Goal: Task Accomplishment & Management: Manage account settings

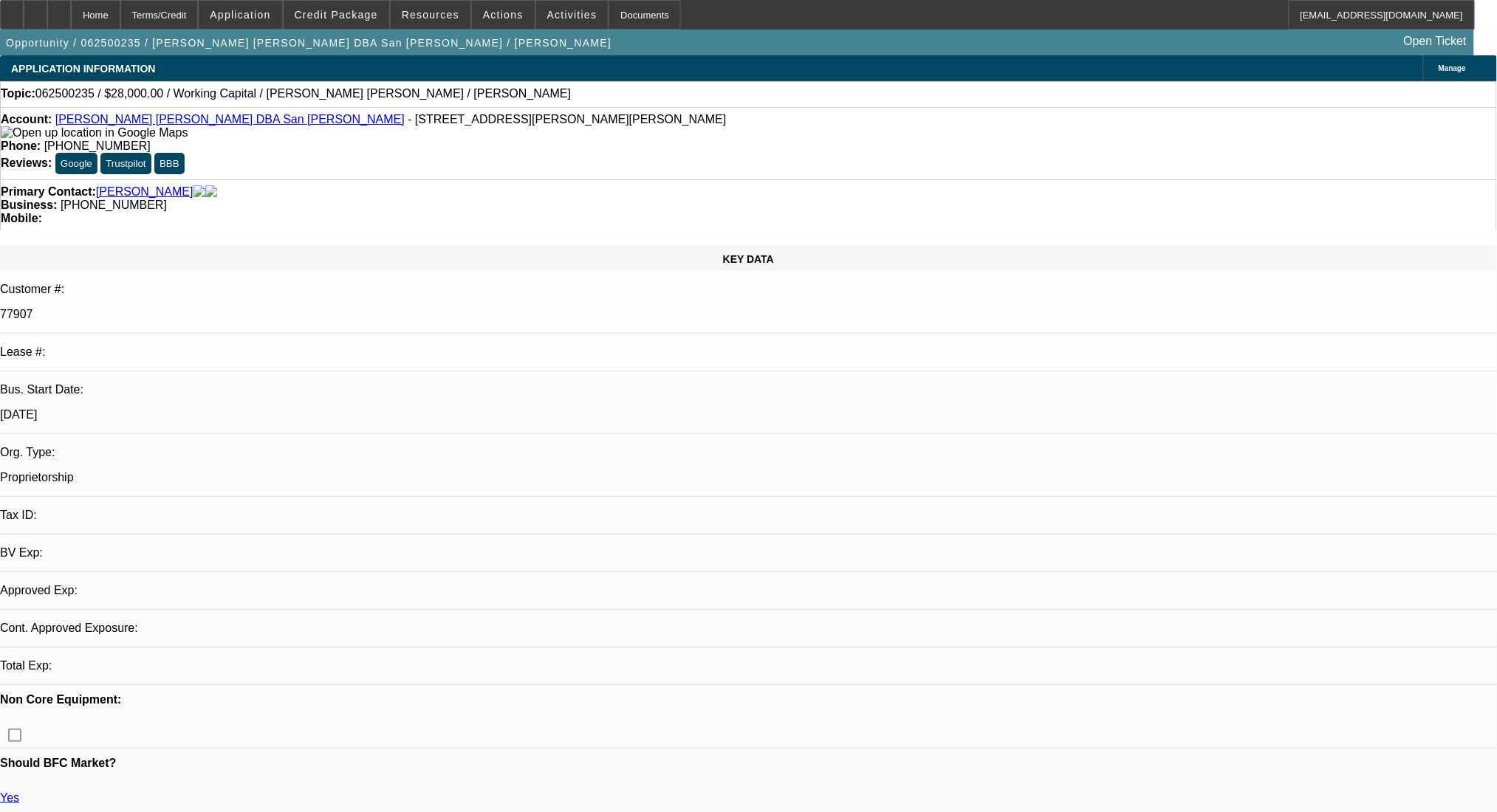
select select "0"
select select "2"
select select "0"
select select "6"
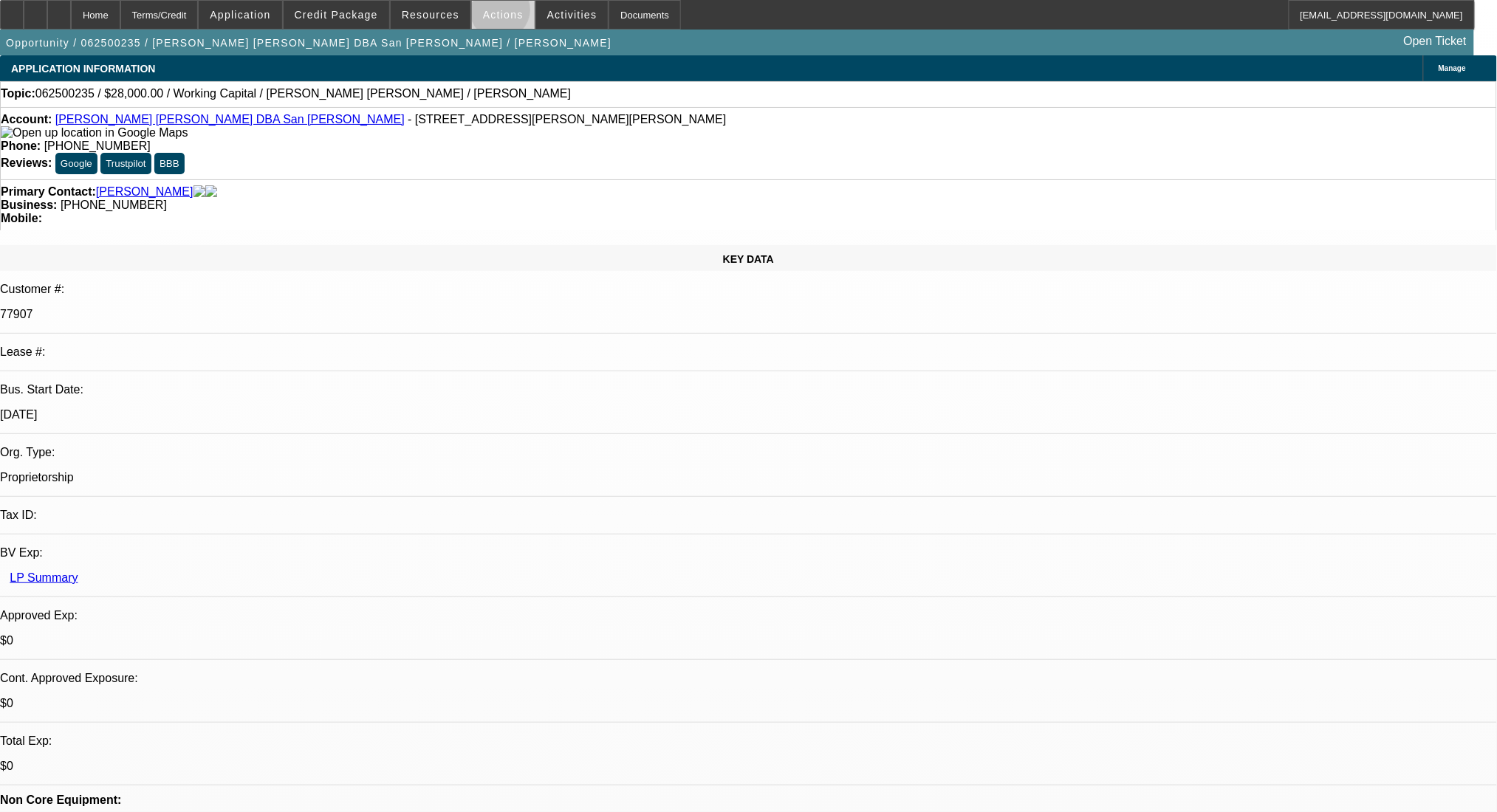
click at [494, 13] on span "Actions" at bounding box center [503, 14] width 40 height 11
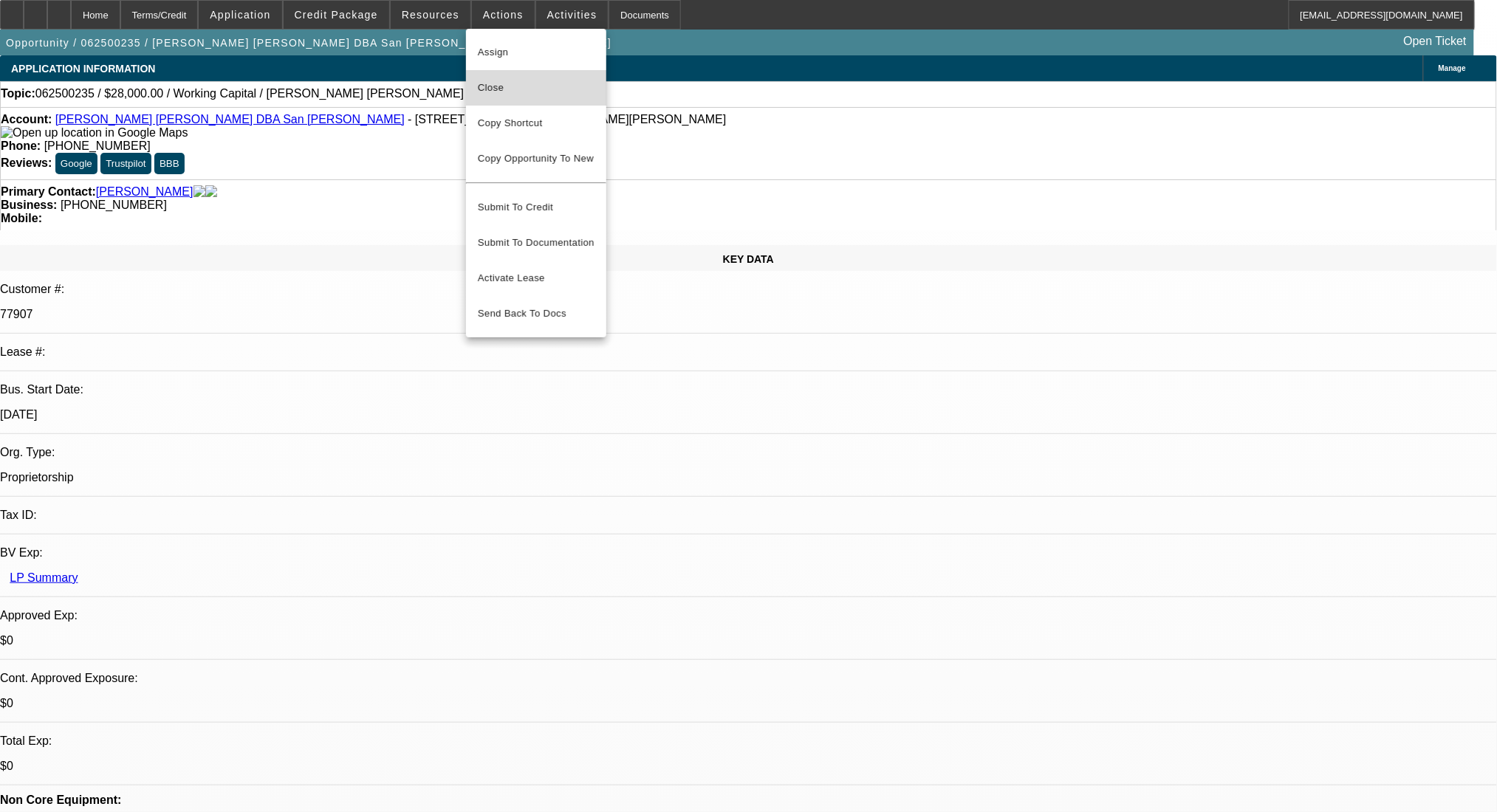
click at [542, 85] on span "Close" at bounding box center [535, 88] width 117 height 18
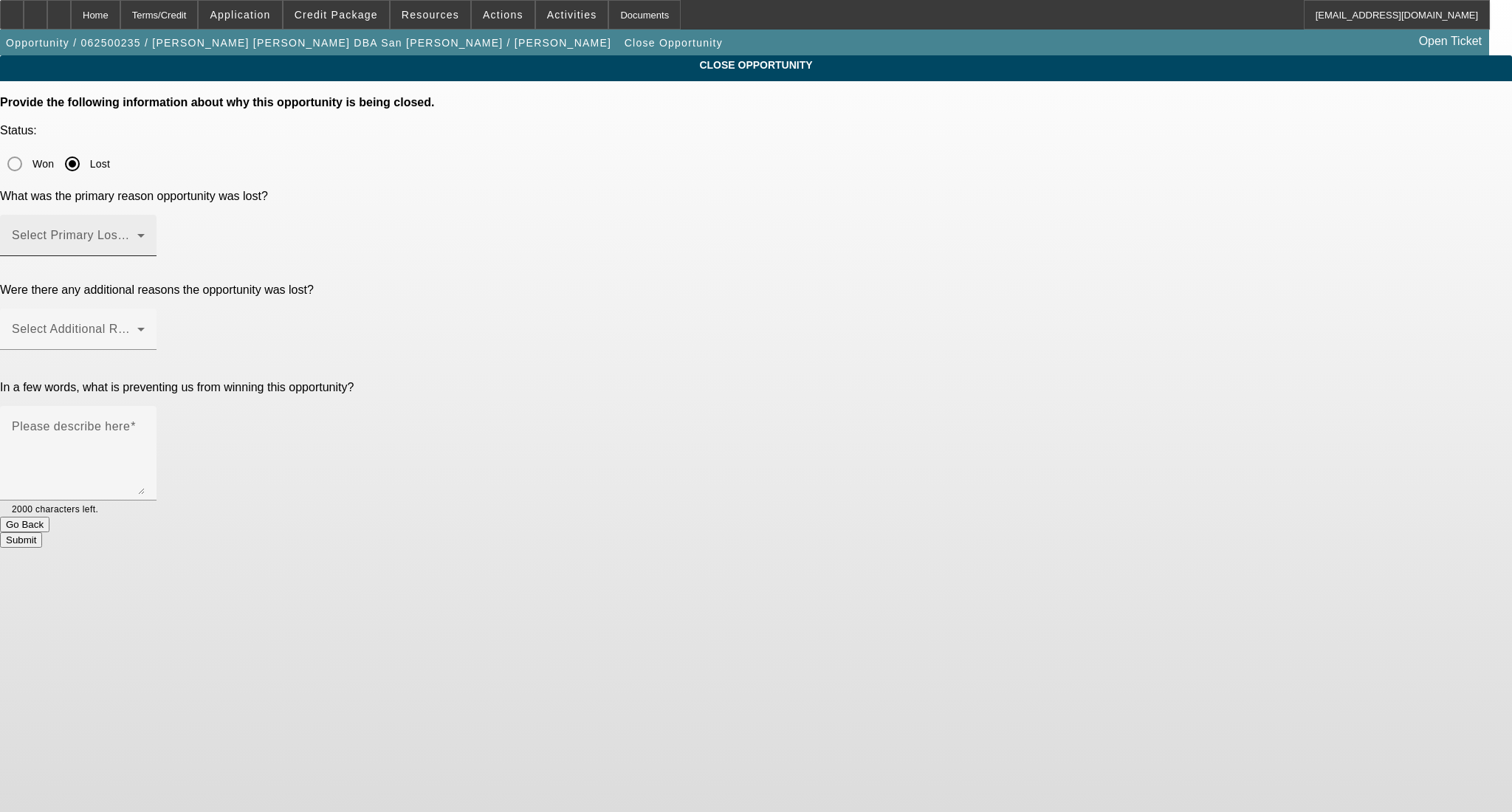
click at [145, 215] on div "Select Primary Lost Reason" at bounding box center [78, 235] width 133 height 41
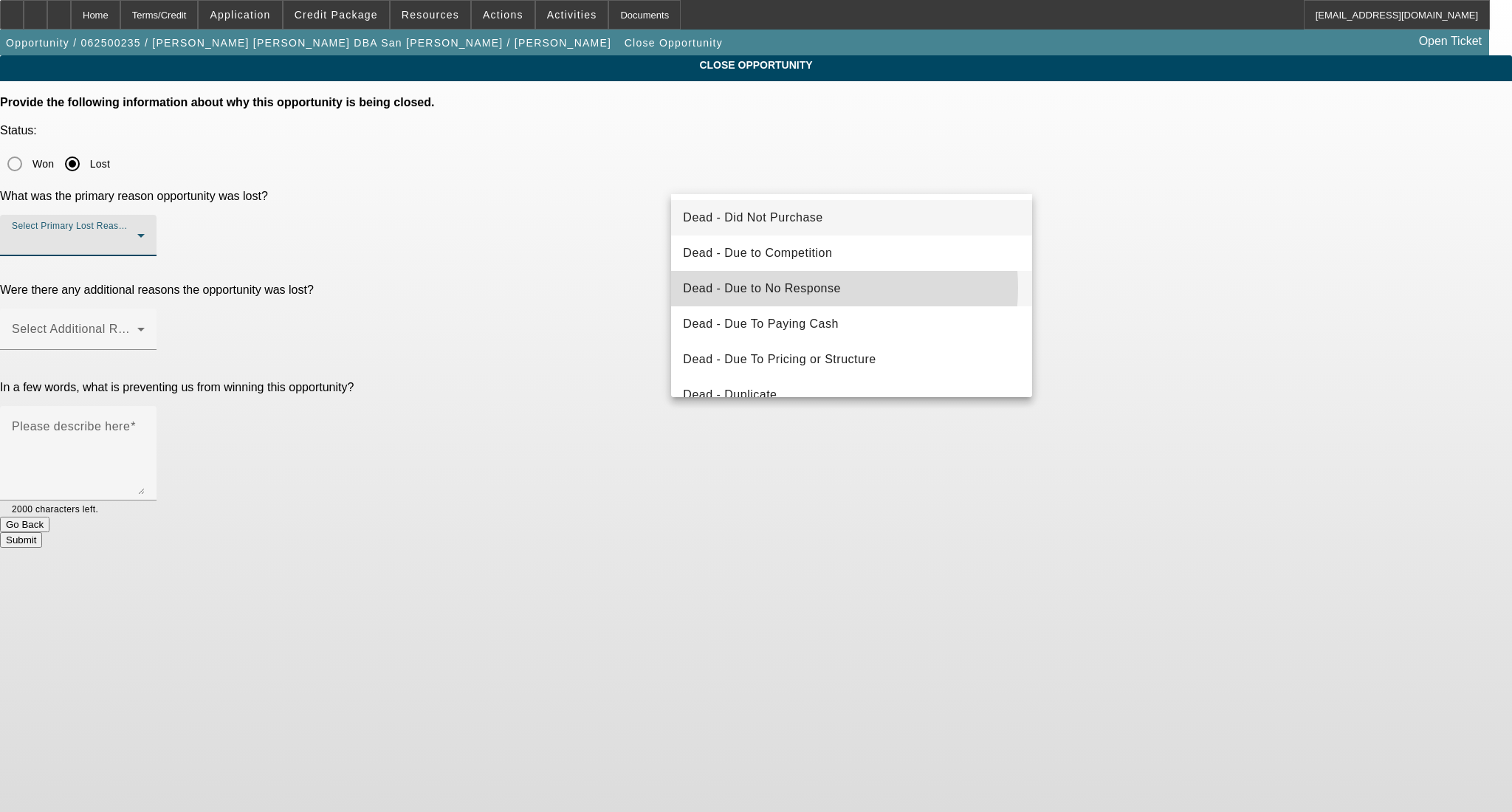
click at [812, 288] on span "Dead - Due to No Response" at bounding box center [762, 289] width 158 height 18
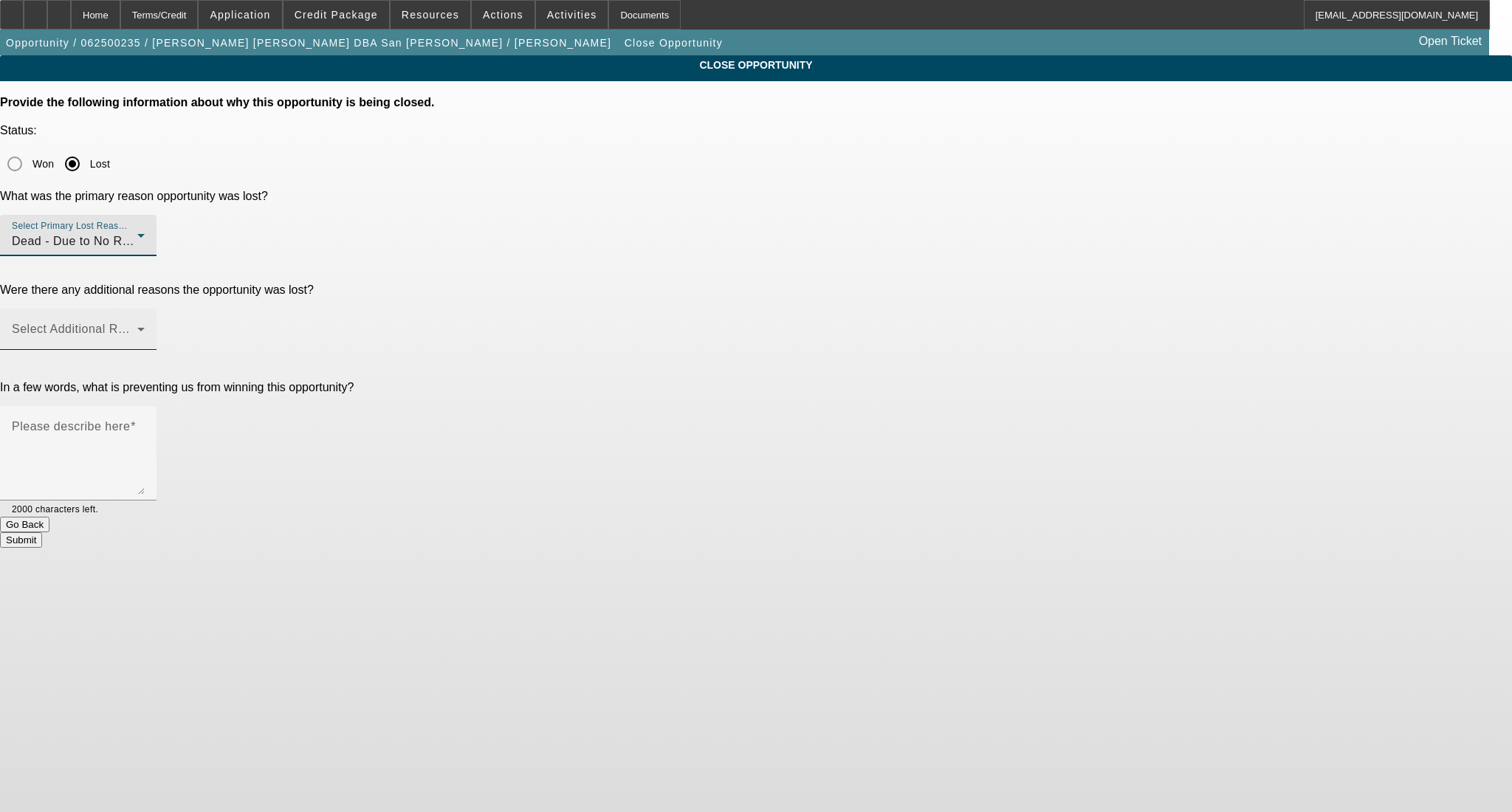
click at [145, 308] on div "Select Additional Reasons" at bounding box center [78, 328] width 133 height 41
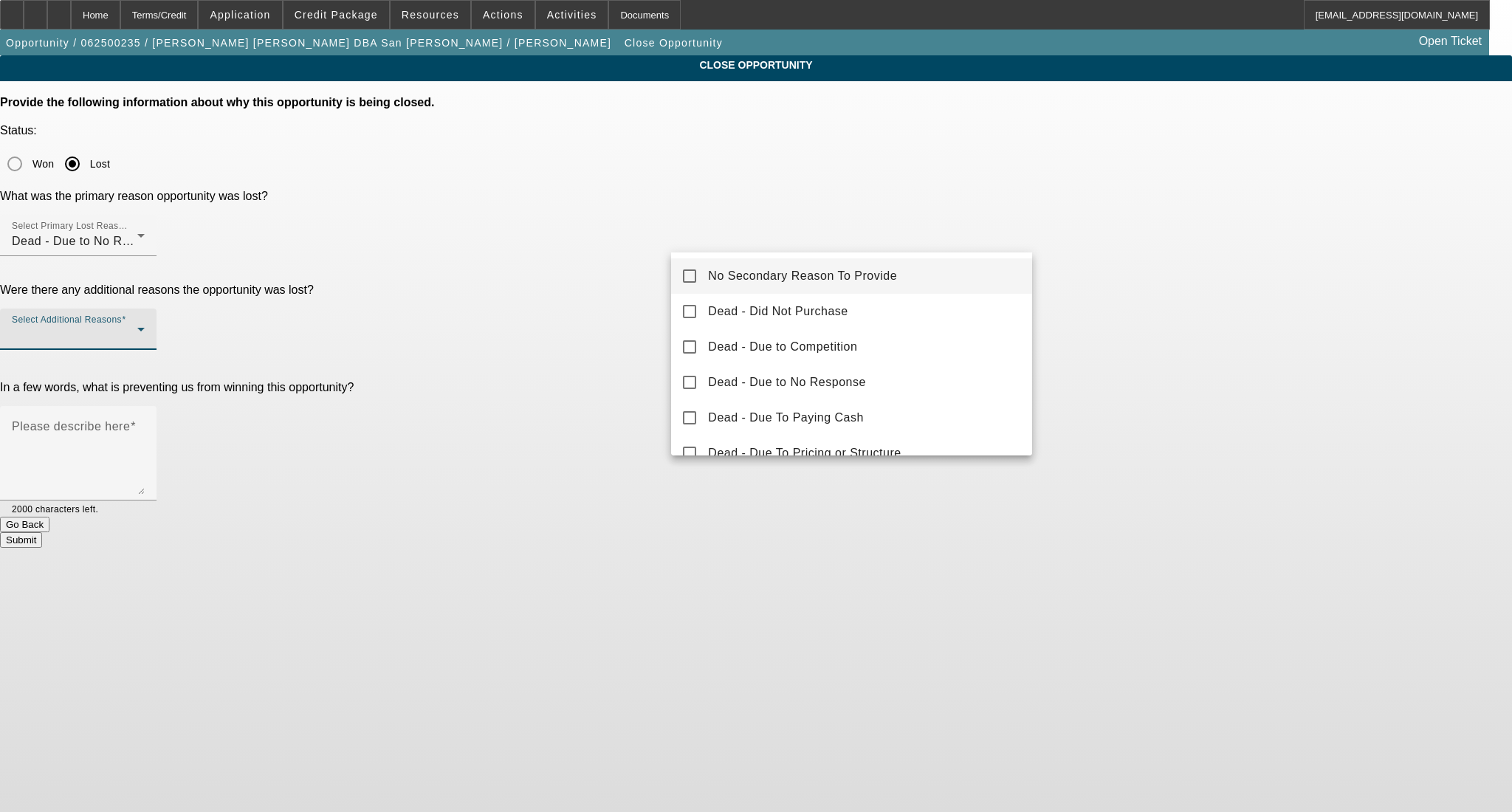
drag, startPoint x: 875, startPoint y: 272, endPoint x: 923, endPoint y: 269, distance: 48.1
click at [876, 274] on span "No Secondary Reason To Provide" at bounding box center [802, 276] width 189 height 18
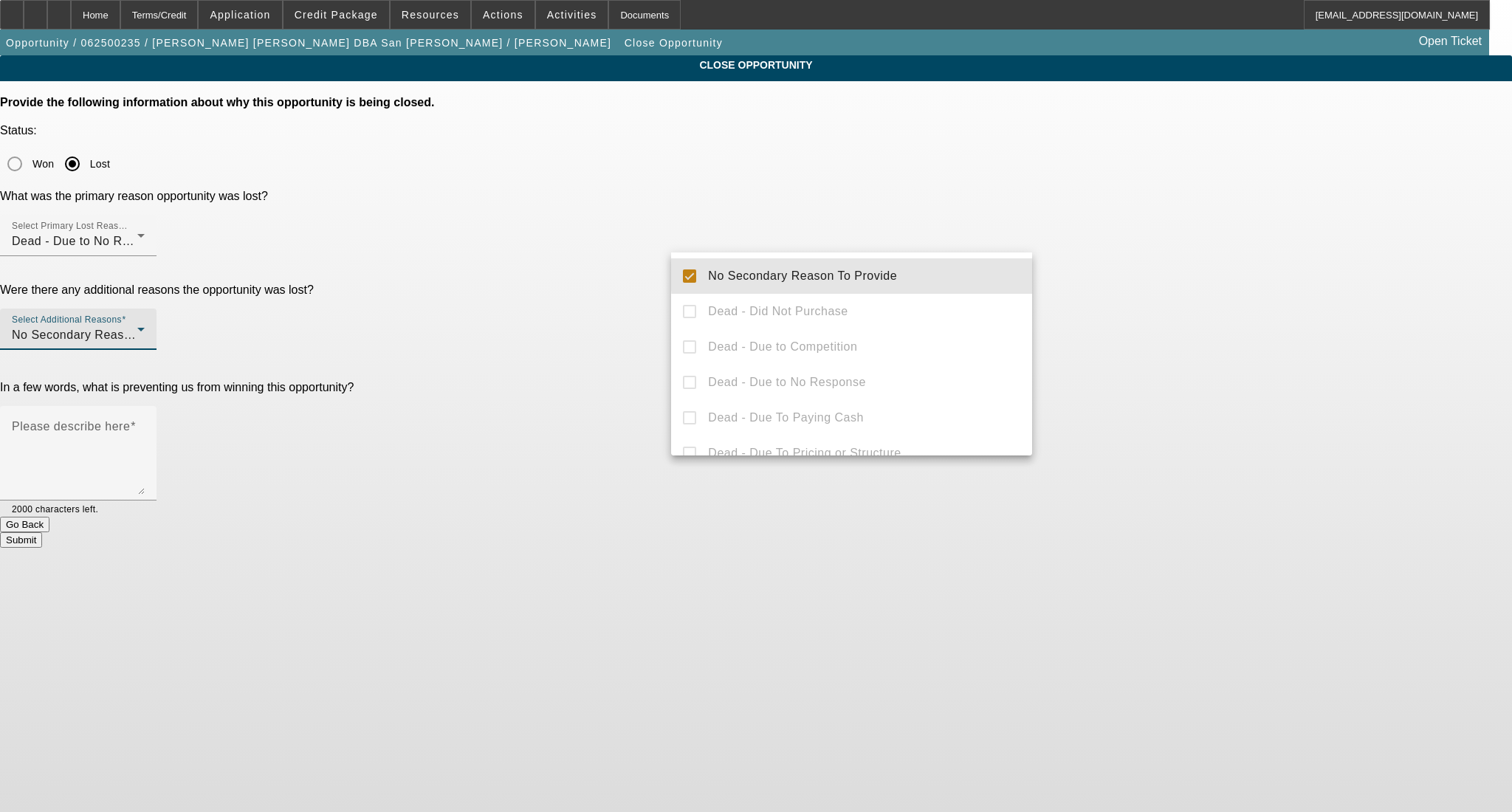
click at [1140, 247] on div at bounding box center [756, 406] width 1512 height 812
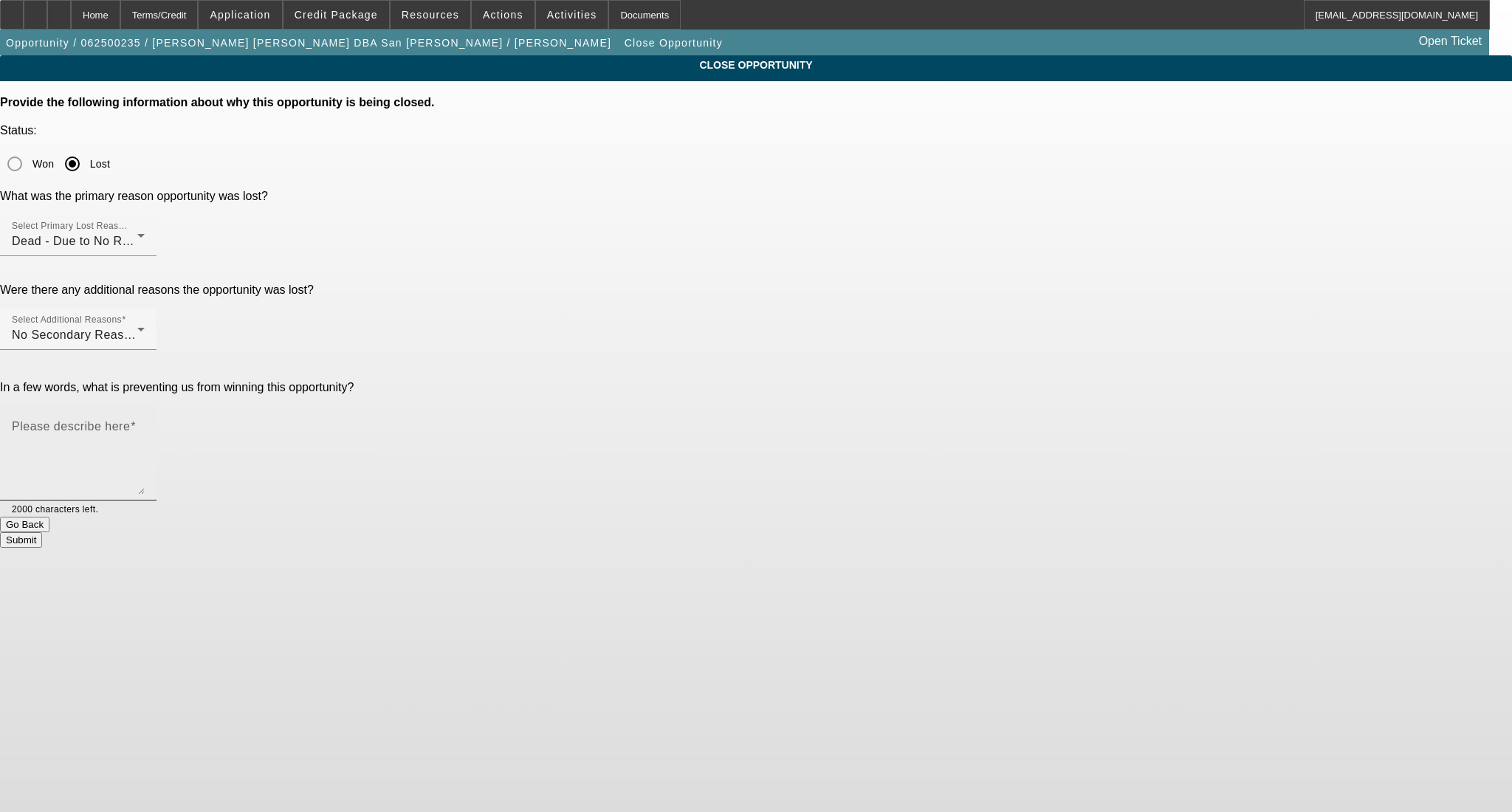
click at [145, 424] on textarea "Please describe here" at bounding box center [78, 459] width 133 height 71
type textarea "."
click at [42, 533] on button "Submit" at bounding box center [21, 540] width 42 height 16
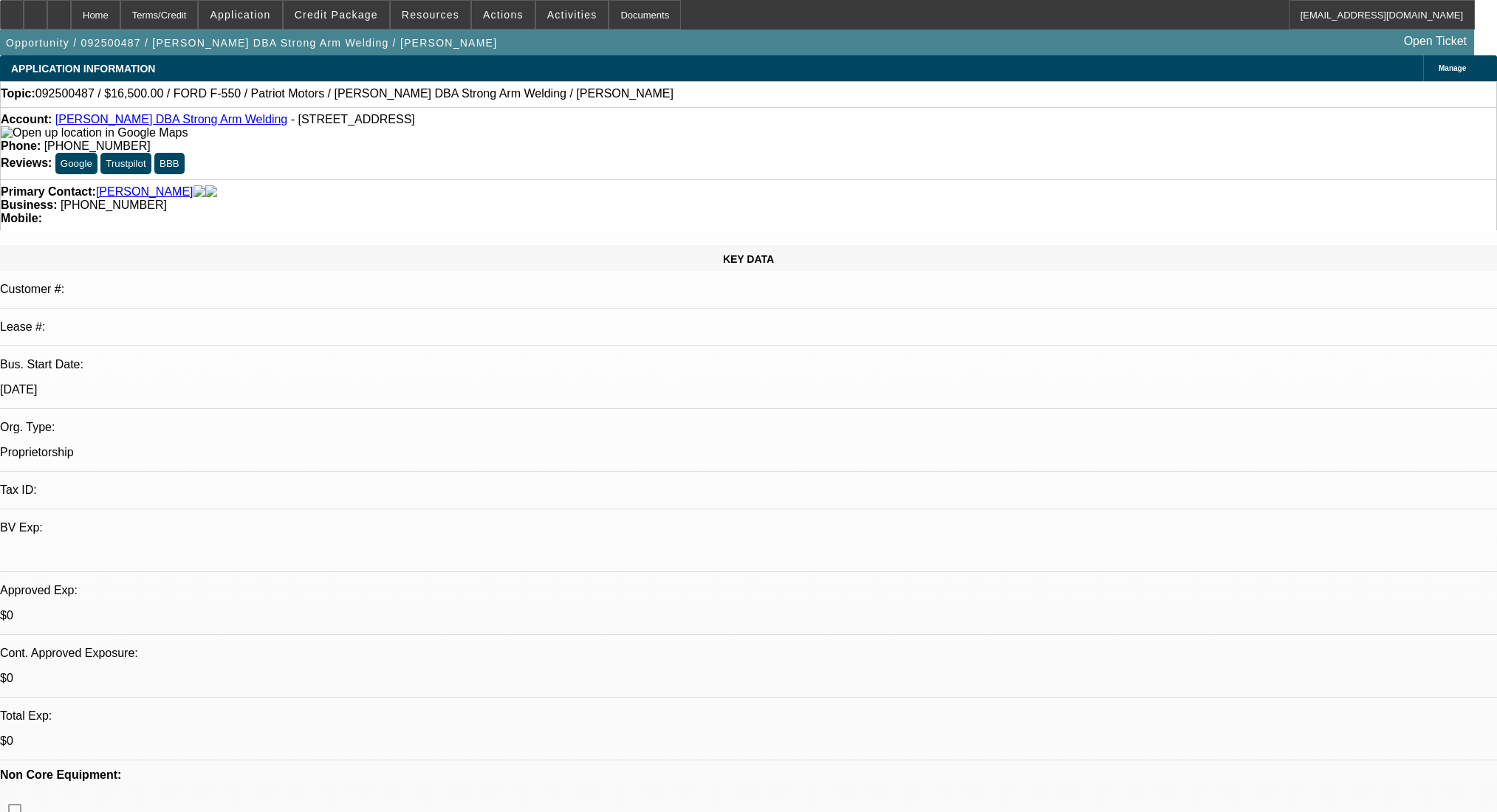
select select "0"
select select "2"
select select "0.1"
select select "4"
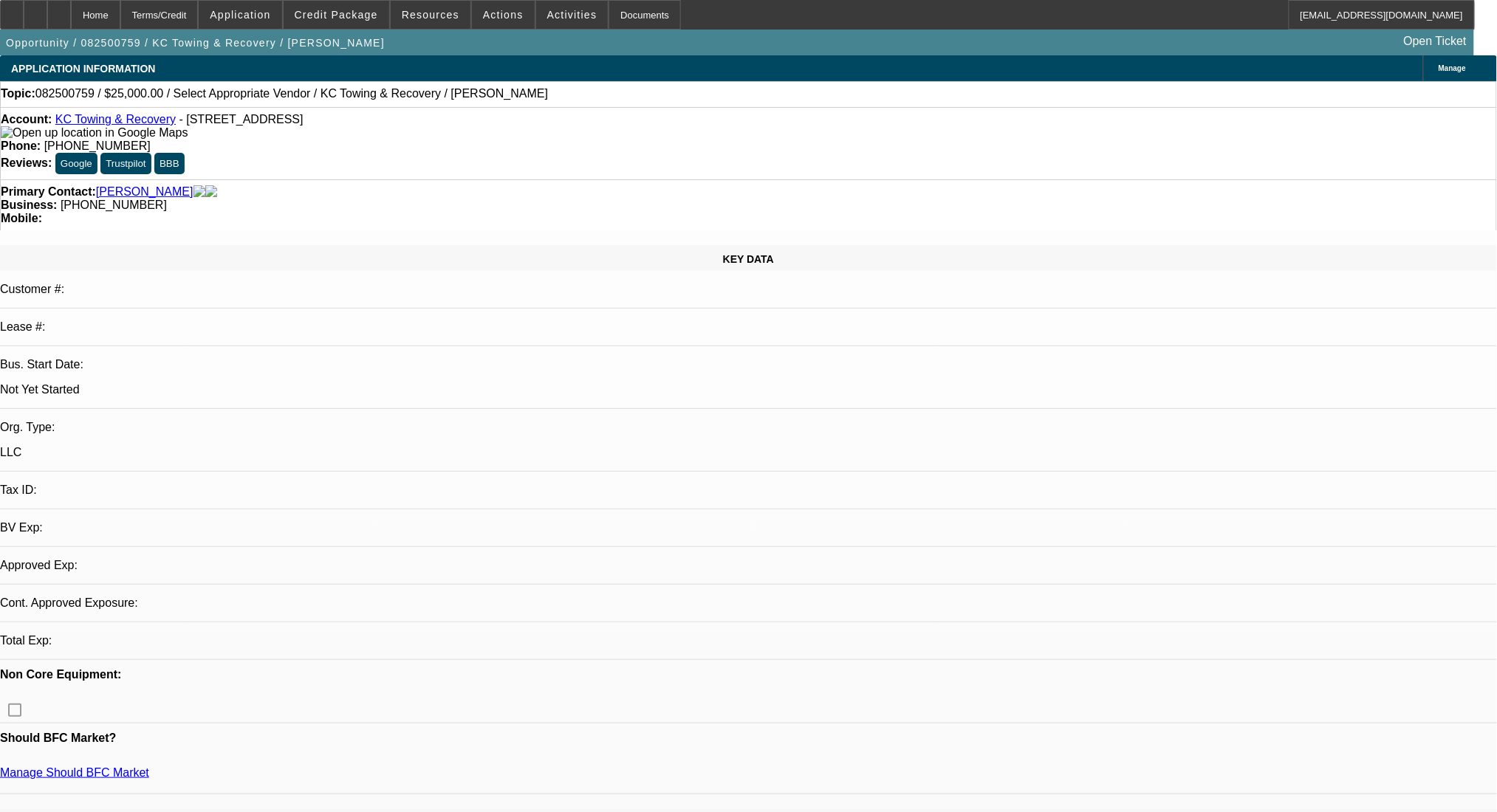
select select "0"
select select "2"
select select "0.1"
select select "4"
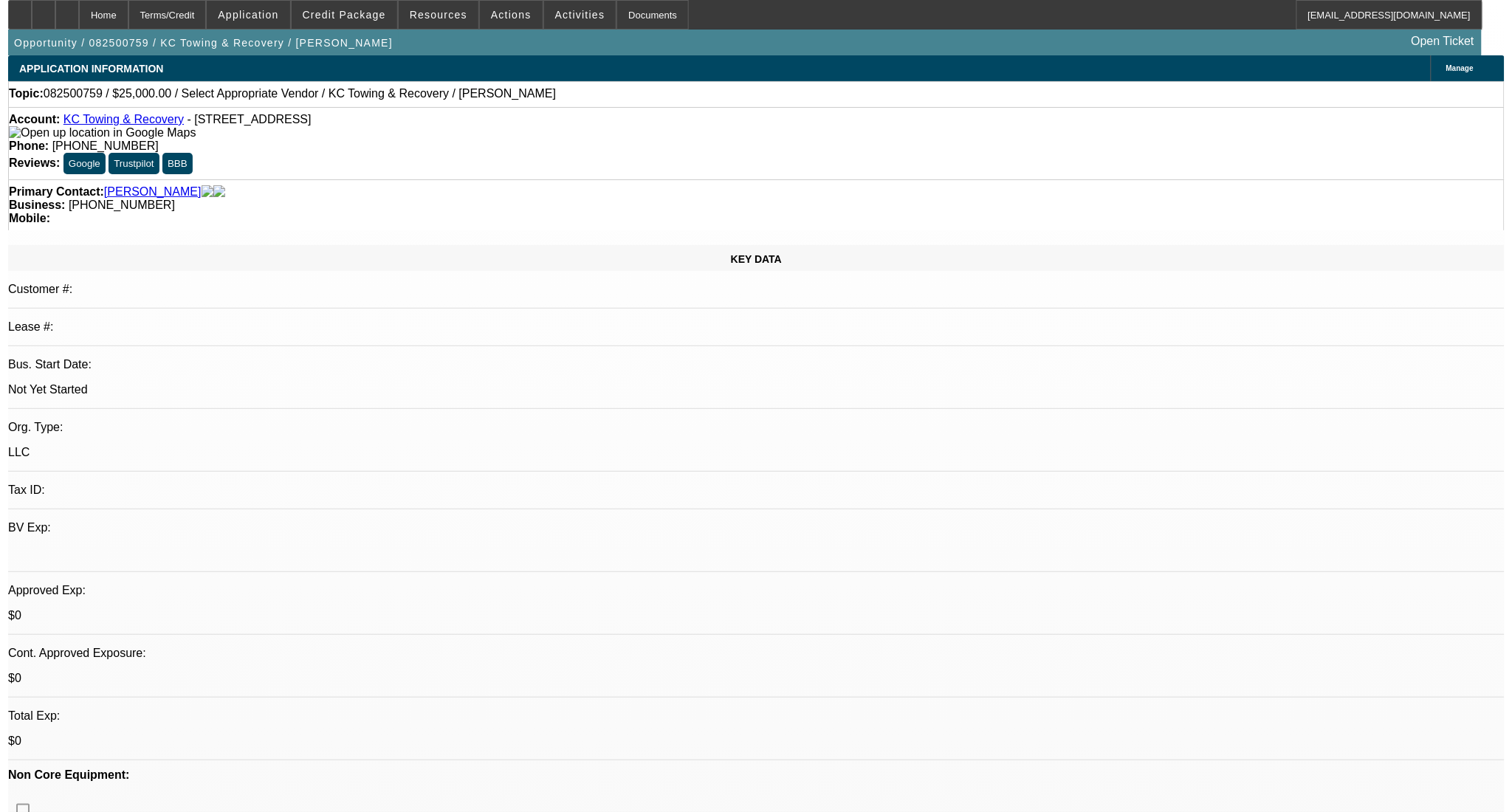
scroll to position [196, 0]
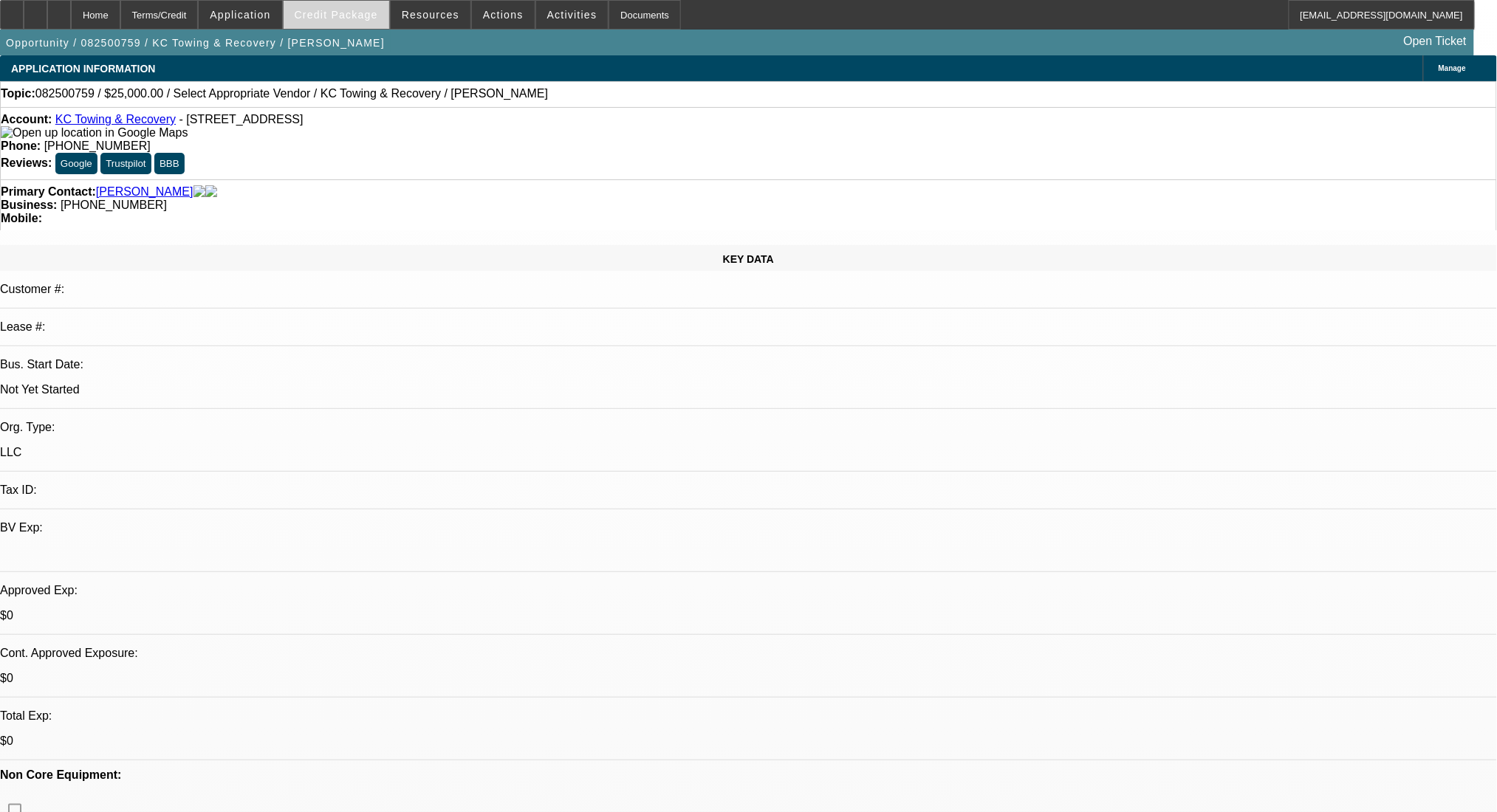
click at [359, 22] on span at bounding box center [336, 15] width 106 height 35
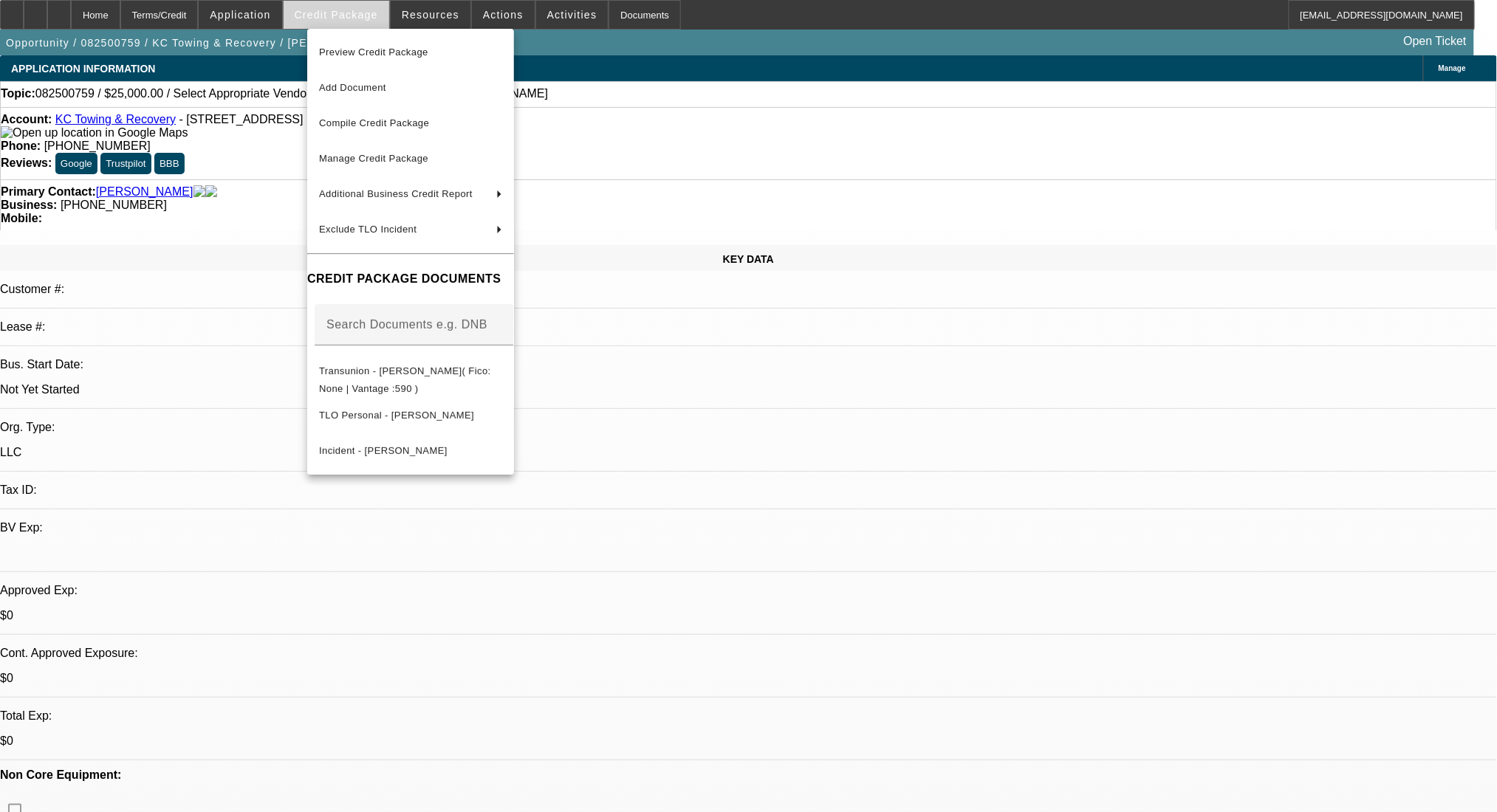
click at [359, 22] on div at bounding box center [748, 406] width 1497 height 812
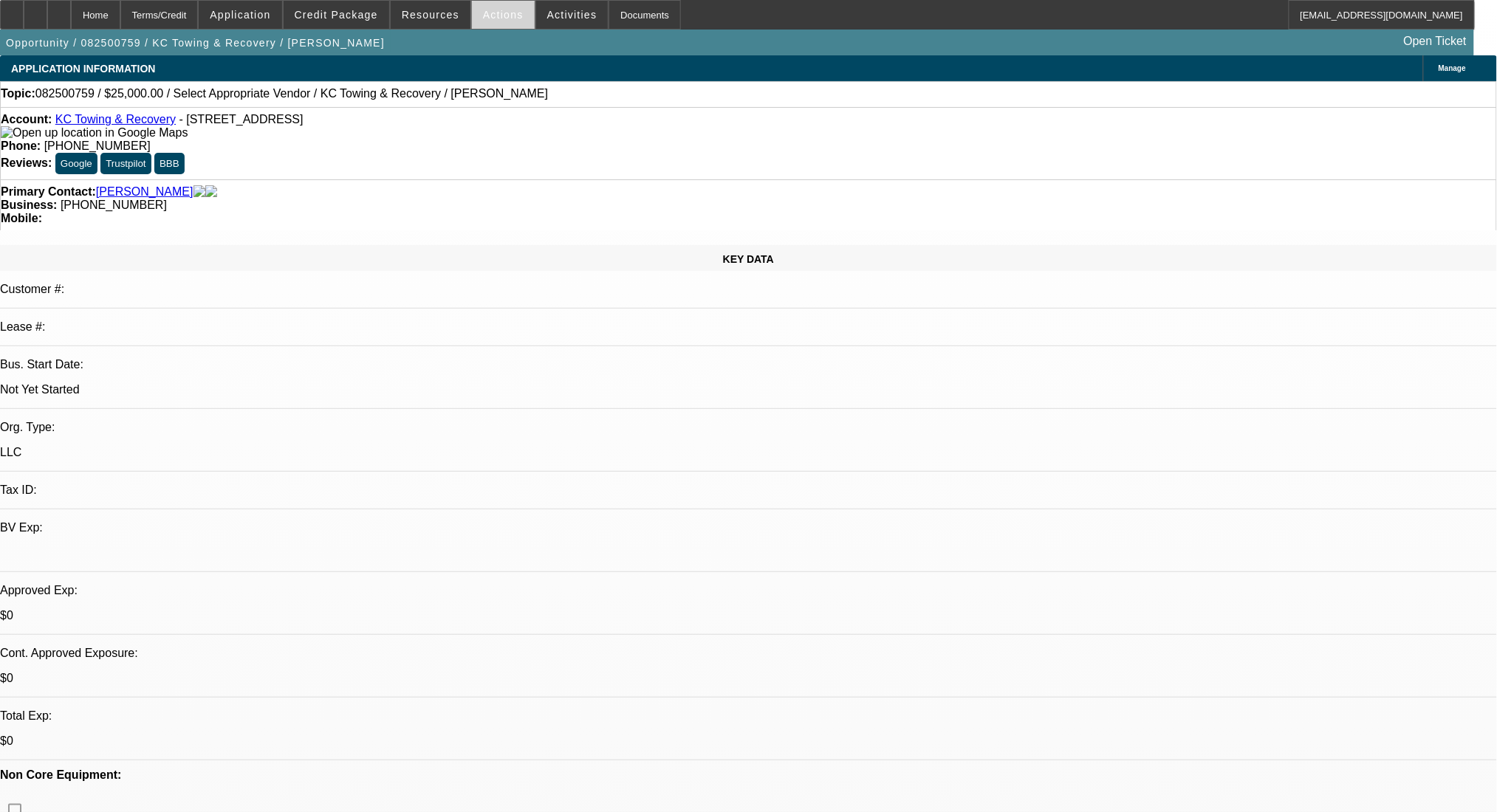
click at [492, 7] on span at bounding box center [504, 15] width 63 height 35
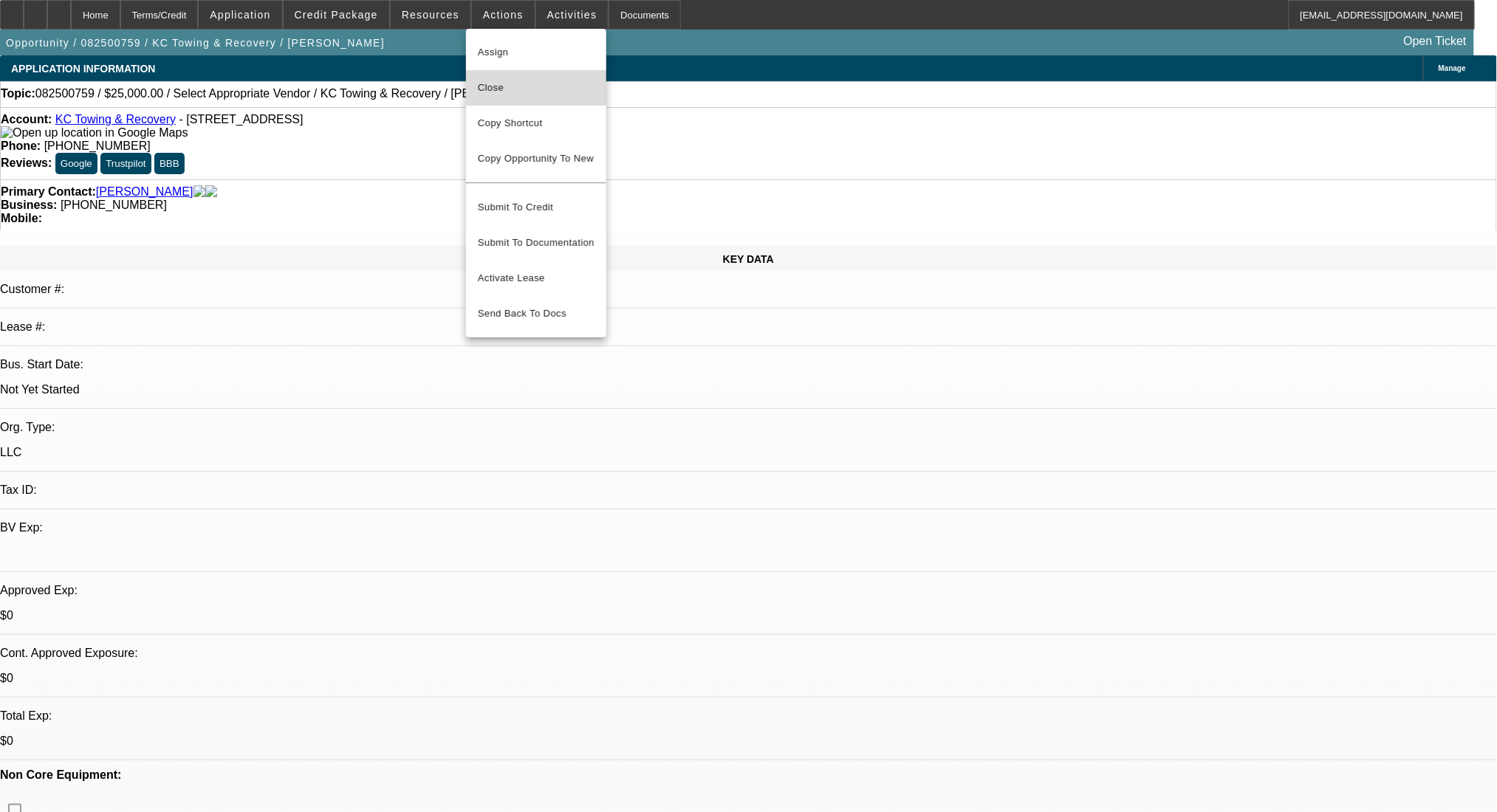
click at [503, 83] on span "Close" at bounding box center [535, 88] width 117 height 18
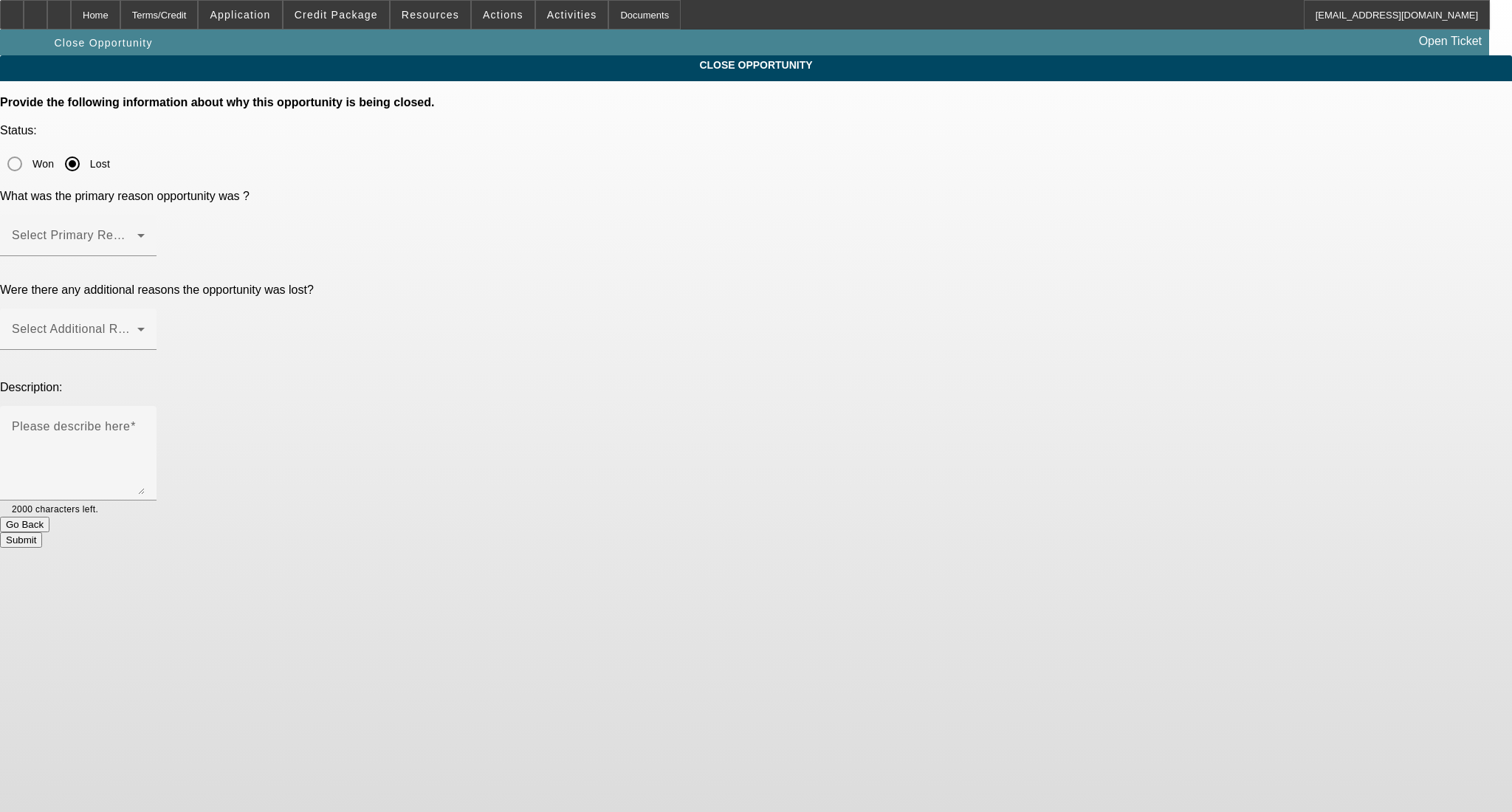
click at [738, 165] on div at bounding box center [756, 406] width 1512 height 812
click at [138, 233] on span at bounding box center [74, 242] width 125 height 18
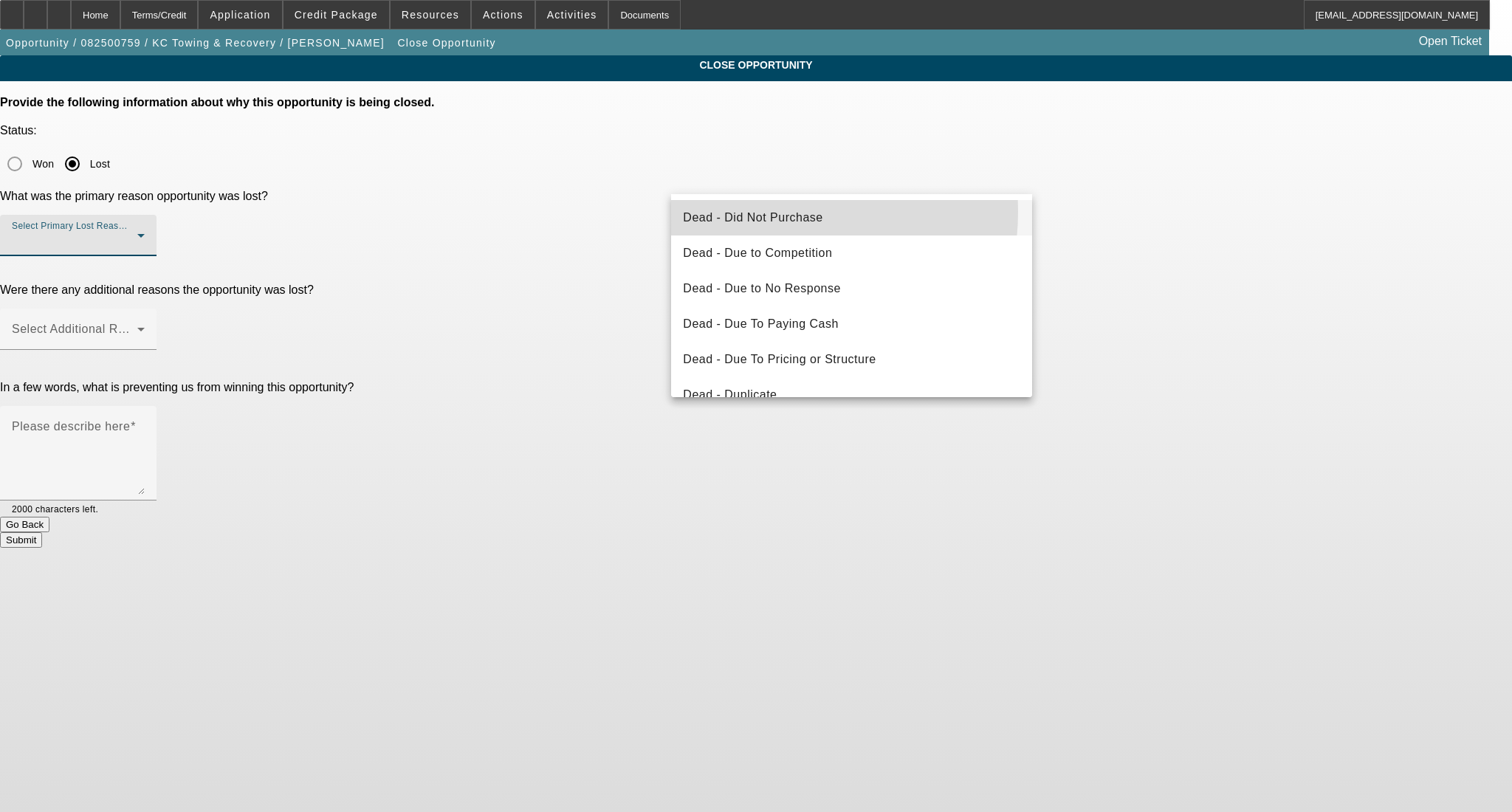
click at [745, 211] on span "Dead - Did Not Purchase" at bounding box center [752, 218] width 139 height 18
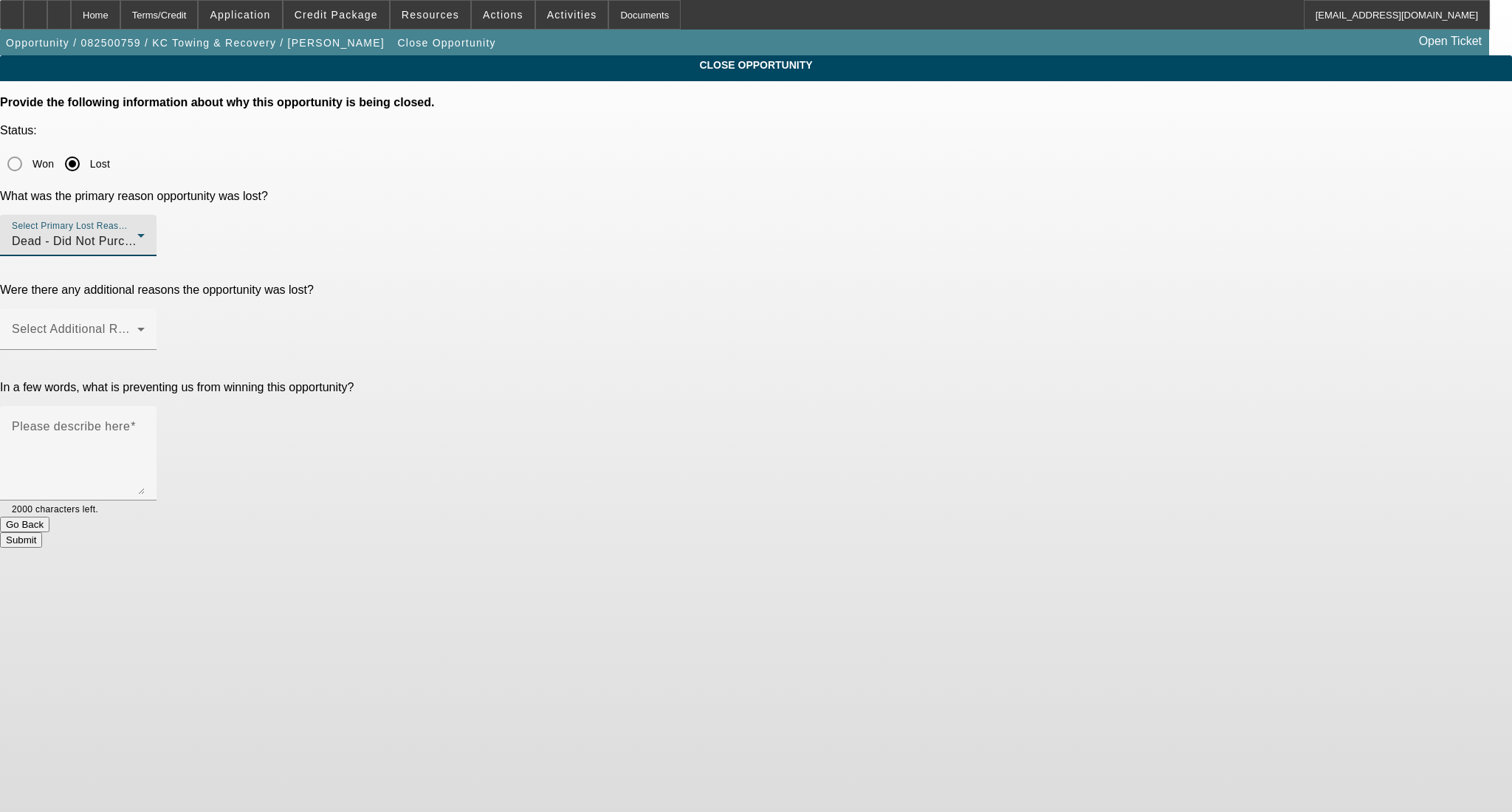
click at [1091, 187] on div "CLOSE OPPORTUNITY Provide the following information about why this opportunity …" at bounding box center [756, 301] width 1512 height 492
click at [145, 308] on div "Select Additional Reasons" at bounding box center [78, 328] width 133 height 41
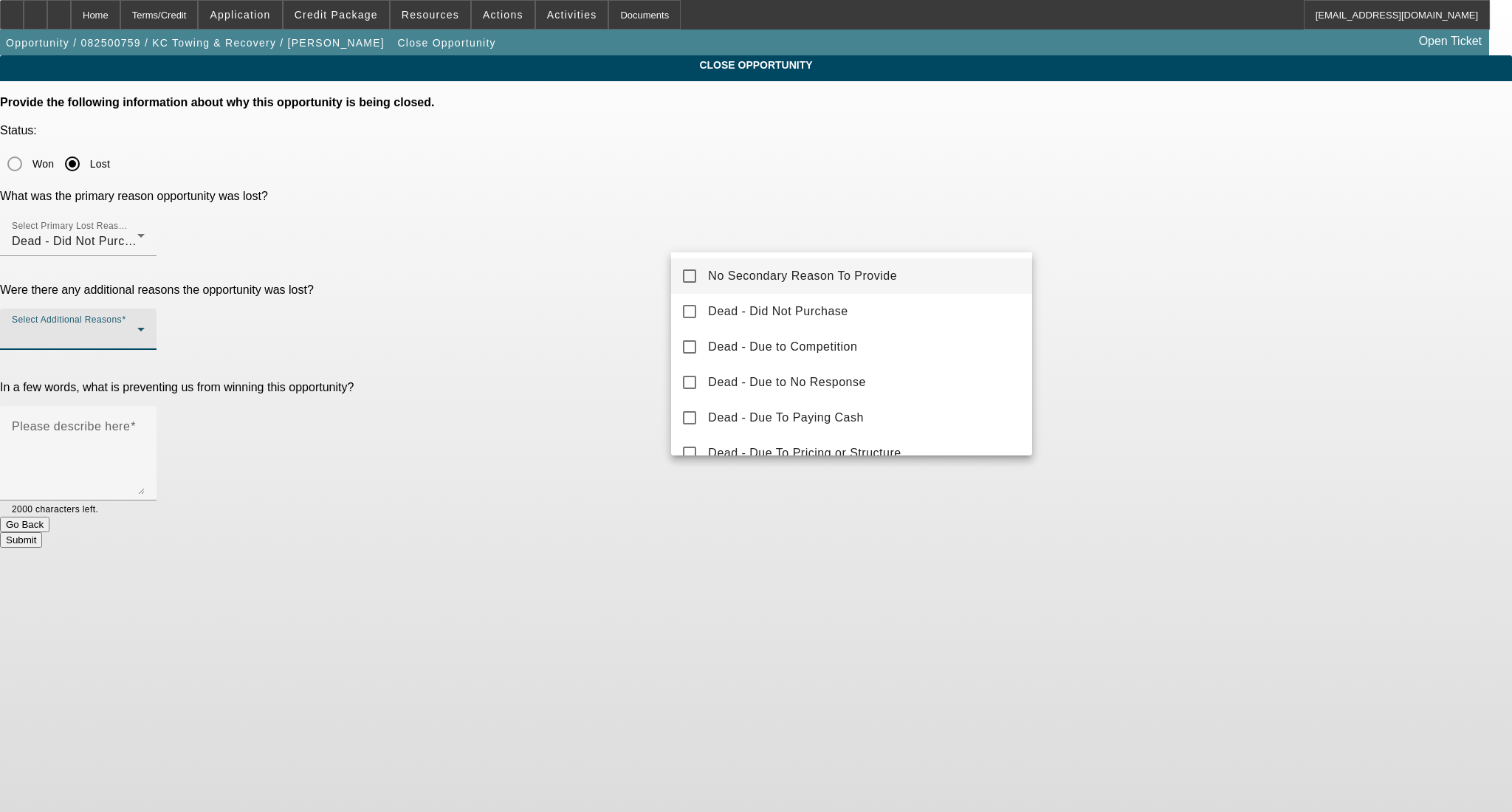
click at [957, 275] on mat-option "No Secondary Reason To Provide" at bounding box center [851, 276] width 361 height 35
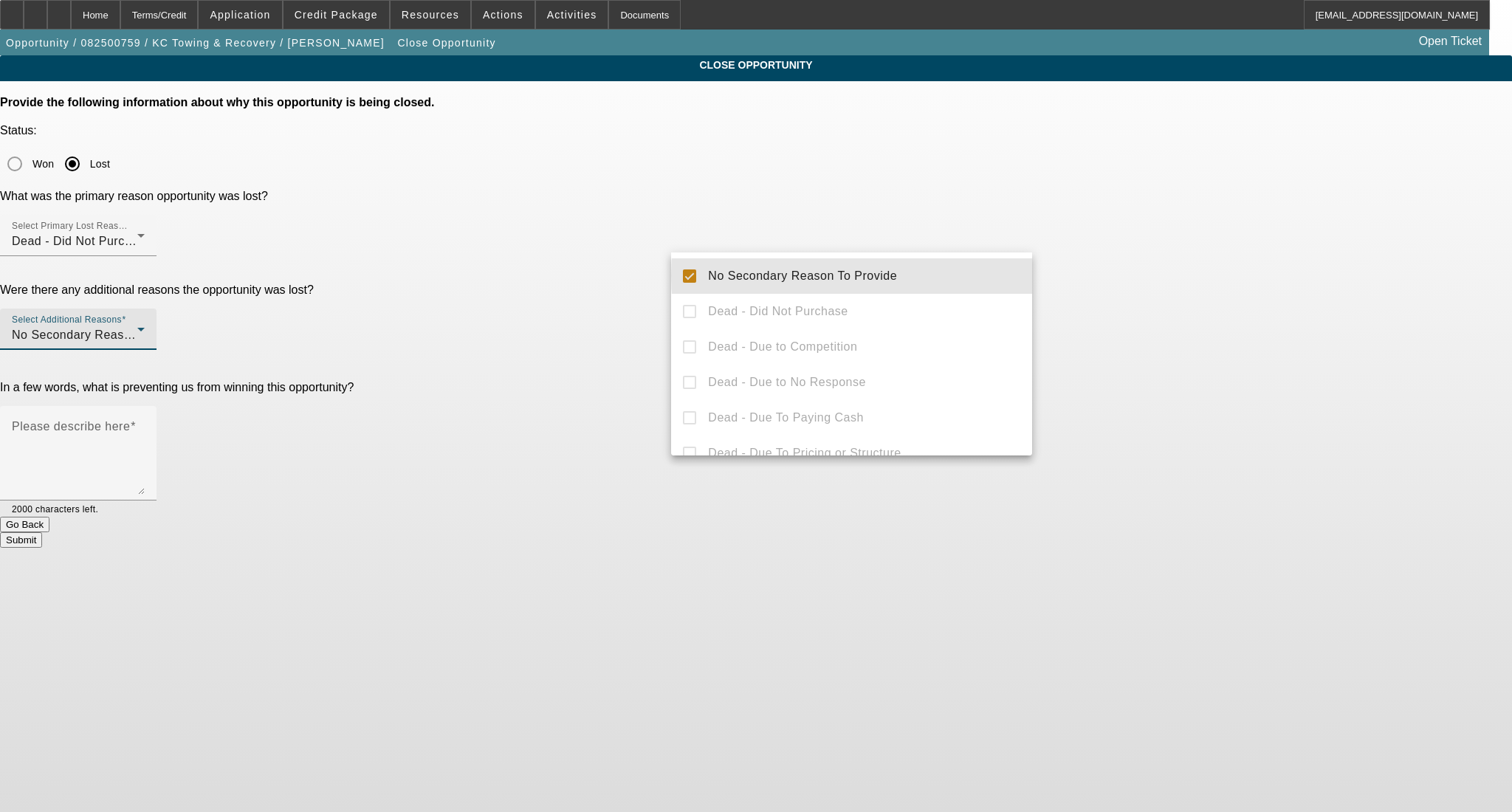
click at [1109, 266] on div at bounding box center [756, 406] width 1512 height 812
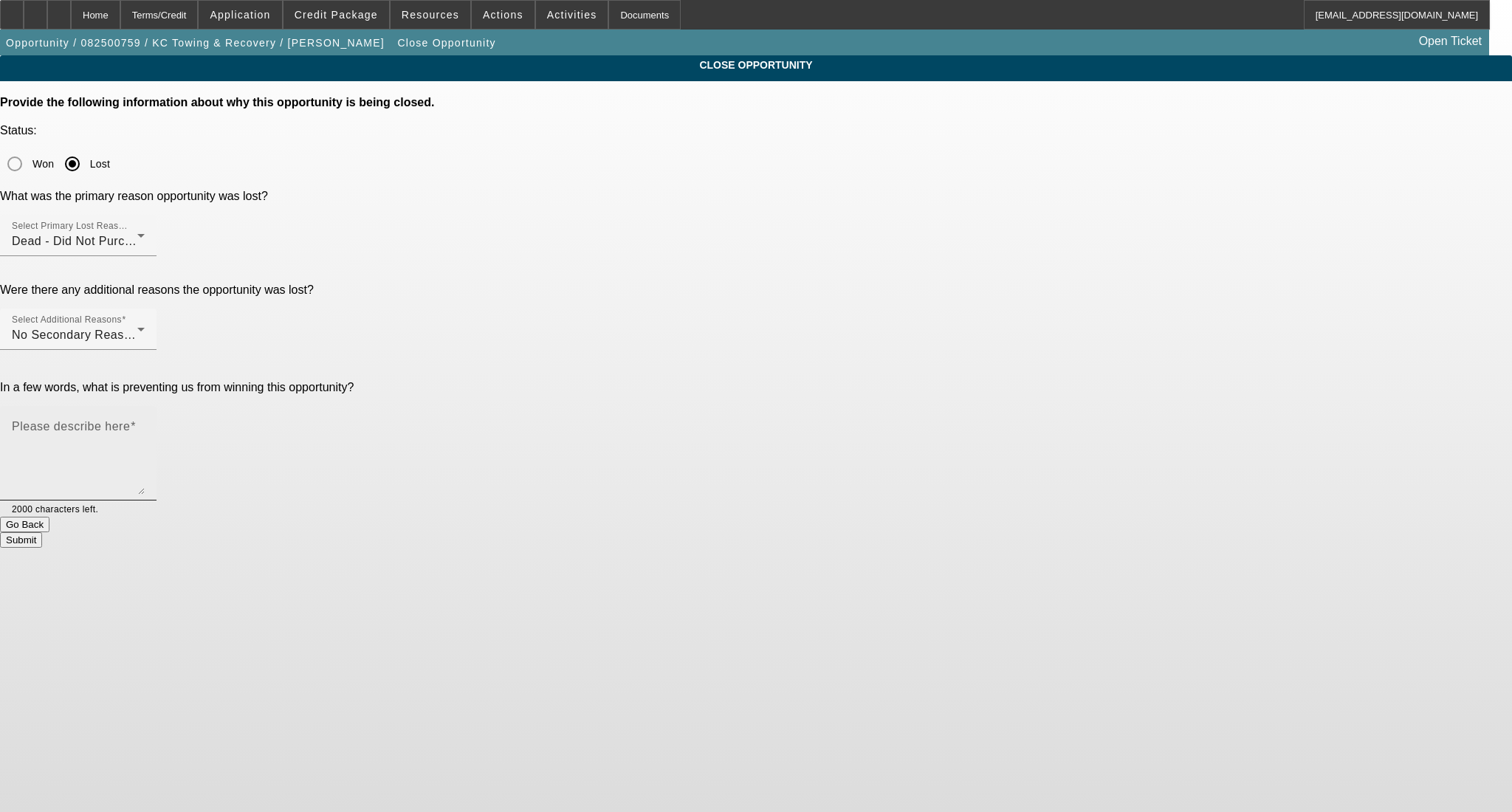
click at [145, 406] on div "Please describe here" at bounding box center [78, 454] width 133 height 95
type textarea "building up banks"
click at [42, 533] on button "Submit" at bounding box center [21, 540] width 42 height 16
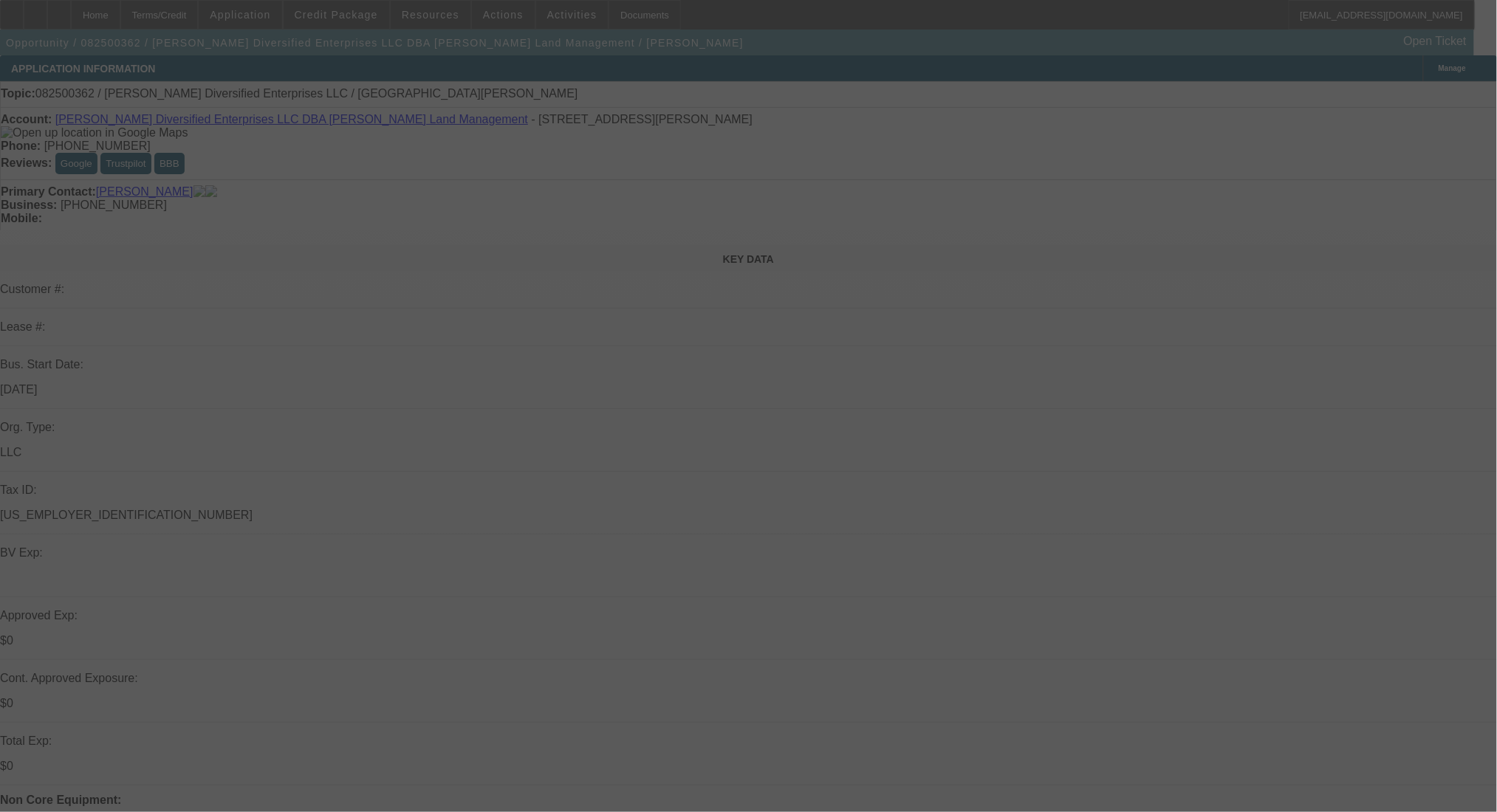
select select "0"
select select "2"
select select "0.1"
select select "4"
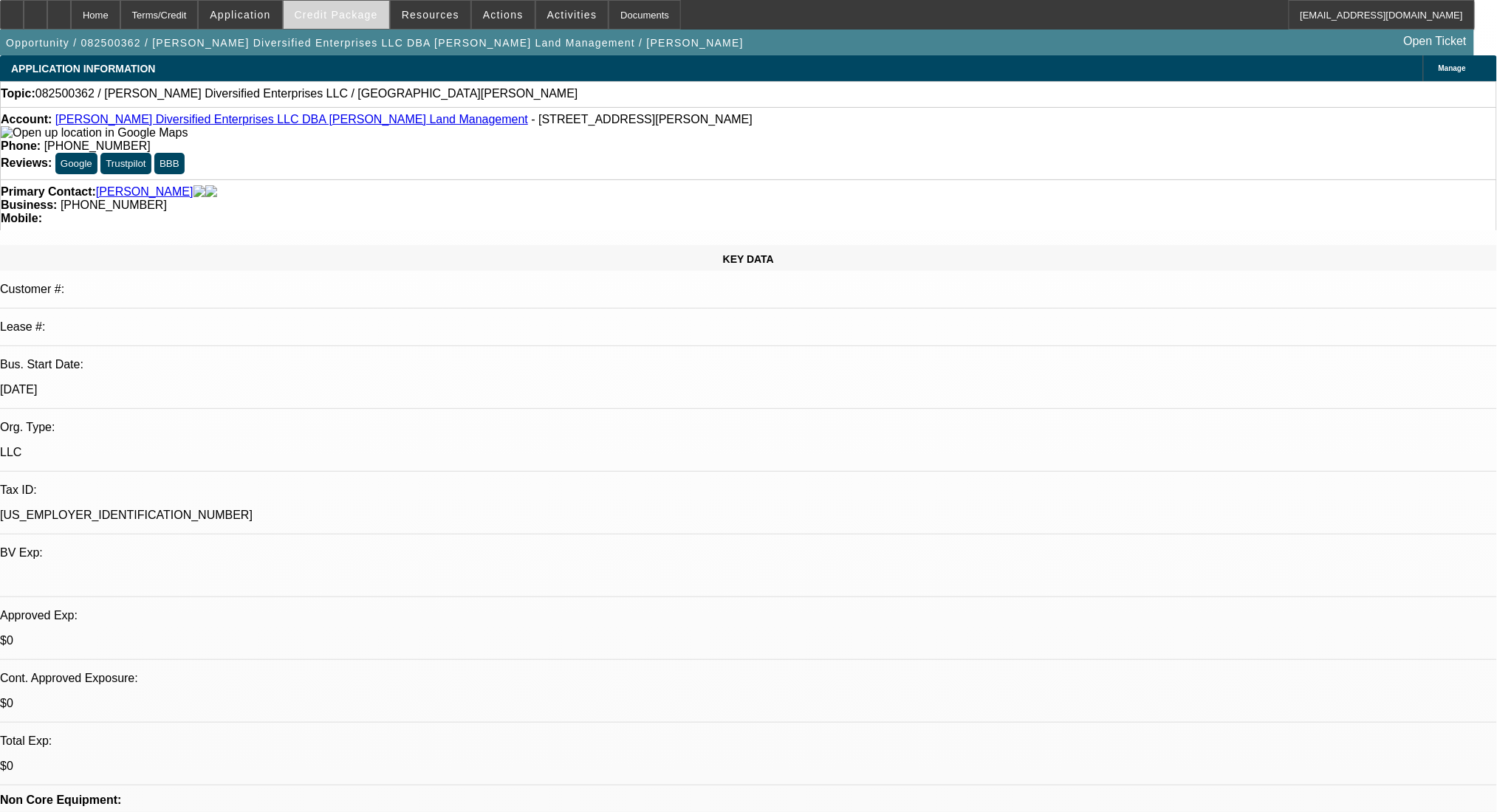
click at [348, 18] on span "Credit Package" at bounding box center [335, 14] width 83 height 11
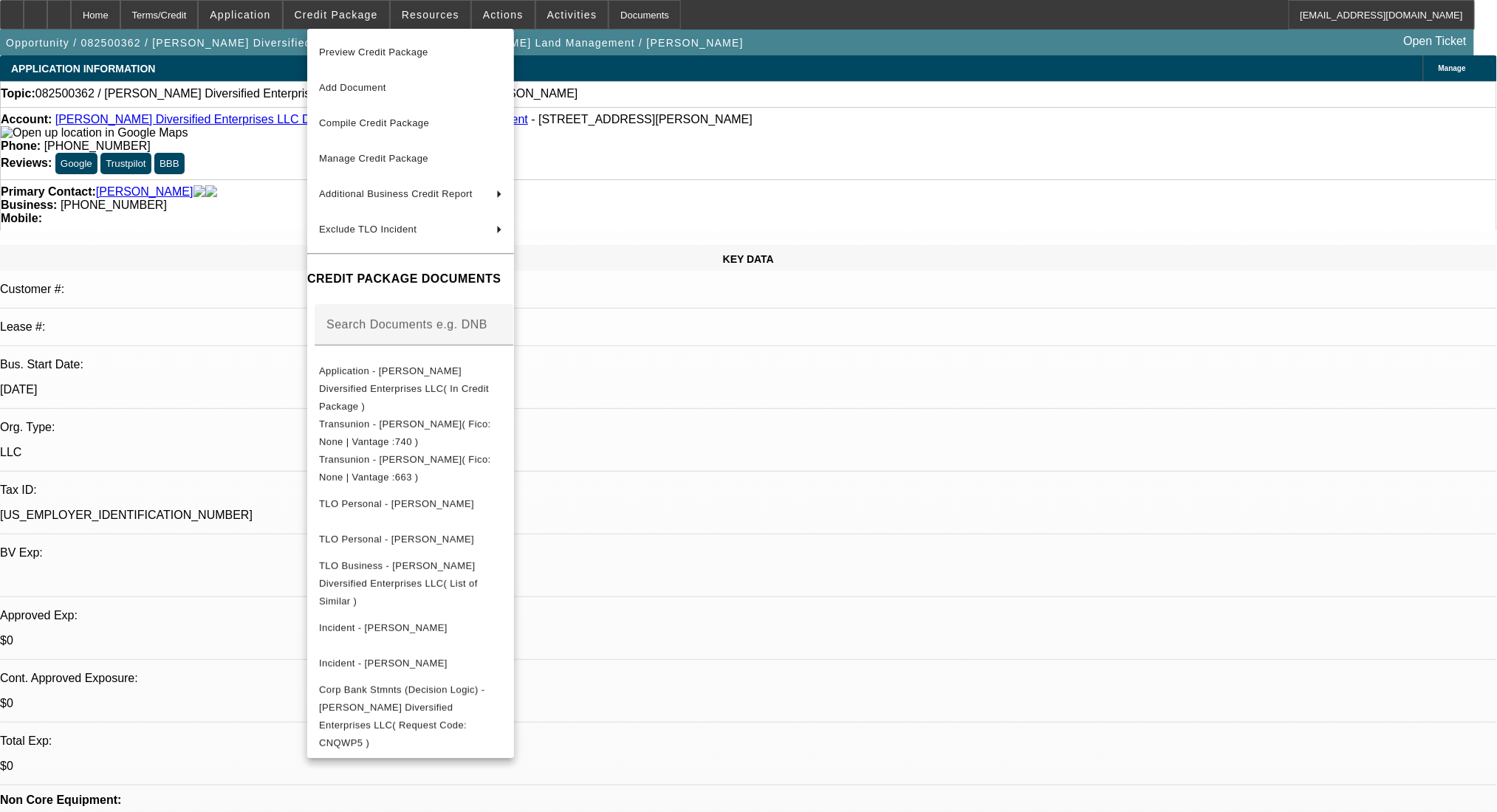
click at [348, 17] on div at bounding box center [748, 406] width 1497 height 812
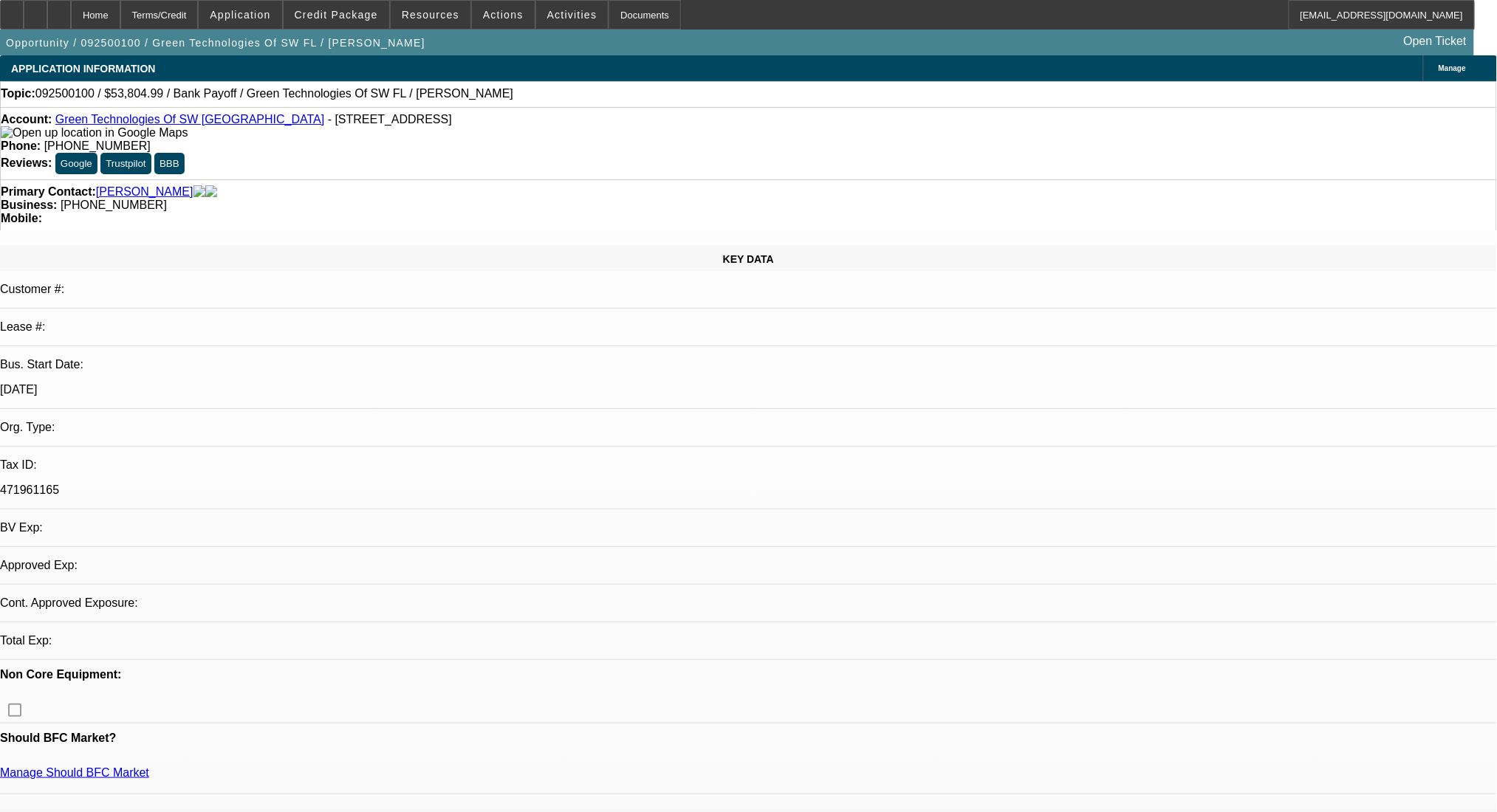
select select "0"
select select "2"
select select "0.1"
select select "4"
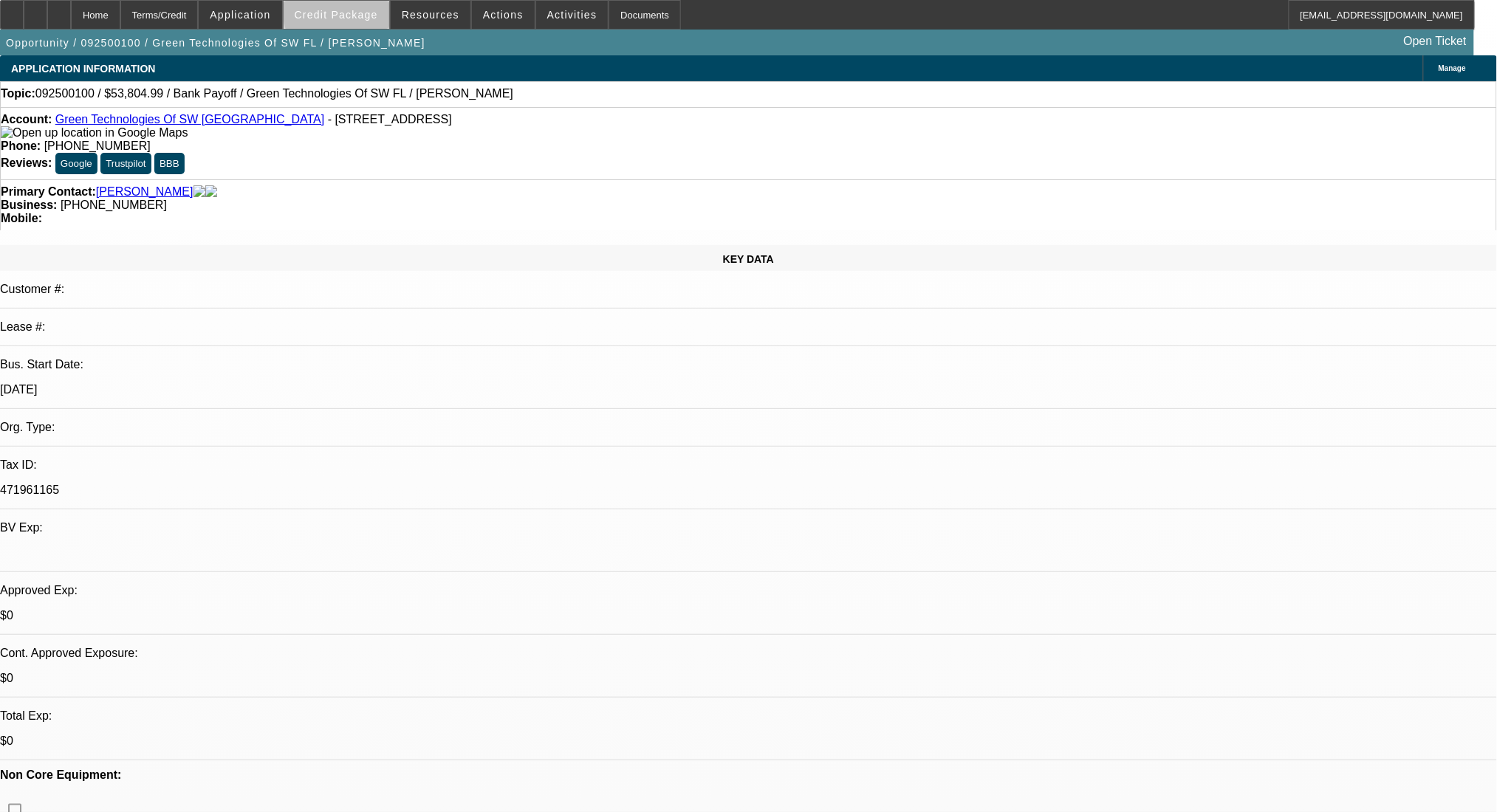
click at [385, 10] on span at bounding box center [336, 15] width 106 height 35
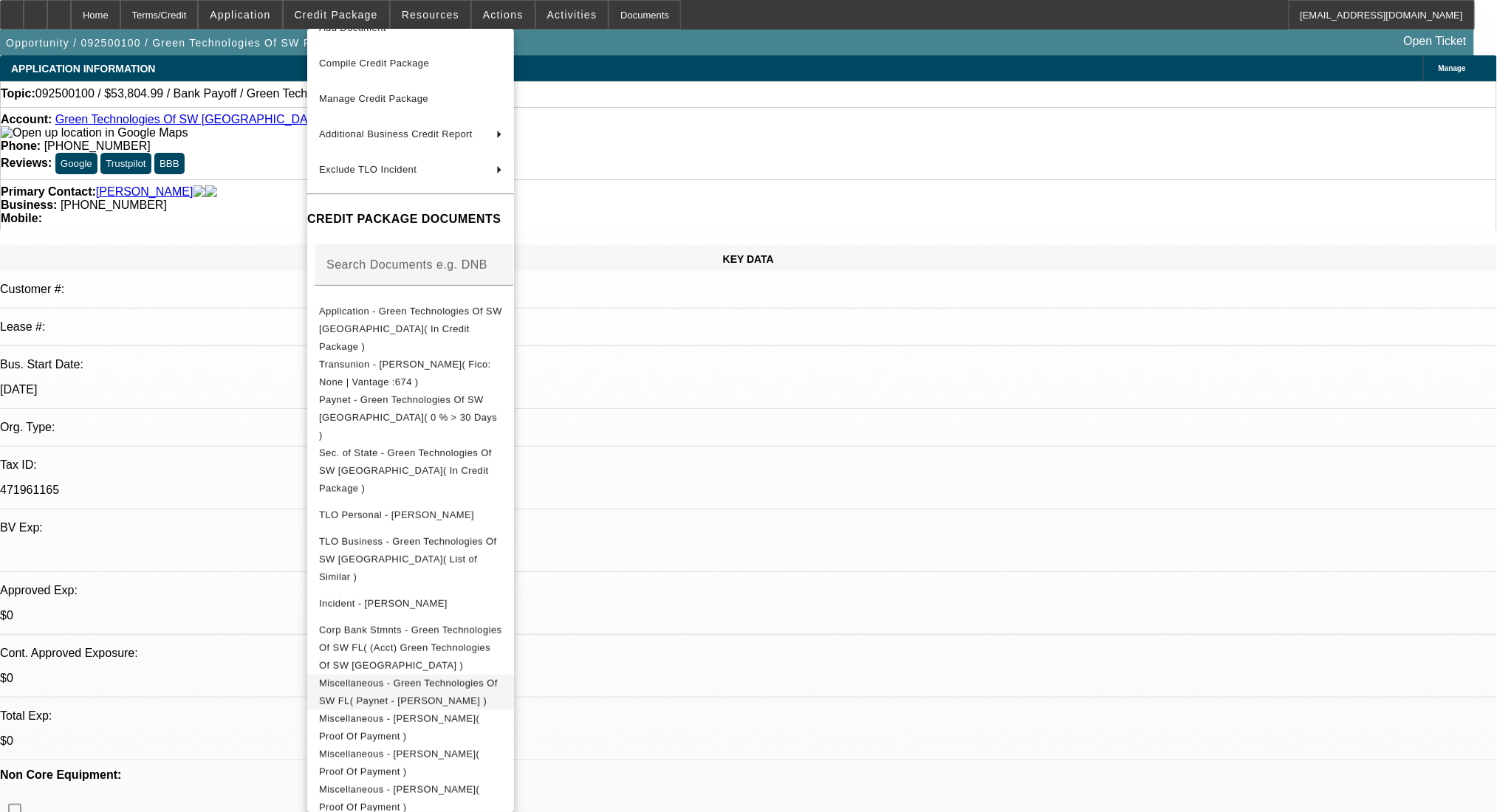
scroll to position [89, 0]
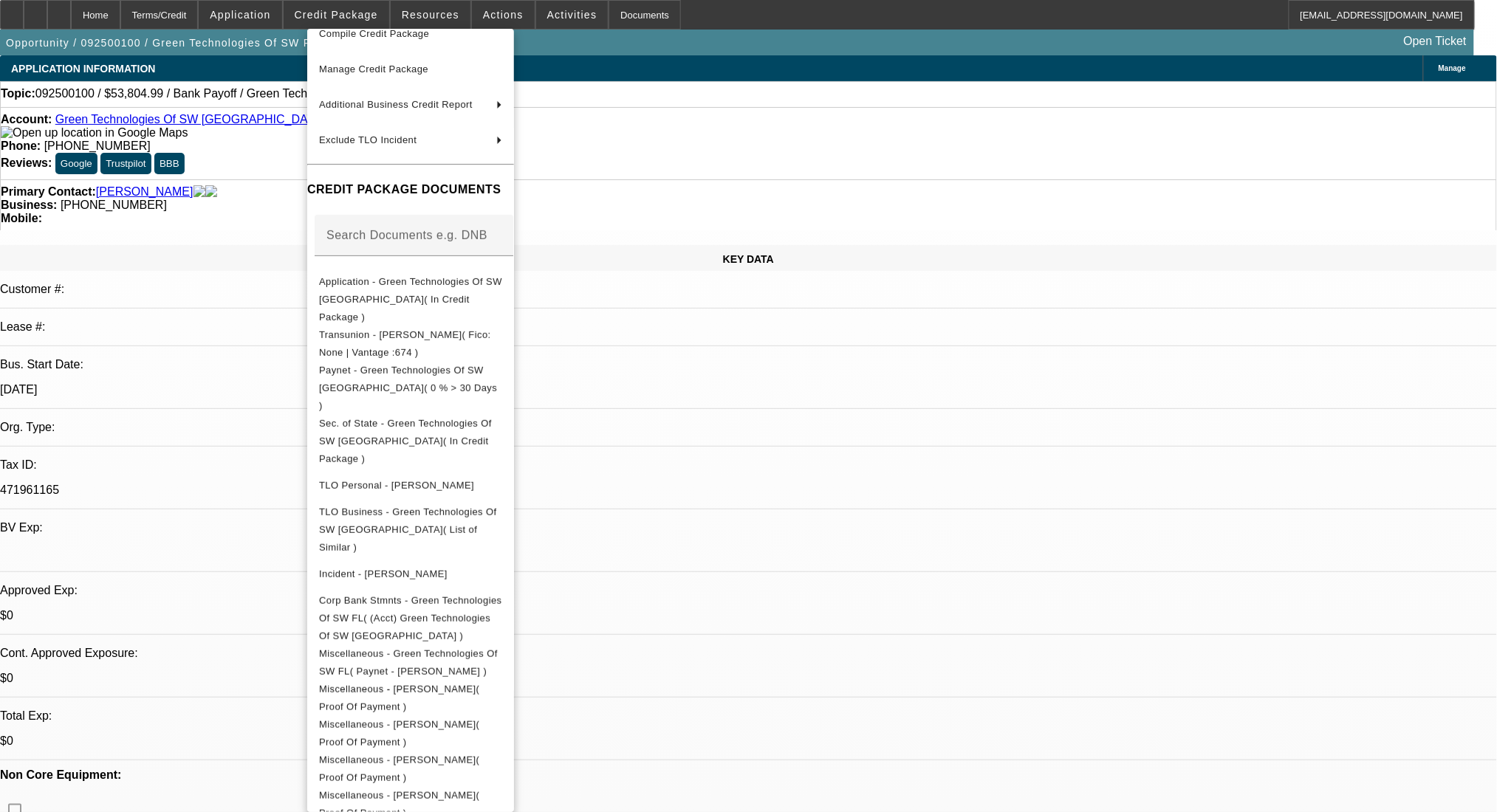
click at [1059, 777] on div at bounding box center [748, 406] width 1497 height 812
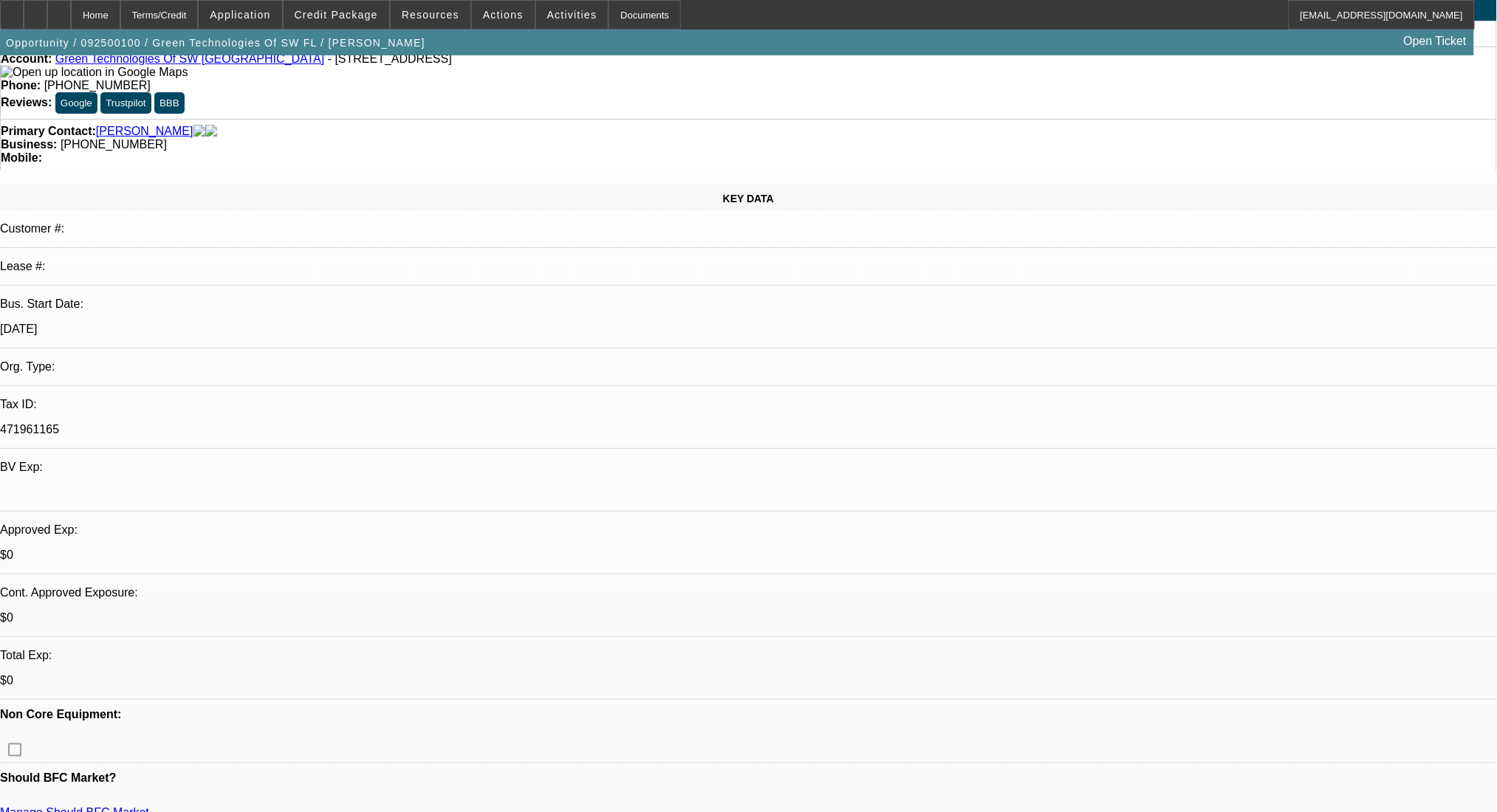
scroll to position [0, 0]
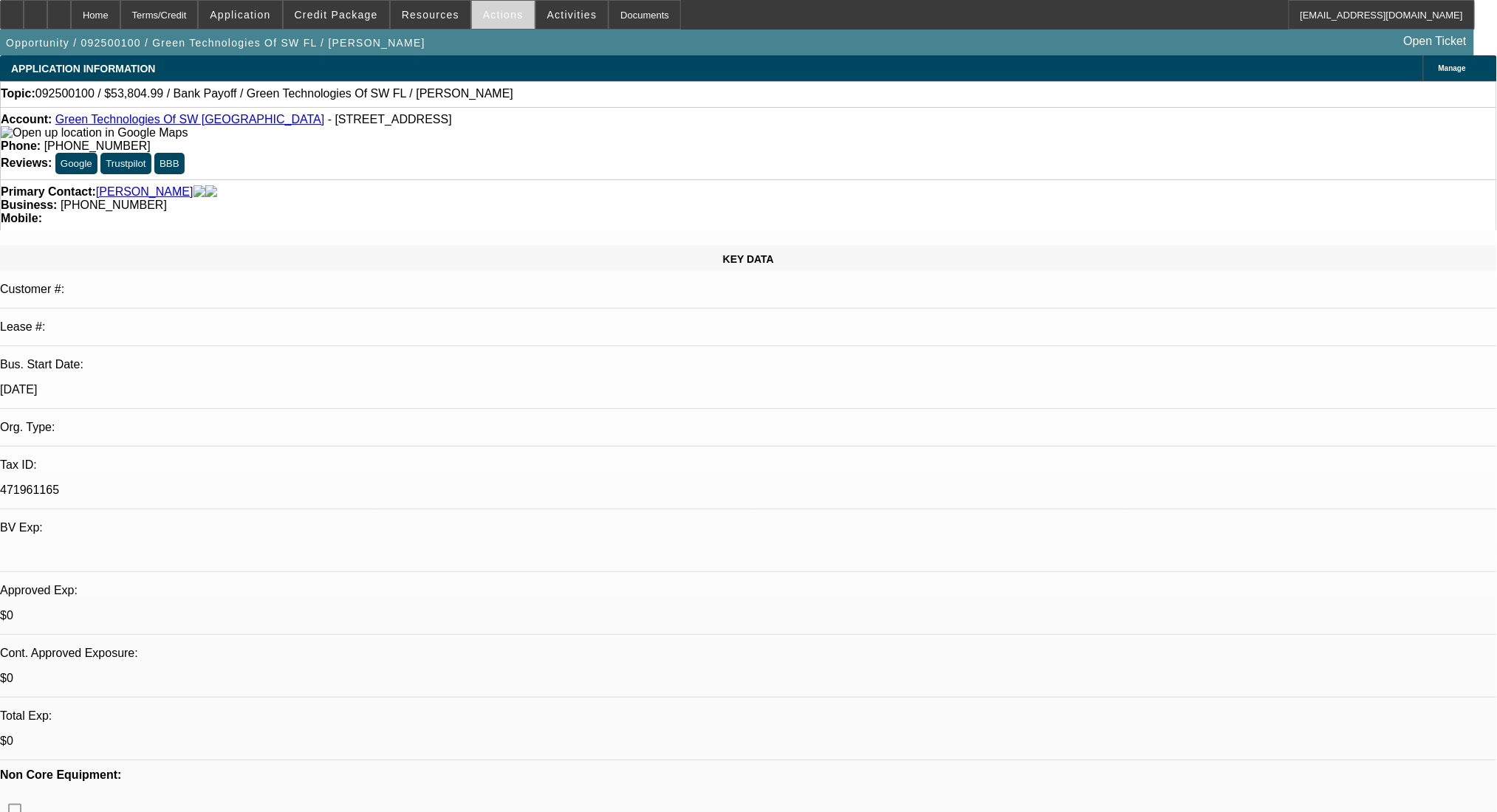
click at [511, 9] on span at bounding box center [504, 15] width 63 height 35
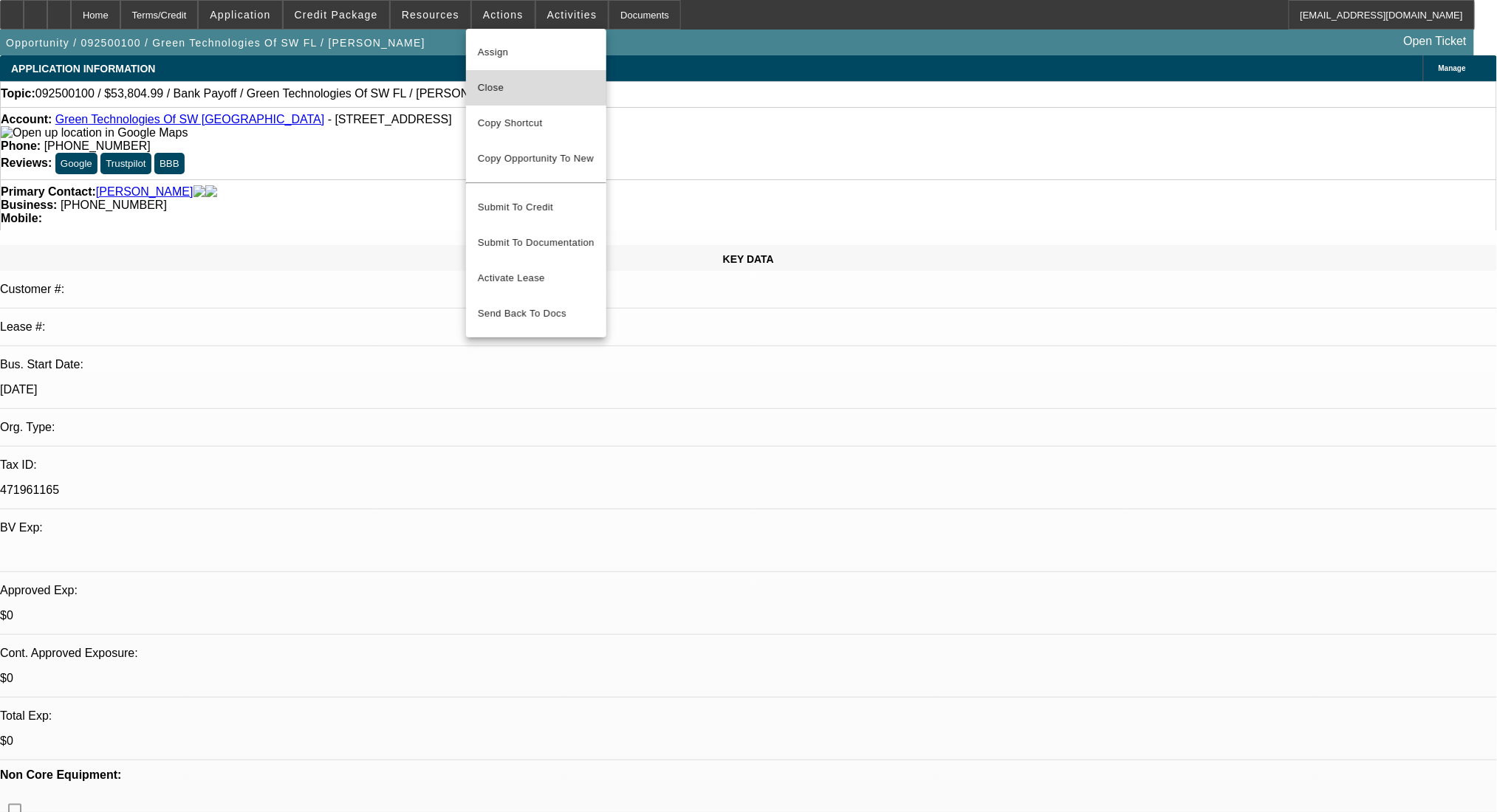
click at [511, 96] on span "Close" at bounding box center [535, 88] width 117 height 18
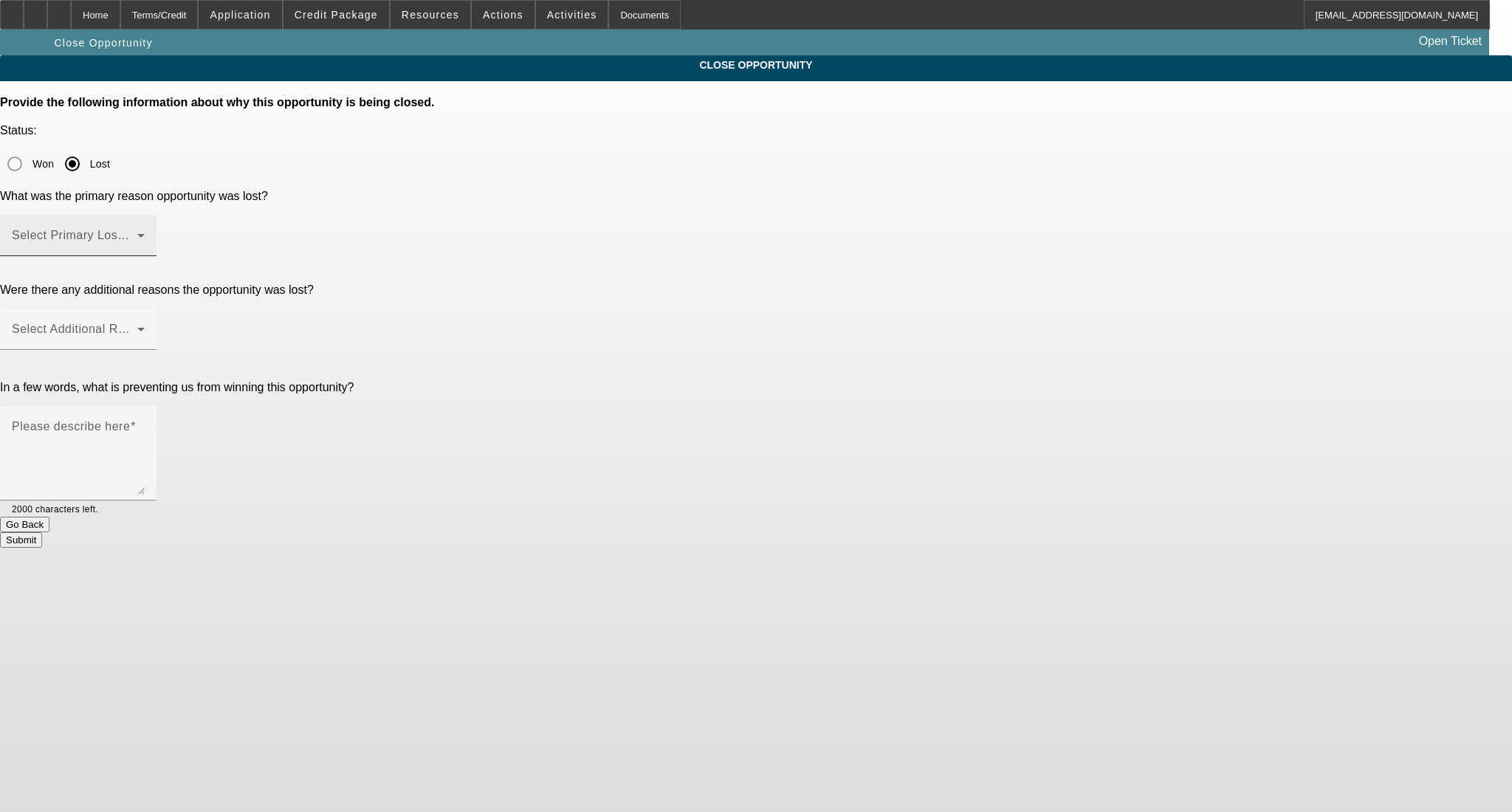
click at [138, 233] on span at bounding box center [74, 242] width 125 height 18
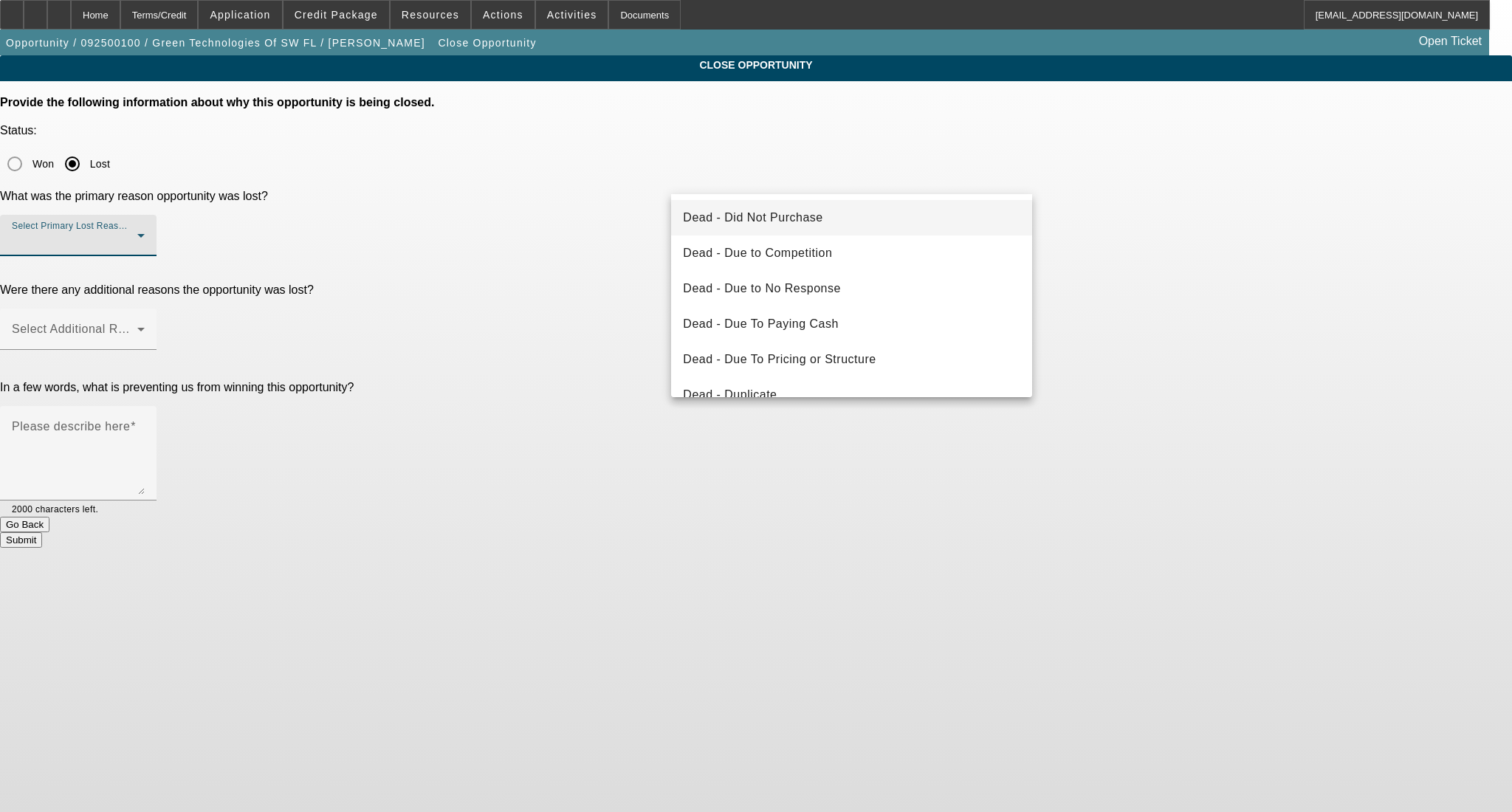
click at [840, 222] on mat-option "Dead - Did Not Purchase" at bounding box center [851, 217] width 361 height 35
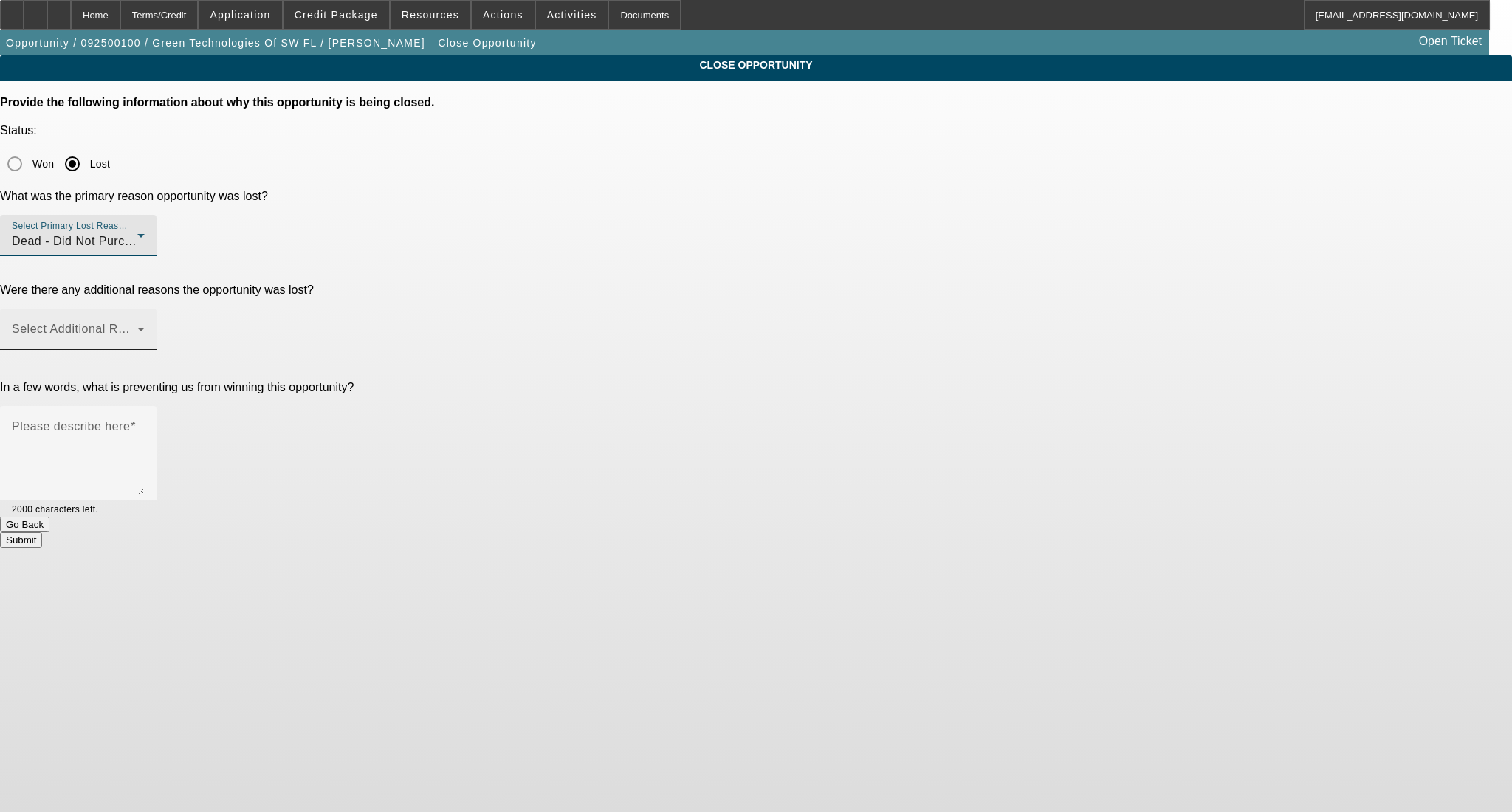
click at [138, 327] on span at bounding box center [74, 335] width 125 height 18
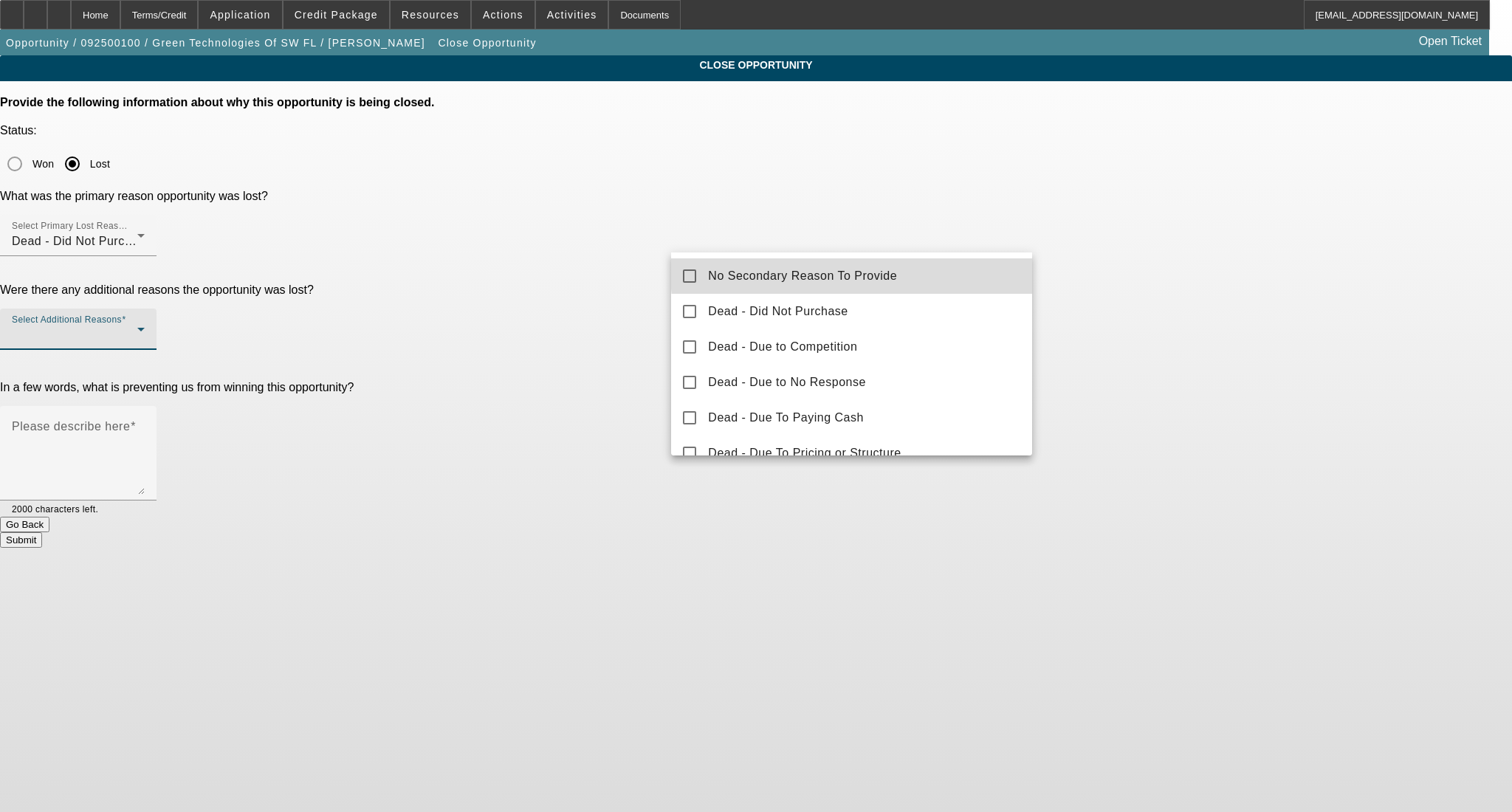
click at [855, 272] on span "No Secondary Reason To Provide" at bounding box center [802, 276] width 189 height 18
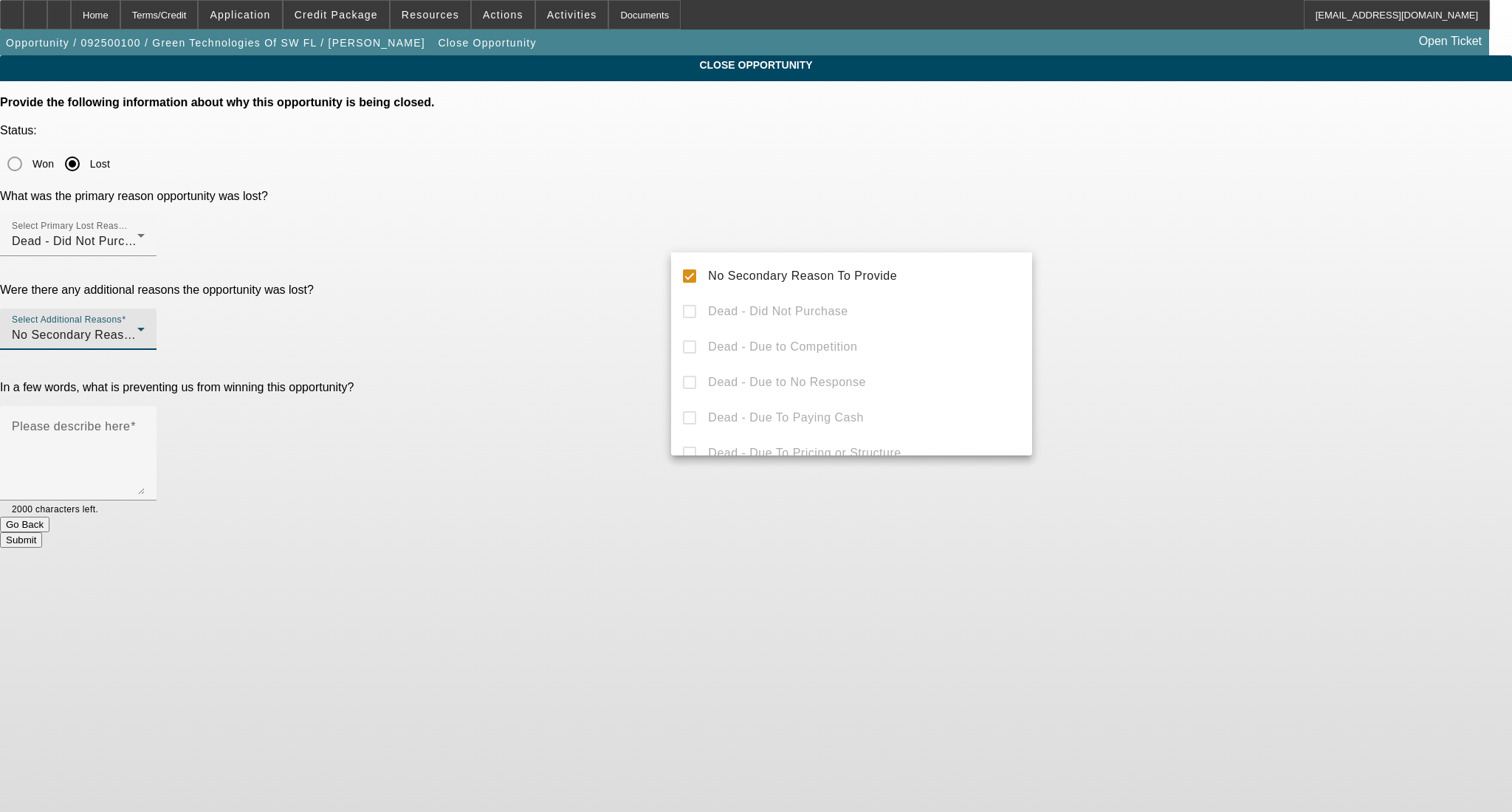
click at [1164, 305] on div at bounding box center [756, 406] width 1512 height 812
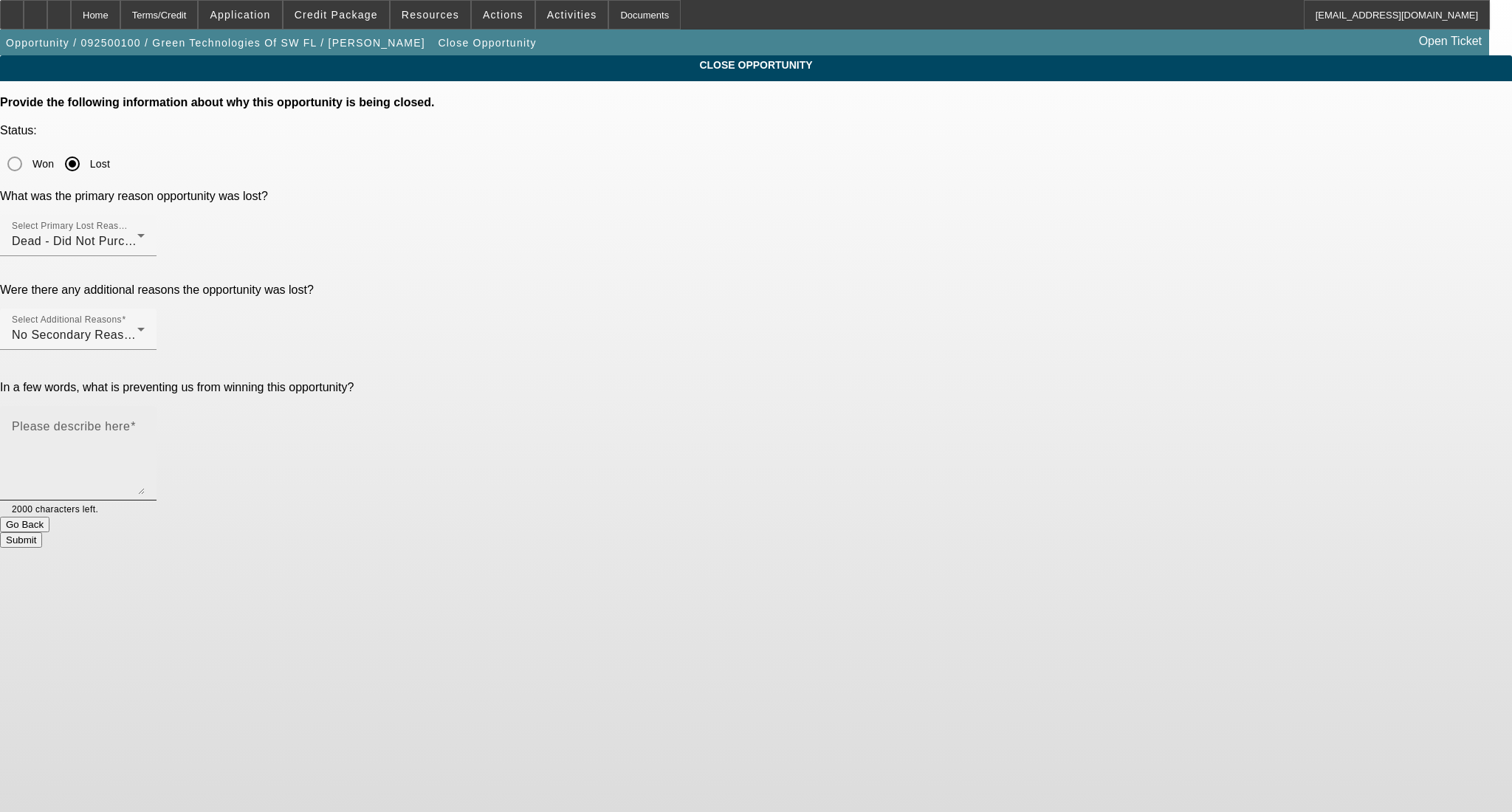
click at [145, 424] on textarea "Please describe here" at bounding box center [78, 459] width 133 height 71
type textarea "not moving fwd with refi at this time"
click at [42, 533] on button "Submit" at bounding box center [21, 540] width 42 height 16
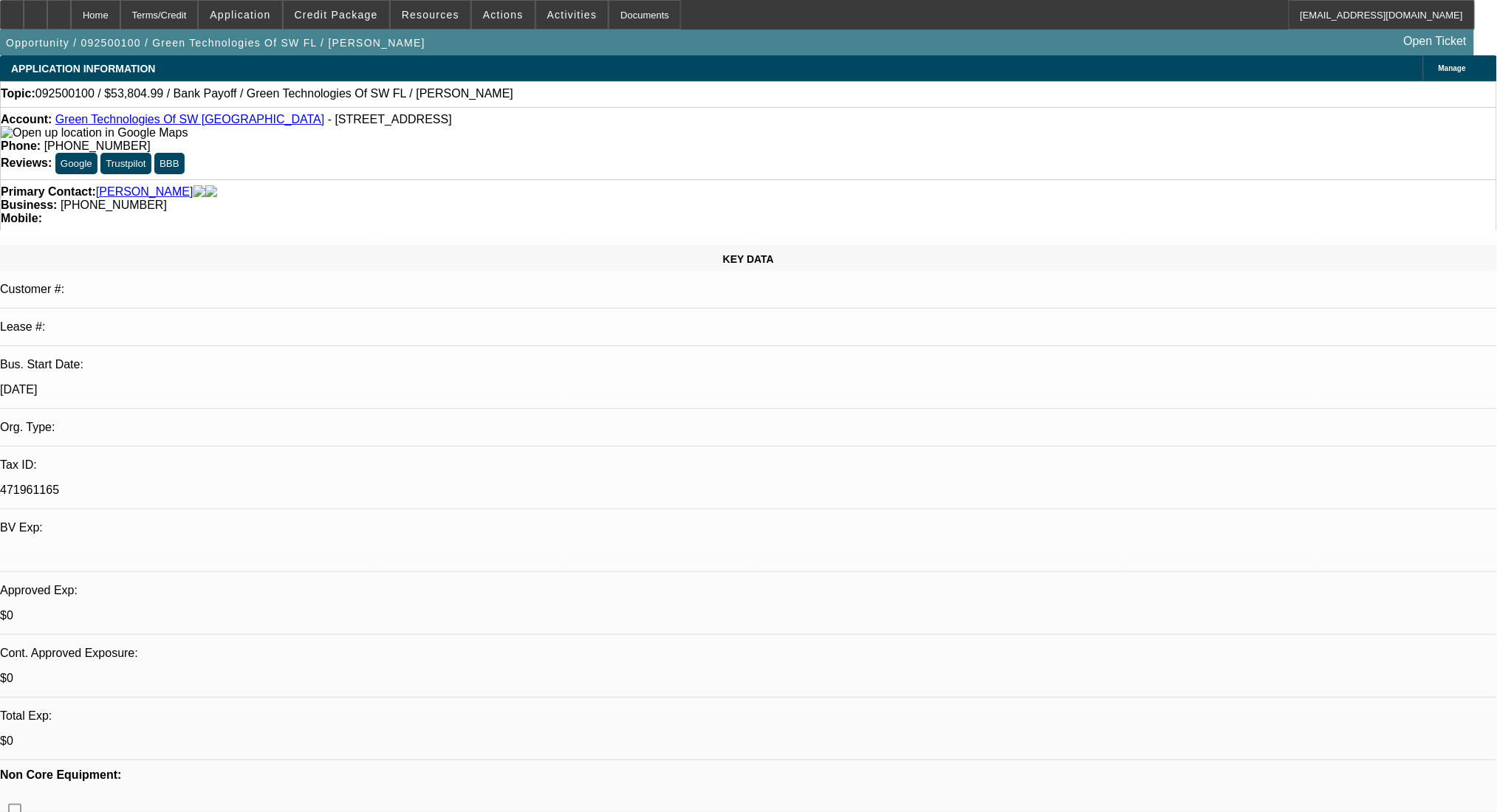
select select "0"
select select "2"
select select "0.1"
select select "4"
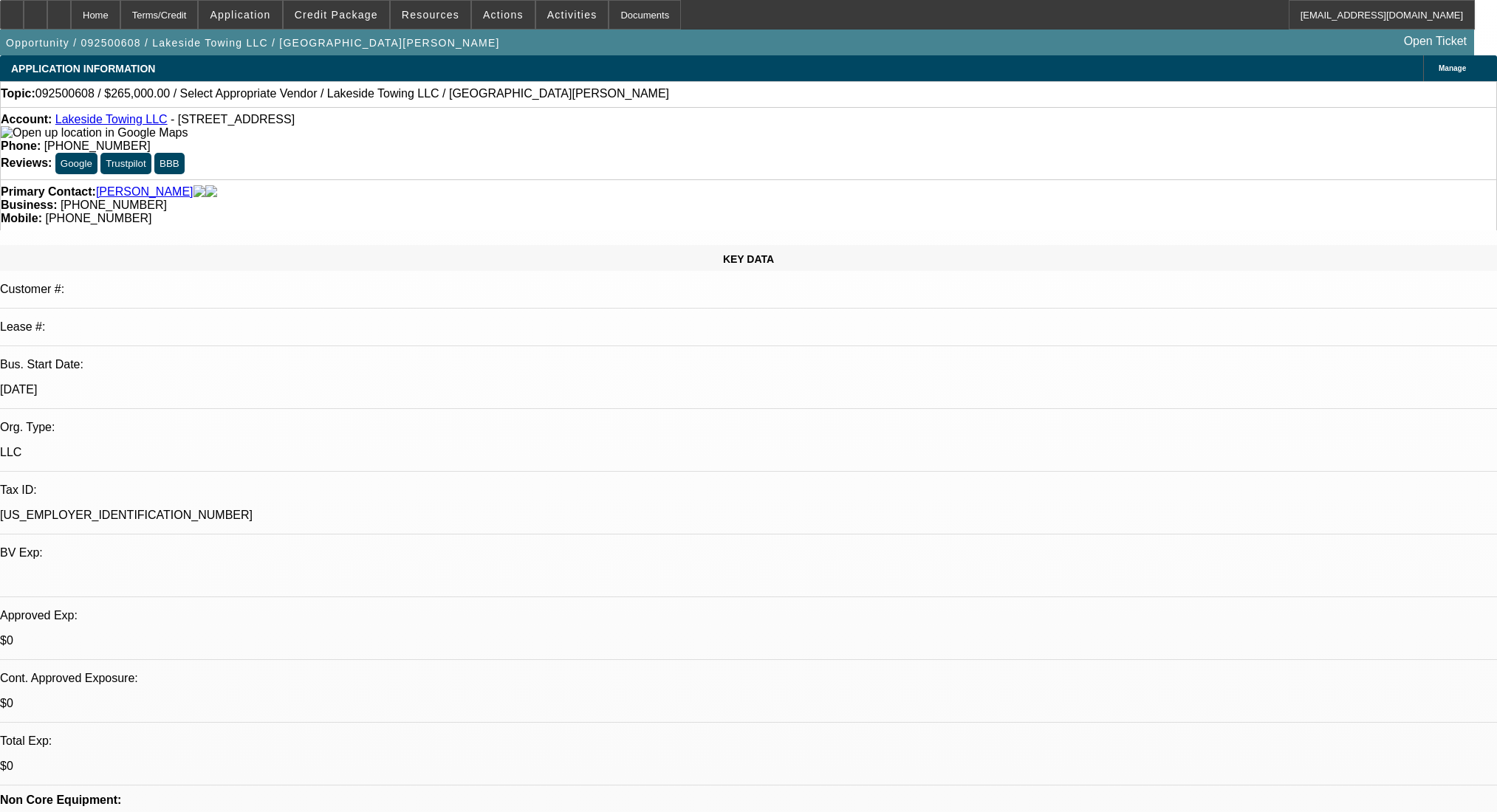
select select "0"
select select "2"
select select "0.1"
select select "4"
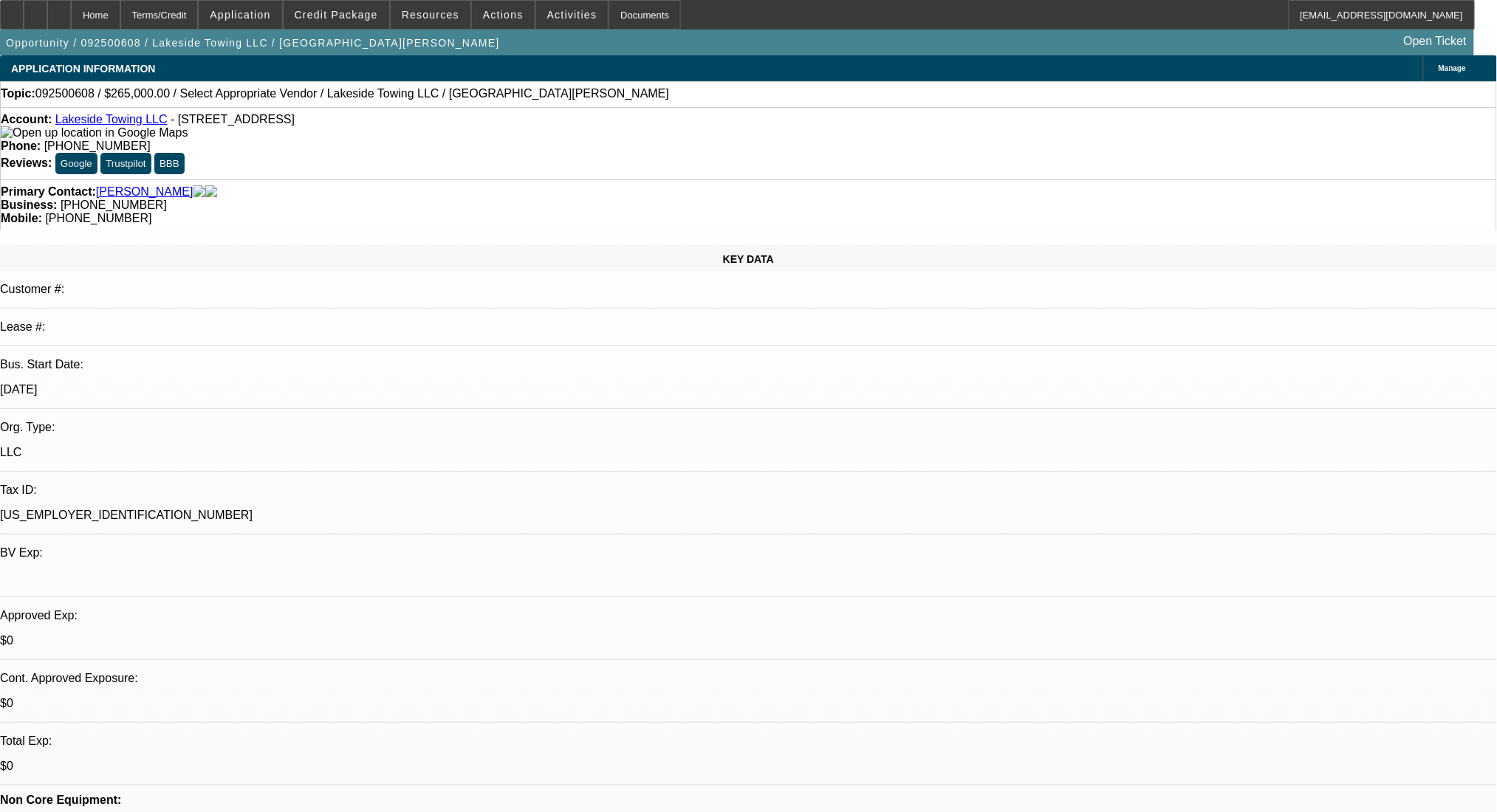
drag, startPoint x: 1359, startPoint y: 209, endPoint x: 1359, endPoint y: 233, distance: 24.0
radio input "true"
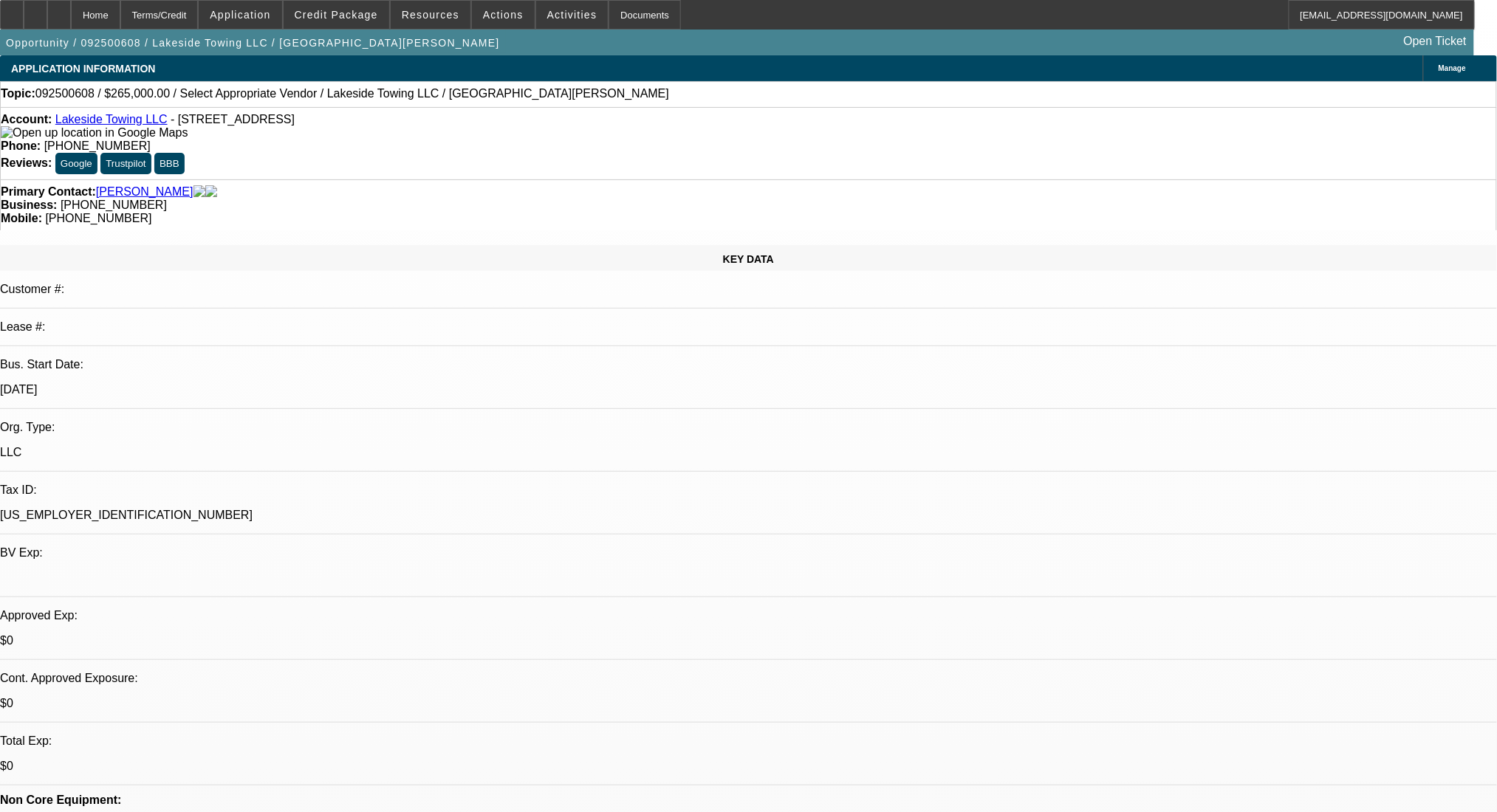
paste textarea "https://www.towtrx.com/inventory/?/listing/for-sale/244751755/2017-peterbilt-56…"
type textarea "https://www.towtrx.com/inventory/?/listing/for-sale/244751755/2017-peterbilt-56…"
radio input "true"
click at [357, 2] on span at bounding box center [336, 15] width 106 height 35
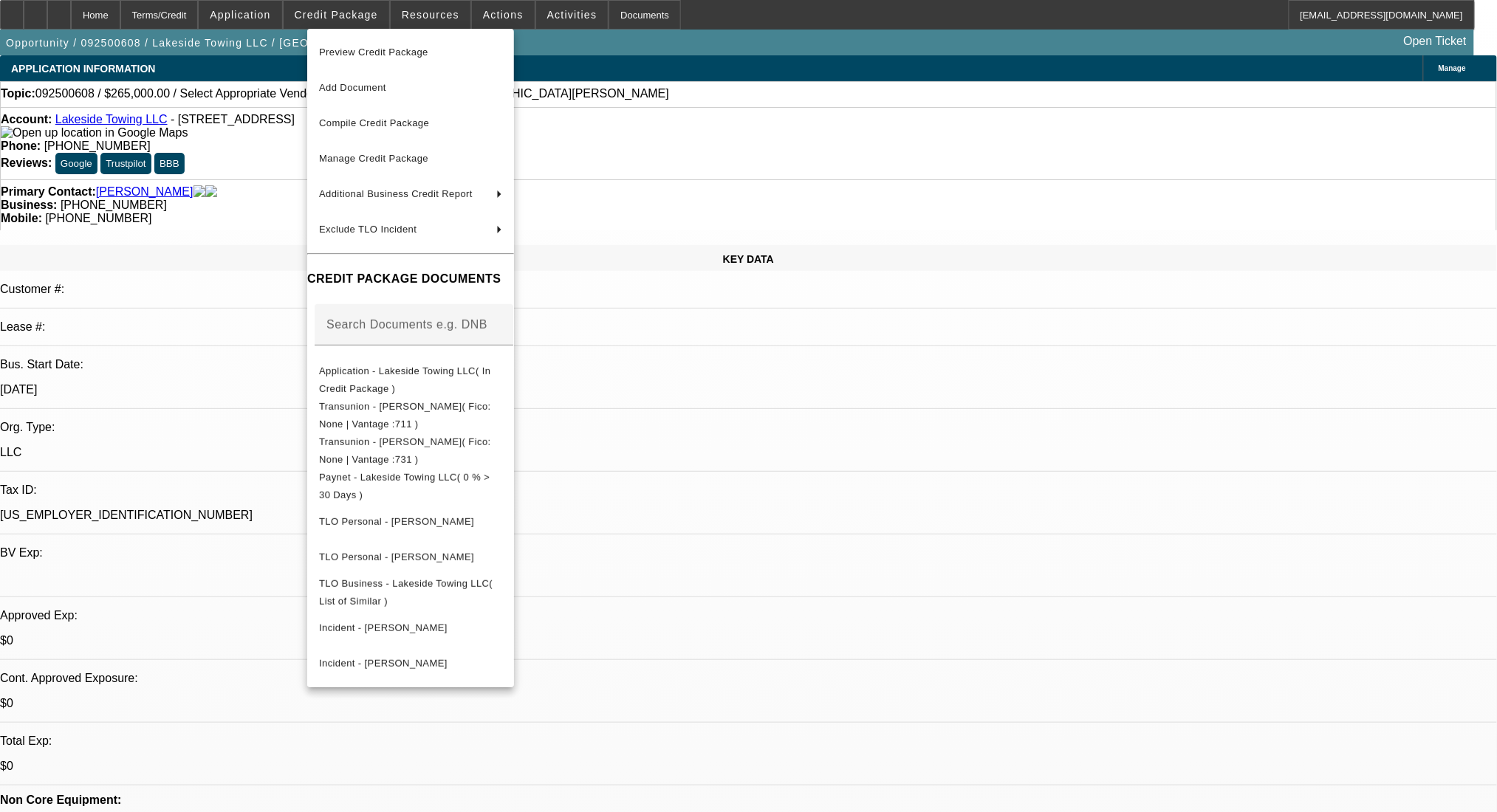
click at [64, 16] on div at bounding box center [748, 406] width 1497 height 812
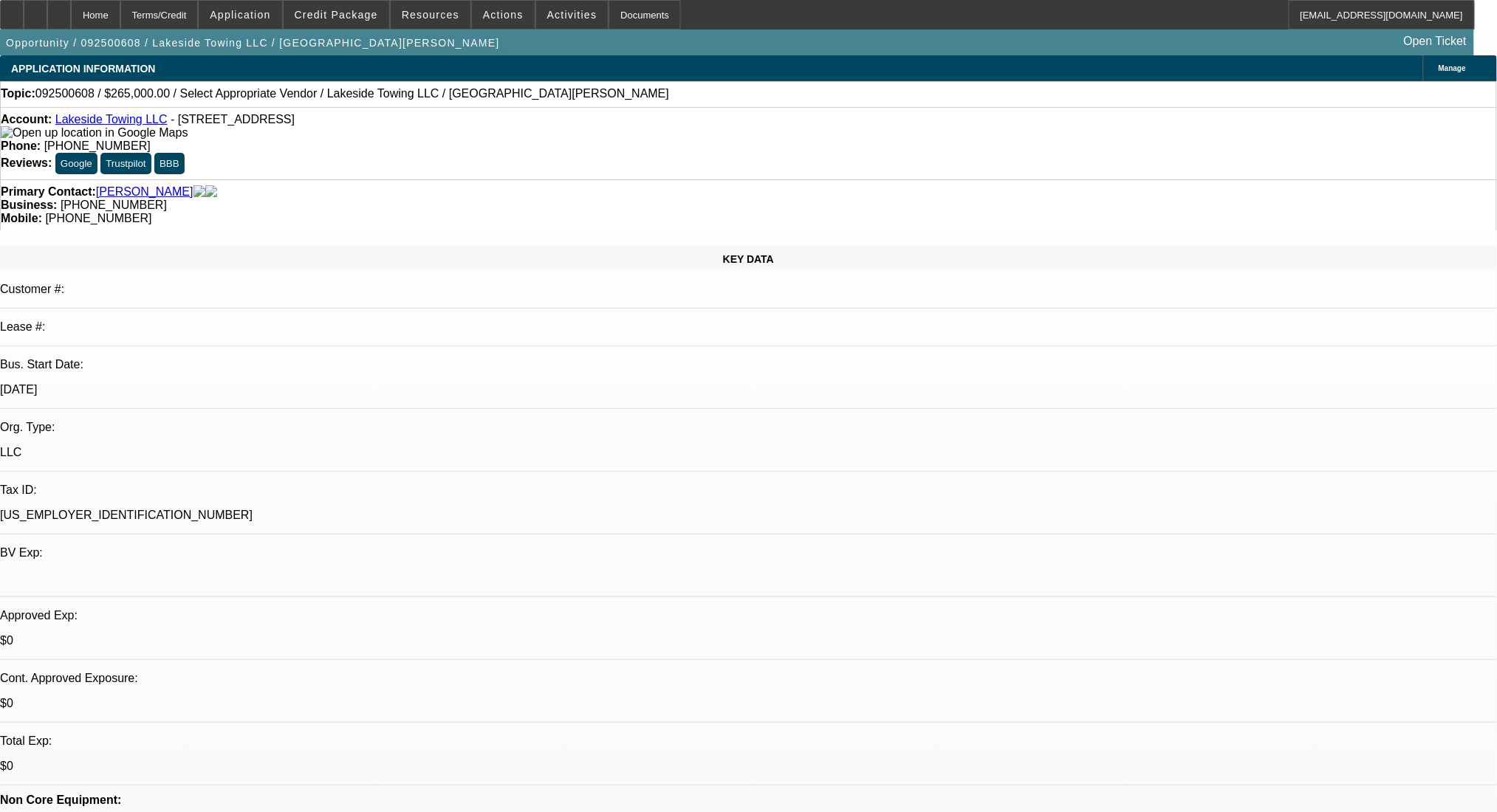
click at [35, 10] on icon at bounding box center [35, 10] width 0 height 0
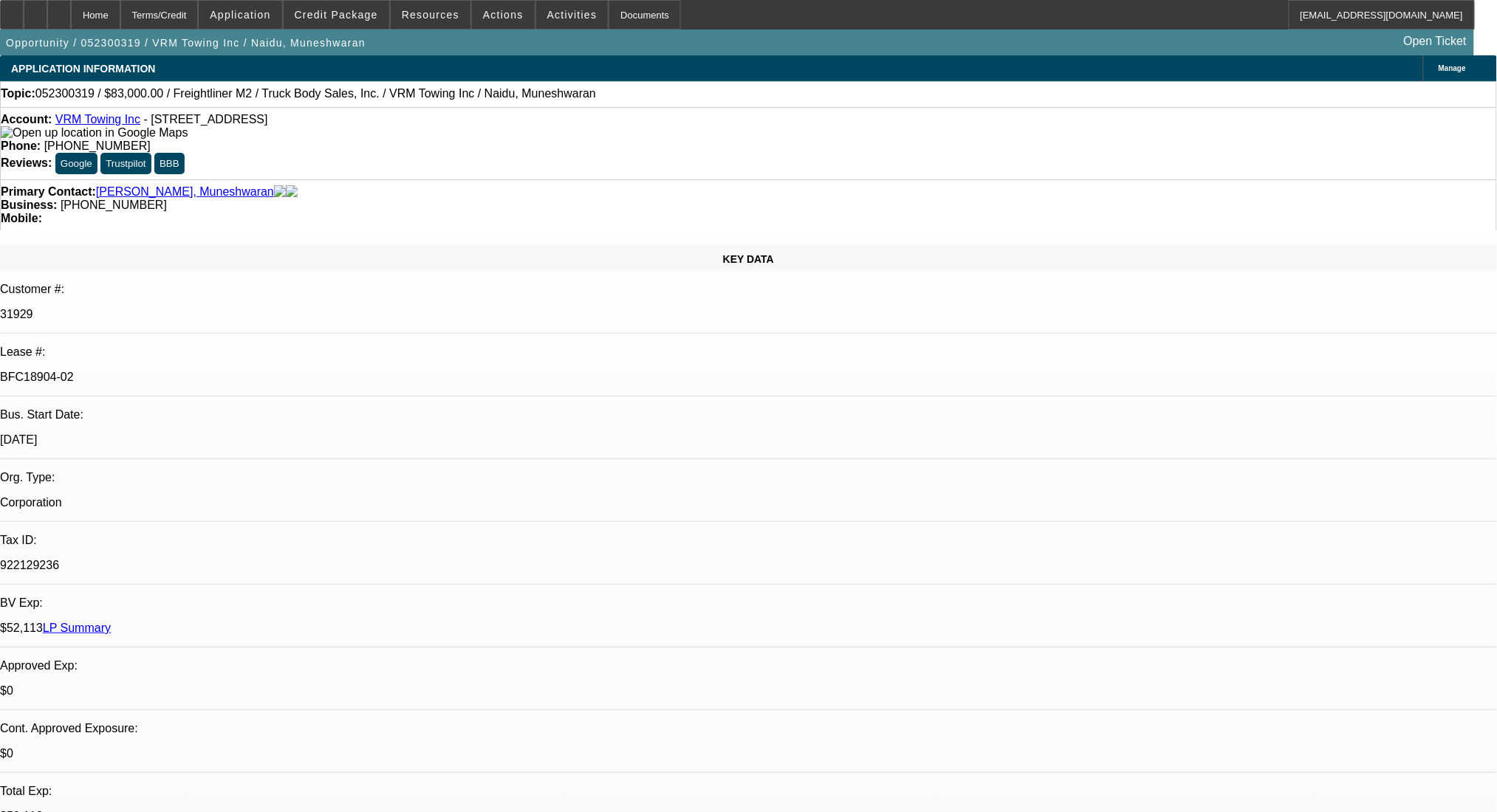
select select "0"
select select "2"
select select "0.1"
select select "4"
select select "0"
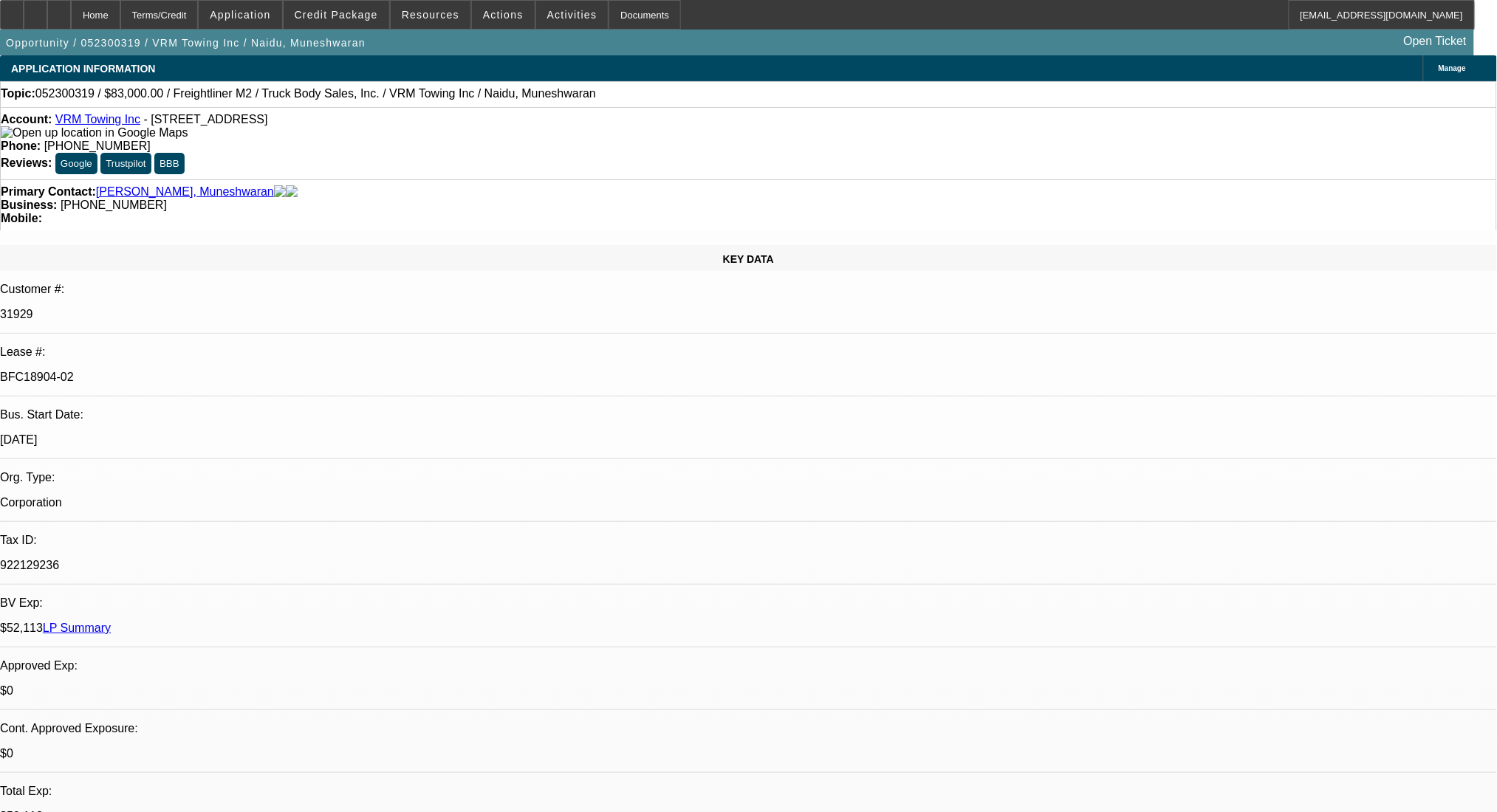
select select "2"
select select "0.1"
select select "4"
select select "0"
select select "2"
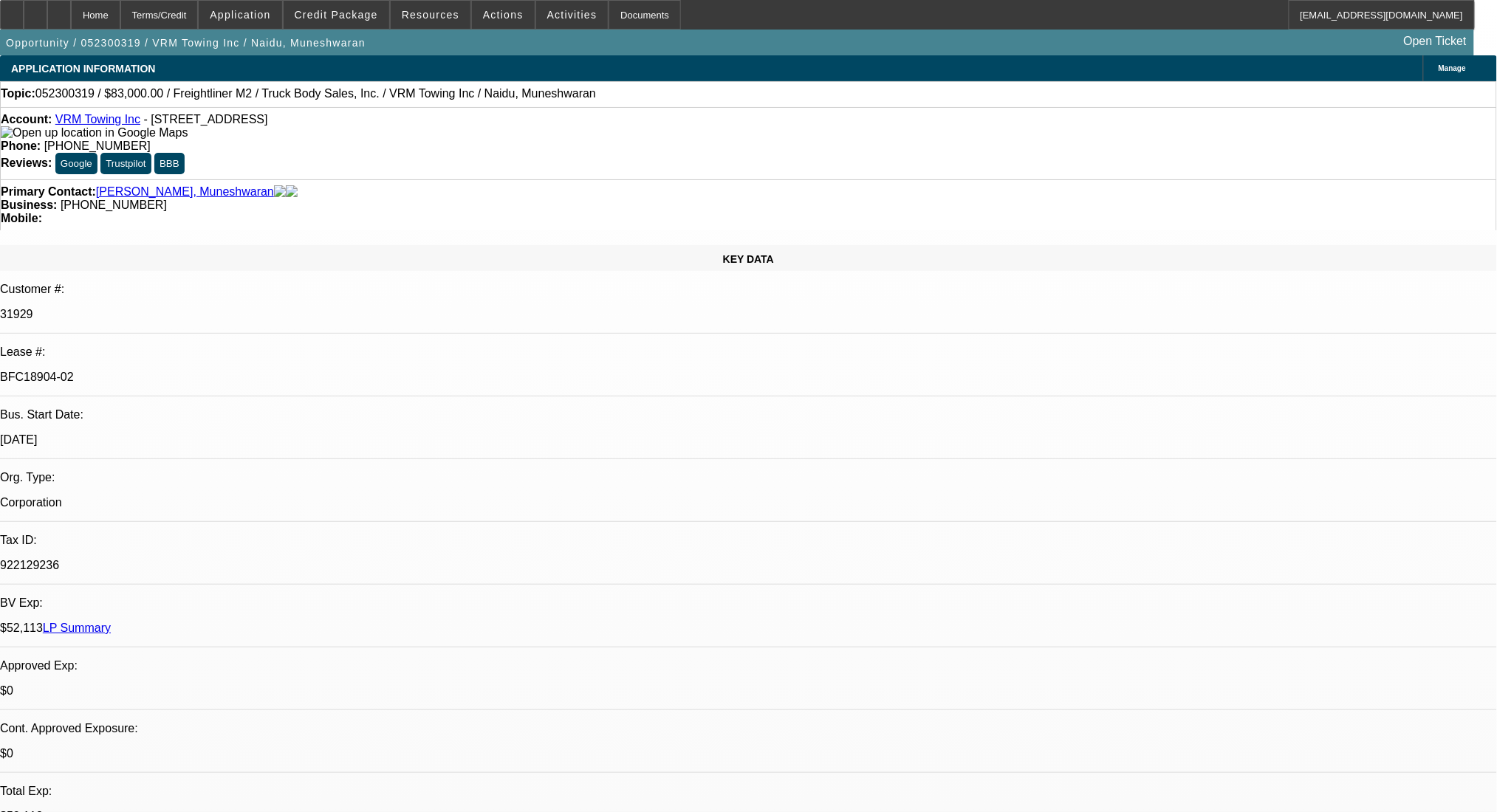
select select "0.1"
select select "4"
select select "0"
select select "2"
select select "0.1"
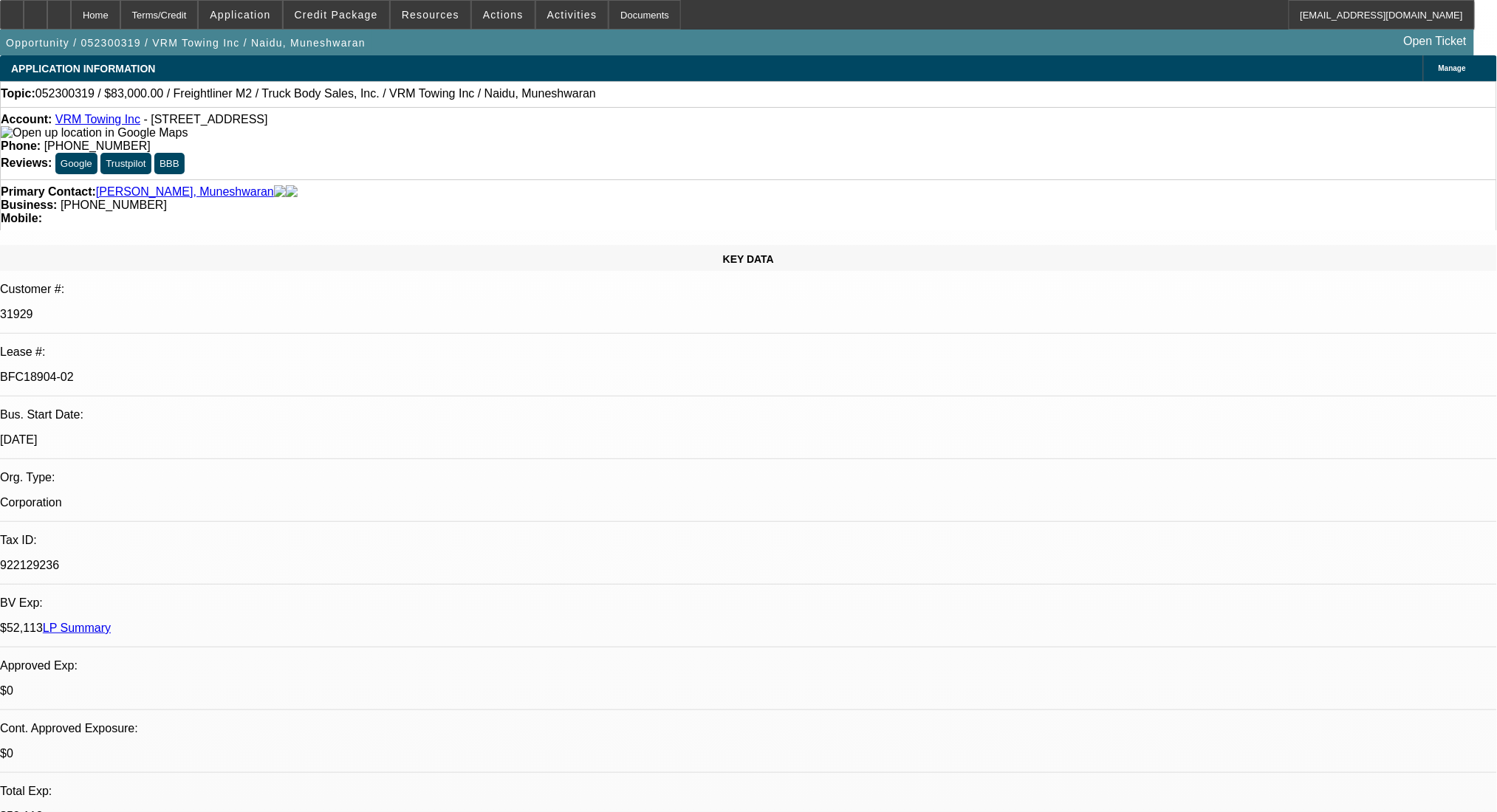
select select "4"
click at [110, 622] on link "LP Summary" at bounding box center [77, 628] width 68 height 12
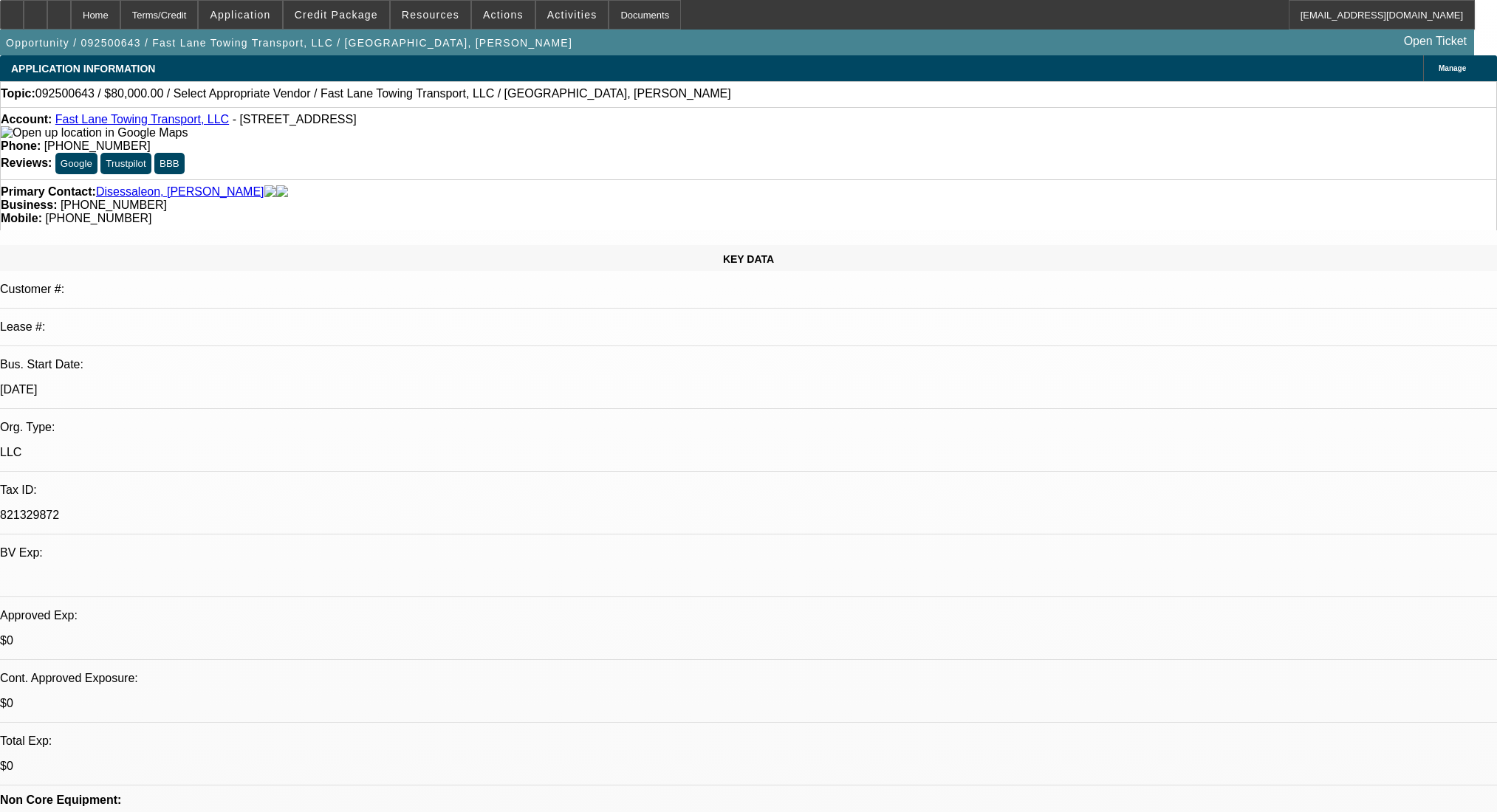
select select "0"
select select "2"
select select "0.1"
select select "4"
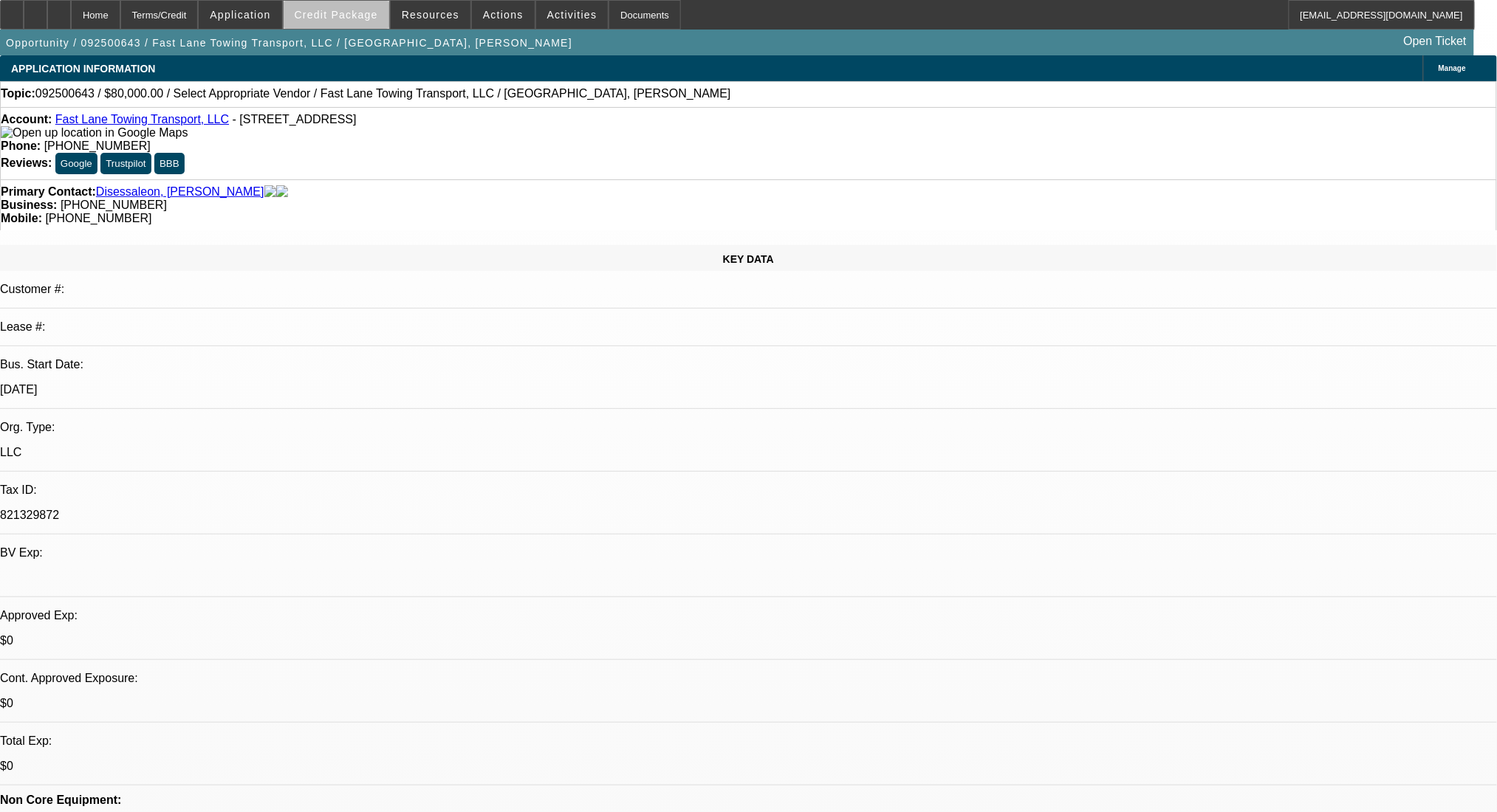
click at [376, 25] on span at bounding box center [336, 15] width 106 height 35
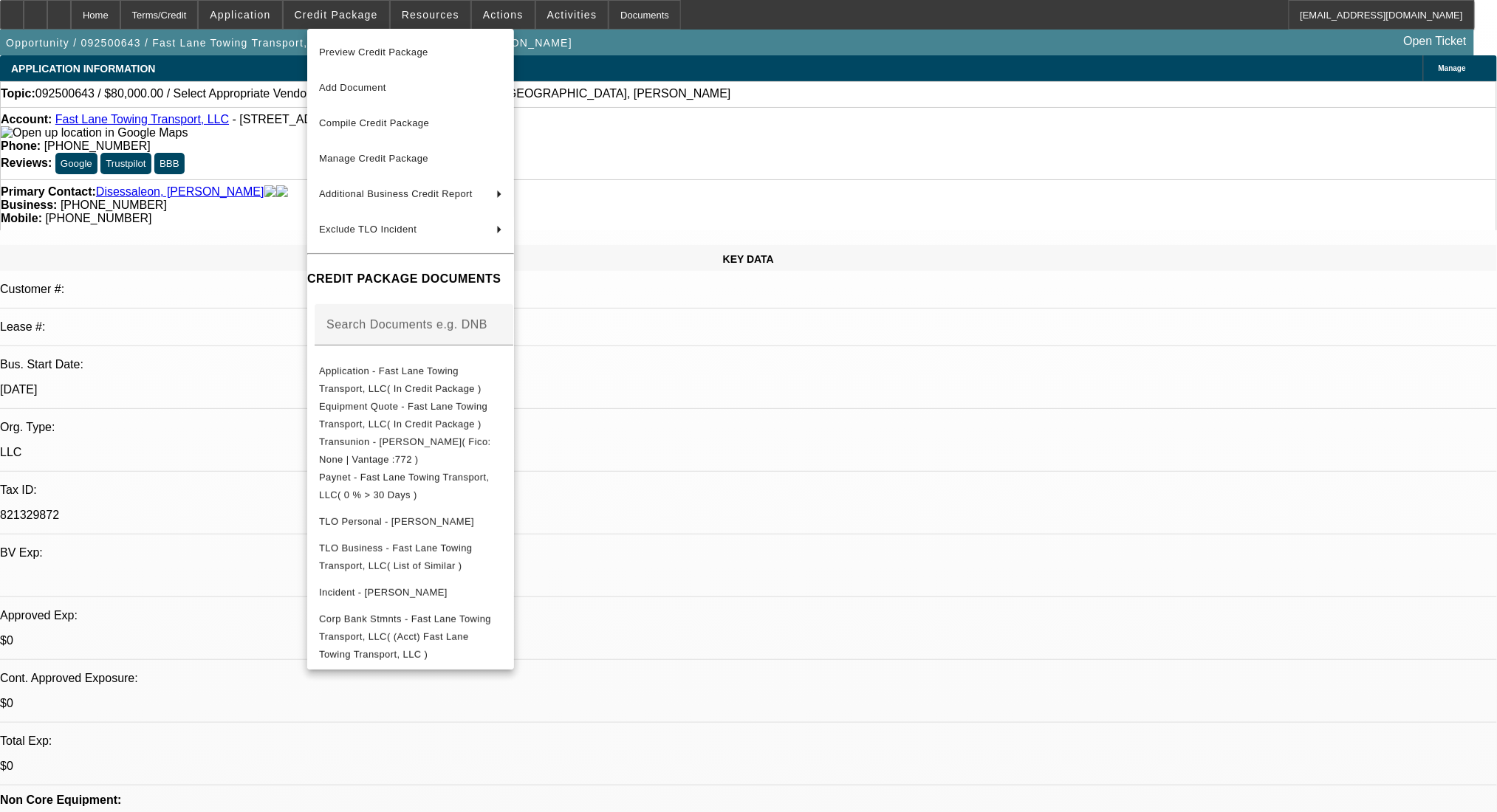
drag, startPoint x: 962, startPoint y: 370, endPoint x: 999, endPoint y: 326, distance: 57.5
click at [962, 370] on div at bounding box center [748, 406] width 1497 height 812
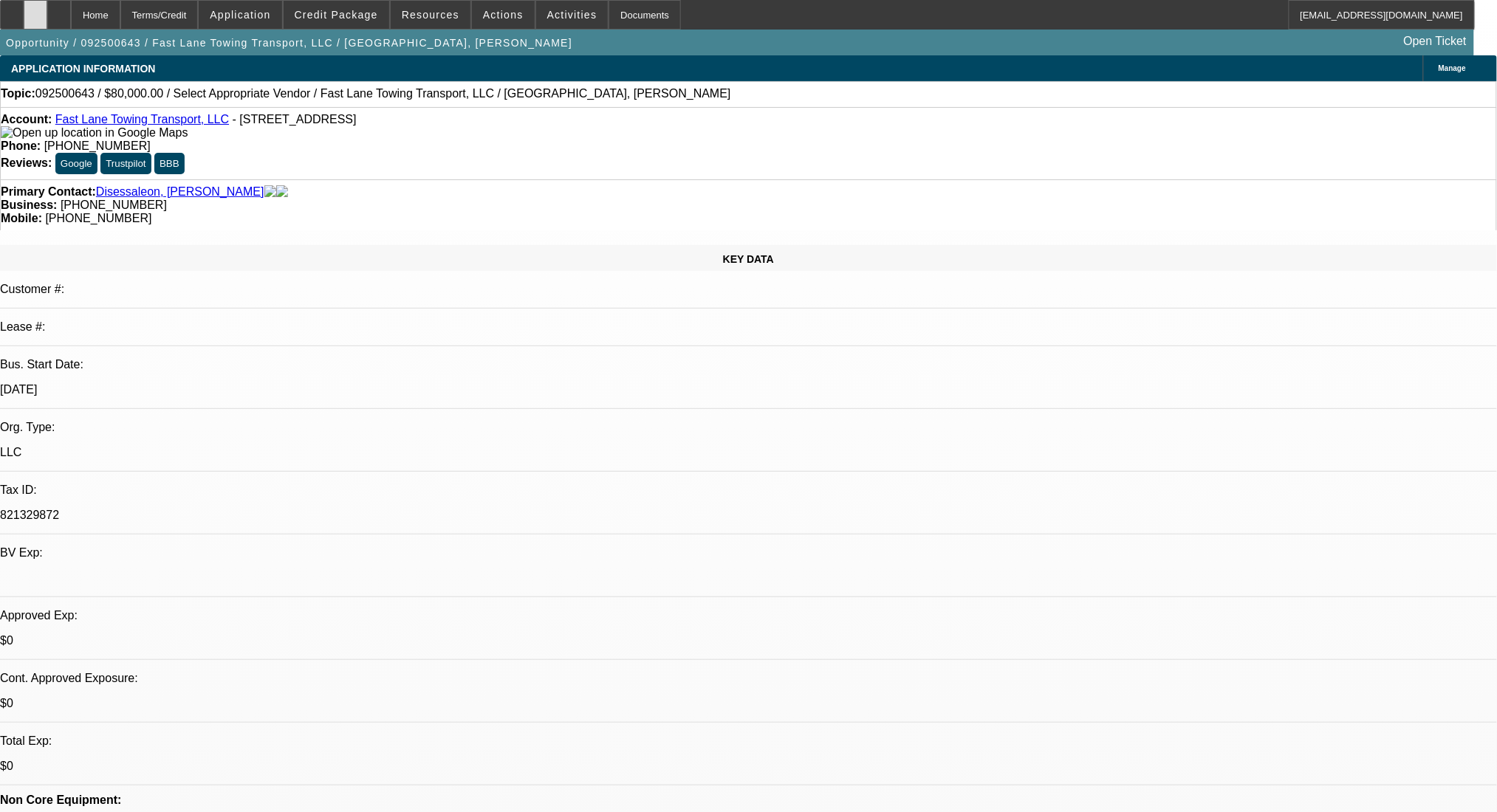
click at [47, 11] on div at bounding box center [35, 15] width 24 height 30
drag, startPoint x: 1173, startPoint y: 67, endPoint x: 1183, endPoint y: 77, distance: 14.1
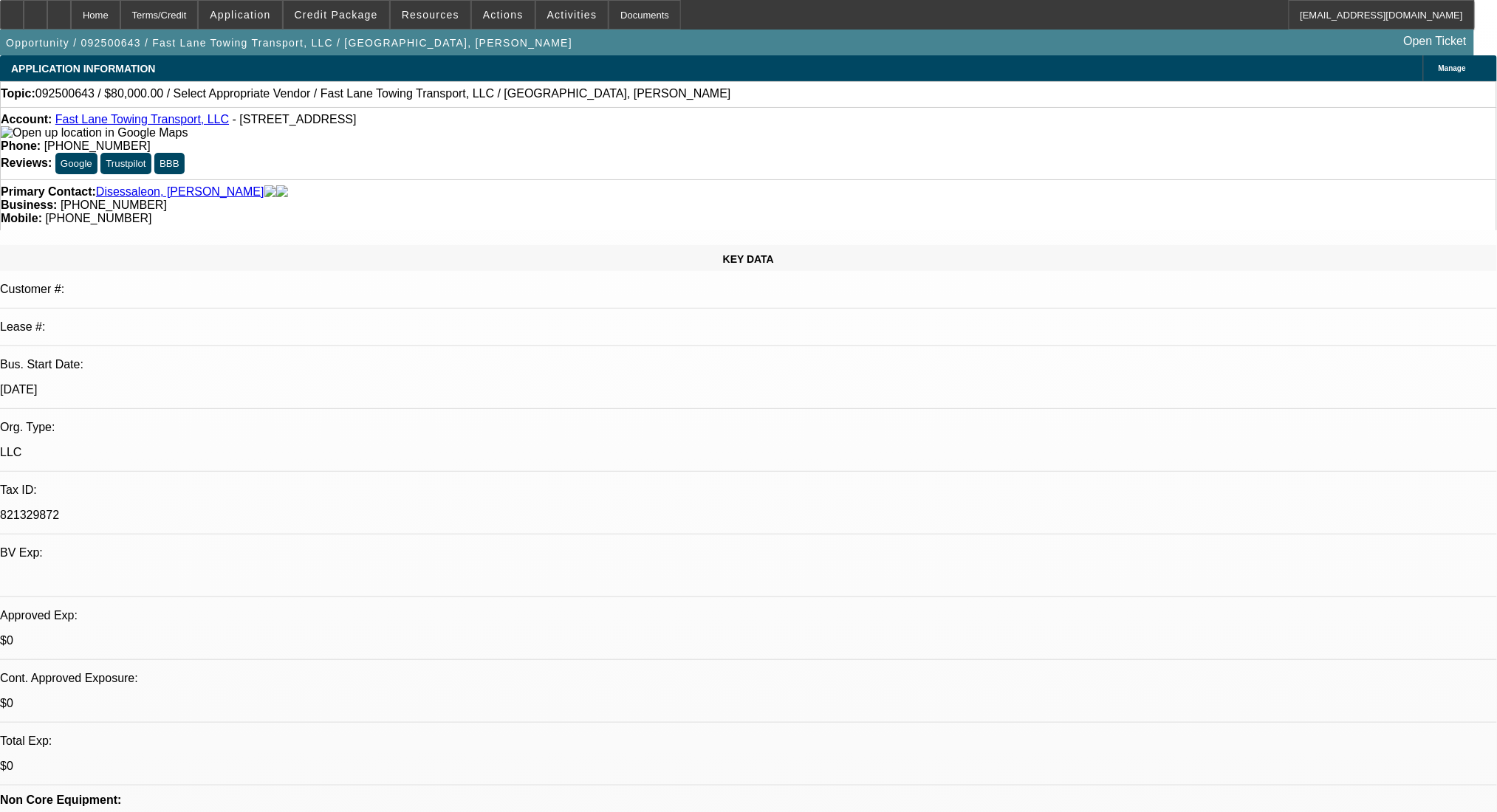
radio input "true"
type textarea "Seller contact Neil Davito- 718-612-3020"
click at [368, 21] on span at bounding box center [336, 15] width 106 height 35
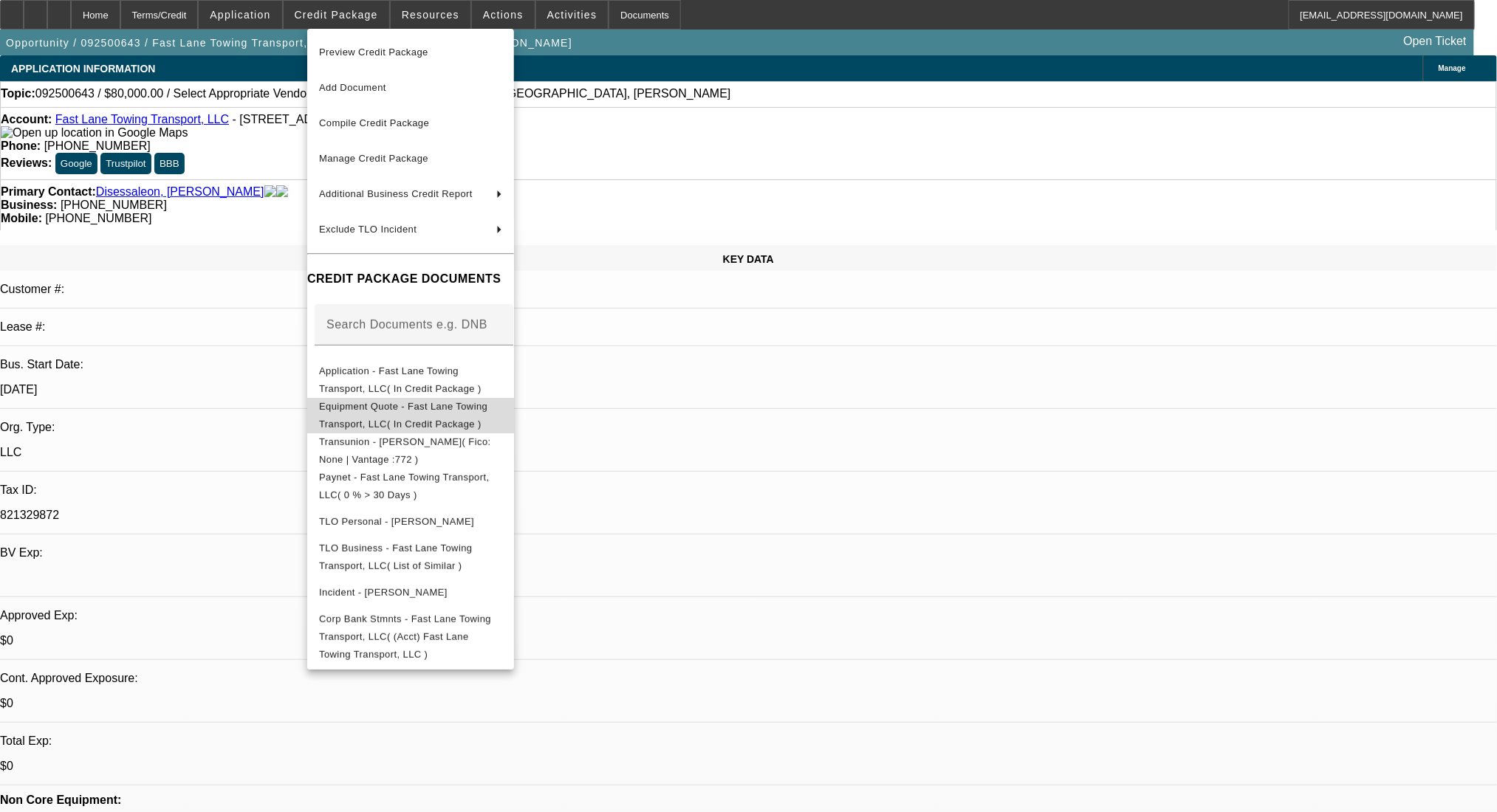
click at [416, 413] on span "Equipment Quote - Fast Lane Towing Transport, LLC( In Credit Package )" at bounding box center [403, 414] width 168 height 29
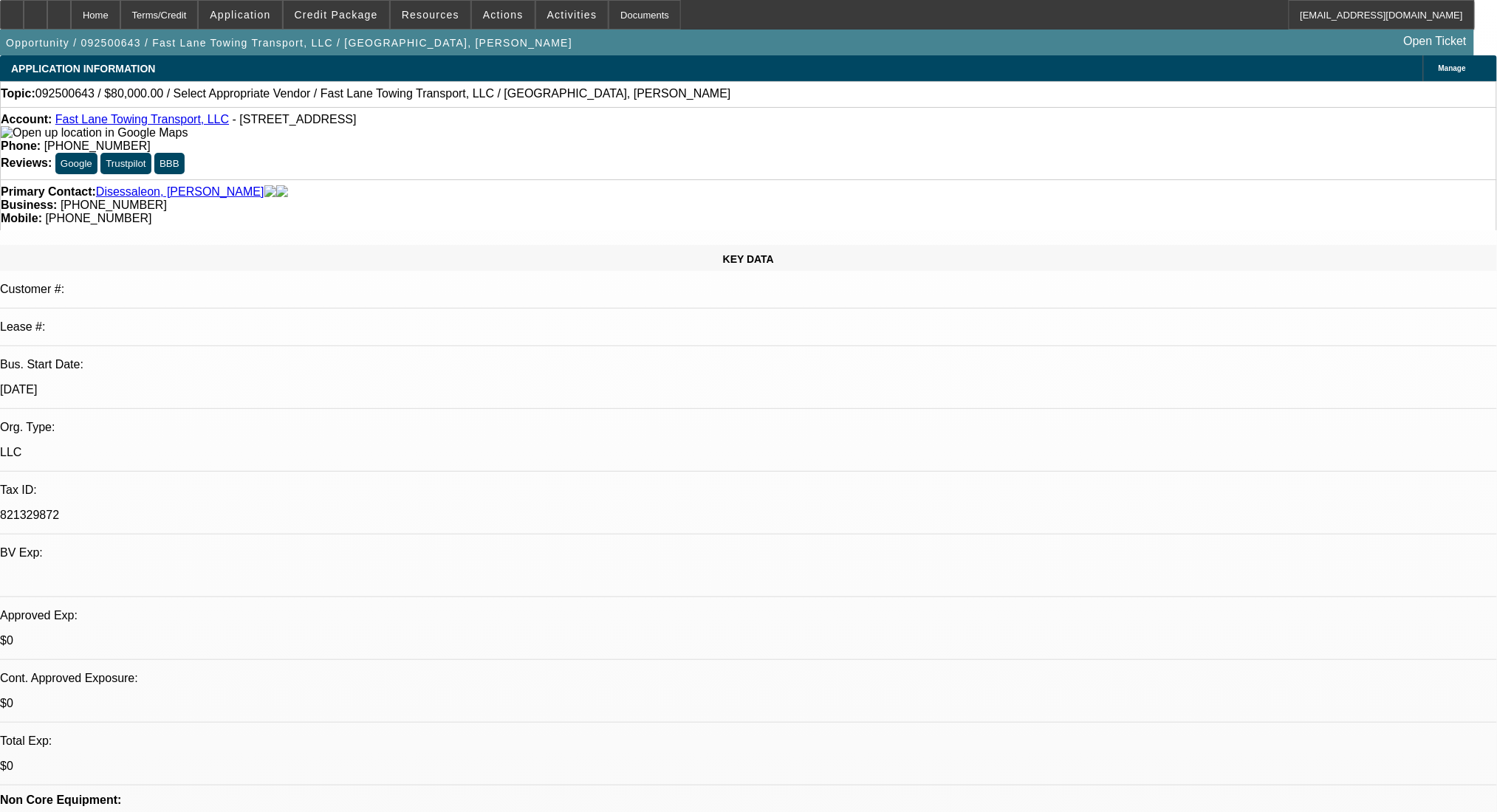
click at [152, 124] on link "Fast Lane Towing Transport, LLC" at bounding box center [142, 119] width 173 height 12
radio input "true"
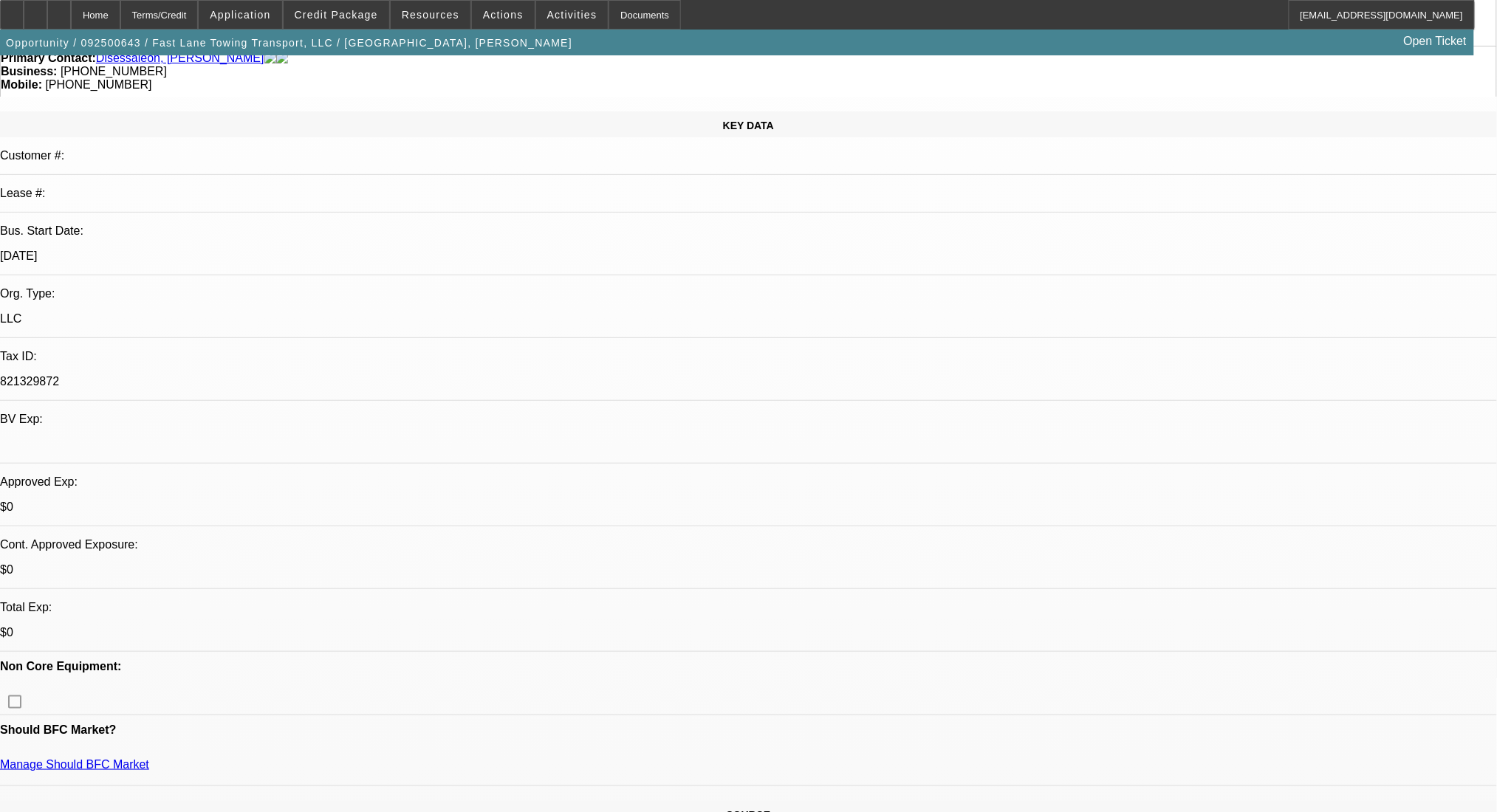
scroll to position [393, 0]
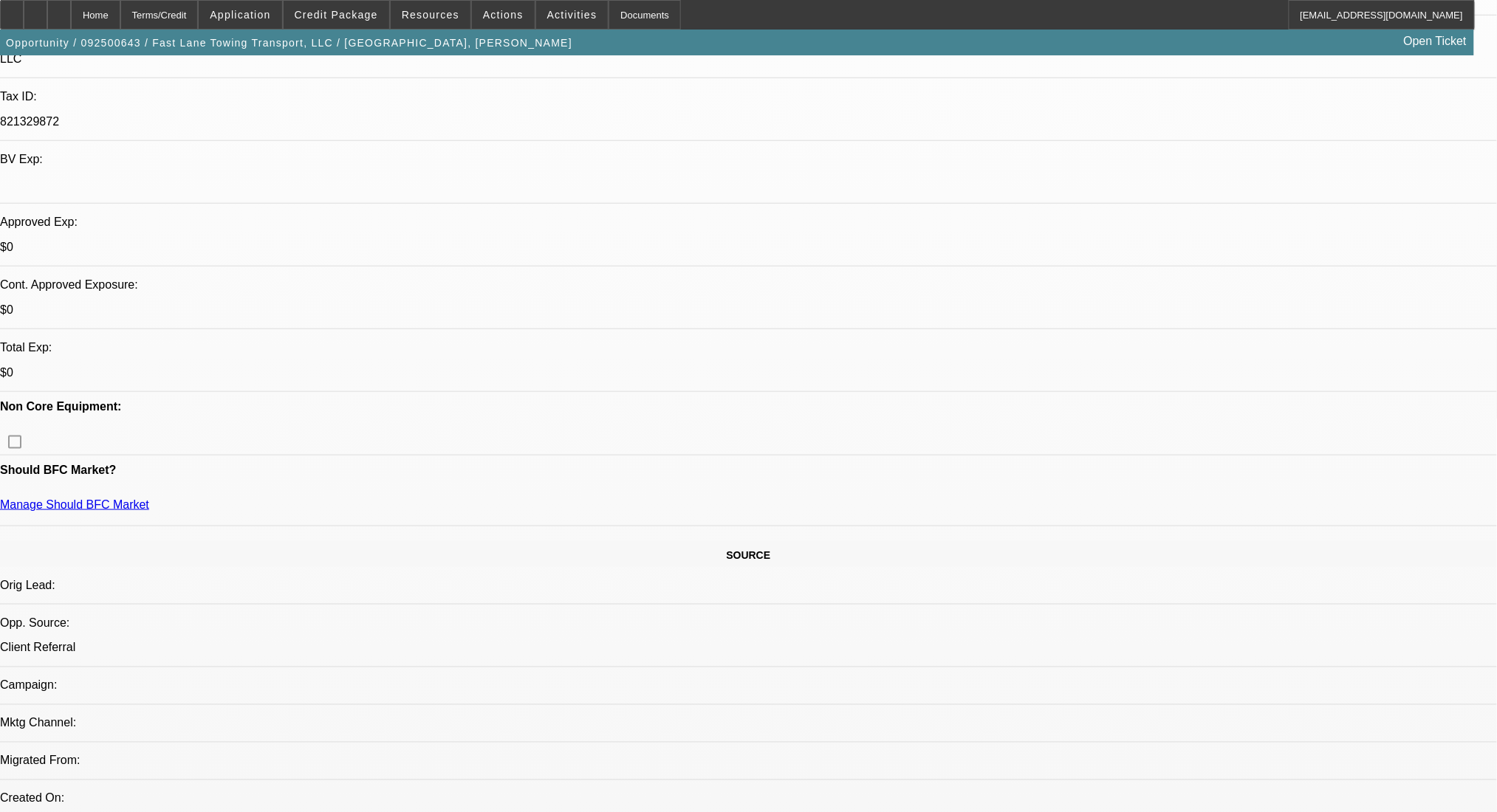
radio input "true"
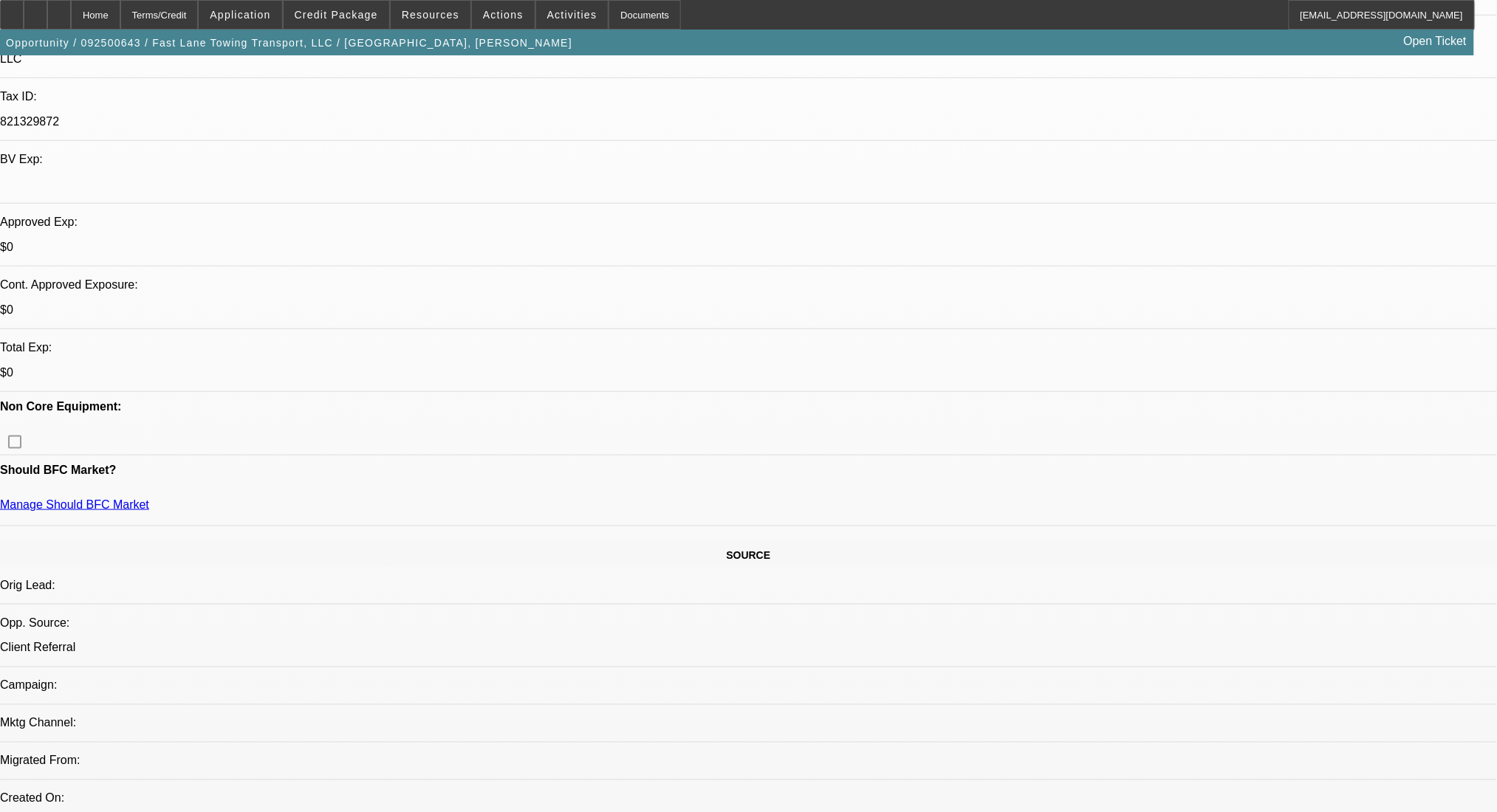
type textarea "expanding in new areas/neighboring cities. new contract towing & transport, LKQ…"
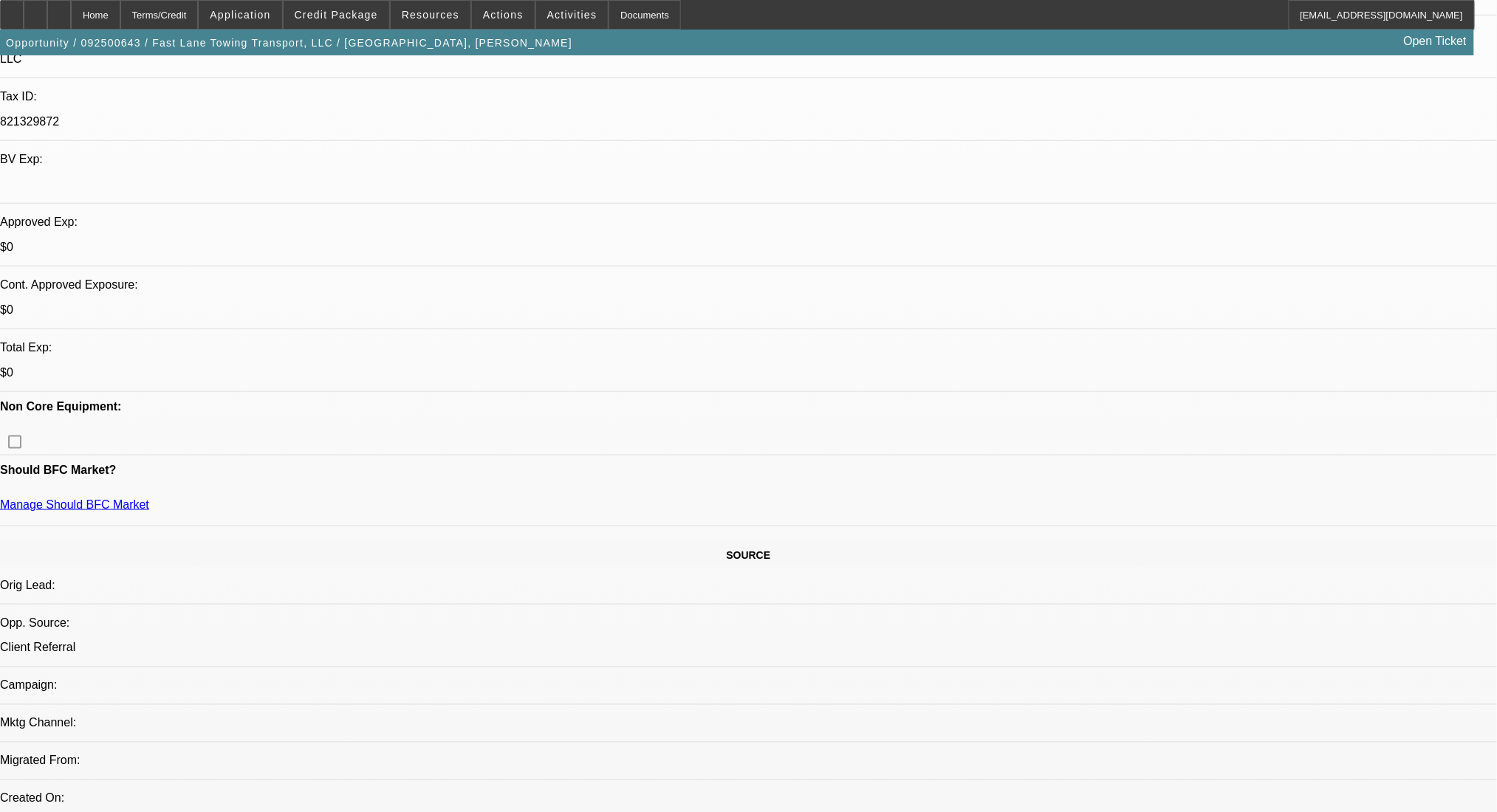
radio input "true"
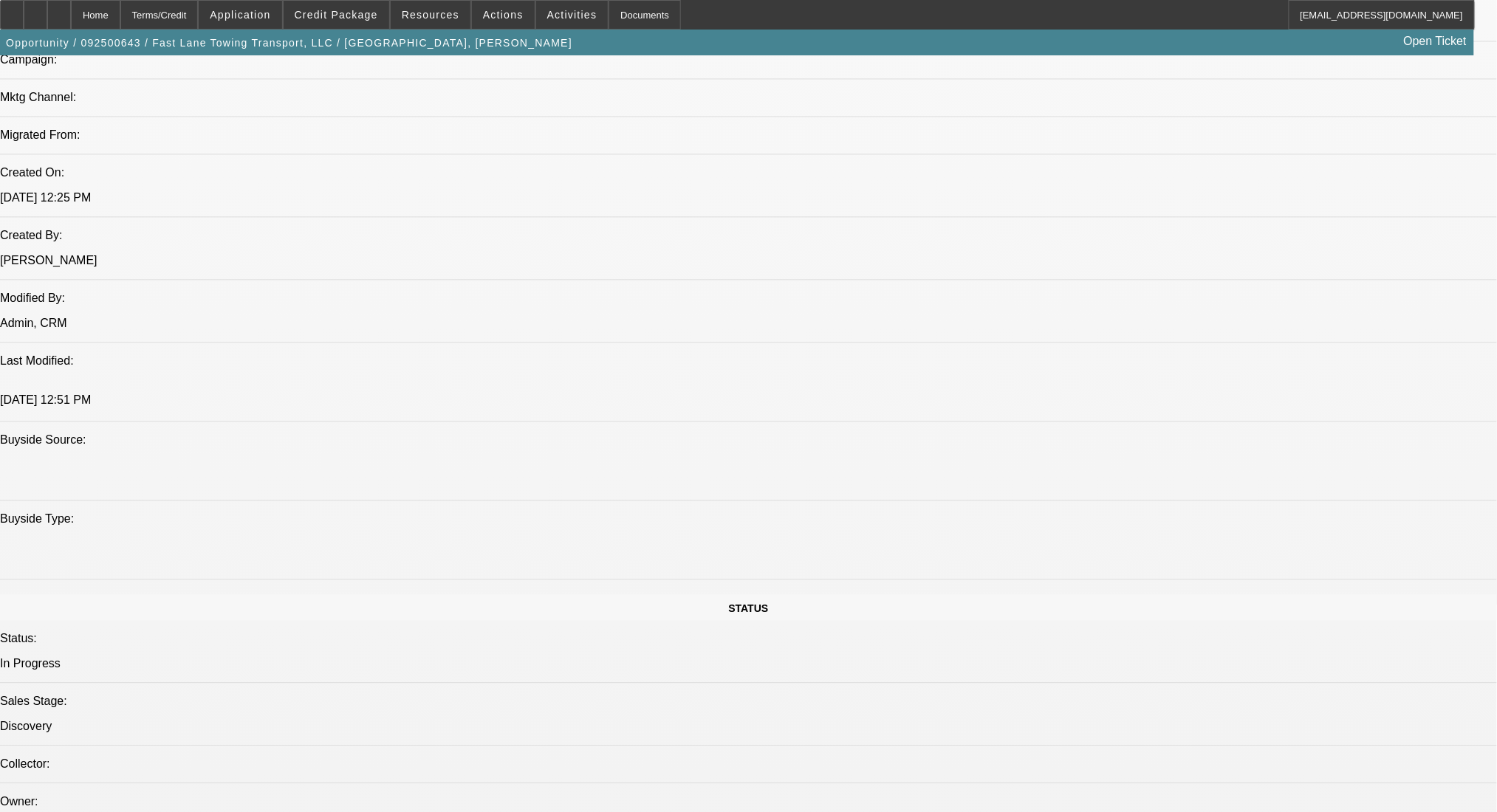
scroll to position [1182, 0]
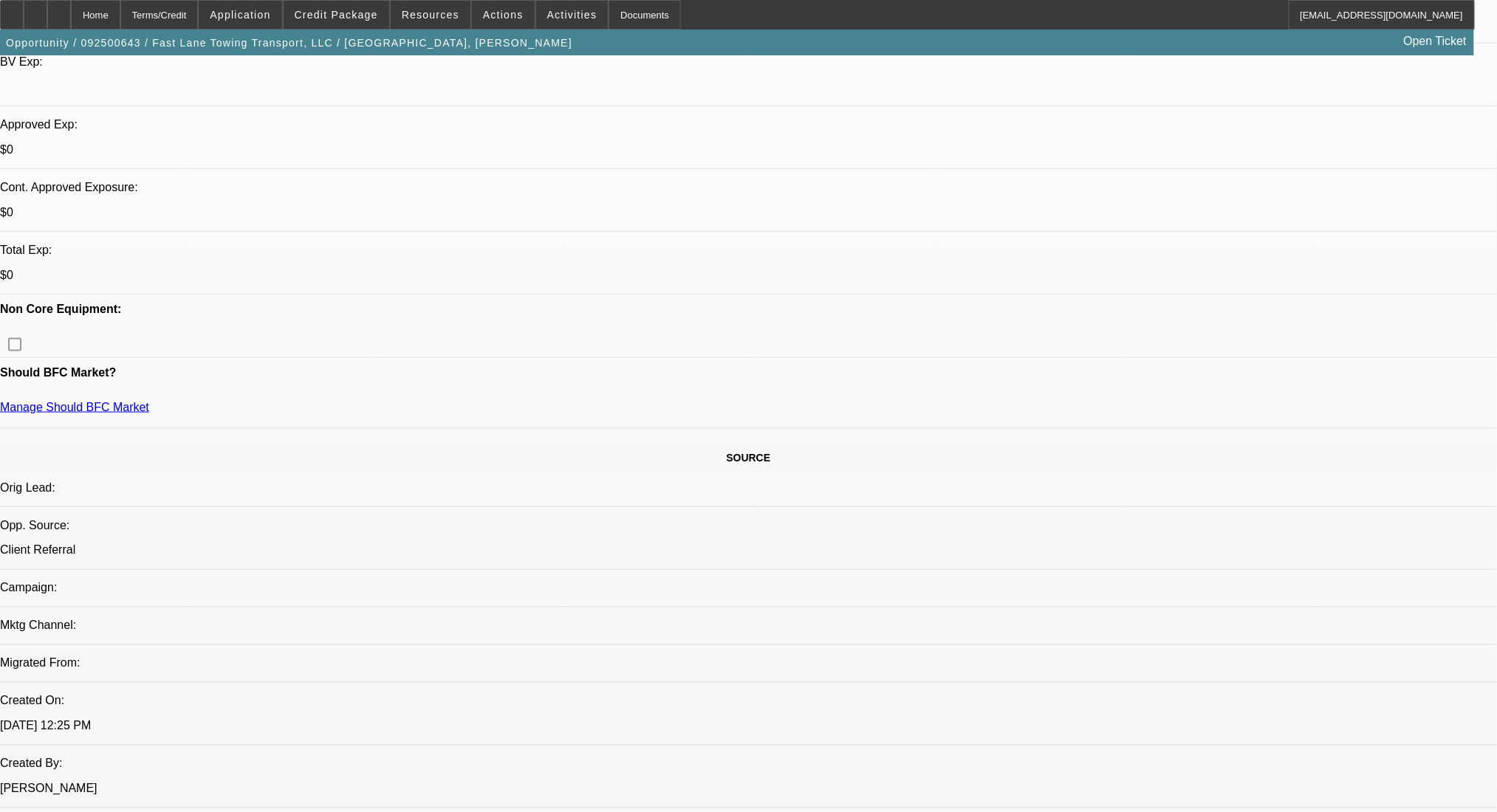
scroll to position [491, 0]
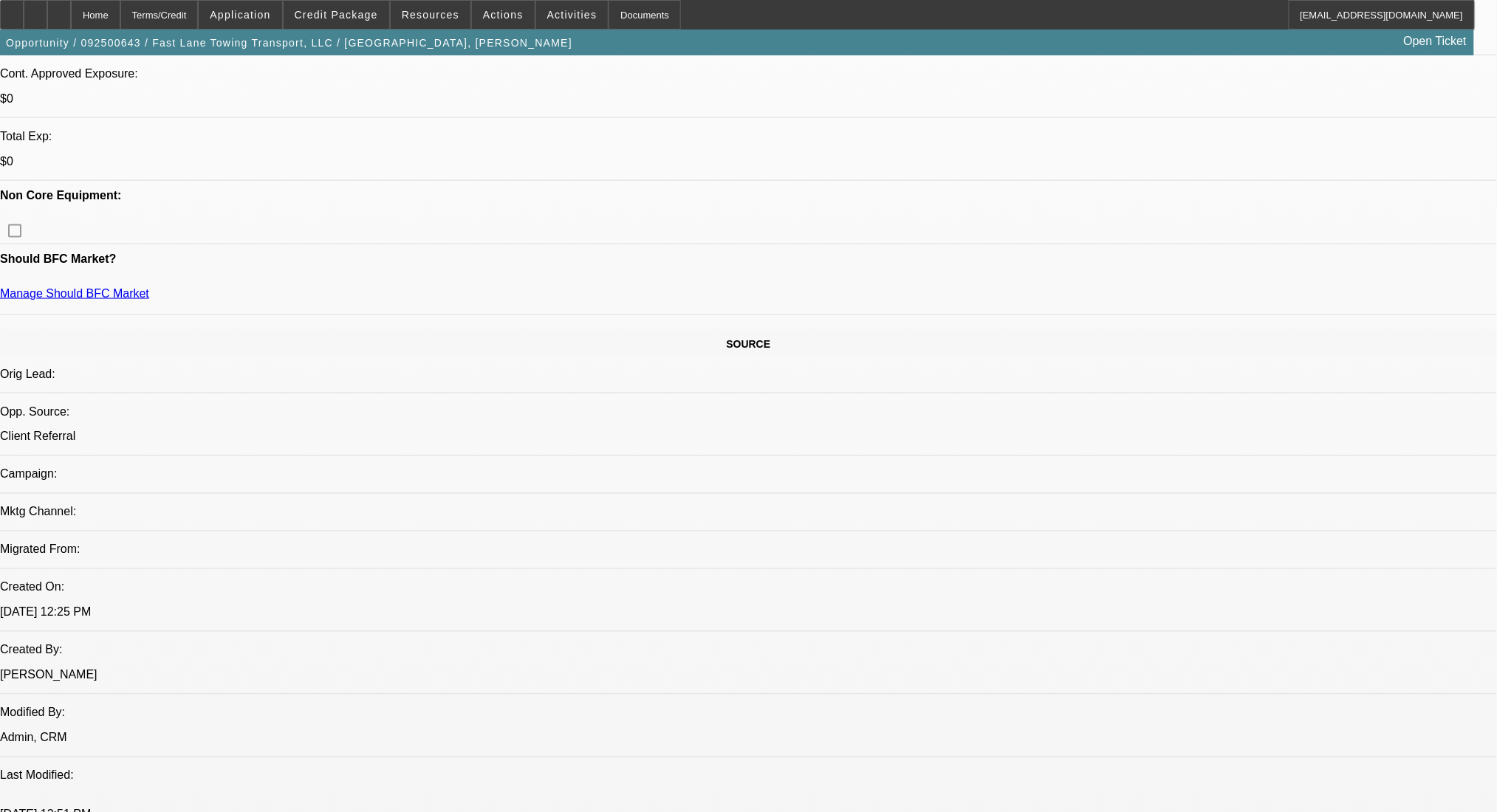
scroll to position [196, 0]
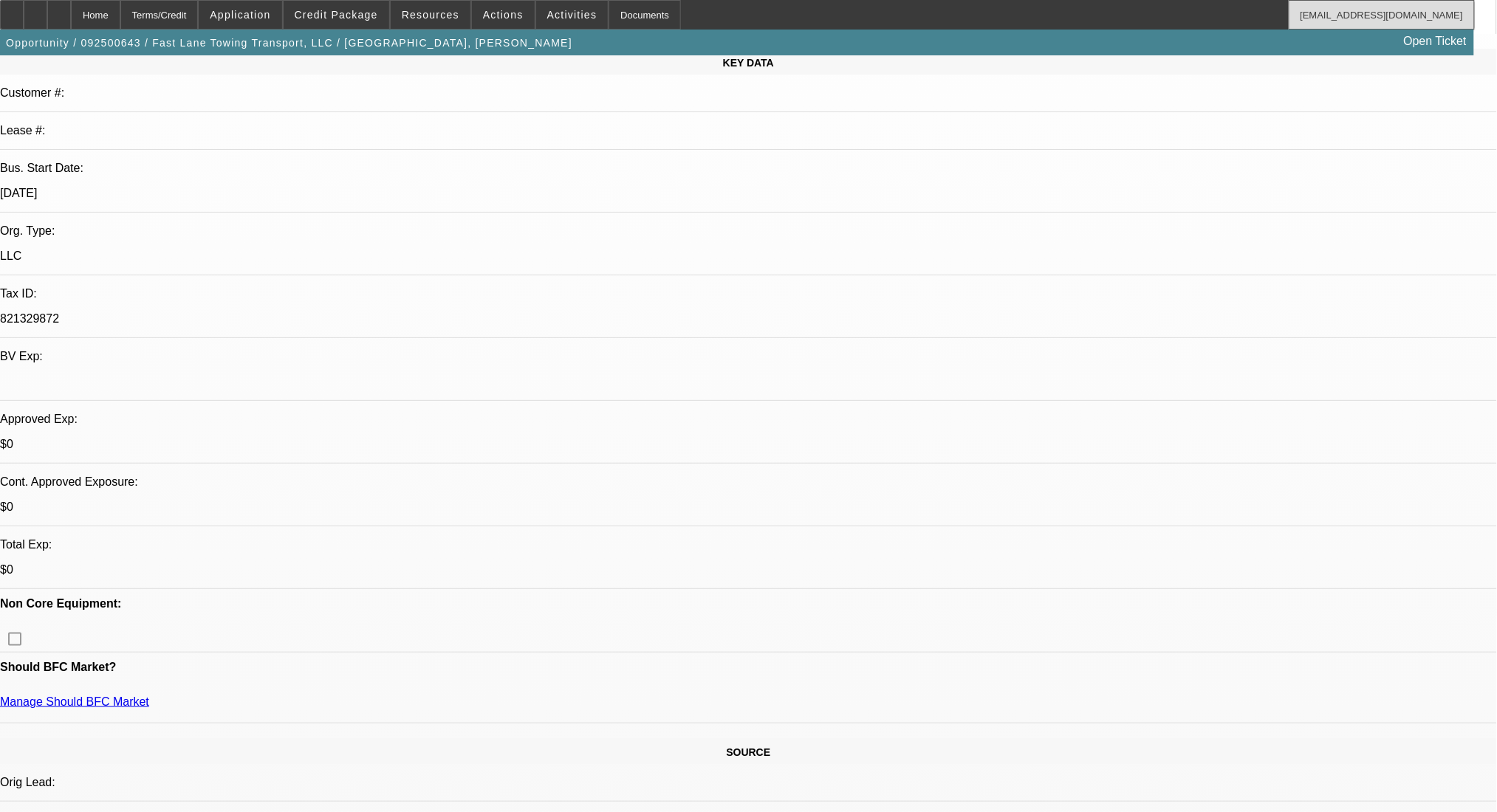
copy div "LKQ"
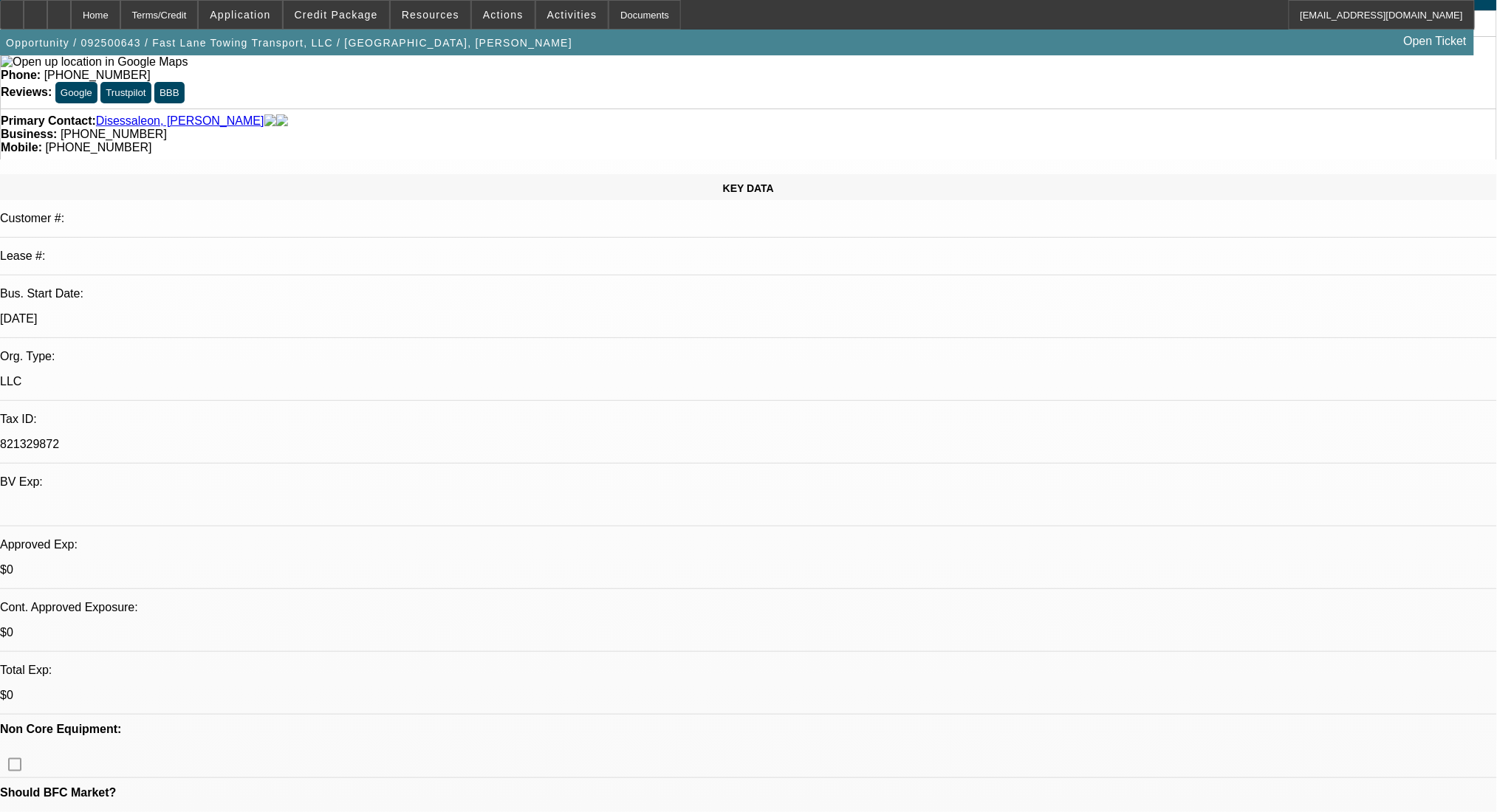
scroll to position [0, 0]
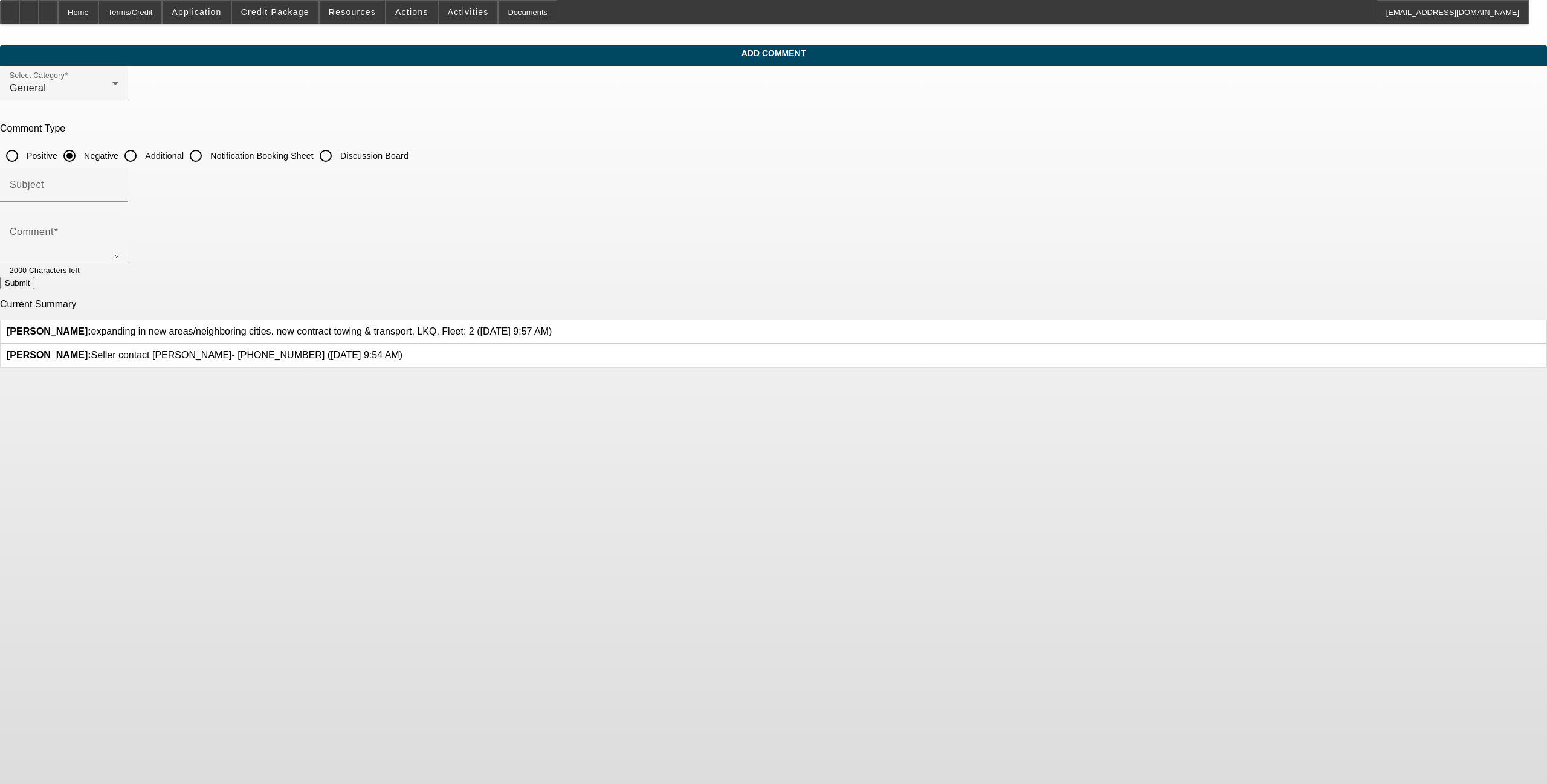
click at [143, 156] on input "Additional" at bounding box center [130, 156] width 24 height 24
radio input "true"
click at [118, 216] on div "Comment" at bounding box center [64, 239] width 109 height 48
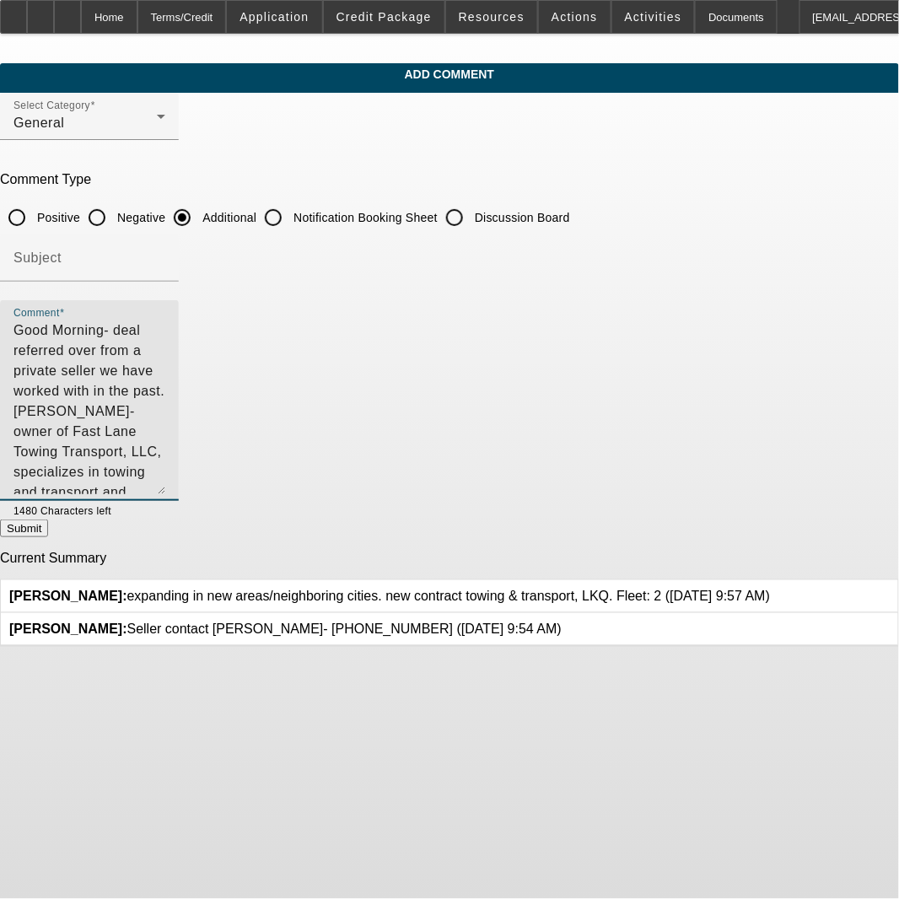
drag, startPoint x: 823, startPoint y: 351, endPoint x: 755, endPoint y: 454, distance: 123.0
click at [165, 486] on textarea "Good Morning- deal referred over from a private seller we have worked with in t…" at bounding box center [89, 407] width 152 height 174
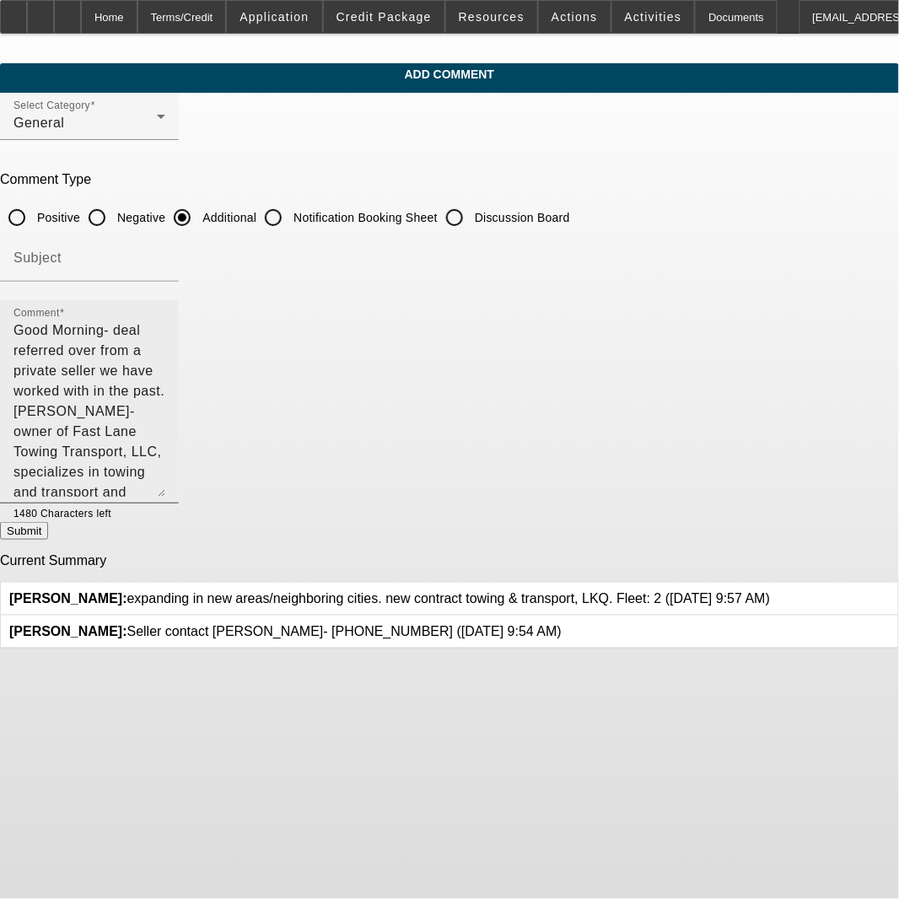
click at [165, 391] on textarea "Good Morning- deal referred over from a private seller we have worked with in t…" at bounding box center [89, 408] width 152 height 176
click at [165, 405] on textarea "Good Morning- deal referred over from a private seller we have worked with in t…" at bounding box center [89, 408] width 152 height 176
click at [165, 389] on textarea "Good Morning- deal referred over from a private seller we have worked with in t…" at bounding box center [89, 408] width 152 height 176
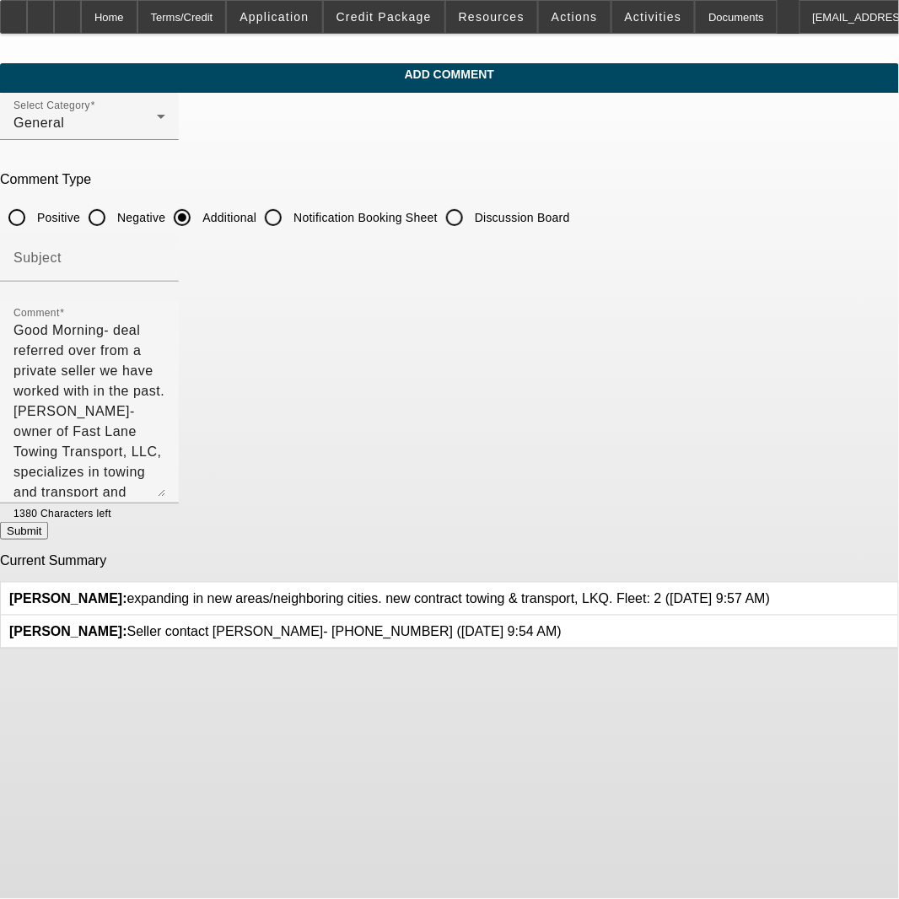
click at [675, 786] on body "Home Terms/Credit Application Credit Package Resources Actions Activities Docum…" at bounding box center [449, 449] width 899 height 899
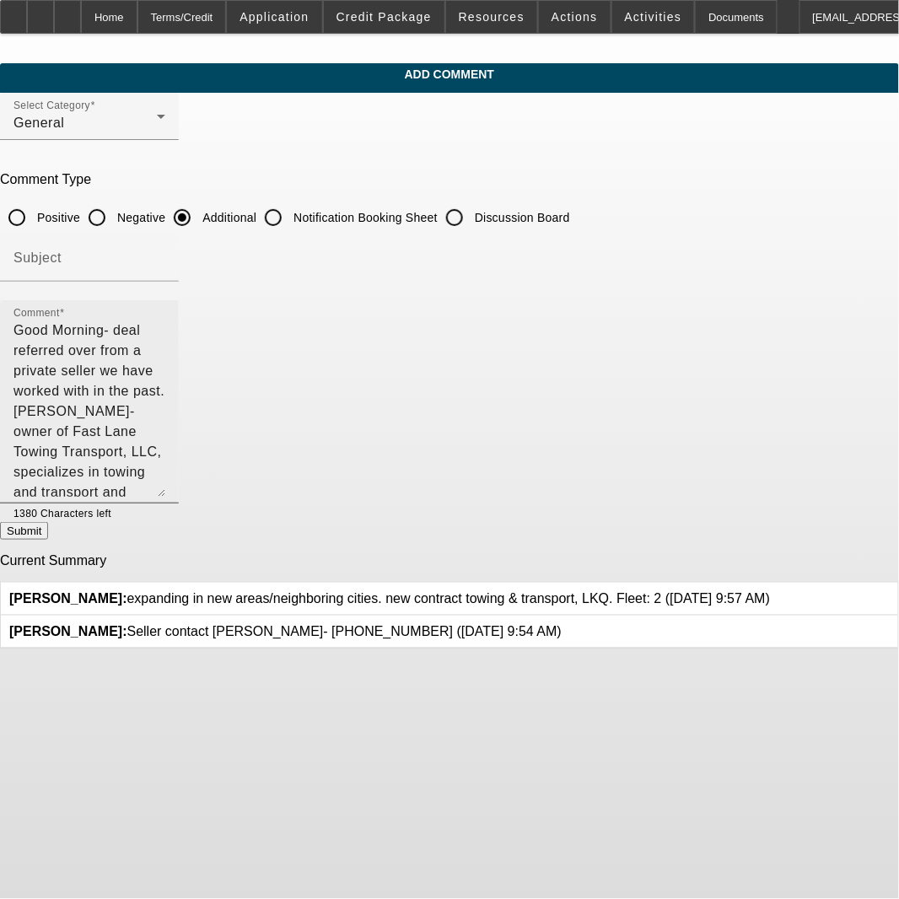
click at [165, 403] on textarea "Good Morning- deal referred over from a private seller we have worked with in t…" at bounding box center [89, 408] width 152 height 176
click at [165, 398] on textarea "Good Morning- deal referred over from a private seller we have worked with in t…" at bounding box center [89, 408] width 152 height 176
type textarea "Good Morning- deal referred over from a private seller we have worked with in t…"
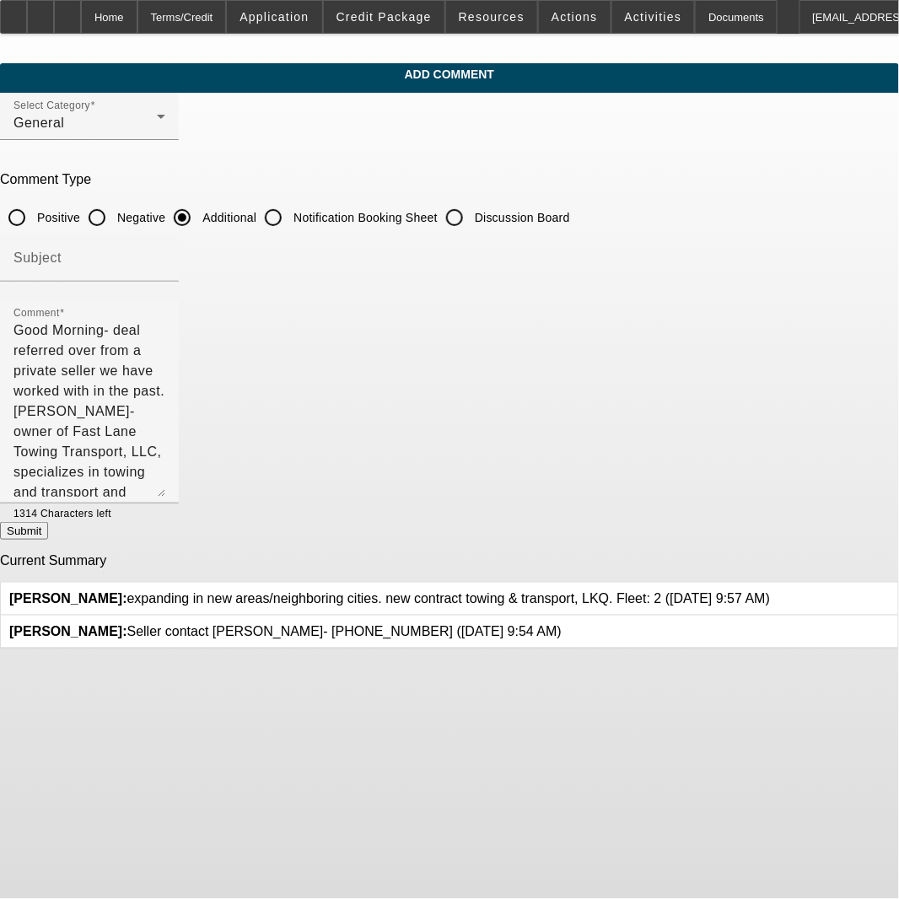
click at [588, 823] on body "Home Terms/Credit Application Credit Package Resources Actions Activities Docum…" at bounding box center [449, 449] width 899 height 899
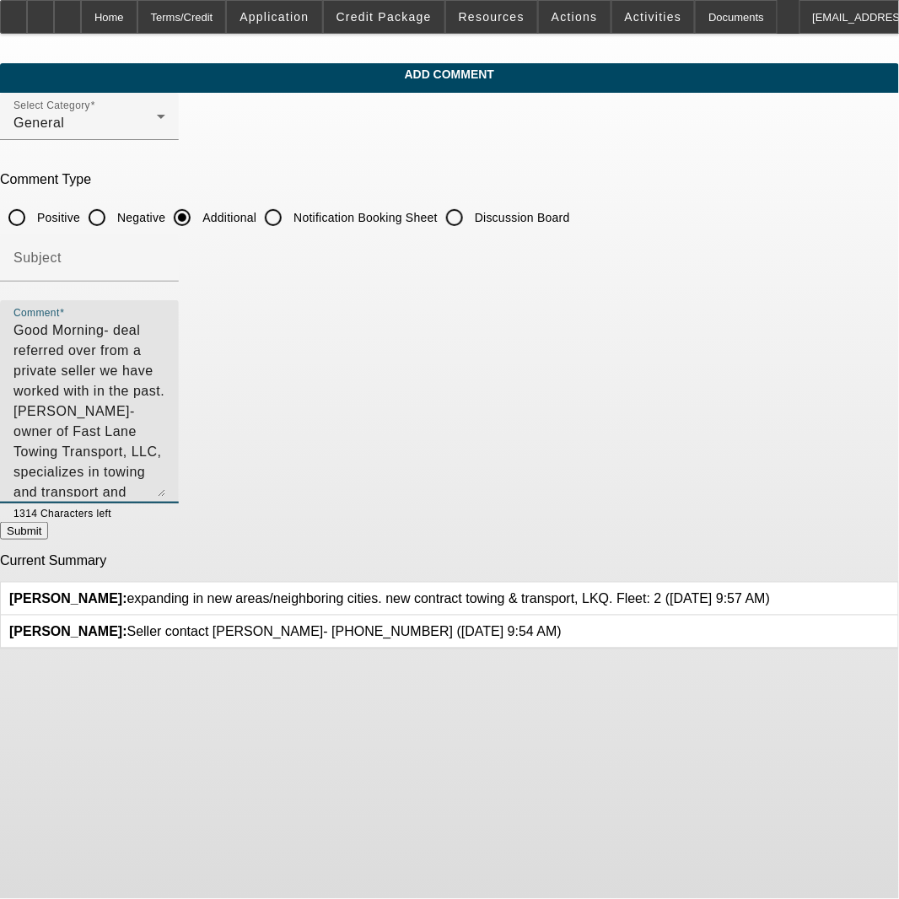
click at [165, 422] on textarea "Good Morning- deal referred over from a private seller we have worked with in t…" at bounding box center [89, 408] width 152 height 176
click at [48, 540] on button "Submit" at bounding box center [24, 531] width 48 height 18
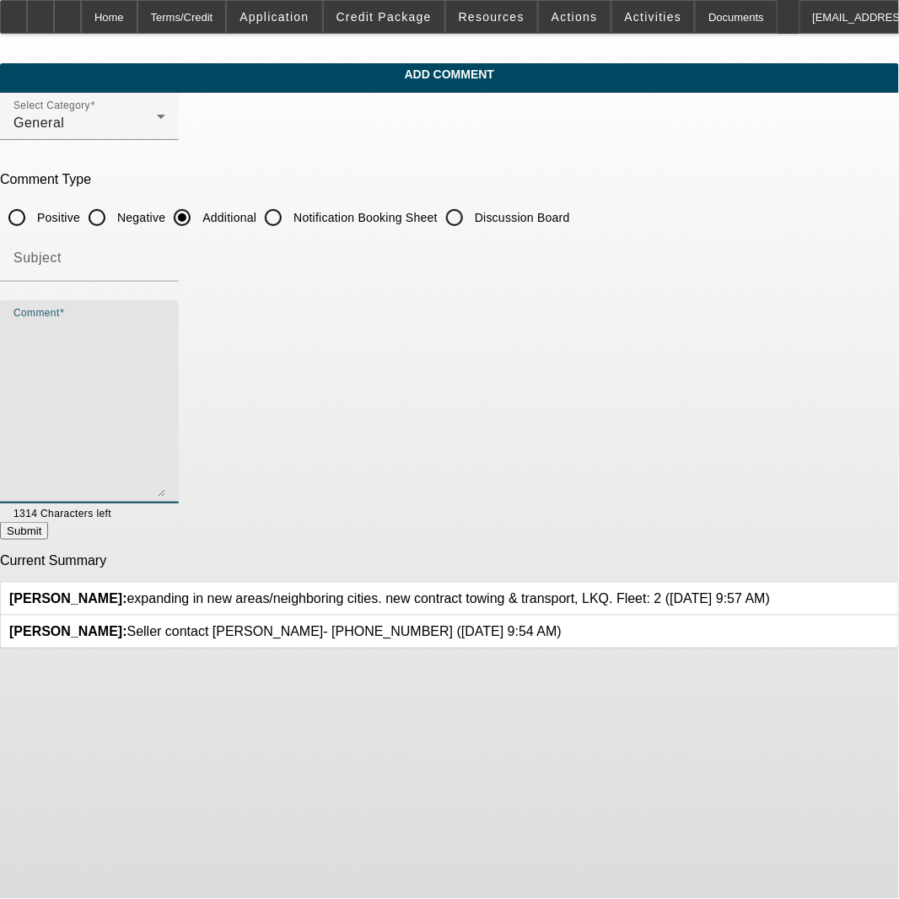
radio input "true"
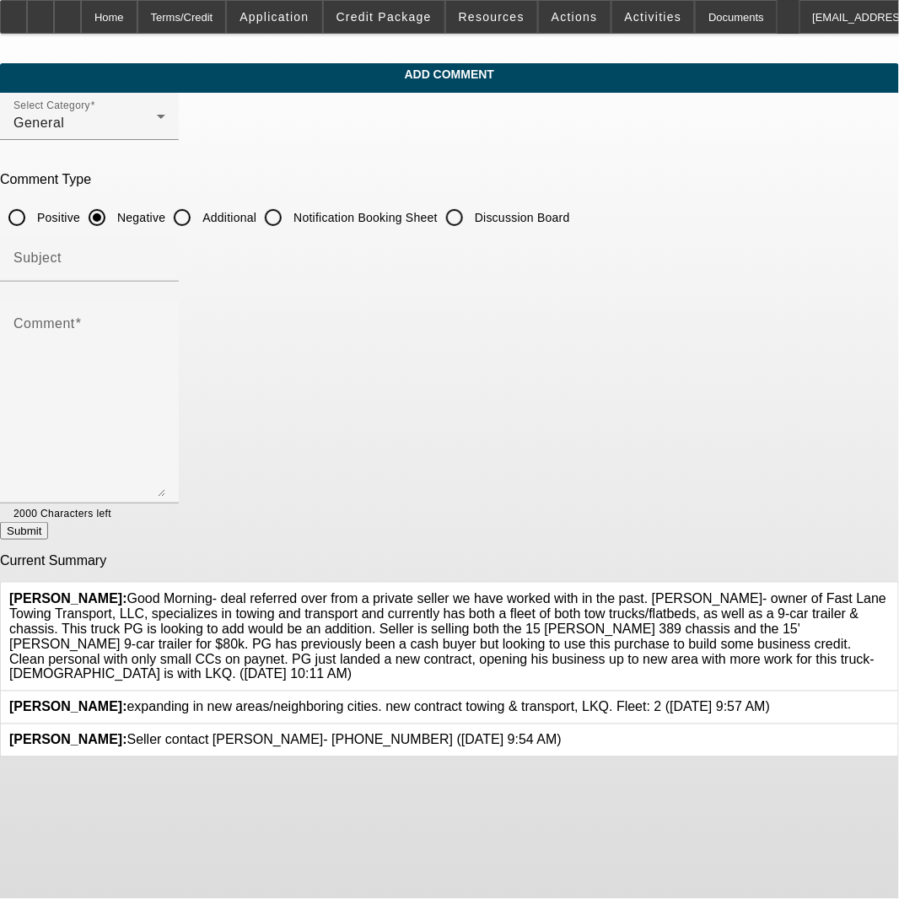
click at [691, 809] on body "Home Terms/Credit Application Credit Package Resources Actions Activities Docum…" at bounding box center [449, 449] width 899 height 899
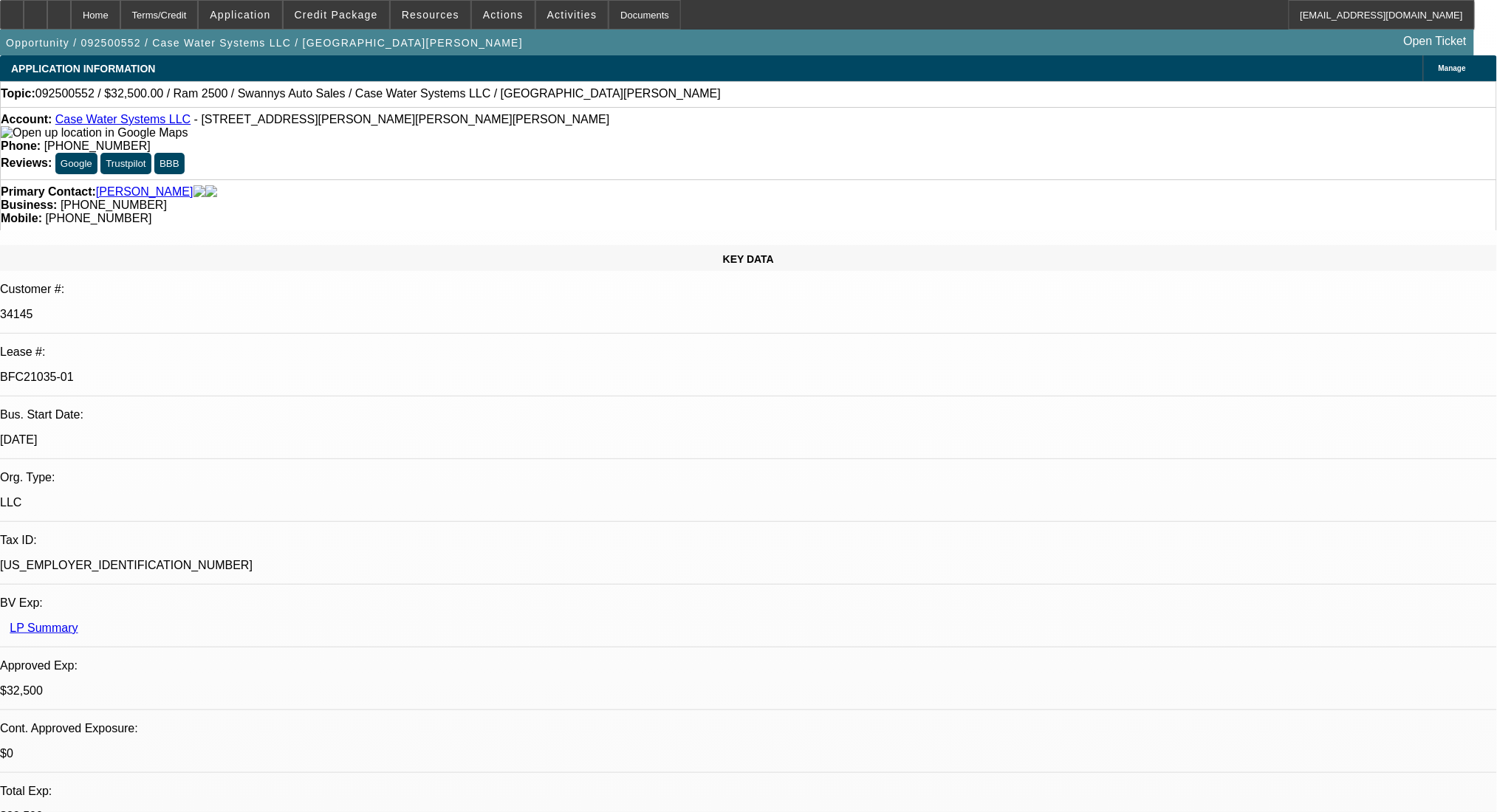
select select "0"
select select "2"
select select "0.1"
select select "4"
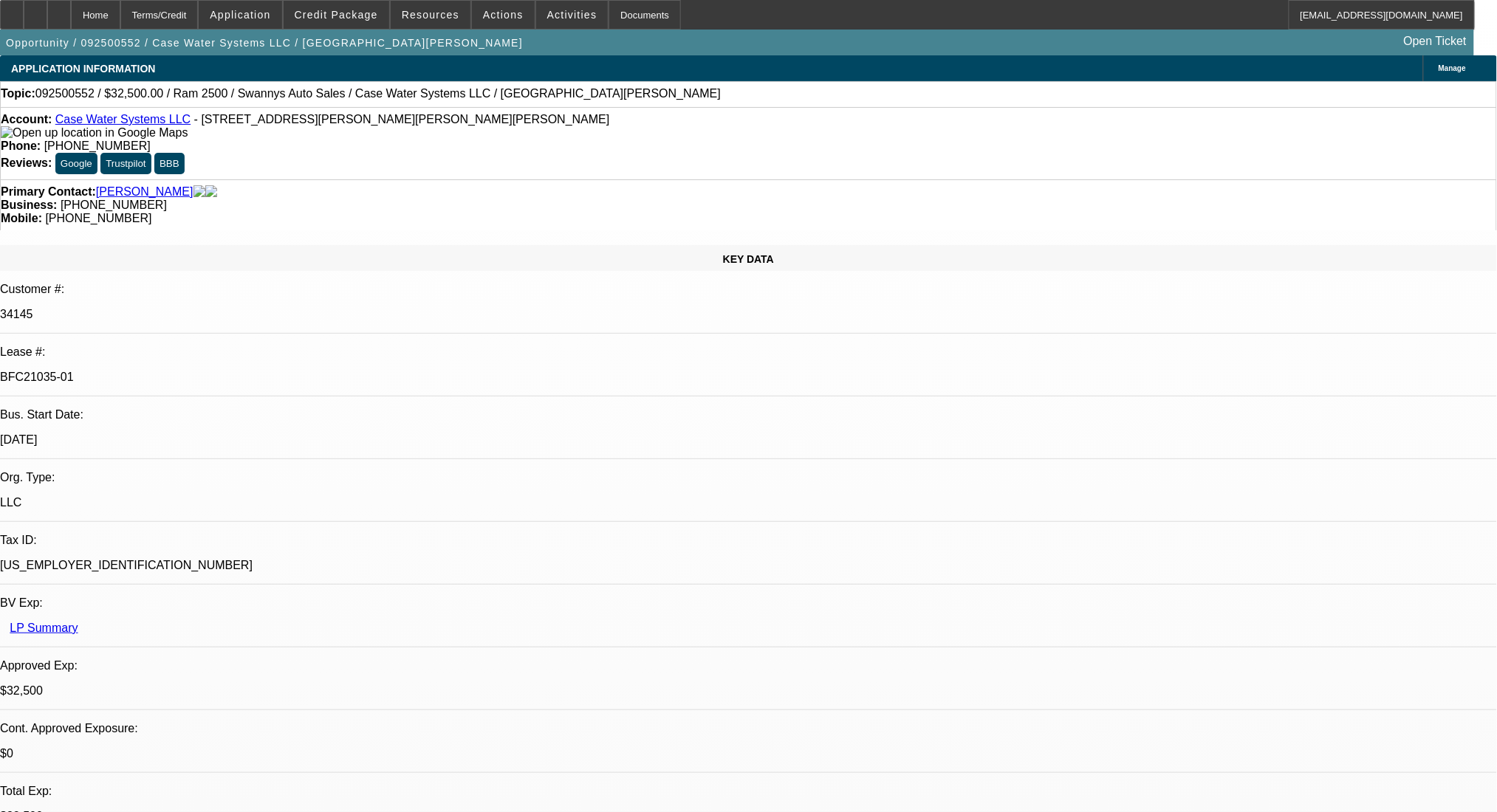
select select "0"
select select "2"
select select "0"
select select "6"
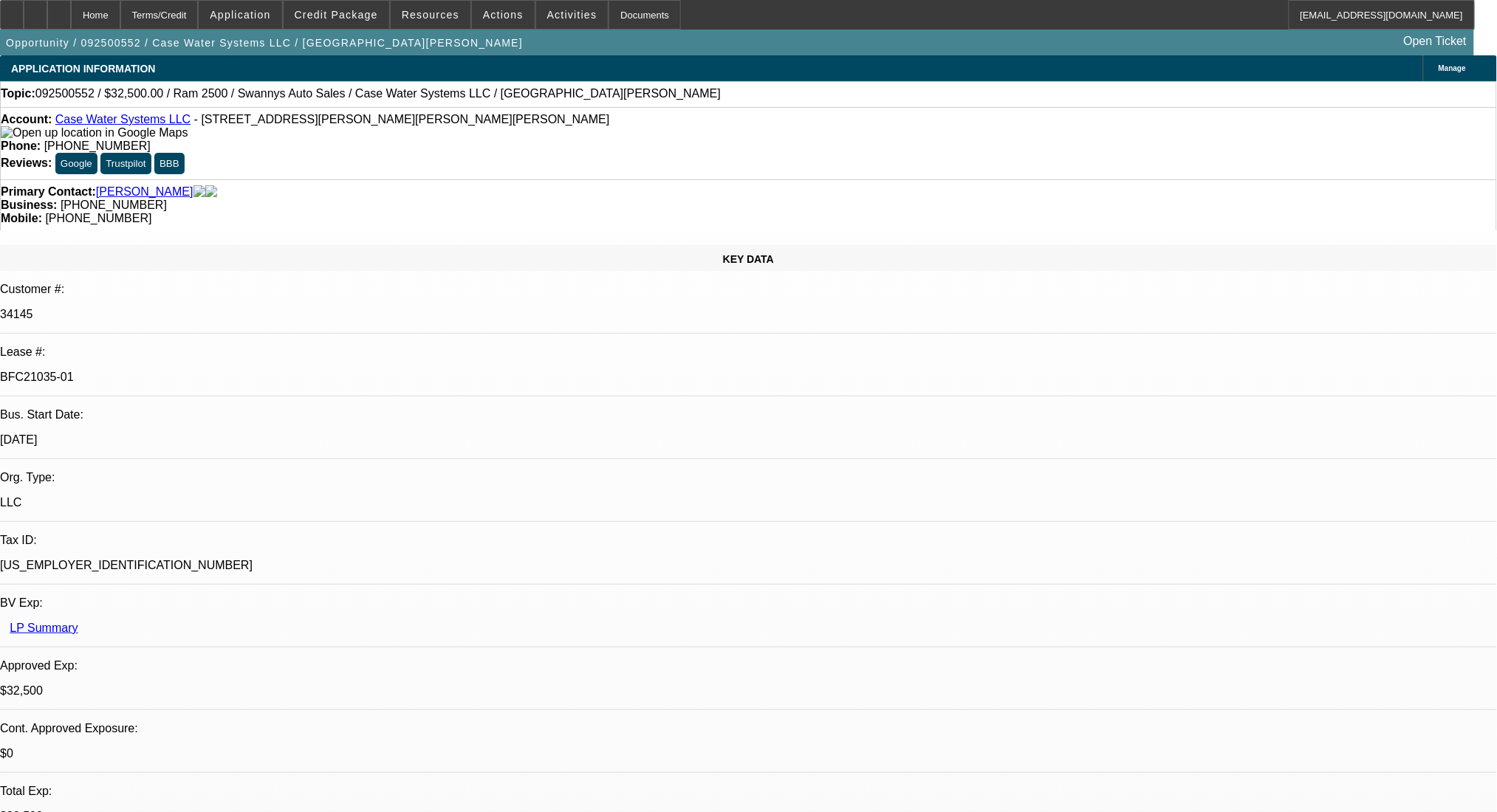
select select "0"
select select "2"
select select "0"
select select "6"
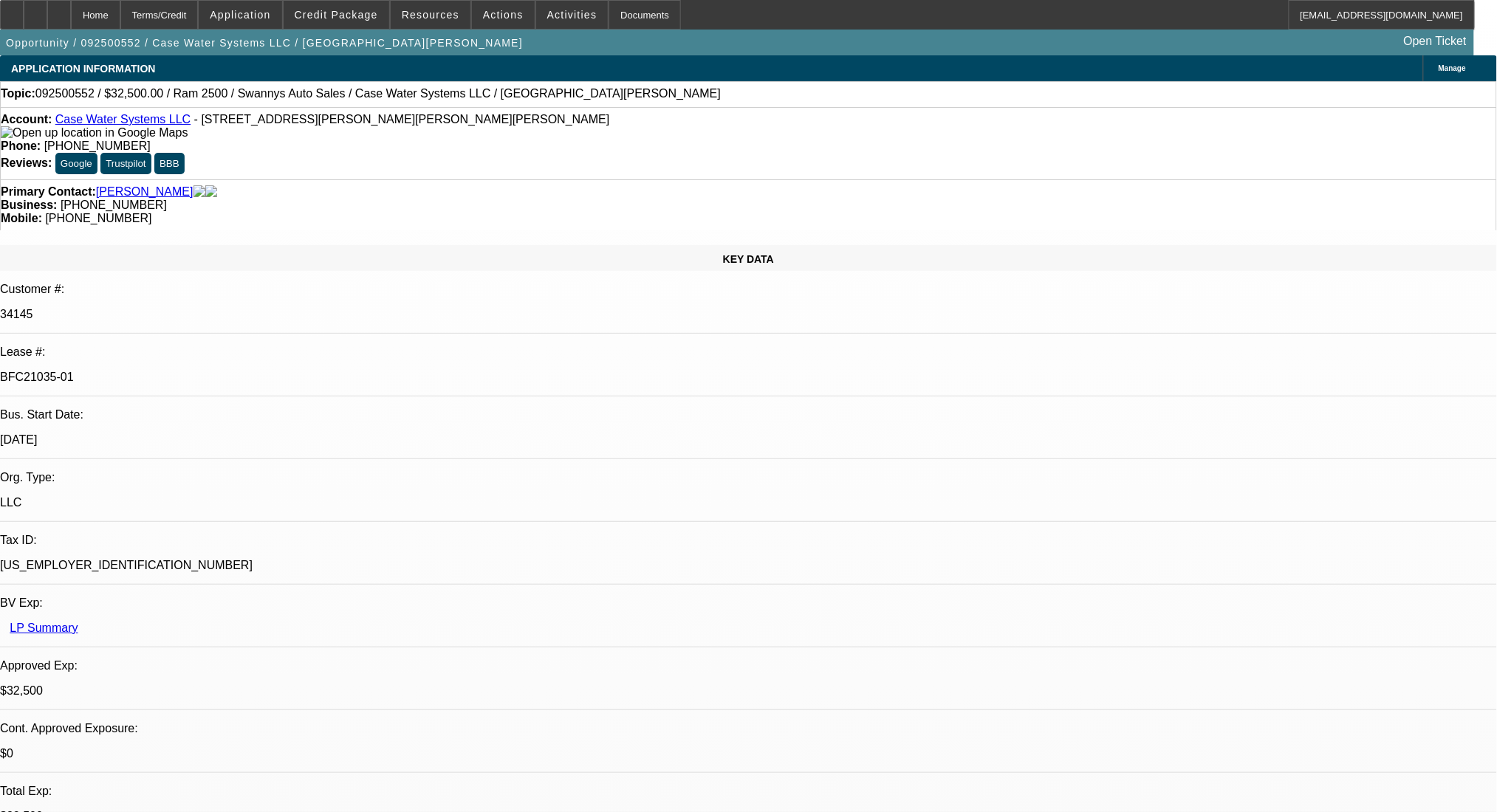
drag, startPoint x: 830, startPoint y: 305, endPoint x: 934, endPoint y: 318, distance: 104.8
drag, startPoint x: 929, startPoint y: 311, endPoint x: 780, endPoint y: 308, distance: 149.0
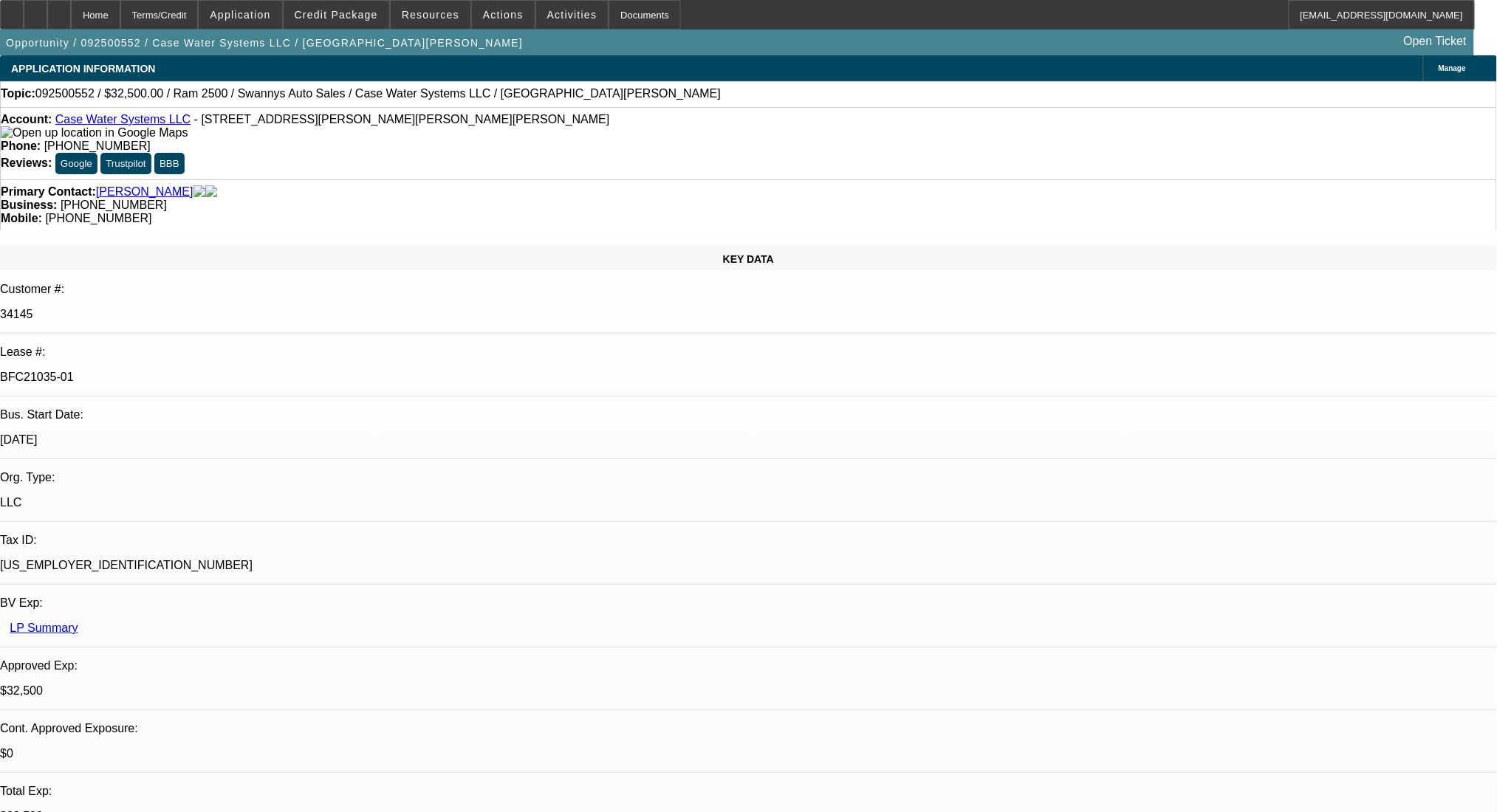
click at [71, 16] on div at bounding box center [59, 15] width 24 height 30
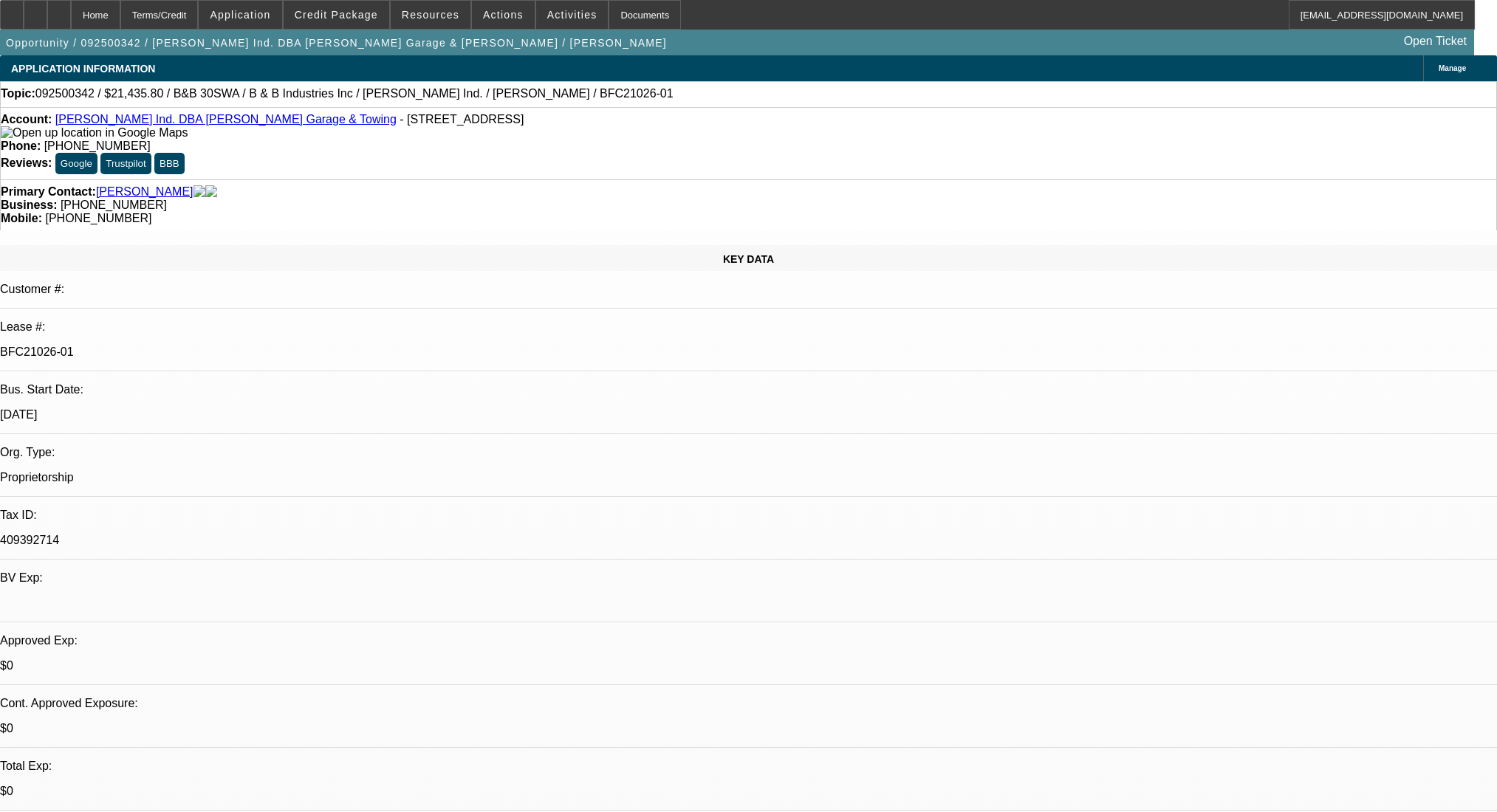
select select "0"
select select "6"
select select "0"
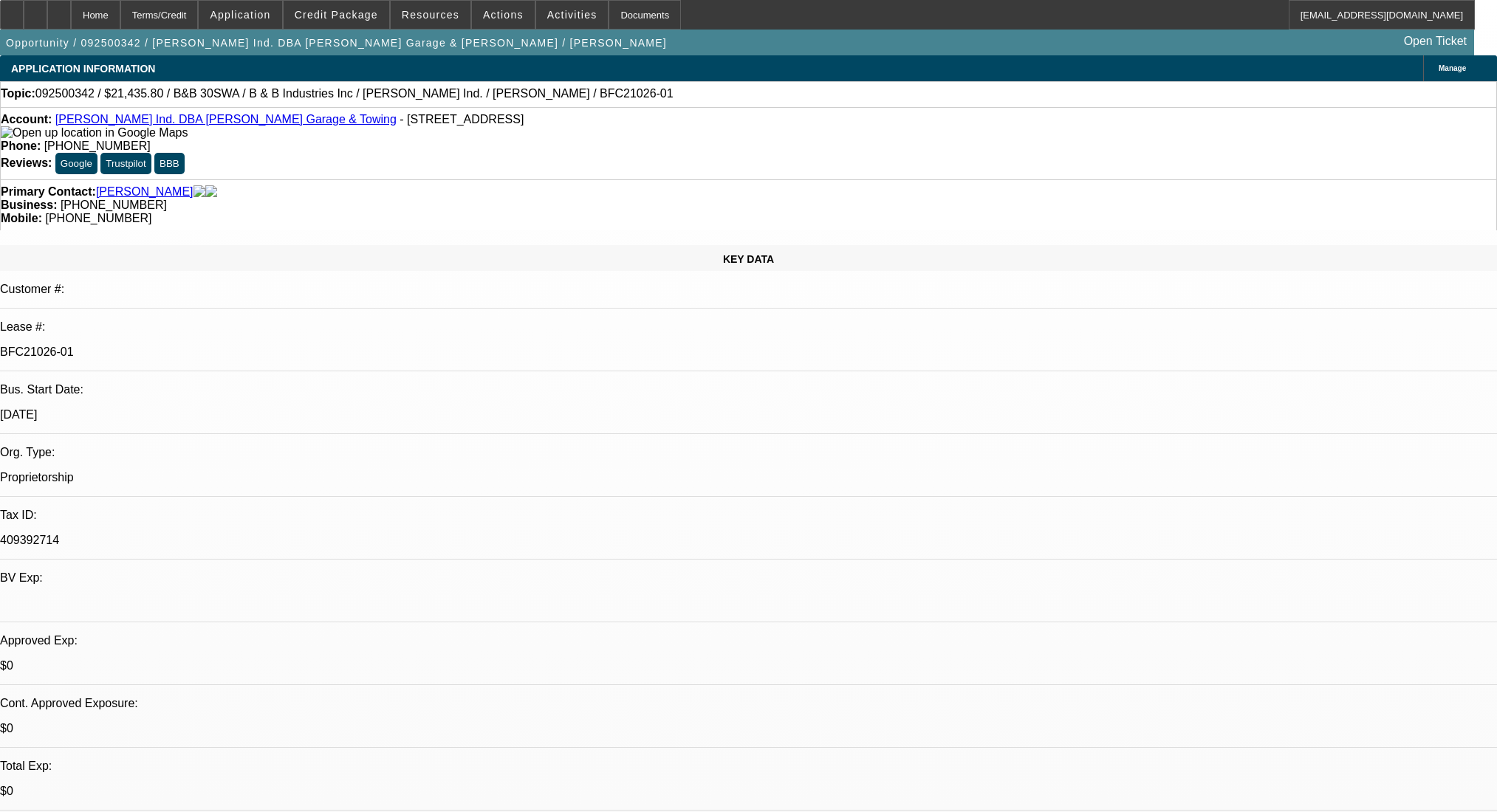
select select "0"
select select "6"
select select "0"
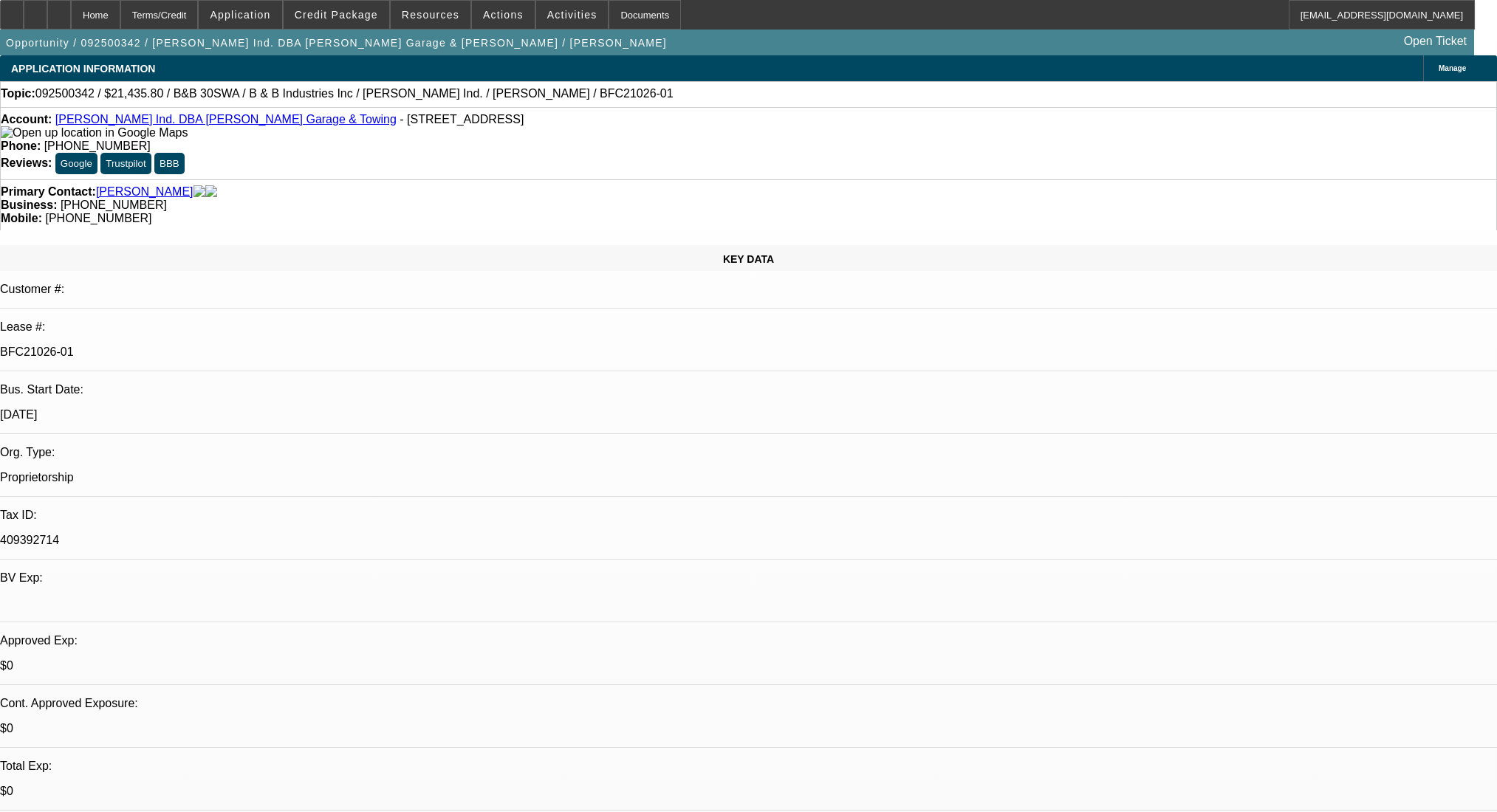
select select "0"
select select "6"
select select "0"
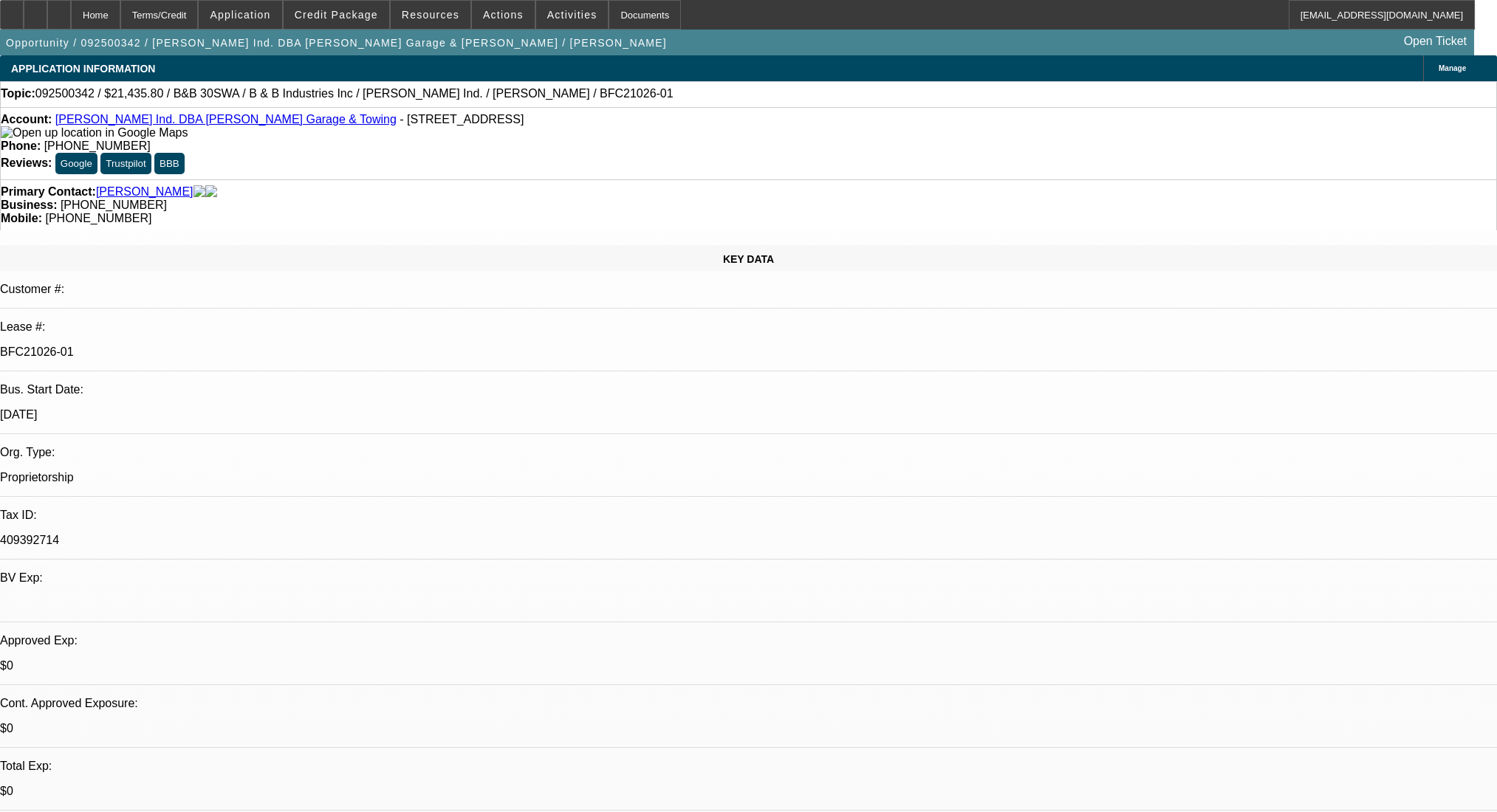
select select "6"
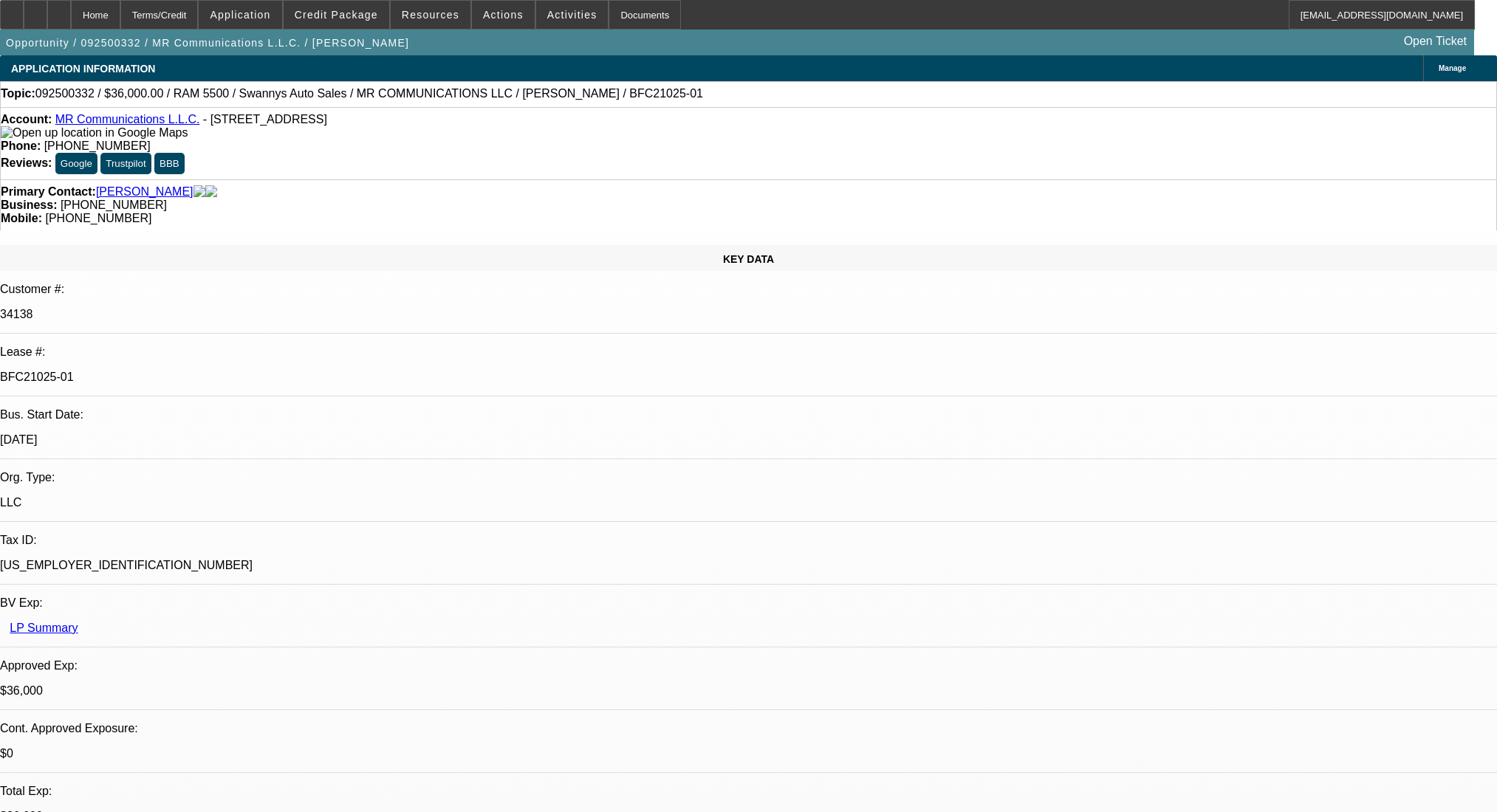
select select "0"
select select "2"
select select "0"
select select "6"
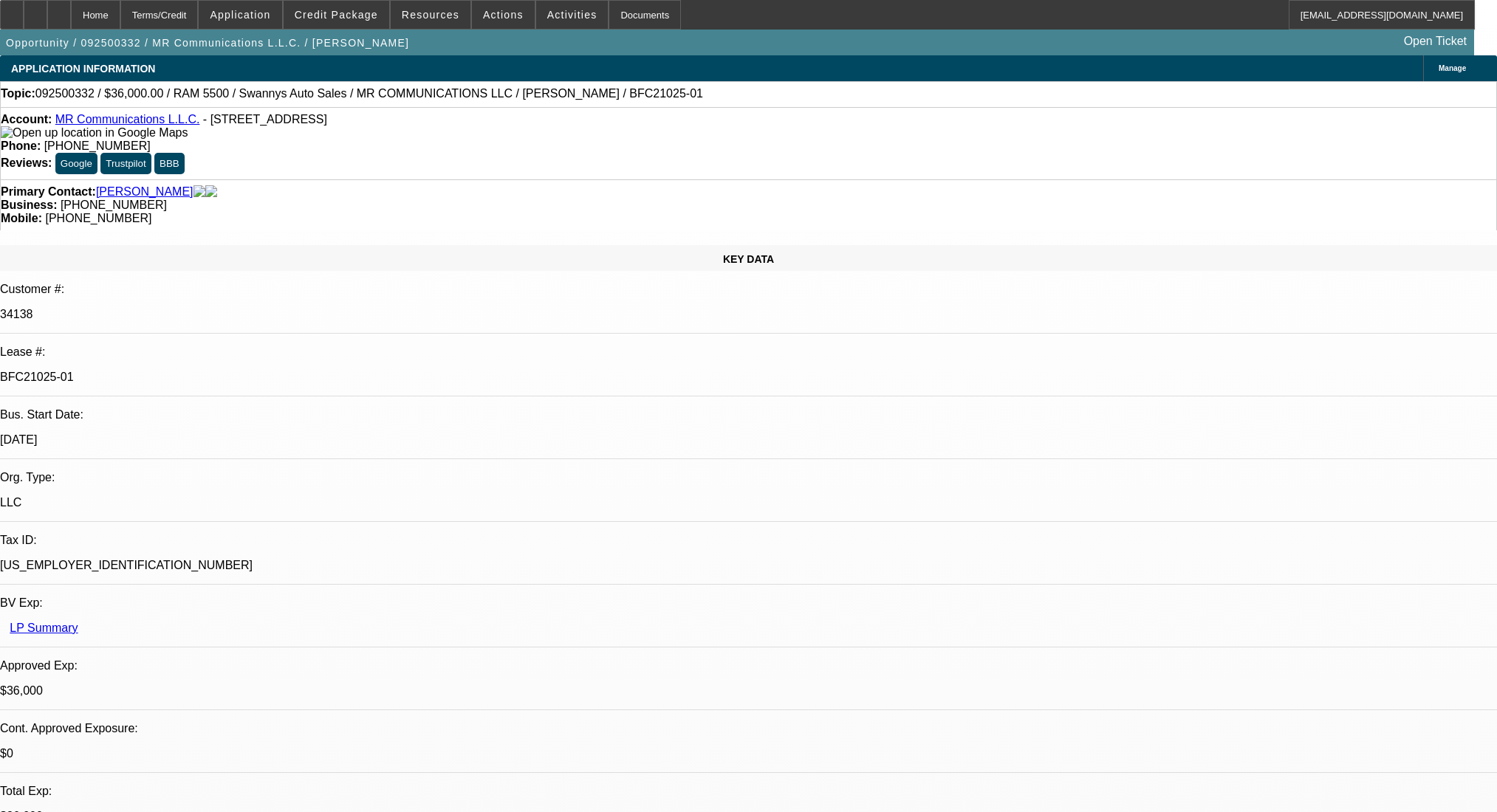
select select "0"
select select "2"
select select "0"
select select "6"
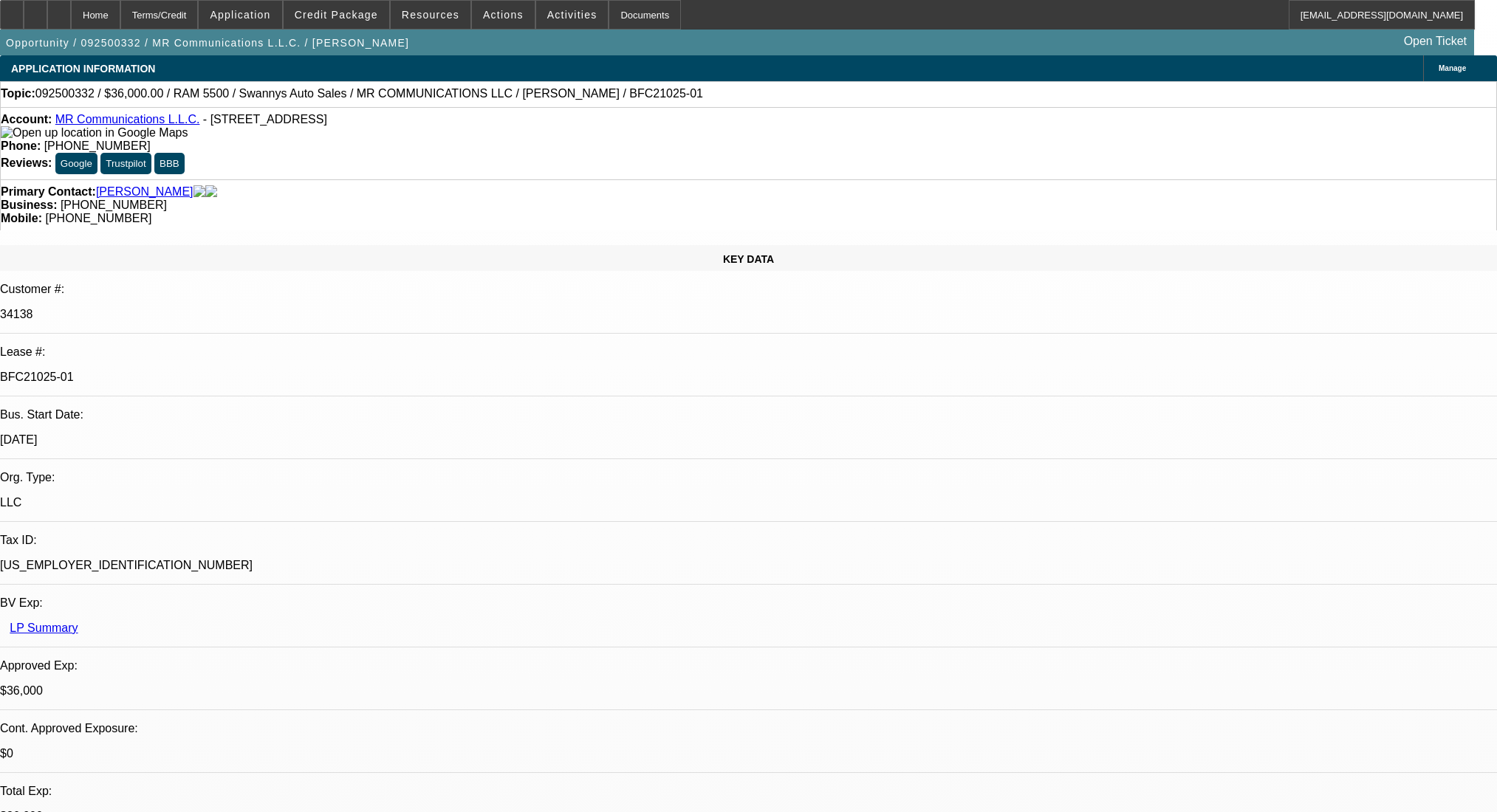
select select "0"
select select "2"
select select "0"
select select "6"
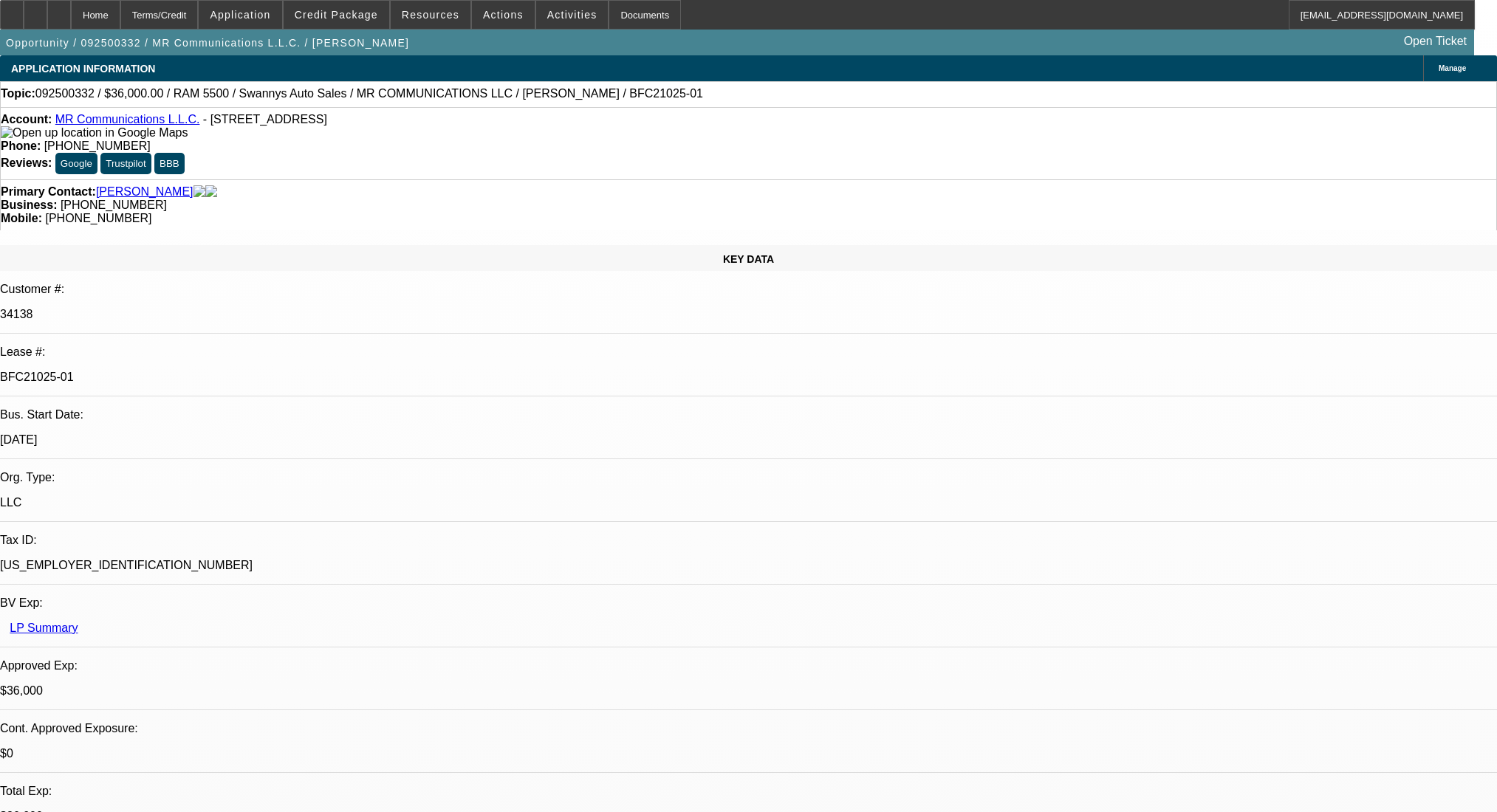
select select "0"
select select "2"
select select "0"
select select "6"
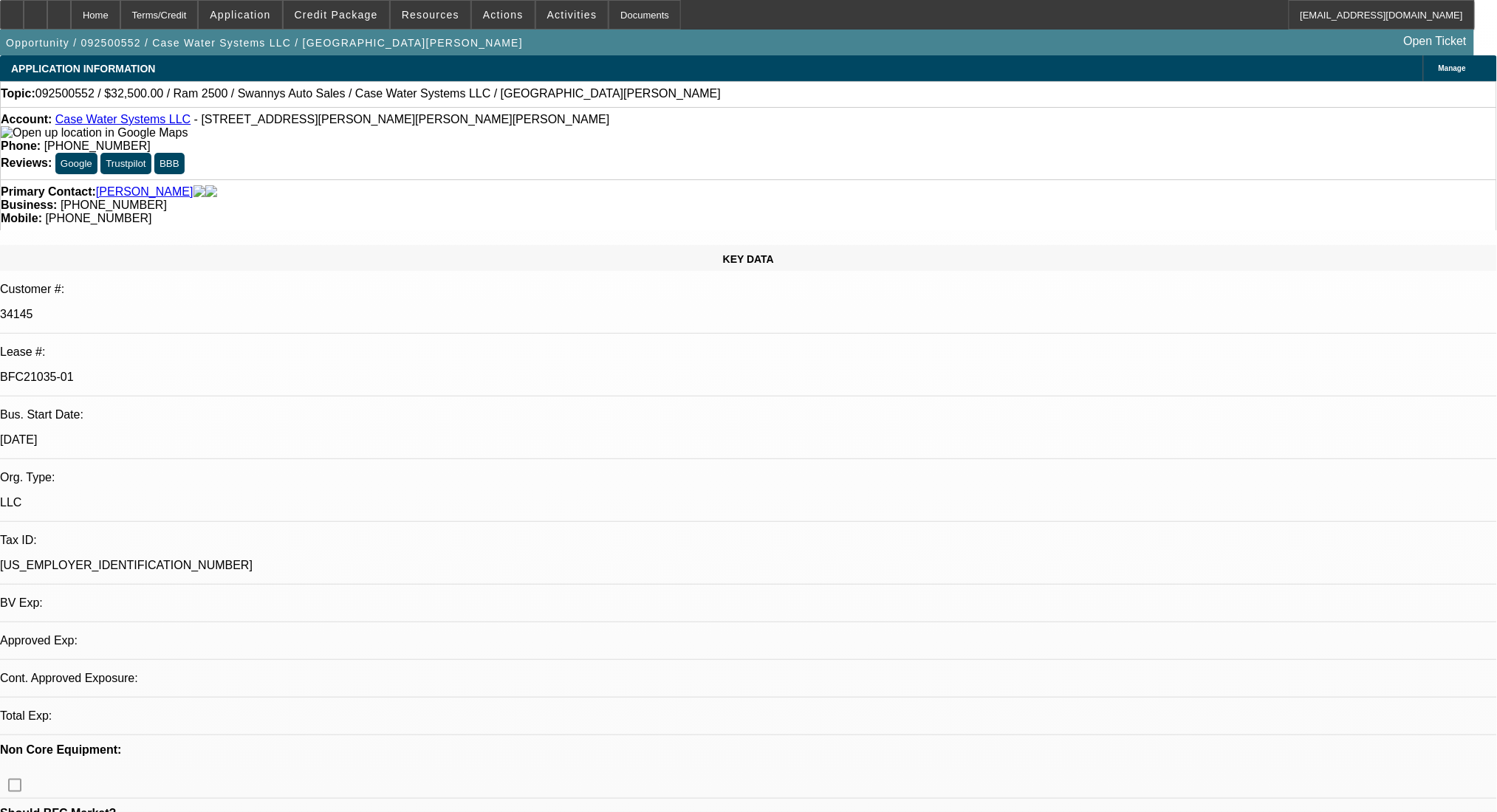
select select "0"
select select "2"
select select "0.1"
select select "0"
select select "2"
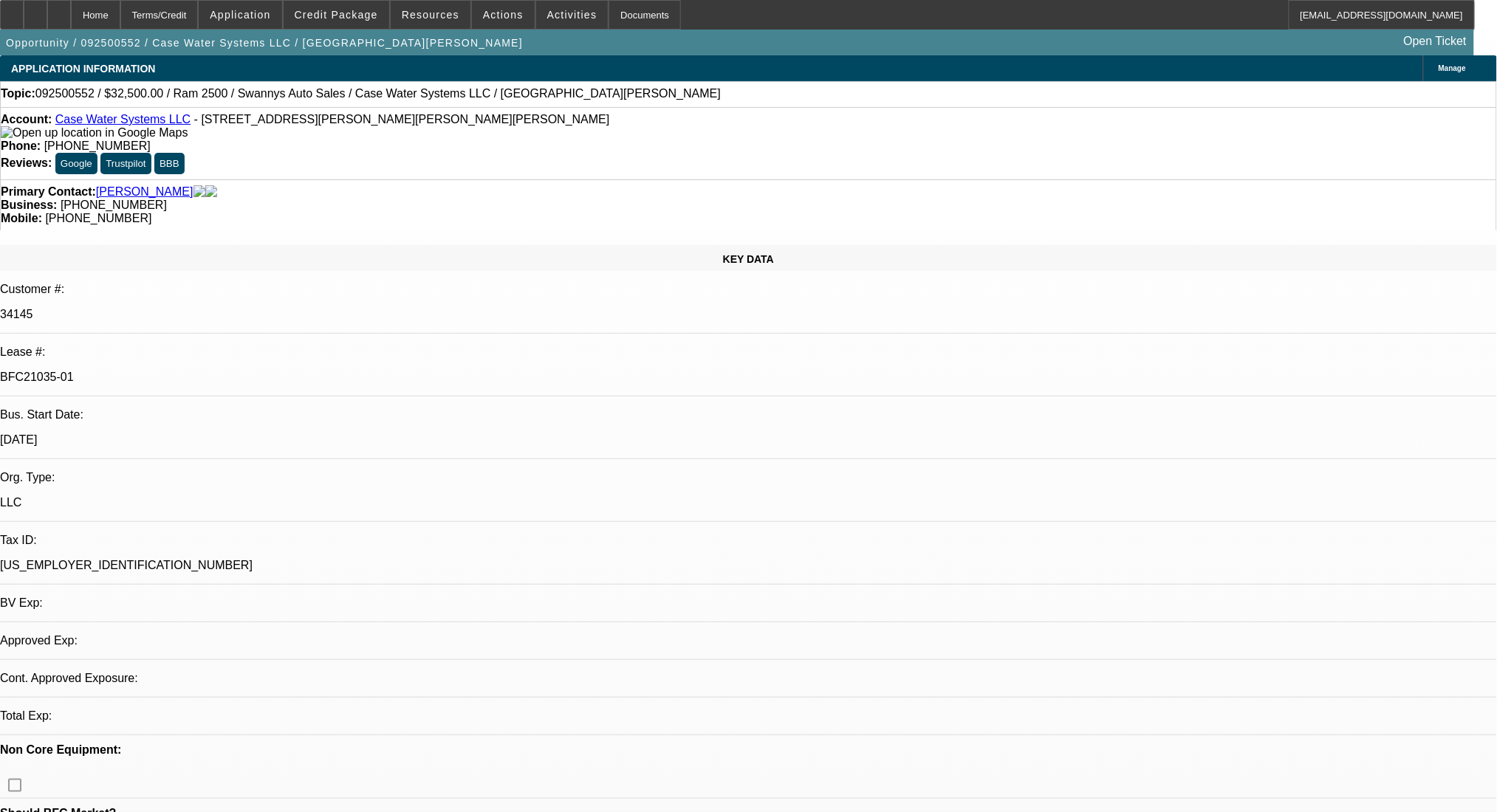
select select "0"
select select "2"
select select "0"
select select "2"
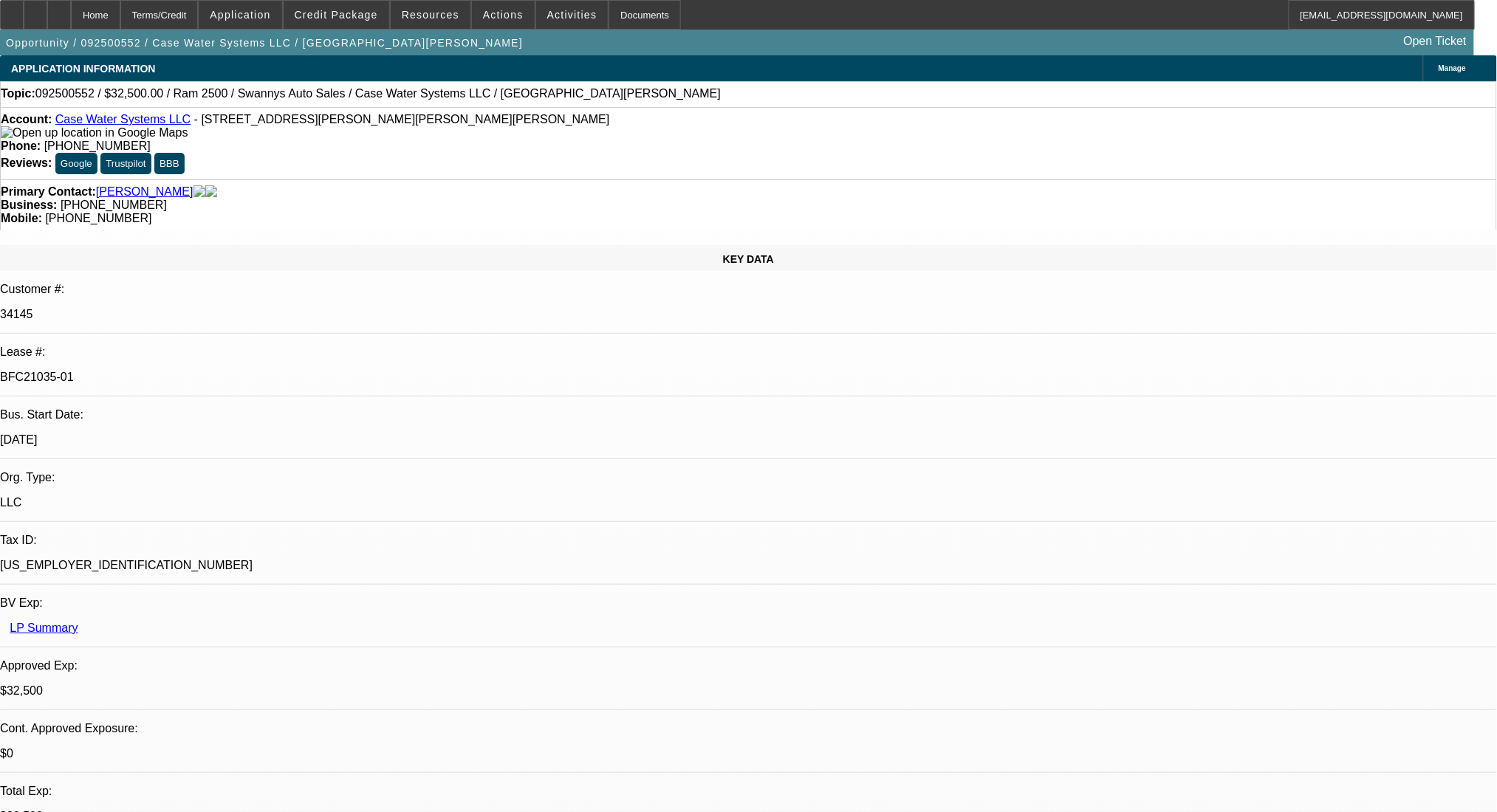
select select "4"
select select "2"
select select "6"
select select "2"
select select "6"
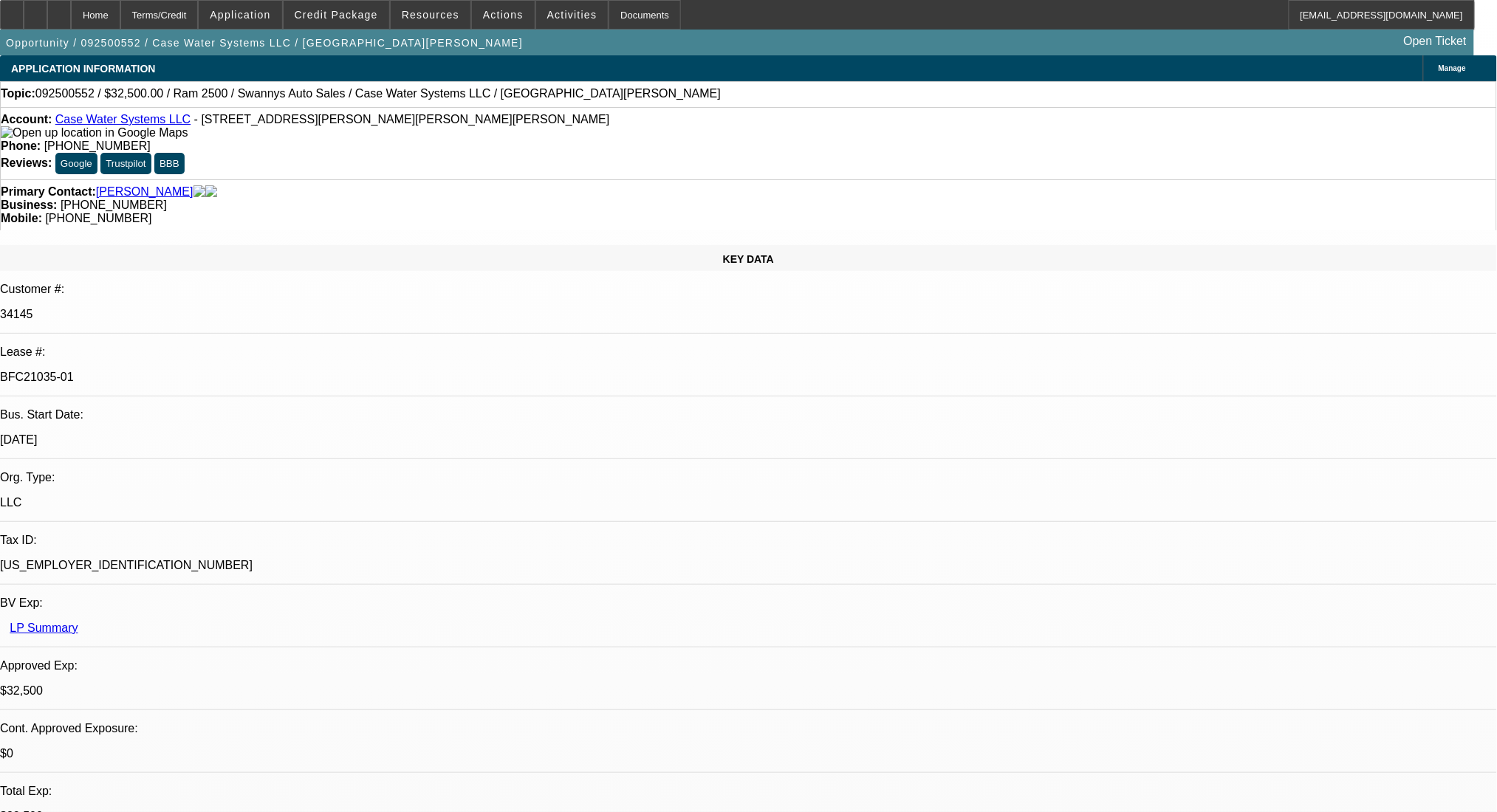
click at [11, 10] on icon at bounding box center [11, 10] width 0 height 0
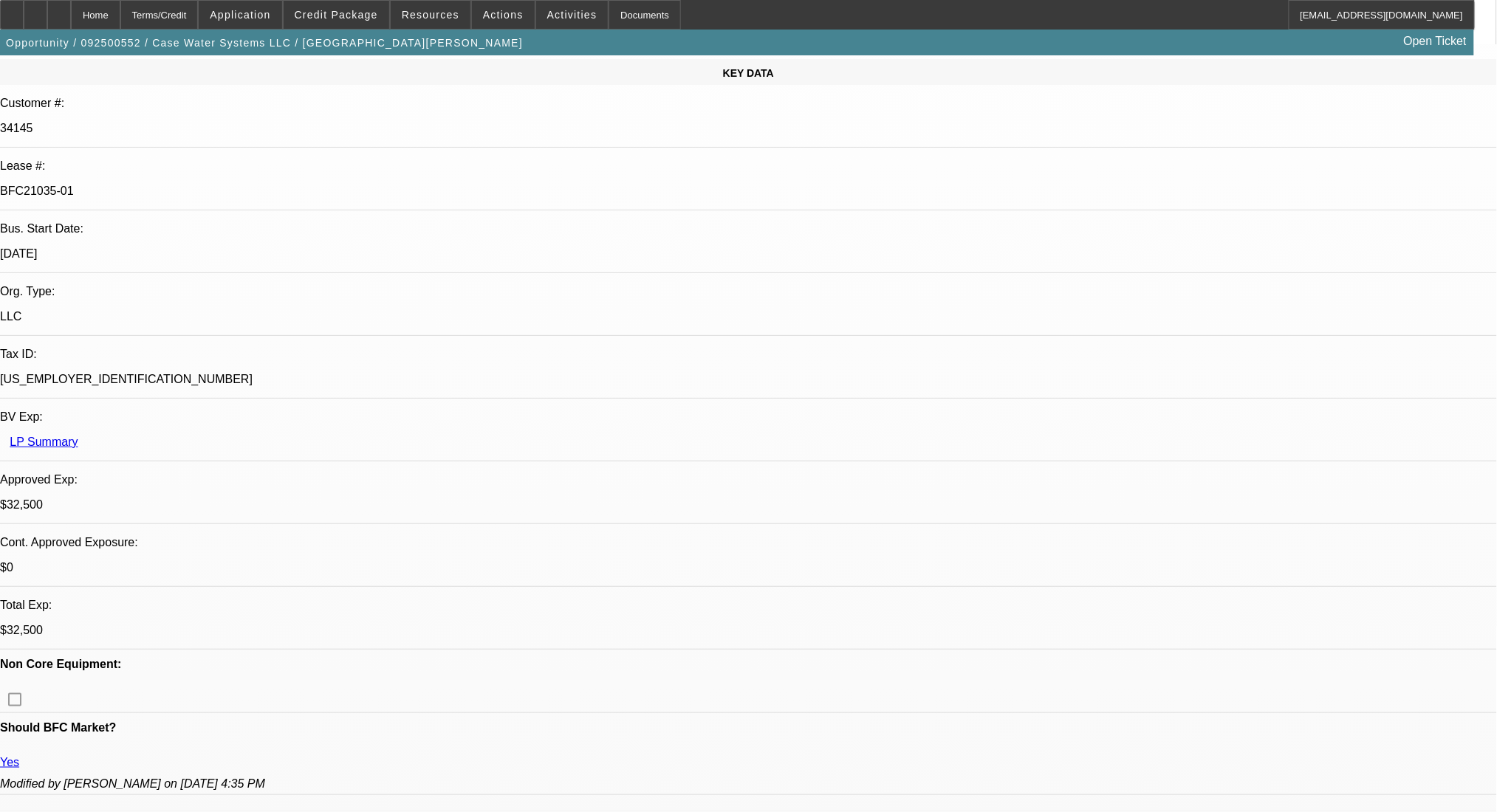
scroll to position [196, 0]
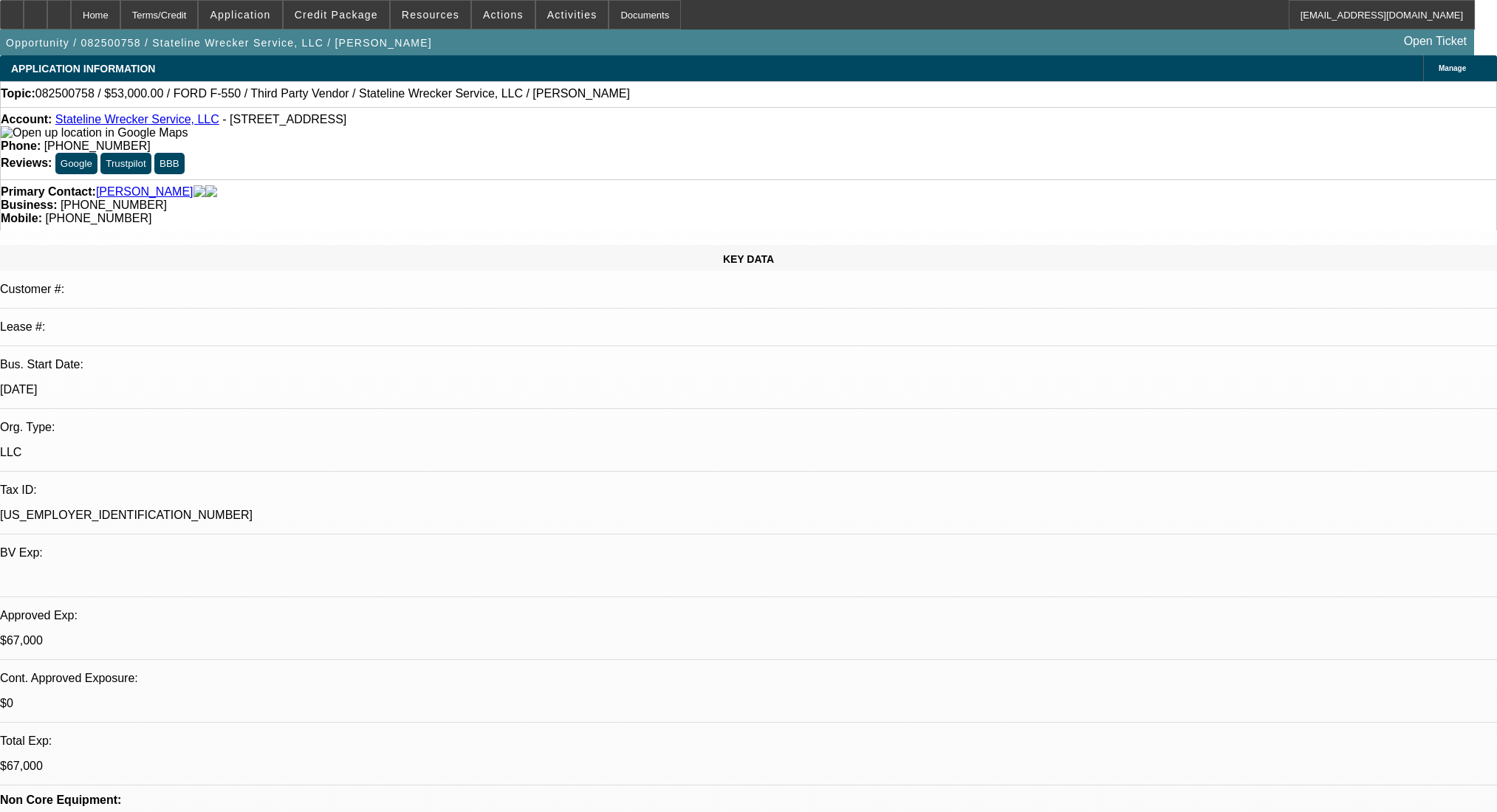
select select "0"
select select "2"
select select "0.1"
select select "4"
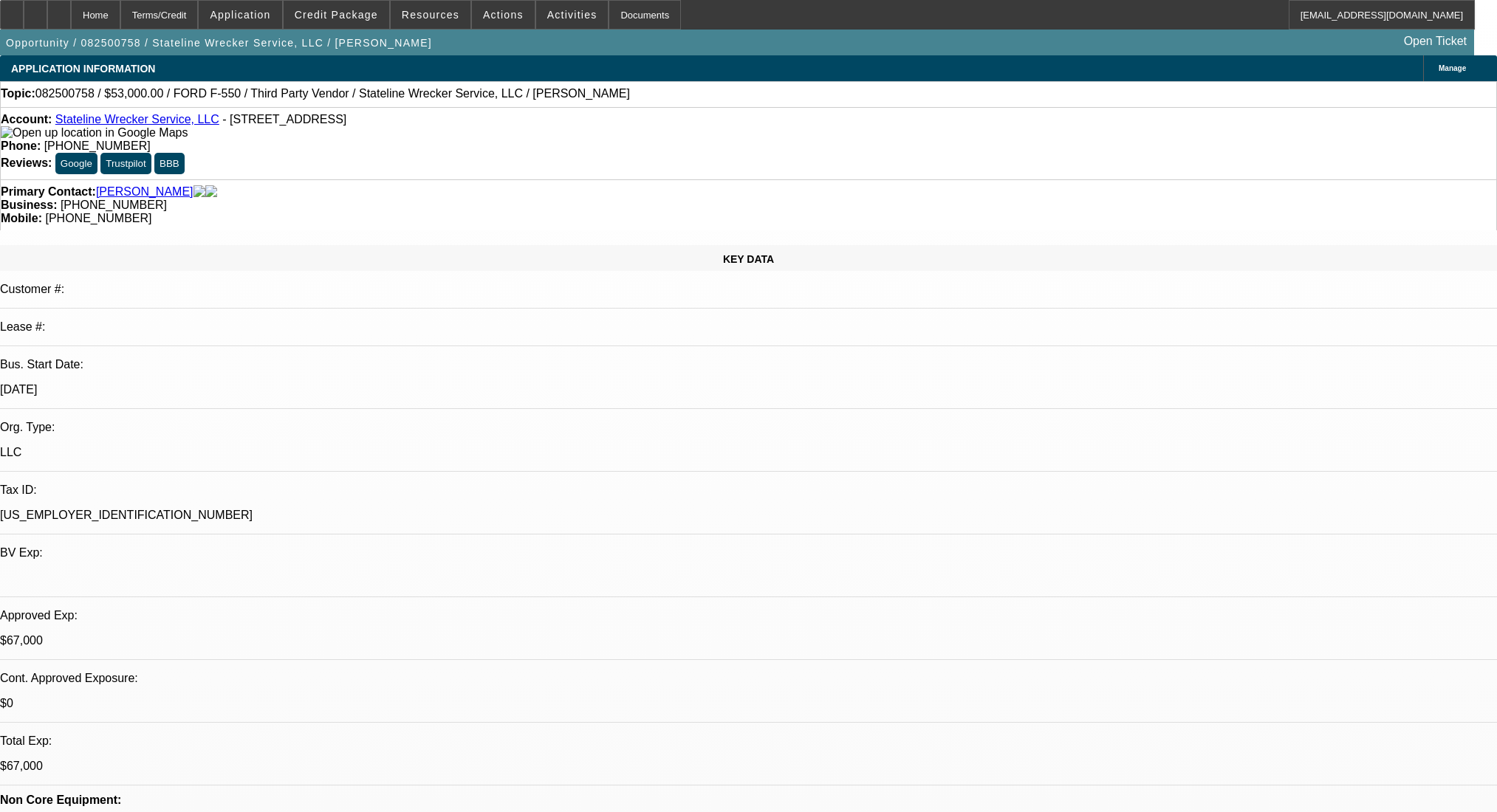
select select "0"
select select "2"
select select "0.1"
select select "4"
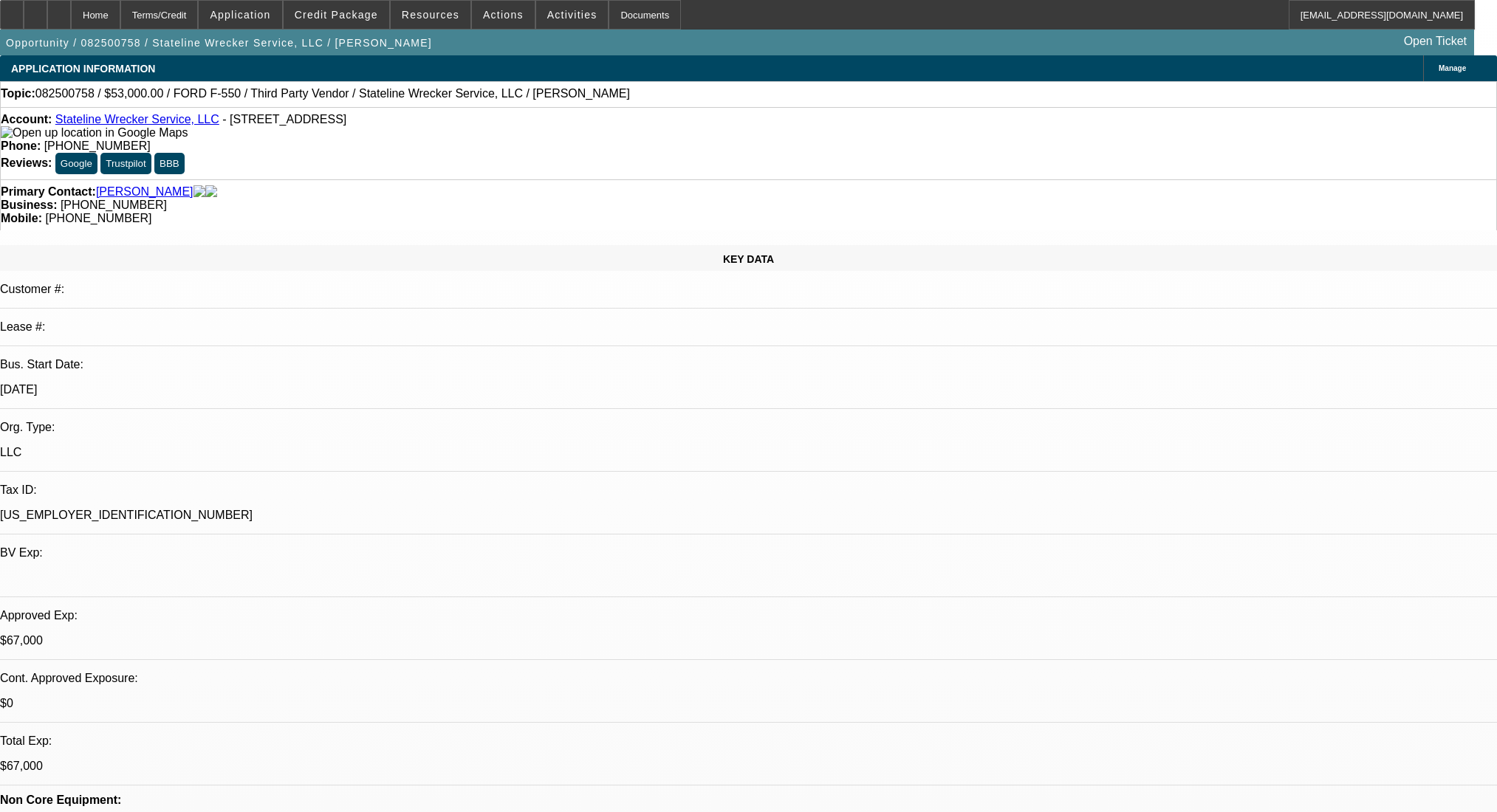
select select "0"
select select "2"
select select "0.1"
select select "4"
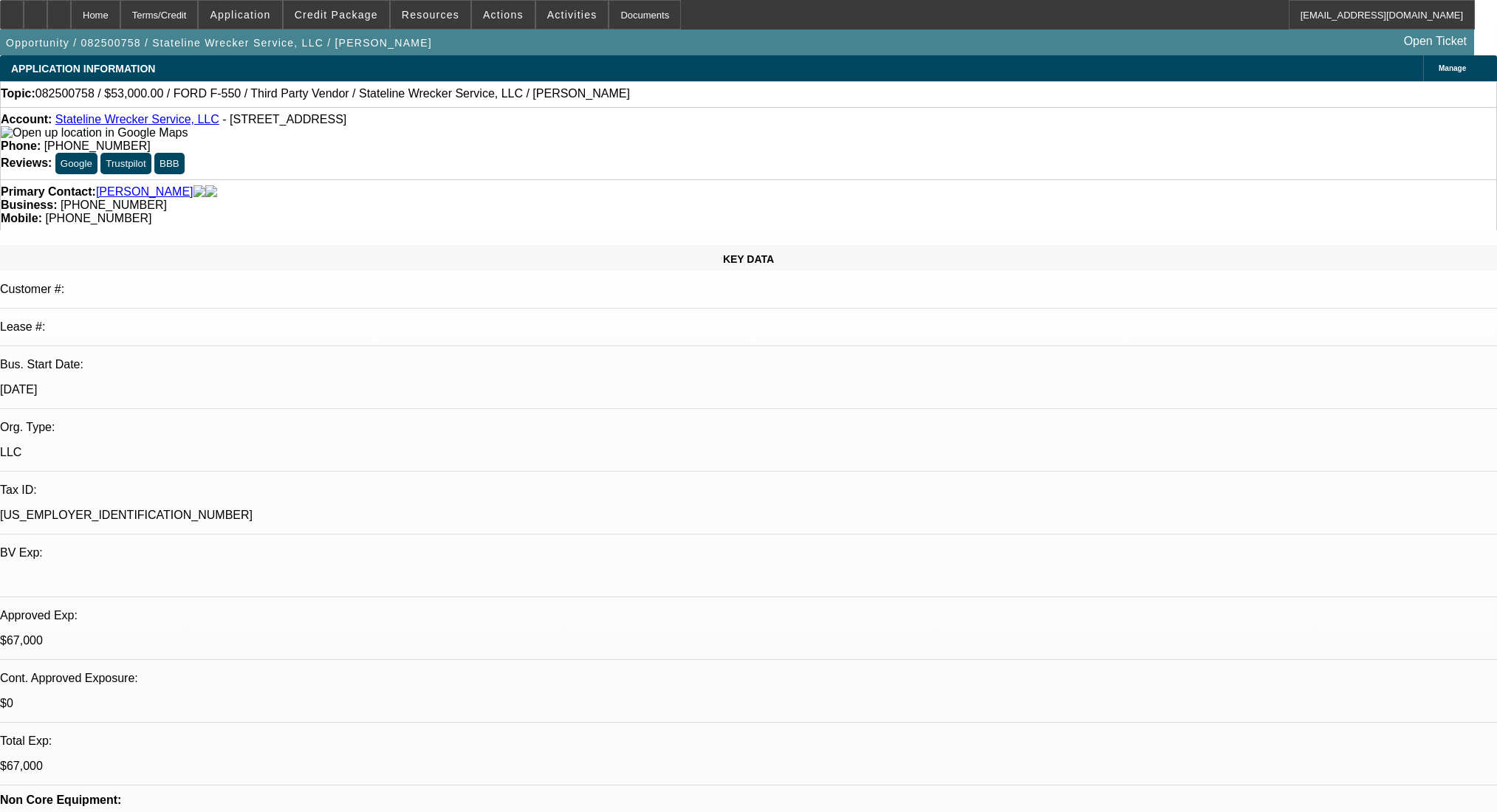
select select "0"
select select "2"
select select "0.1"
select select "4"
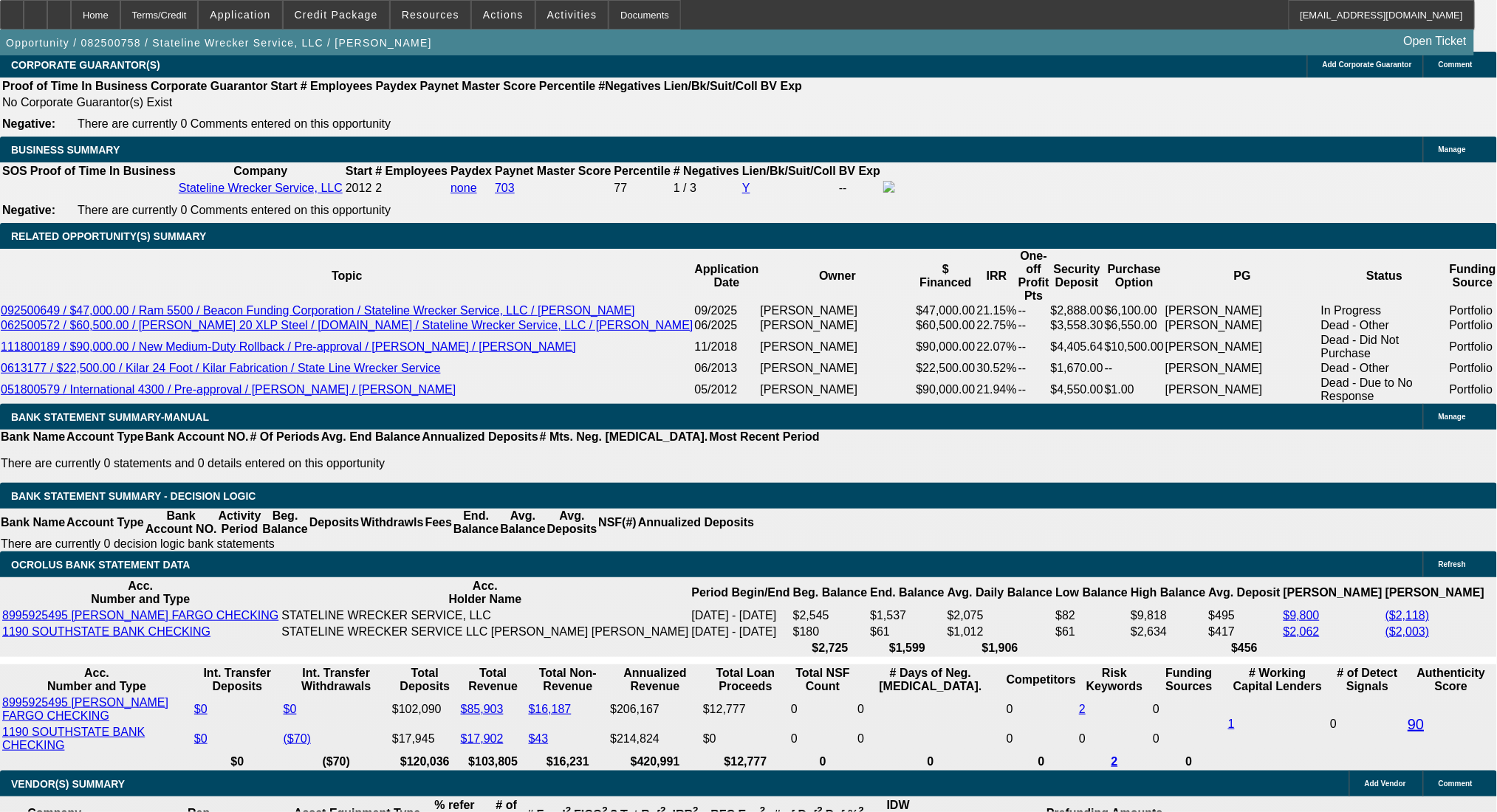
scroll to position [2460, 0]
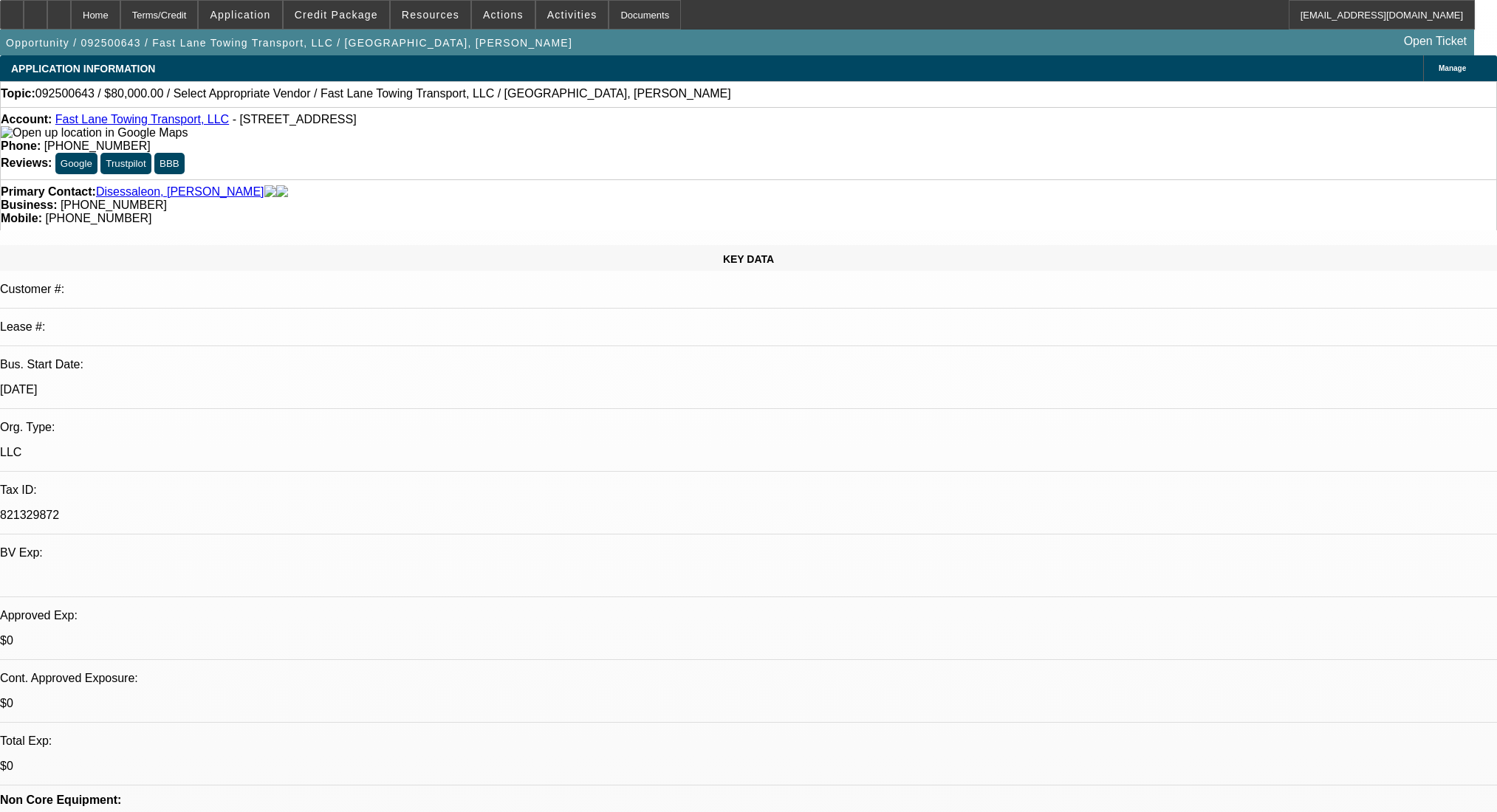
select select "0"
select select "2"
select select "0.1"
select select "4"
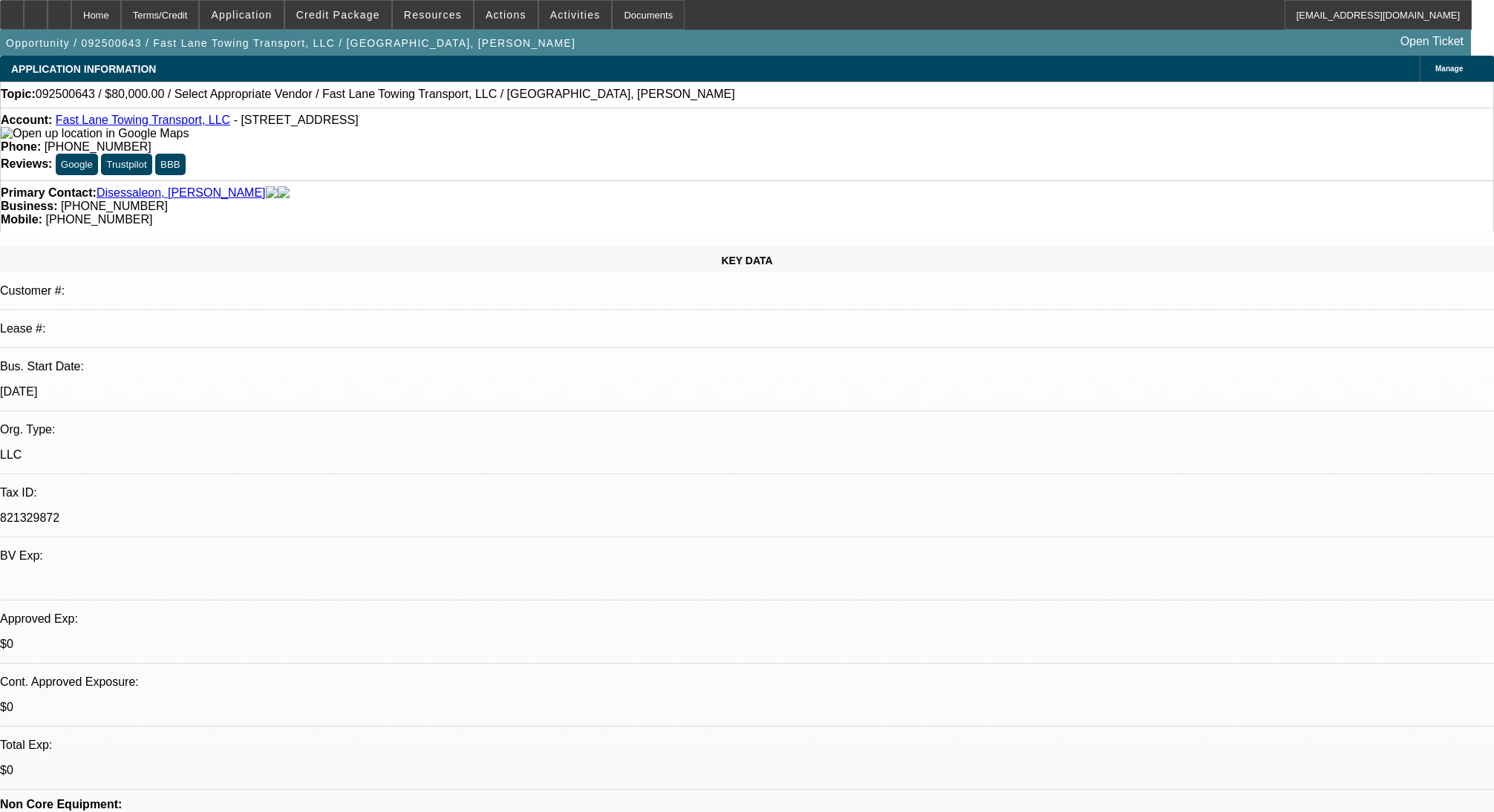
drag, startPoint x: 1160, startPoint y: 14, endPoint x: 1213, endPoint y: 0, distance: 54.8
click at [1163, 12] on div "Home Terms/Credit Application Credit Package Resources Actions Activities Docum…" at bounding box center [736, 15] width 1472 height 30
drag, startPoint x: 944, startPoint y: 31, endPoint x: 964, endPoint y: 4, distance: 33.6
click at [944, 30] on div "Opportunity / 092500643 / Fast Lane Towing Transport, LLC / [GEOGRAPHIC_DATA], …" at bounding box center [734, 43] width 1468 height 26
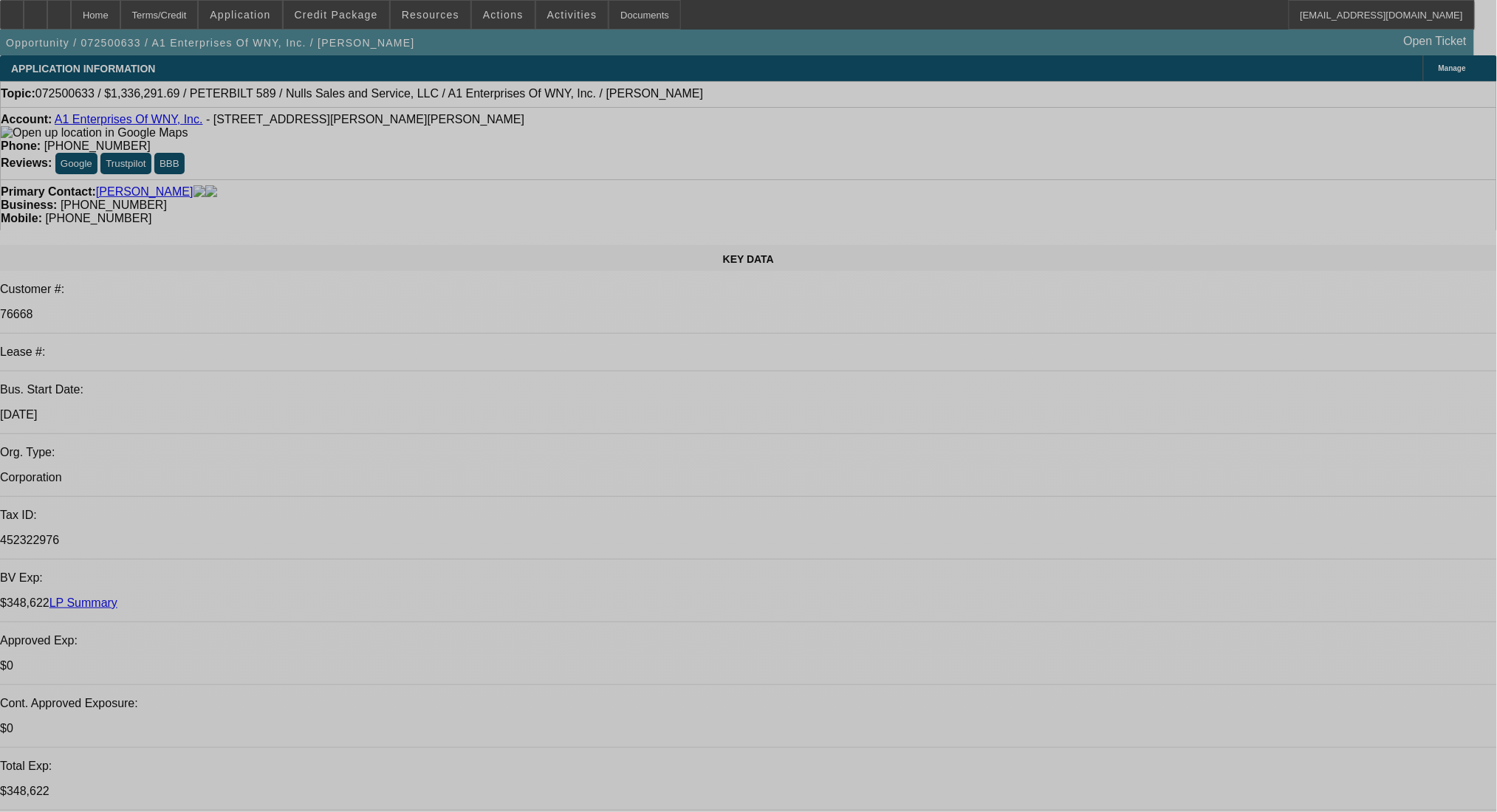
select select "0.1"
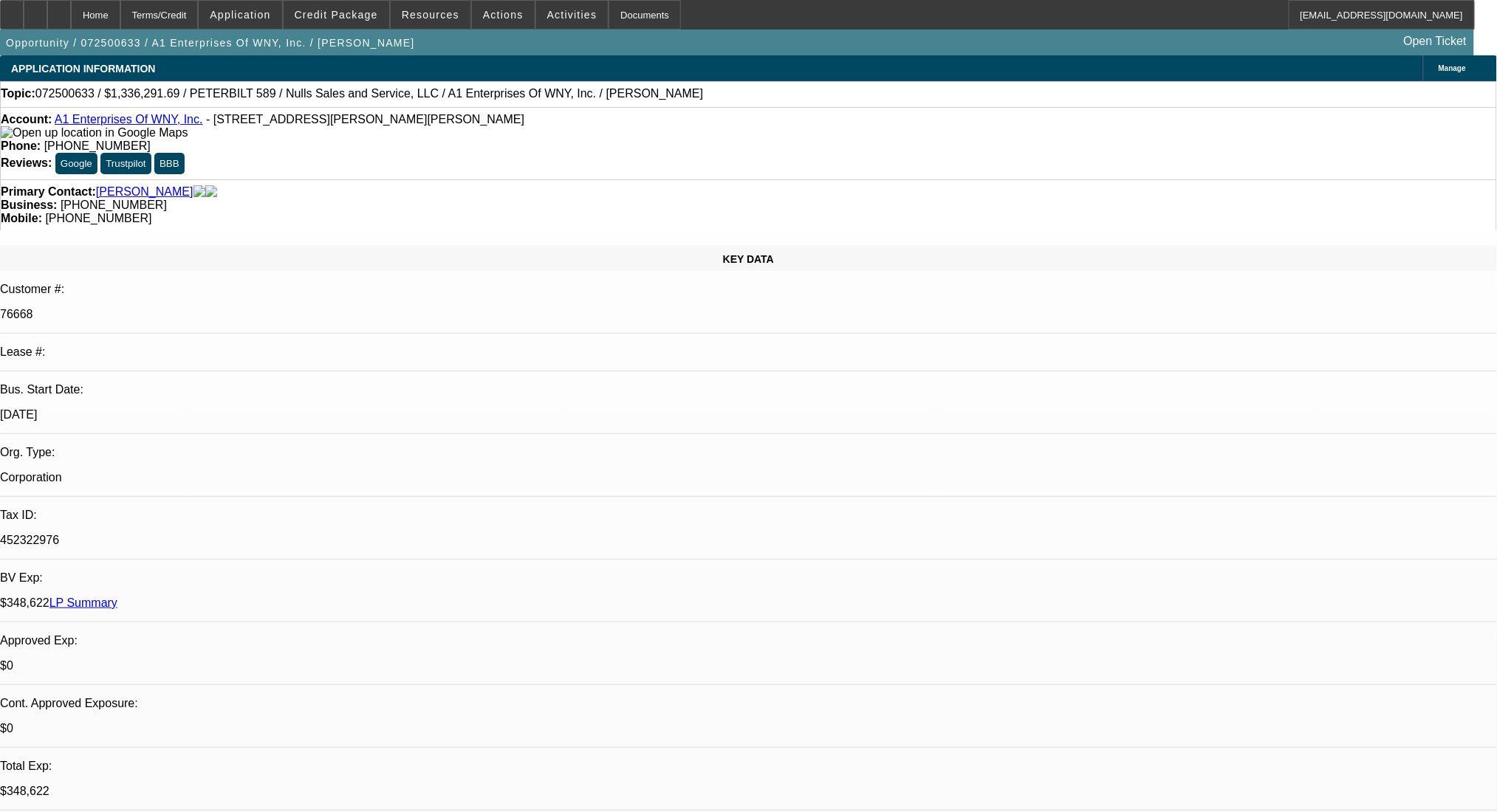
select select "2"
select select "0.1"
select select "4"
click at [270, 597] on div "$348,622 LP Summary" at bounding box center [748, 603] width 1497 height 13
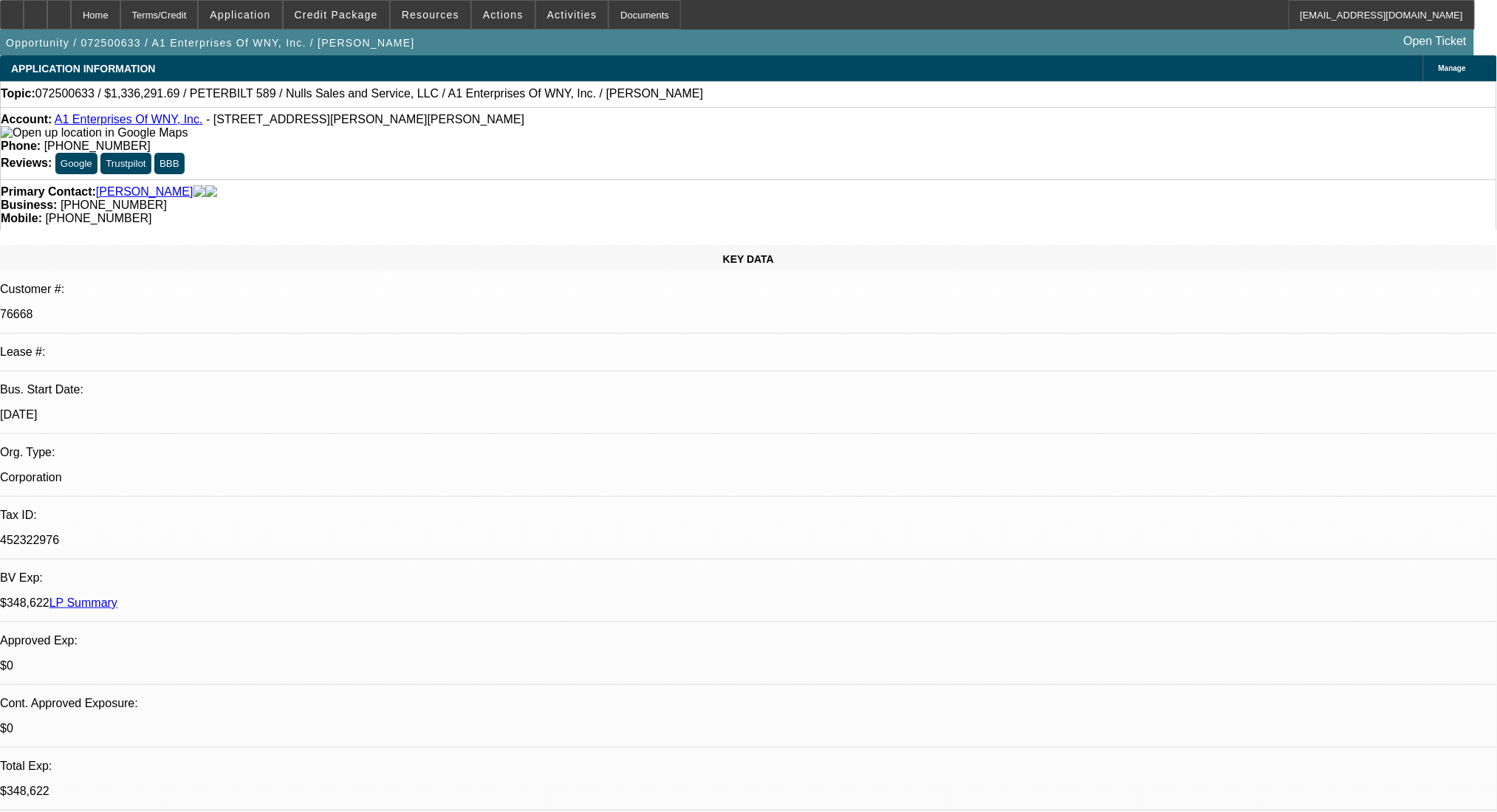
click at [117, 597] on link "LP Summary" at bounding box center [83, 603] width 68 height 12
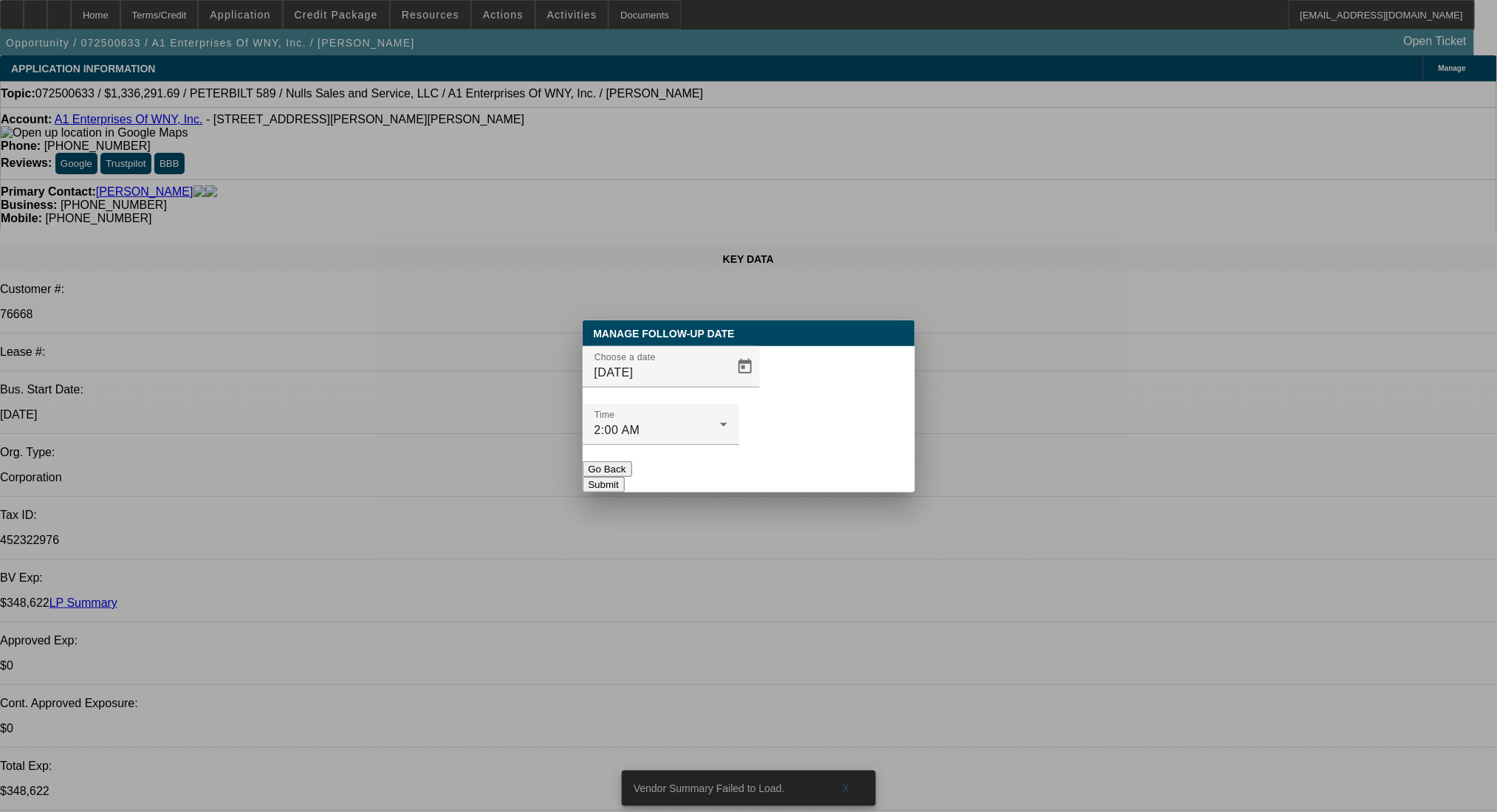
click at [625, 477] on button "Submit" at bounding box center [604, 485] width 42 height 16
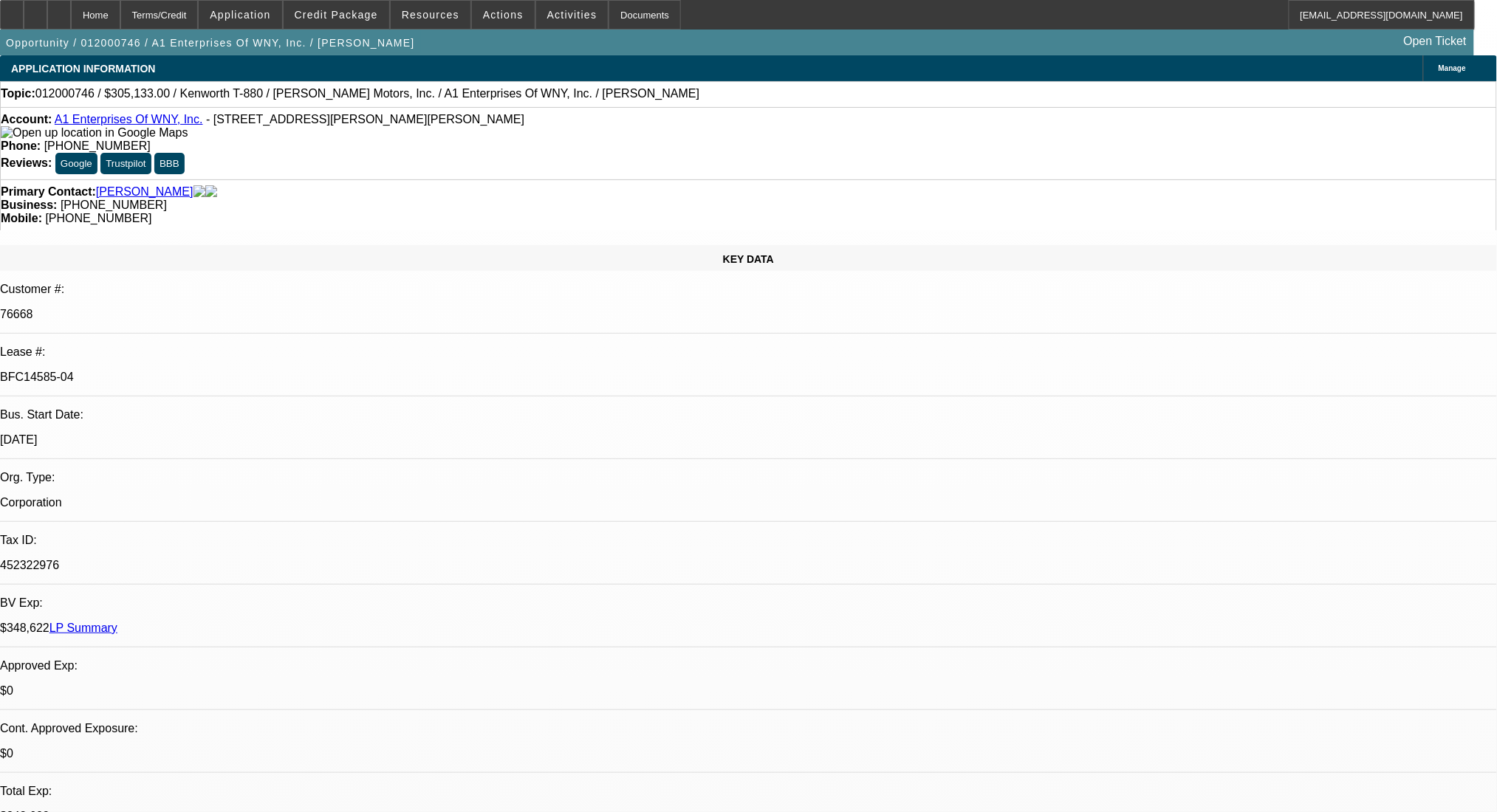
select select "0"
select select "2"
select select "0.1"
select select "4"
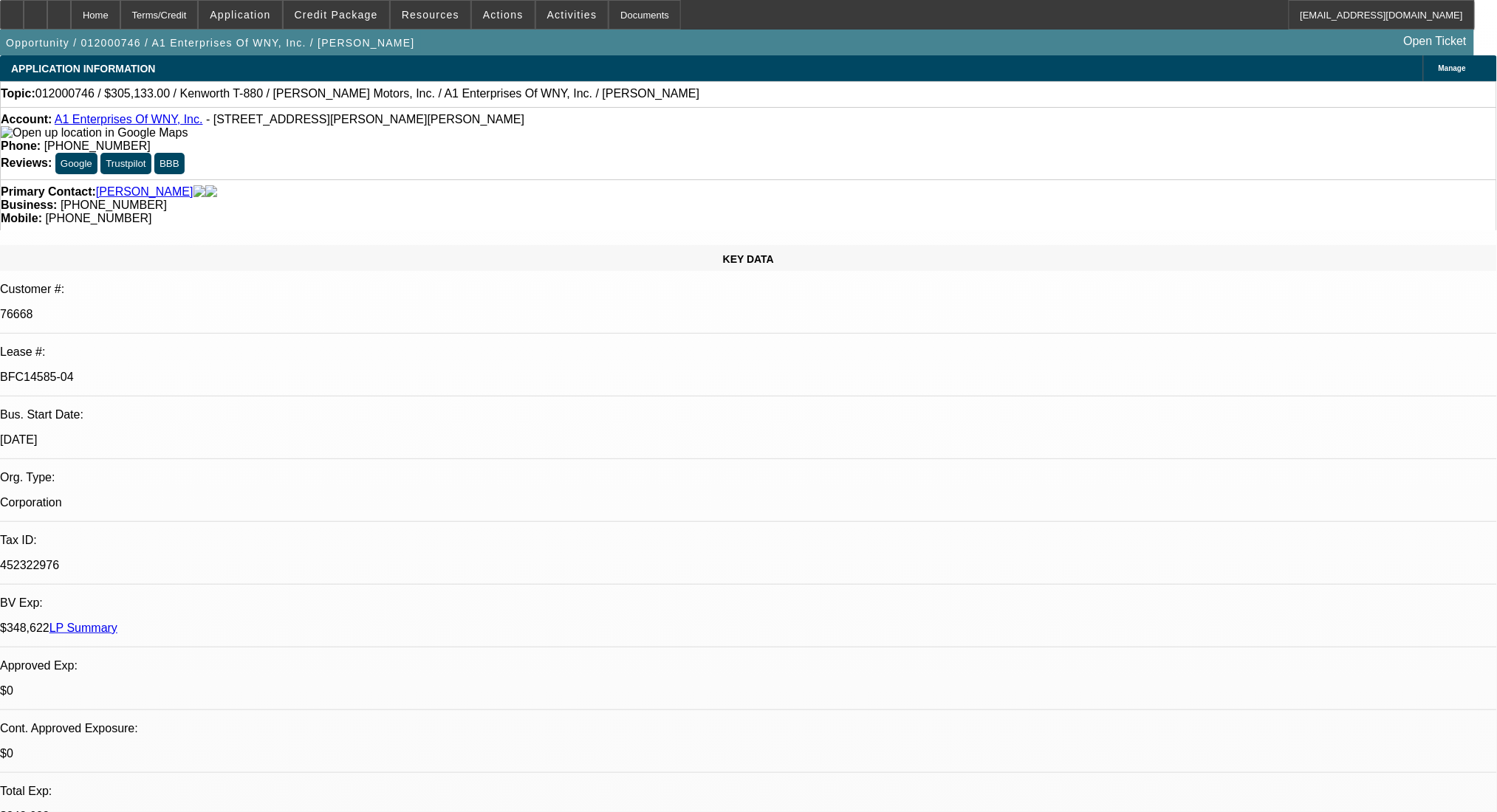
select select "0"
select select "2"
select select "0.1"
select select "4"
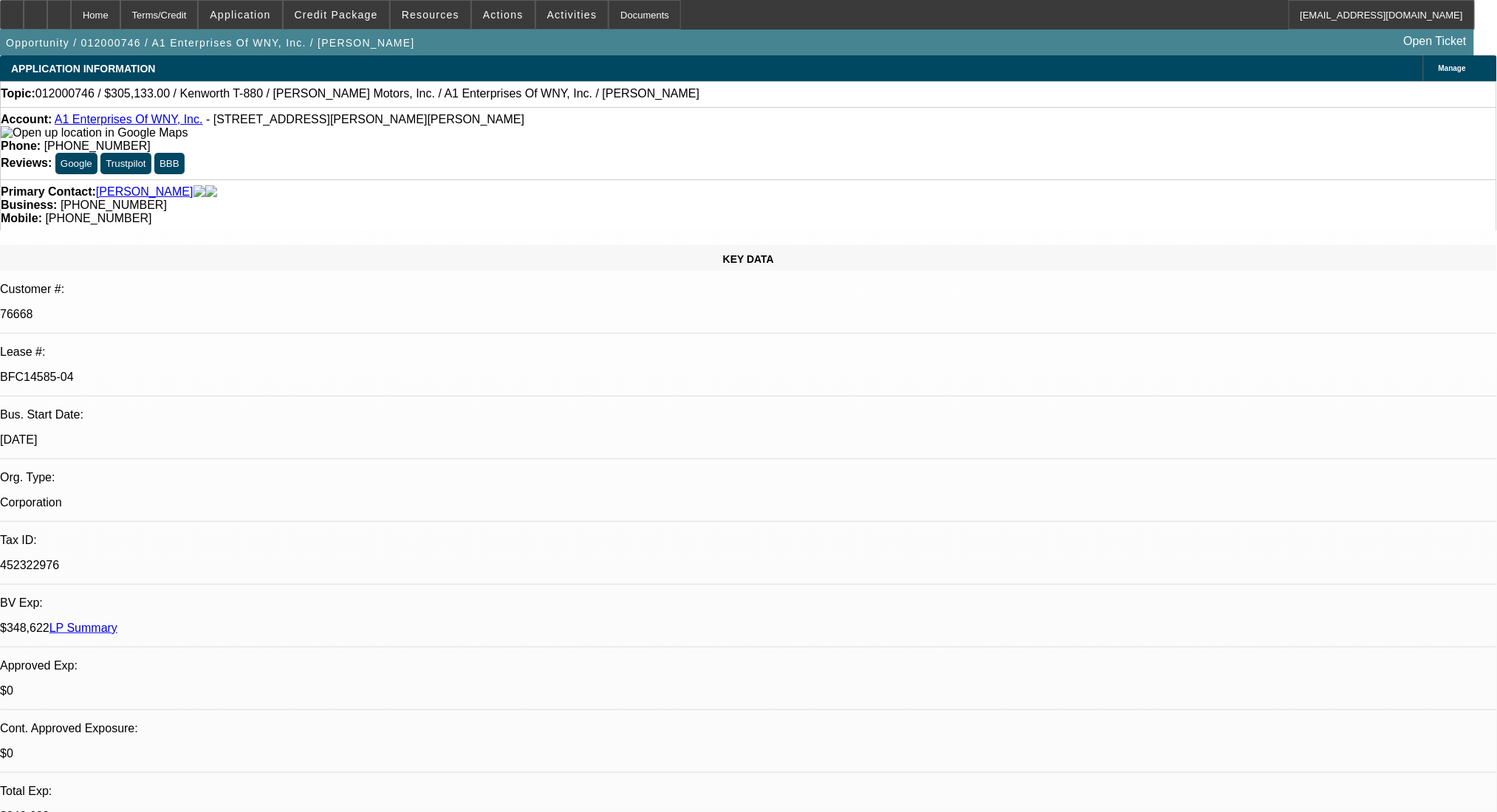
select select "0"
select select "2"
select select "0.1"
select select "4"
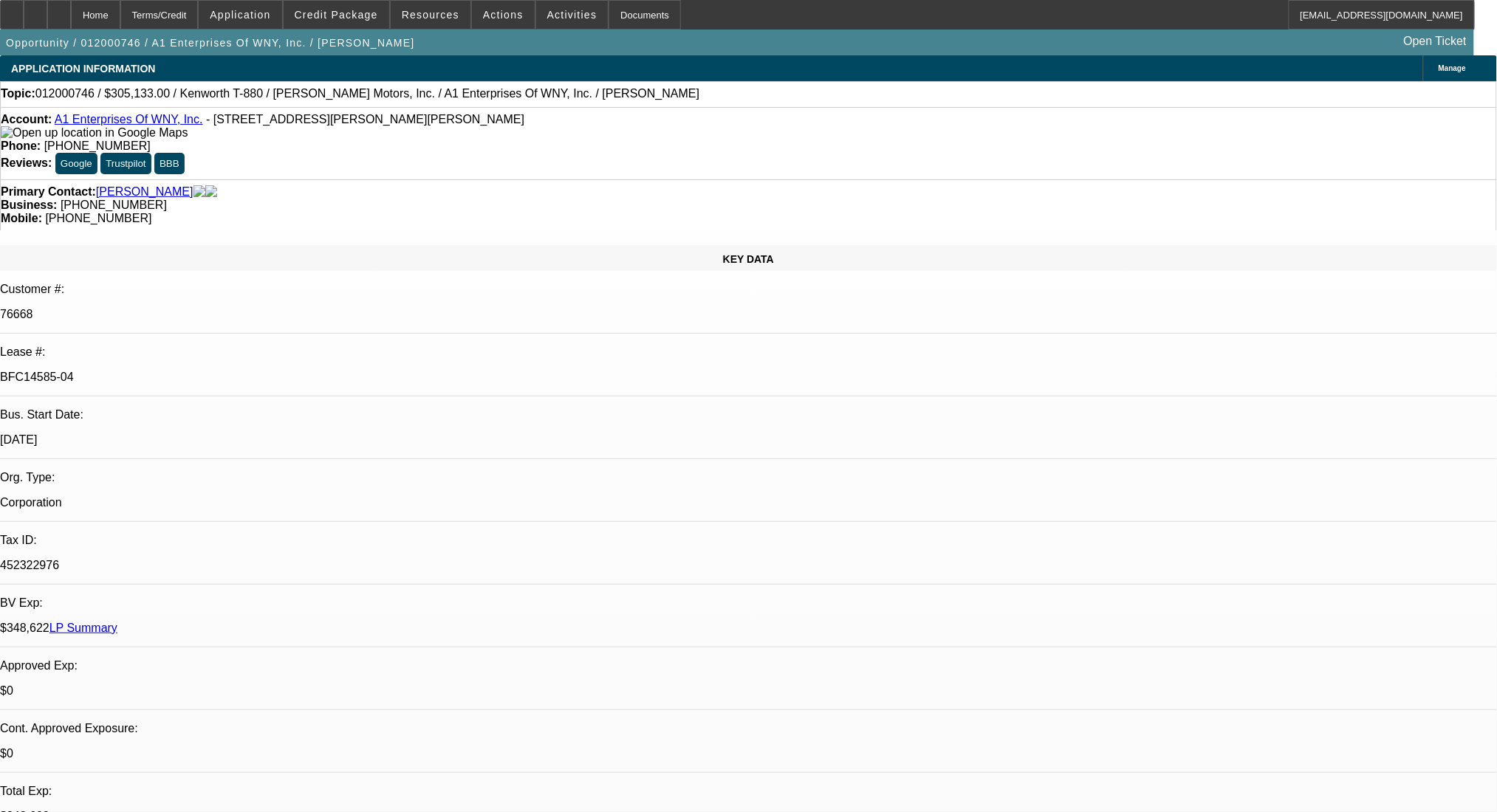
select select "0"
select select "2"
select select "0.1"
select select "4"
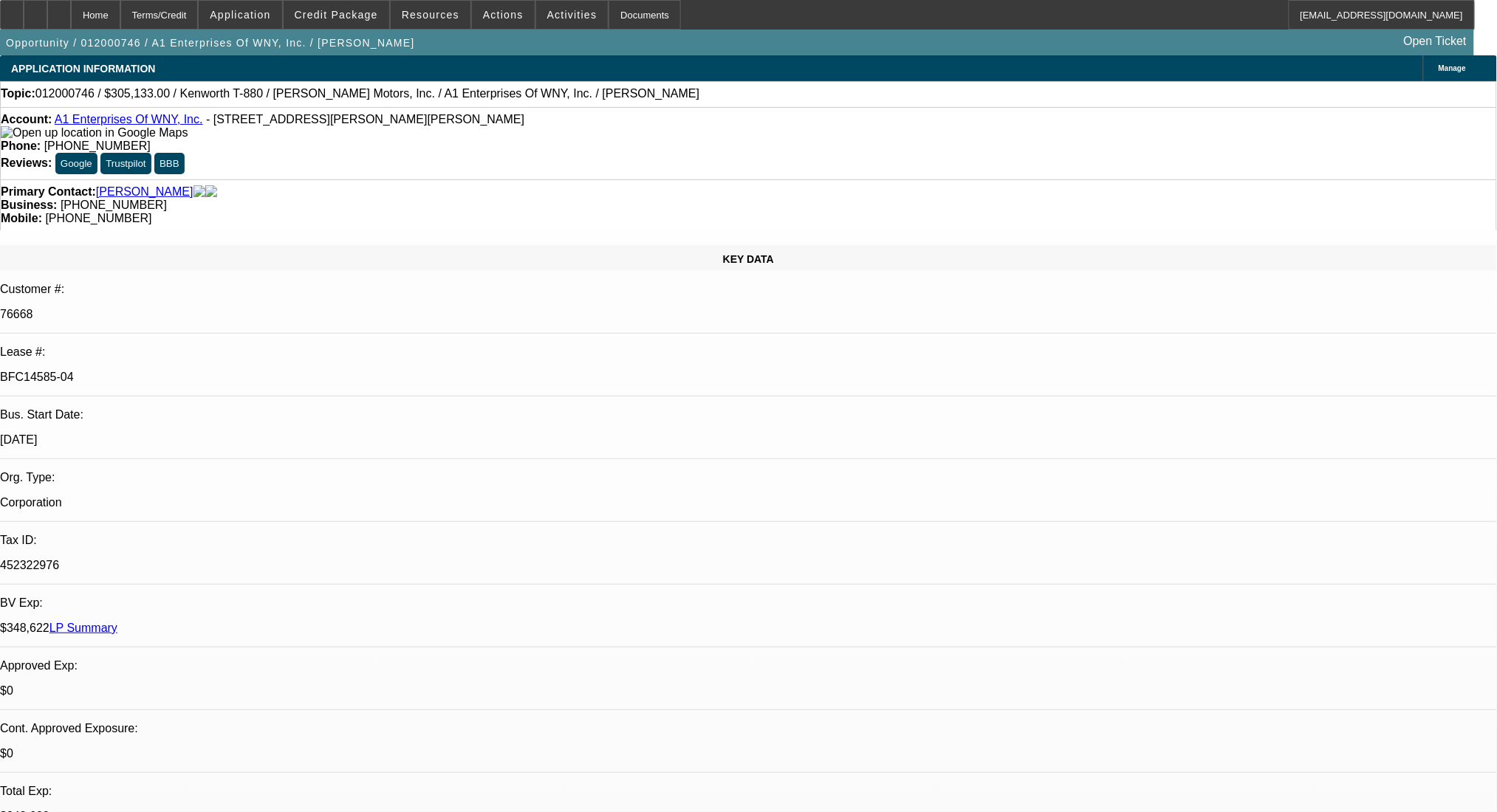
drag, startPoint x: 222, startPoint y: 245, endPoint x: 175, endPoint y: 246, distance: 47.0
click at [175, 371] on div "BFC14585-04" at bounding box center [748, 377] width 1497 height 13
copy p "BFC14585-04"
click at [199, 10] on div "Terms/Credit" at bounding box center [159, 15] width 78 height 30
click at [11, 10] on icon at bounding box center [11, 10] width 0 height 0
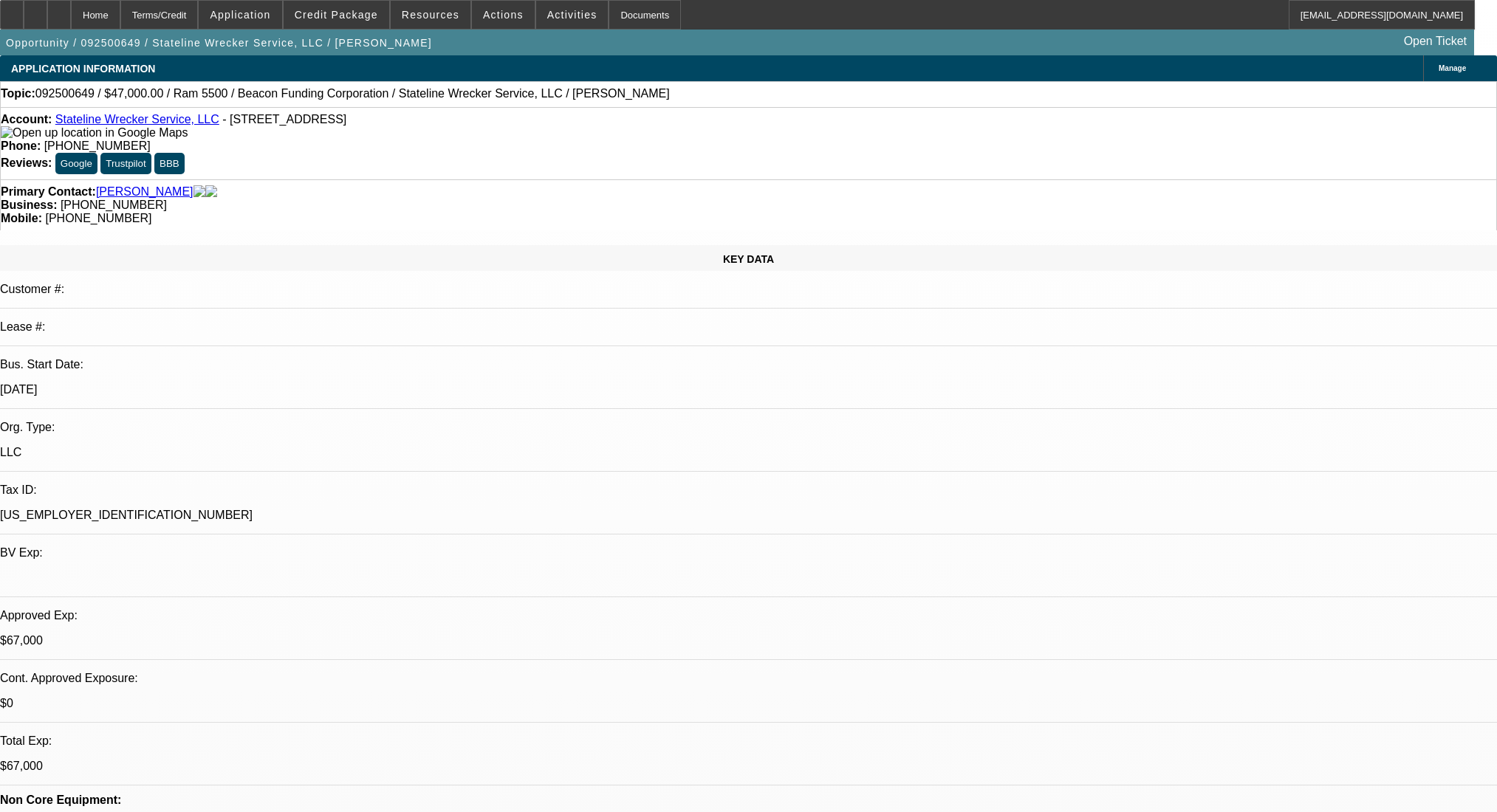
select select "0"
select select "2"
select select "0.1"
select select "4"
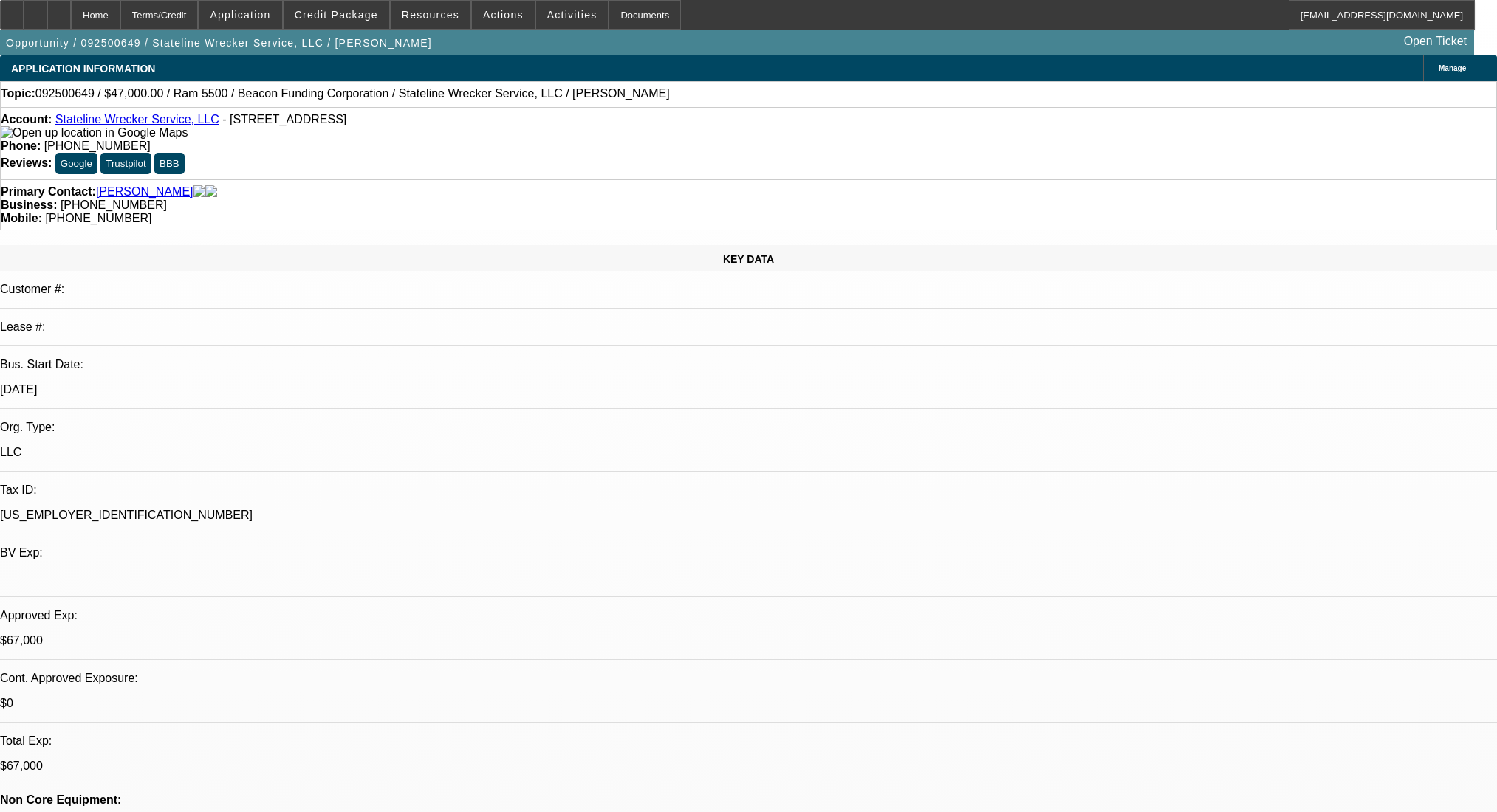
select select "0"
select select "2"
select select "0.1"
select select "4"
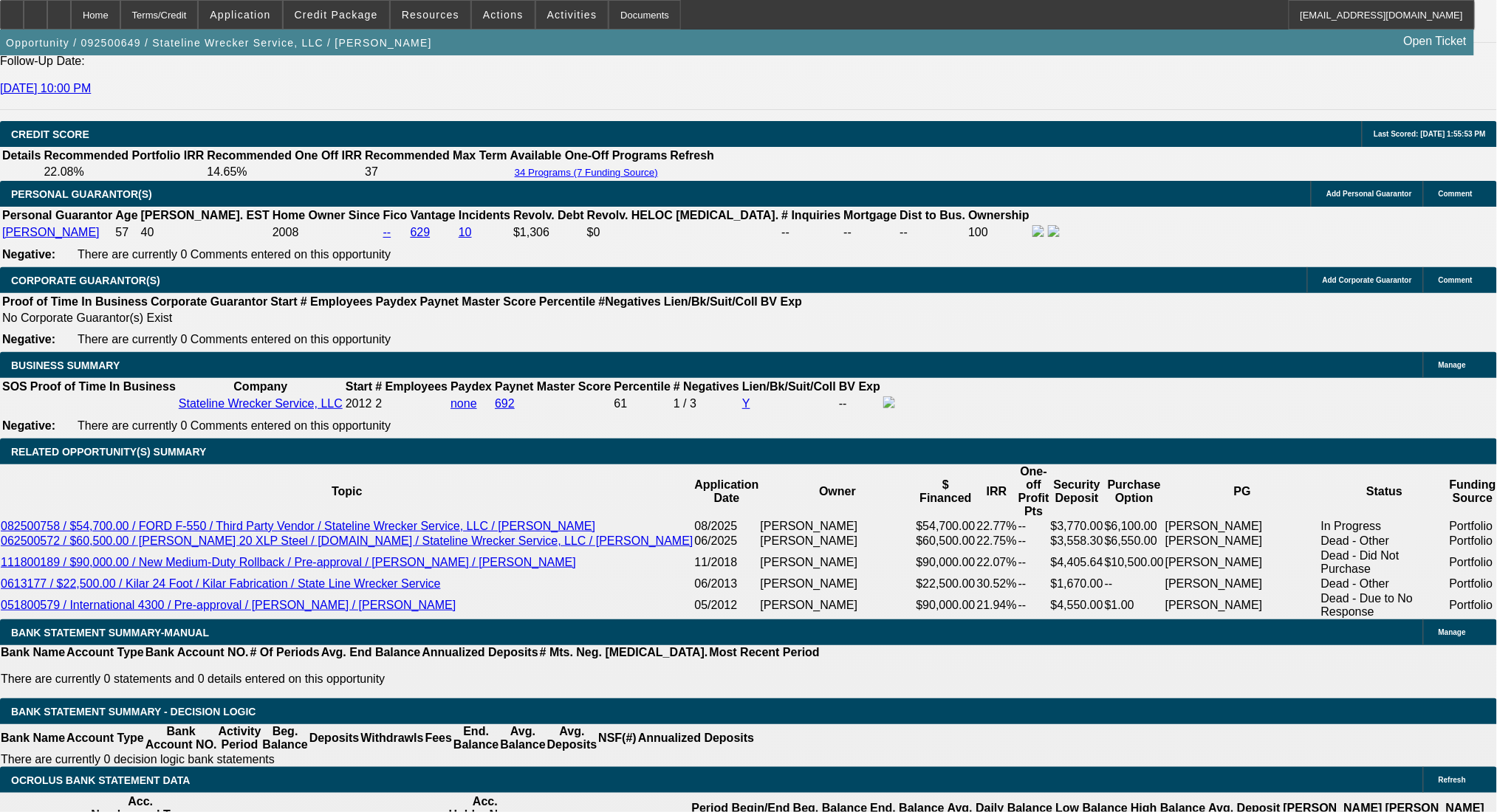
scroll to position [2166, 0]
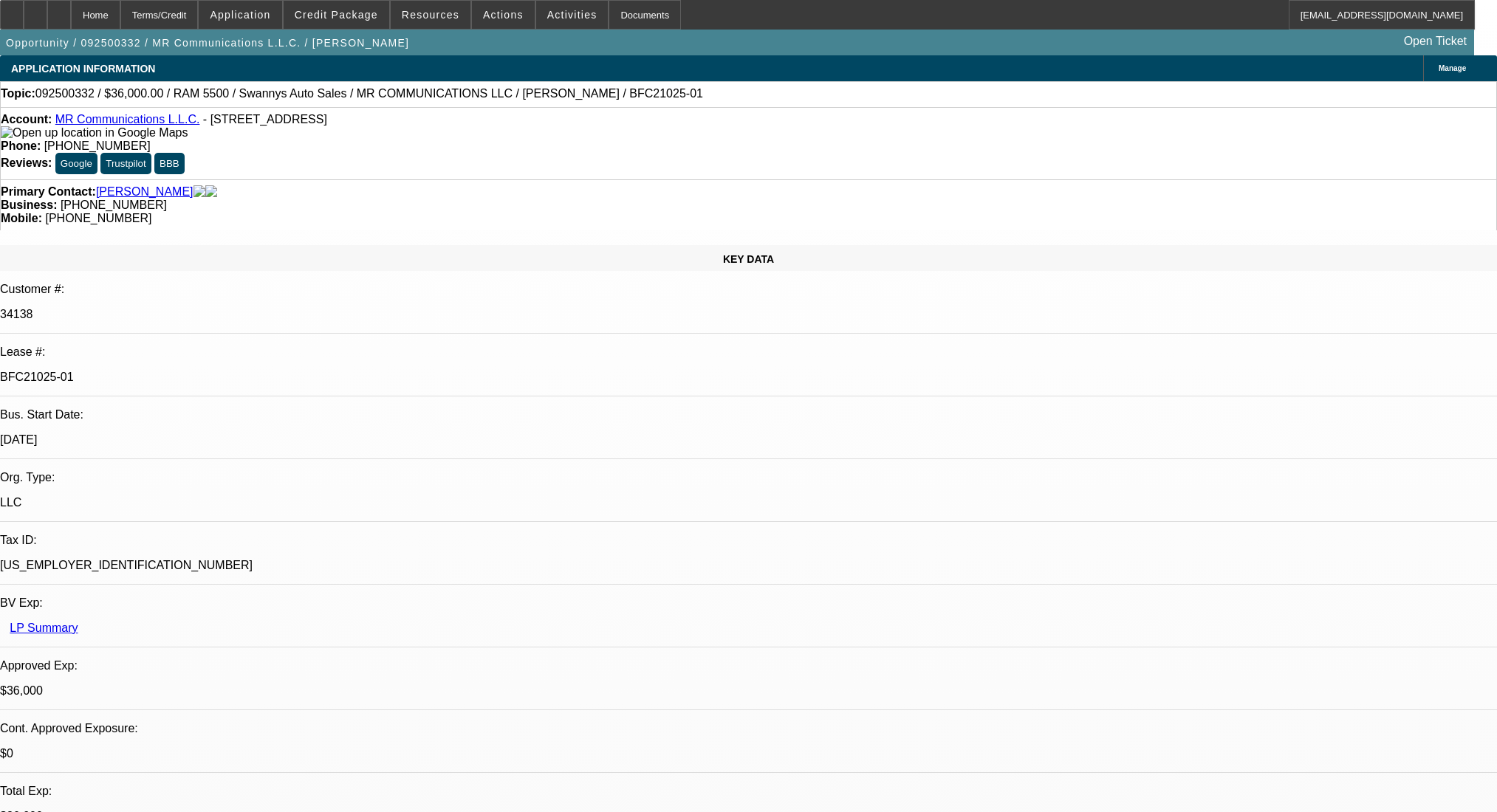
select select "0"
select select "2"
select select "0"
select select "6"
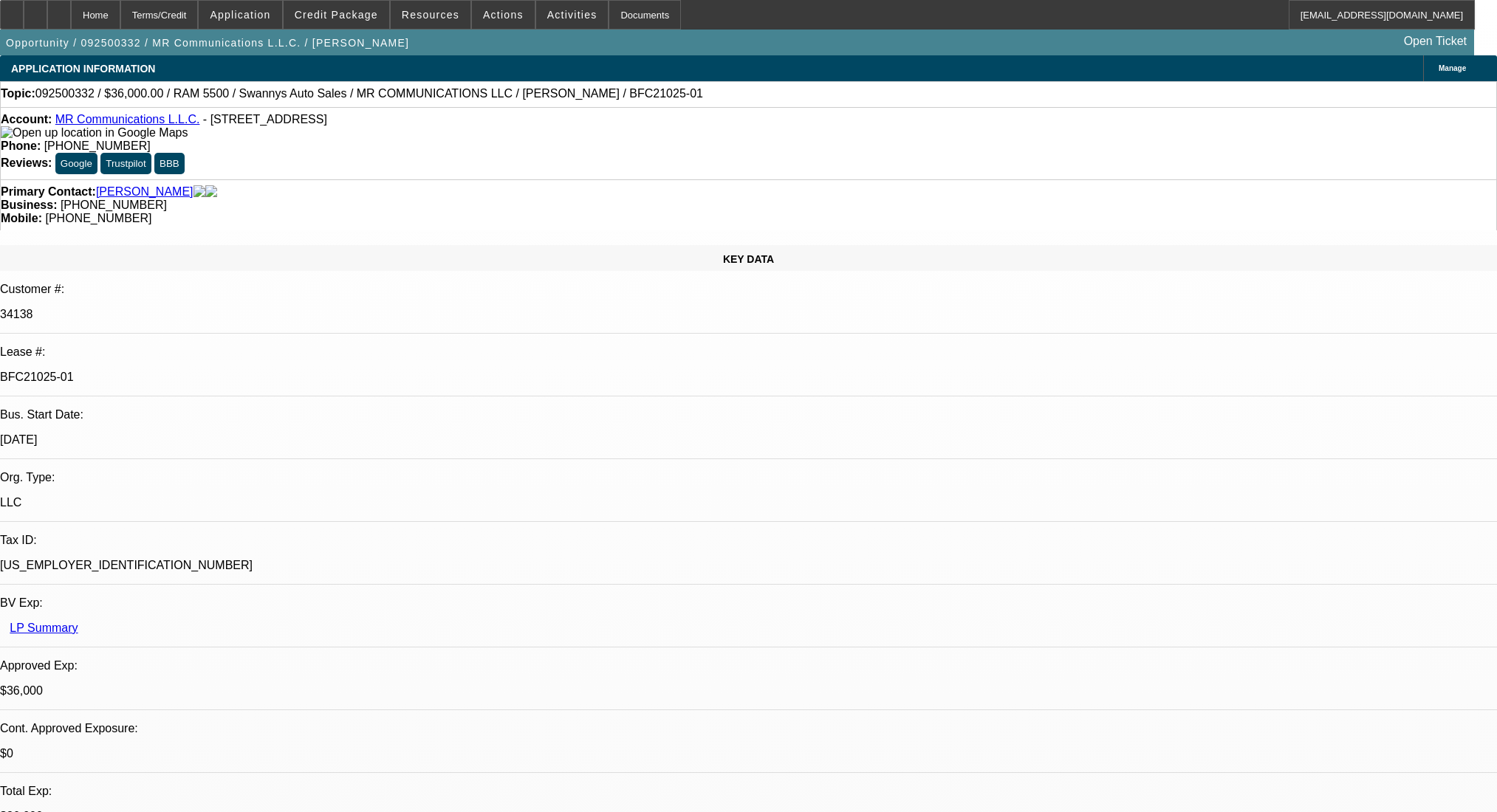
select select "0"
select select "2"
select select "0"
select select "6"
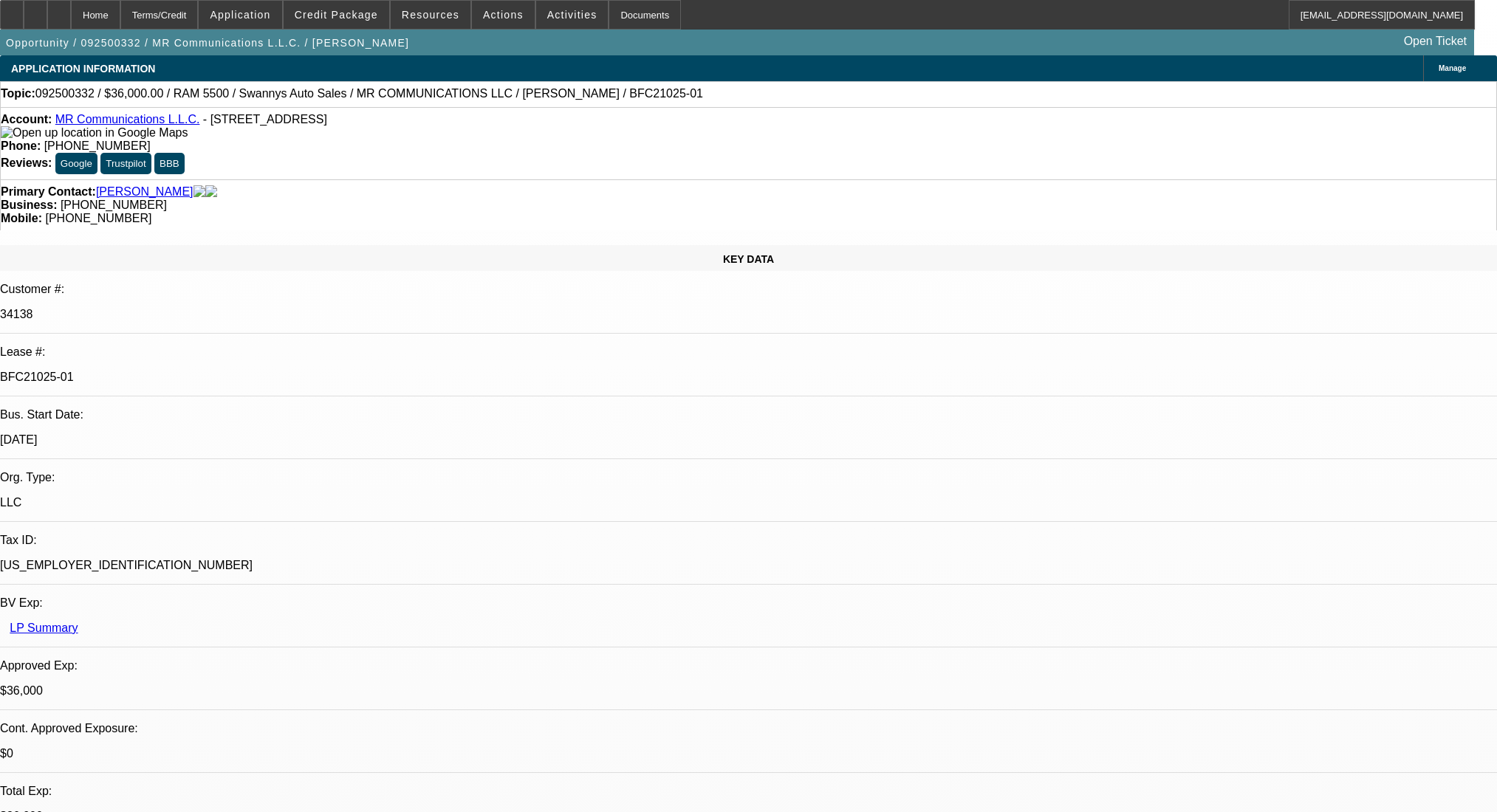
select select "0"
select select "2"
select select "0"
select select "6"
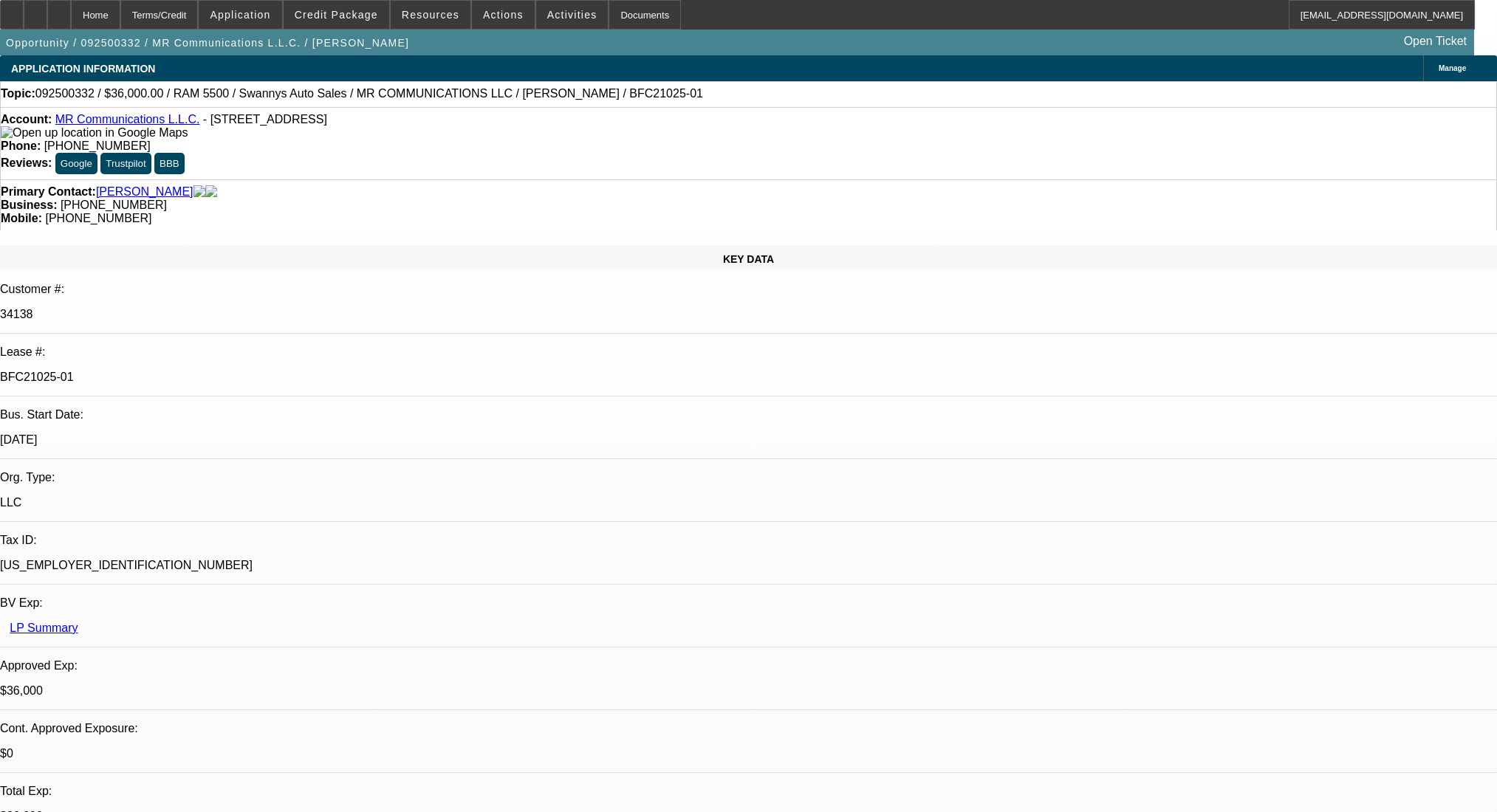
select select "0"
select select "2"
select select "0"
select select "6"
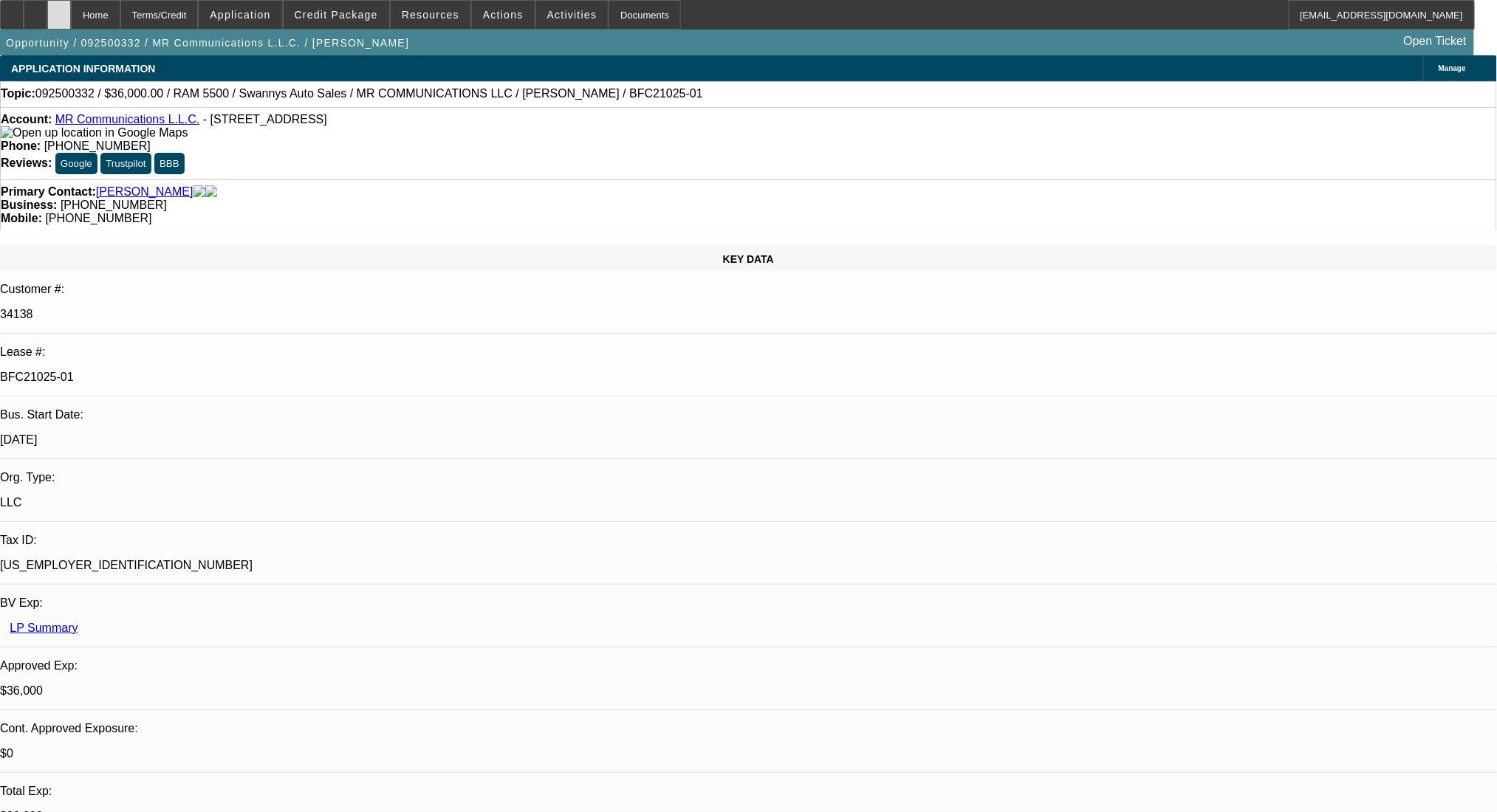
click at [59, 10] on icon at bounding box center [59, 10] width 0 height 0
select select "0"
select select "2"
select select "0"
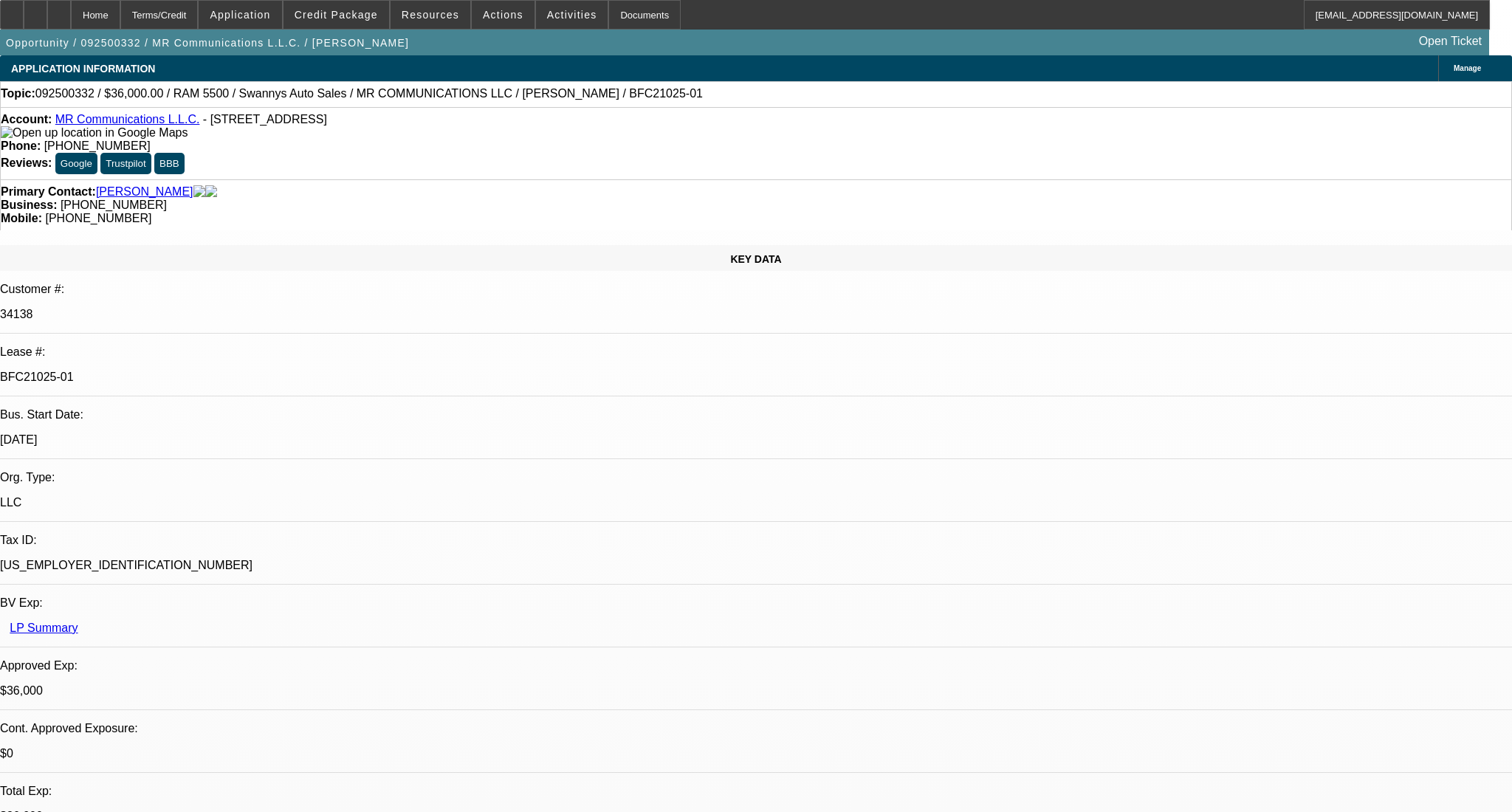
select select "6"
select select "0"
select select "2"
select select "0"
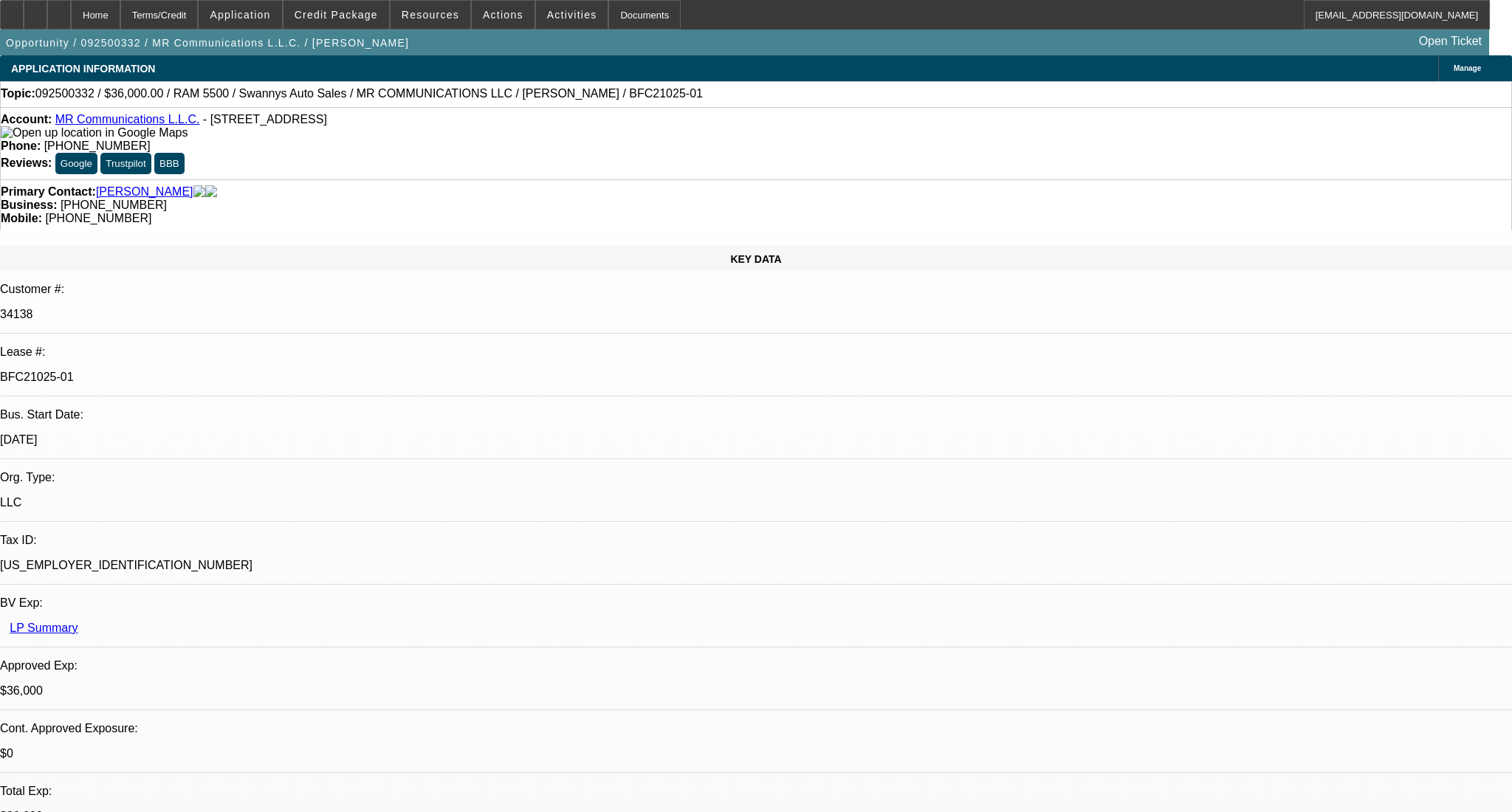
select select "6"
select select "0"
select select "2"
select select "0"
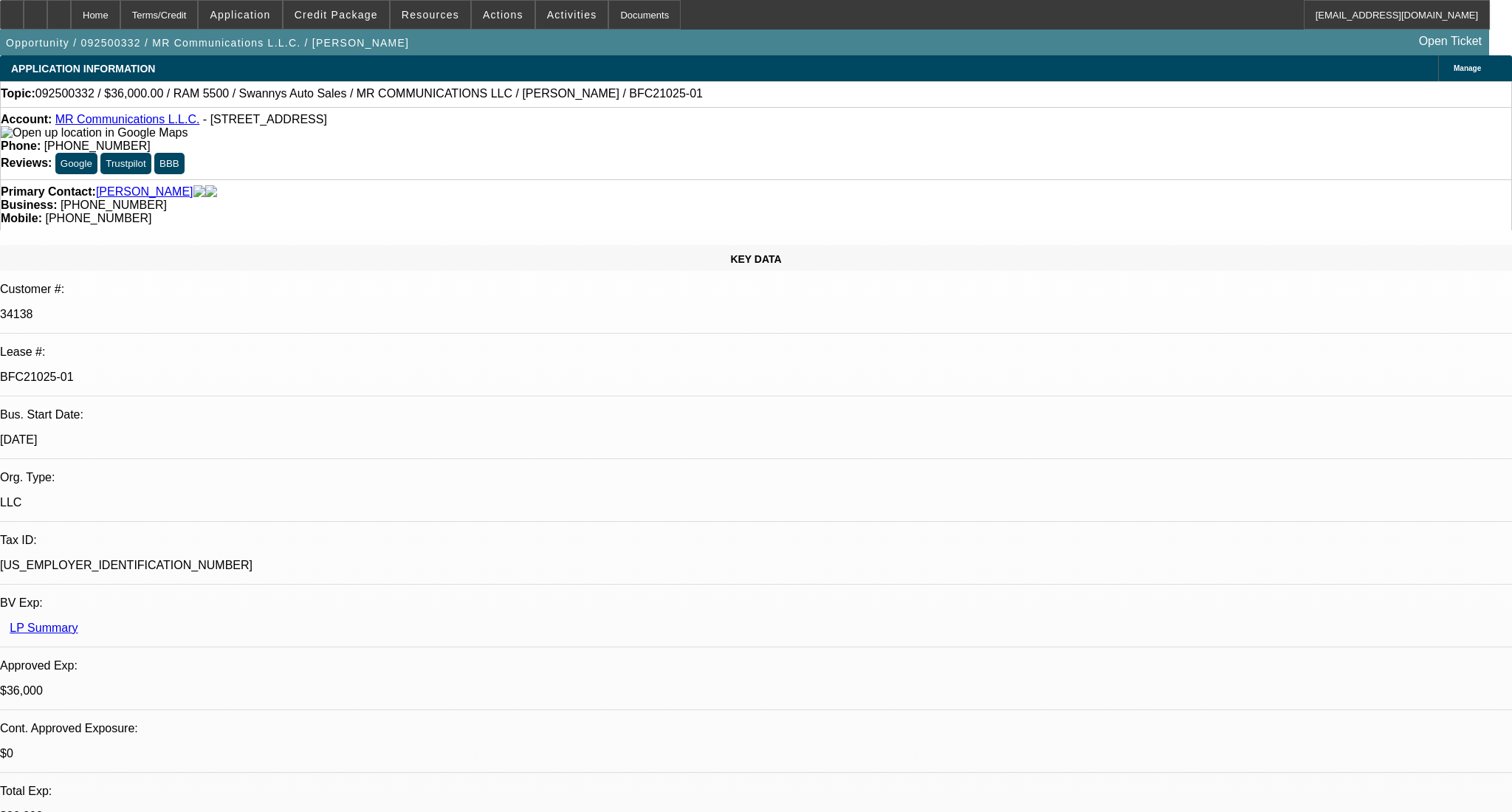
select select "6"
select select "0"
select select "2"
select select "0"
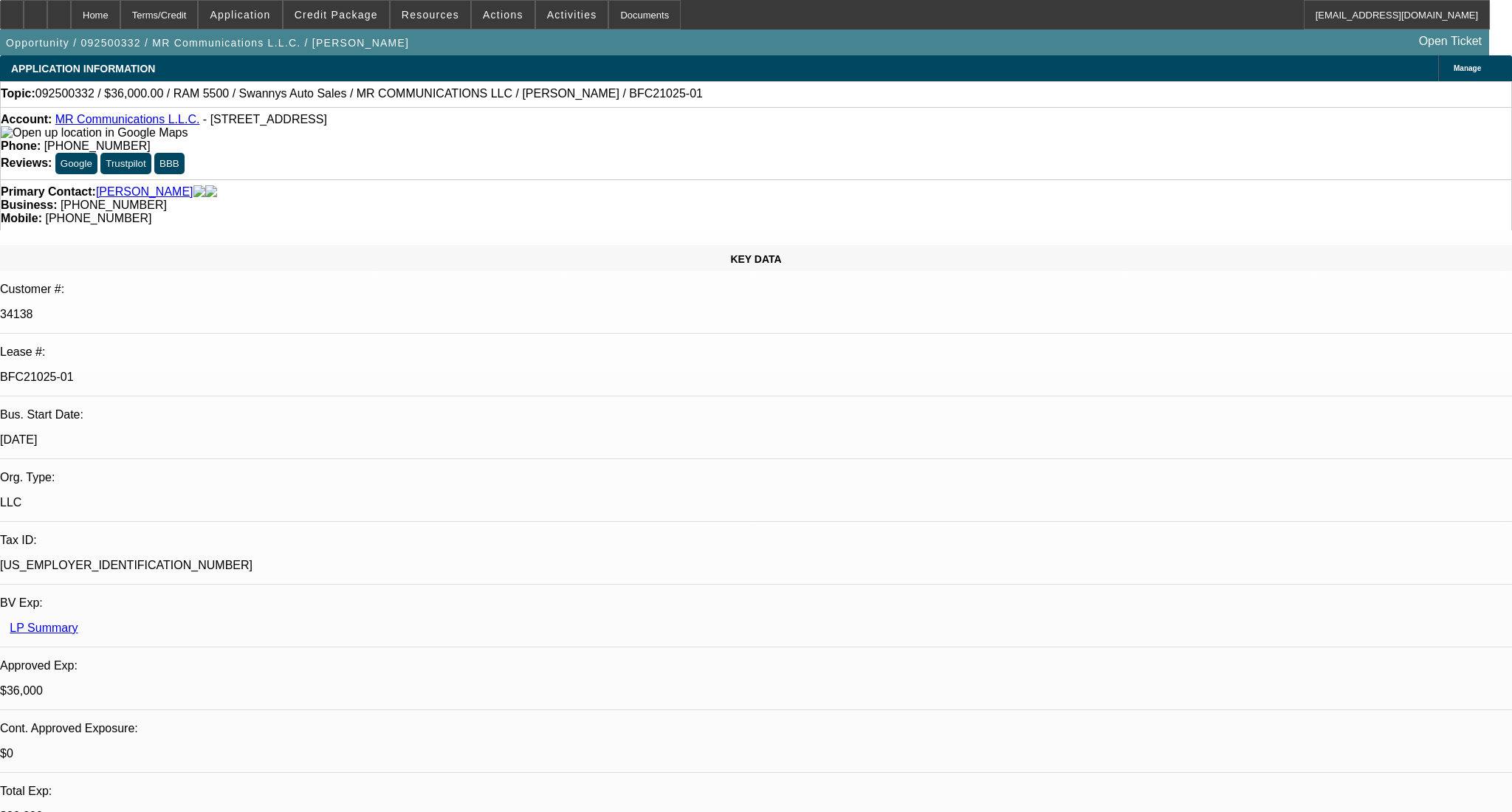
select select "6"
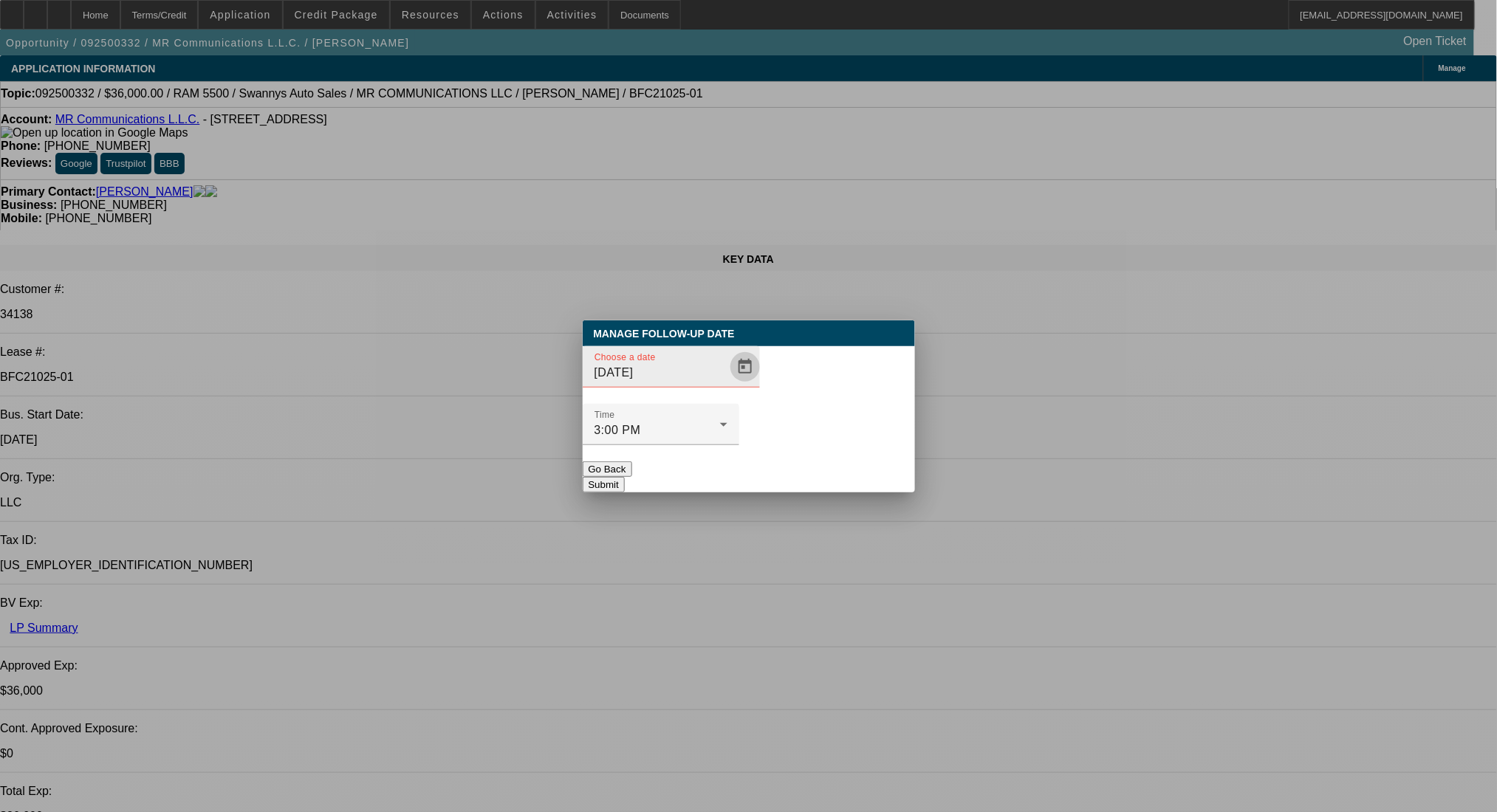
click at [727, 385] on span "Open calendar" at bounding box center [745, 367] width 35 height 35
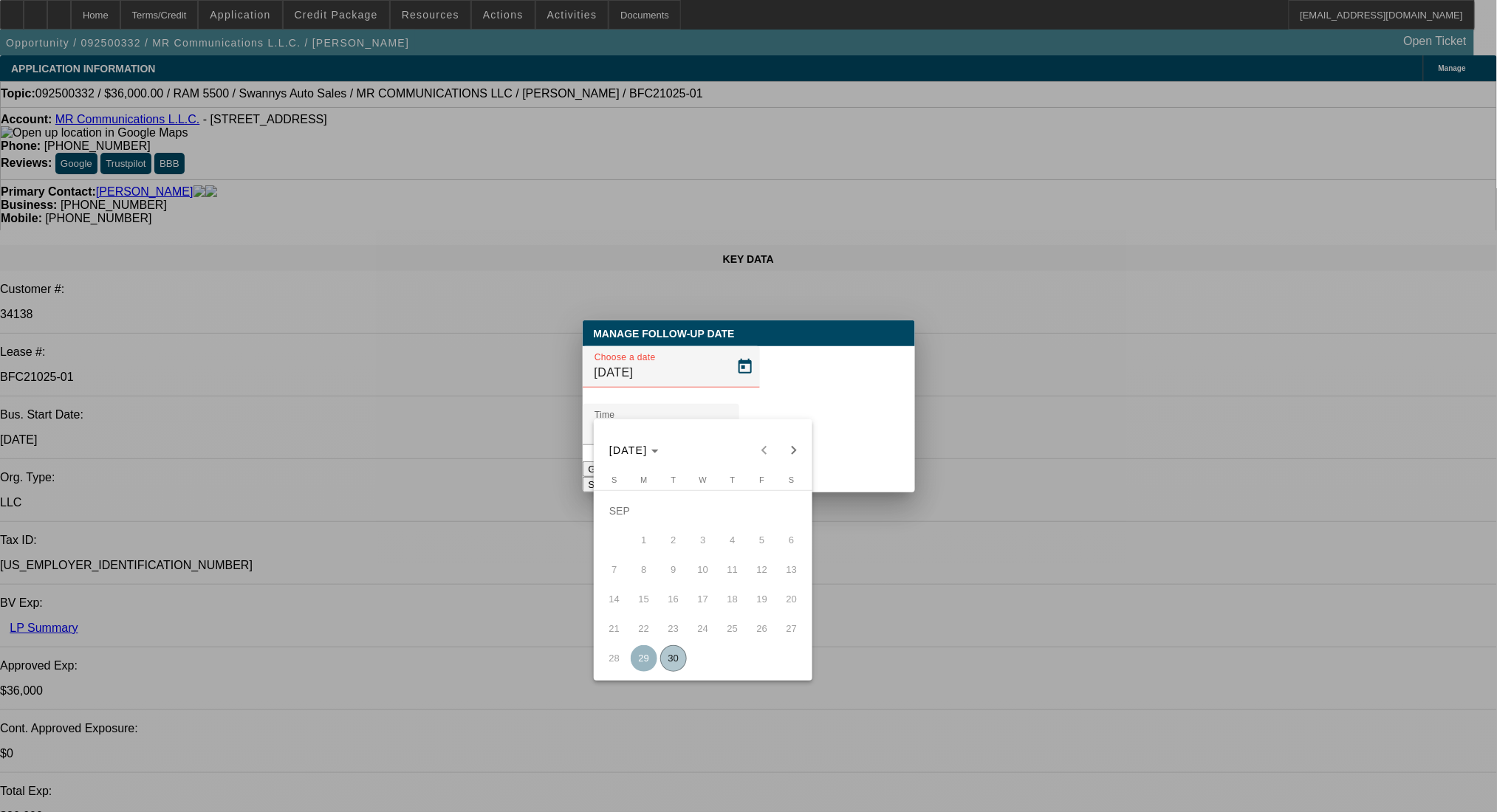
click at [786, 443] on span "Next month" at bounding box center [794, 450] width 30 height 30
click at [694, 515] on span "1" at bounding box center [703, 511] width 26 height 26
type input "[DATE]"
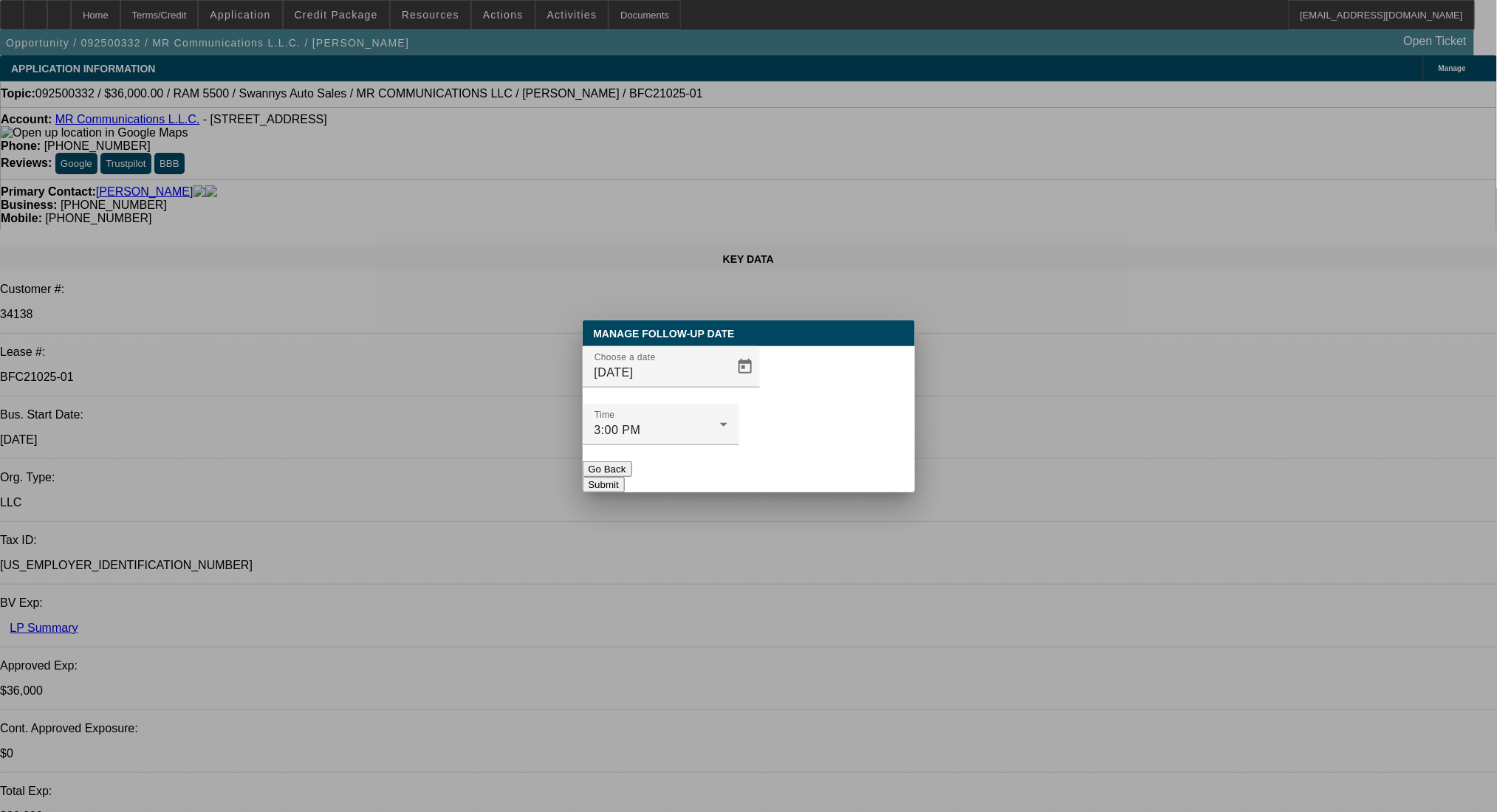
click at [625, 477] on button "Submit" at bounding box center [604, 485] width 42 height 16
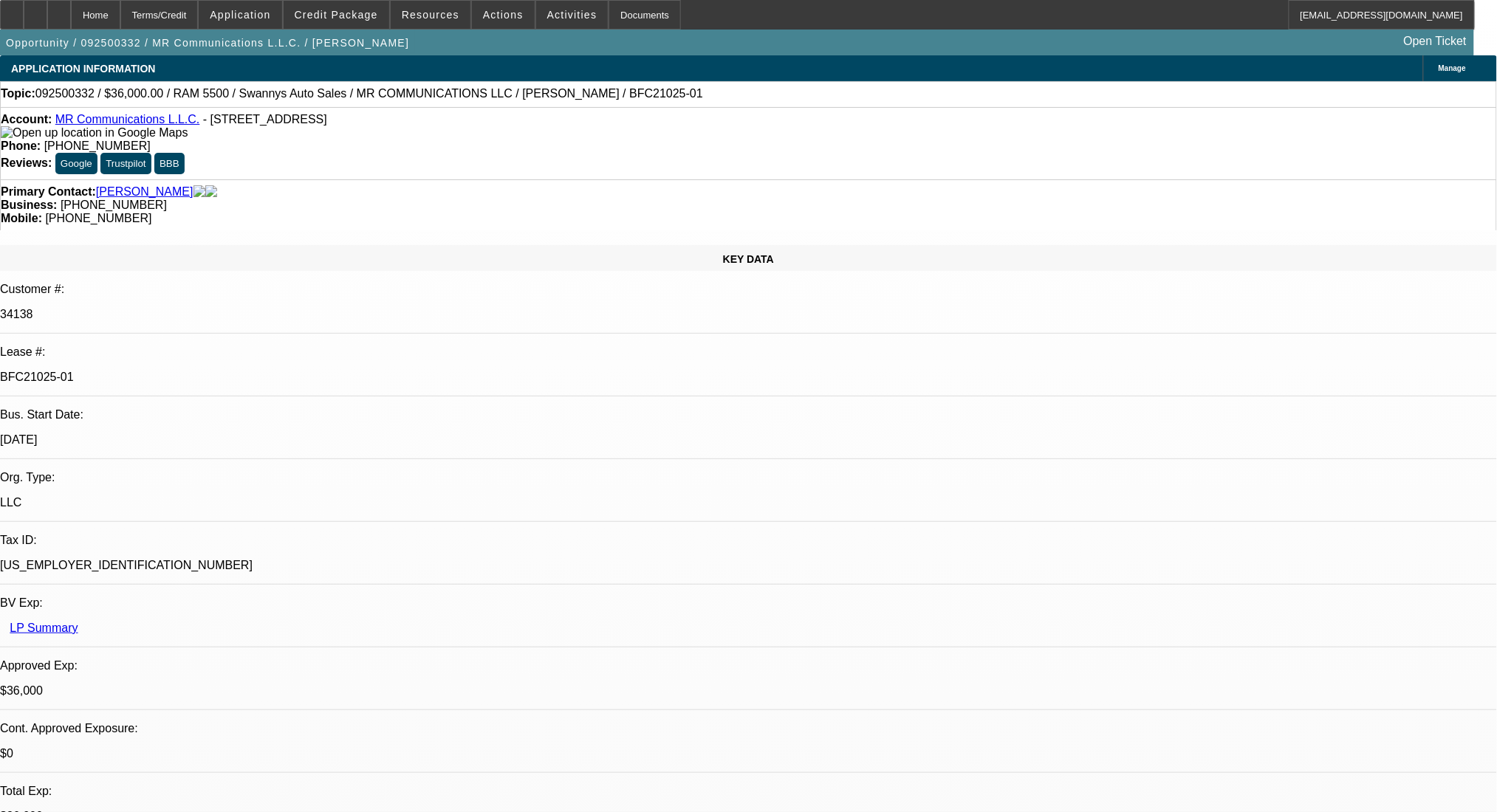
select select "0"
select select "2"
select select "0.1"
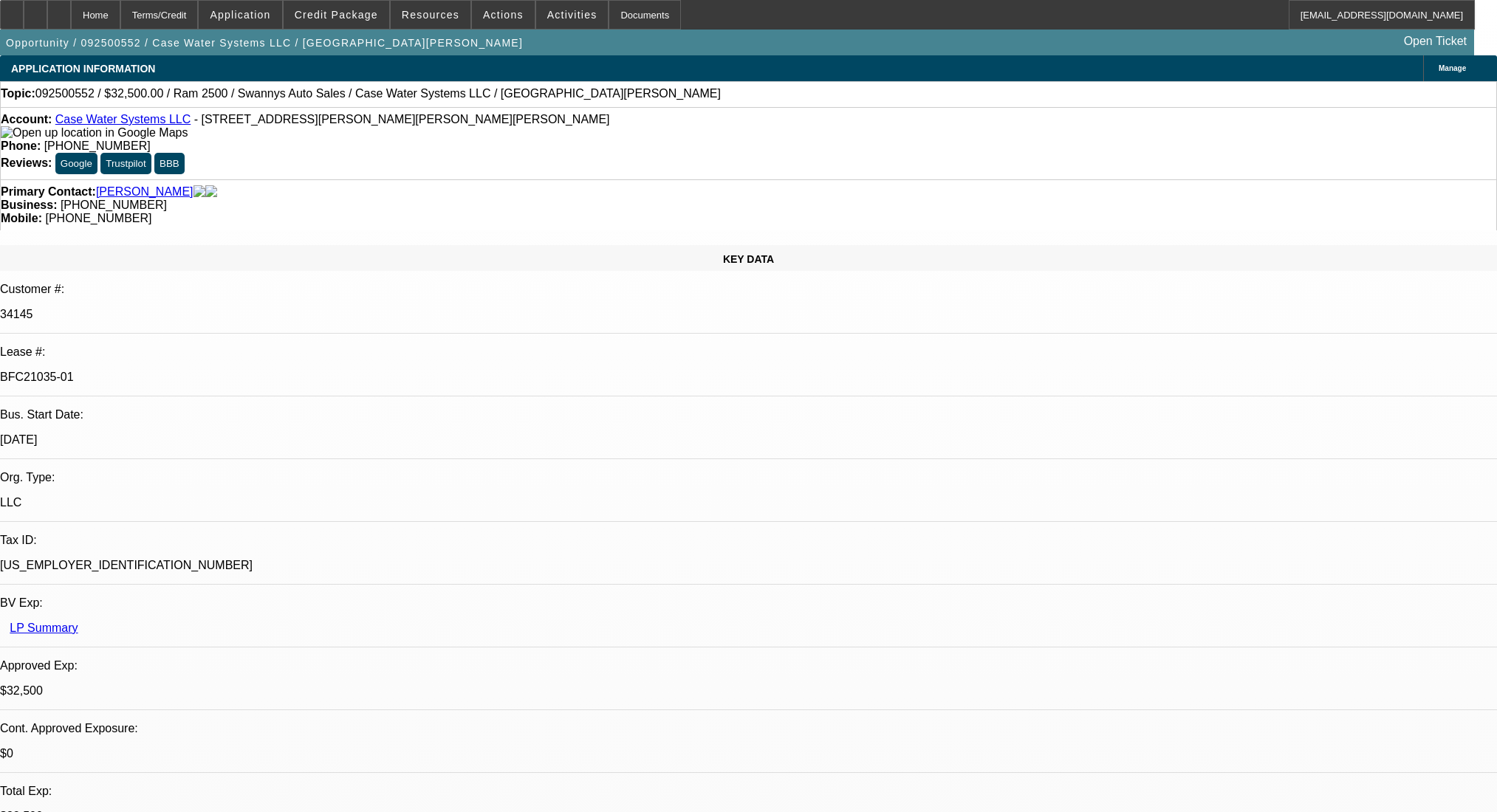
select select "4"
select select "0"
select select "2"
select select "0"
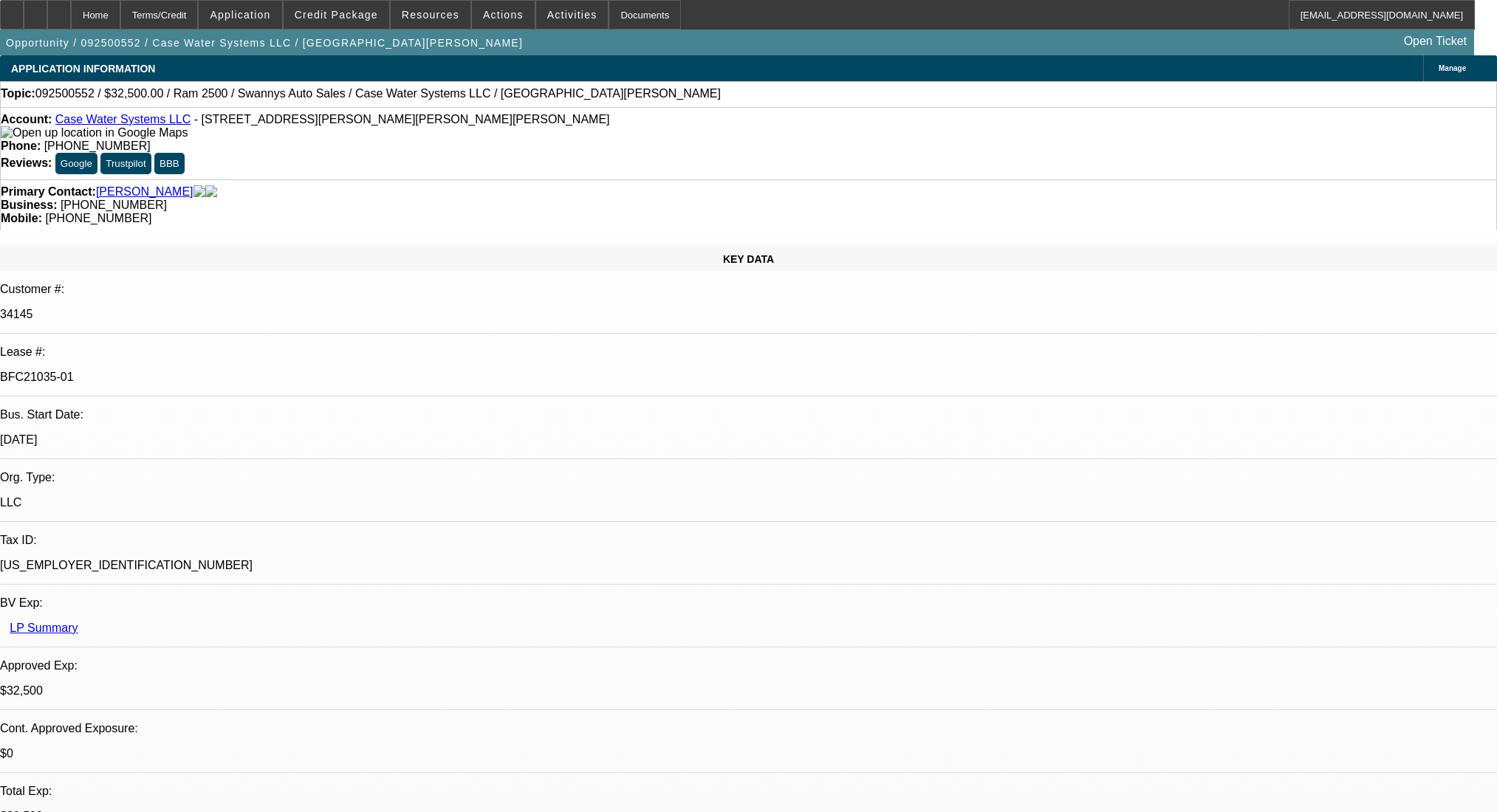
select select "6"
select select "0"
select select "2"
select select "0"
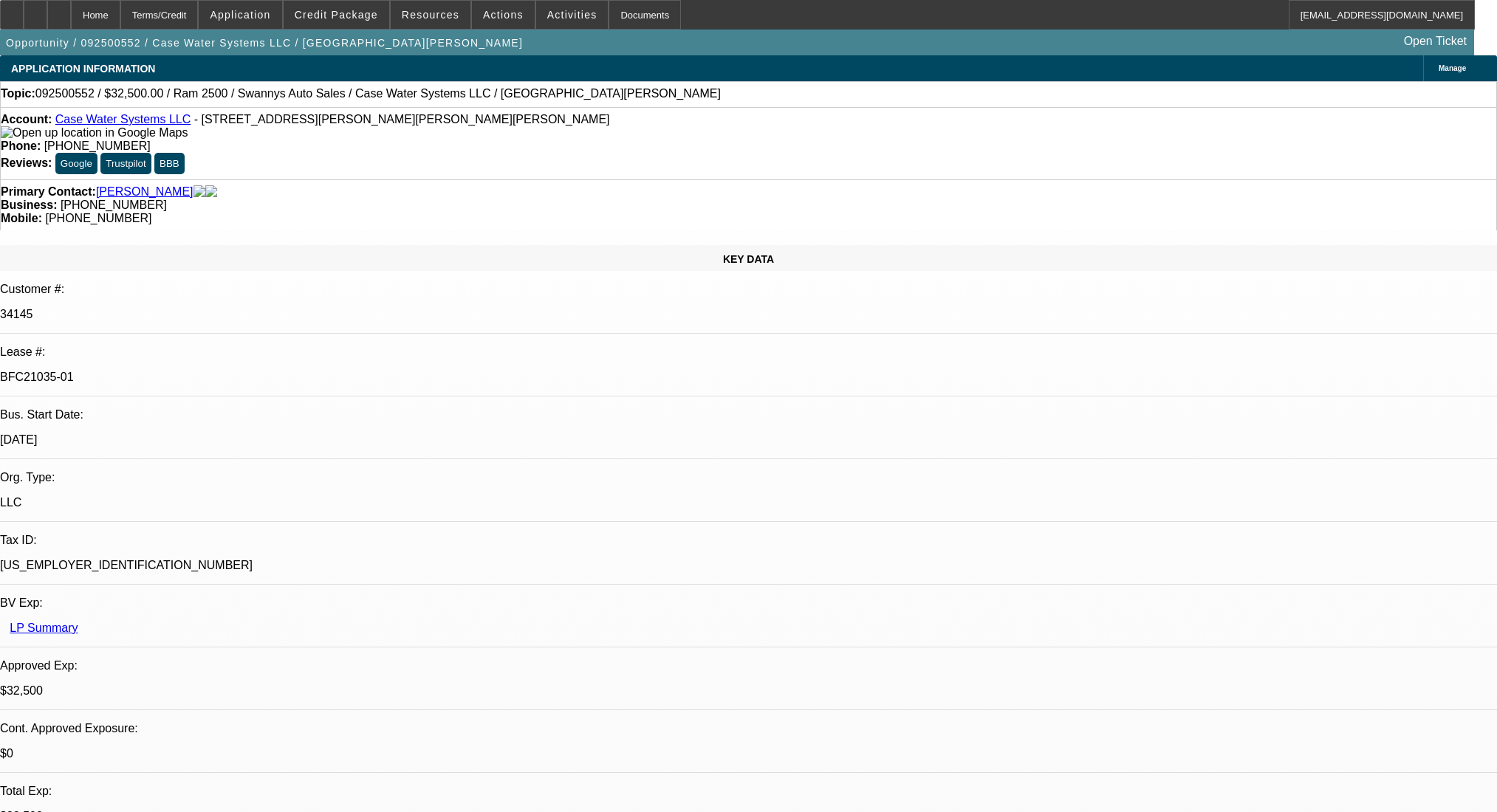
select select "6"
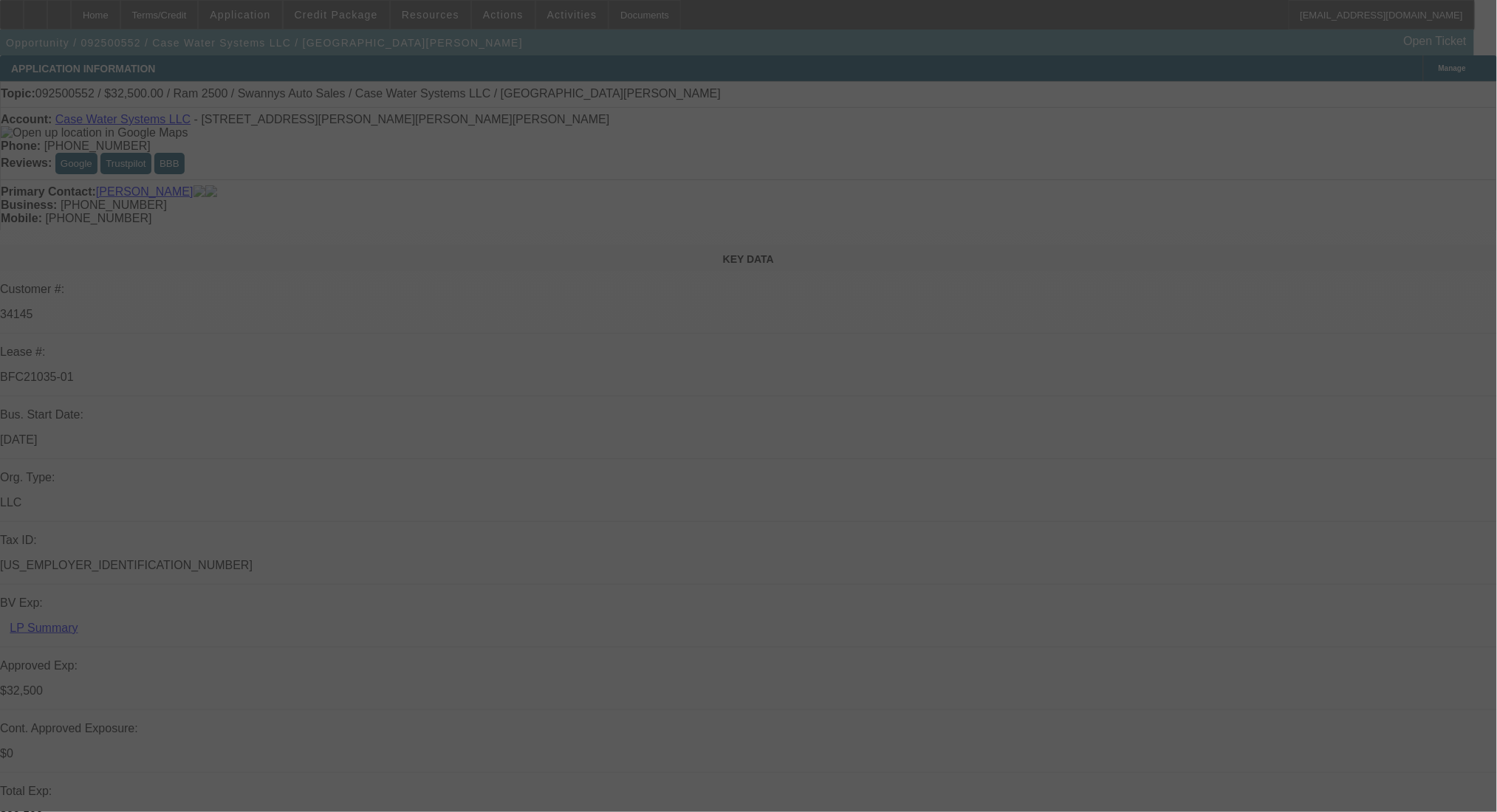
click at [1408, 87] on div at bounding box center [748, 406] width 1497 height 812
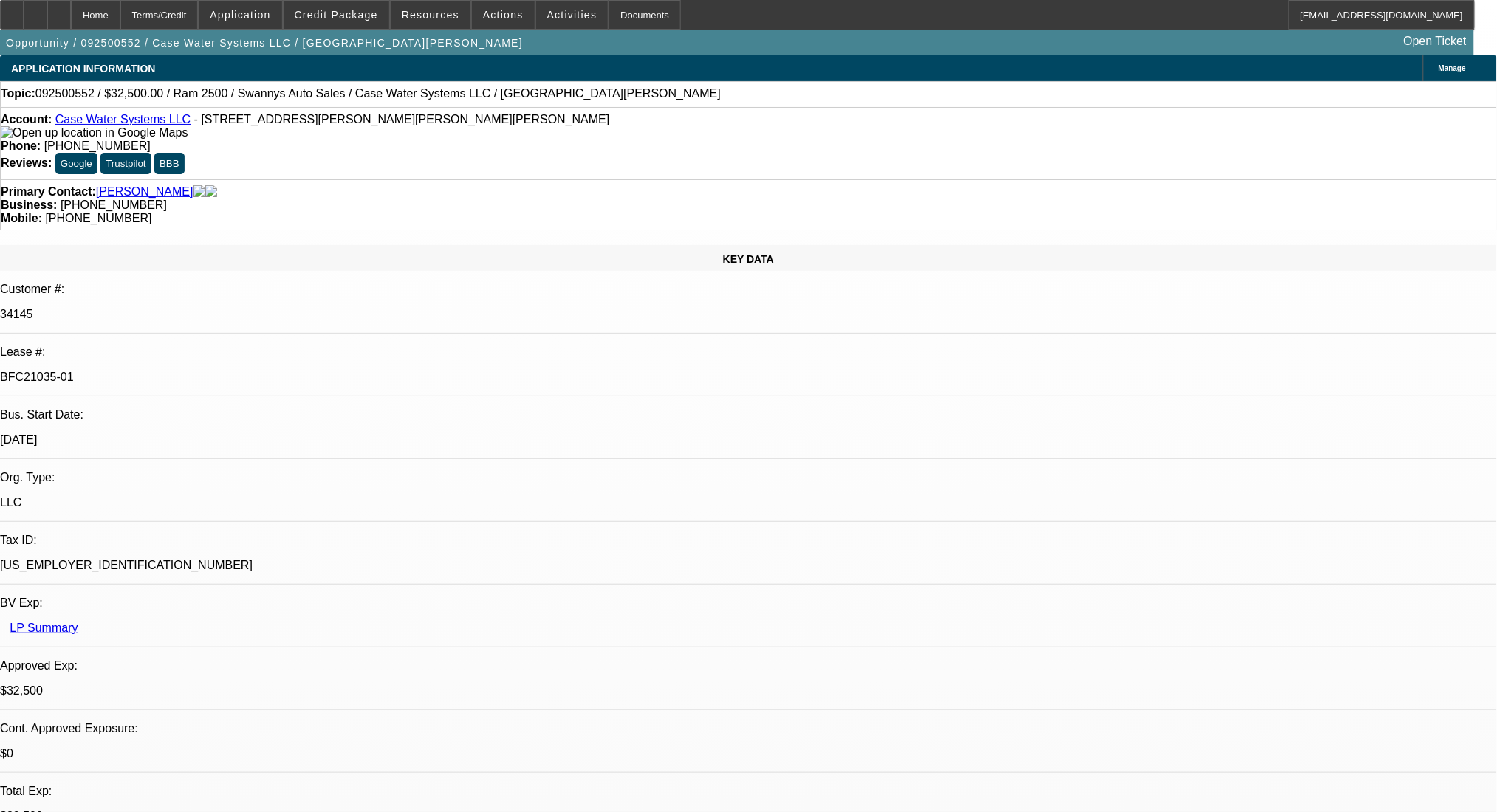
select select "0"
select select "2"
select select "0.1"
select select "4"
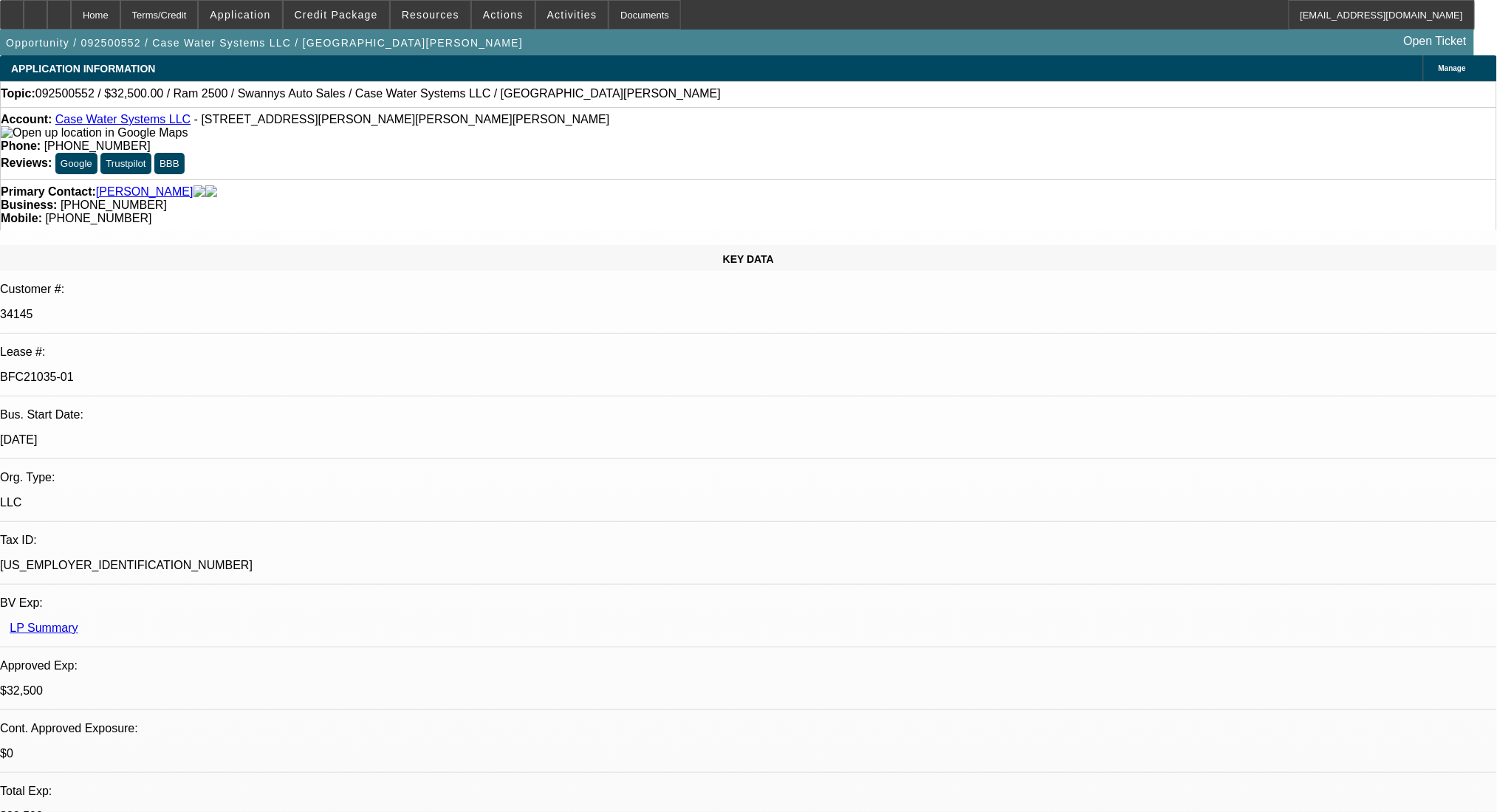
select select "0"
select select "2"
select select "0"
select select "6"
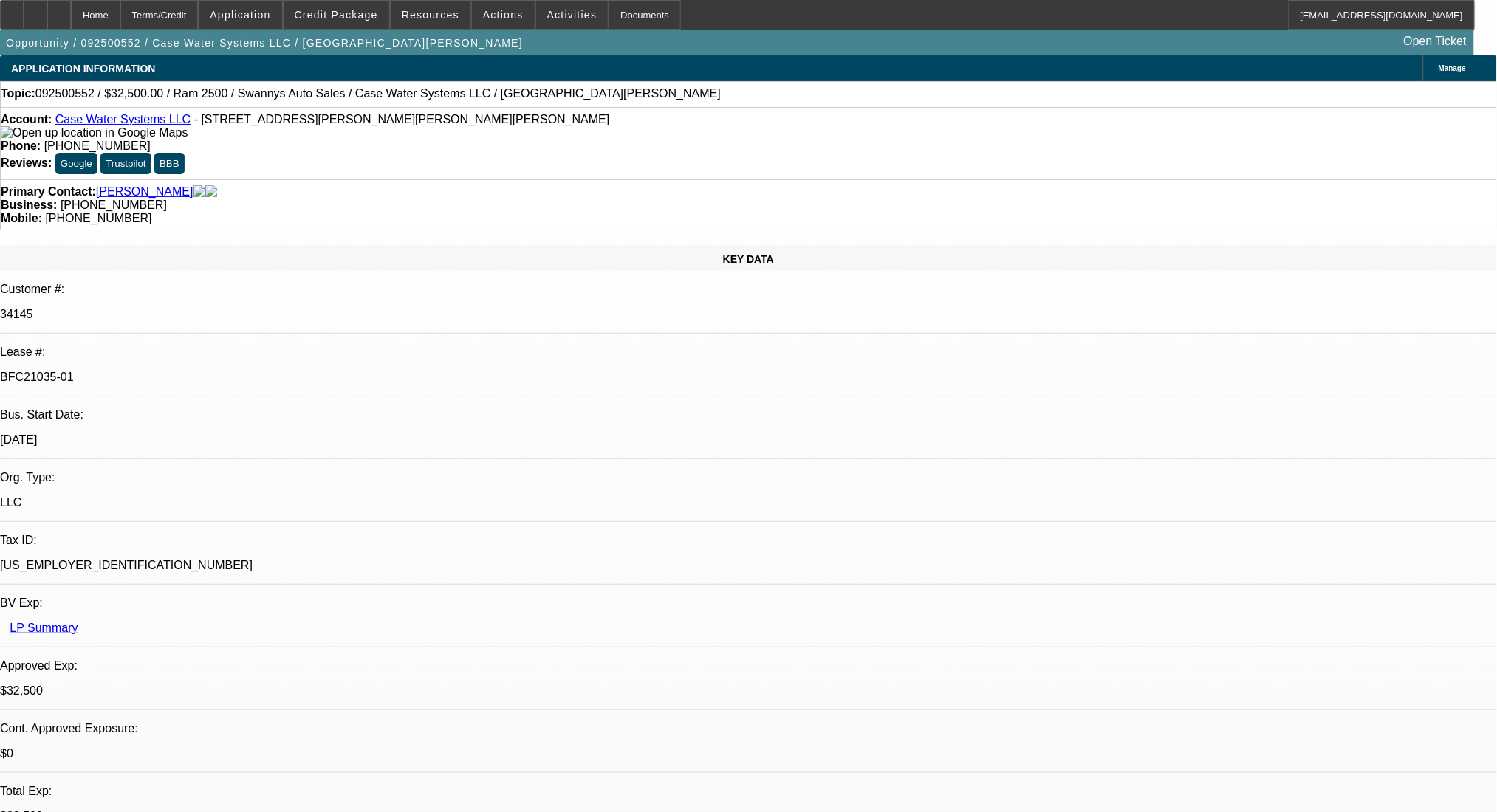
select select "0"
select select "2"
select select "0"
select select "6"
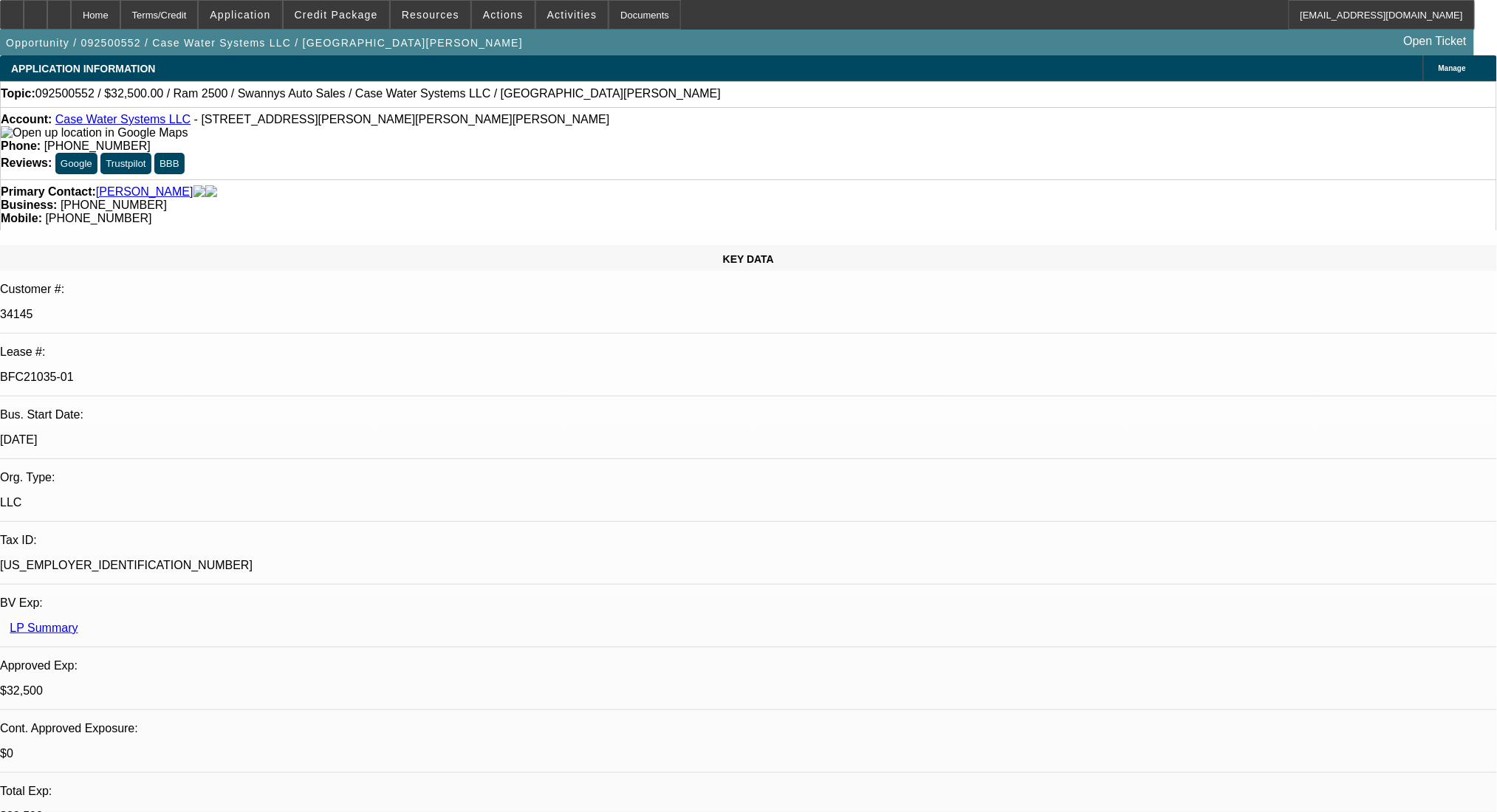
click at [24, 11] on div at bounding box center [11, 15] width 24 height 30
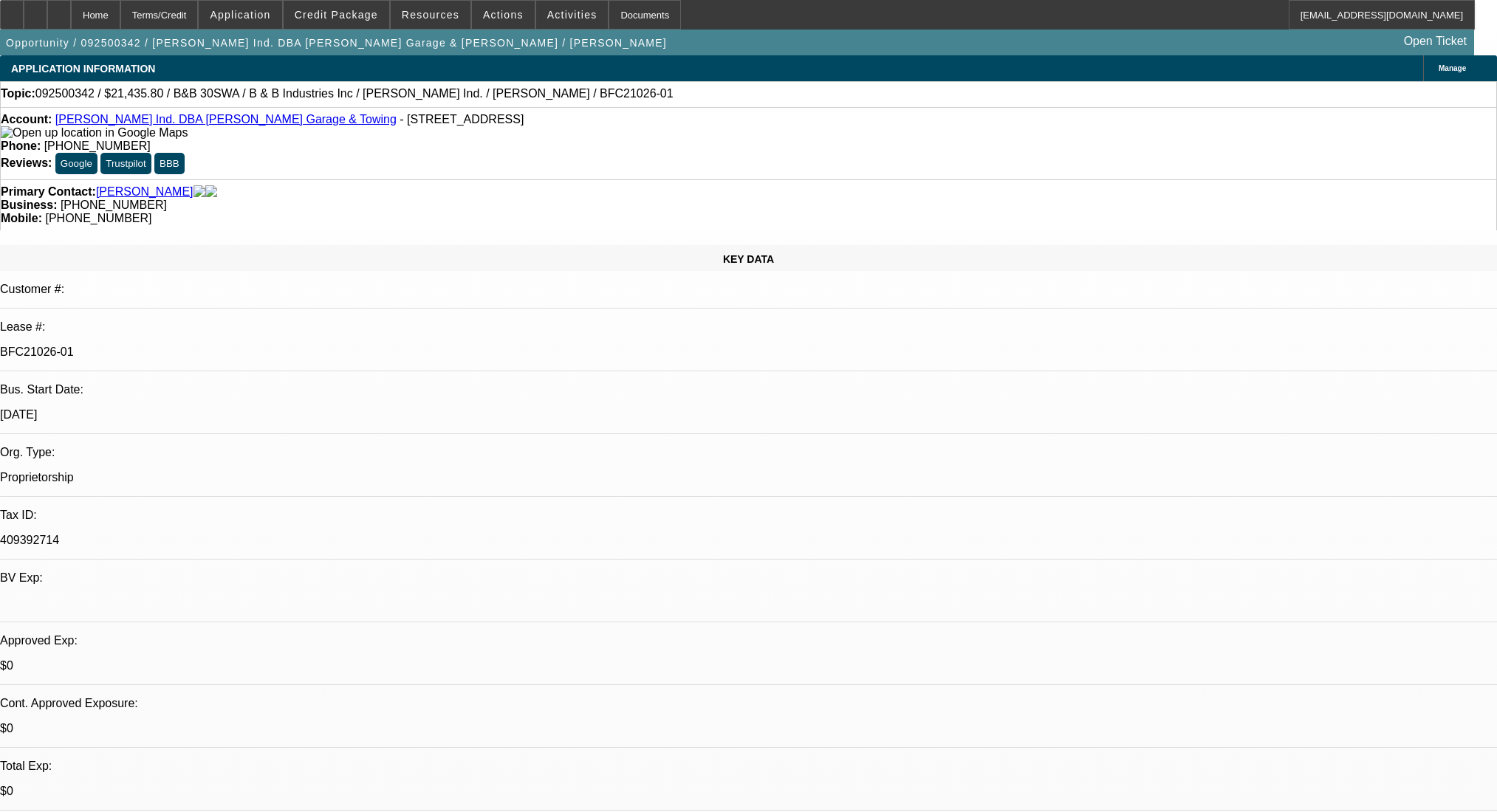
select select "0"
select select "6"
select select "0"
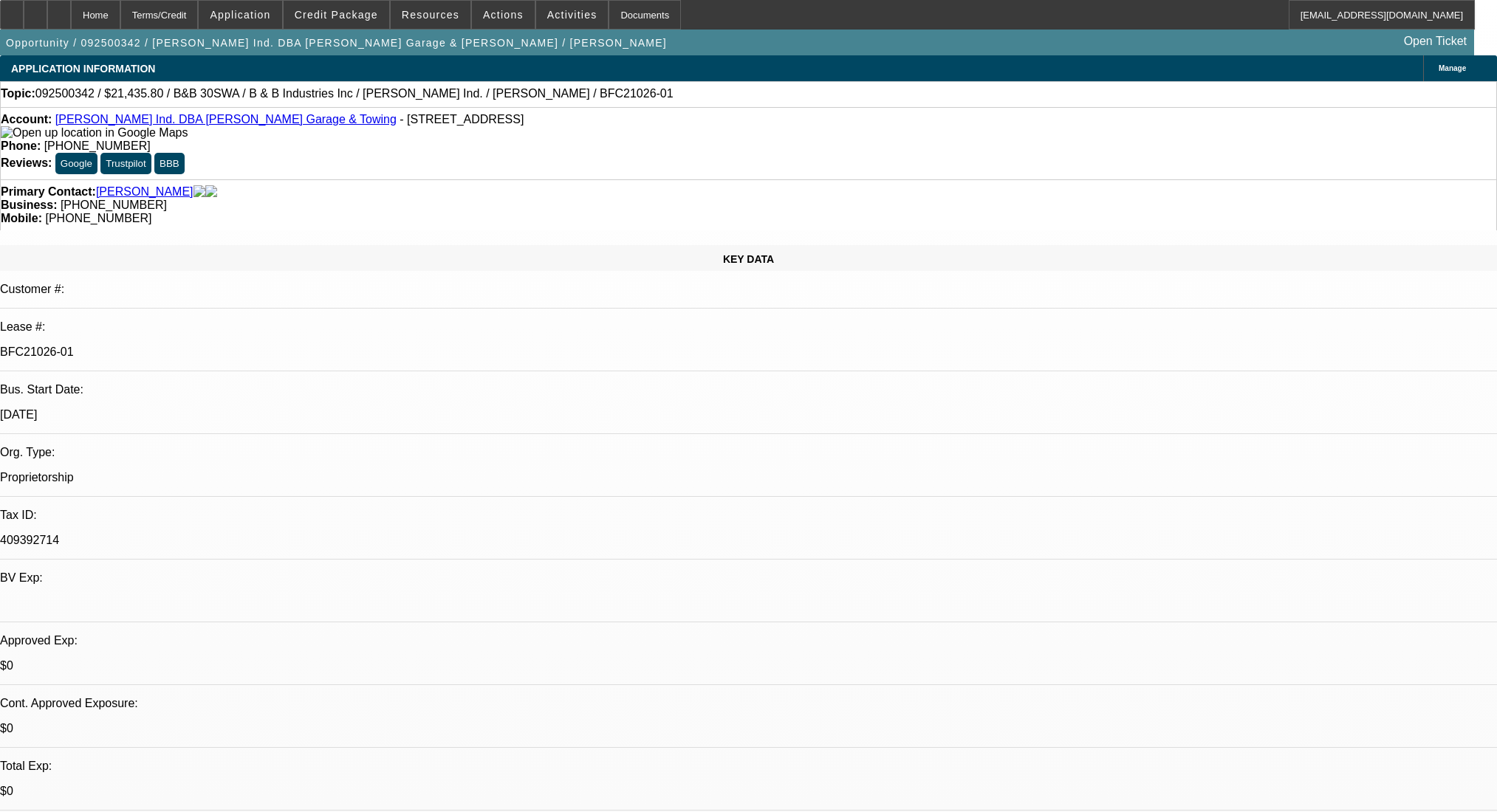
select select "0"
select select "6"
select select "0"
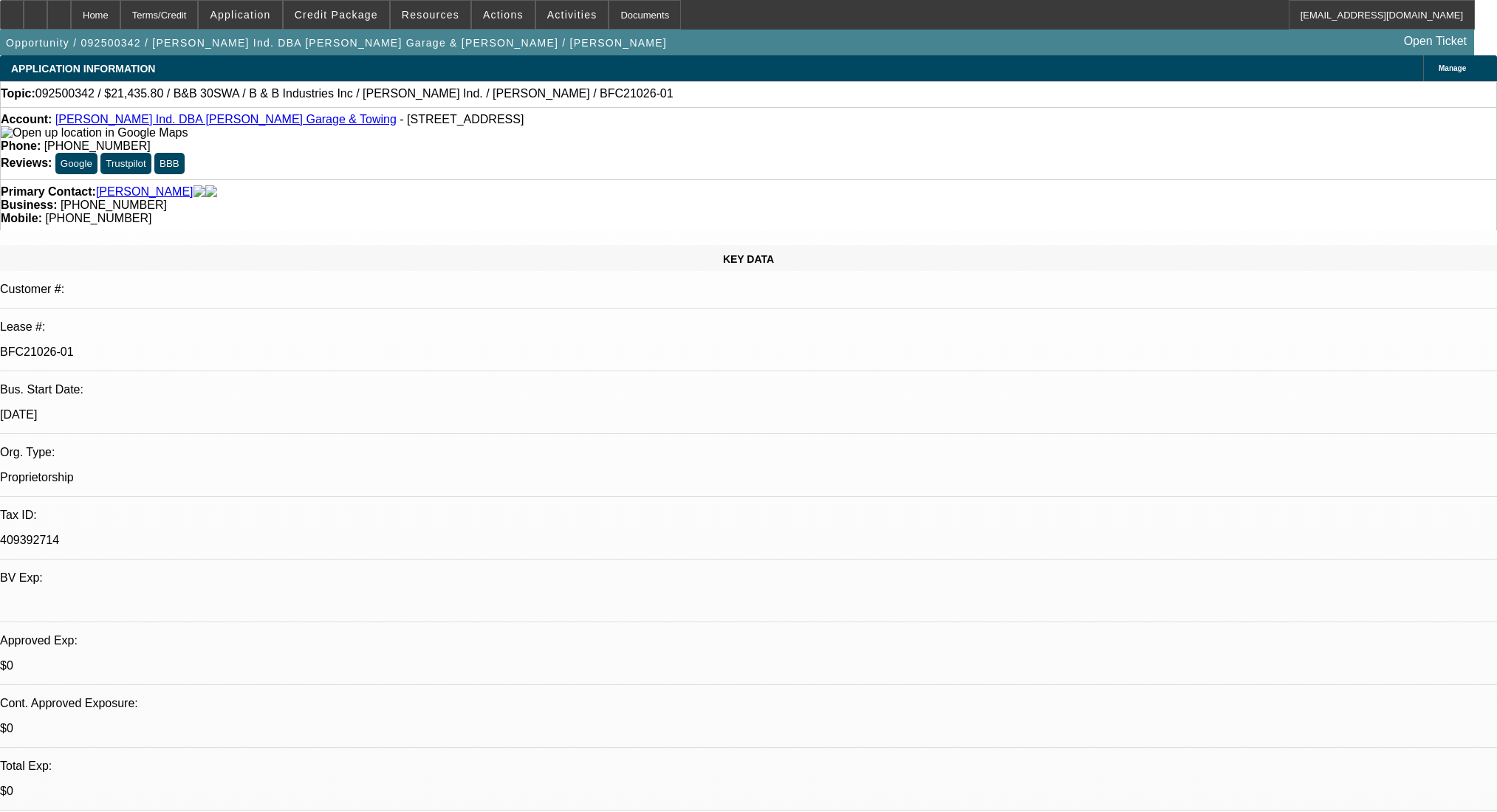
select select "0"
select select "6"
select select "0"
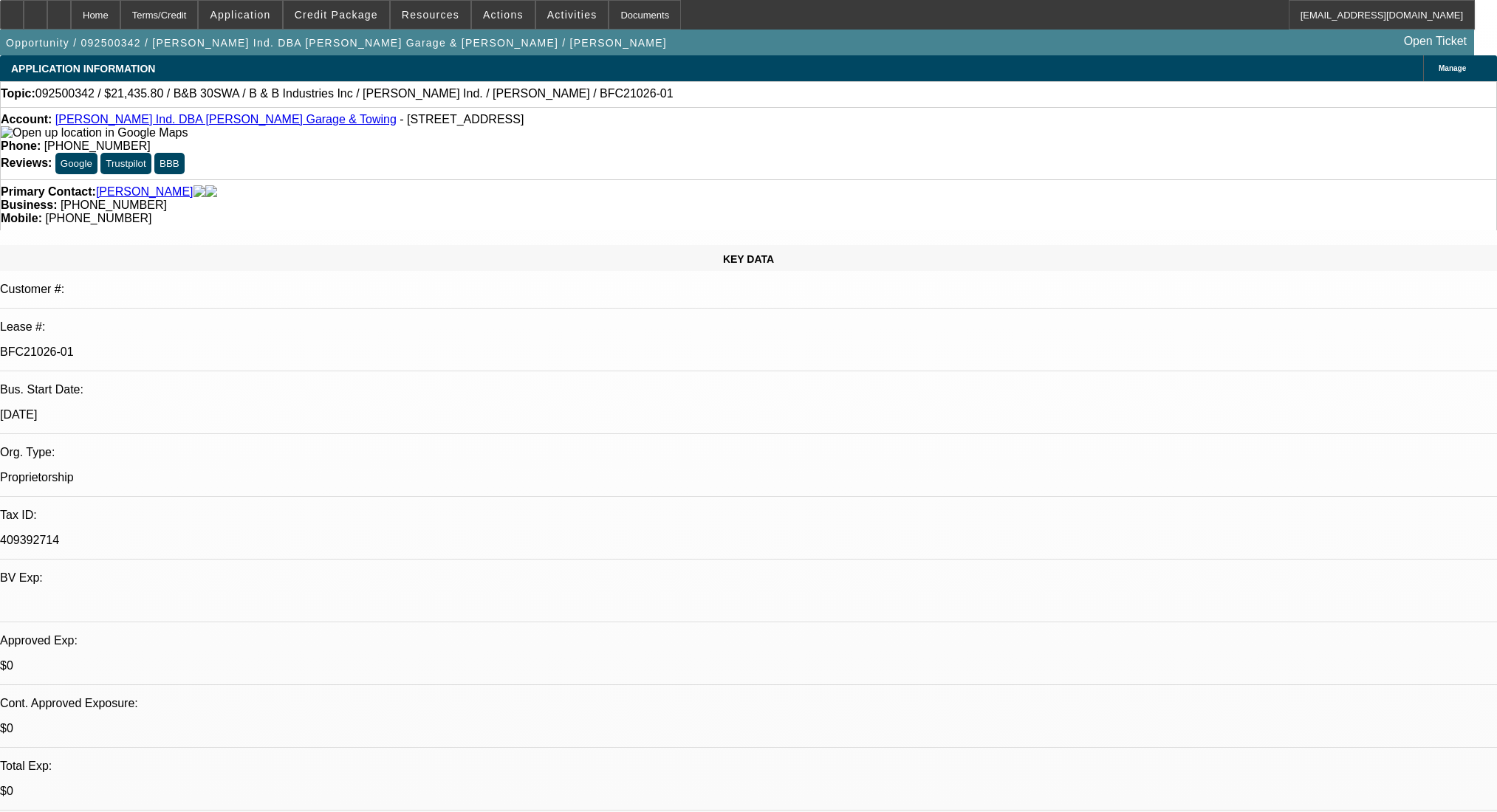
select select "6"
click at [71, 11] on div at bounding box center [59, 15] width 24 height 30
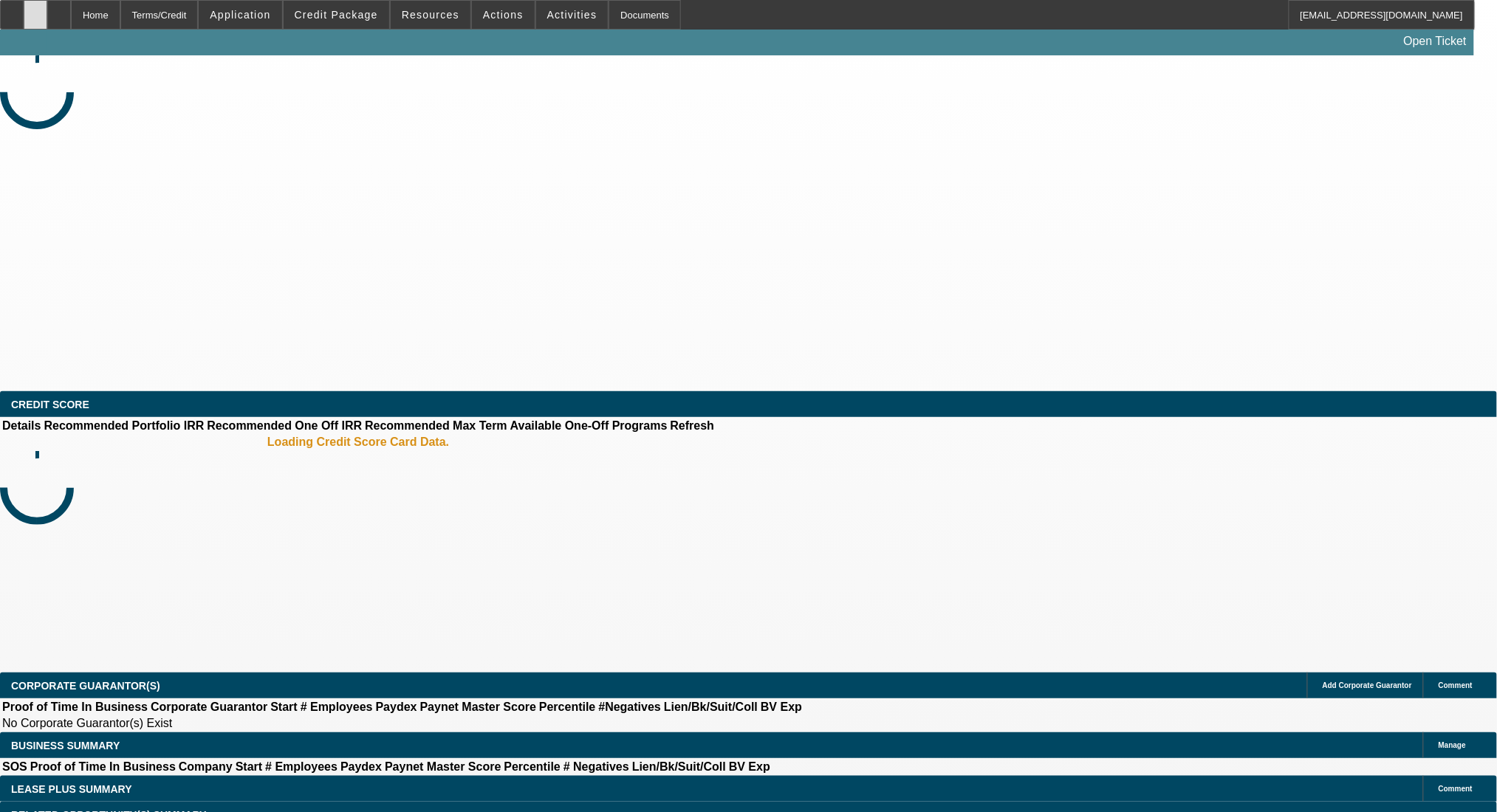
select select "0"
select select "6"
select select "0"
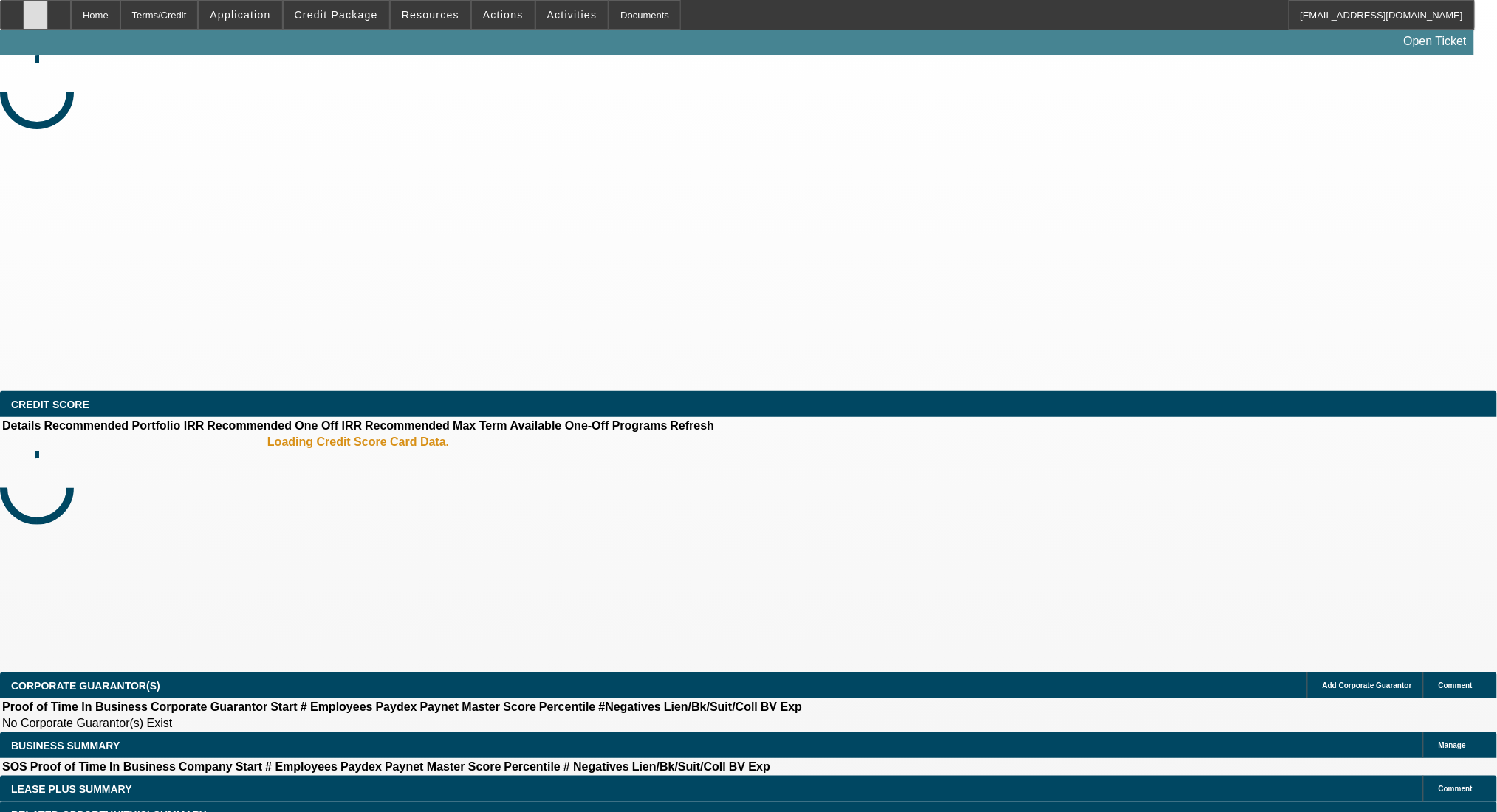
select select "0"
select select "6"
select select "0"
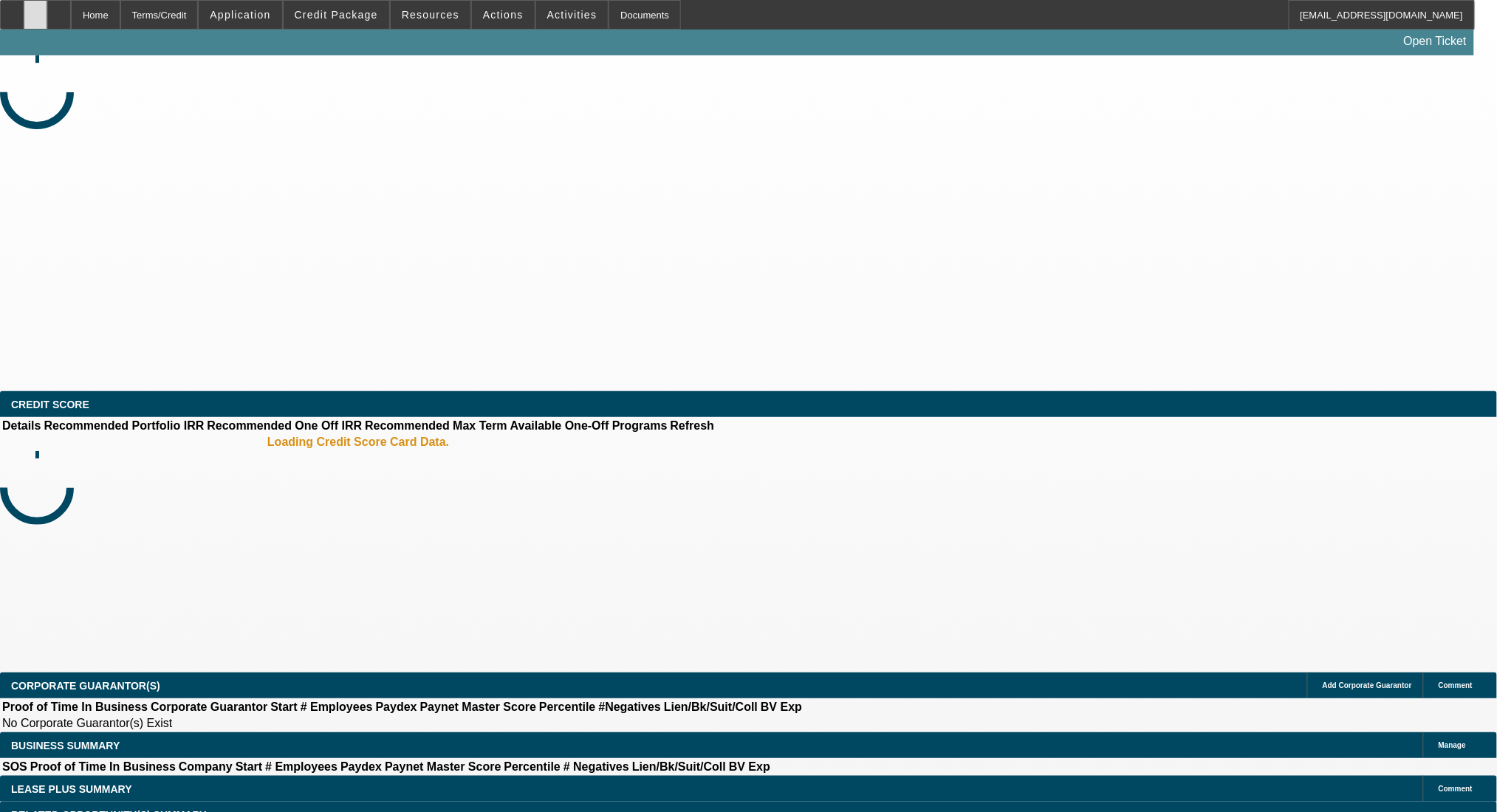
select select "0"
select select "6"
select select "0"
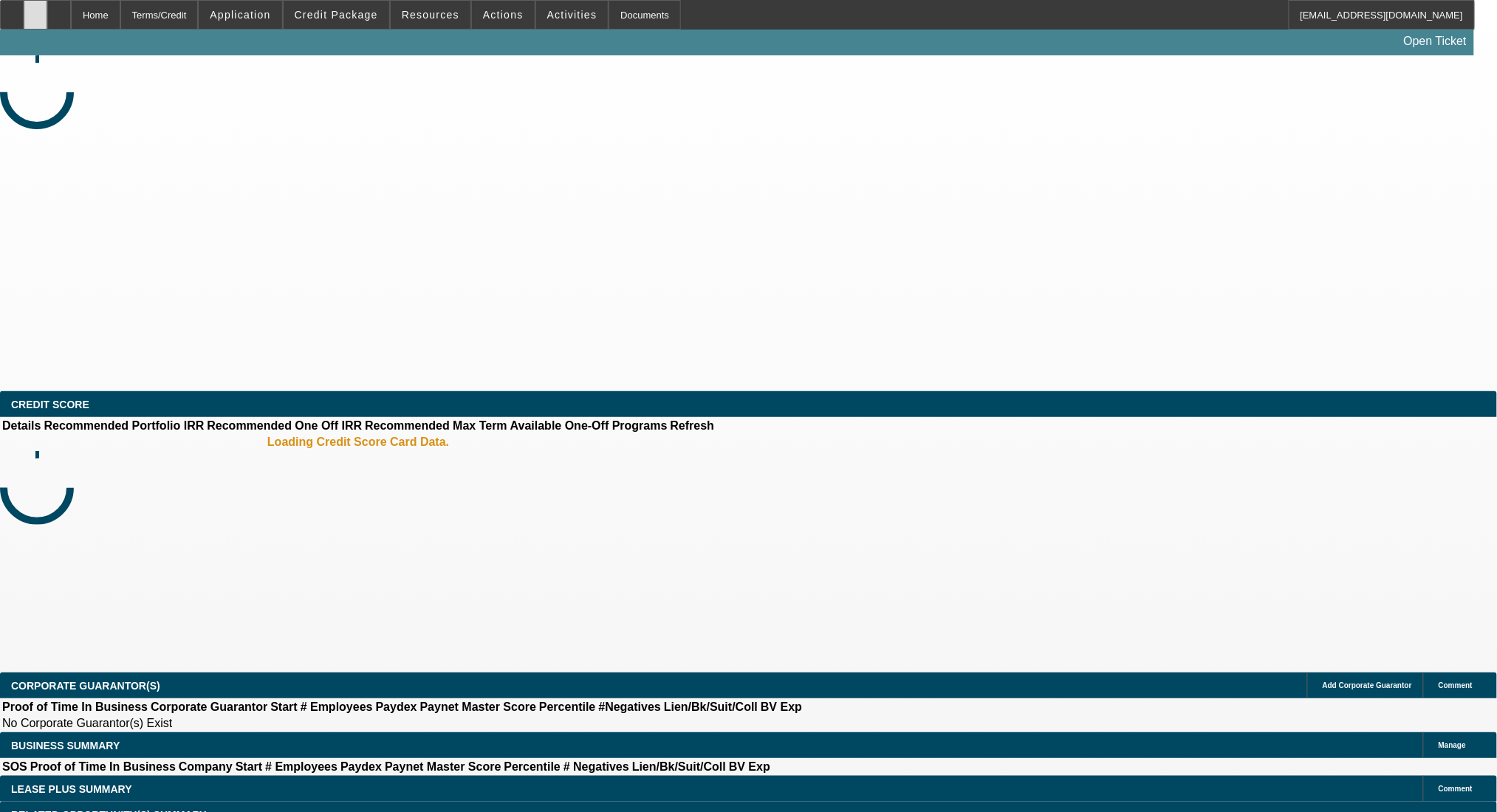
select select "6"
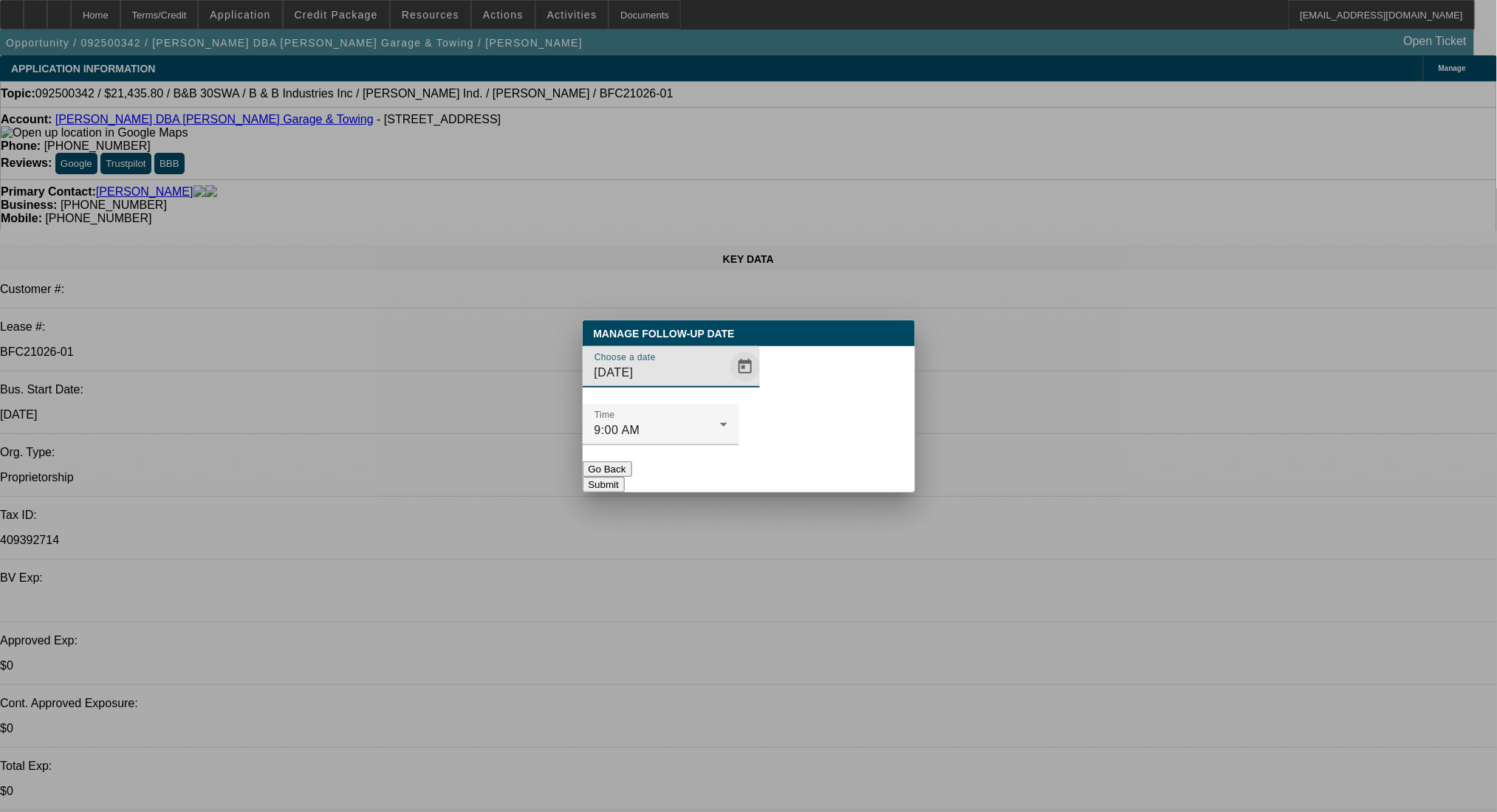
click at [727, 385] on span "Open calendar" at bounding box center [745, 367] width 35 height 35
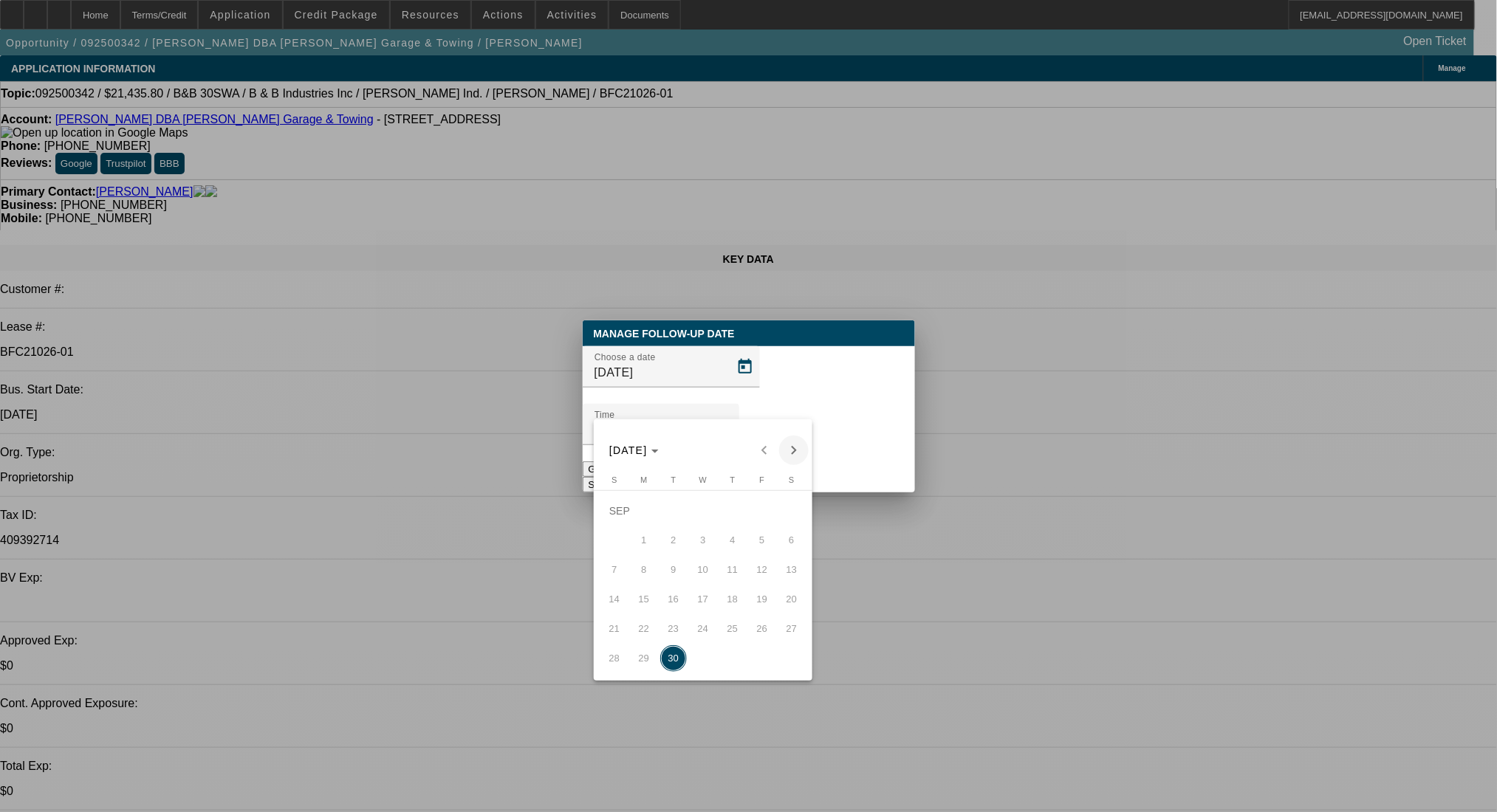
click at [793, 435] on button "Next month" at bounding box center [794, 450] width 30 height 30
click at [792, 441] on div "OCT 2025 OCT 2025" at bounding box center [703, 450] width 211 height 30
click at [739, 637] on span "30" at bounding box center [732, 629] width 26 height 26
type input "10/30/2025"
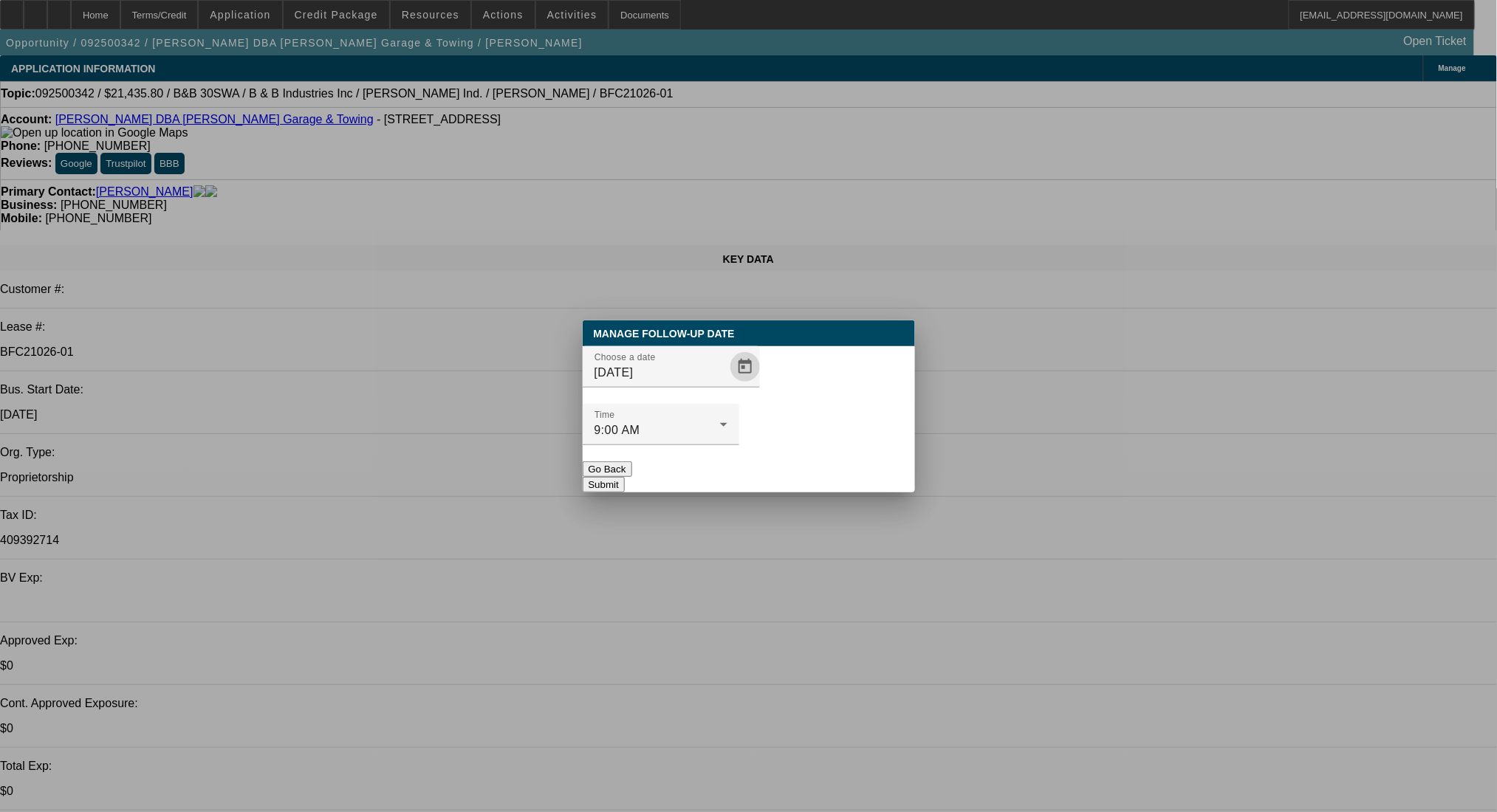
click at [625, 477] on button "Submit" at bounding box center [604, 485] width 42 height 16
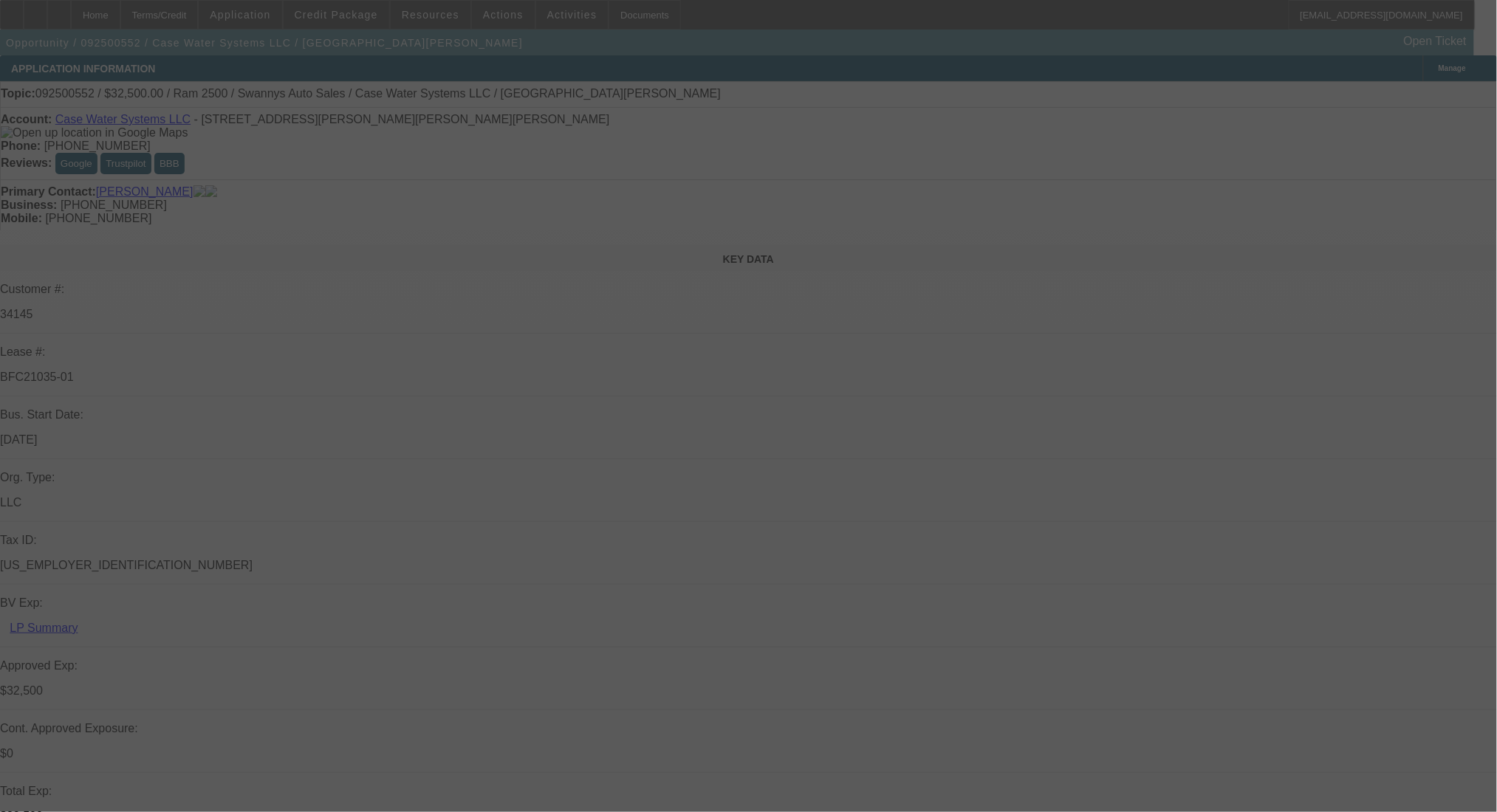
select select "0"
select select "2"
select select "0.1"
select select "4"
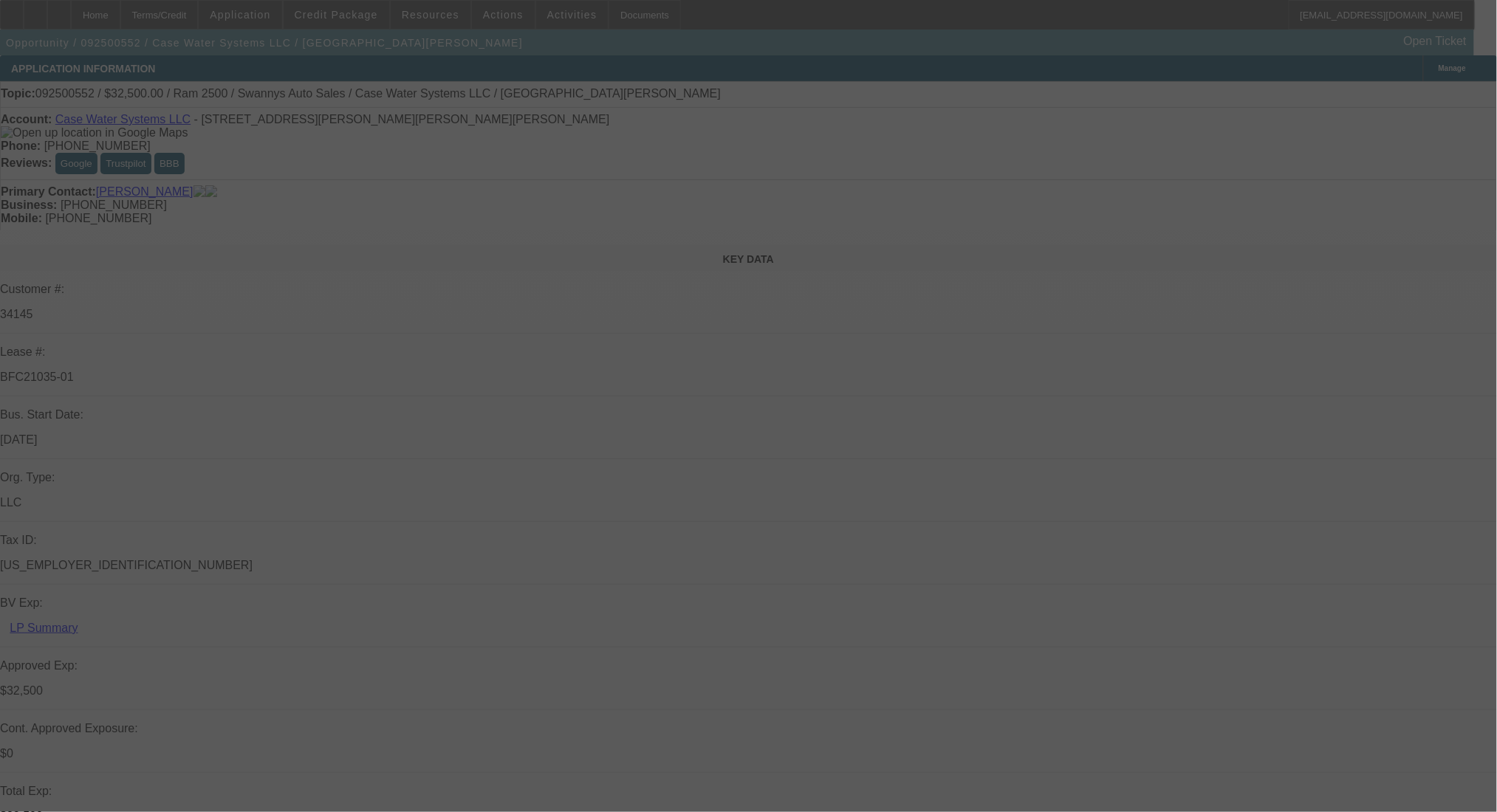
select select "0"
select select "2"
select select "0"
select select "6"
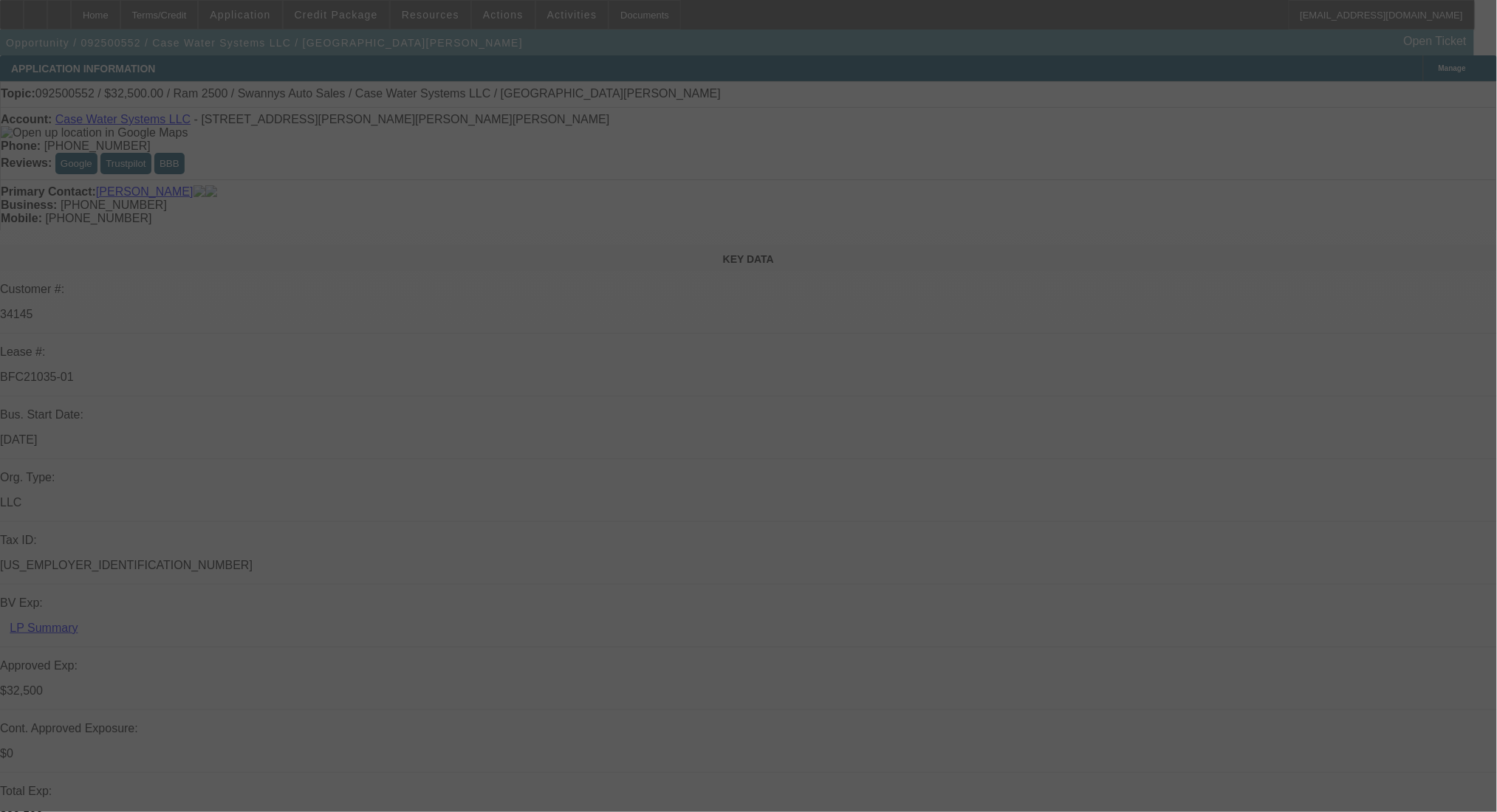
select select "0"
select select "2"
select select "0"
select select "6"
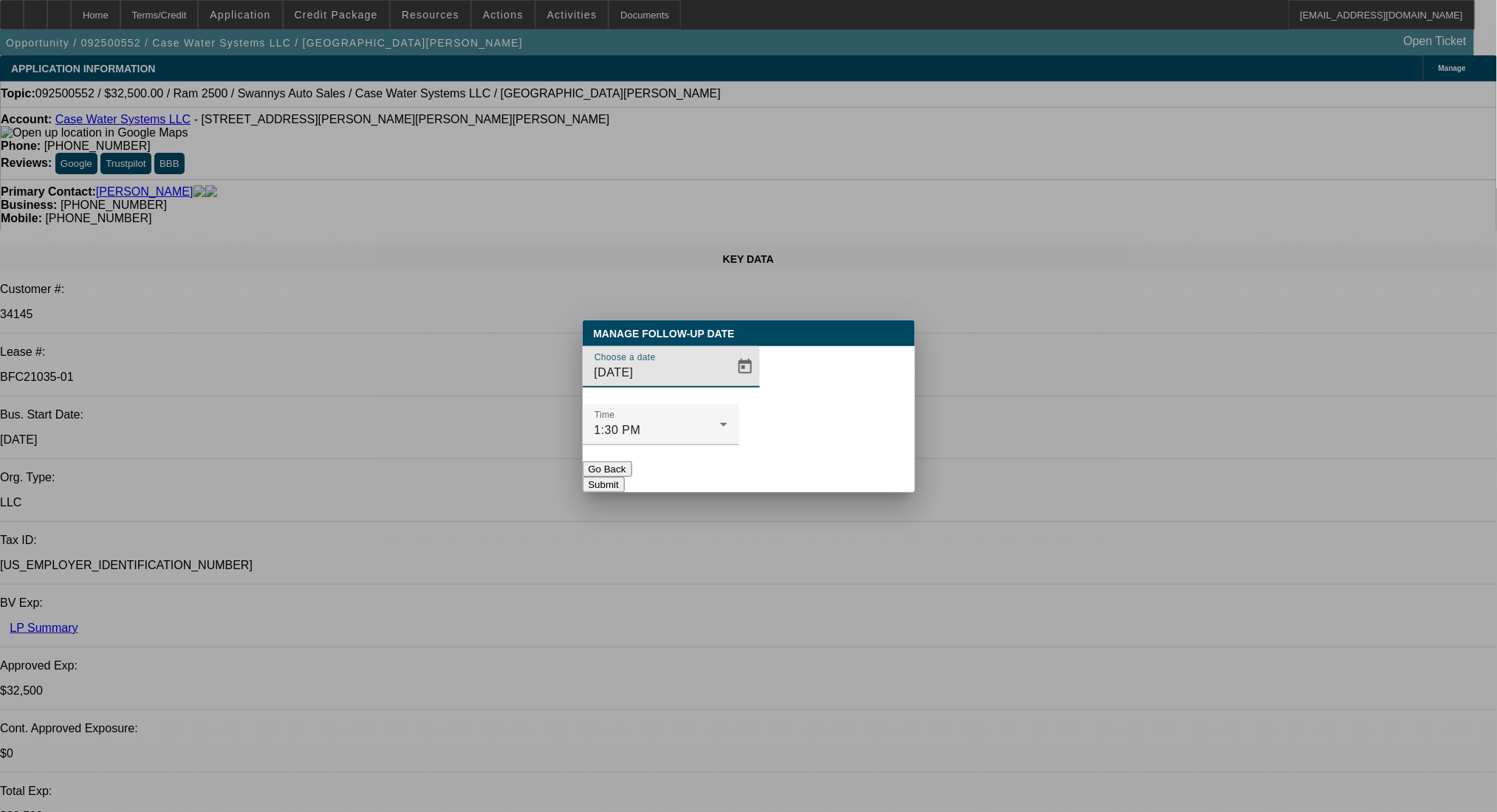
click at [727, 385] on span "Open calendar" at bounding box center [745, 367] width 35 height 35
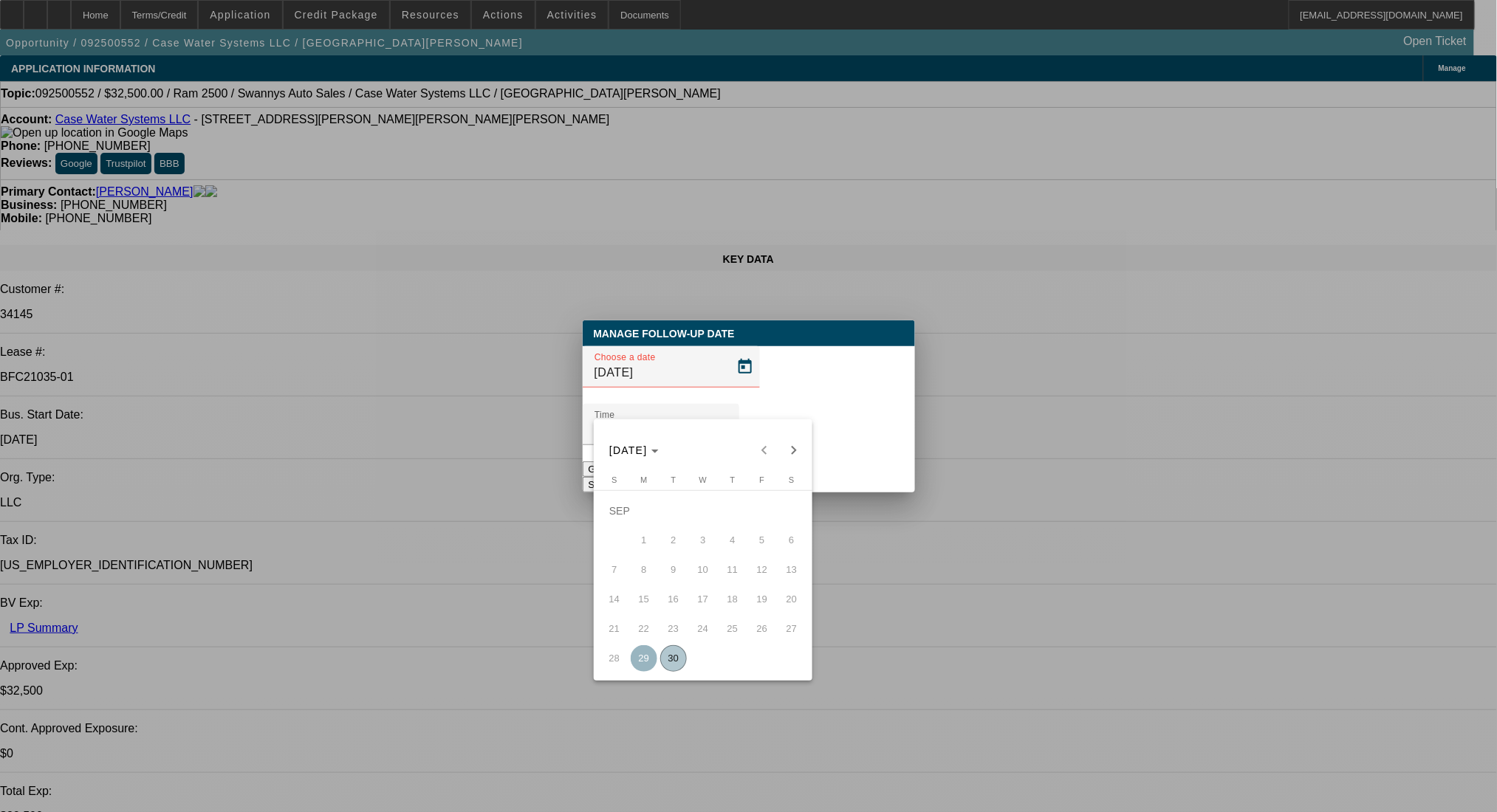
drag, startPoint x: 687, startPoint y: 661, endPoint x: 688, endPoint y: 639, distance: 22.0
click at [686, 662] on button "30" at bounding box center [674, 659] width 30 height 30
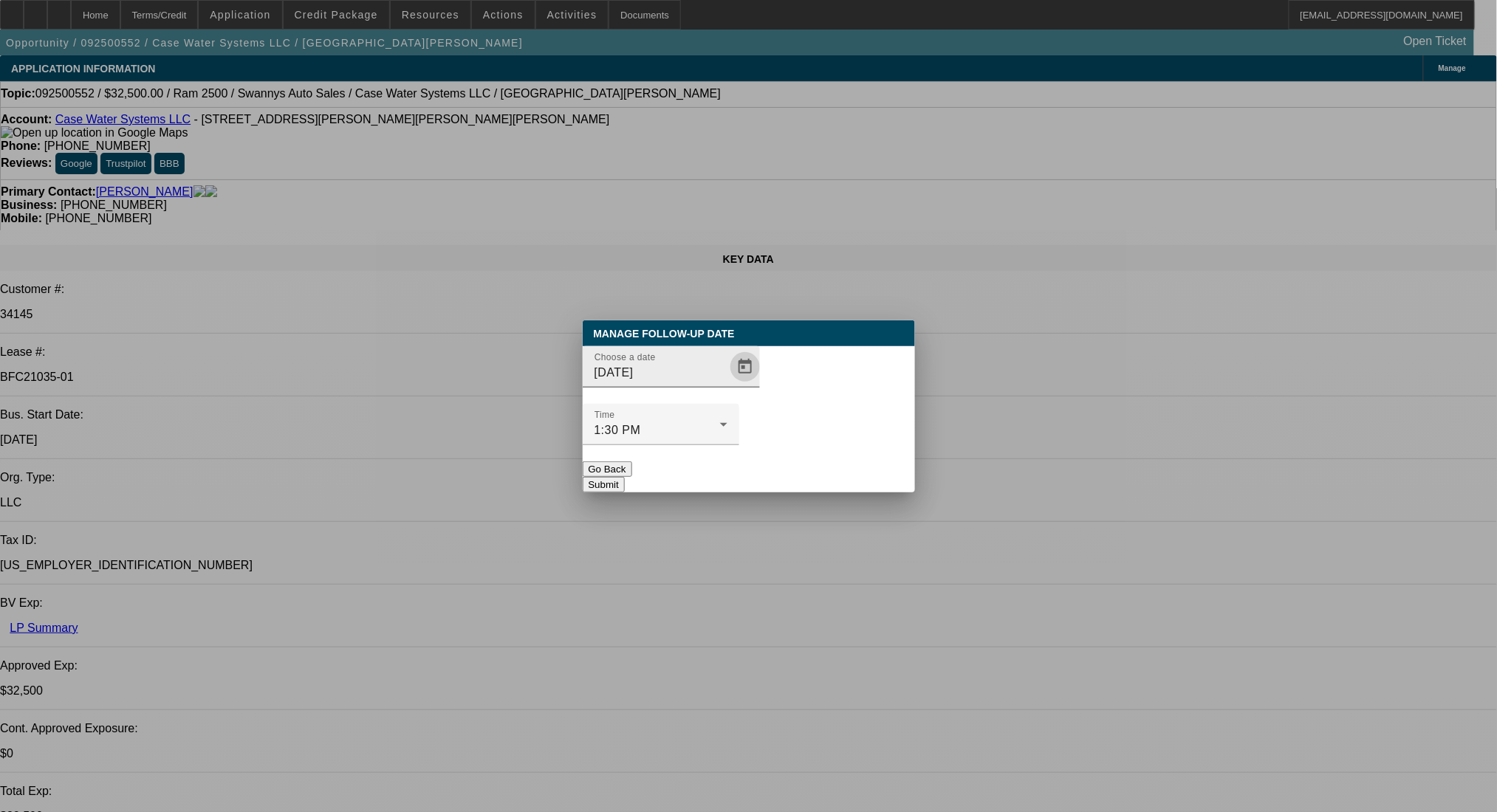
click at [727, 385] on span "Open calendar" at bounding box center [745, 367] width 35 height 35
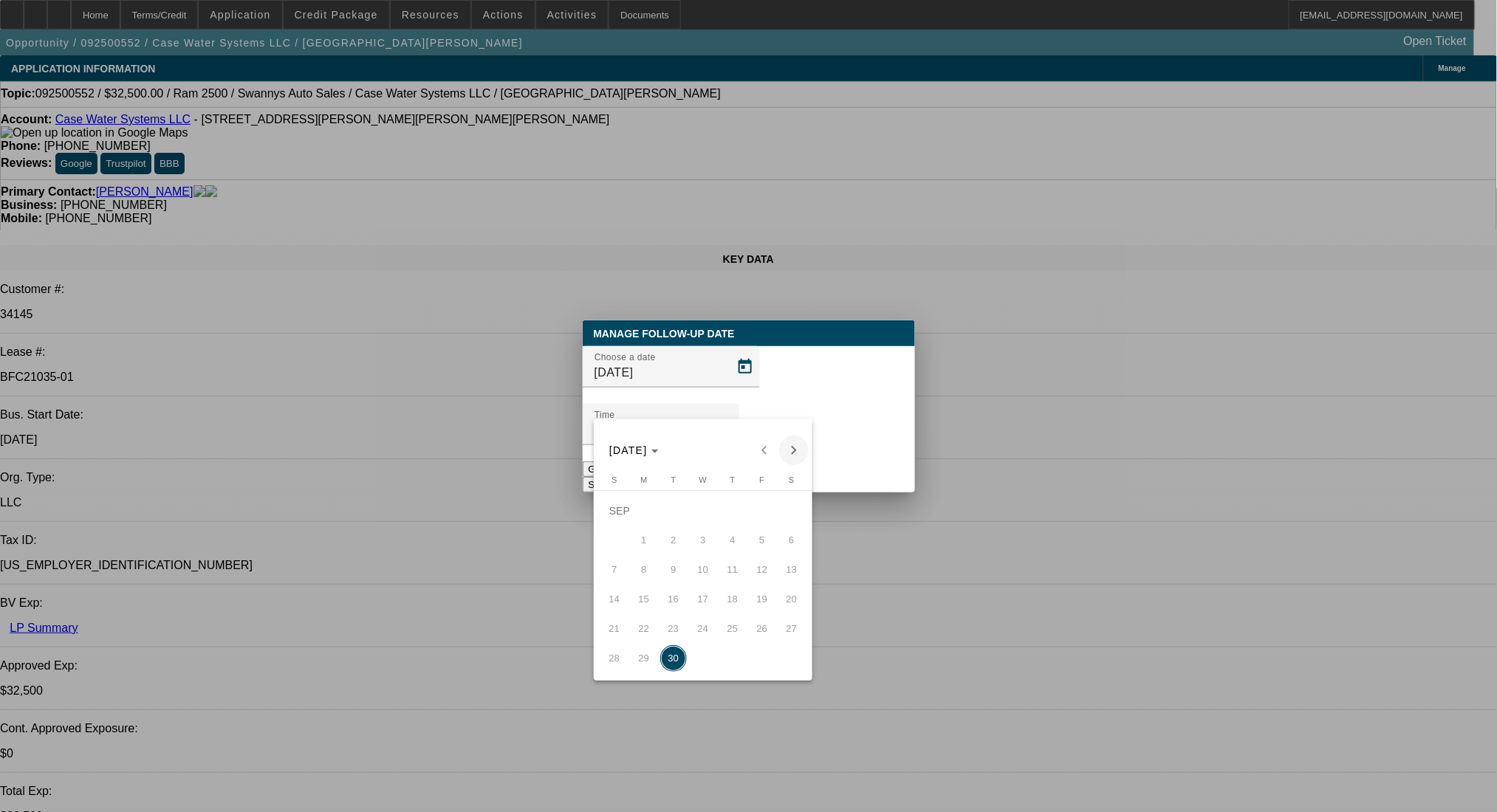
click at [794, 450] on span "Next month" at bounding box center [794, 450] width 30 height 30
click at [698, 509] on span "1" at bounding box center [703, 511] width 26 height 26
type input "[DATE]"
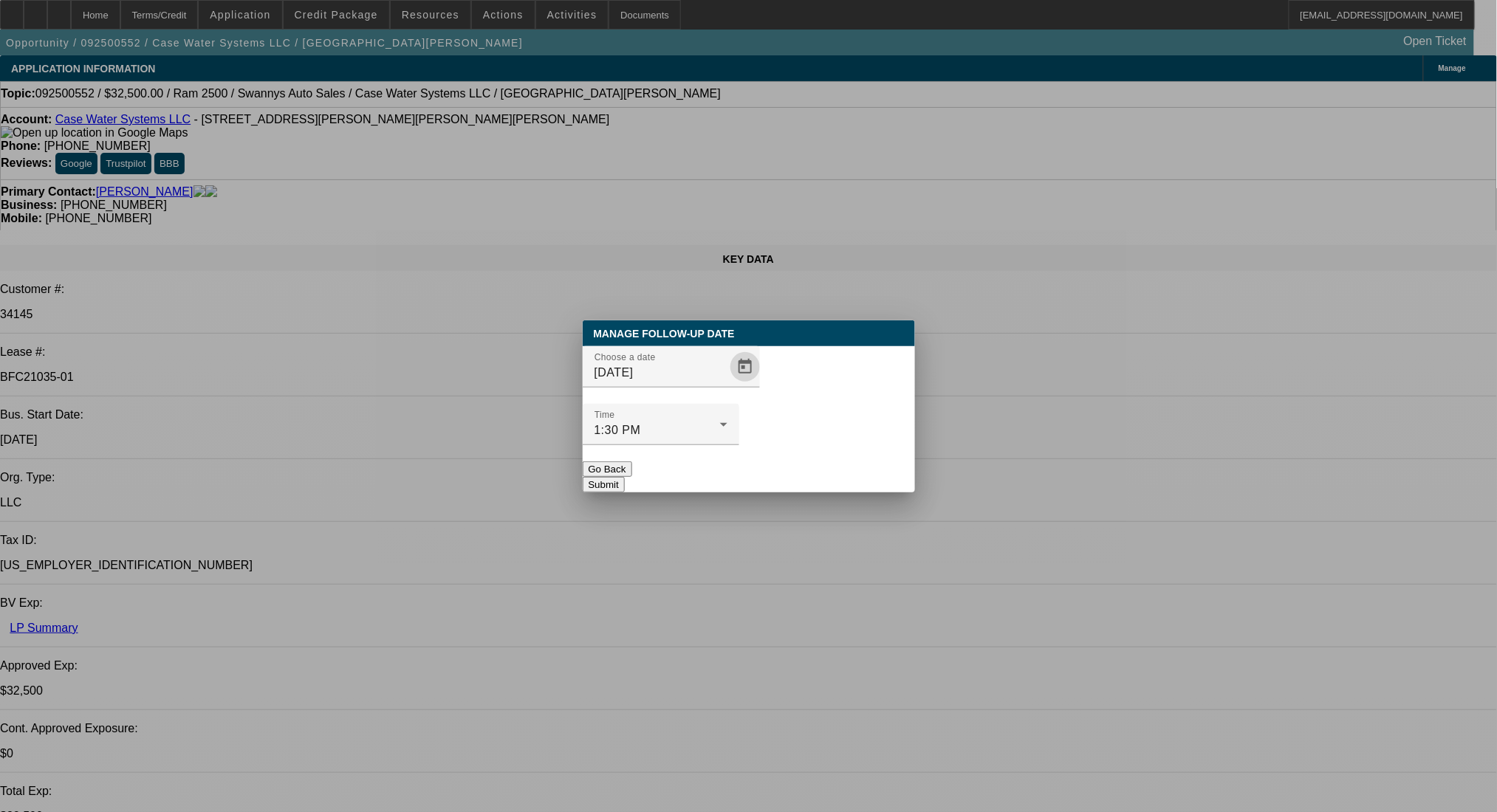
click at [625, 477] on button "Submit" at bounding box center [604, 485] width 42 height 16
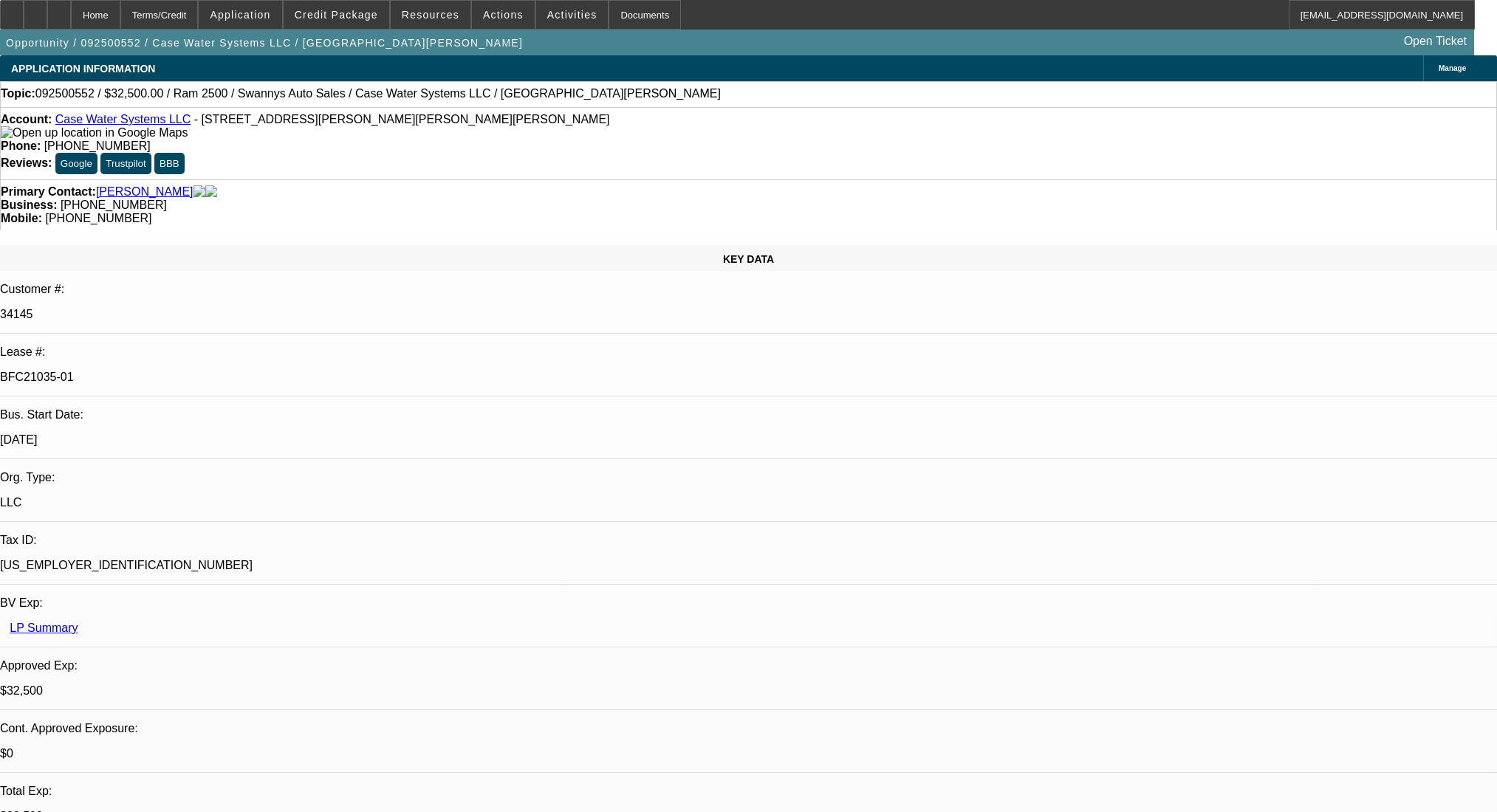
select select "0"
select select "2"
select select "0.1"
select select "4"
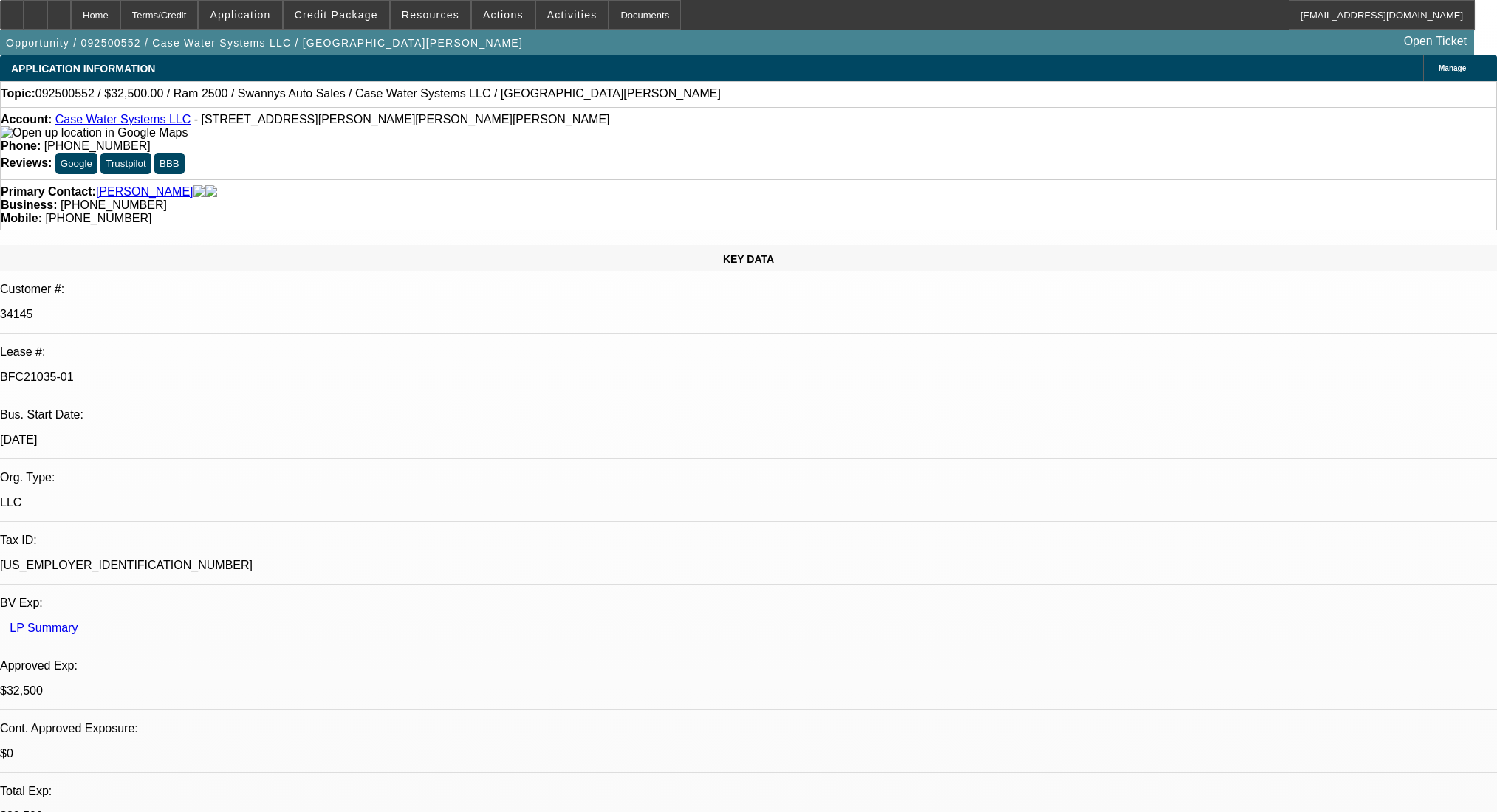
select select "0"
select select "2"
select select "0"
select select "6"
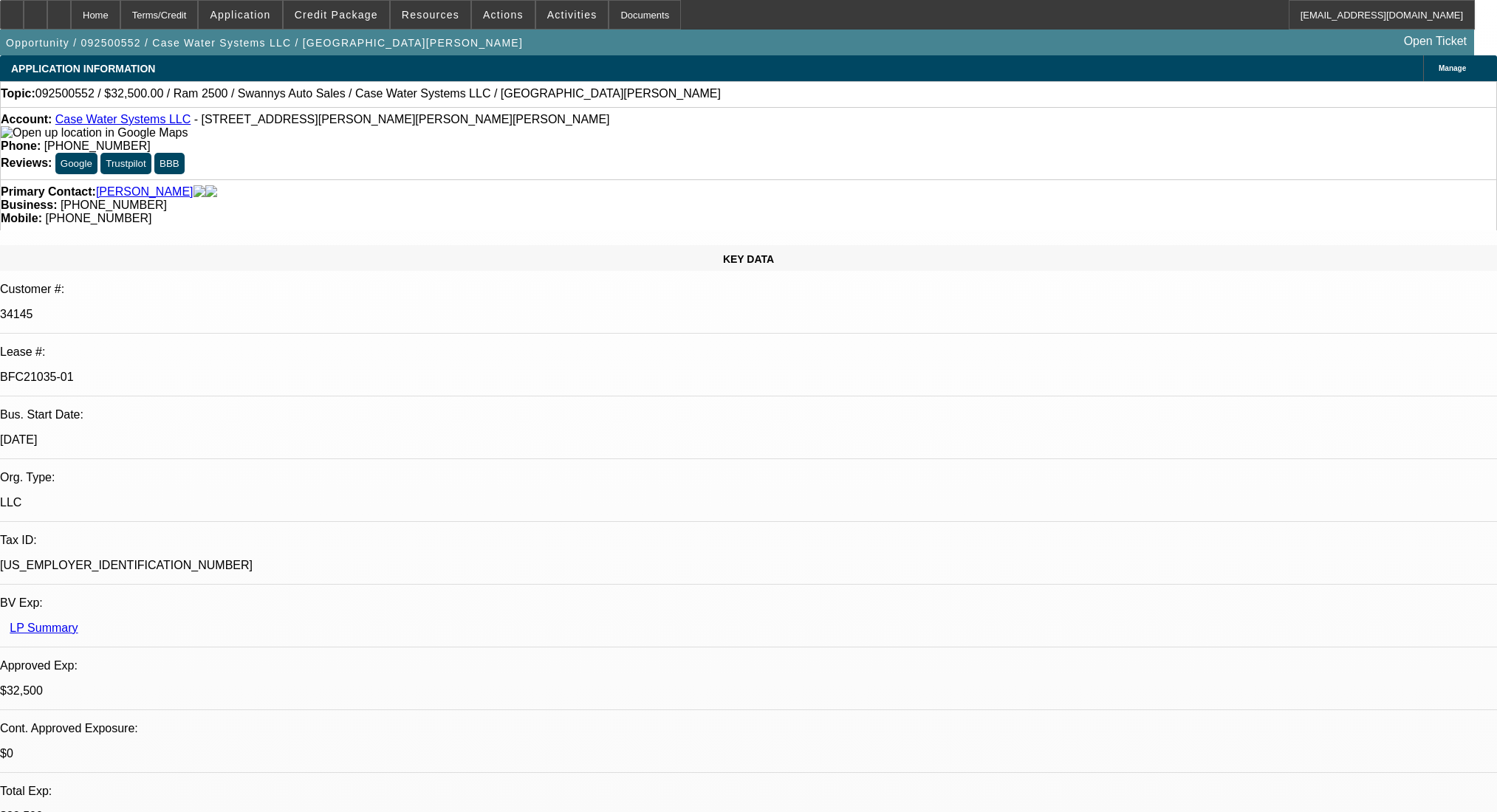
select select "0"
select select "2"
select select "0"
select select "6"
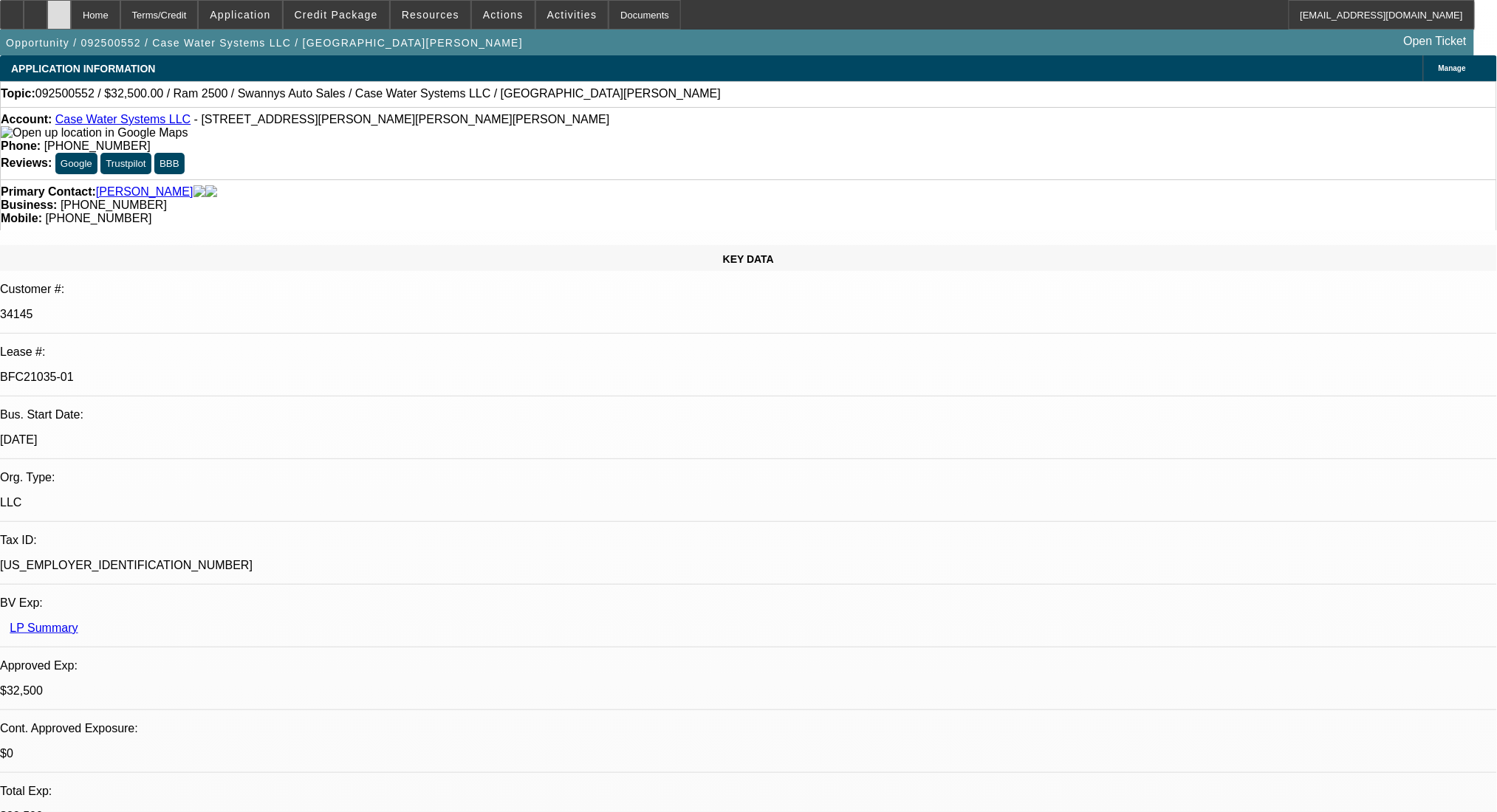
click at [71, 11] on div at bounding box center [59, 15] width 24 height 30
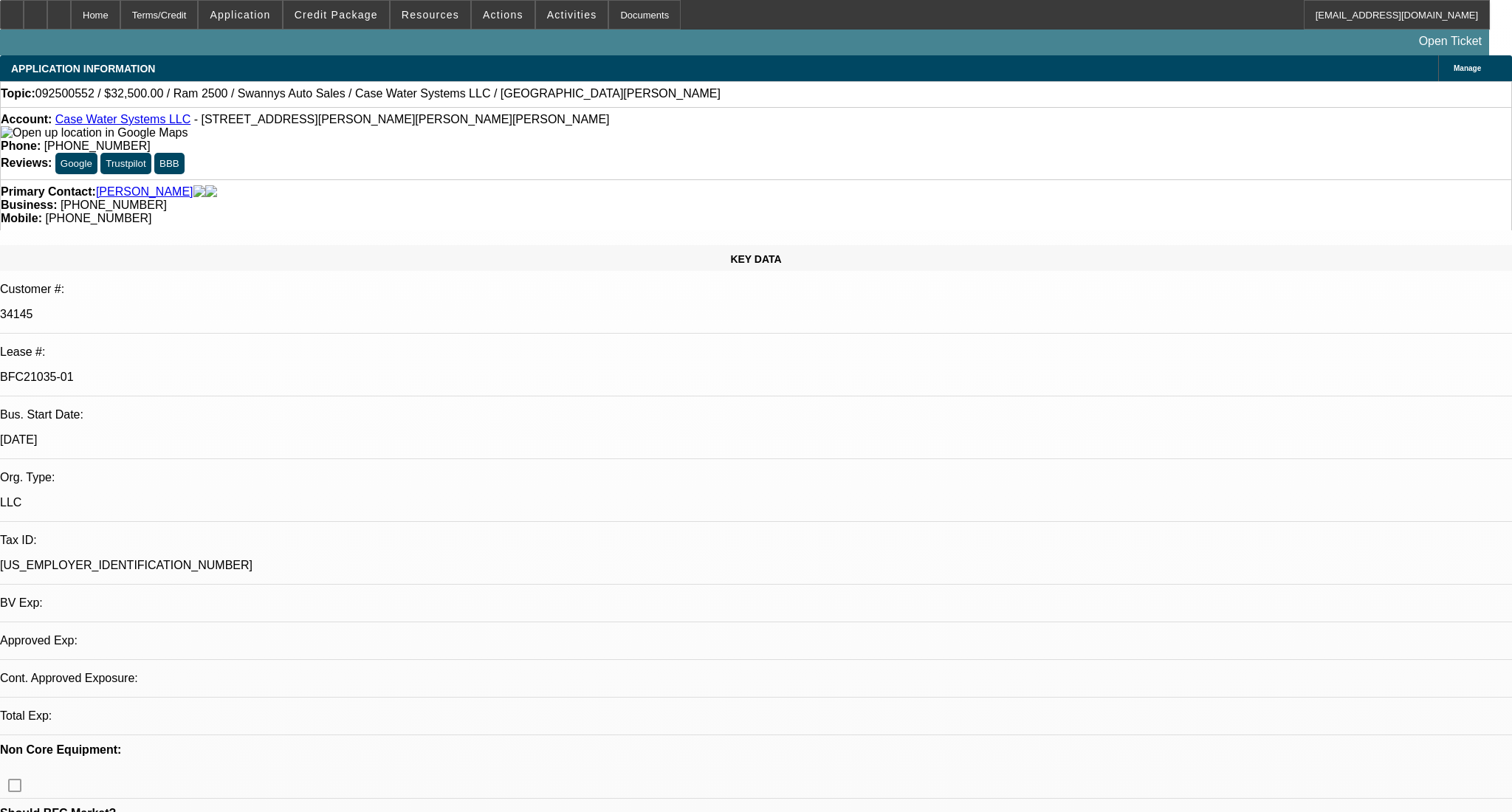
select select "0"
select select "2"
select select "0.1"
select select "4"
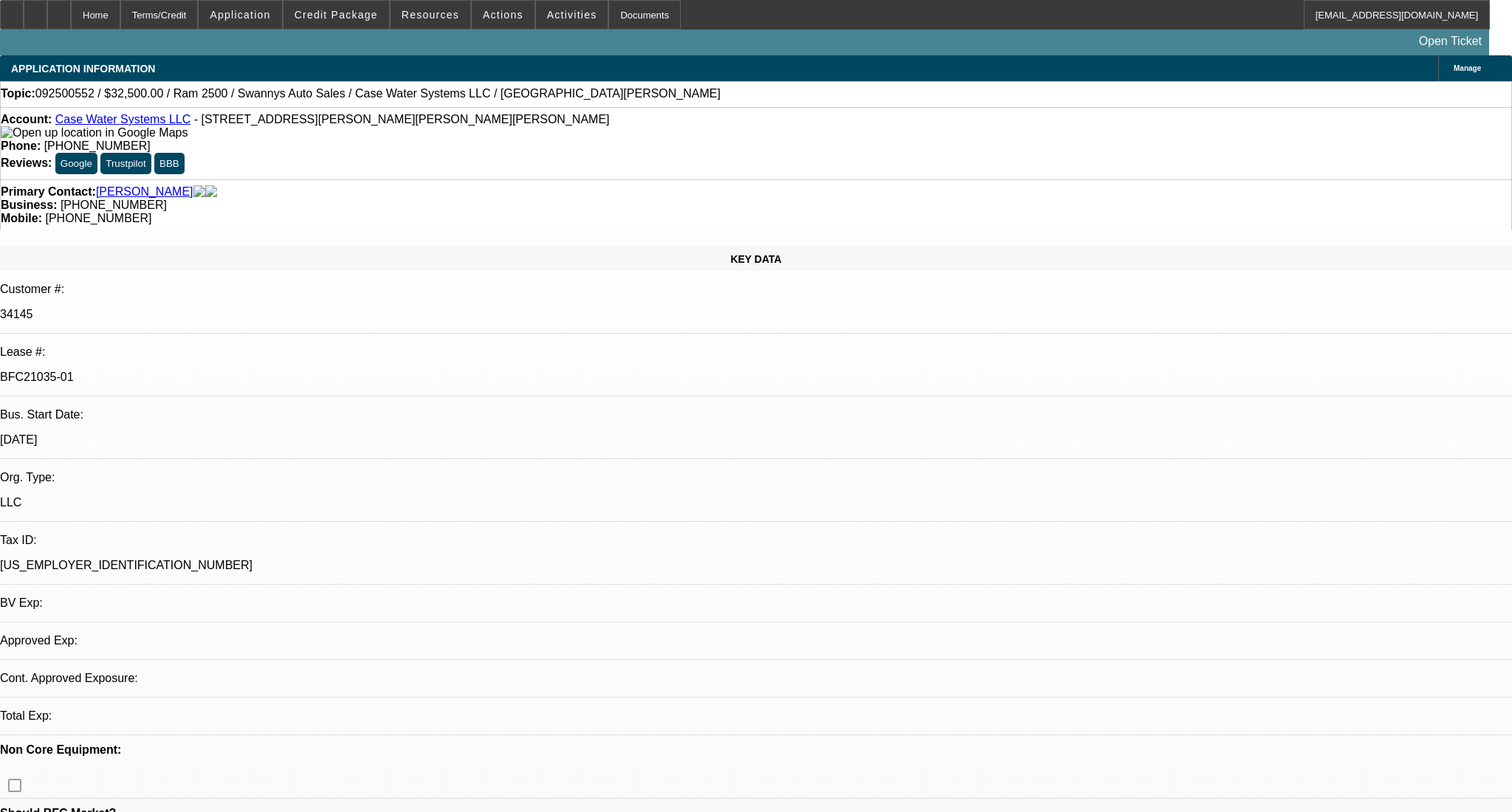
select select "0"
select select "2"
select select "0"
select select "6"
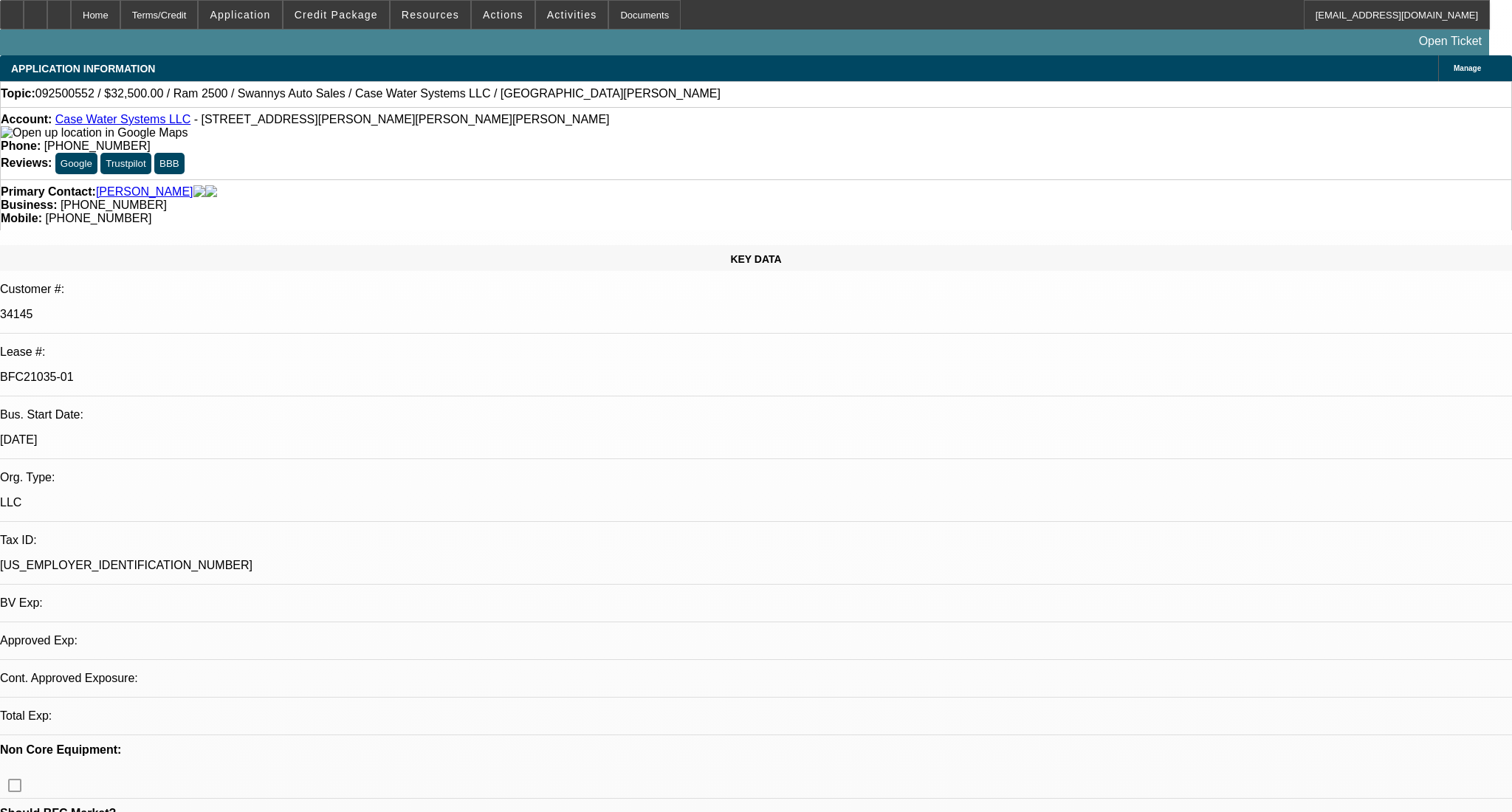
select select "0"
select select "2"
select select "0"
select select "6"
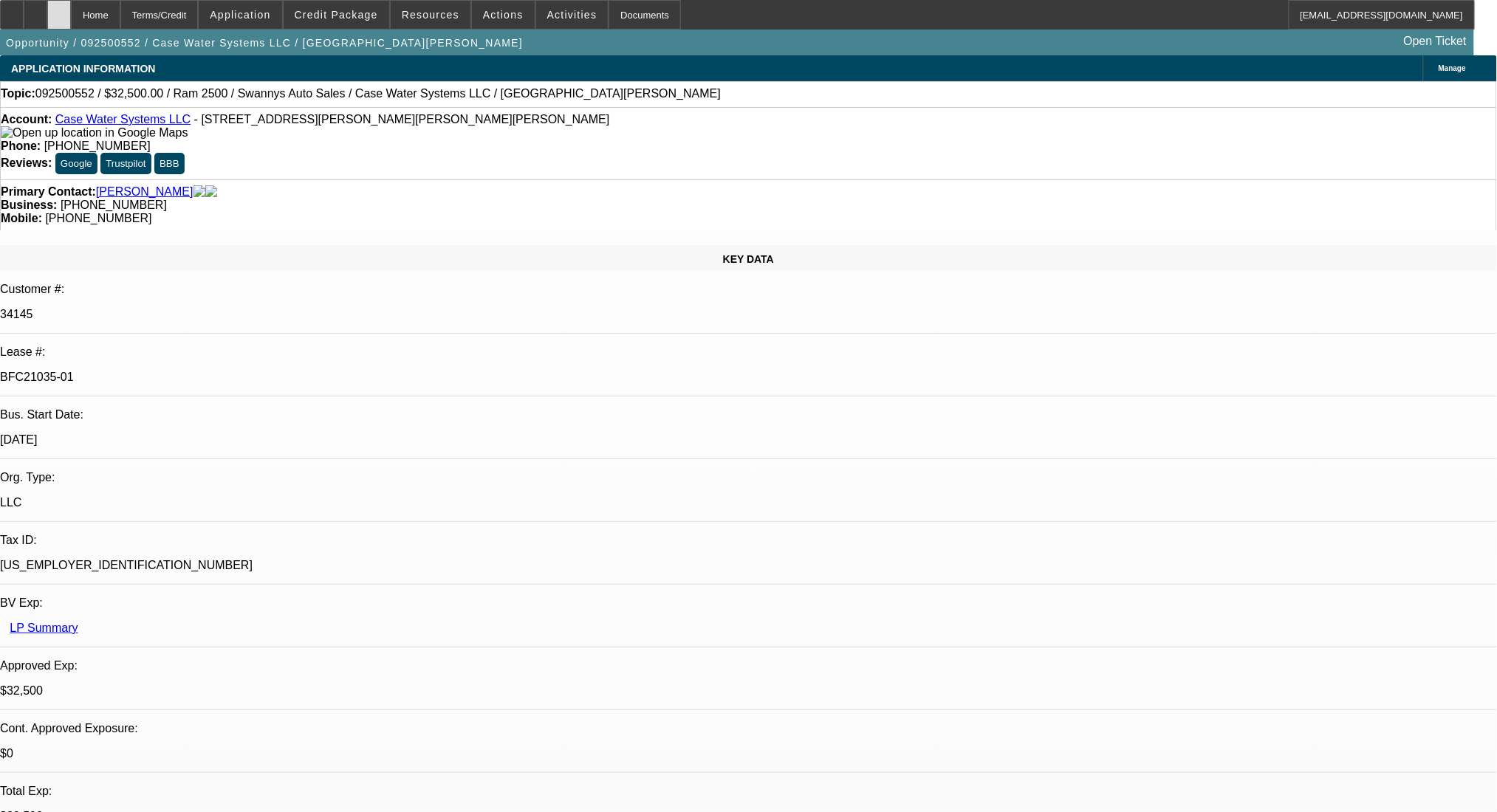
click at [59, 10] on icon at bounding box center [59, 10] width 0 height 0
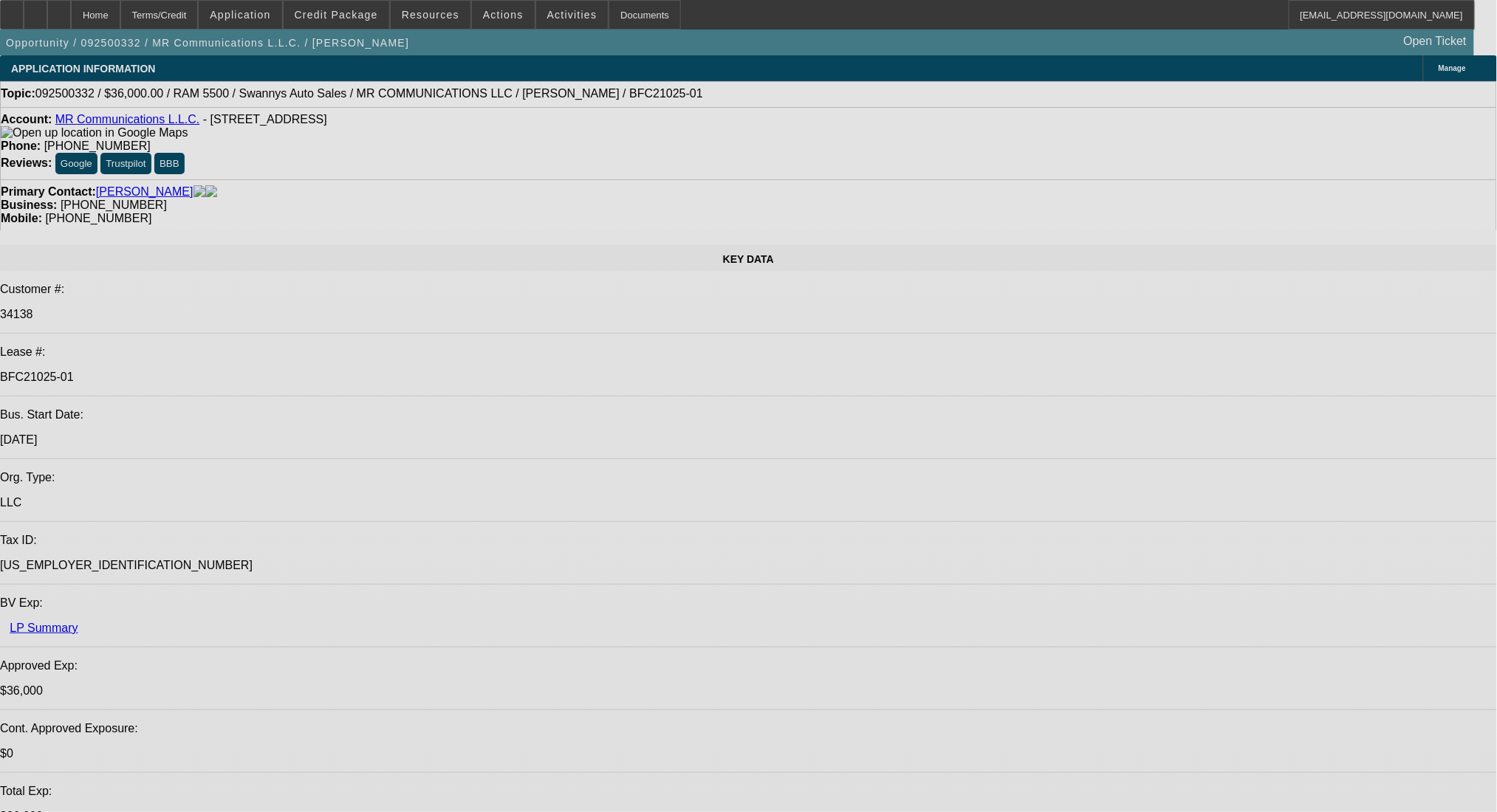
select select "0"
select select "2"
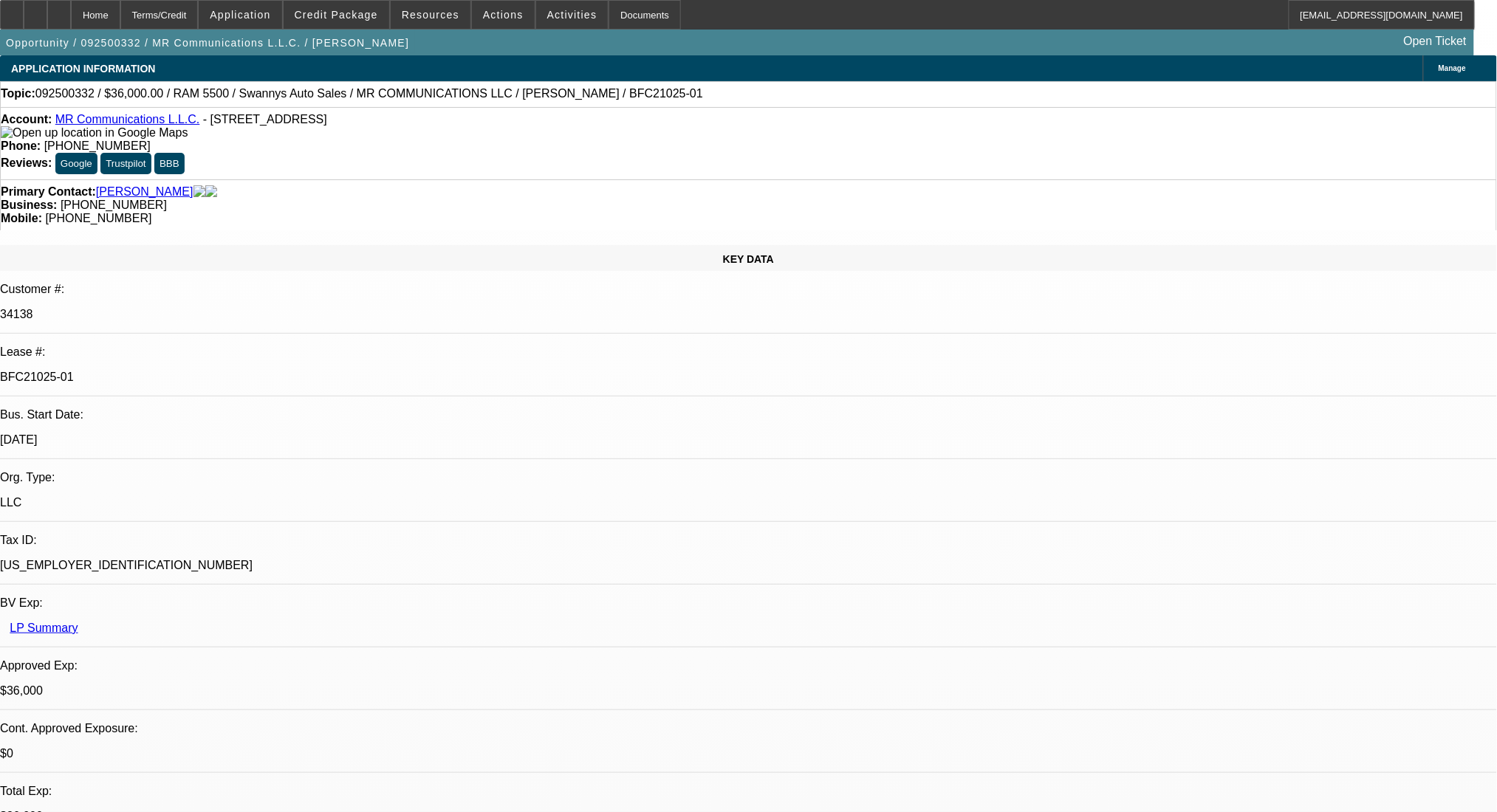
select select "2"
select select "0"
select select "6"
select select "0"
select select "2"
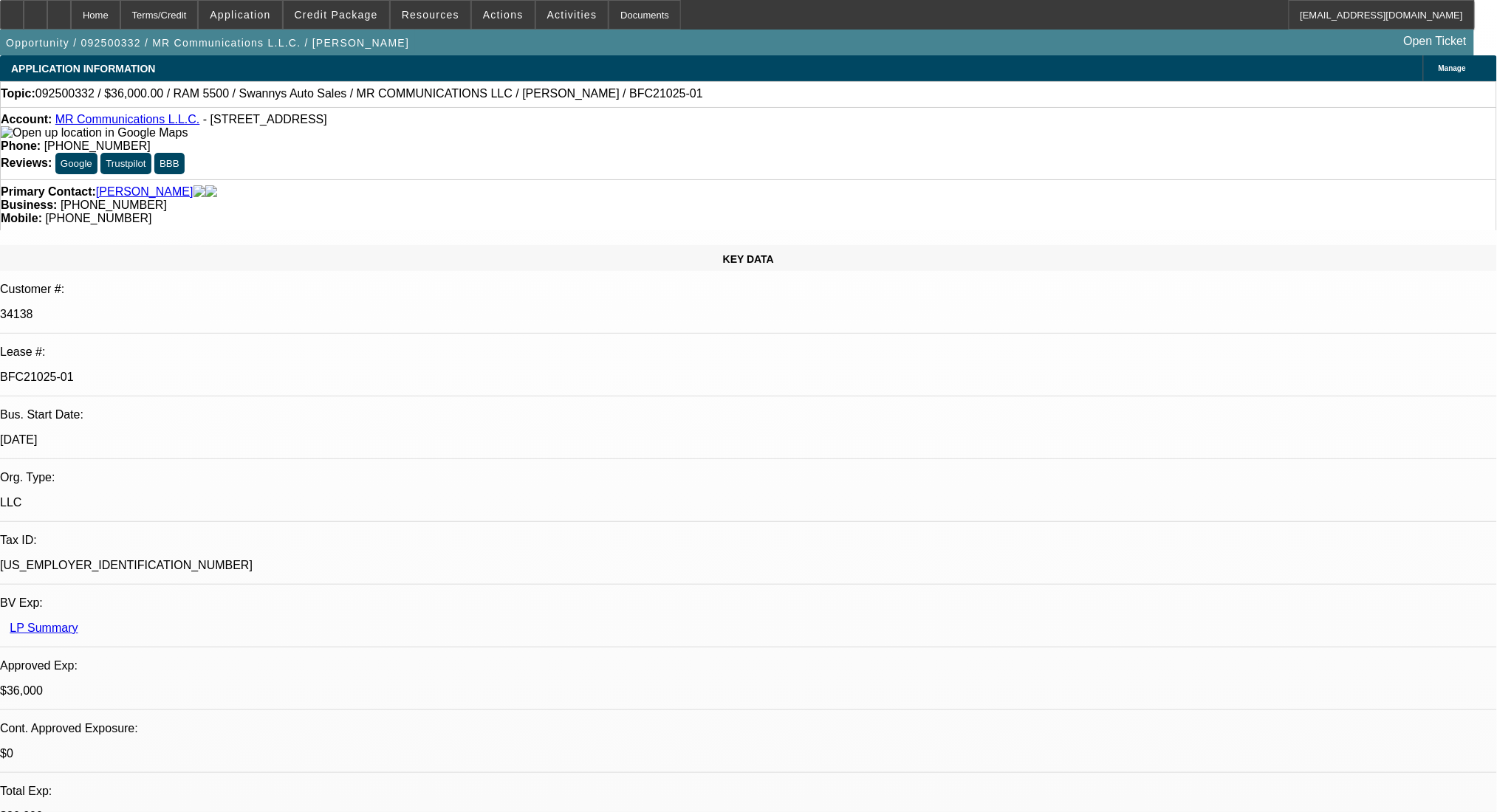
select select "2"
select select "0"
select select "6"
select select "0"
select select "2"
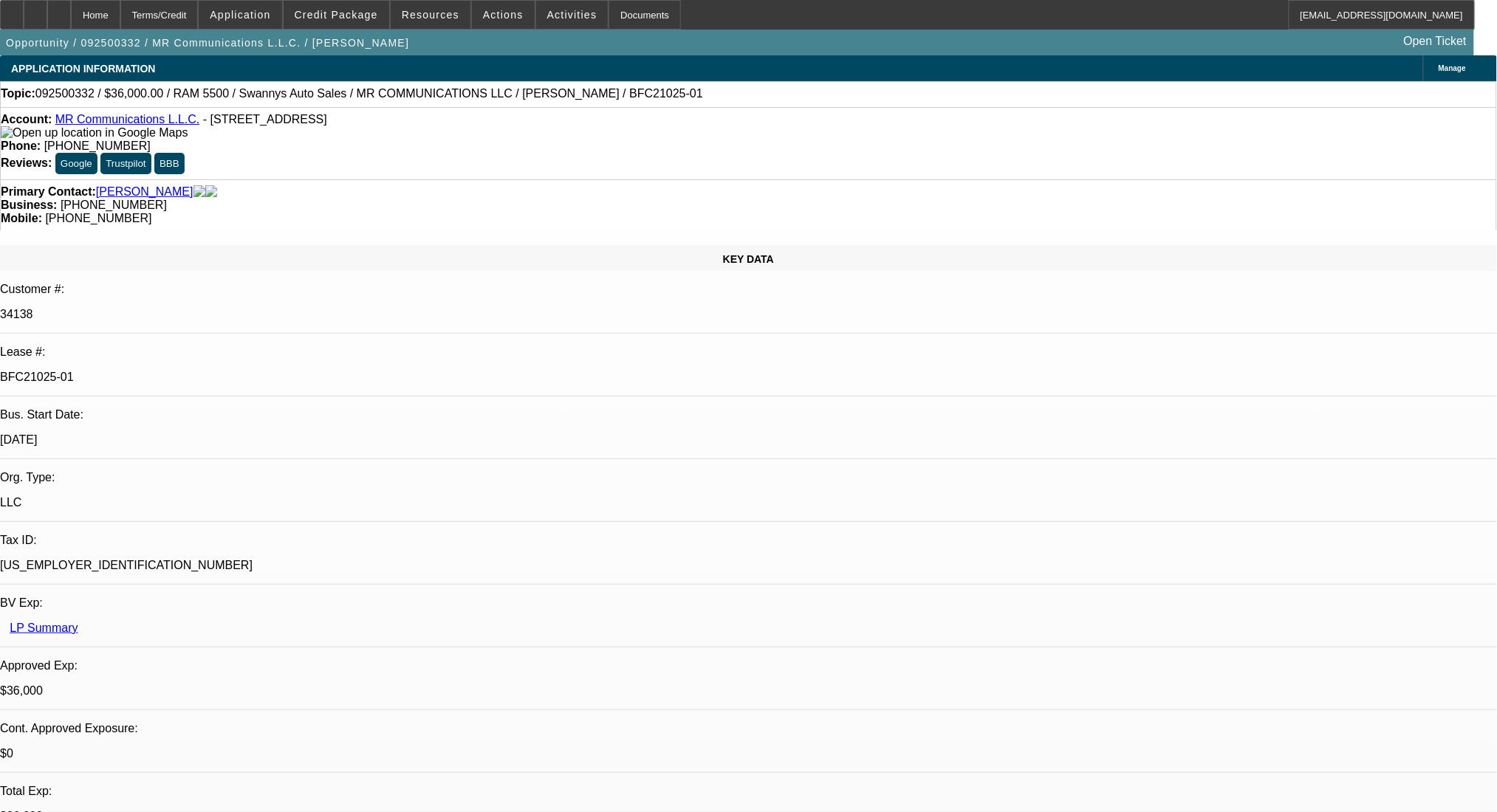
select select "2"
select select "0"
select select "6"
select select "0"
select select "2"
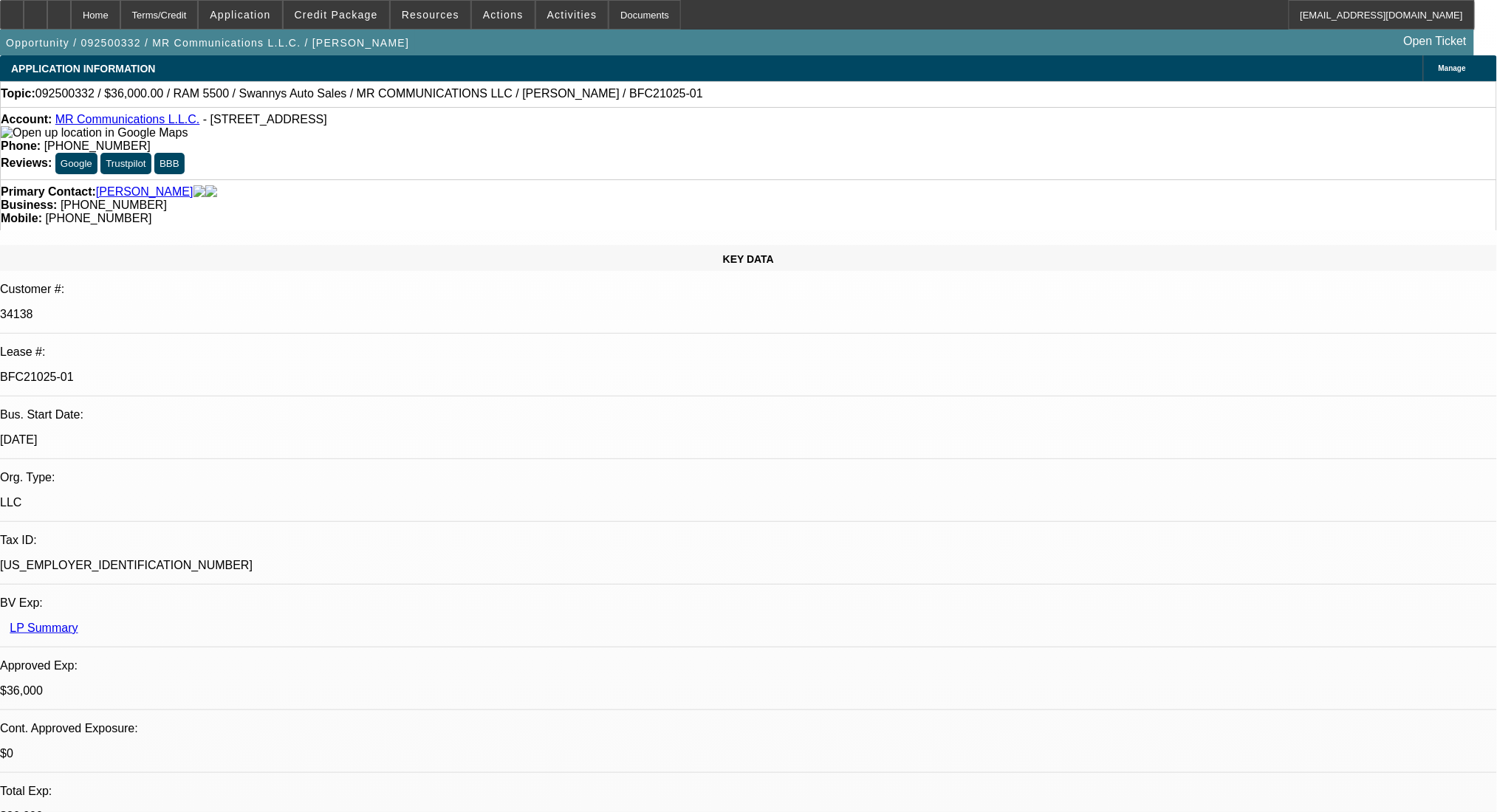
select select "2"
select select "0"
select select "6"
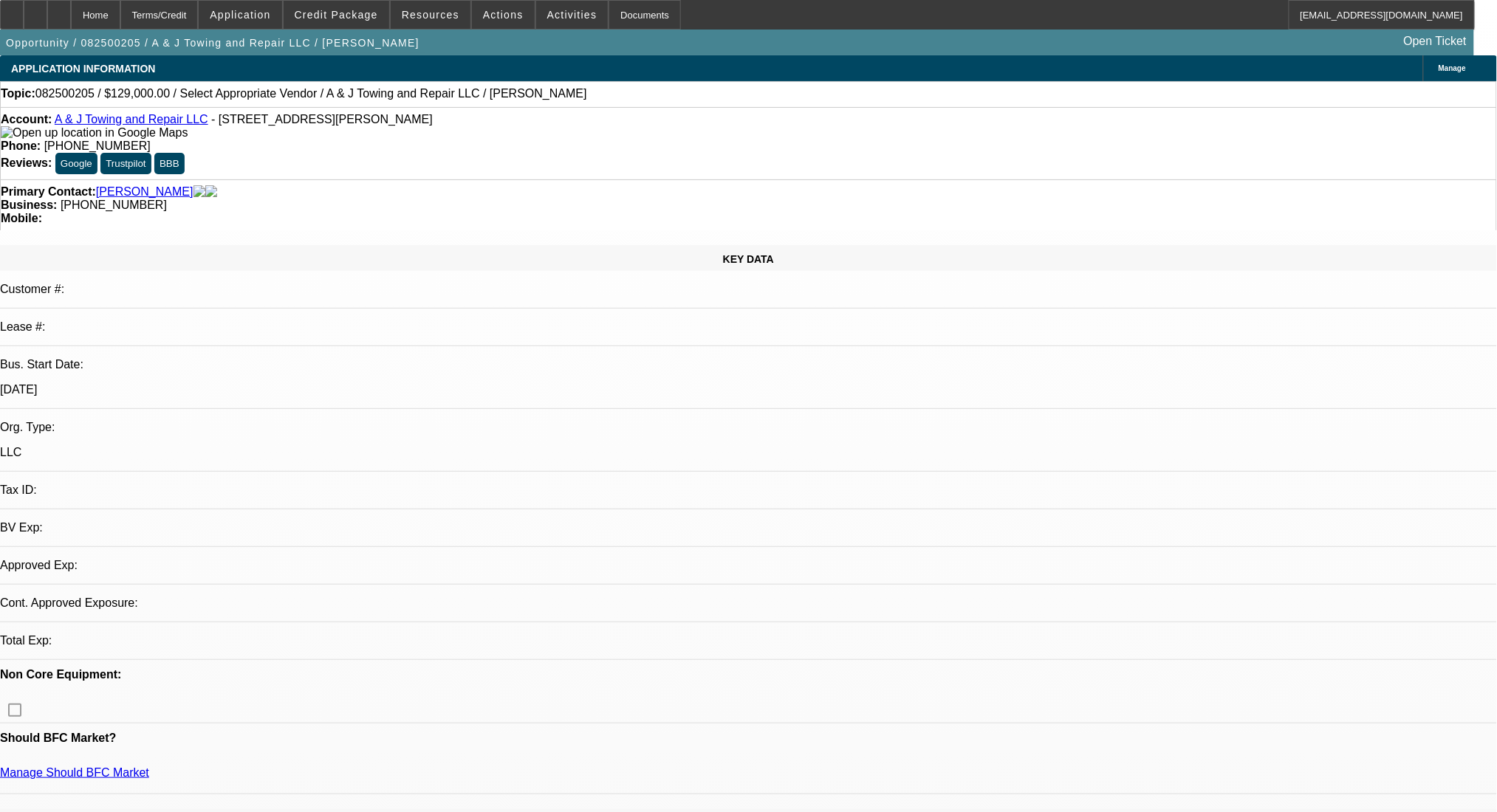
select select "0"
select select "2"
select select "0.1"
select select "4"
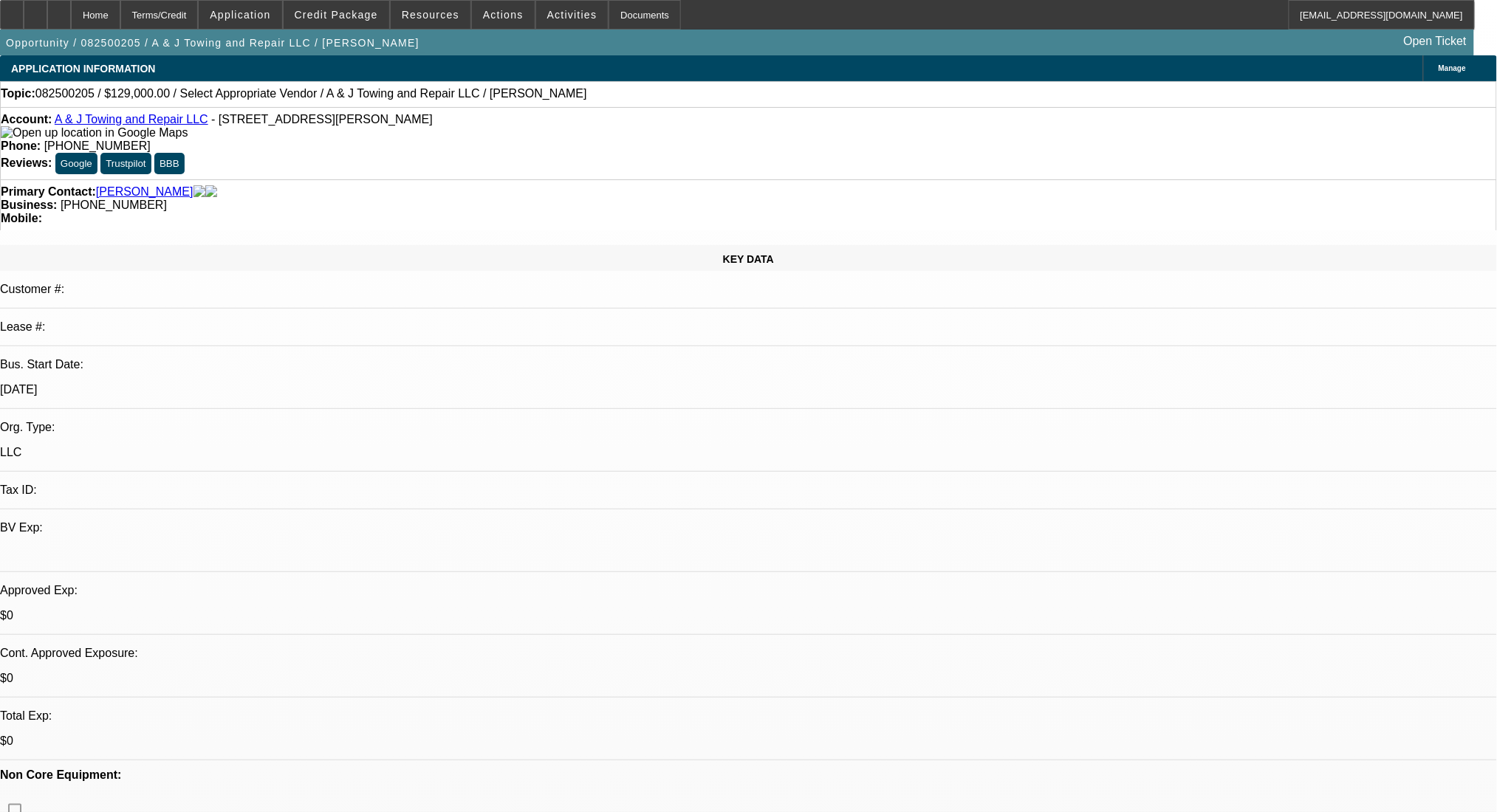
radio input "true"
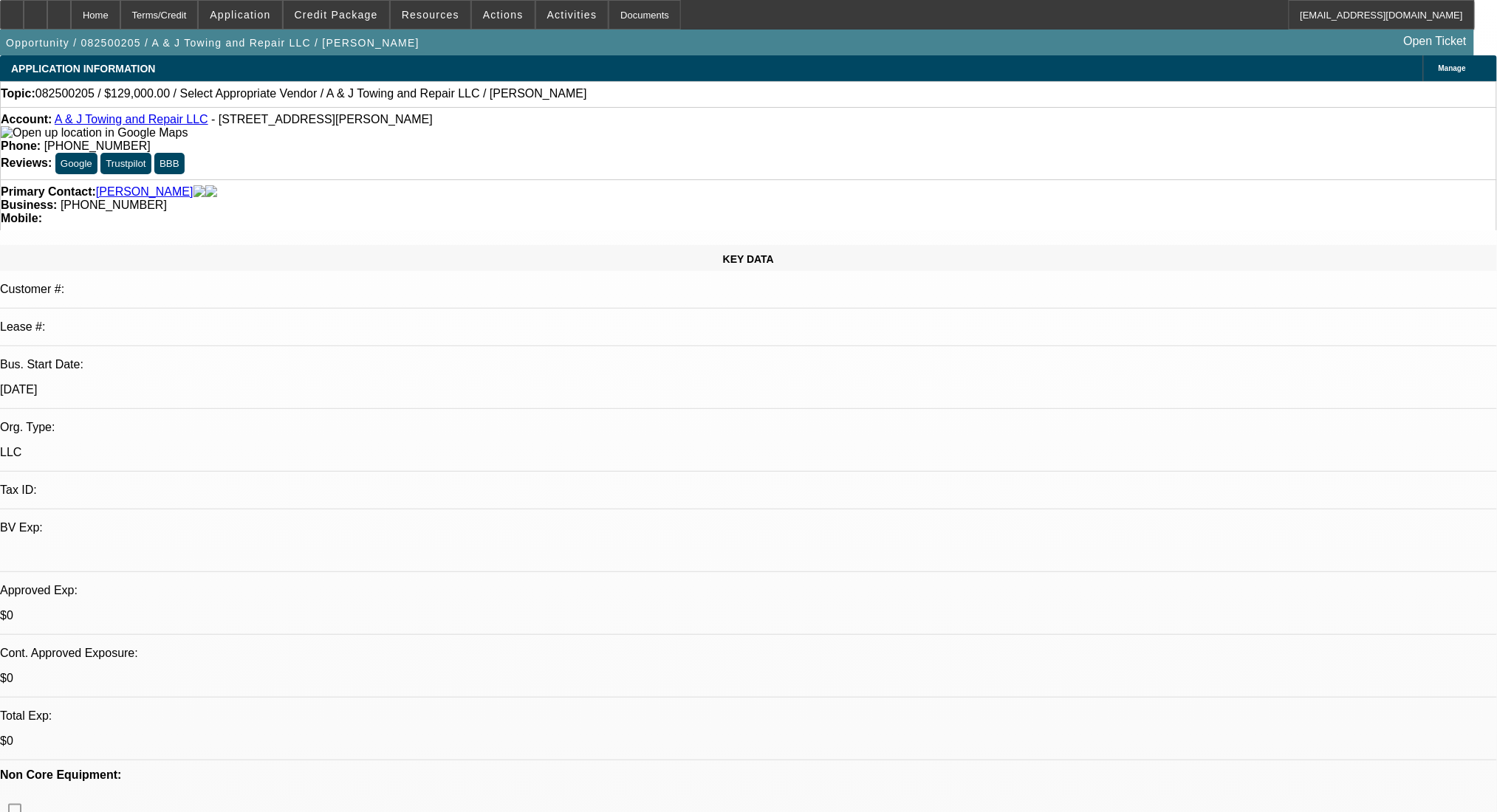
paste textarea "https://www.facebook.com/marketplace/item/1286120059834907/?mibextid=wwXIfr&rdi…"
type textarea "https://www.facebook.com/marketplace/item/1286120059834907/?mibextid=wwXIfr&rdi…"
radio input "true"
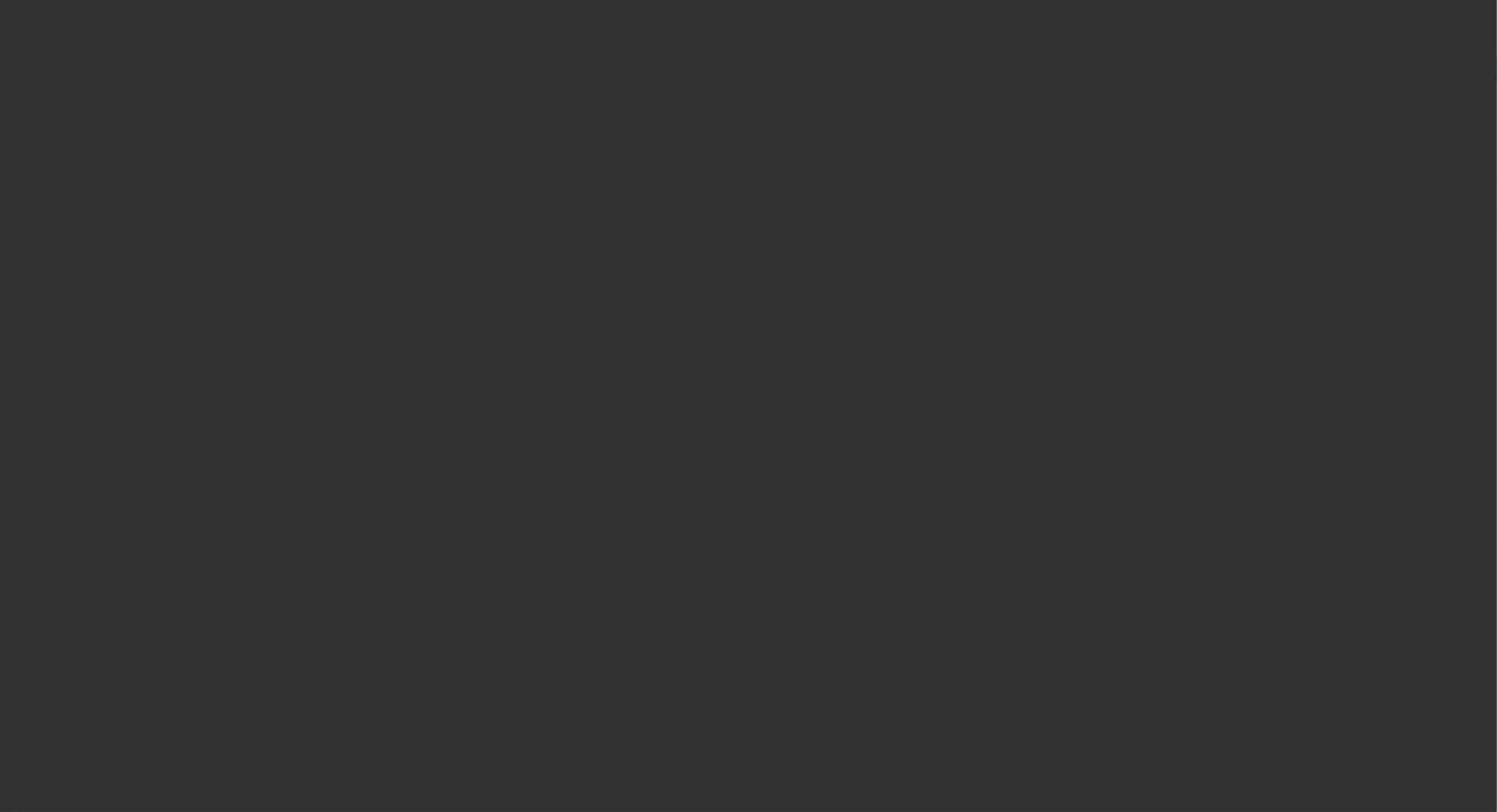
scroll to position [0, 0]
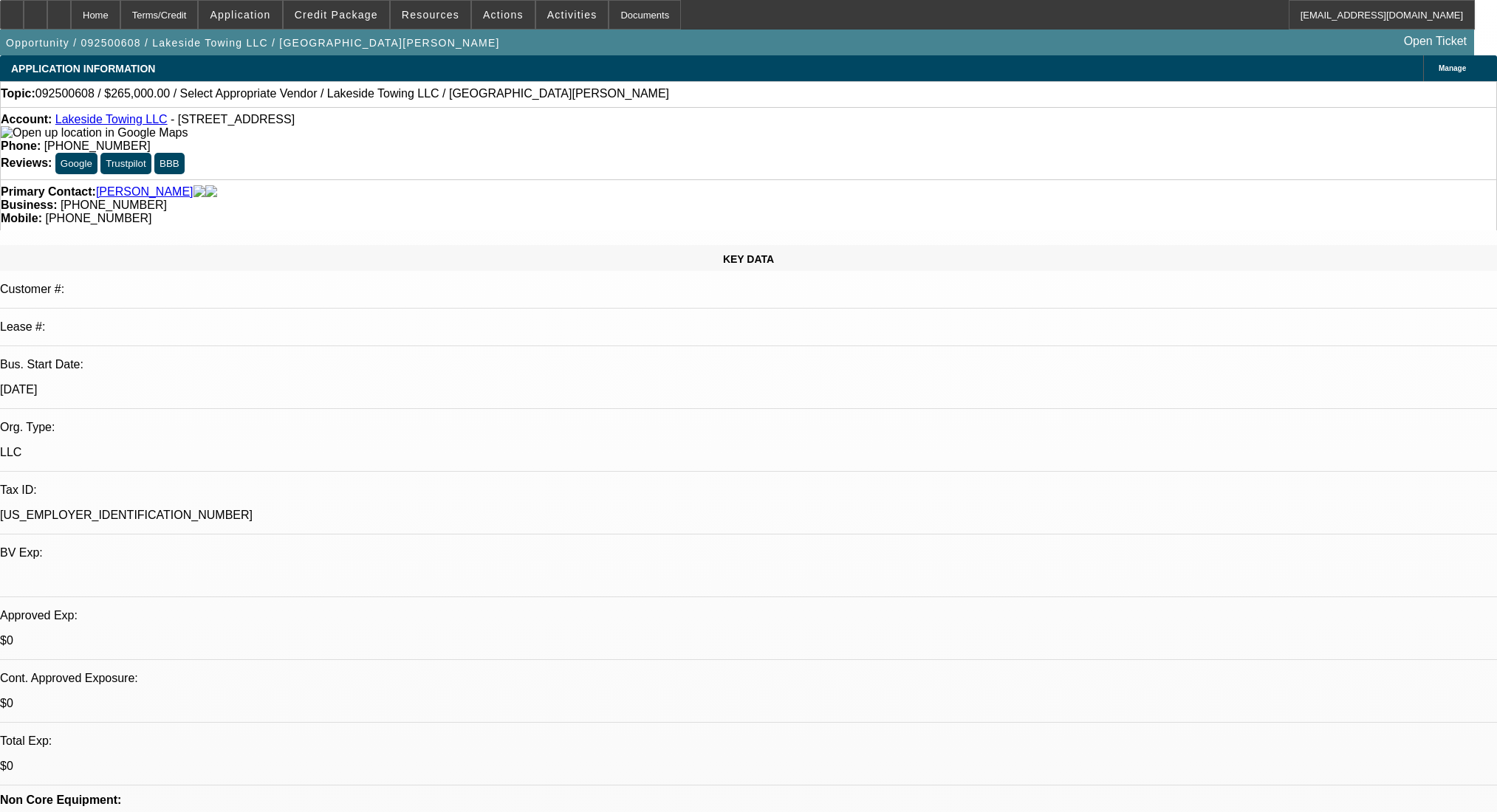
select select "0"
select select "2"
select select "0.1"
select select "4"
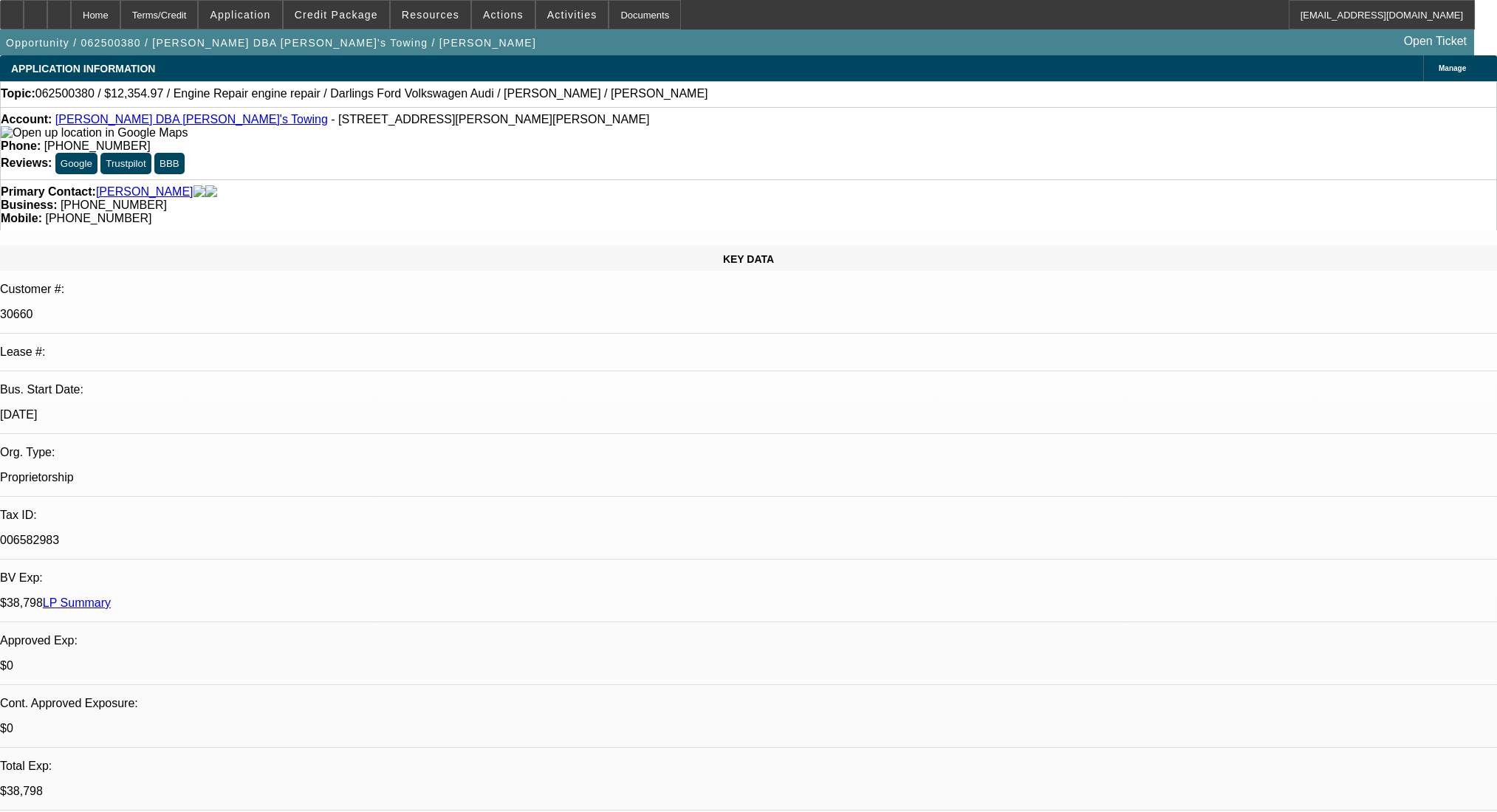
select select "0"
select select "2"
select select "0"
select select "6"
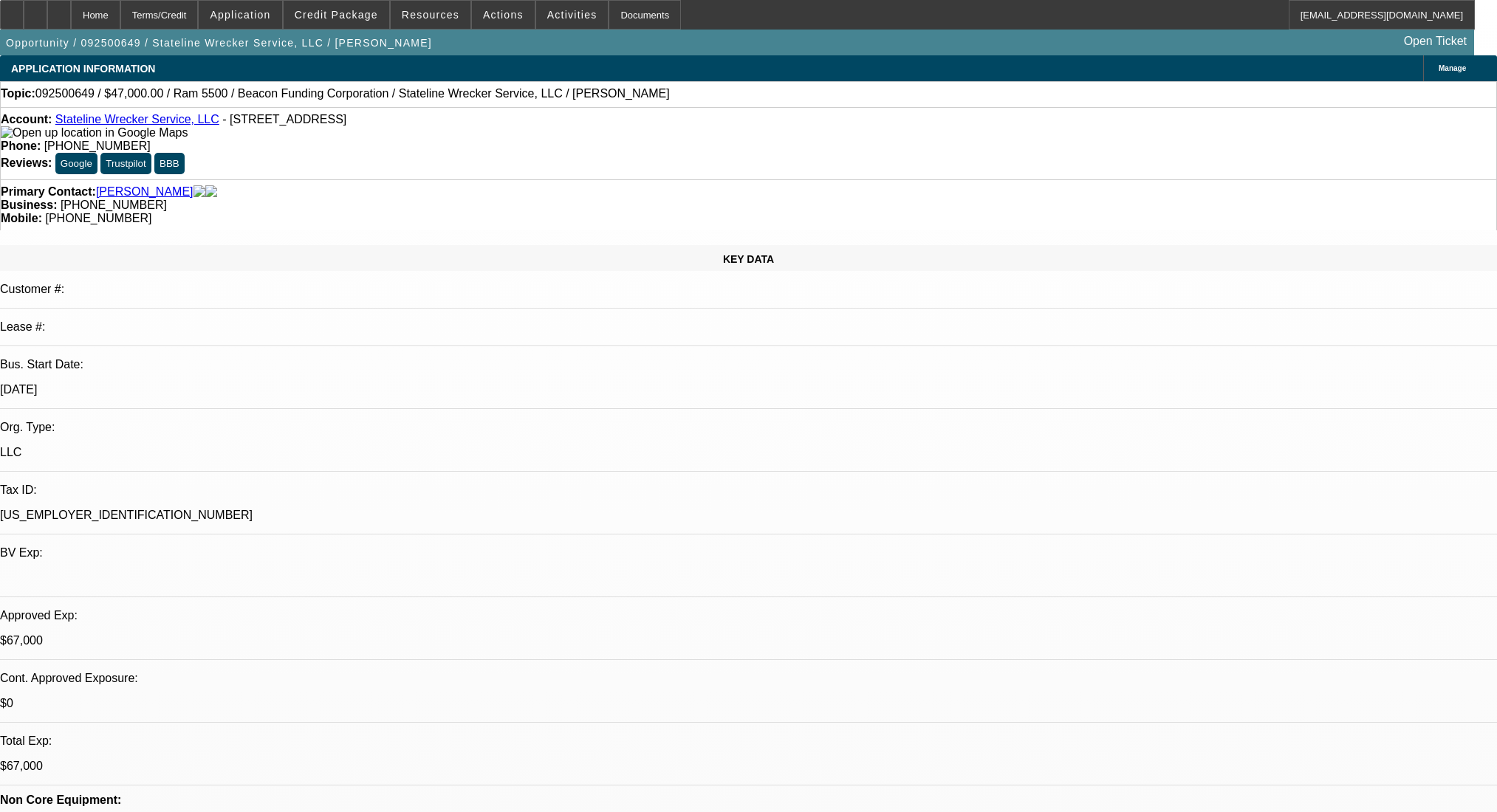
select select "0"
select select "2"
select select "0.1"
select select "4"
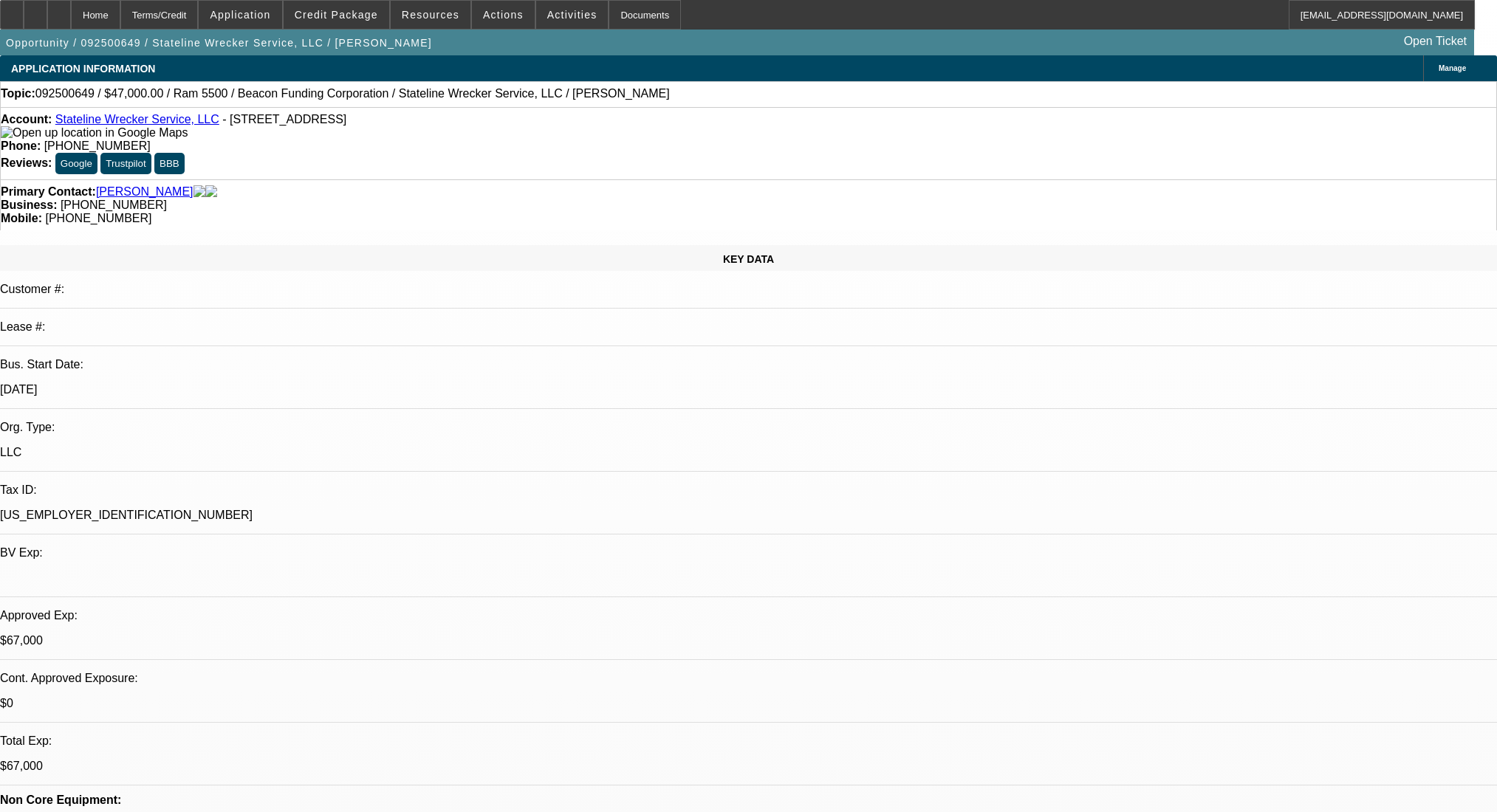
select select "0"
select select "2"
select select "0.1"
select select "4"
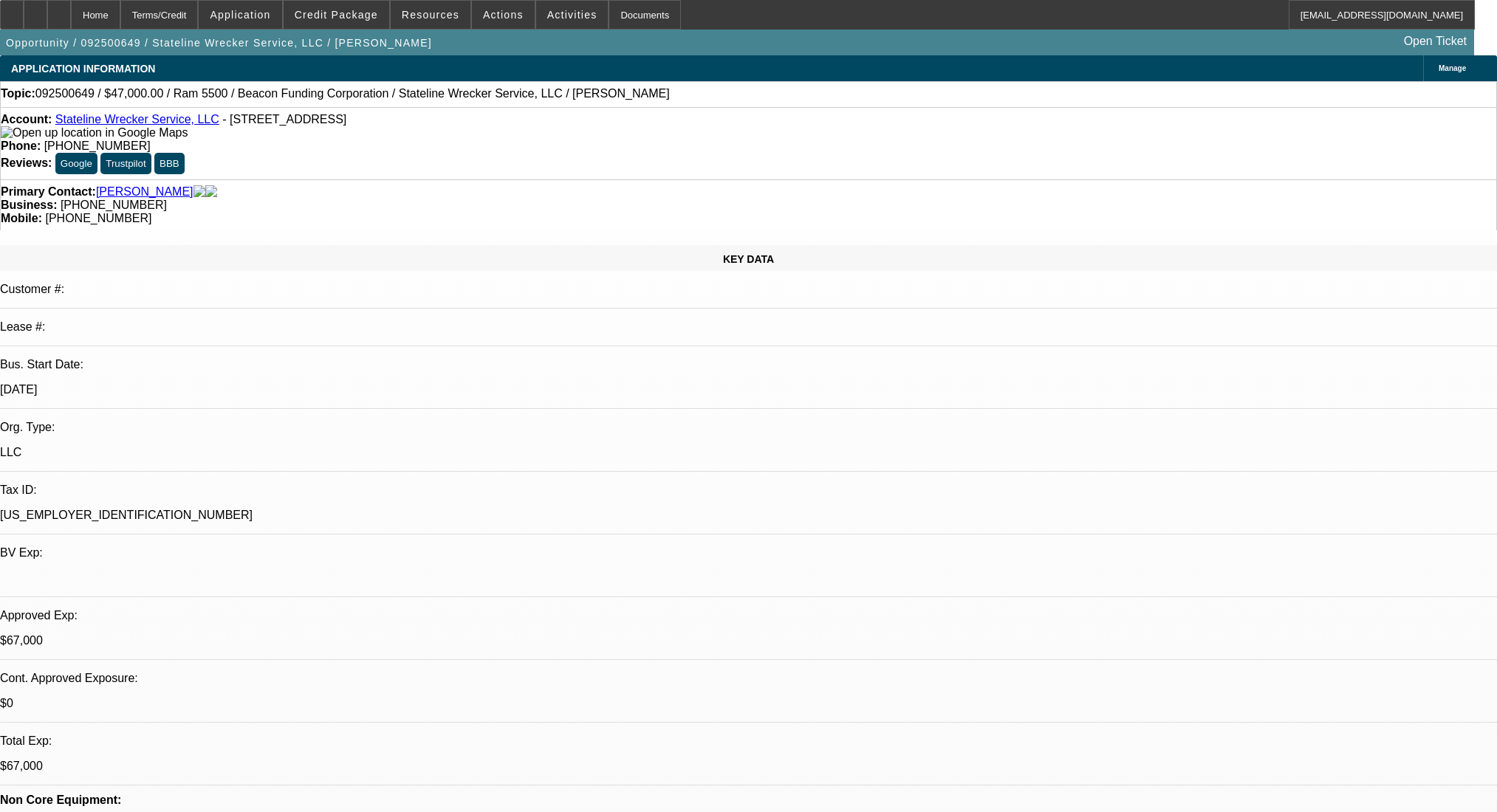
scroll to position [2166, 0]
select select "0"
select select "2"
select select "0.1"
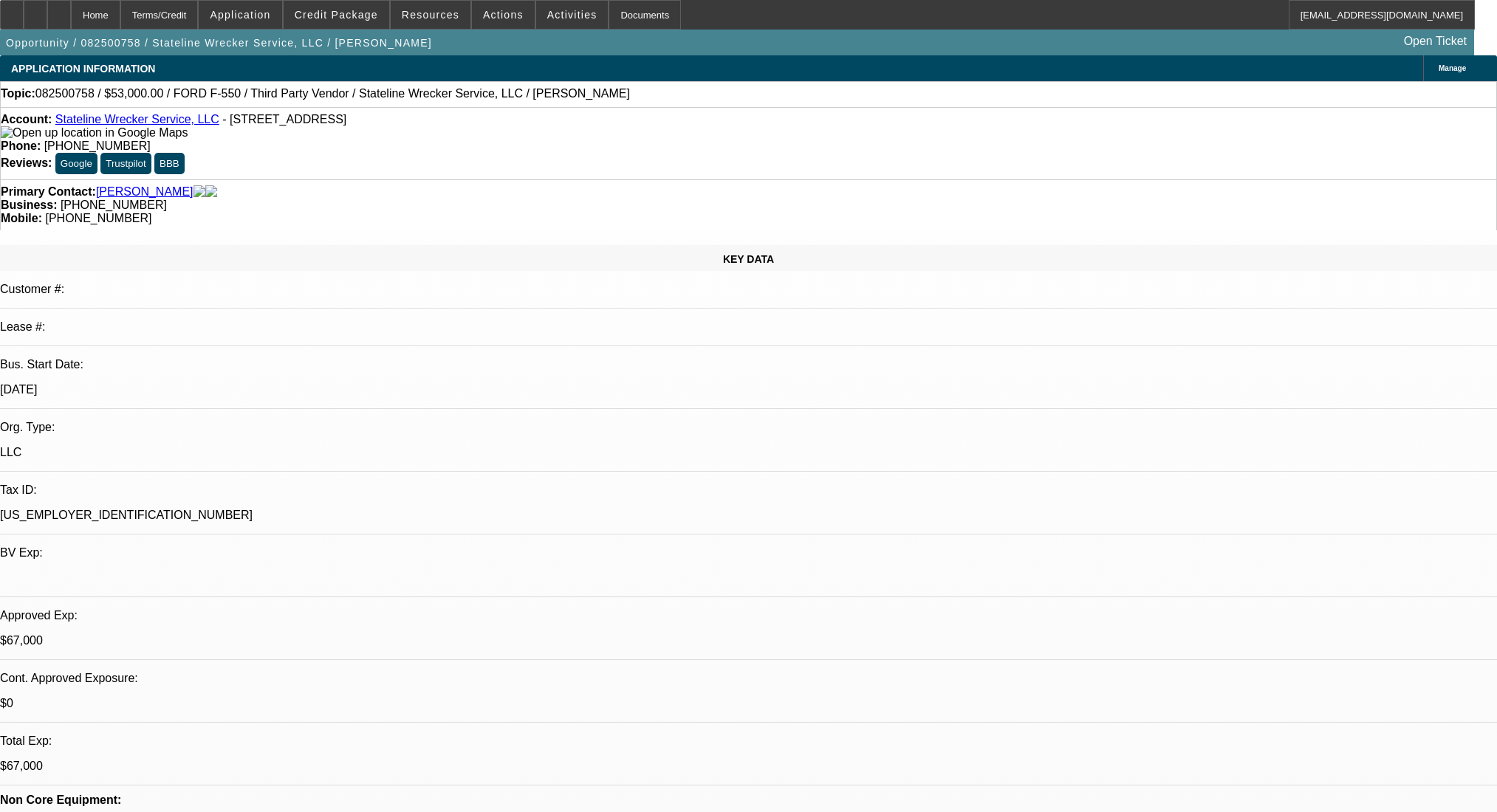
select select "4"
select select "0"
select select "2"
select select "0.1"
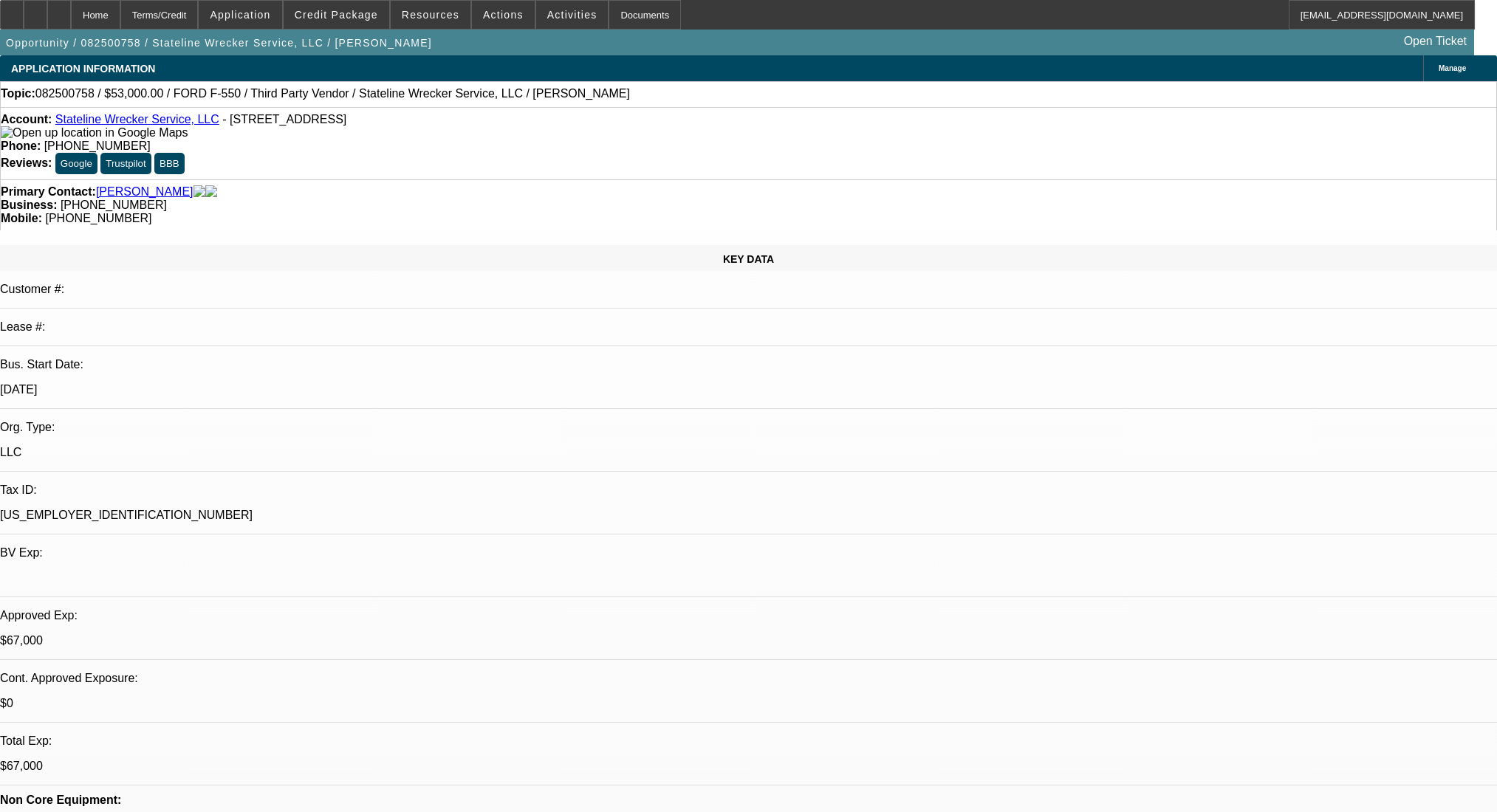
select select "4"
select select "0"
select select "2"
select select "0.1"
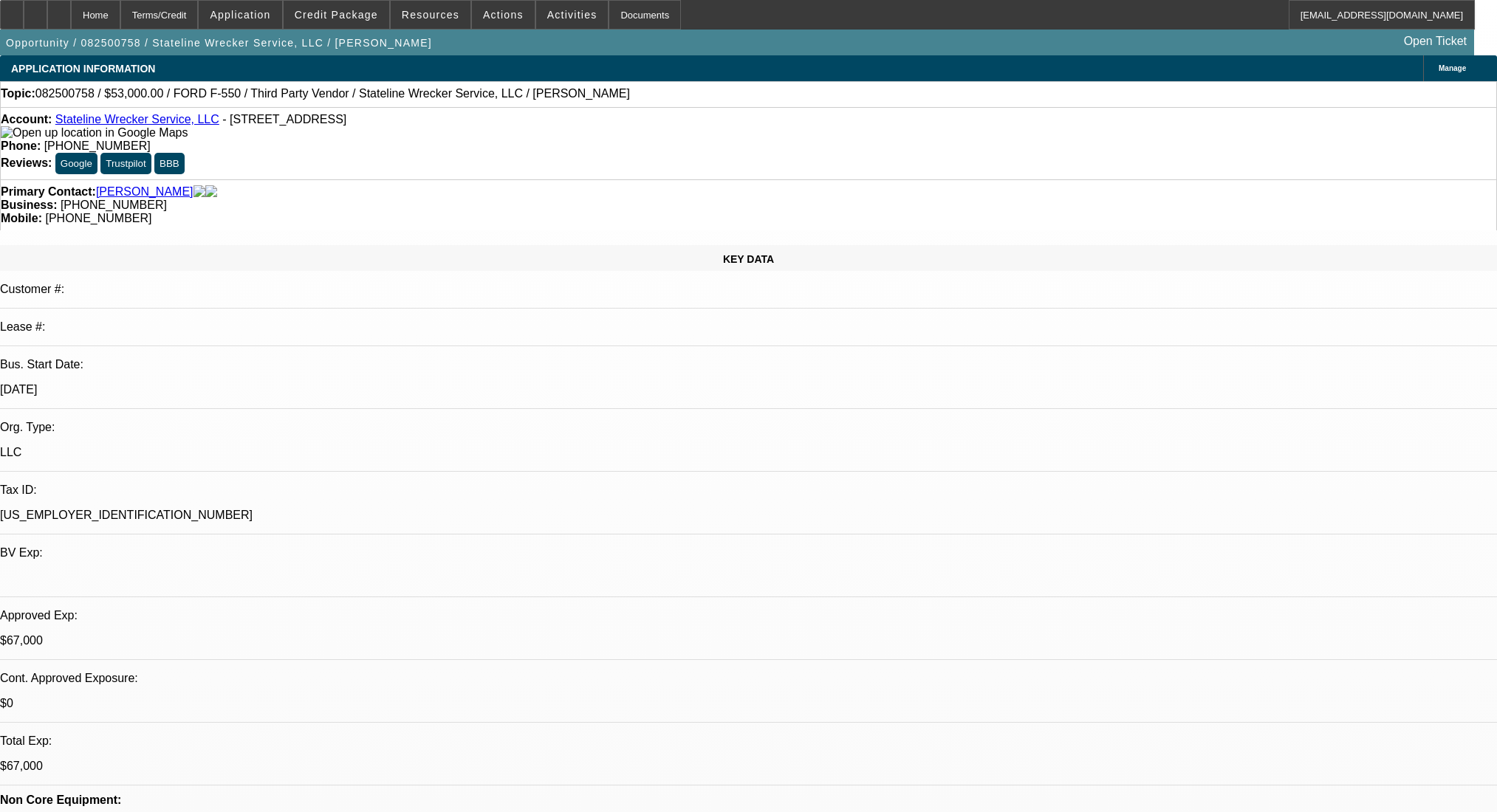
select select "4"
select select "0"
select select "2"
select select "0.1"
select select "4"
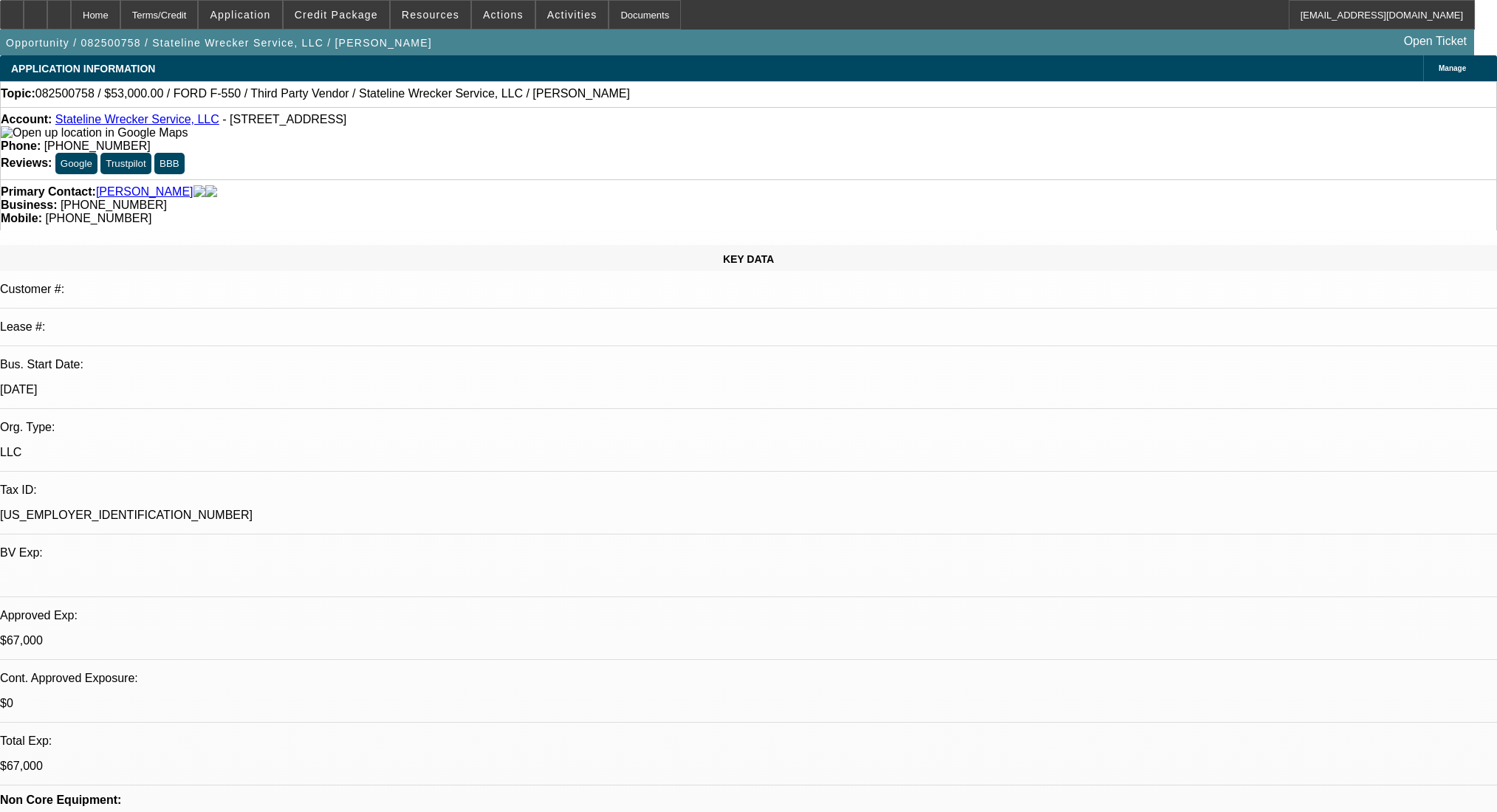
scroll to position [2460, 0]
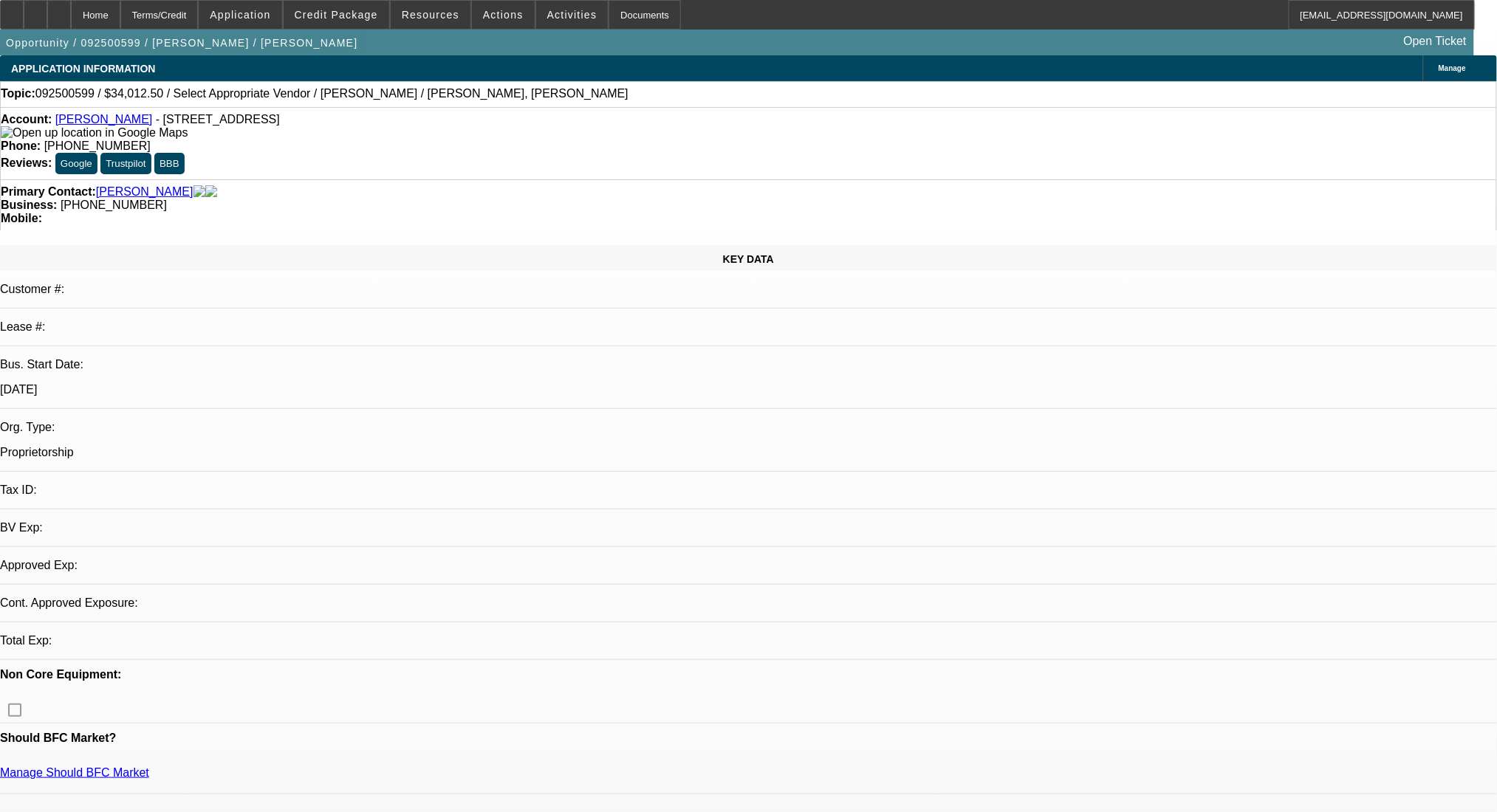
select select "0"
select select "2"
select select "0.1"
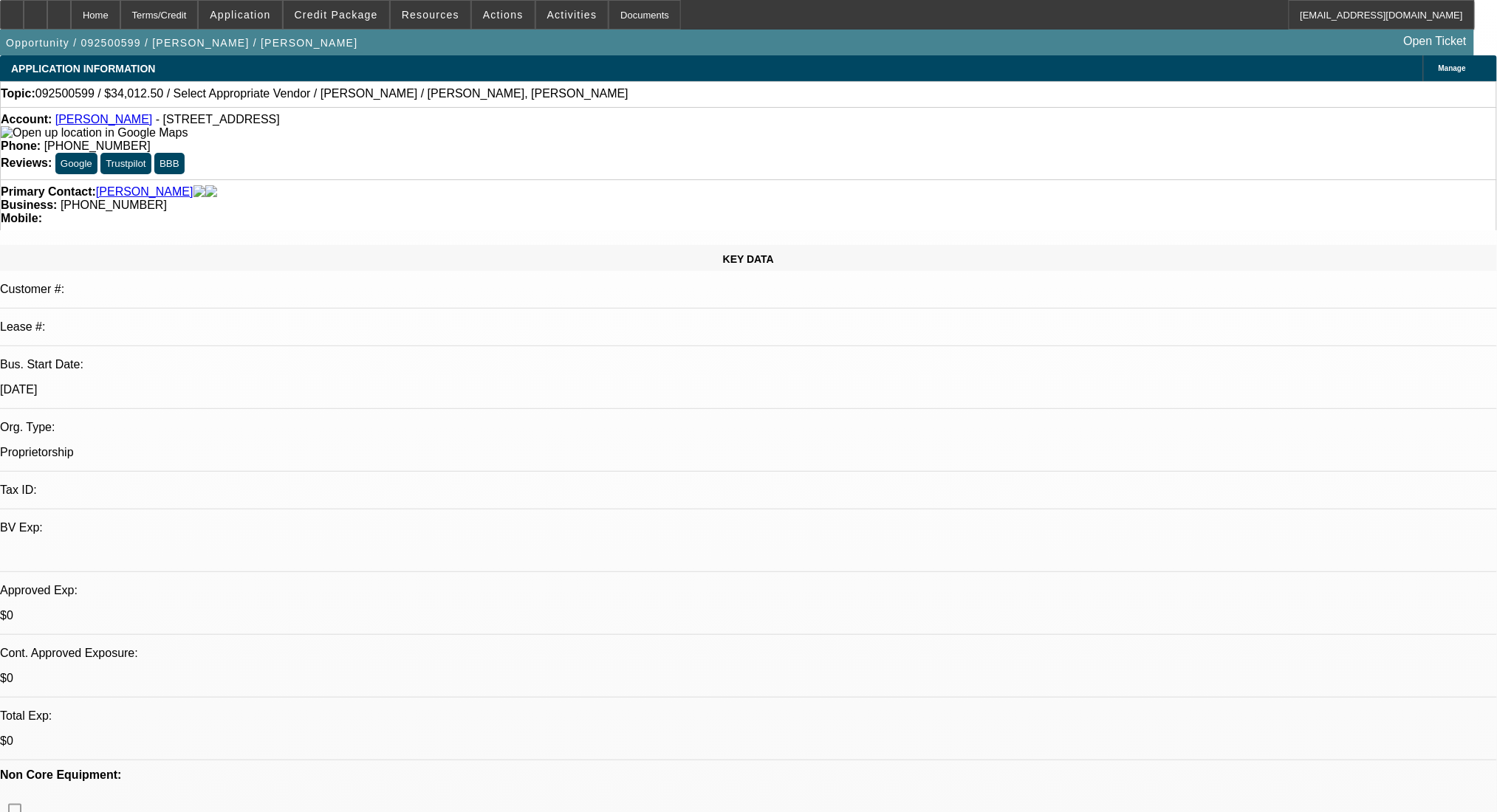
select select "1"
select select "2"
select select "4"
drag, startPoint x: 646, startPoint y: 160, endPoint x: 558, endPoint y: 177, distance: 89.6
click at [558, 180] on div "Primary Contact: Curry, Danny Business: (410) 662-3246 Mobile:" at bounding box center [748, 205] width 1497 height 51
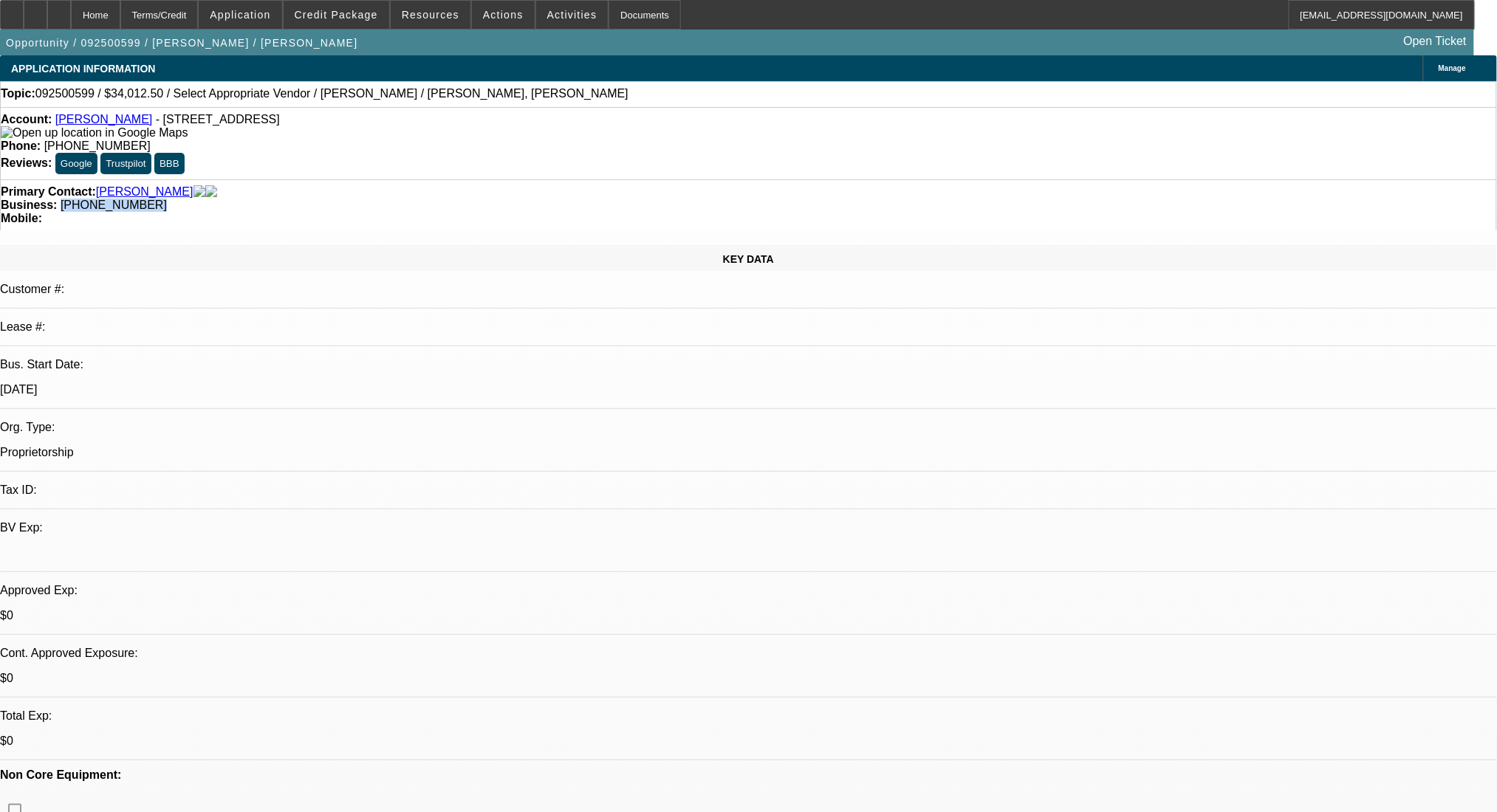
copy span "(410) 662-3246"
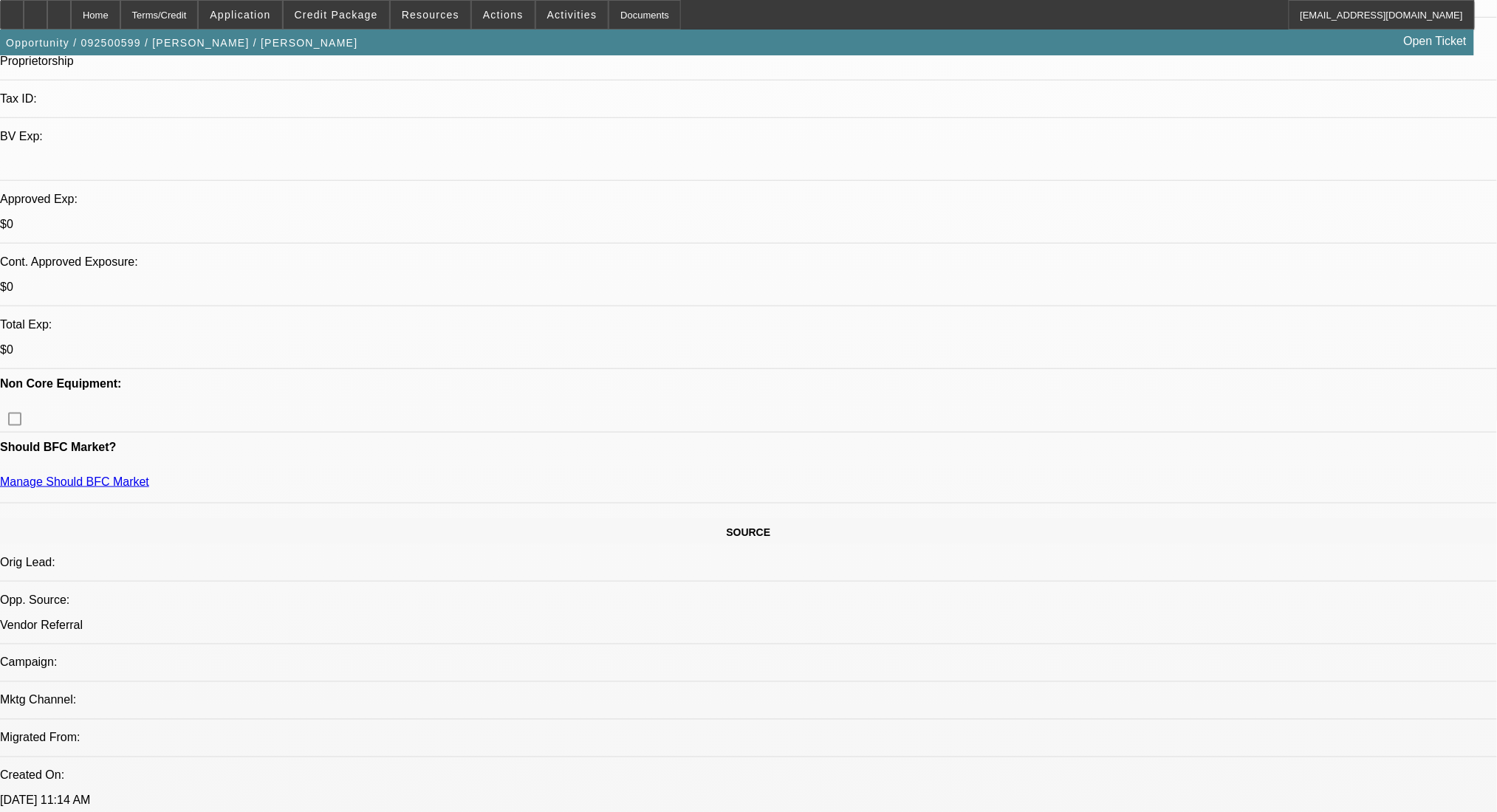
scroll to position [196, 0]
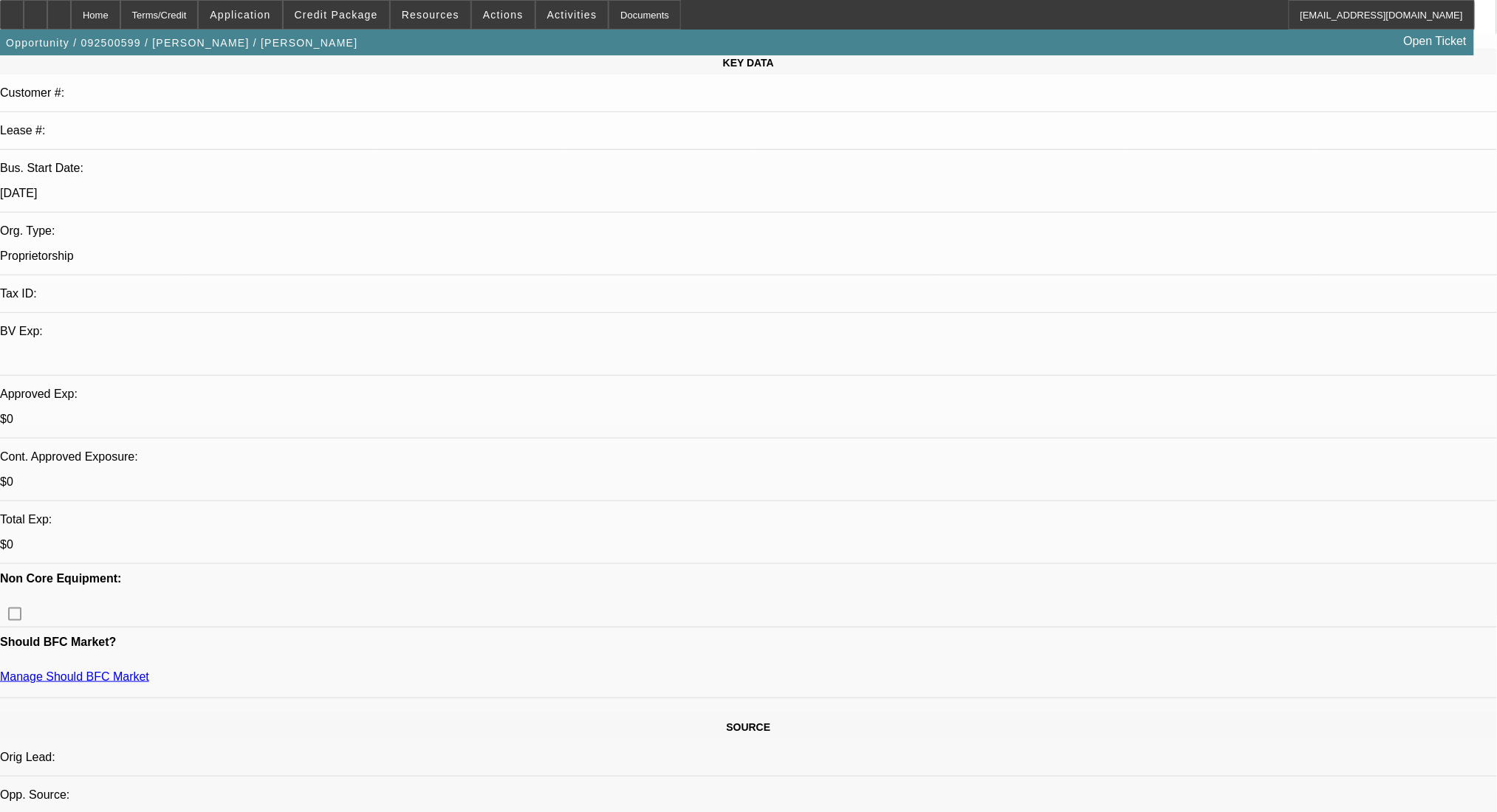
click at [557, 16] on span "Activities" at bounding box center [572, 14] width 50 height 11
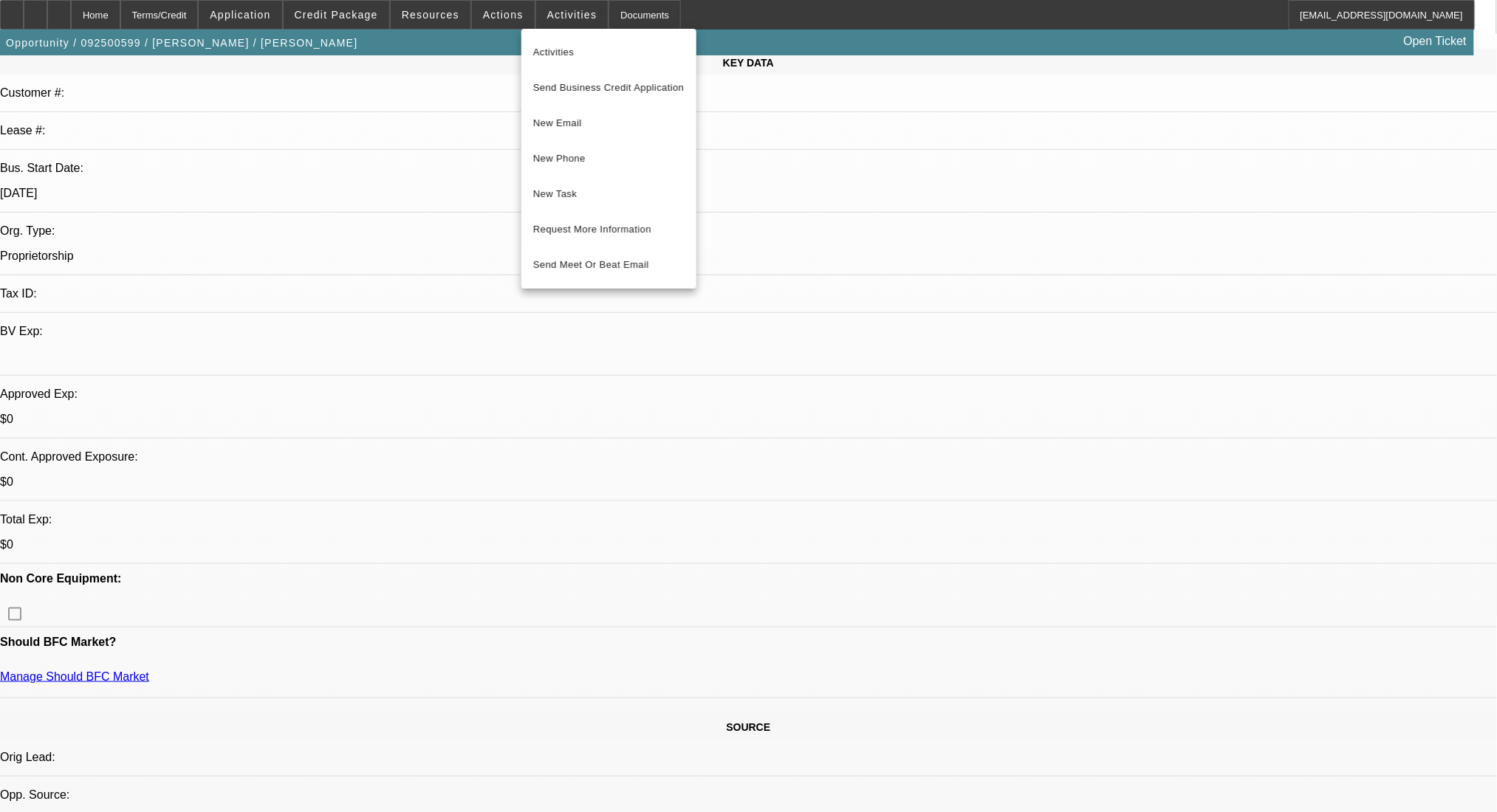
click at [501, 27] on div at bounding box center [748, 406] width 1497 height 812
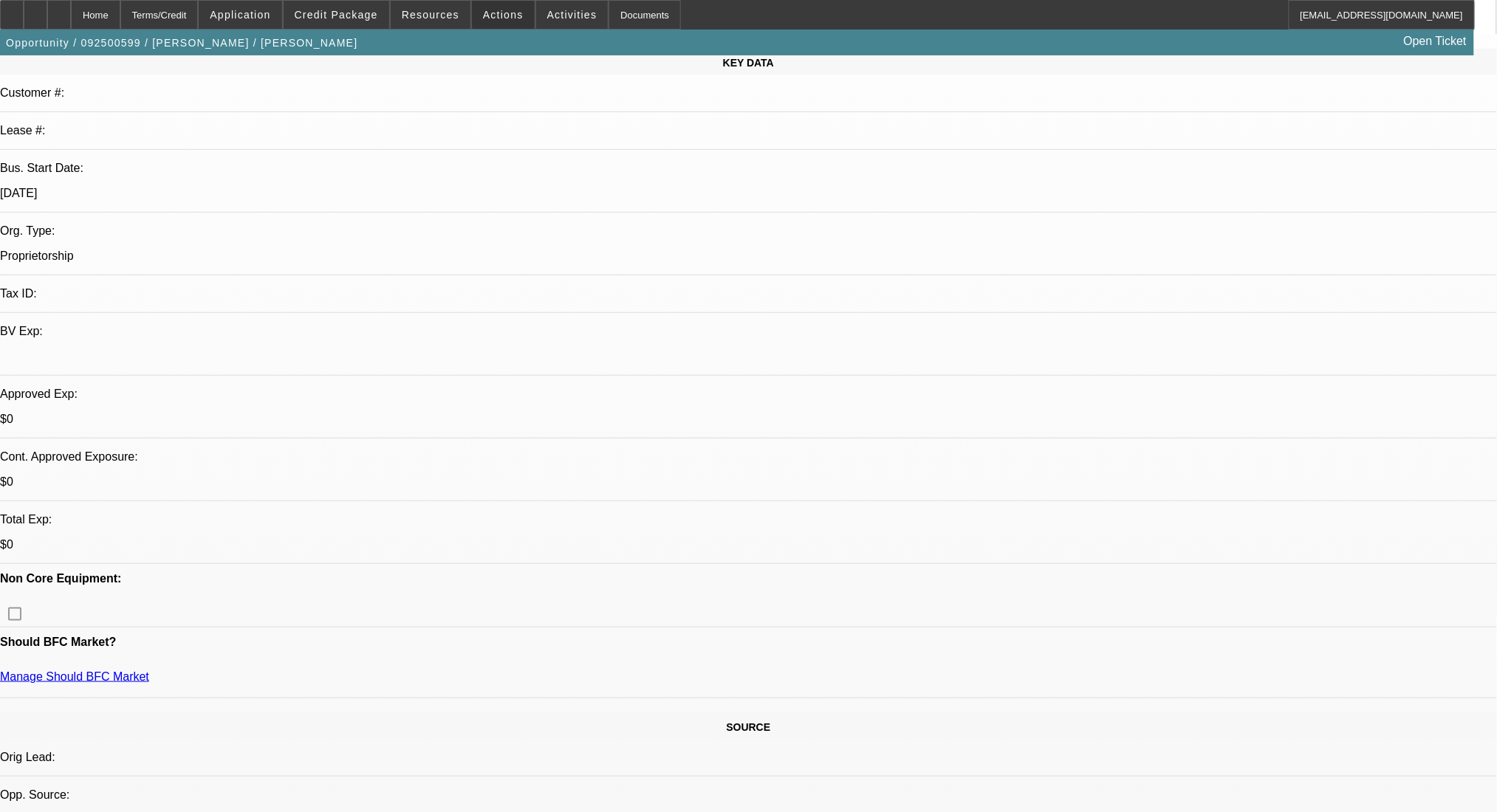
click at [499, 17] on span "Actions" at bounding box center [503, 14] width 40 height 11
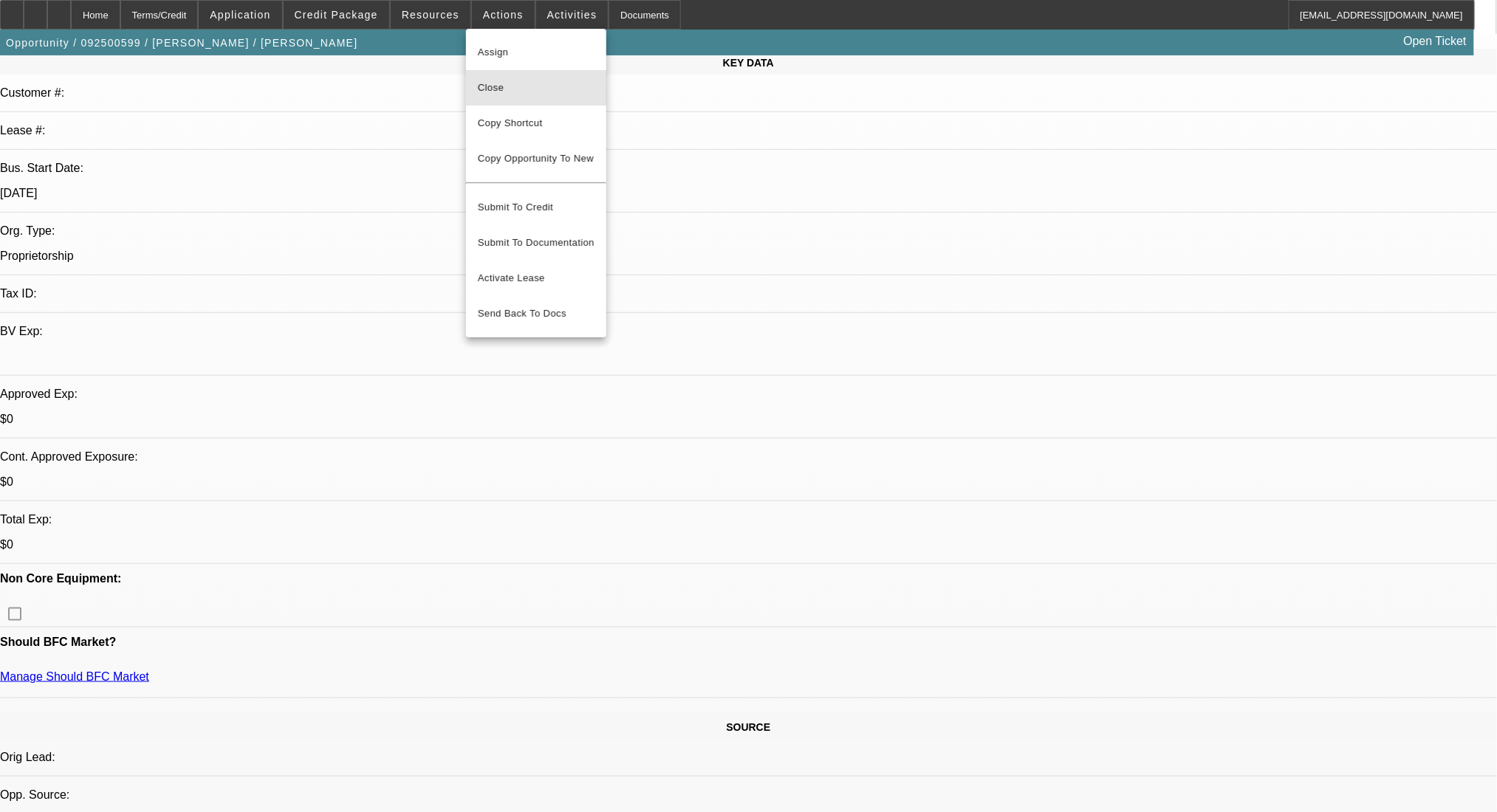
click at [509, 86] on span "Close" at bounding box center [535, 88] width 117 height 18
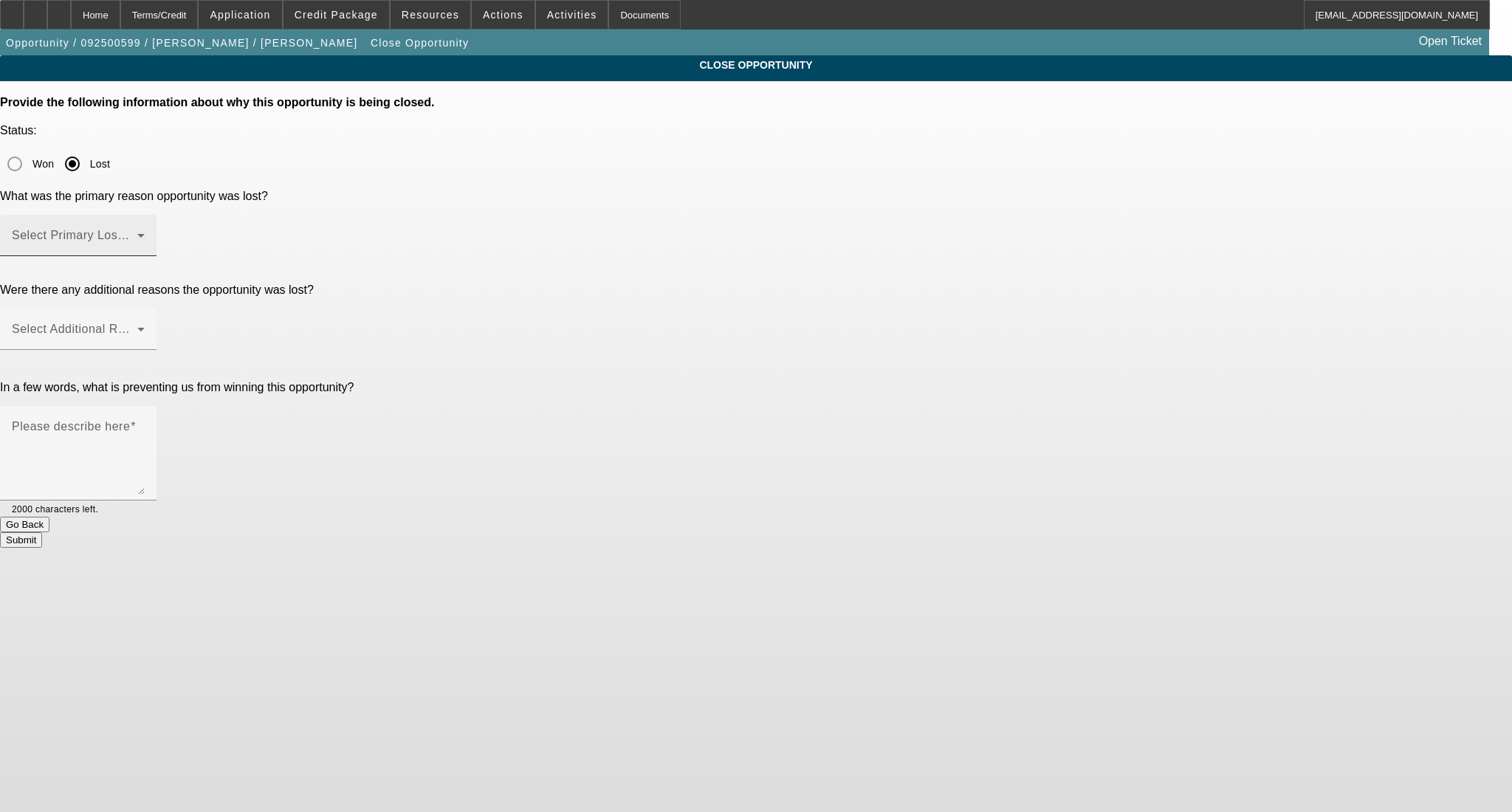
click at [138, 233] on span at bounding box center [74, 242] width 125 height 18
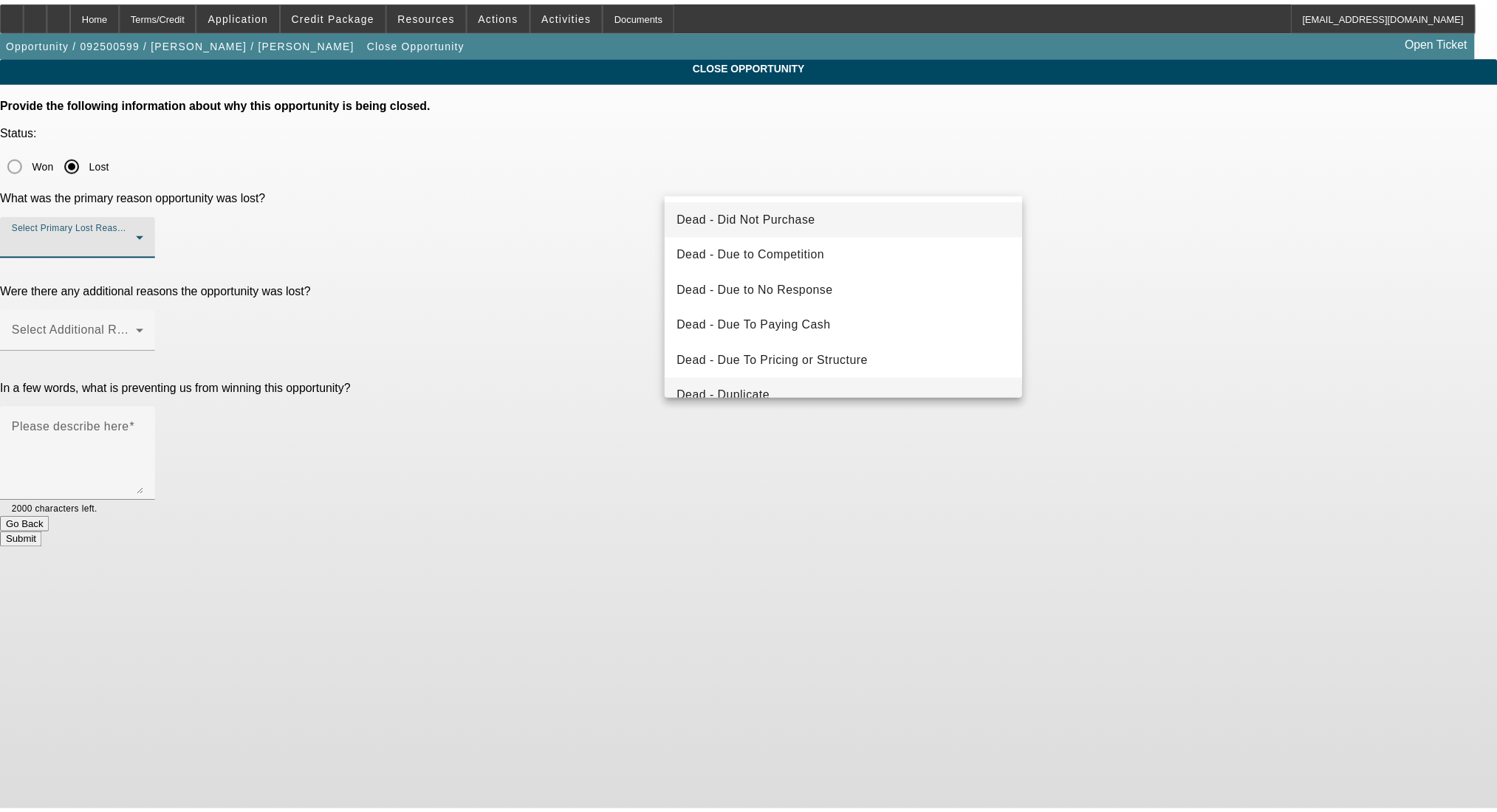
scroll to position [198, 0]
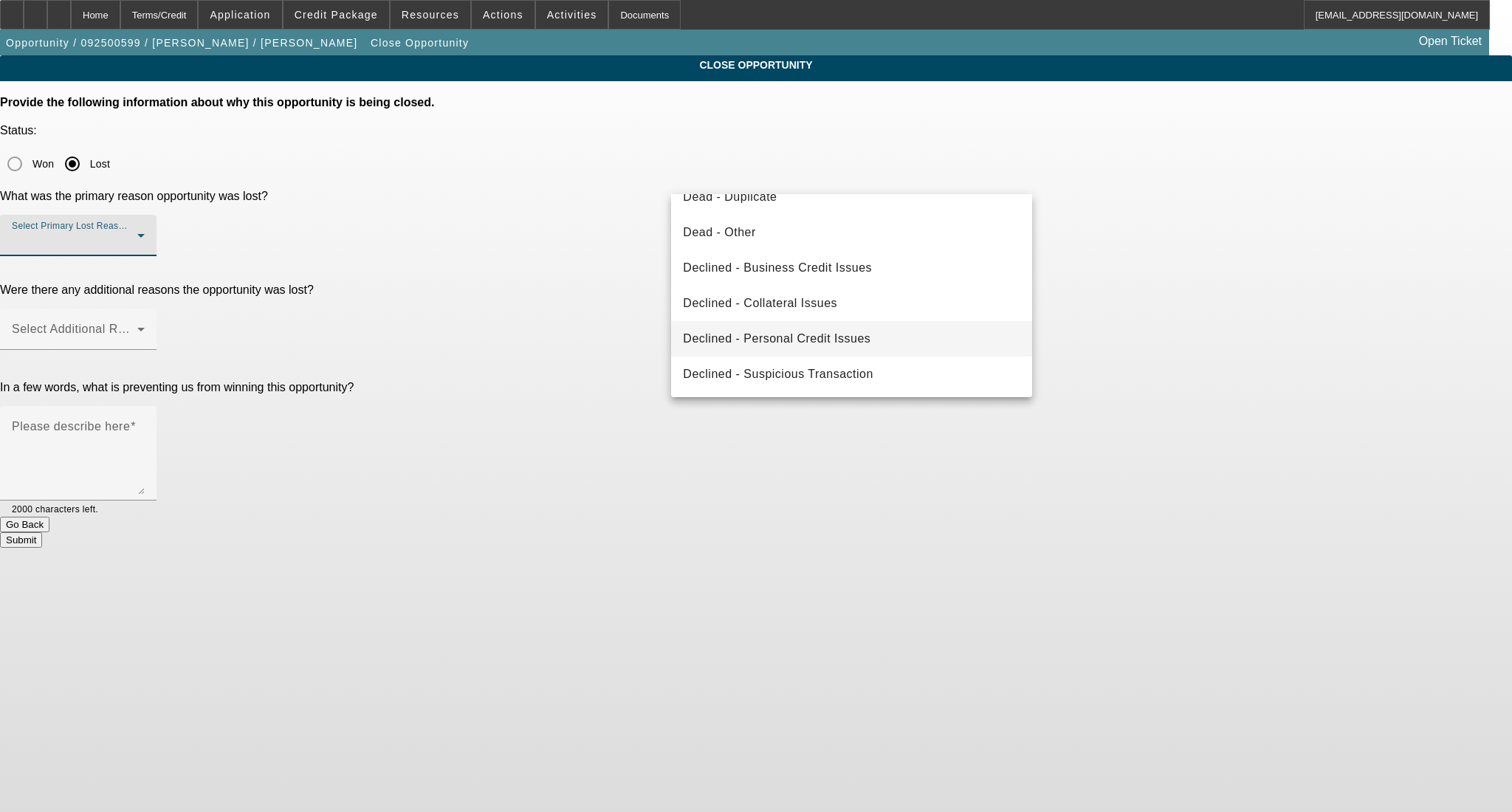
click at [816, 335] on span "Declined - Personal Credit Issues" at bounding box center [777, 339] width 187 height 18
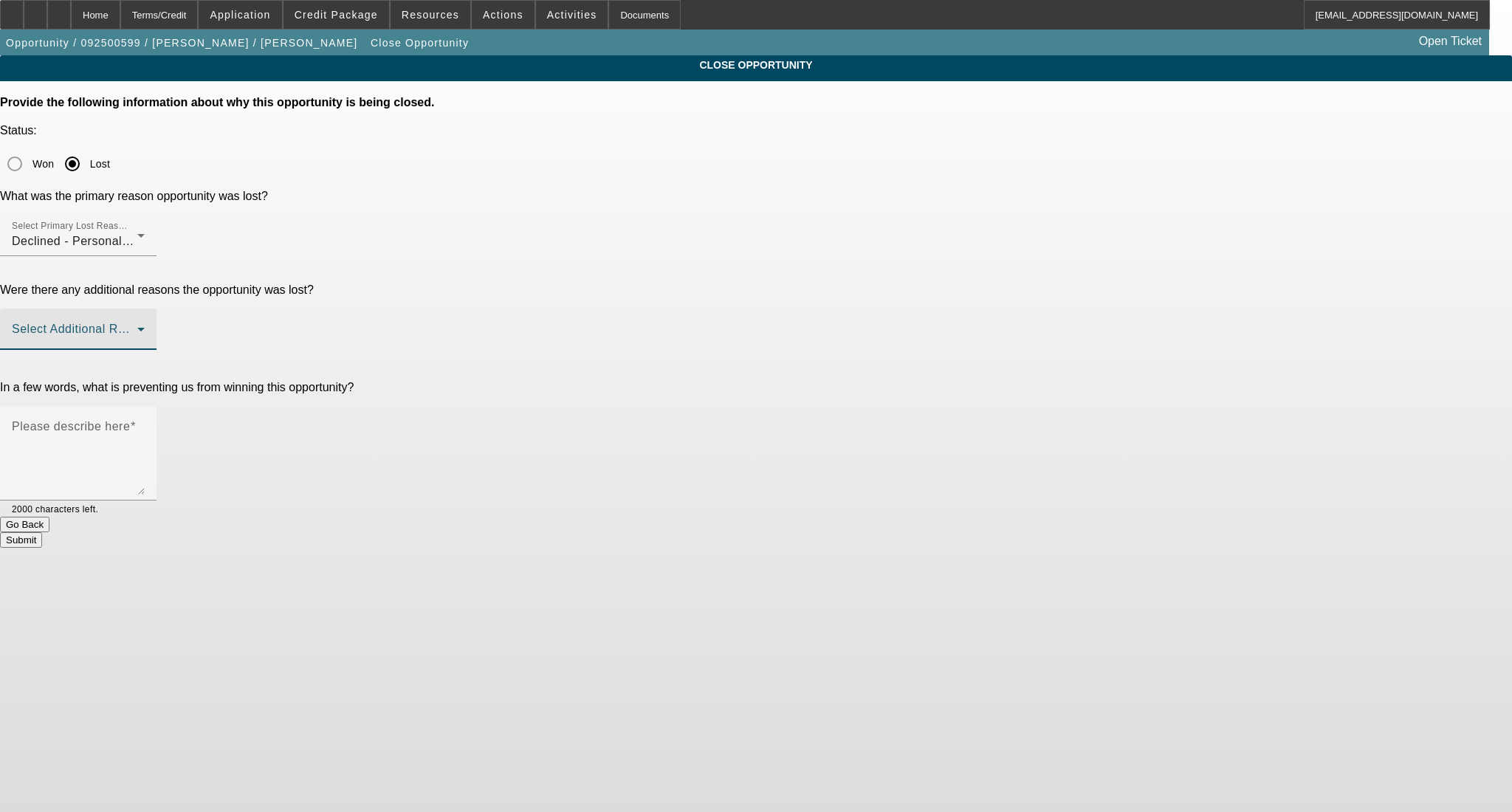
click at [138, 327] on span at bounding box center [74, 335] width 125 height 18
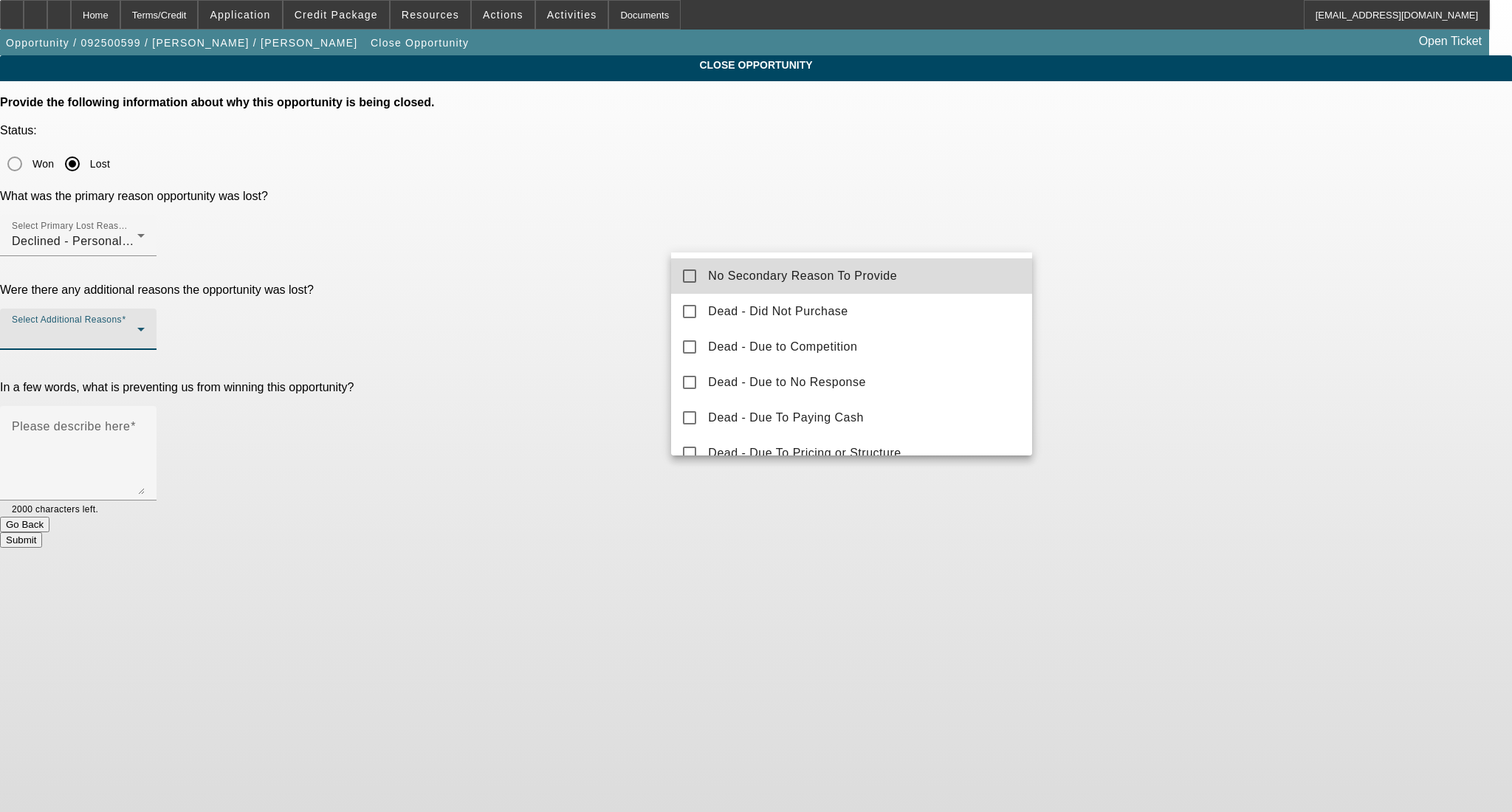
drag, startPoint x: 959, startPoint y: 265, endPoint x: 1101, endPoint y: 267, distance: 142.0
click at [962, 265] on mat-option "No Secondary Reason To Provide" at bounding box center [851, 276] width 361 height 35
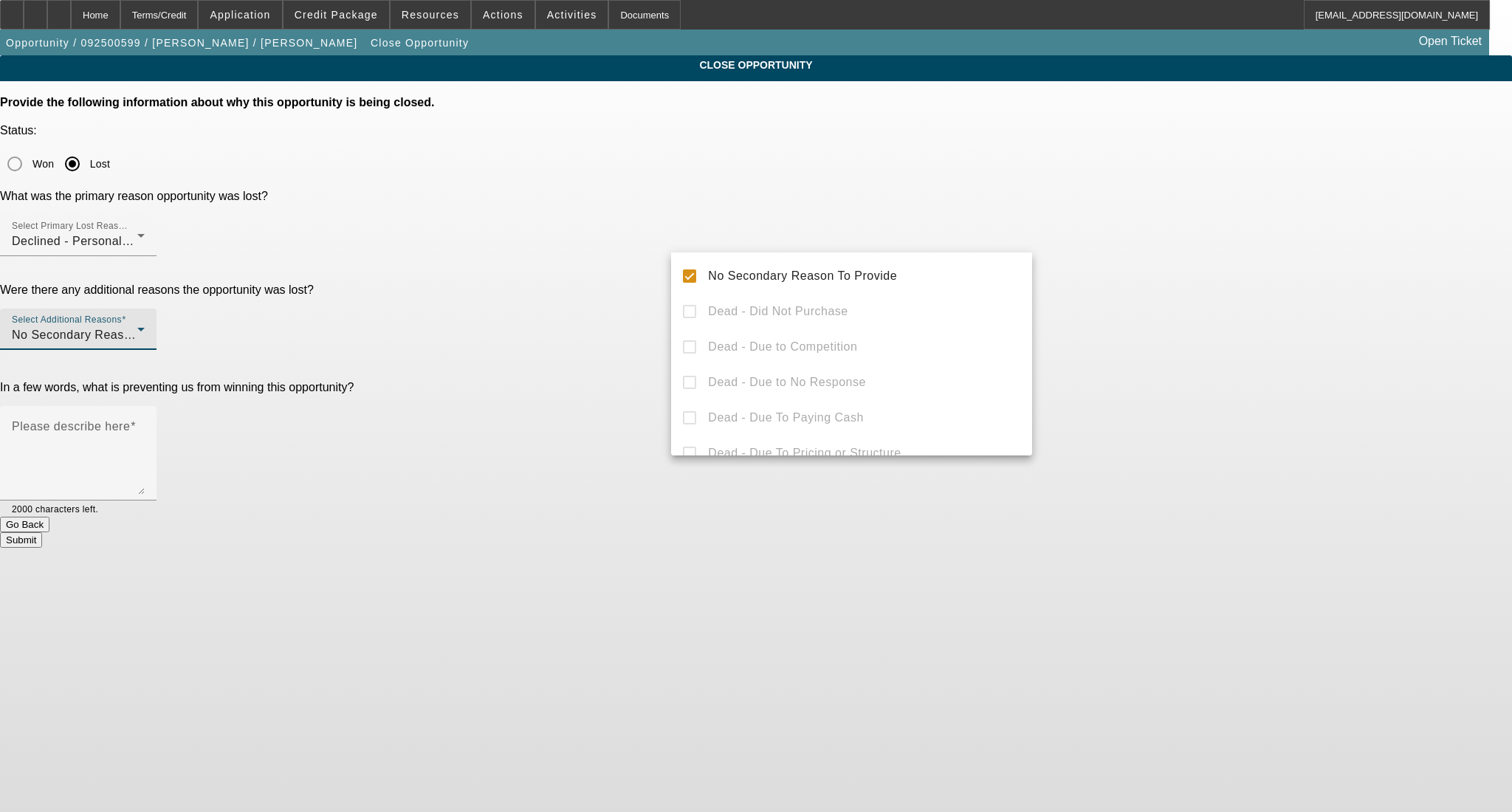
click at [1101, 267] on div at bounding box center [756, 406] width 1512 height 812
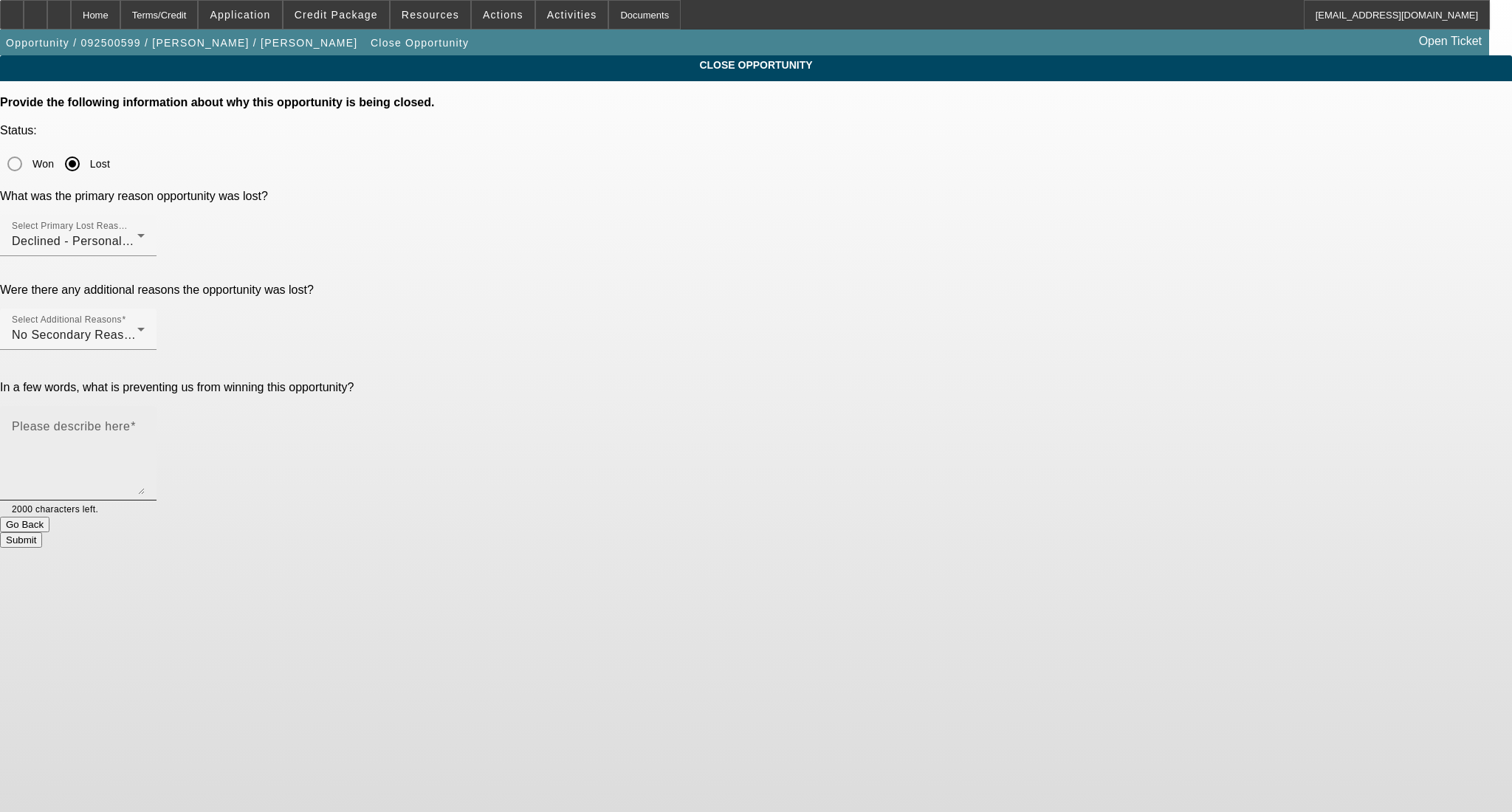
click at [145, 424] on textarea "Please describe here" at bounding box center [78, 459] width 133 height 71
type textarea "."
click at [42, 533] on button "Submit" at bounding box center [21, 540] width 42 height 16
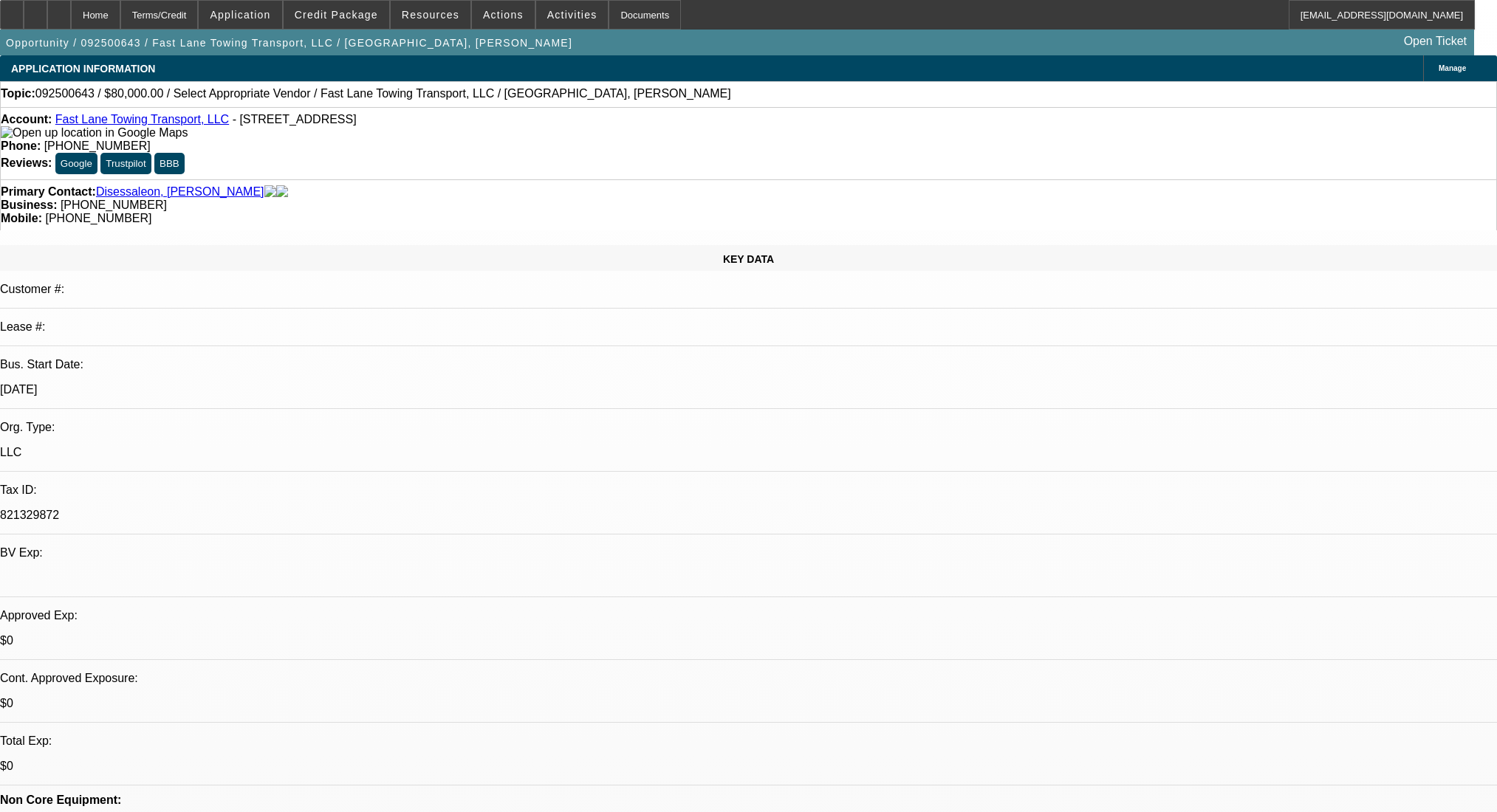
select select "0"
select select "2"
select select "0.1"
select select "4"
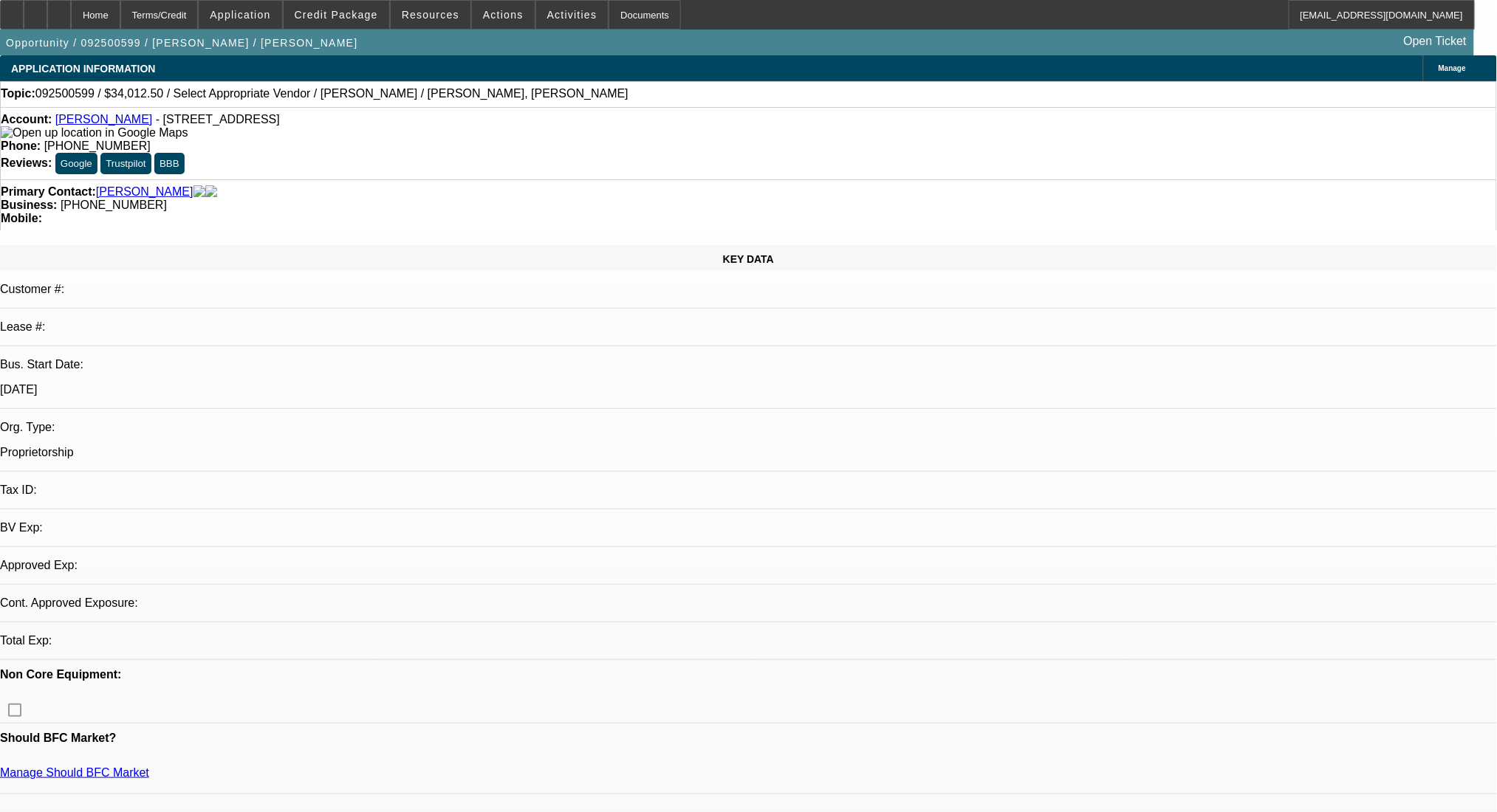
select select "0"
select select "2"
select select "0.1"
select select "2"
select select "4"
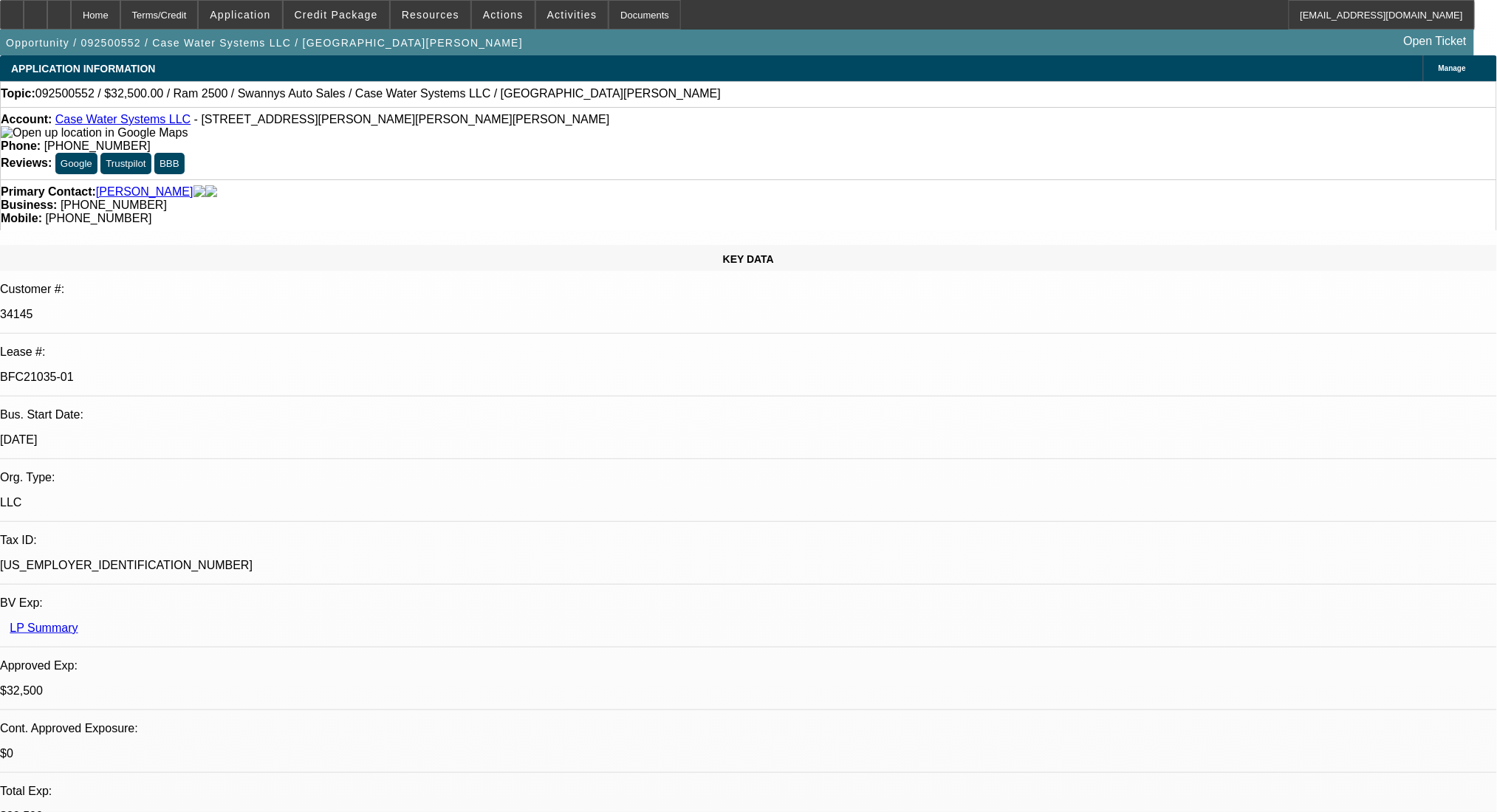
select select "0"
select select "2"
select select "0.1"
select select "4"
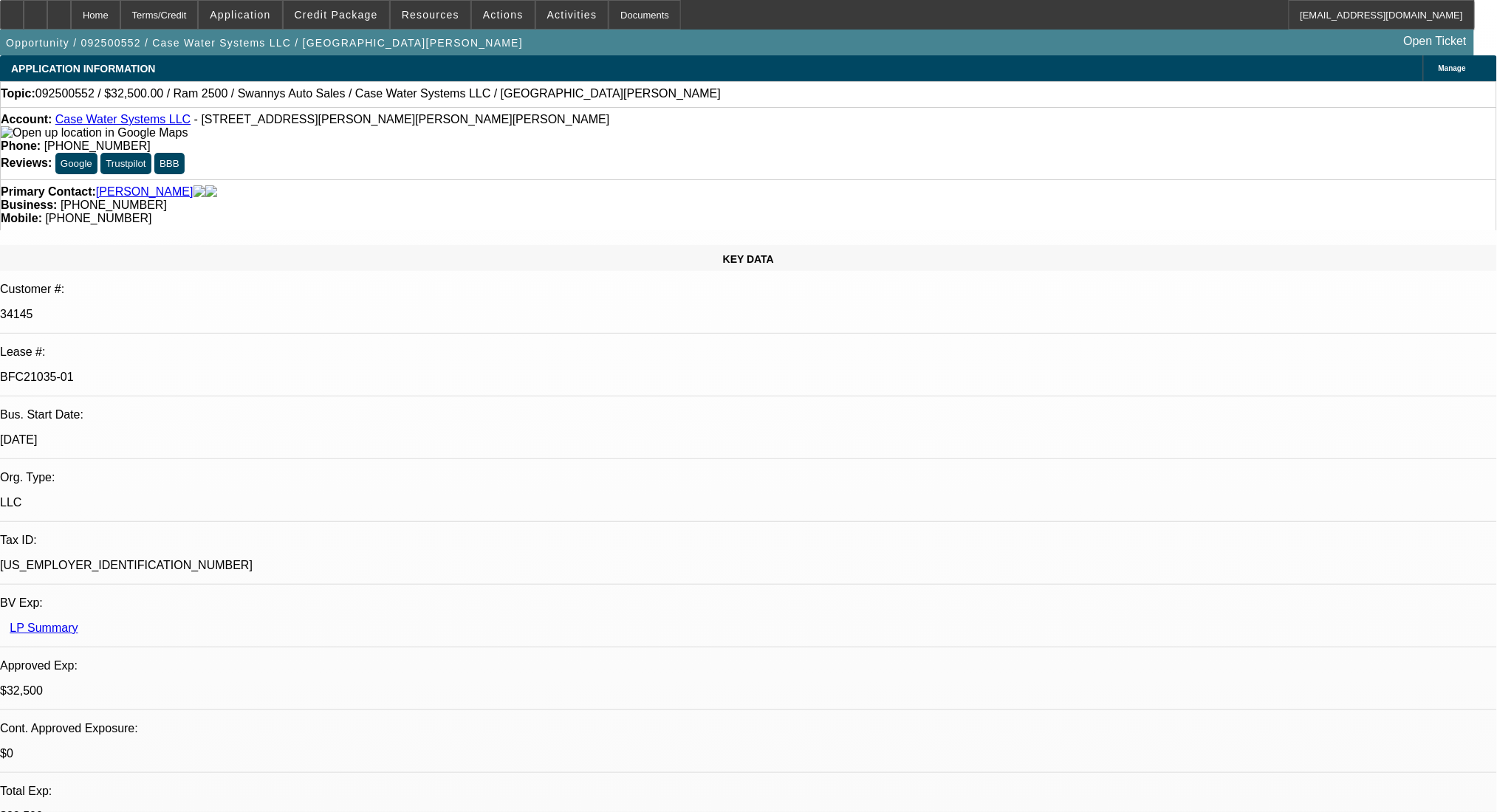
select select "0"
select select "2"
select select "0"
select select "6"
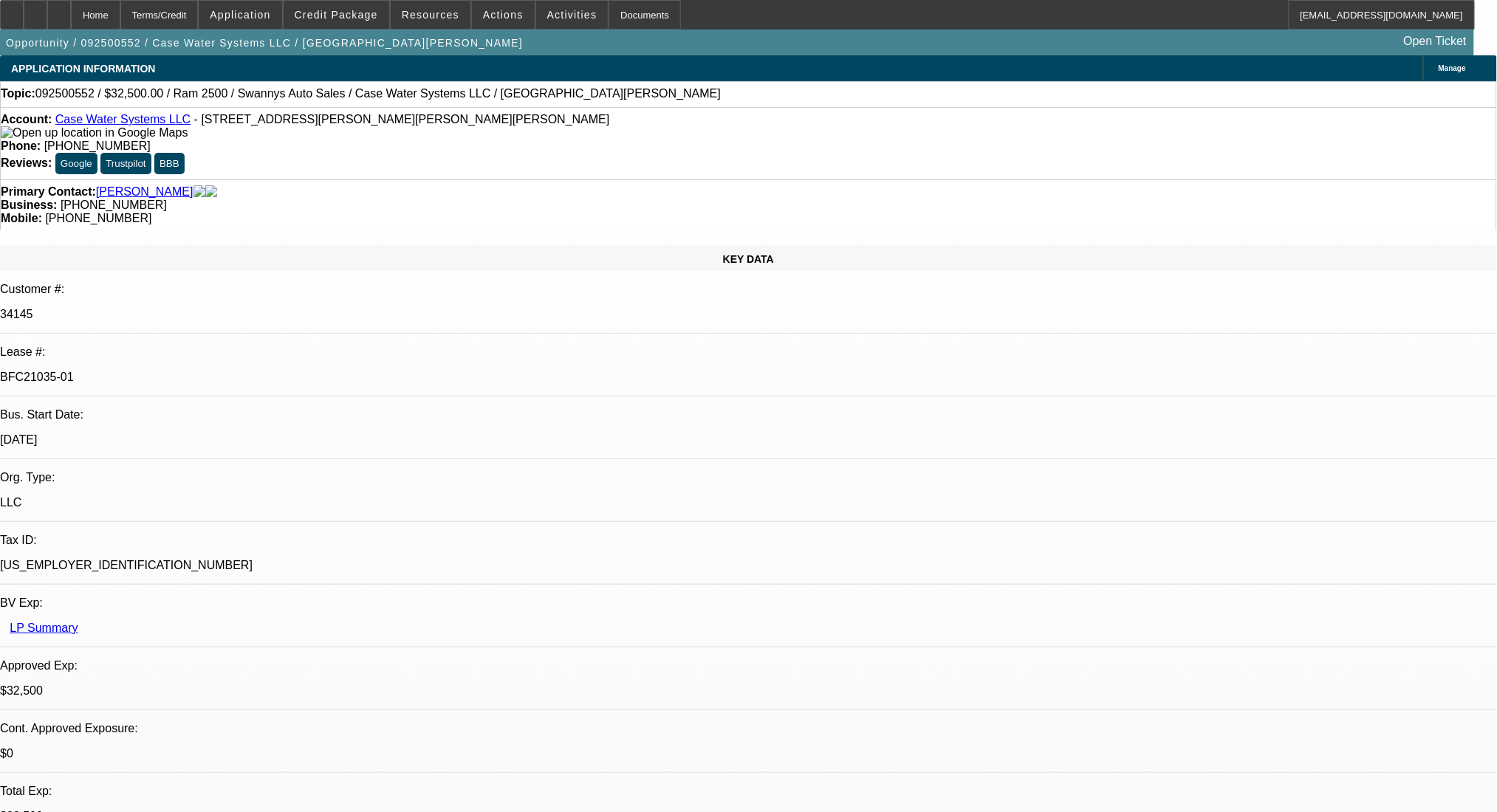
select select "0"
select select "2"
select select "0"
select select "6"
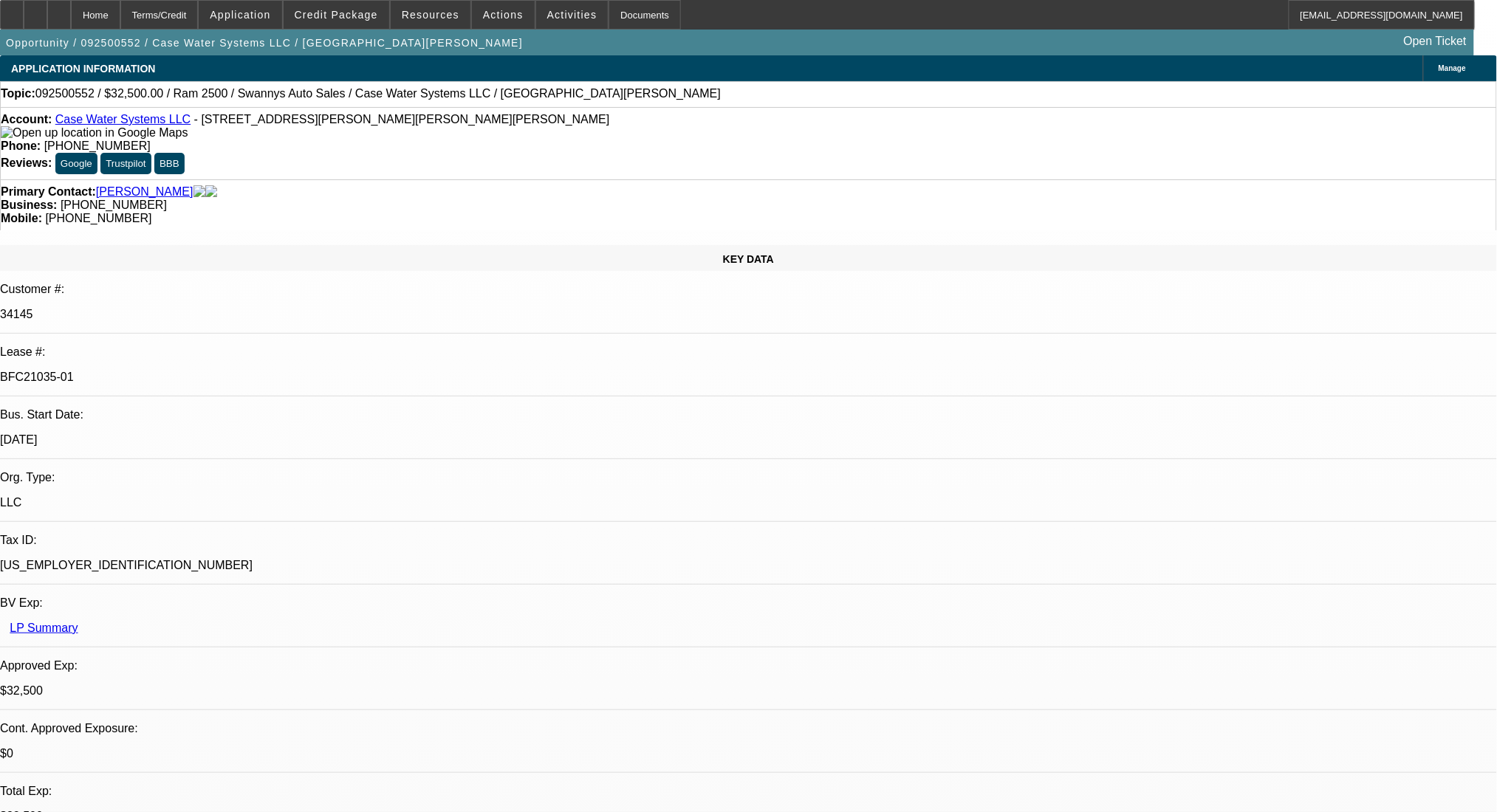
click at [24, 25] on div at bounding box center [11, 15] width 24 height 30
click at [71, 13] on div at bounding box center [59, 15] width 24 height 30
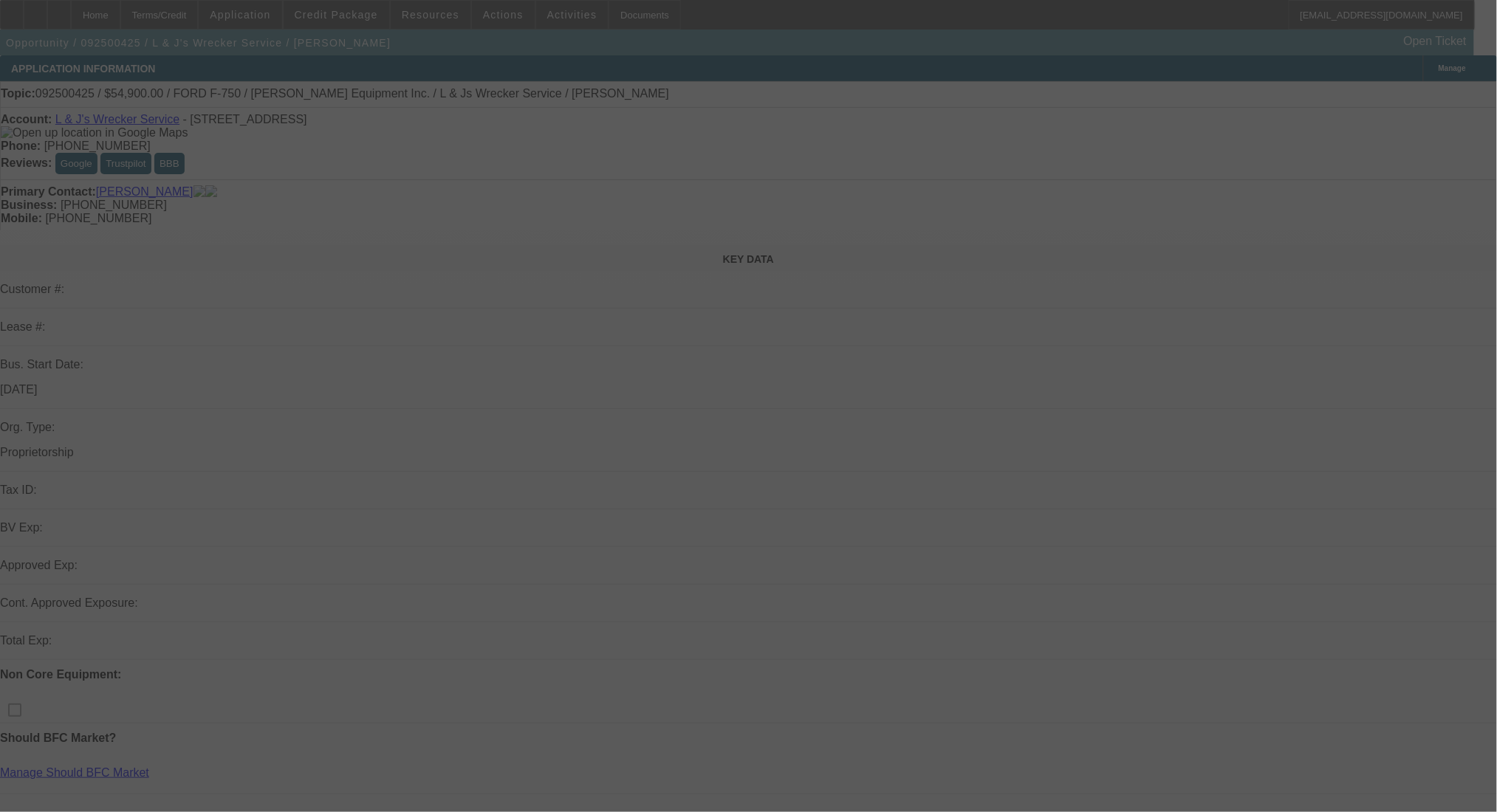
select select "0"
select select "2"
select select "0.1"
select select "4"
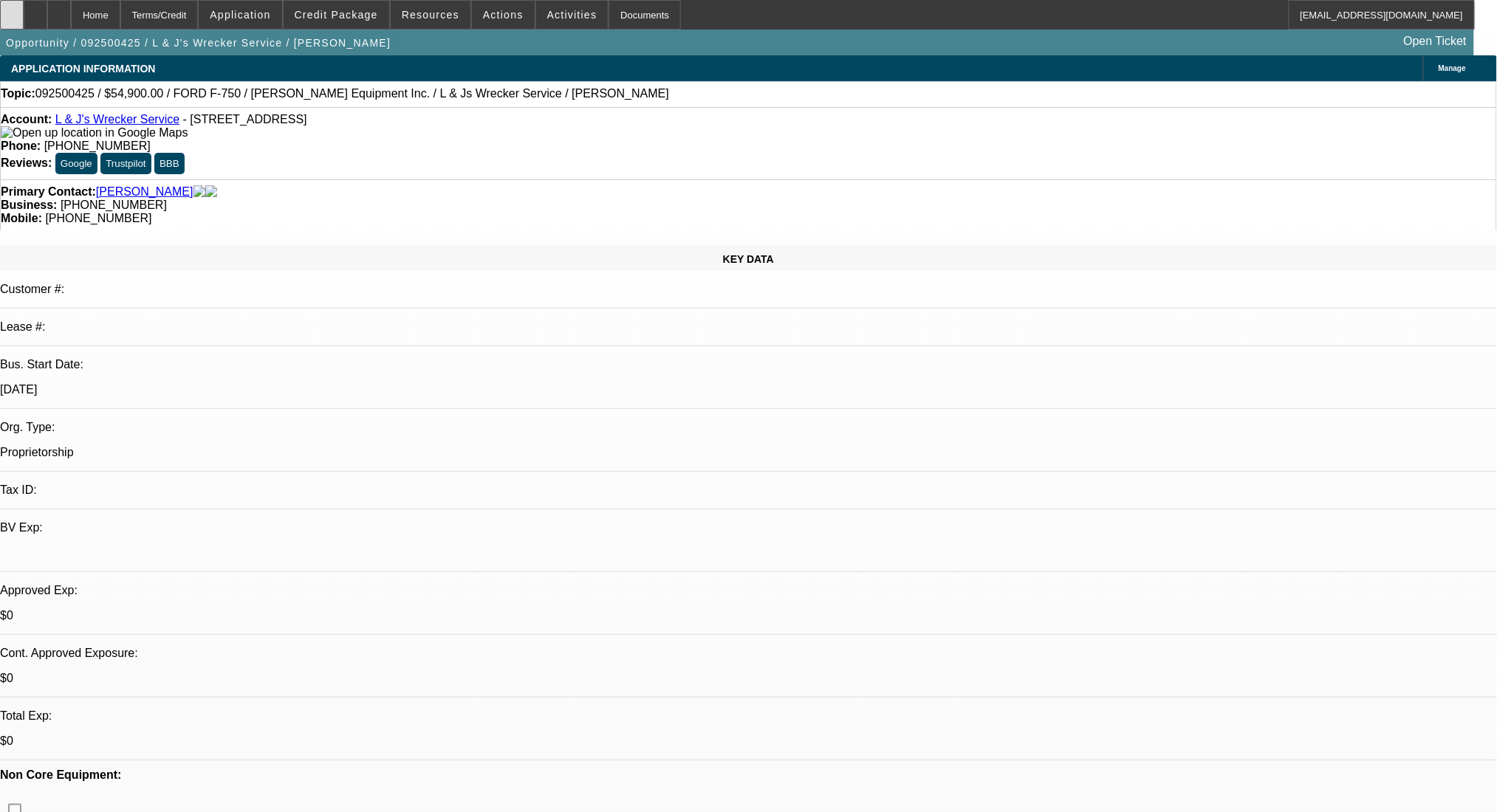
click at [24, 21] on div at bounding box center [11, 15] width 24 height 30
select select "0"
select select "2"
select select "0.1"
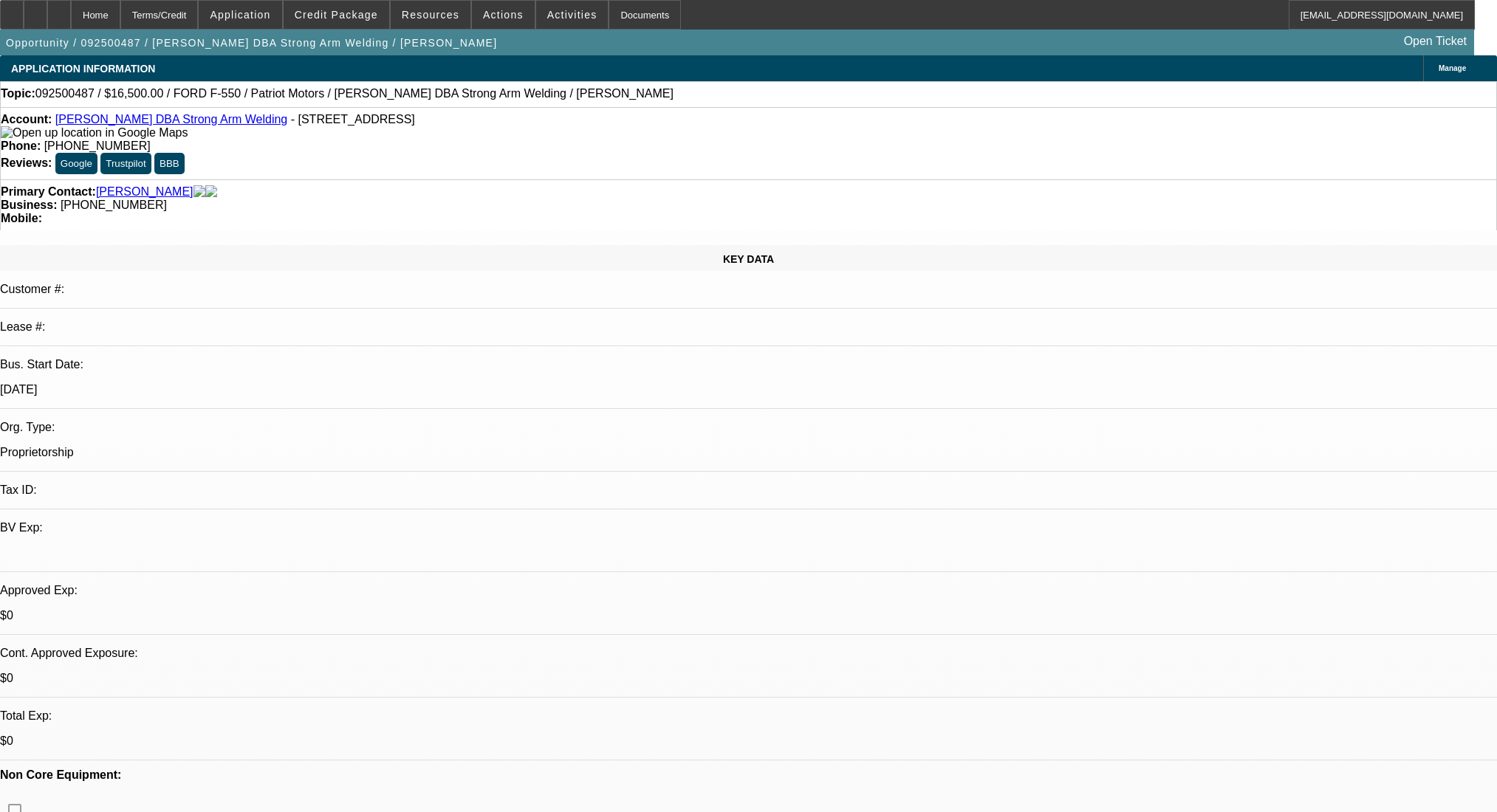
select select "4"
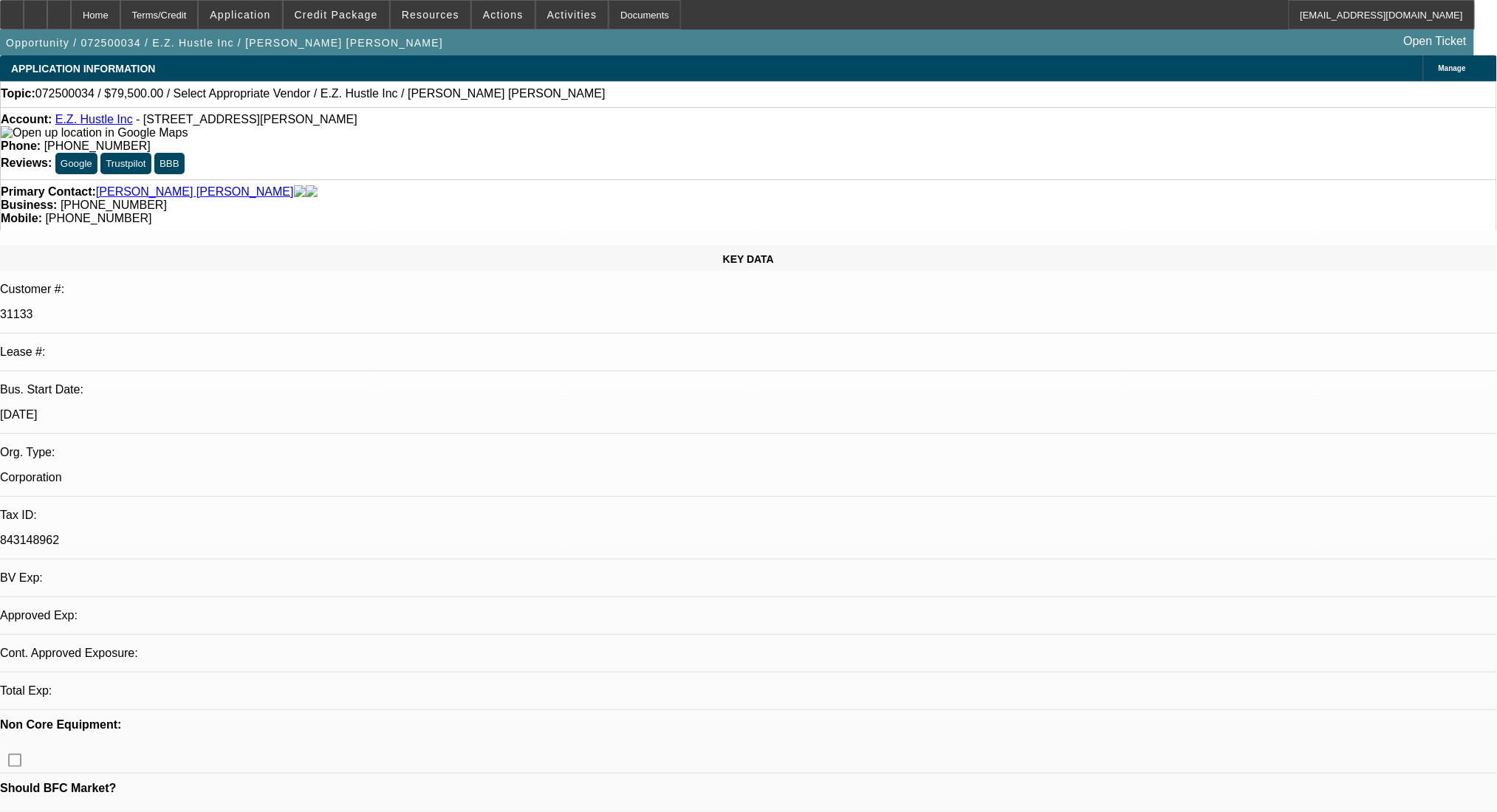
select select "0"
select select "2"
select select "0.1"
select select "4"
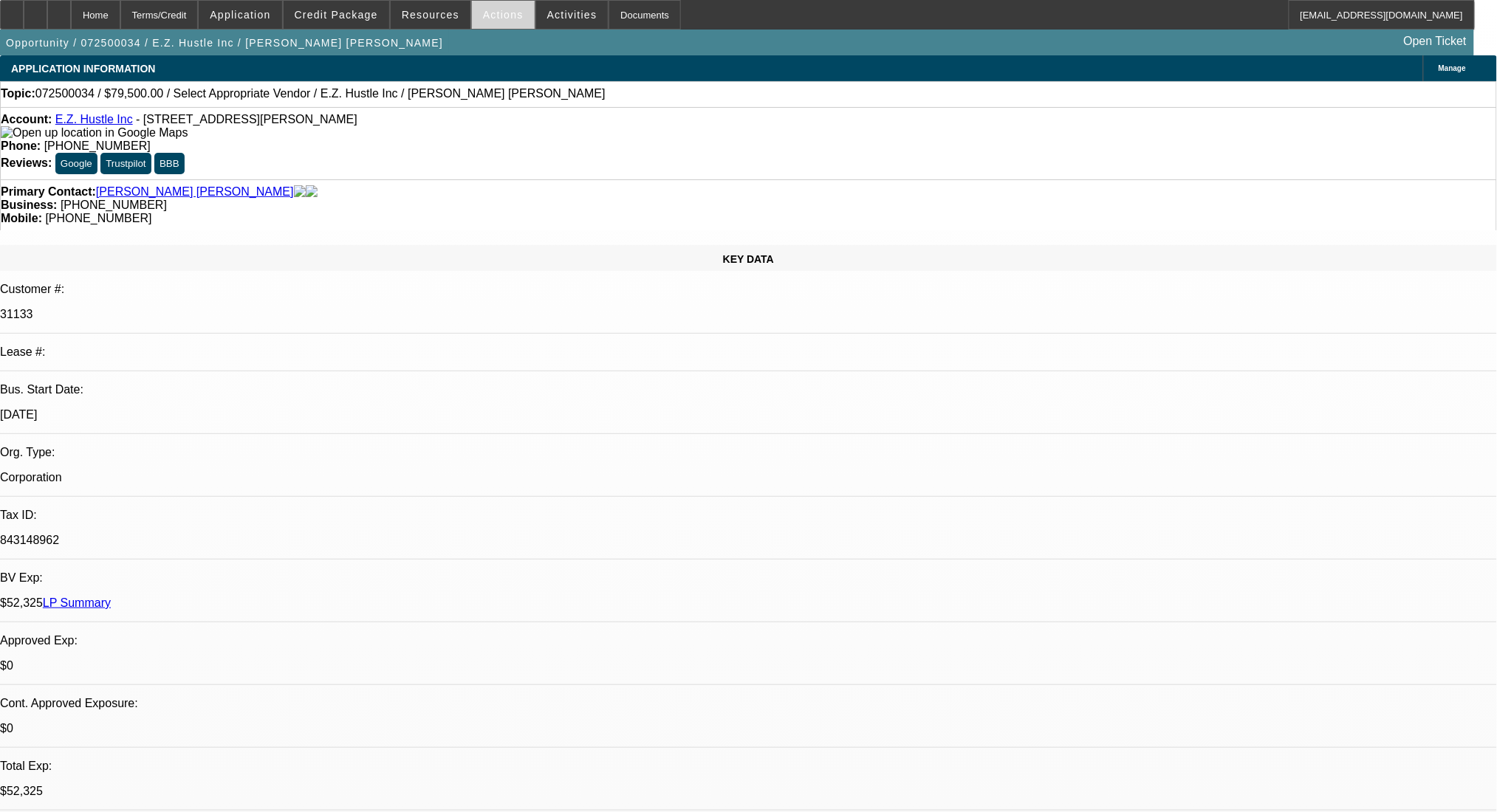
click at [510, 15] on span at bounding box center [504, 15] width 63 height 35
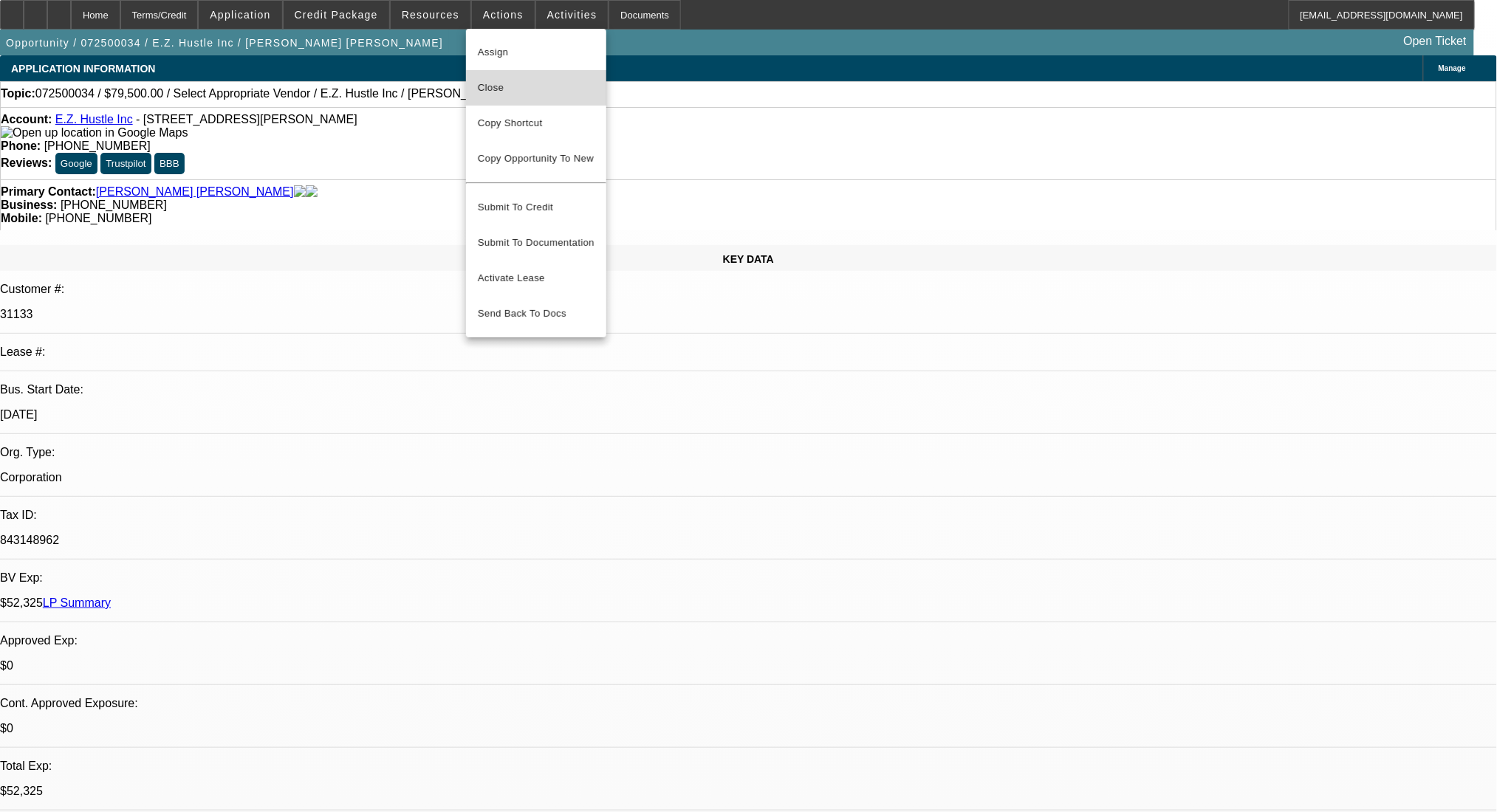
click at [539, 86] on span "Close" at bounding box center [535, 88] width 117 height 18
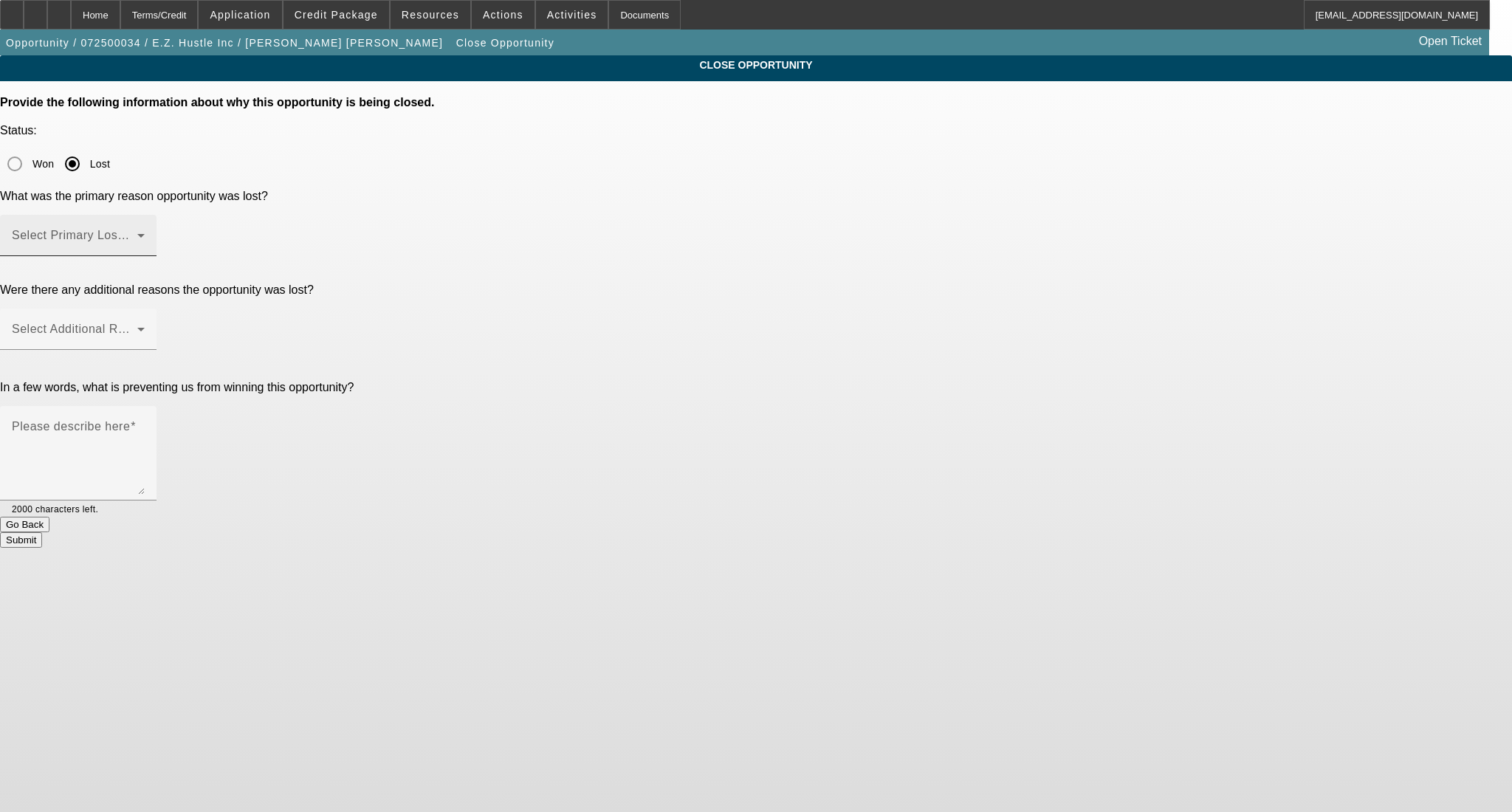
click at [138, 233] on span at bounding box center [74, 242] width 125 height 18
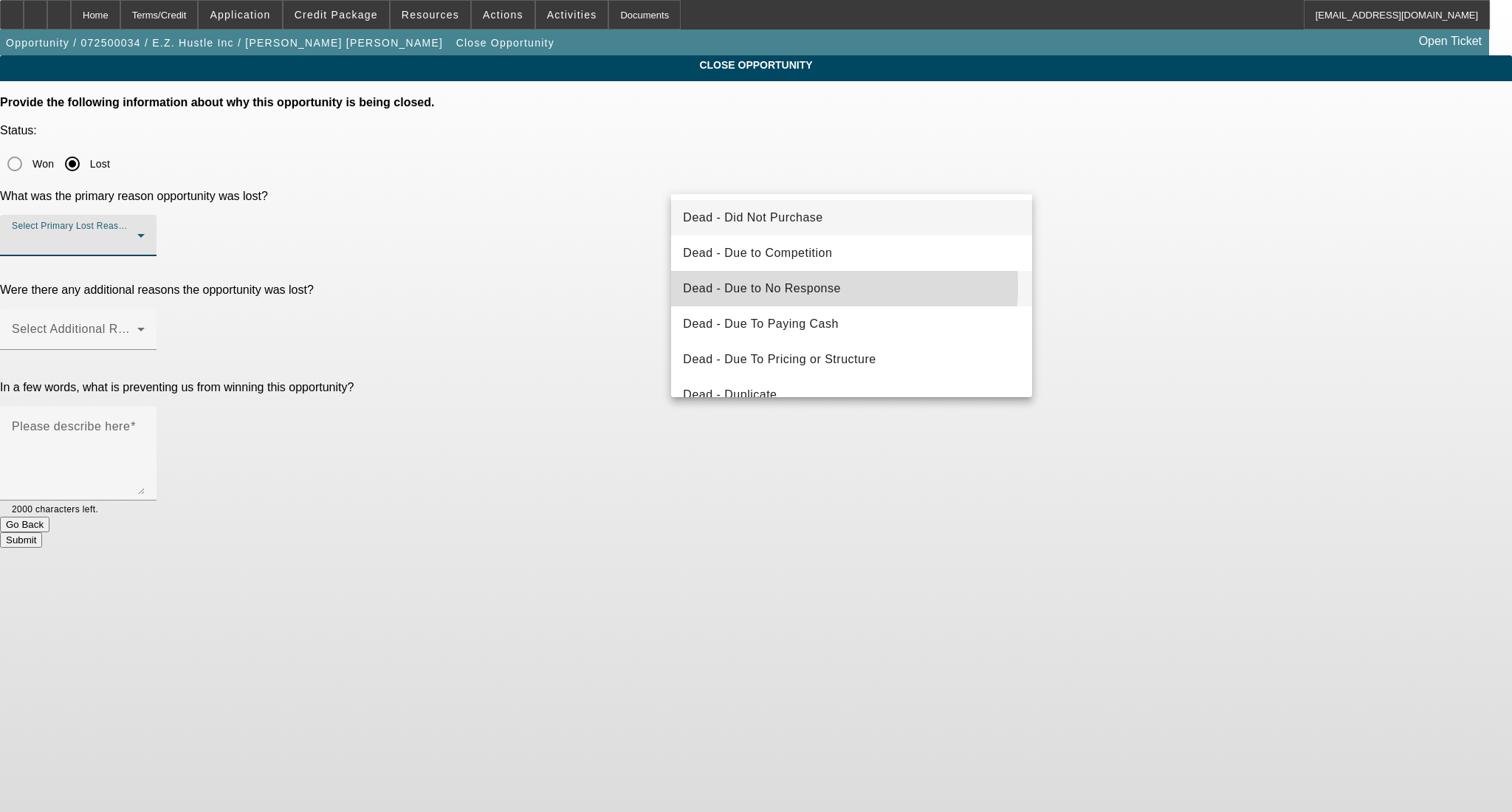
click at [802, 287] on span "Dead - Due to No Response" at bounding box center [762, 289] width 158 height 18
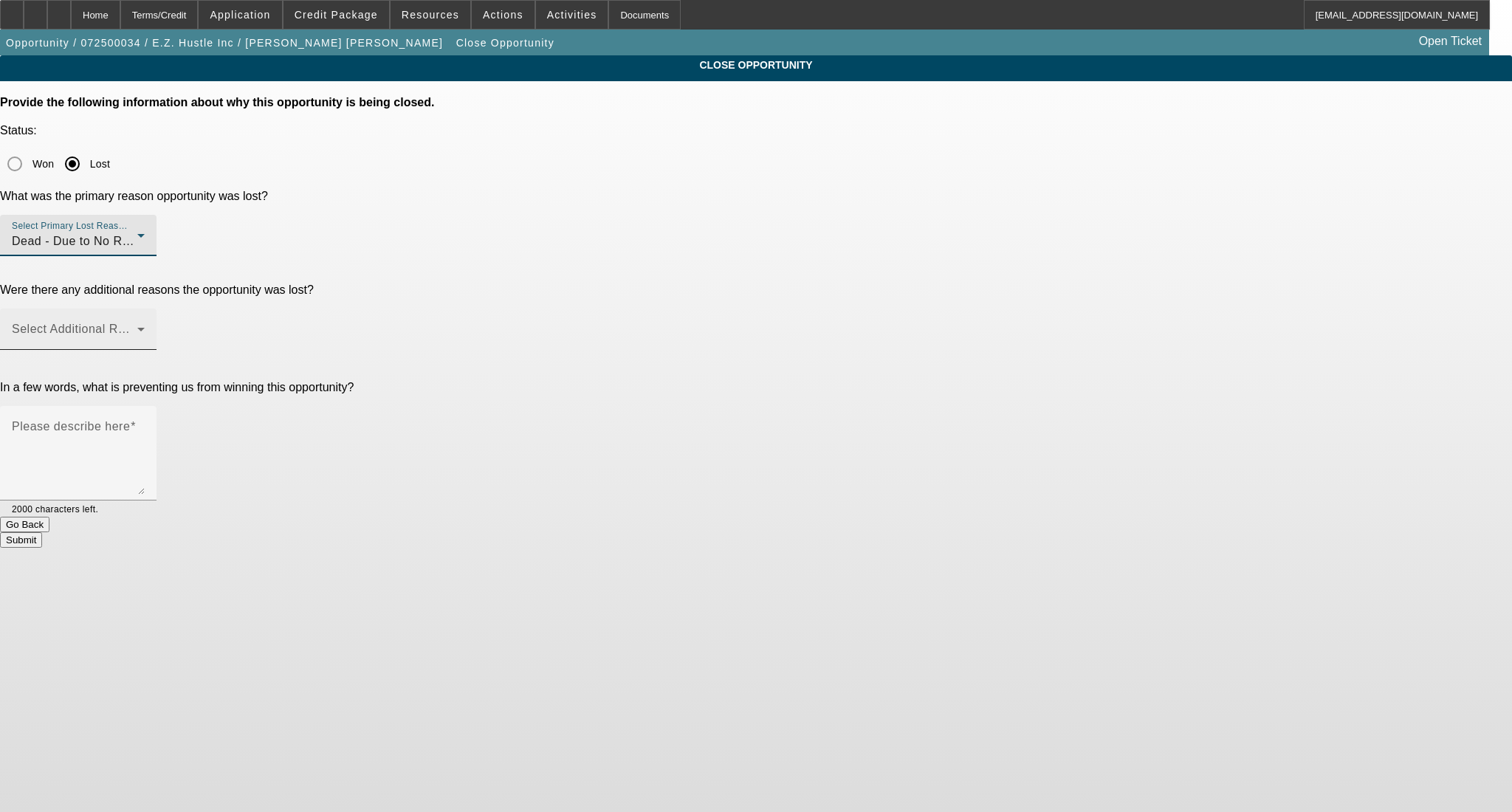
click at [145, 308] on div "Select Additional Reasons" at bounding box center [78, 328] width 133 height 41
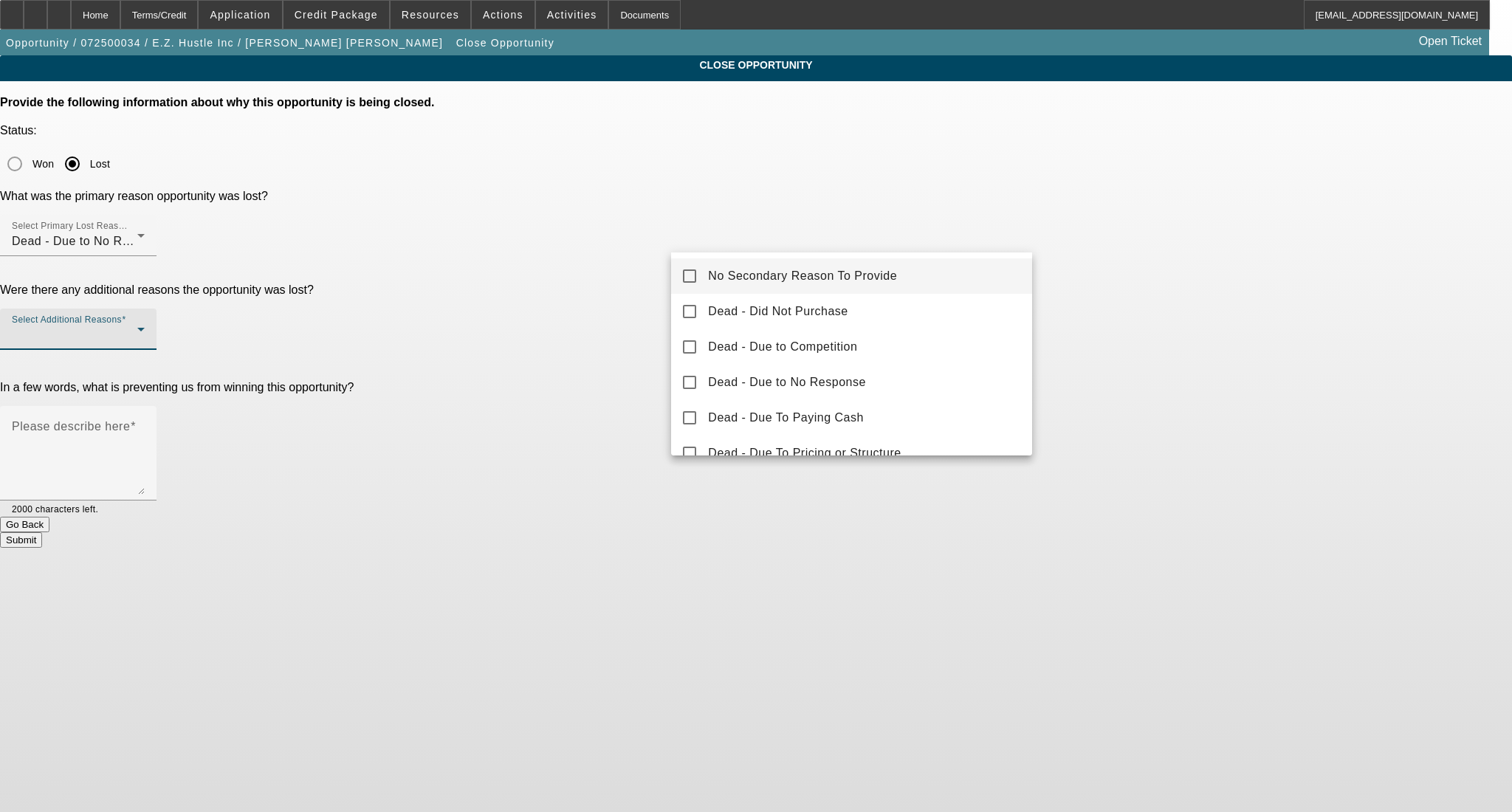
click at [912, 271] on mat-option "No Secondary Reason To Provide" at bounding box center [851, 276] width 361 height 35
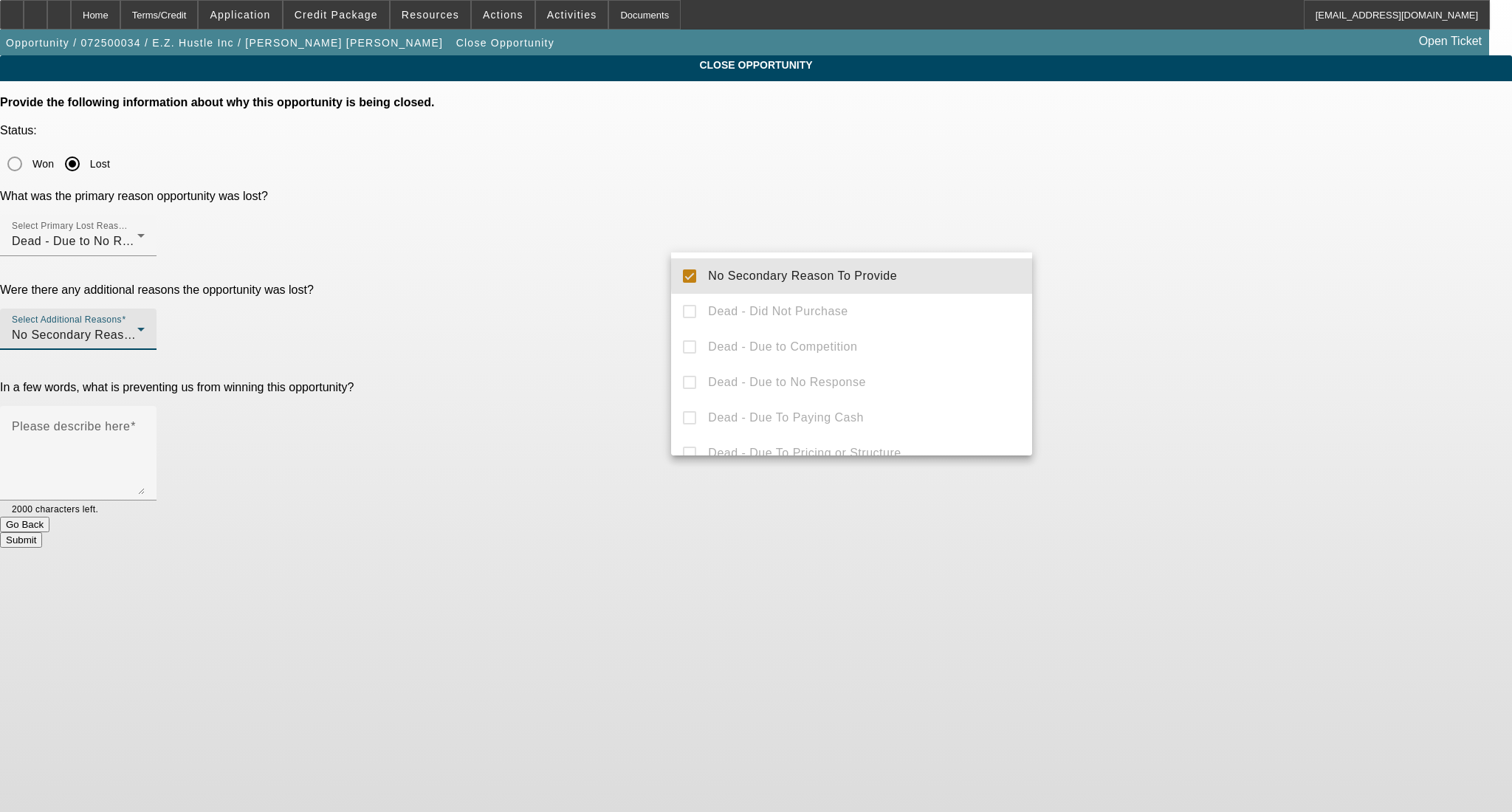
click at [1120, 273] on div at bounding box center [756, 406] width 1512 height 812
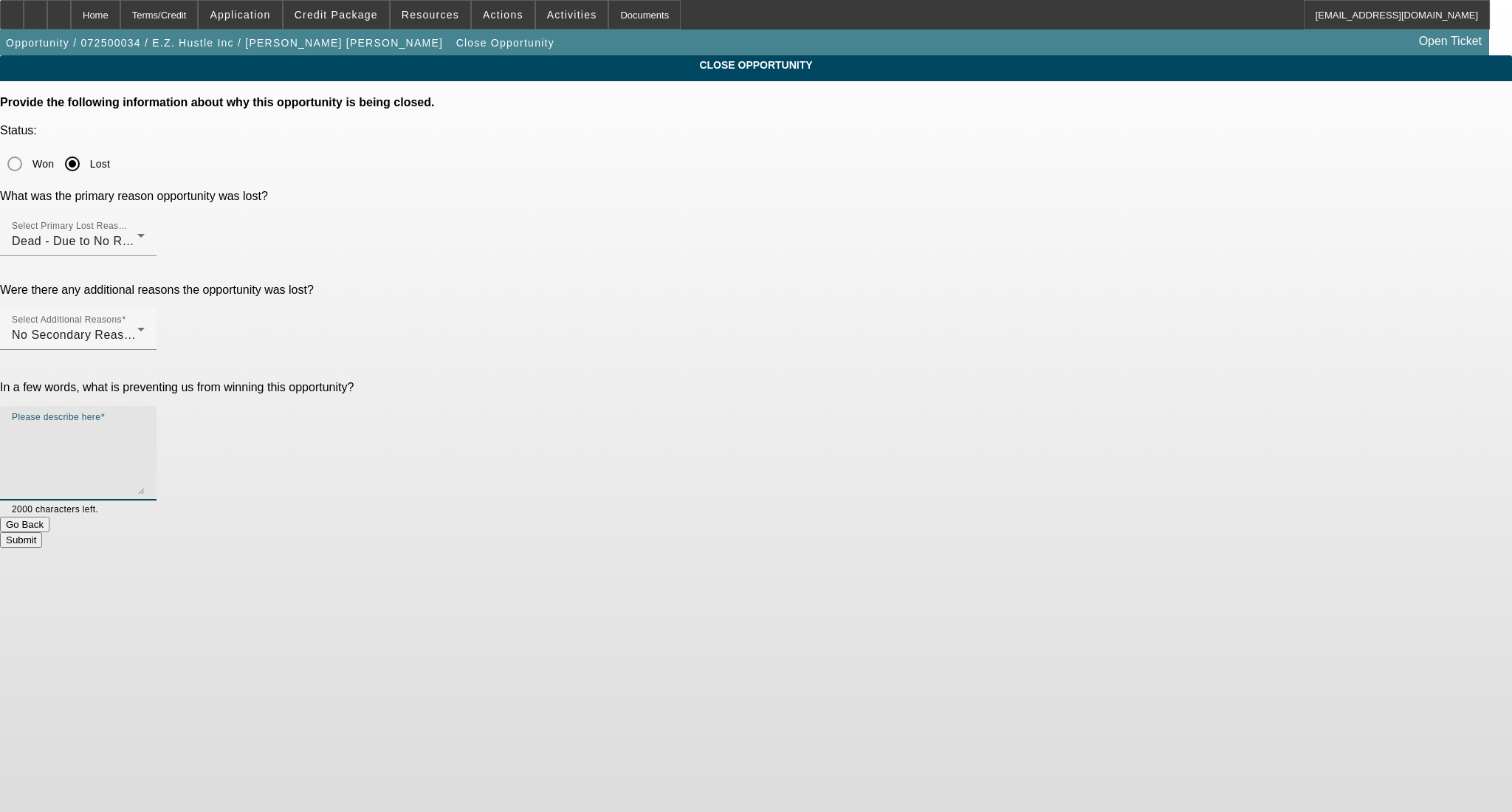
click at [145, 424] on textarea "Please describe here" at bounding box center [78, 459] width 133 height 71
type textarea "."
click at [42, 533] on button "Submit" at bounding box center [21, 540] width 42 height 16
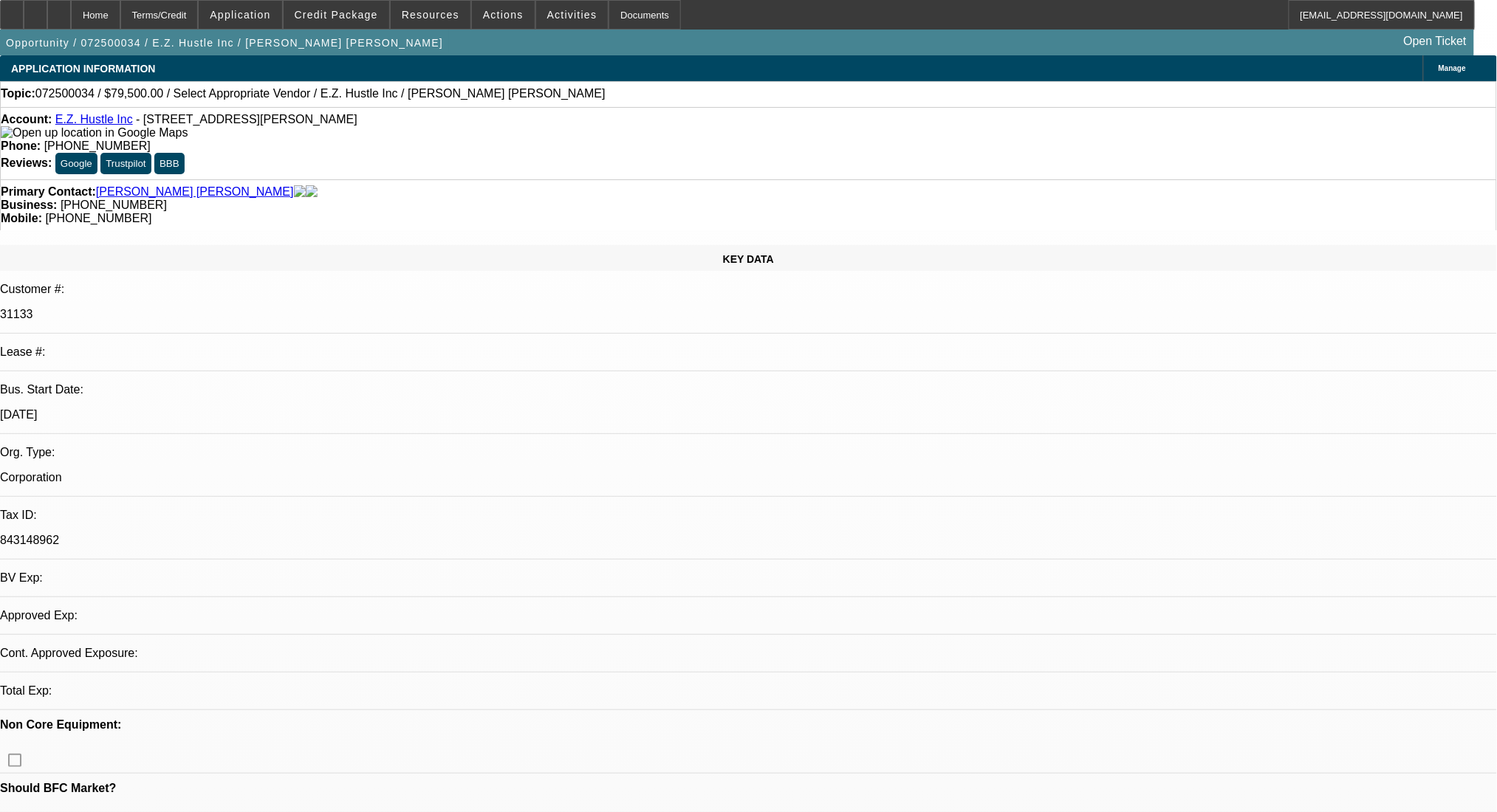
select select "0"
select select "2"
select select "0.1"
select select "4"
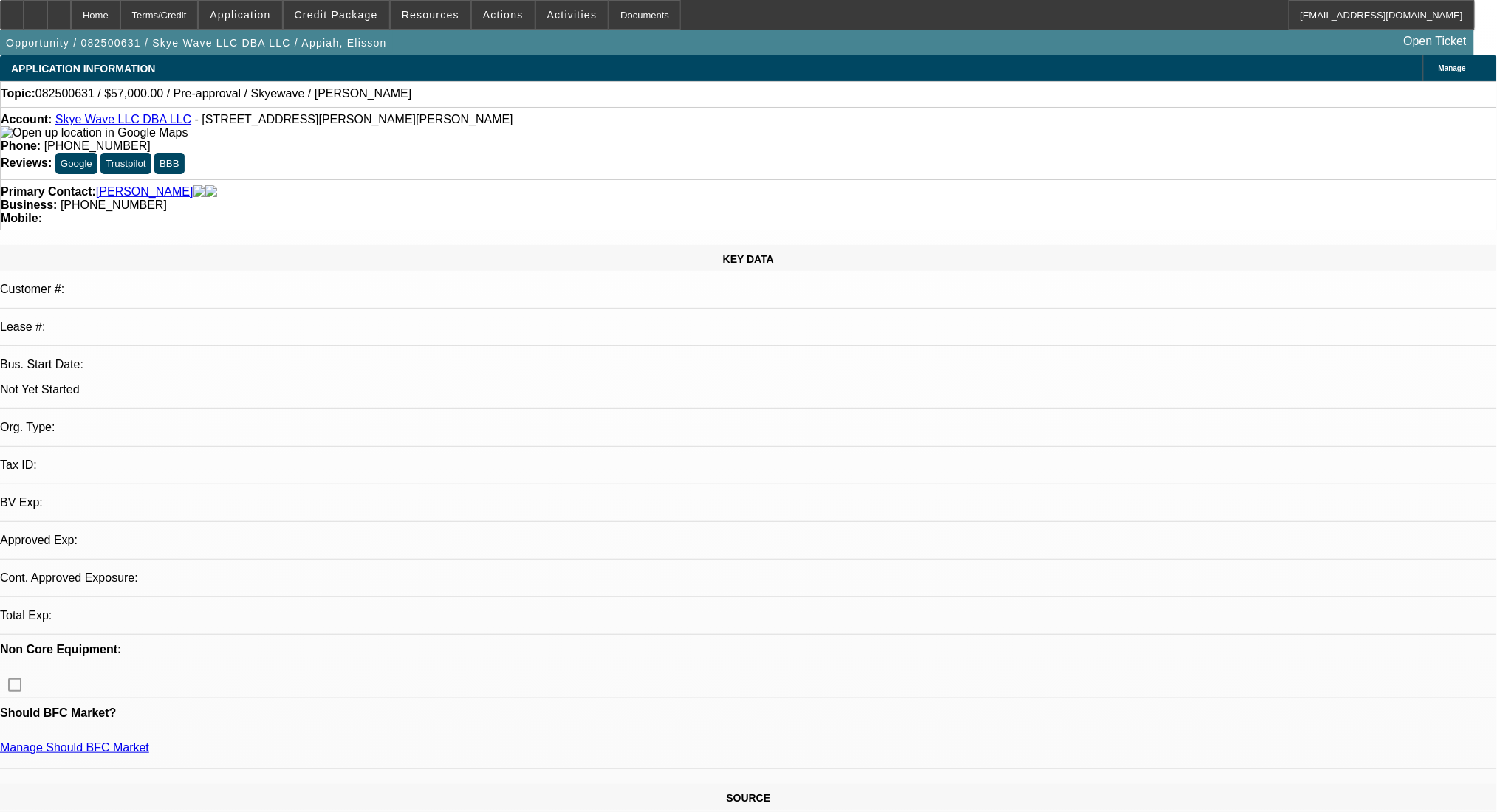
select select "0"
select select "2"
select select "0.1"
select select "4"
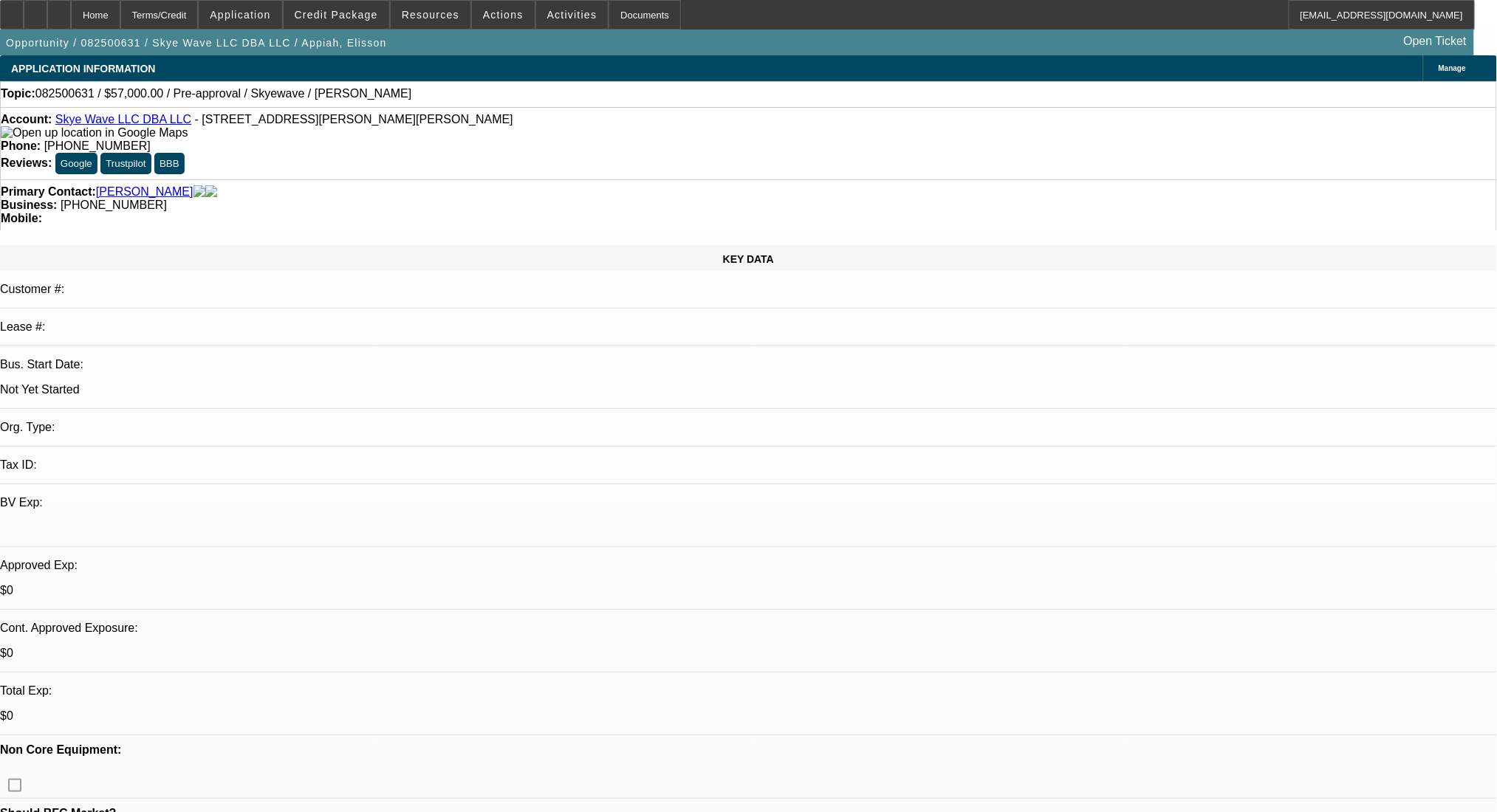
click at [96, 125] on link "Skye Wave LLC DBA LLC" at bounding box center [123, 119] width 136 height 12
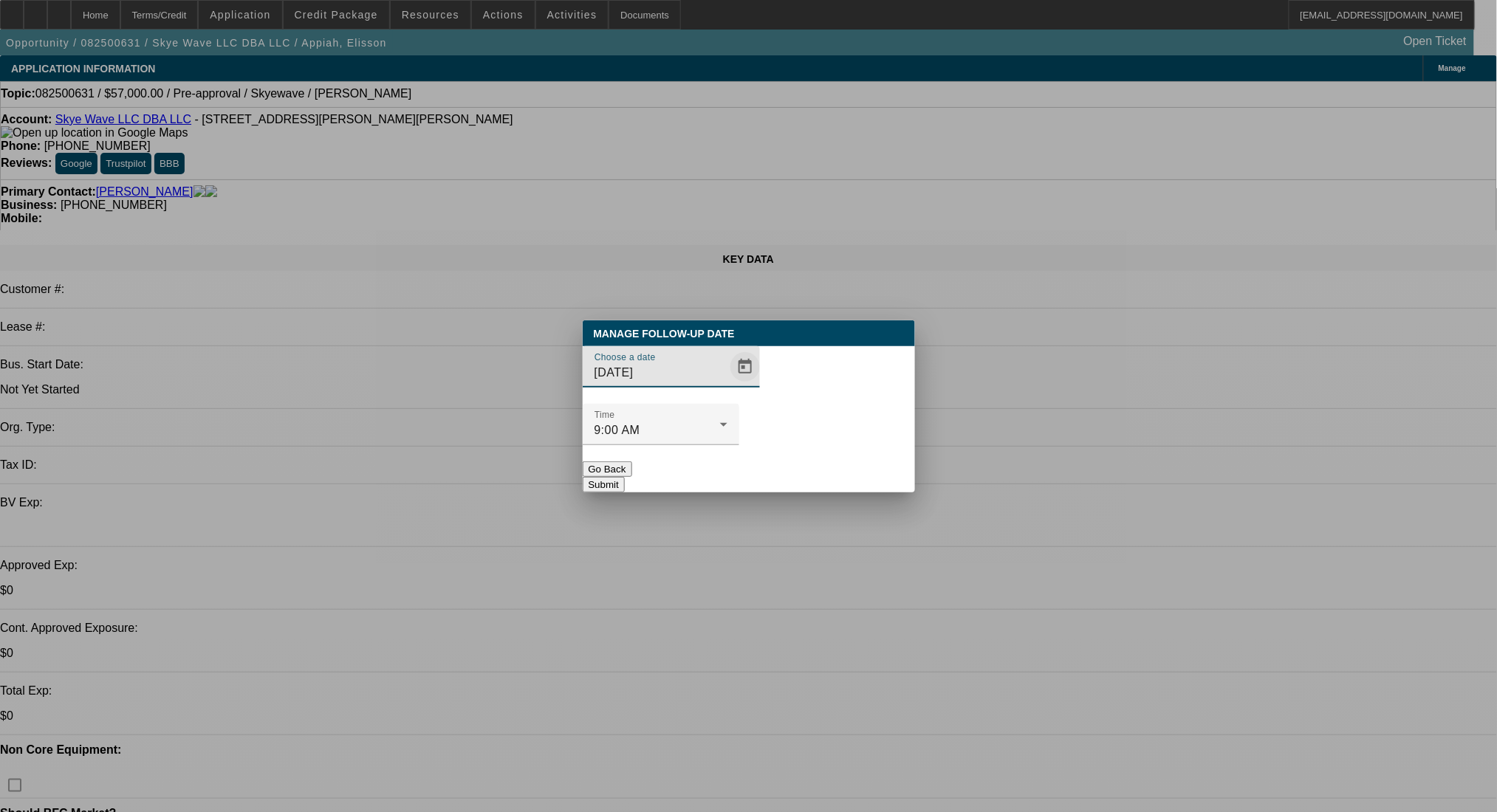
click at [727, 385] on span "Open calendar" at bounding box center [745, 367] width 35 height 35
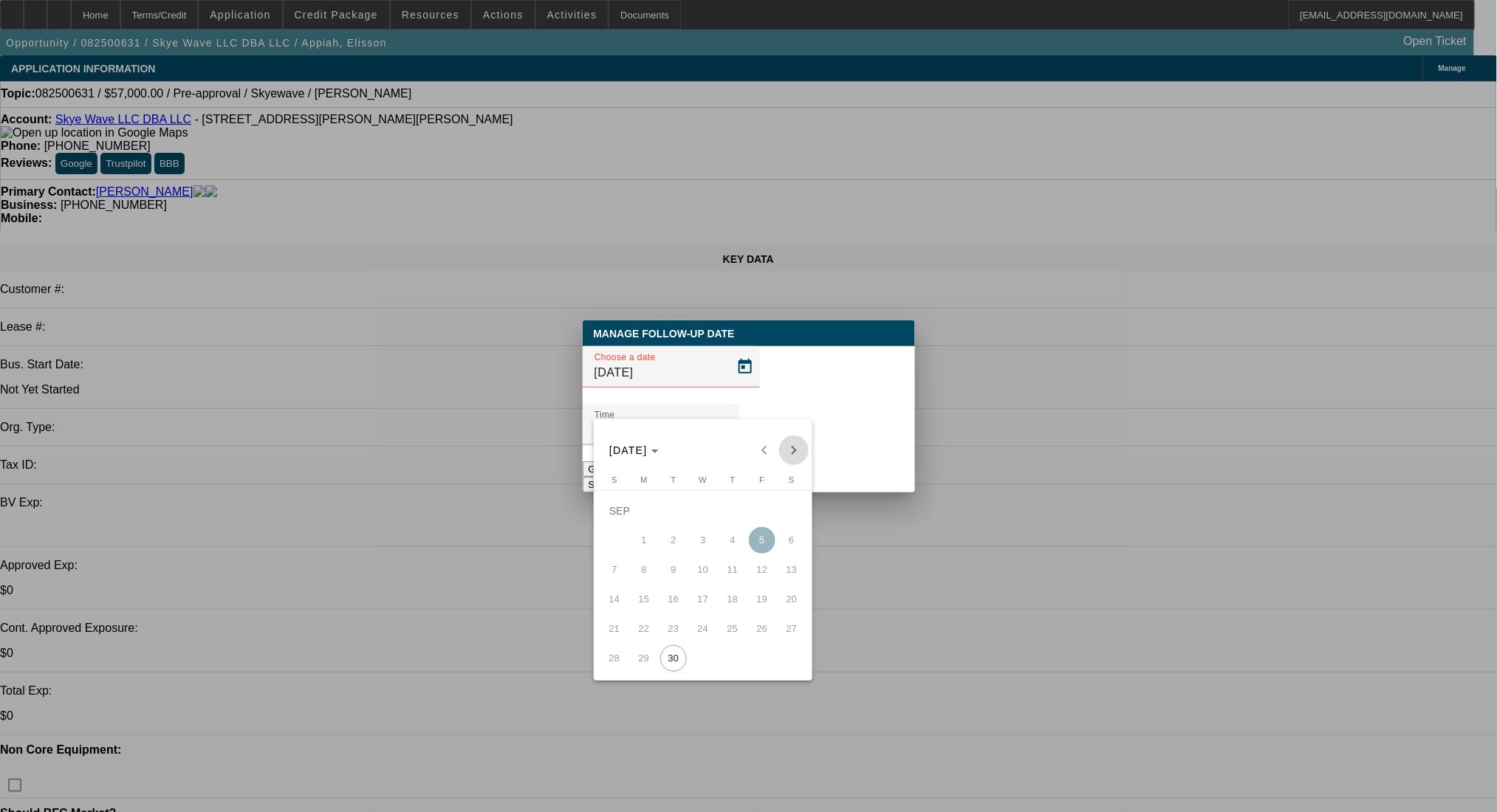
click at [787, 455] on span "Next month" at bounding box center [794, 450] width 30 height 30
click at [637, 536] on span "6" at bounding box center [644, 540] width 26 height 26
type input "[DATE]"
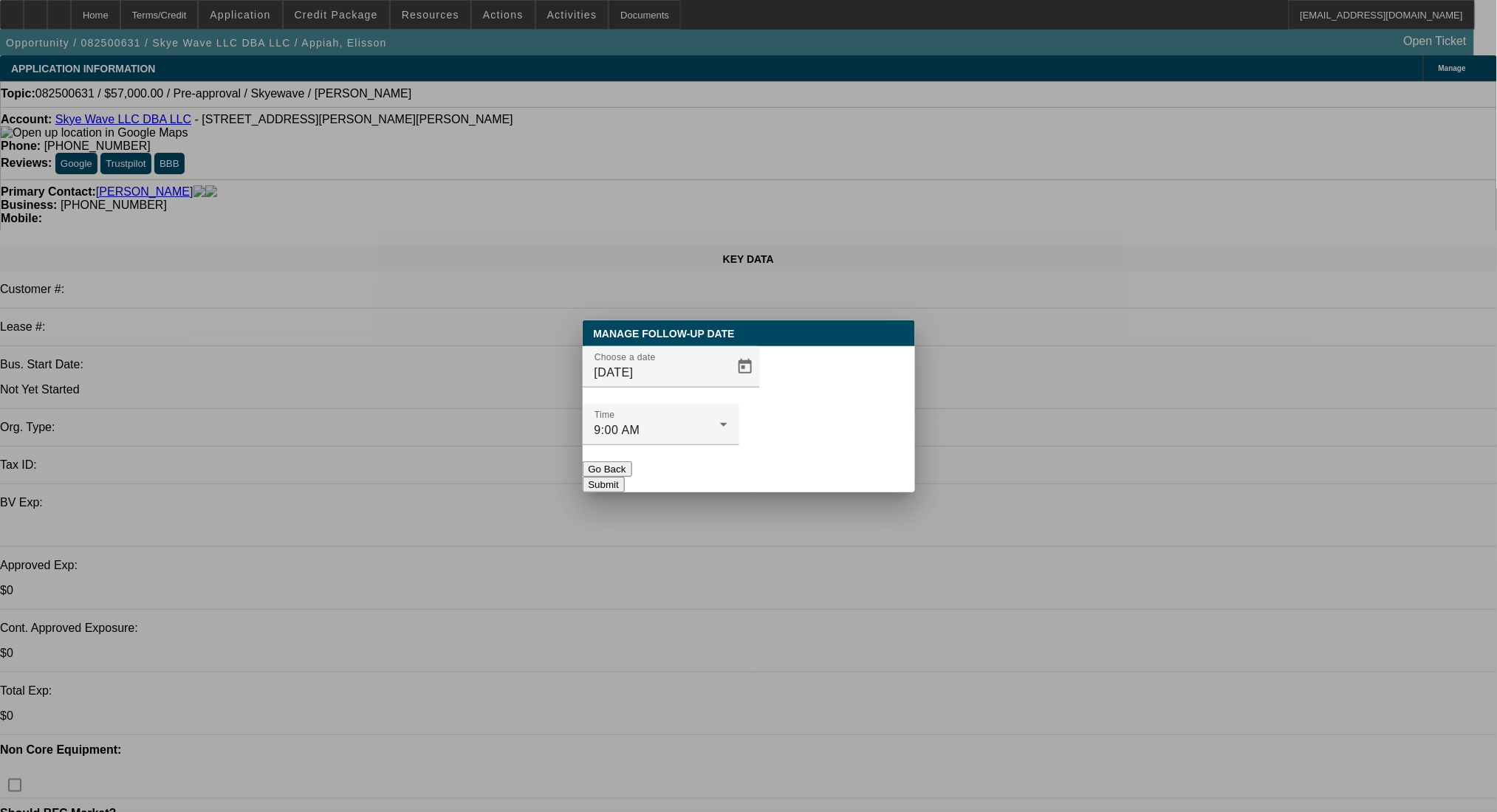
click at [625, 477] on button "Submit" at bounding box center [604, 485] width 42 height 16
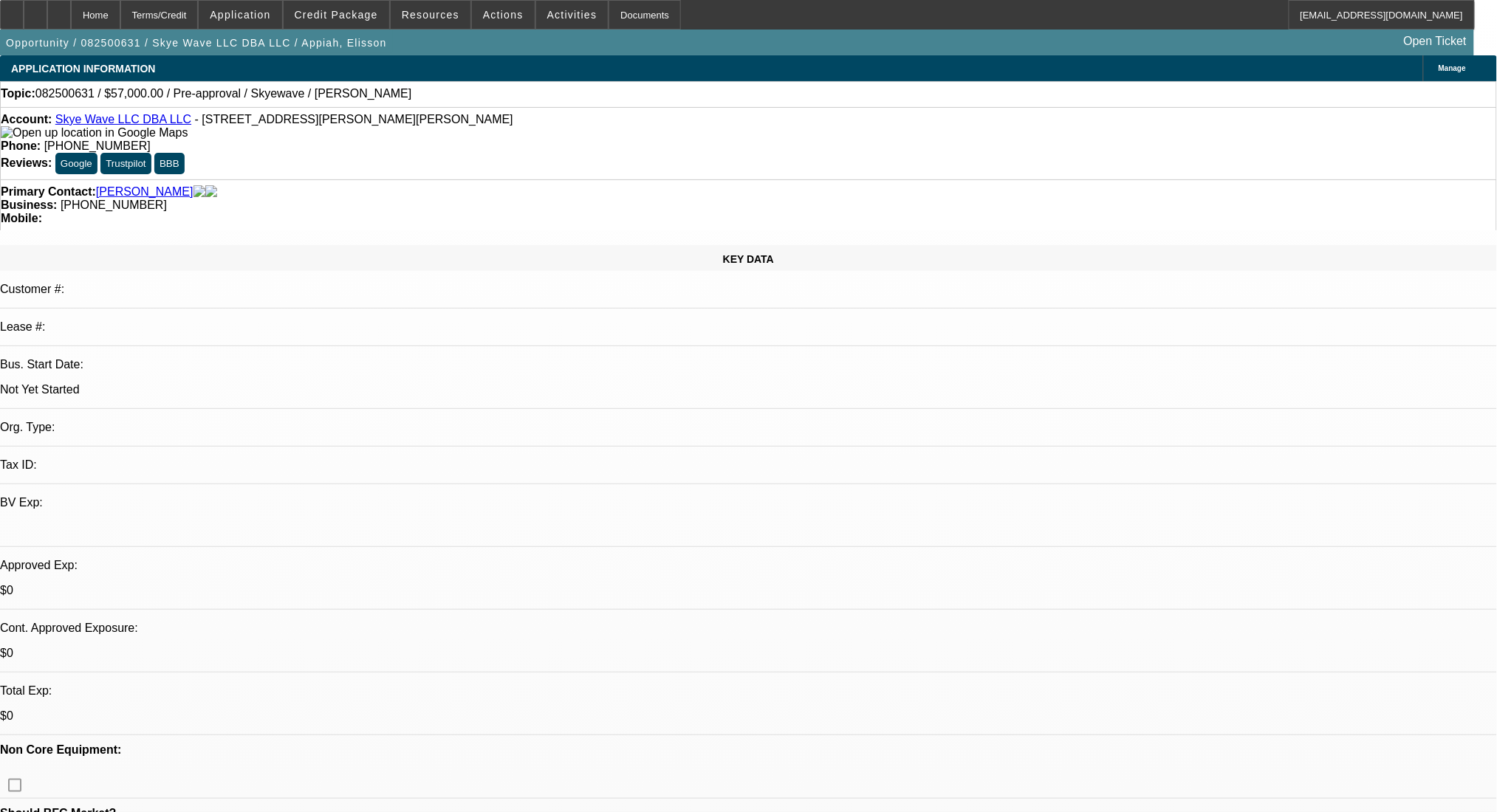
click at [356, 7] on span at bounding box center [336, 15] width 106 height 35
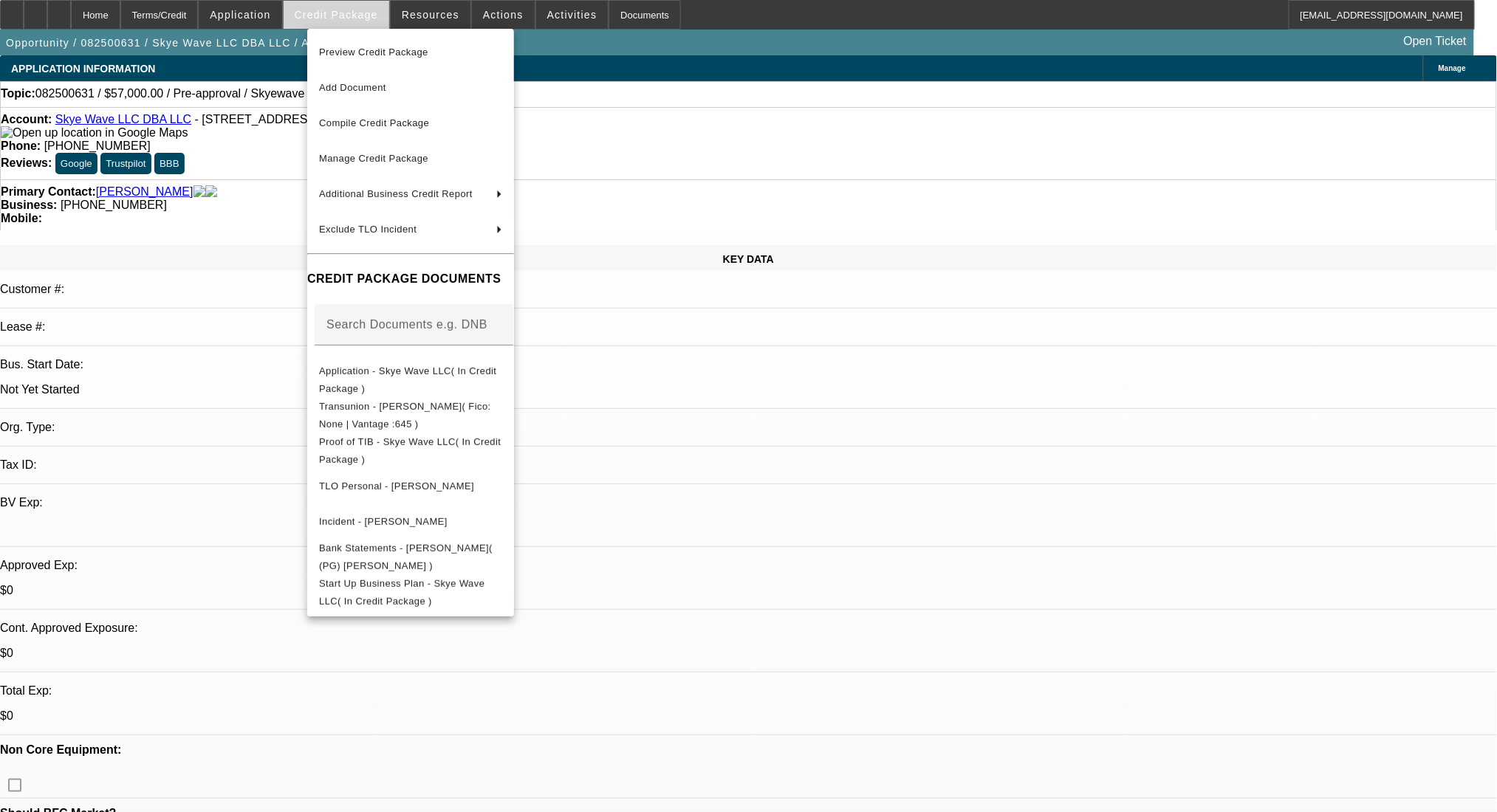
click at [356, 7] on div at bounding box center [748, 406] width 1497 height 812
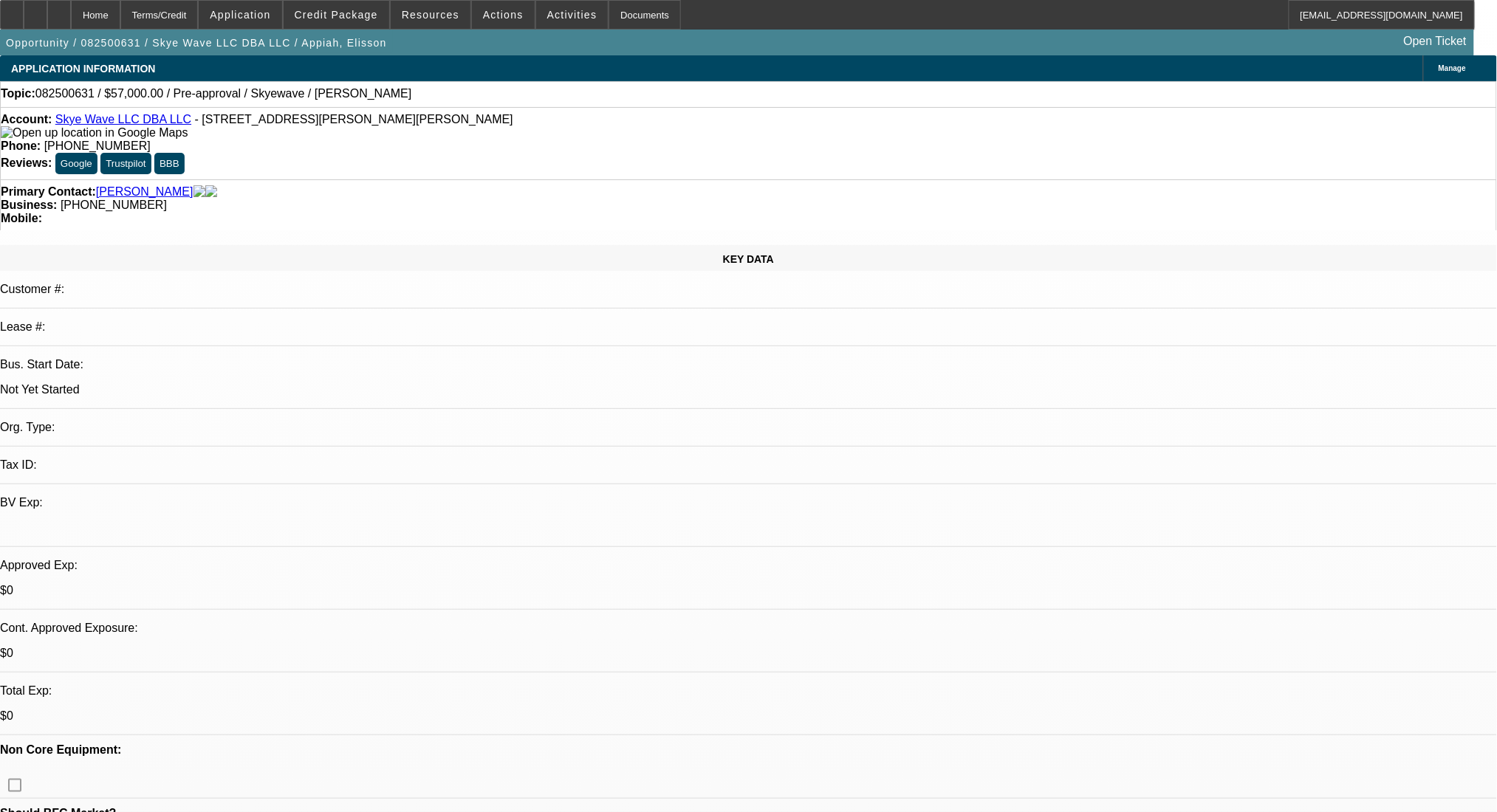
drag, startPoint x: 628, startPoint y: 392, endPoint x: 476, endPoint y: 399, distance: 152.2
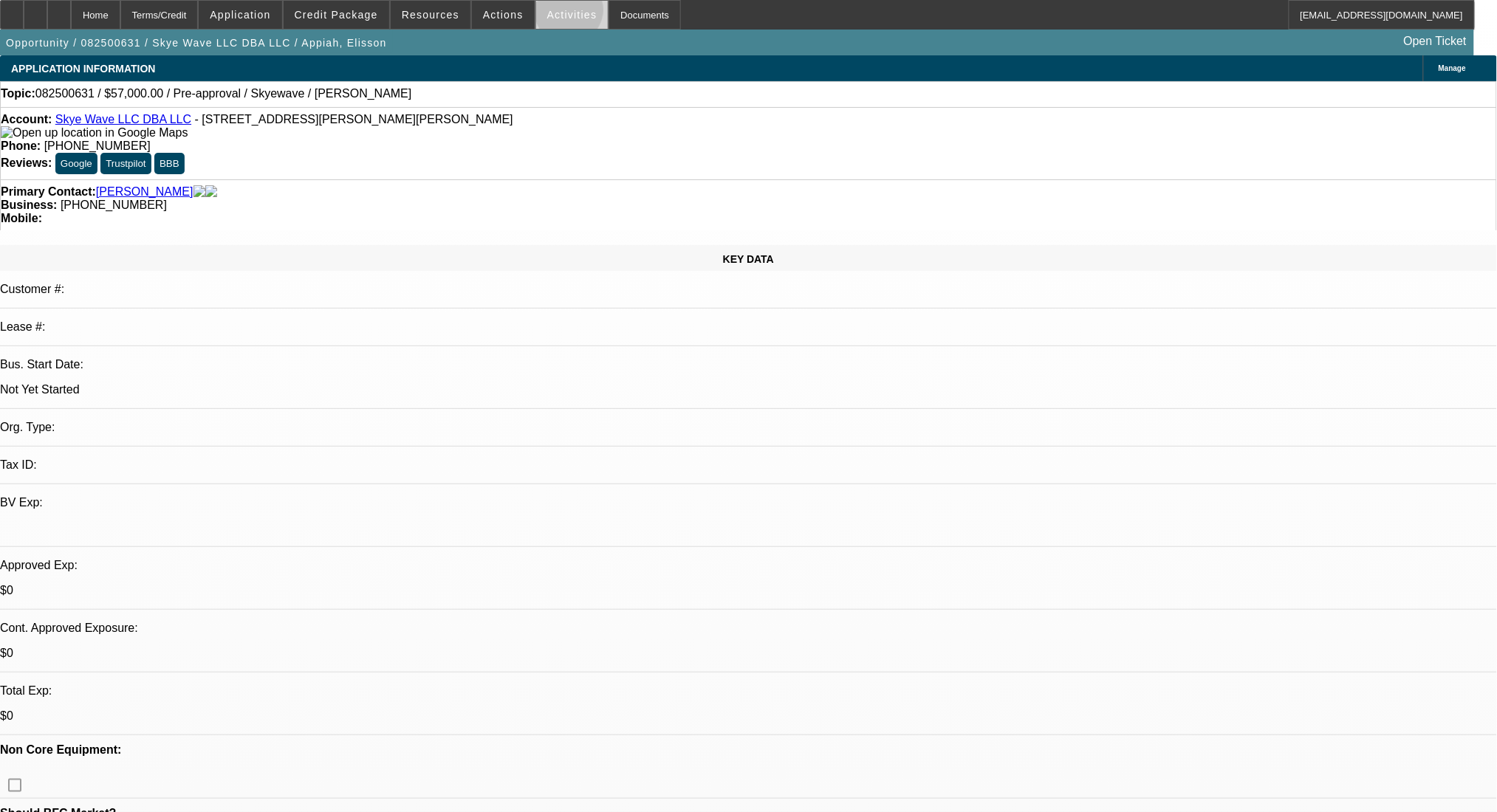
click at [554, 13] on span "Activities" at bounding box center [572, 14] width 50 height 11
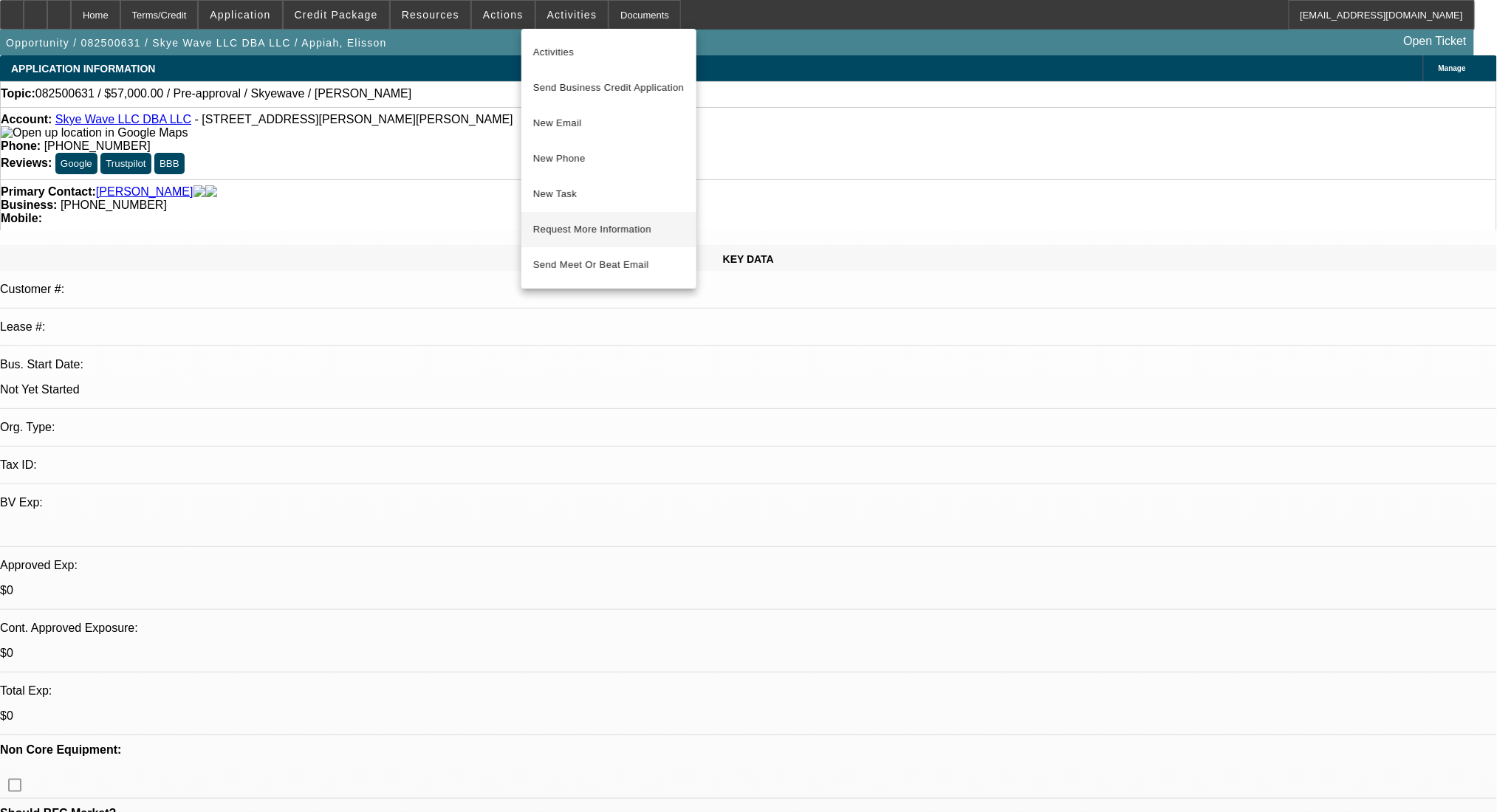
click at [625, 225] on span "Request More Information" at bounding box center [609, 229] width 152 height 18
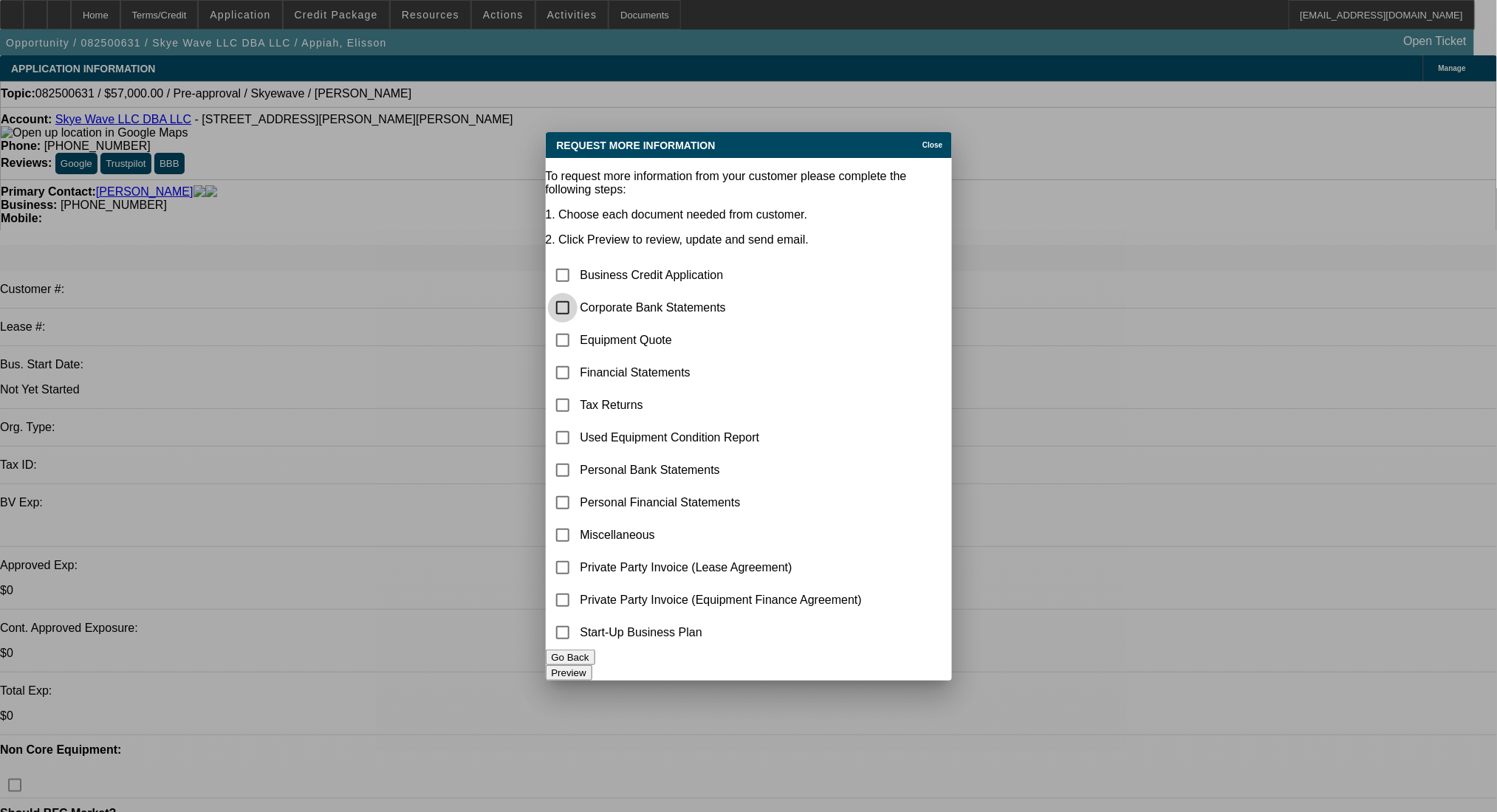
click at [577, 293] on input "checkbox" at bounding box center [563, 308] width 30 height 30
checkbox input "true"
click at [592, 667] on button "Preview" at bounding box center [568, 674] width 46 height 16
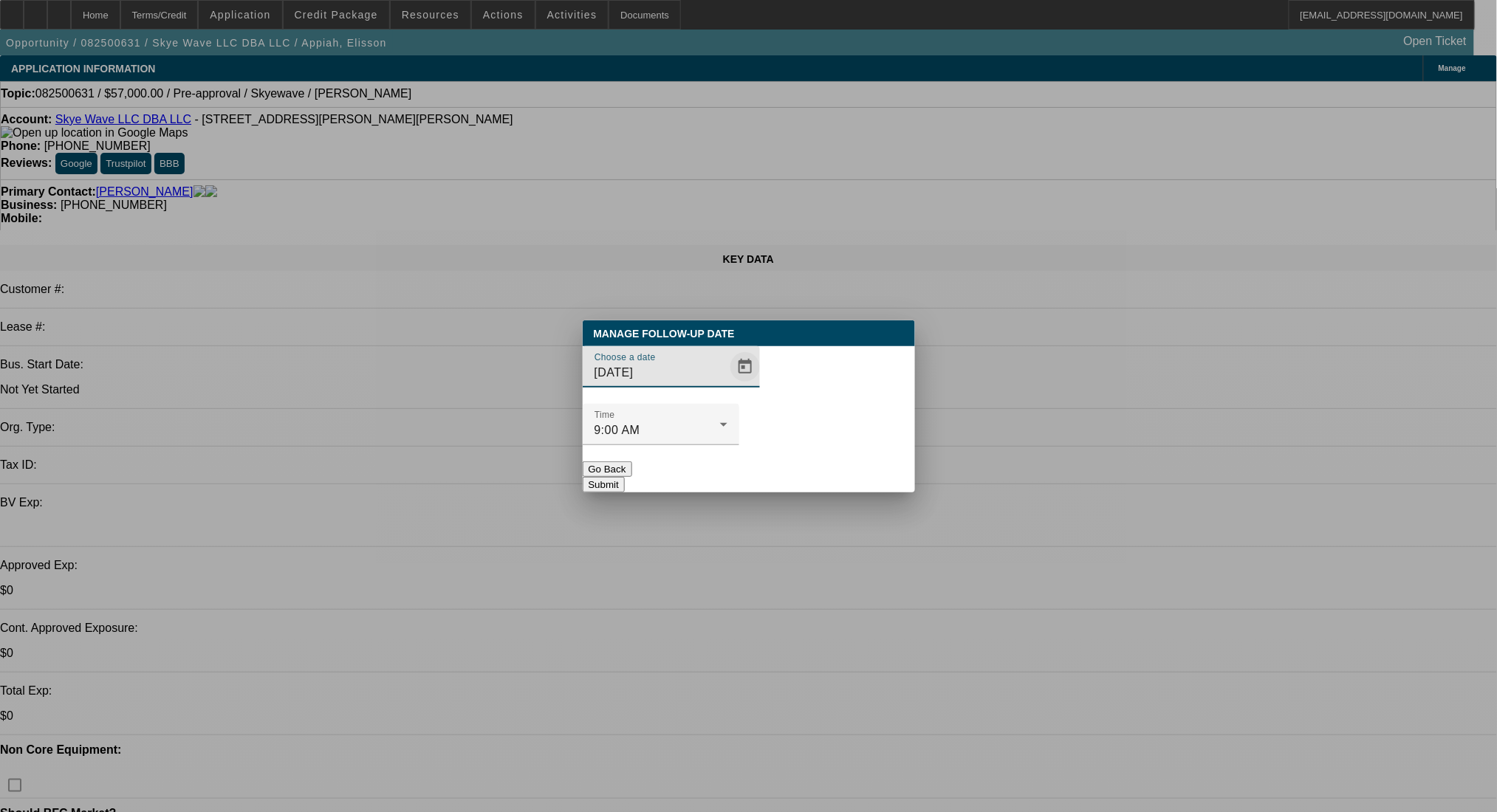
click at [727, 385] on span "Open calendar" at bounding box center [745, 367] width 35 height 35
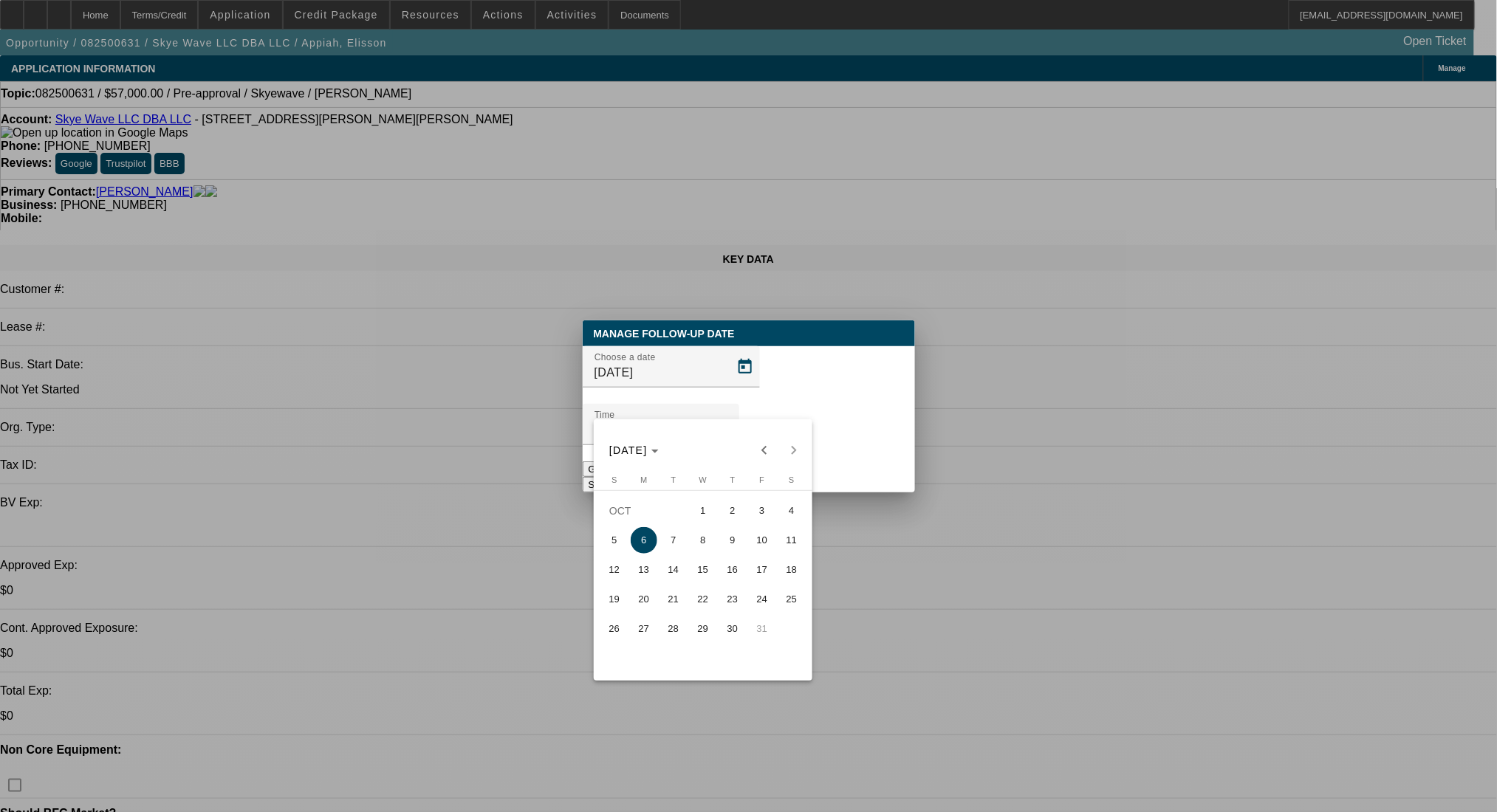
click at [750, 511] on span "3" at bounding box center [762, 511] width 26 height 26
type input "10/3/2025"
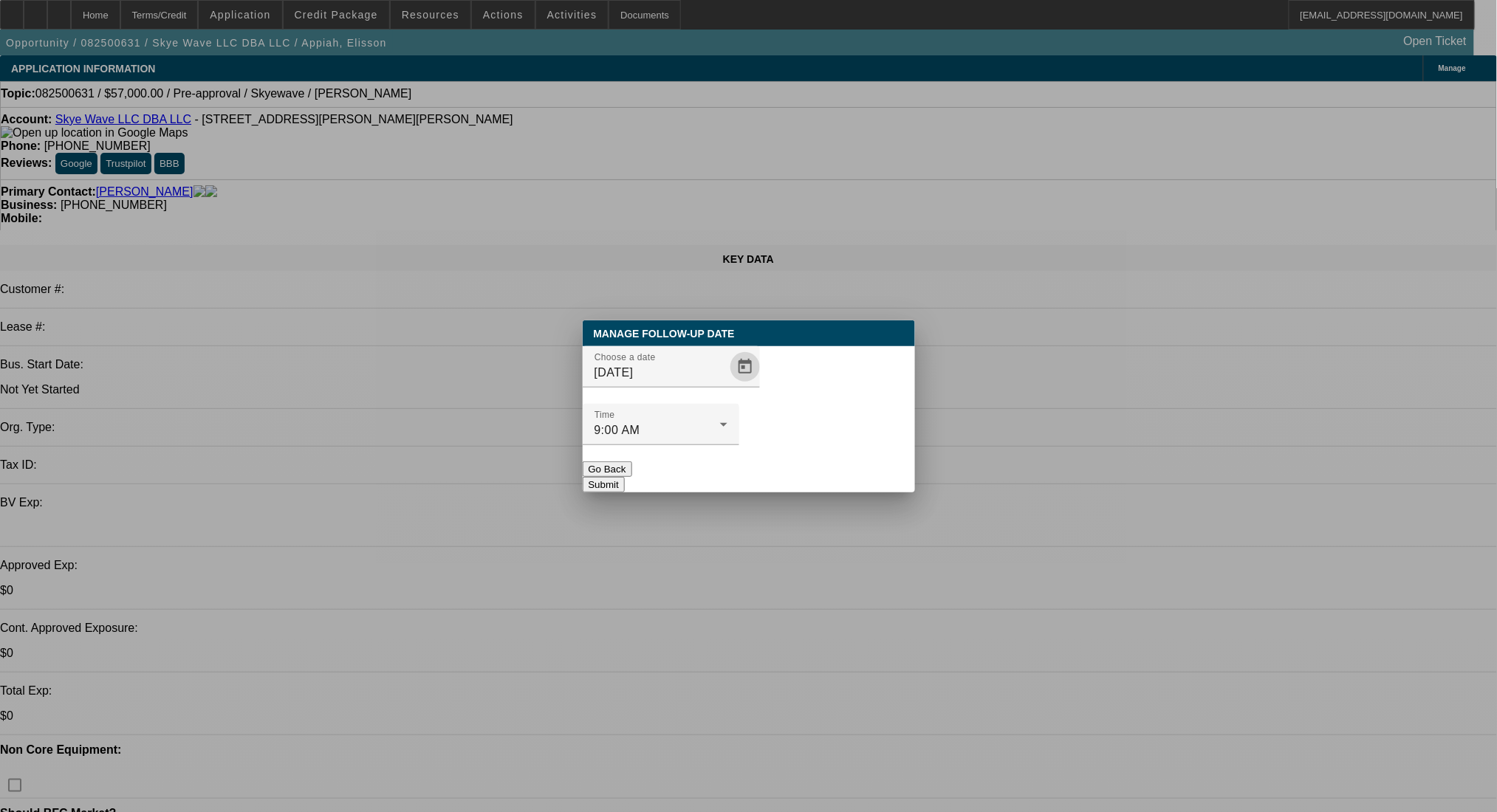
click at [625, 477] on button "Submit" at bounding box center [604, 485] width 42 height 16
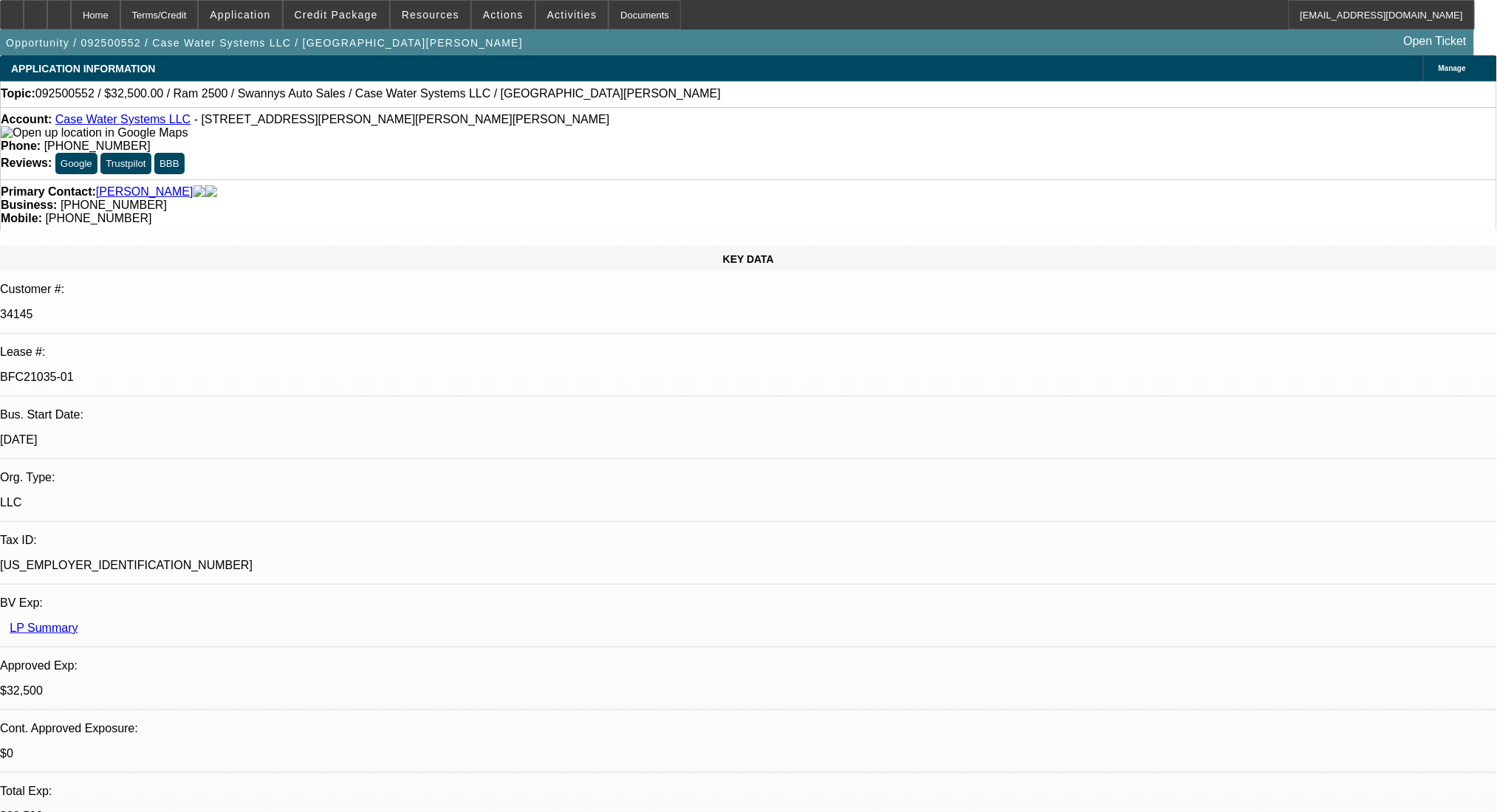
select select "0"
select select "2"
select select "0.1"
select select "4"
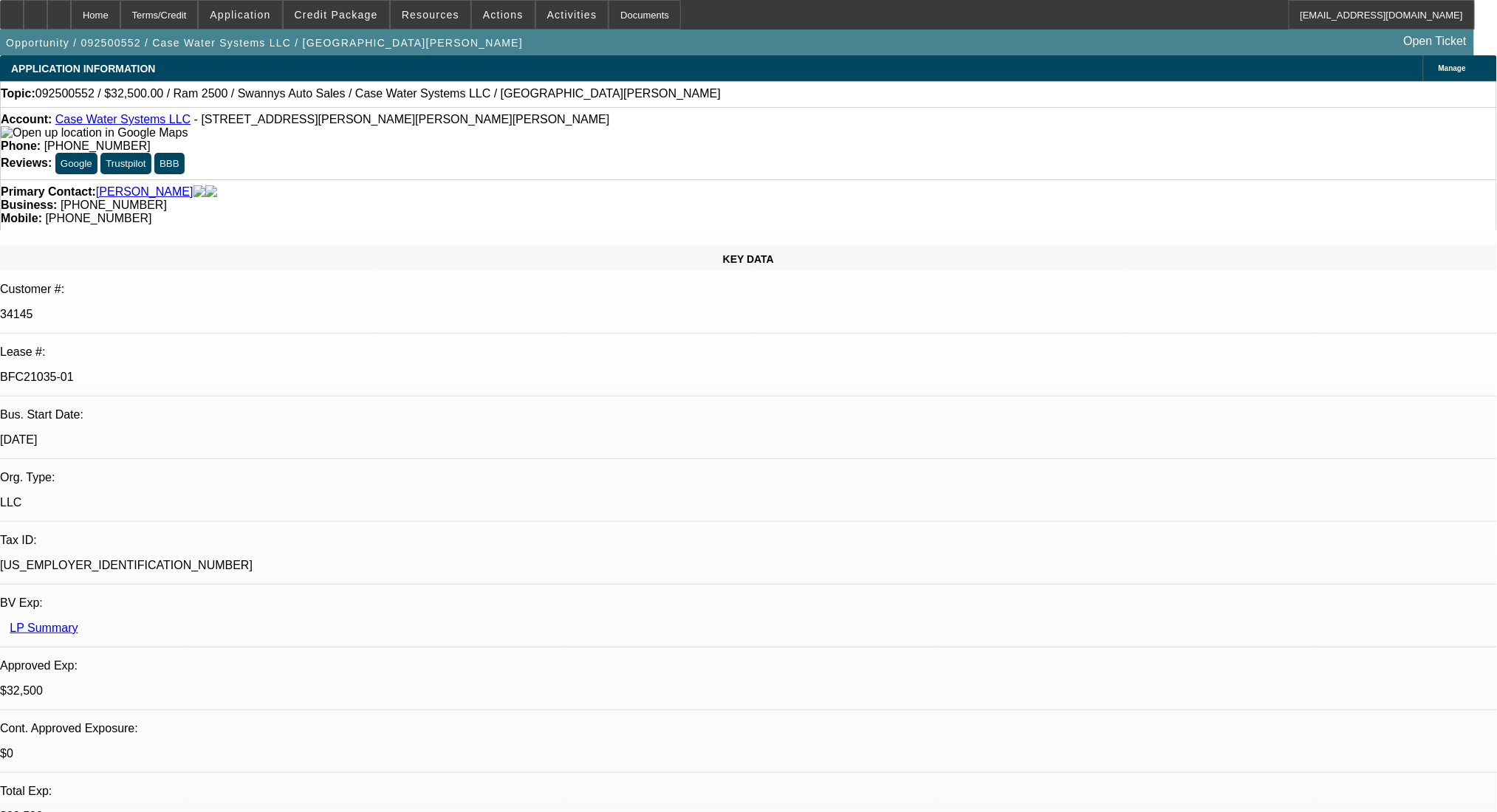
select select "0"
select select "2"
select select "0"
select select "6"
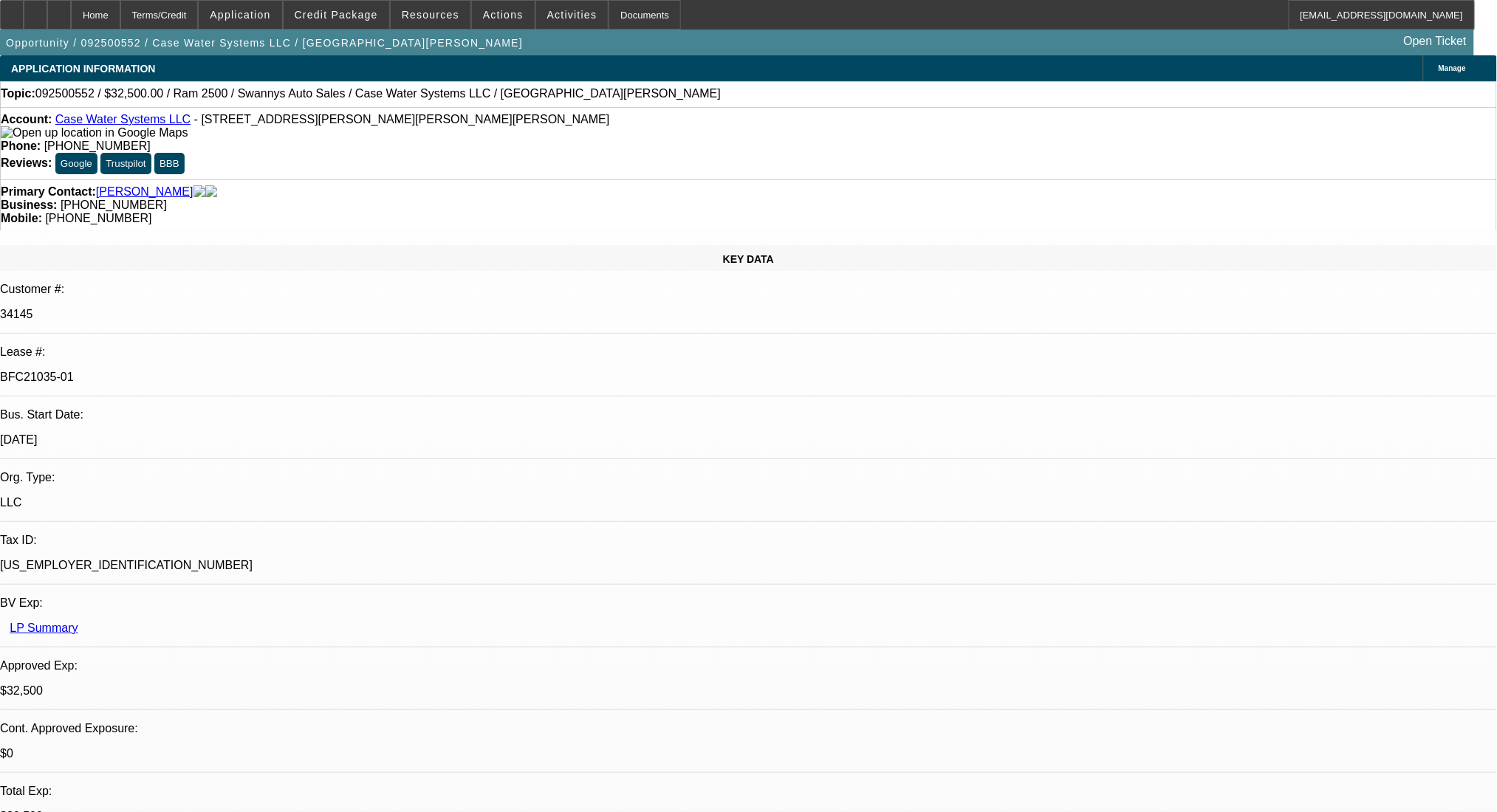
select select "0"
select select "2"
select select "0"
select select "6"
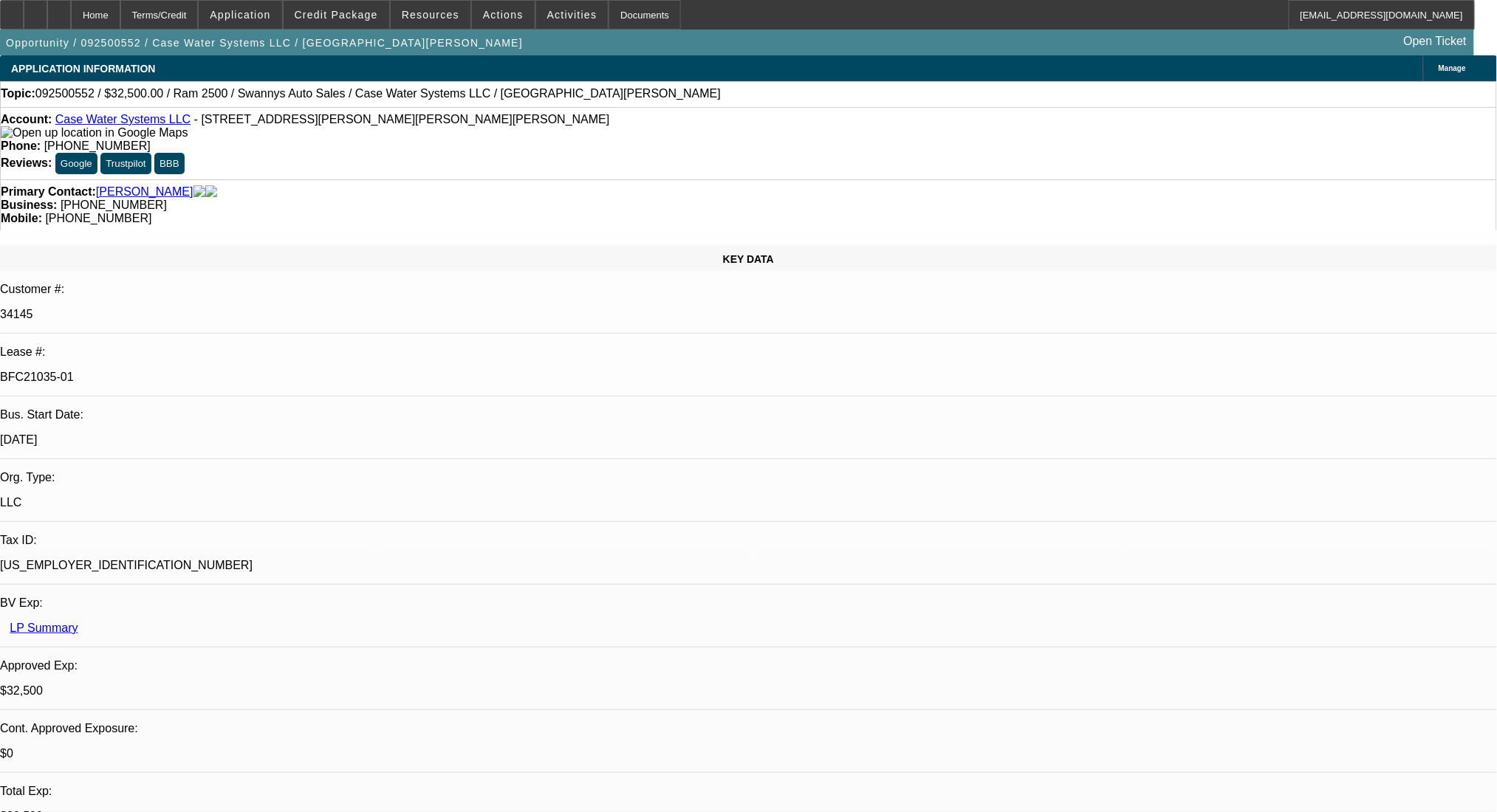
select select "0"
select select "2"
select select "0"
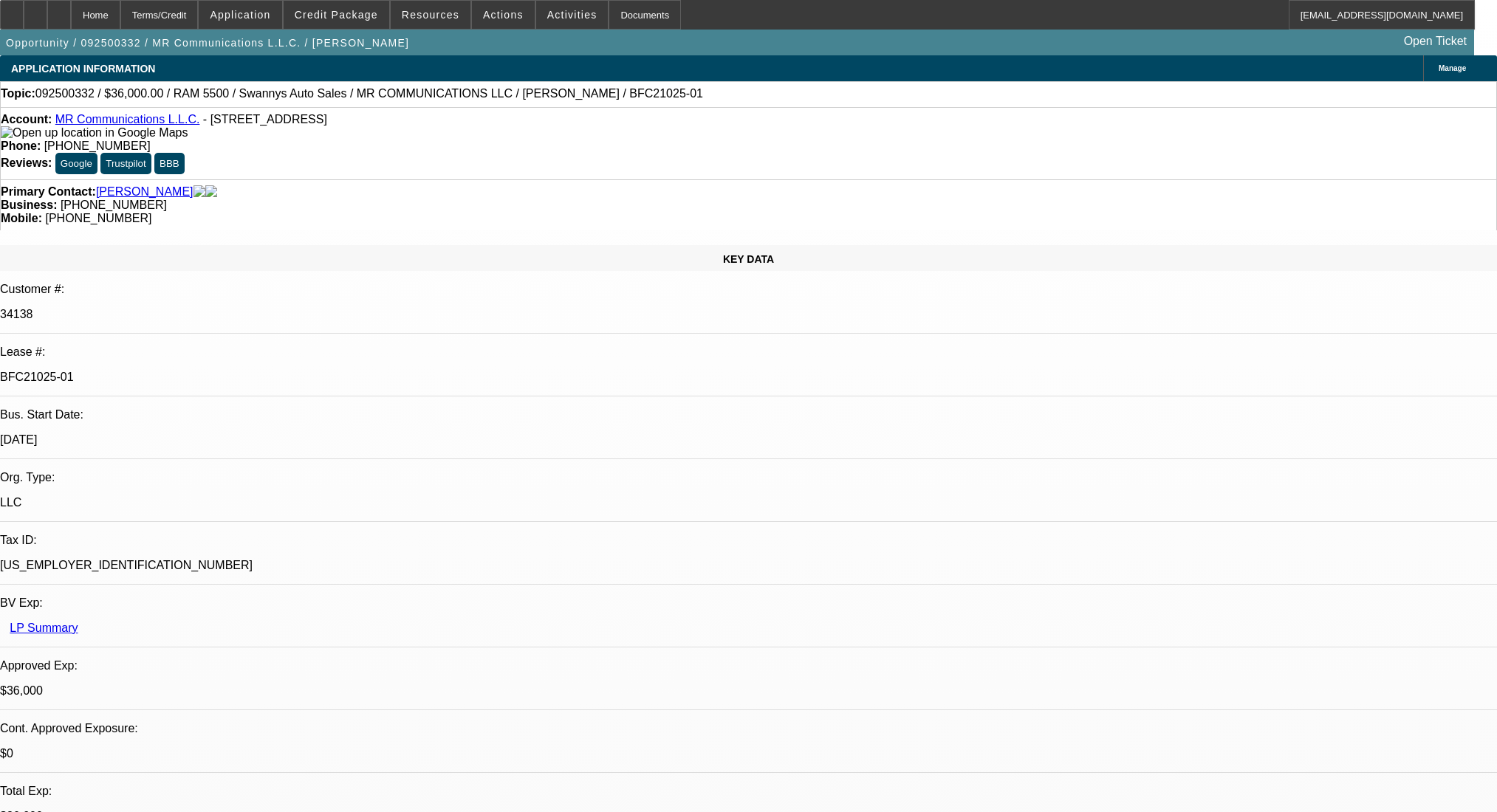
select select "6"
select select "0"
select select "2"
select select "0"
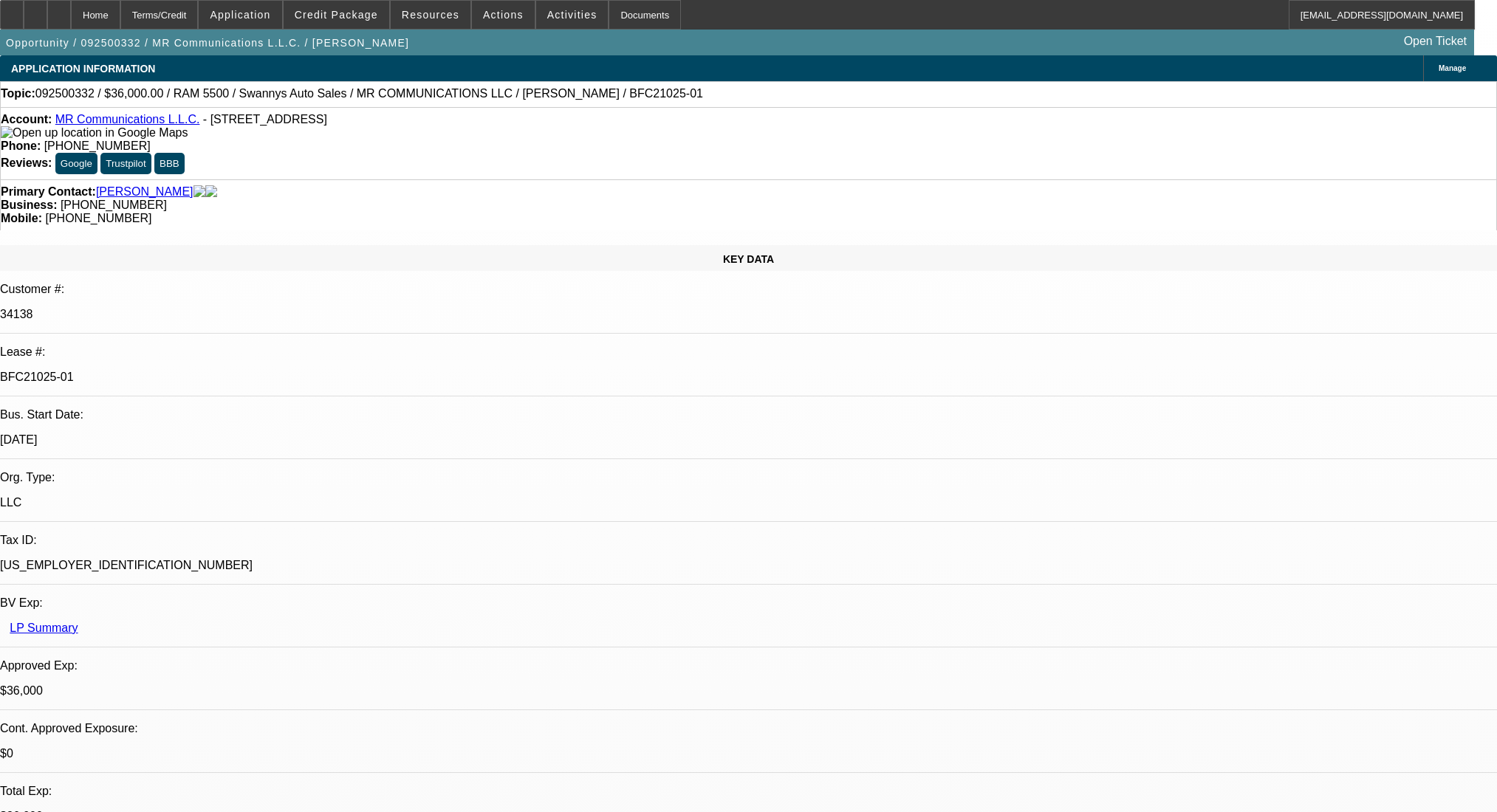
select select "6"
select select "0"
select select "2"
select select "0"
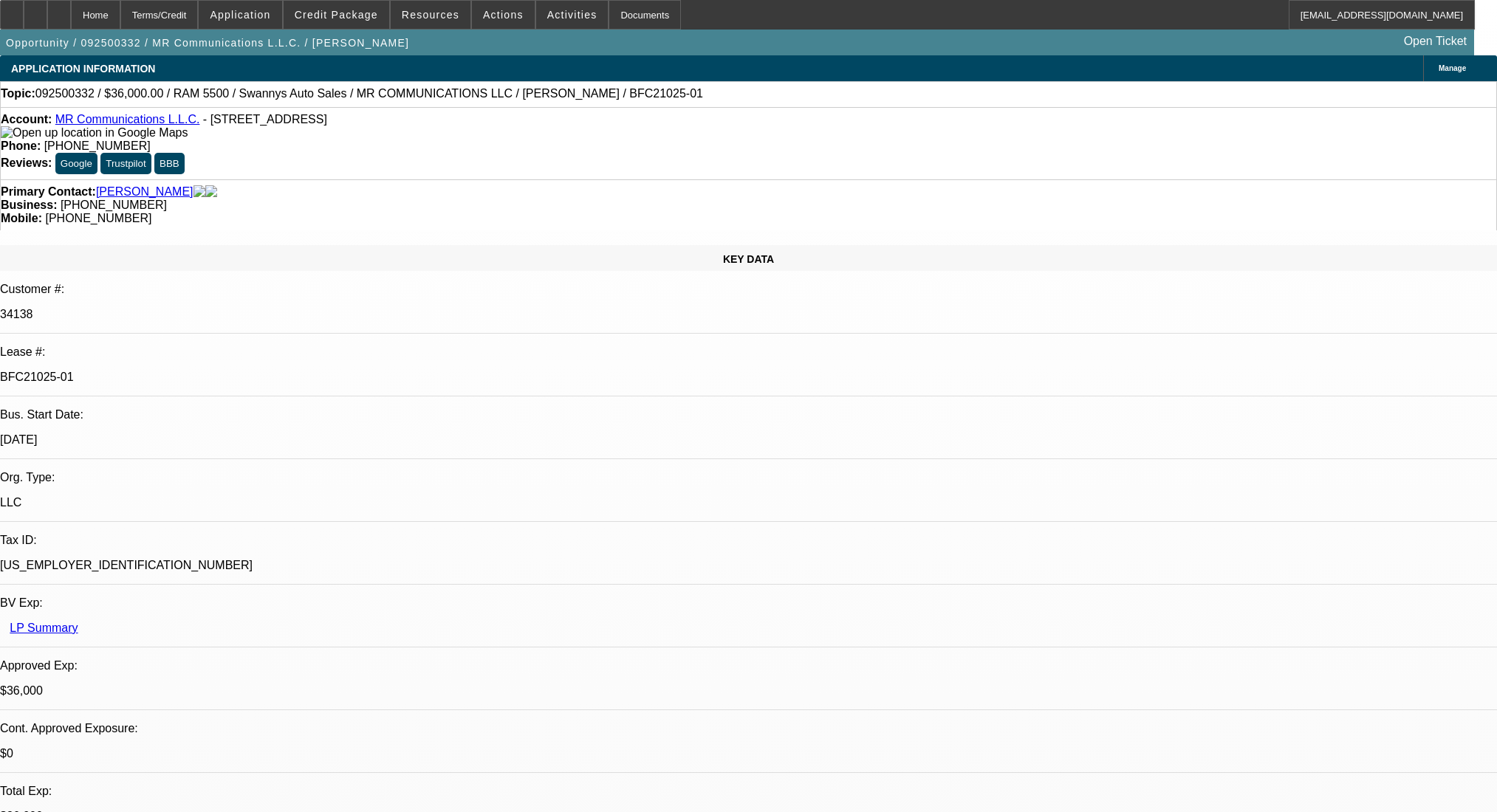
select select "6"
select select "0"
select select "2"
select select "0"
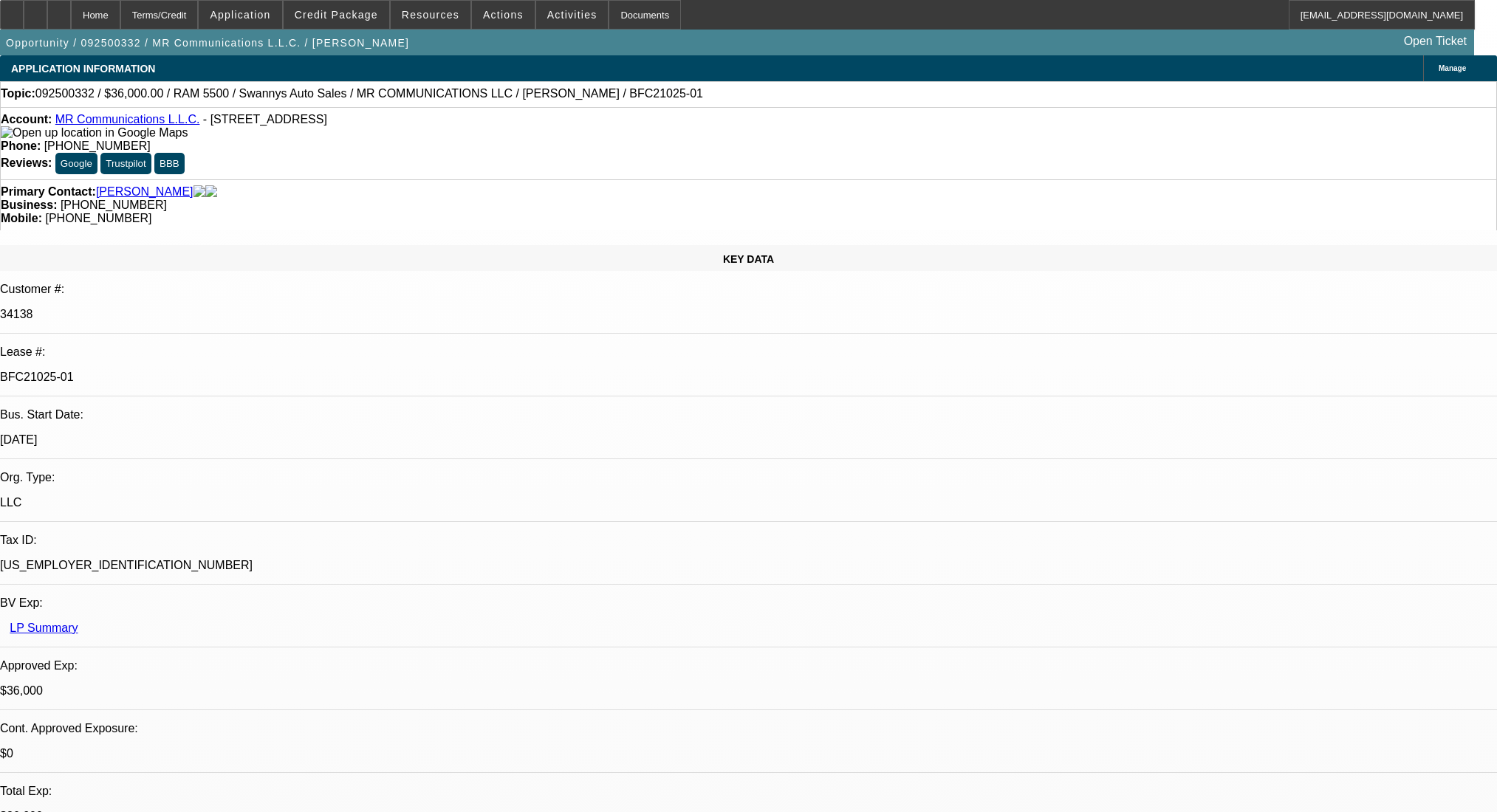
select select "6"
click at [59, 10] on icon at bounding box center [59, 10] width 0 height 0
select select "0"
select select "2"
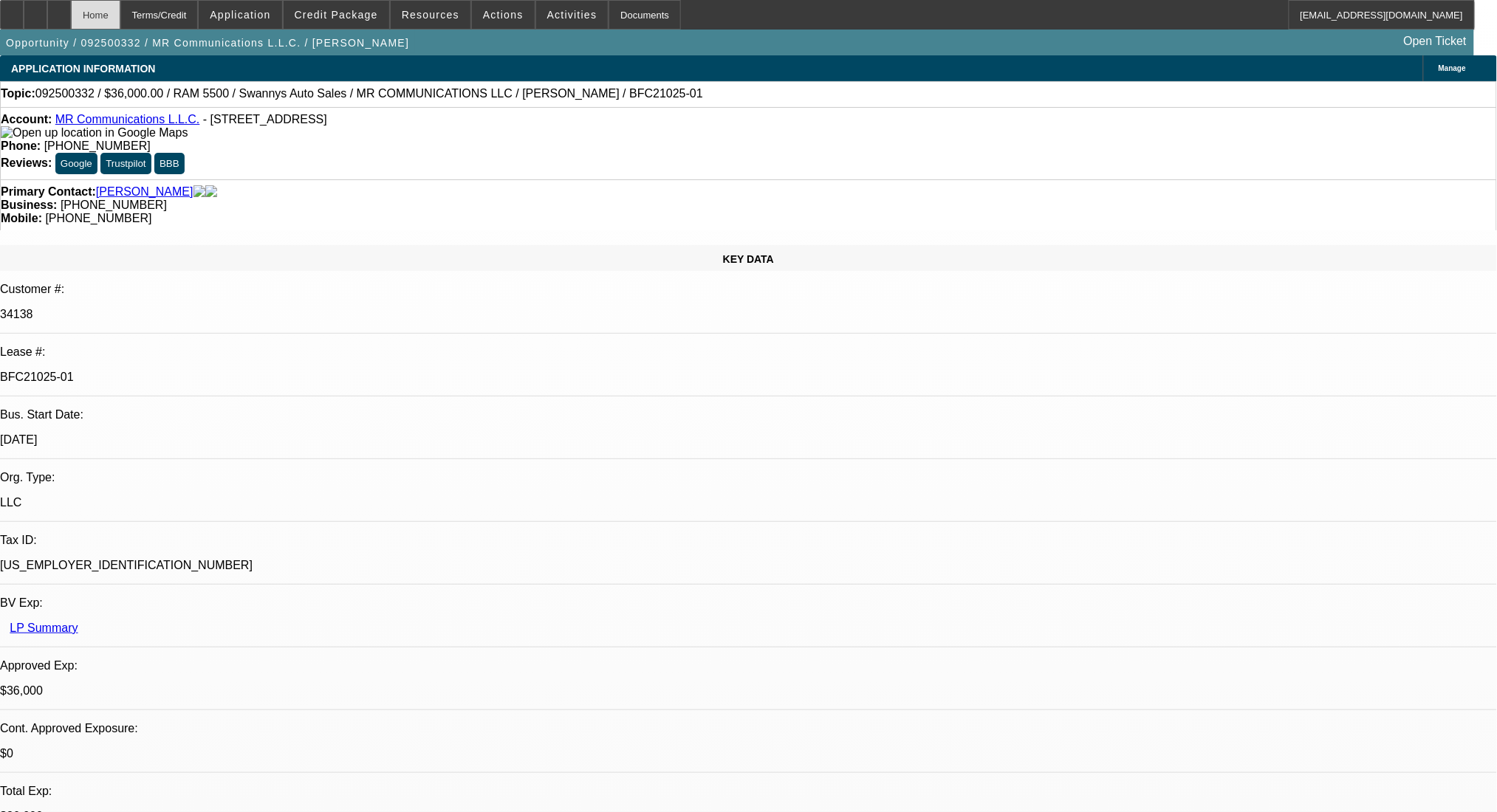
select select "0"
select select "6"
select select "0"
select select "2"
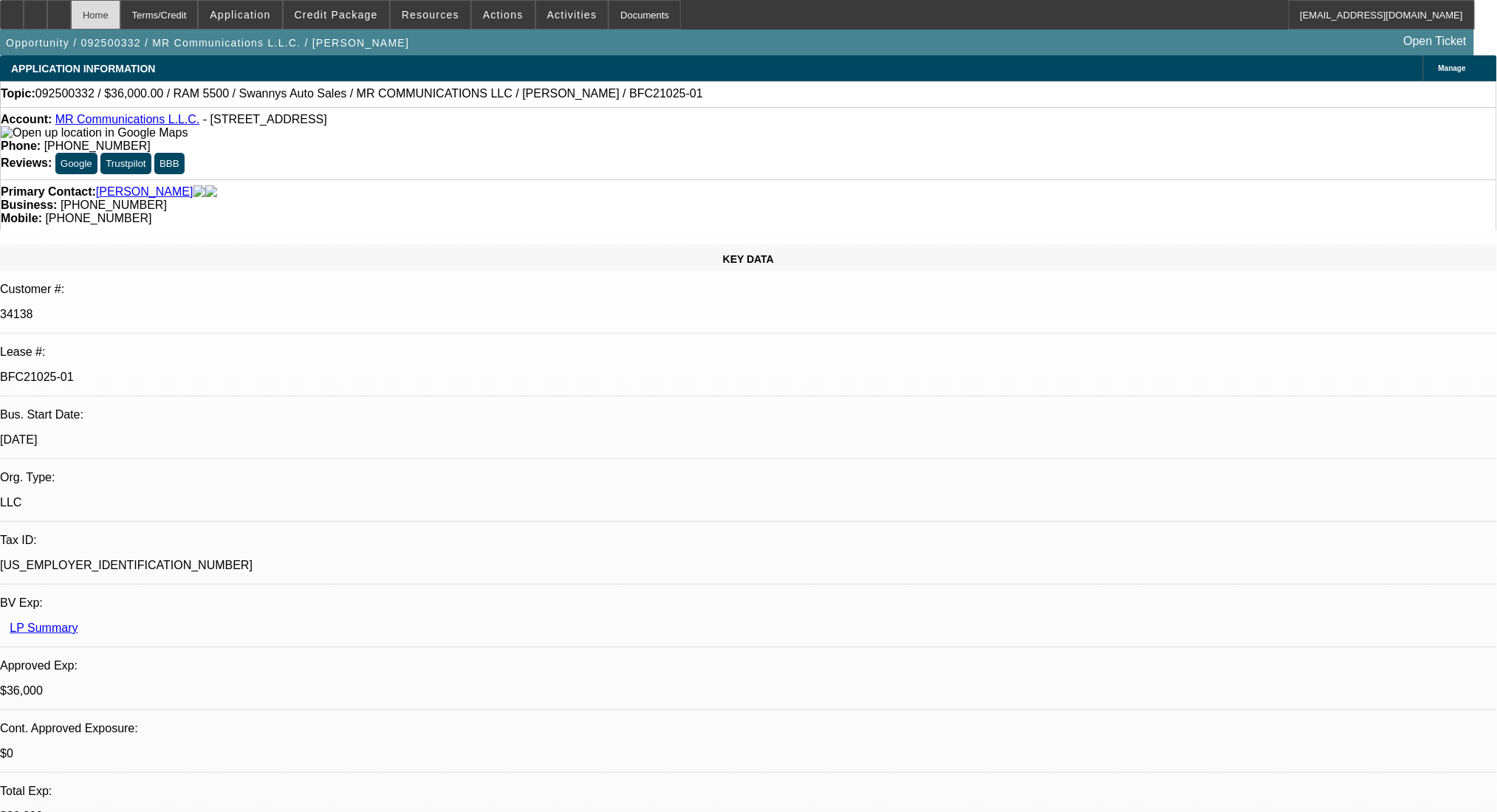
select select "0"
select select "6"
select select "0"
select select "2"
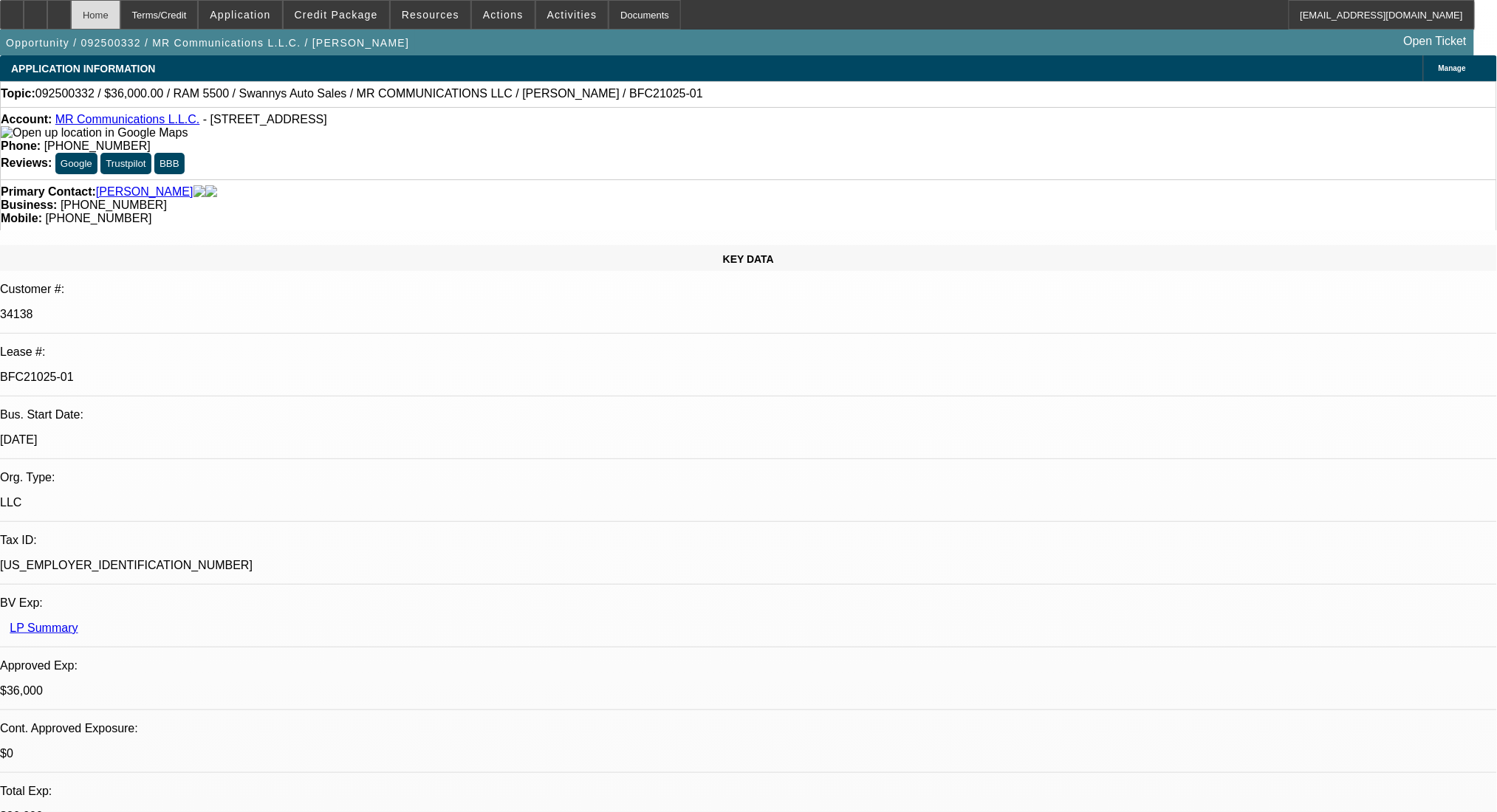
select select "0"
select select "6"
select select "0"
select select "2"
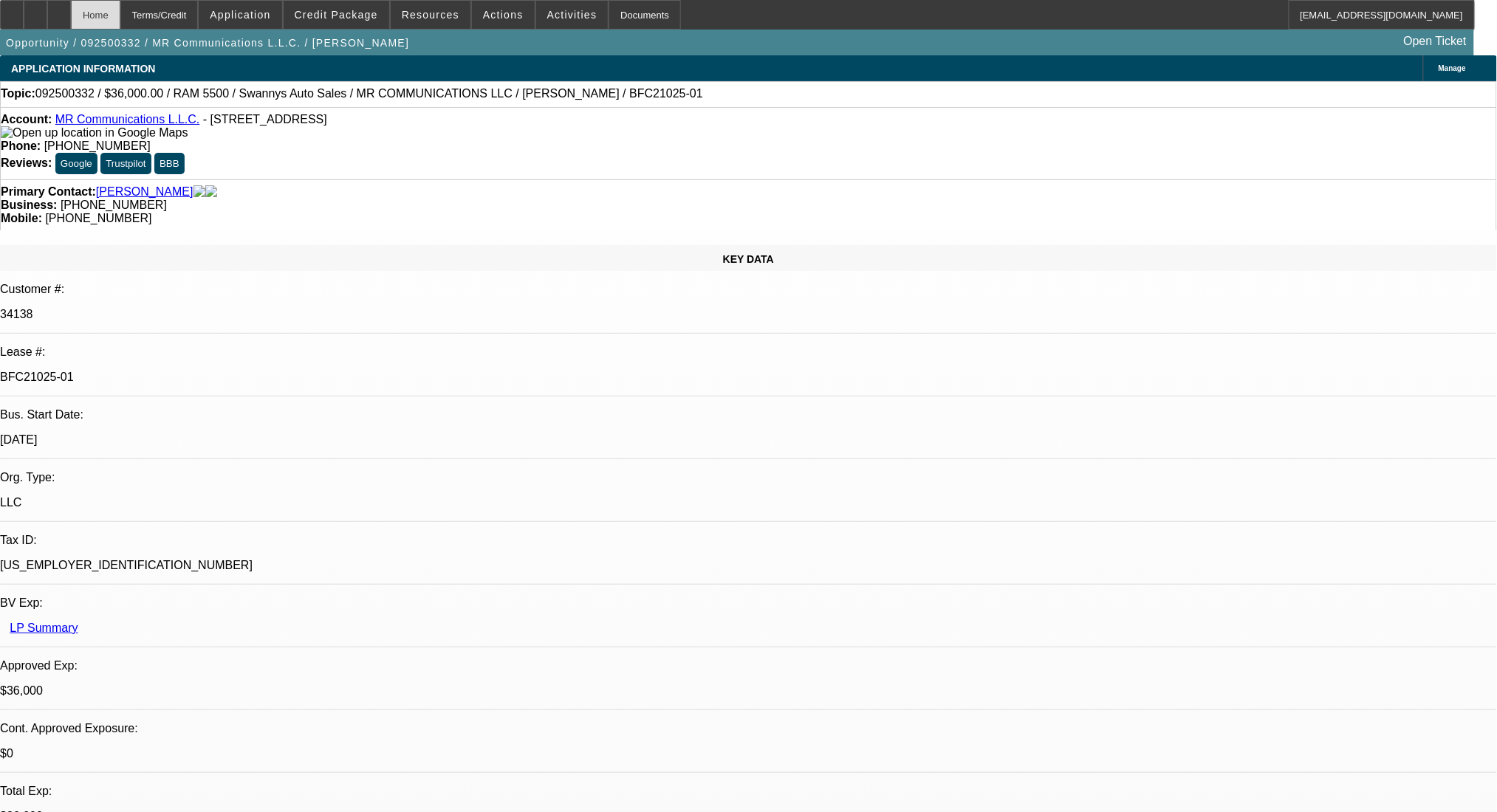
select select "0"
select select "6"
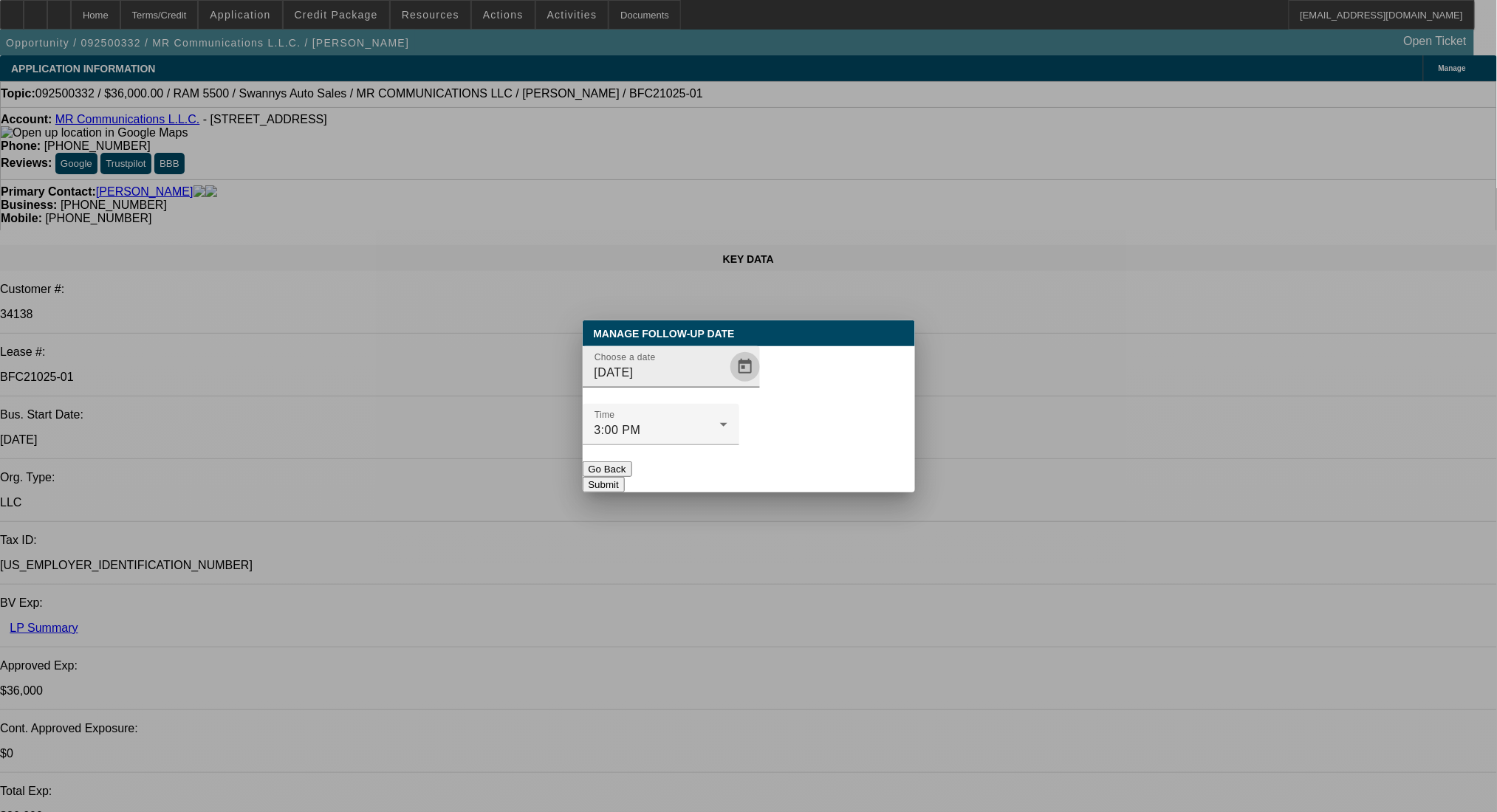
click at [727, 385] on span "Open calendar" at bounding box center [745, 367] width 35 height 35
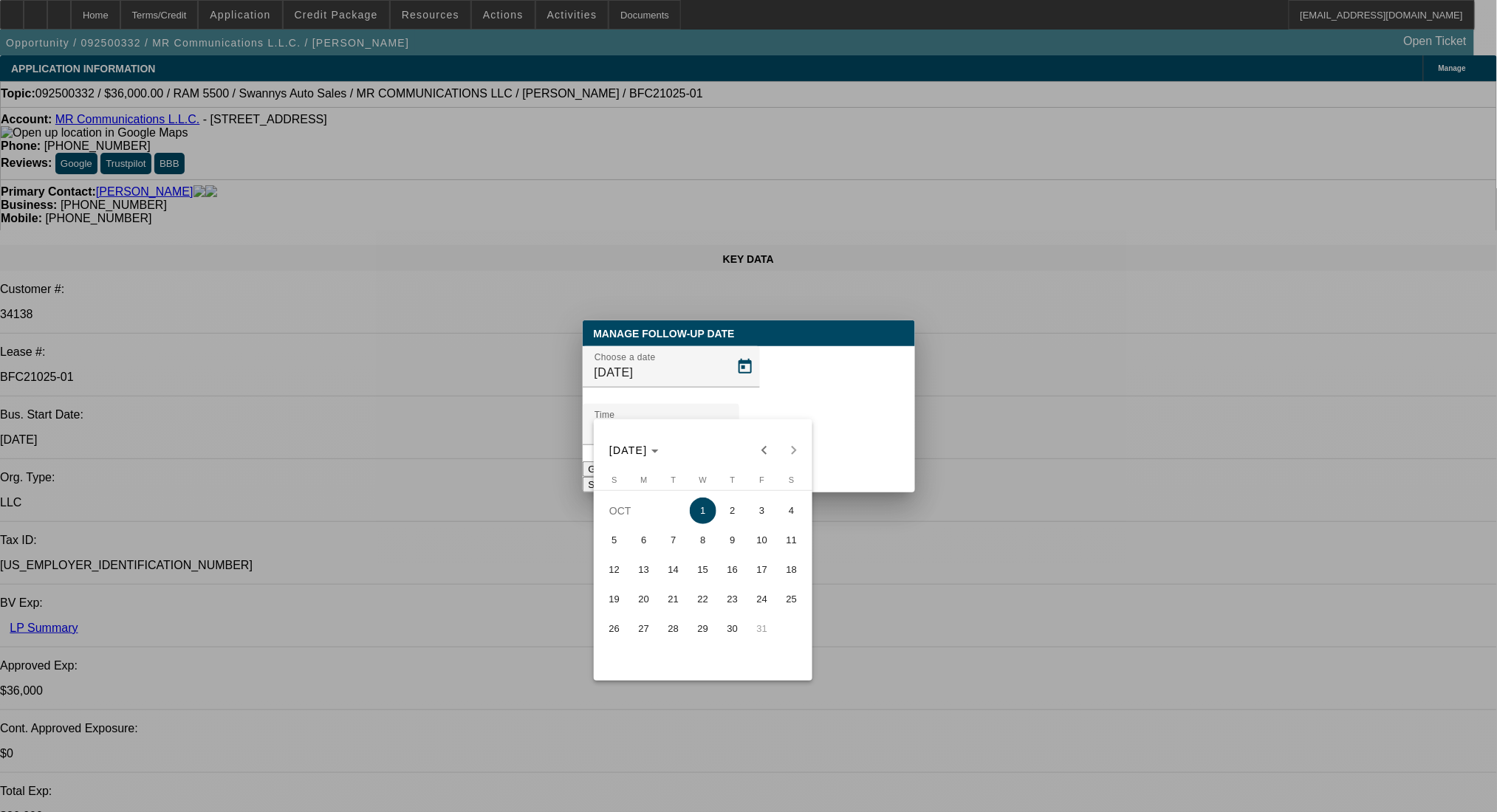
click at [796, 446] on div "[DATE] [DATE]" at bounding box center [703, 450] width 211 height 30
click at [792, 455] on div "[DATE] [DATE]" at bounding box center [703, 450] width 211 height 30
click at [731, 625] on span "30" at bounding box center [732, 629] width 26 height 26
type input "[DATE]"
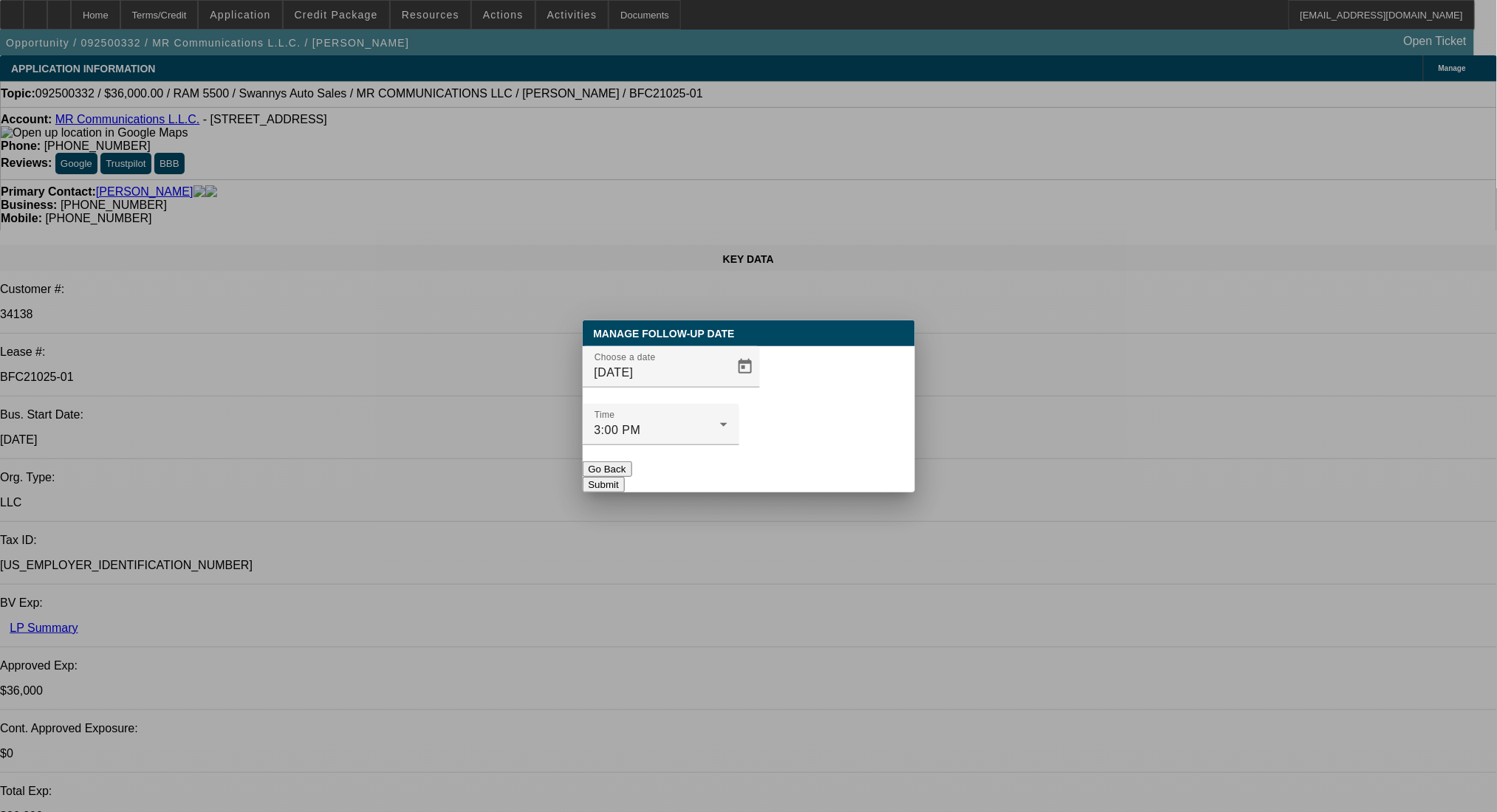
click at [625, 477] on button "Submit" at bounding box center [604, 485] width 42 height 16
